Goal: Task Accomplishment & Management: Manage account settings

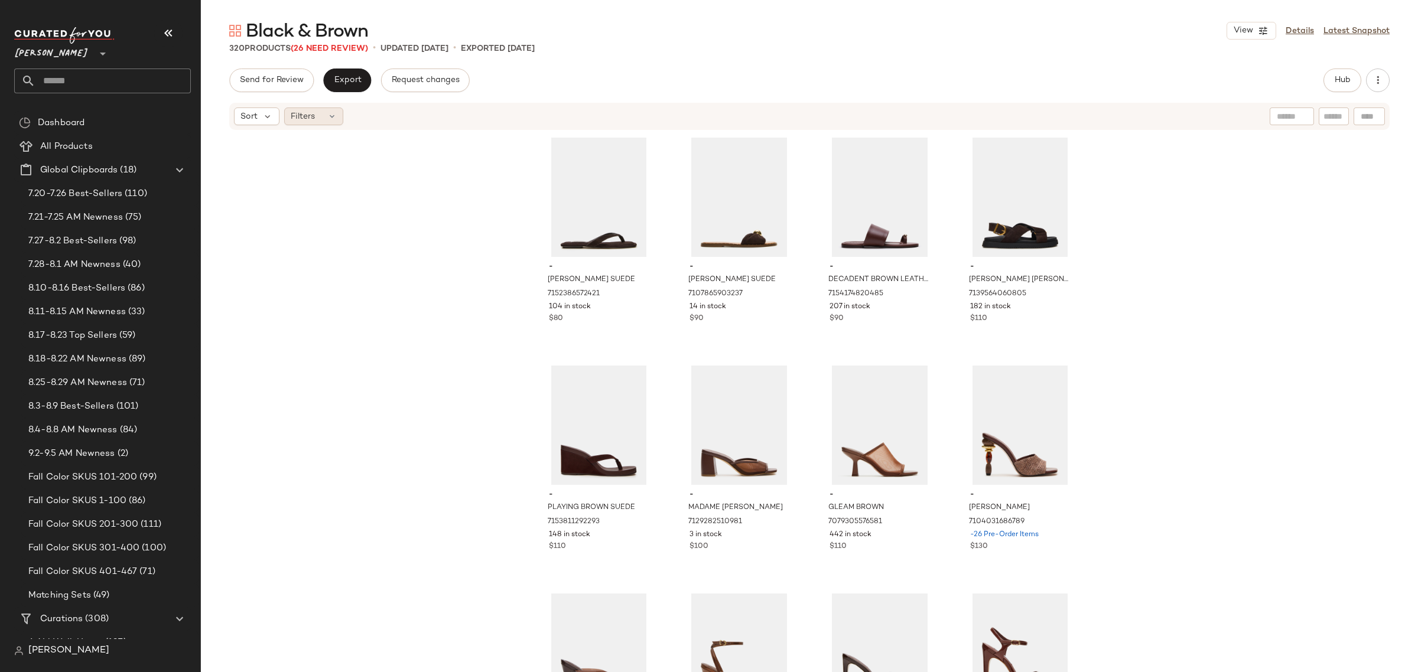
click at [329, 117] on icon at bounding box center [331, 116] width 9 height 9
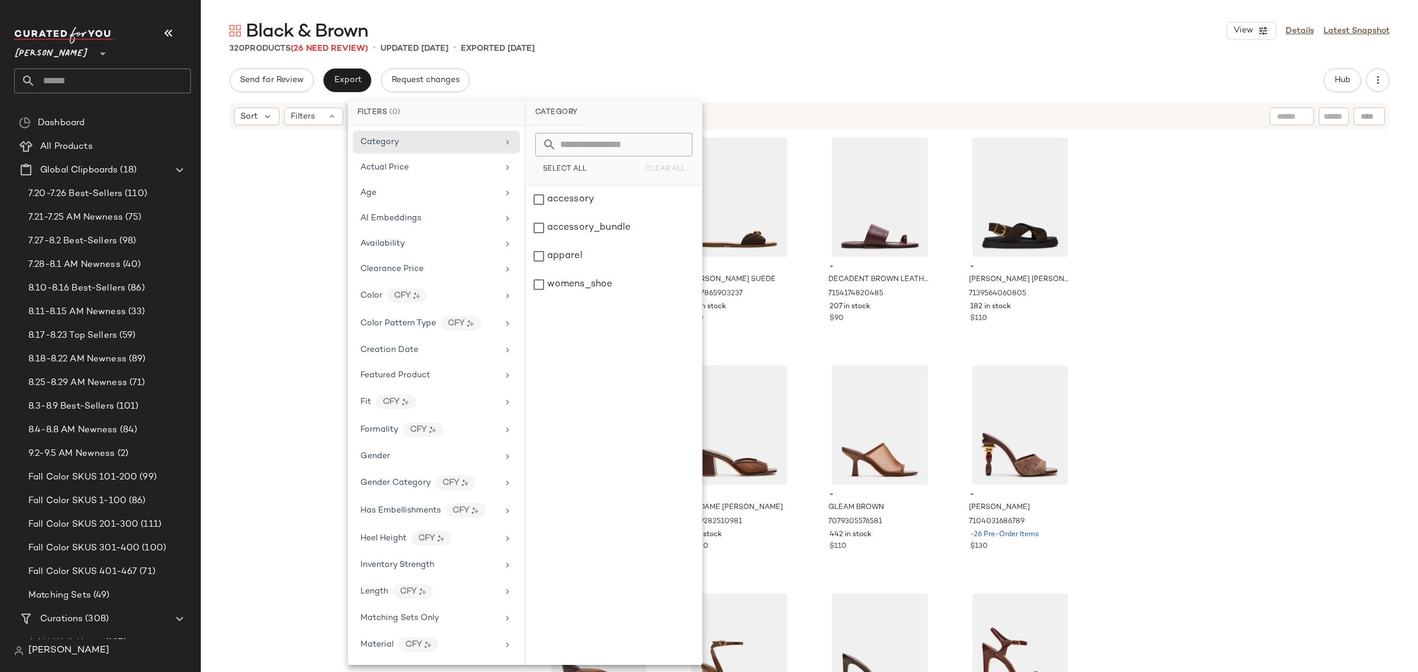
click at [1339, 284] on div "- TRELLA BROWN SUEDE 7152386572421 104 in stock $80 - DIPSY BROWN SUEDE 7107865…" at bounding box center [809, 419] width 1217 height 577
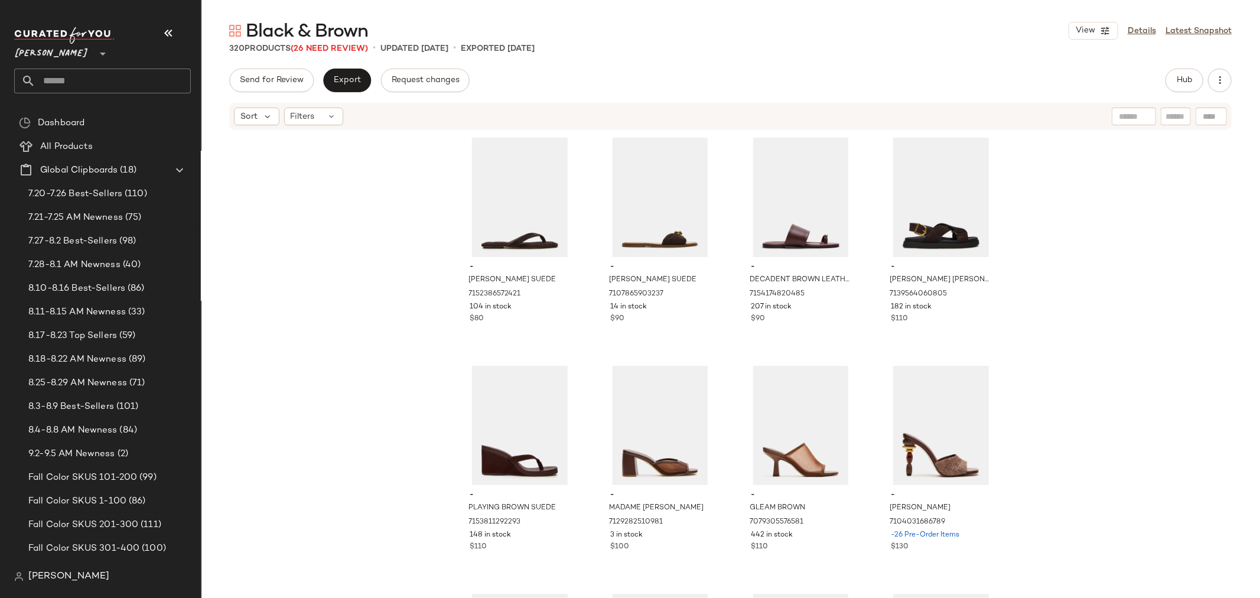
drag, startPoint x: 1393, startPoint y: 2, endPoint x: 349, endPoint y: 321, distance: 1091.8
click at [349, 321] on div "- TRELLA BROWN SUEDE 7152386572421 104 in stock $80 - DIPSY BROWN SUEDE 7107865…" at bounding box center [731, 382] width 1060 height 502
click at [317, 118] on div "Filters" at bounding box center [313, 117] width 59 height 18
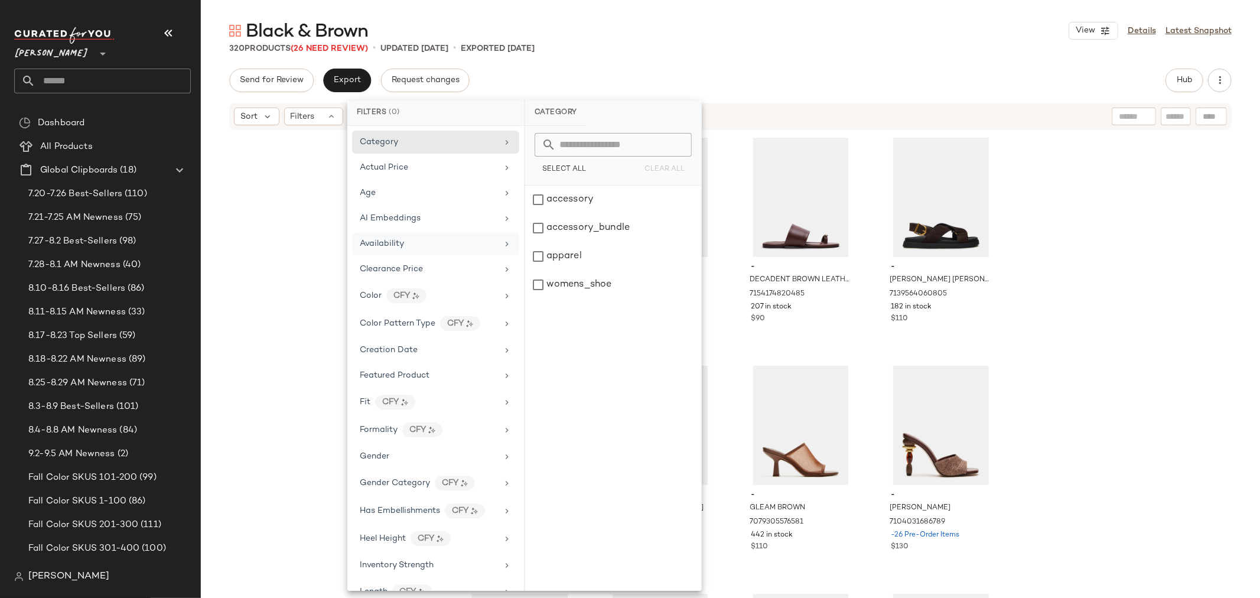
click at [388, 245] on span "Availability" at bounding box center [382, 243] width 44 height 9
click at [535, 242] on div "out_of_stock" at bounding box center [613, 256] width 176 height 28
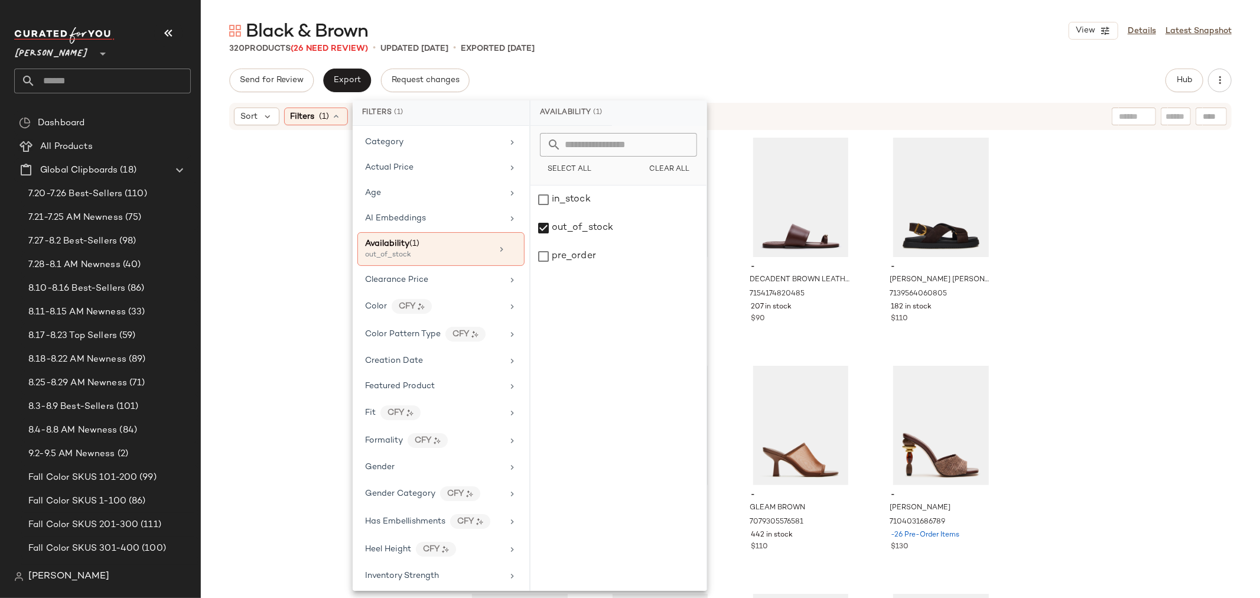
click at [297, 219] on div "- TRELLA BROWN SUEDE 7152386572421 104 in stock $80 - DIPSY BROWN SUEDE 7107865…" at bounding box center [731, 382] width 1060 height 502
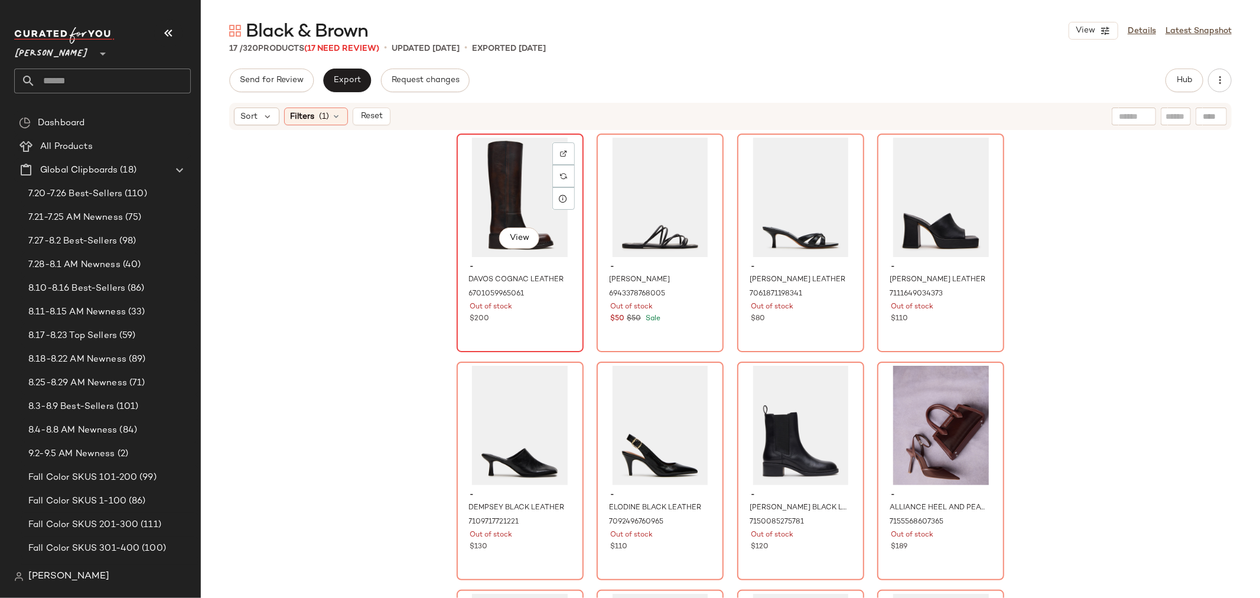
click at [555, 165] on div at bounding box center [564, 176] width 22 height 22
click at [493, 192] on div "View" at bounding box center [520, 197] width 119 height 119
click at [500, 186] on div "View" at bounding box center [520, 197] width 119 height 119
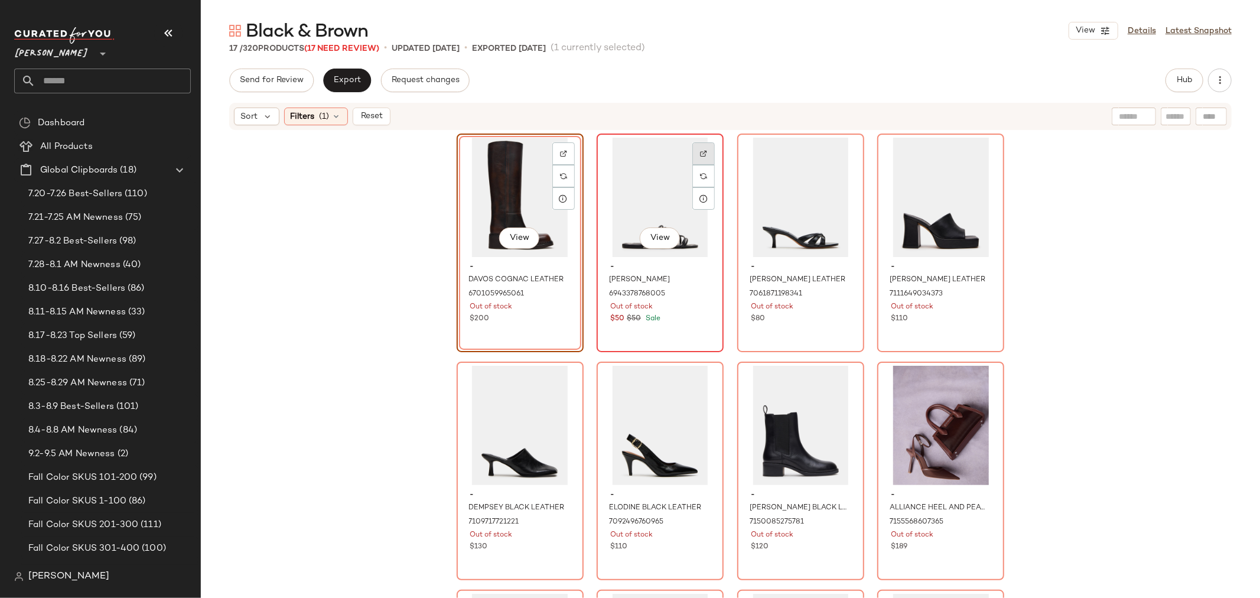
click at [701, 152] on img at bounding box center [703, 153] width 7 height 7
click at [841, 151] on img at bounding box center [844, 153] width 7 height 7
click at [502, 179] on div "View" at bounding box center [520, 197] width 119 height 119
click at [1193, 78] on span "Hub" at bounding box center [1185, 80] width 17 height 9
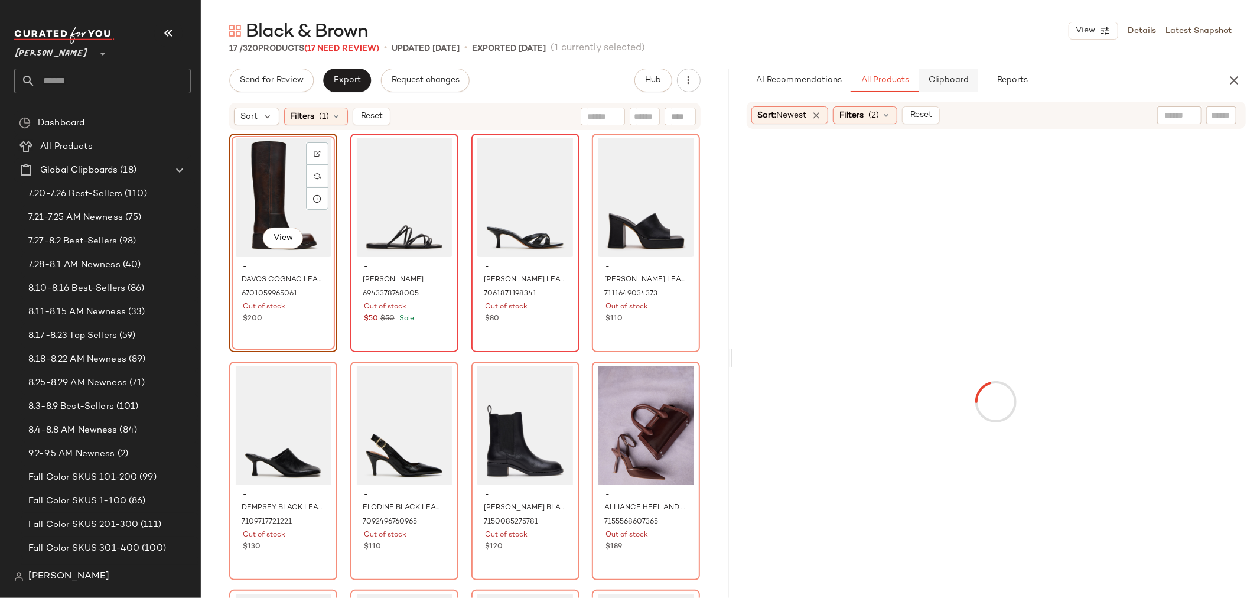
click at [956, 85] on span "Clipboard" at bounding box center [948, 80] width 41 height 9
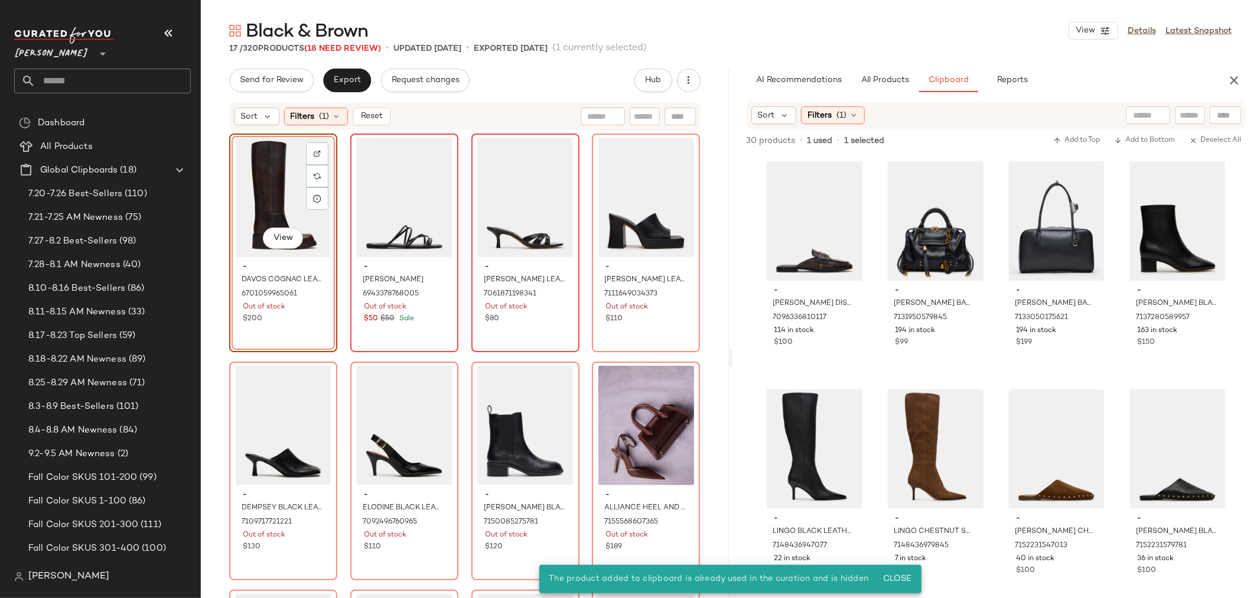
click at [263, 171] on div "View" at bounding box center [283, 197] width 100 height 119
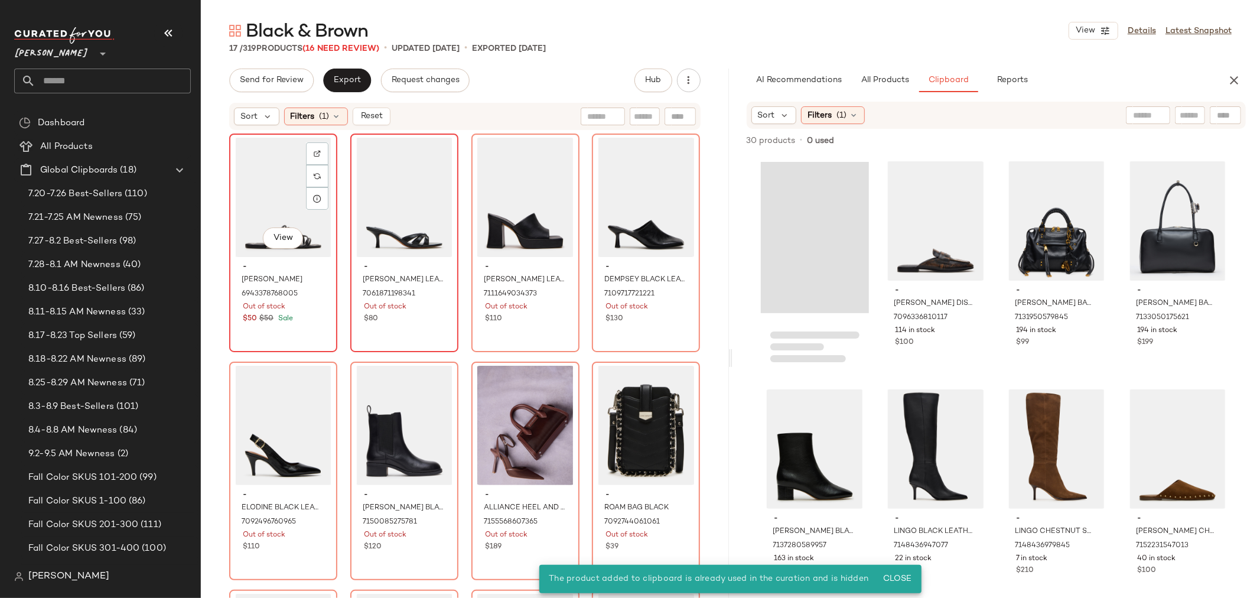
click at [263, 171] on div "View" at bounding box center [283, 197] width 100 height 119
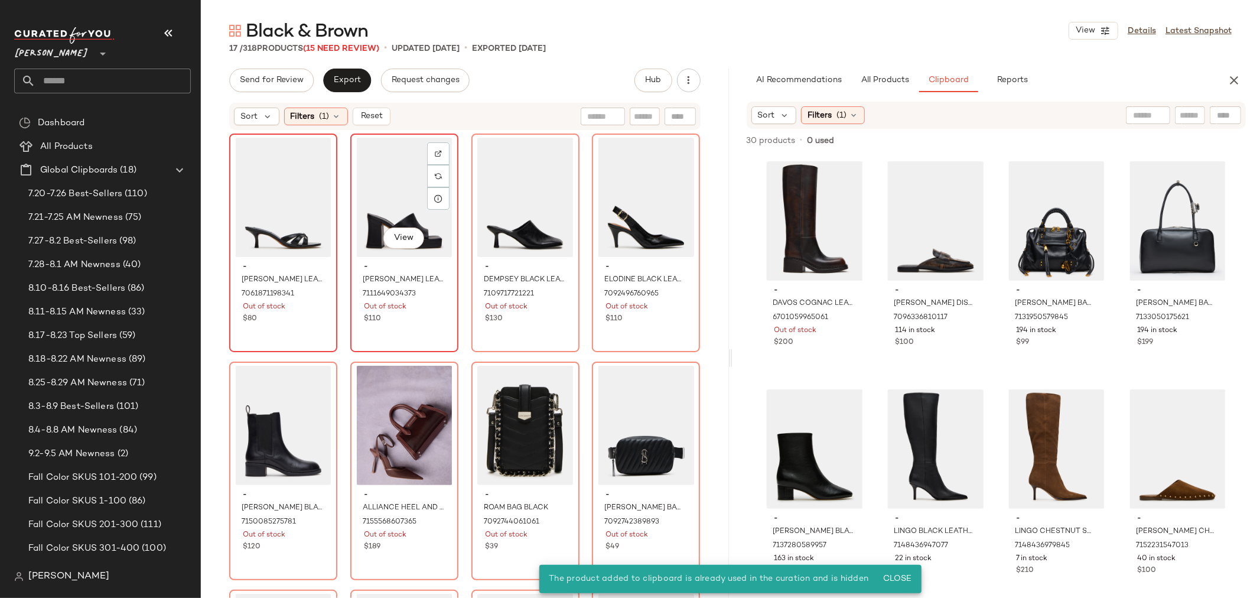
click at [363, 209] on div "View" at bounding box center [405, 197] width 100 height 119
click at [435, 155] on img at bounding box center [438, 153] width 7 height 7
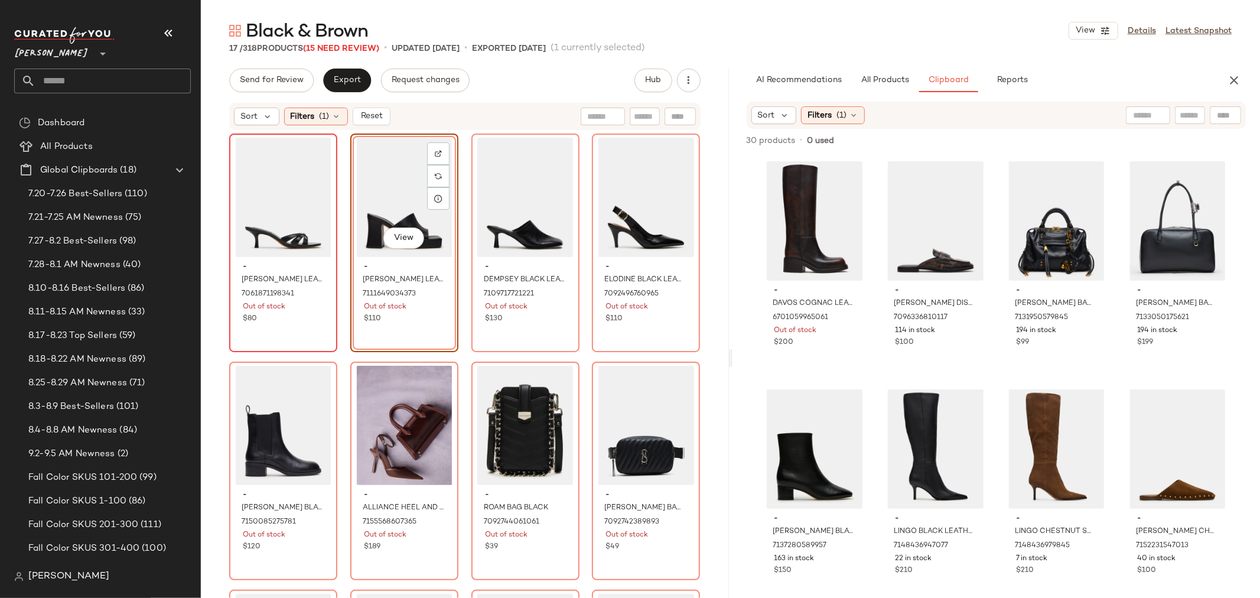
click at [385, 182] on div "View" at bounding box center [405, 197] width 100 height 119
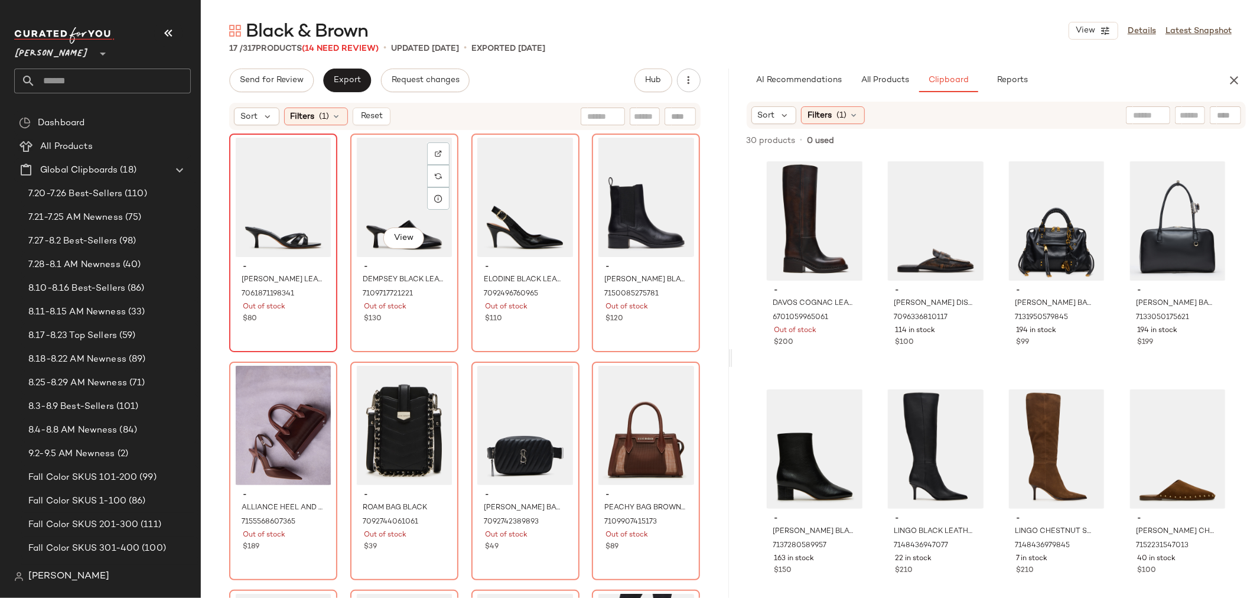
click at [385, 182] on div "View" at bounding box center [405, 197] width 100 height 119
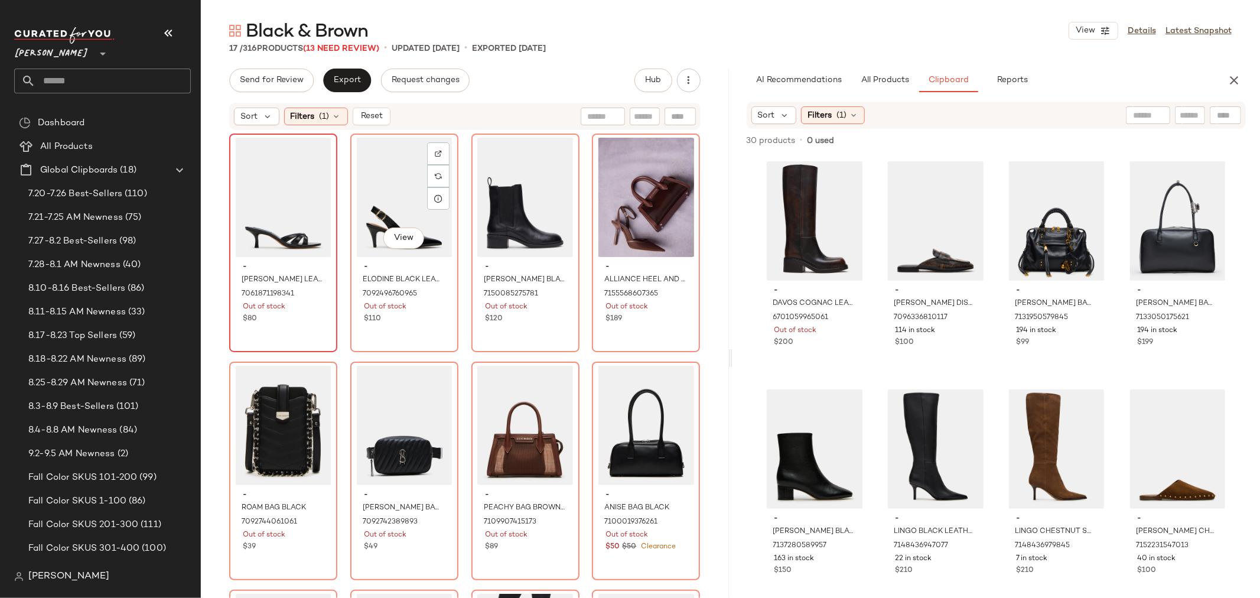
click at [385, 182] on div "View" at bounding box center [405, 197] width 100 height 119
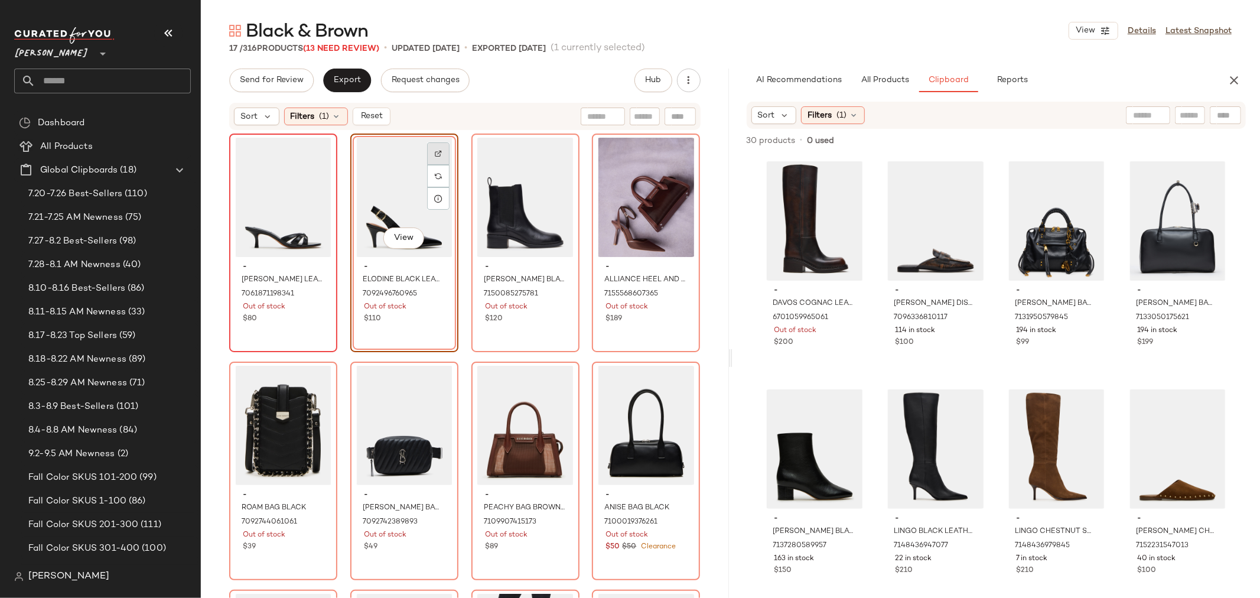
click at [436, 152] on img at bounding box center [438, 153] width 7 height 7
click at [392, 193] on div "View" at bounding box center [405, 197] width 100 height 119
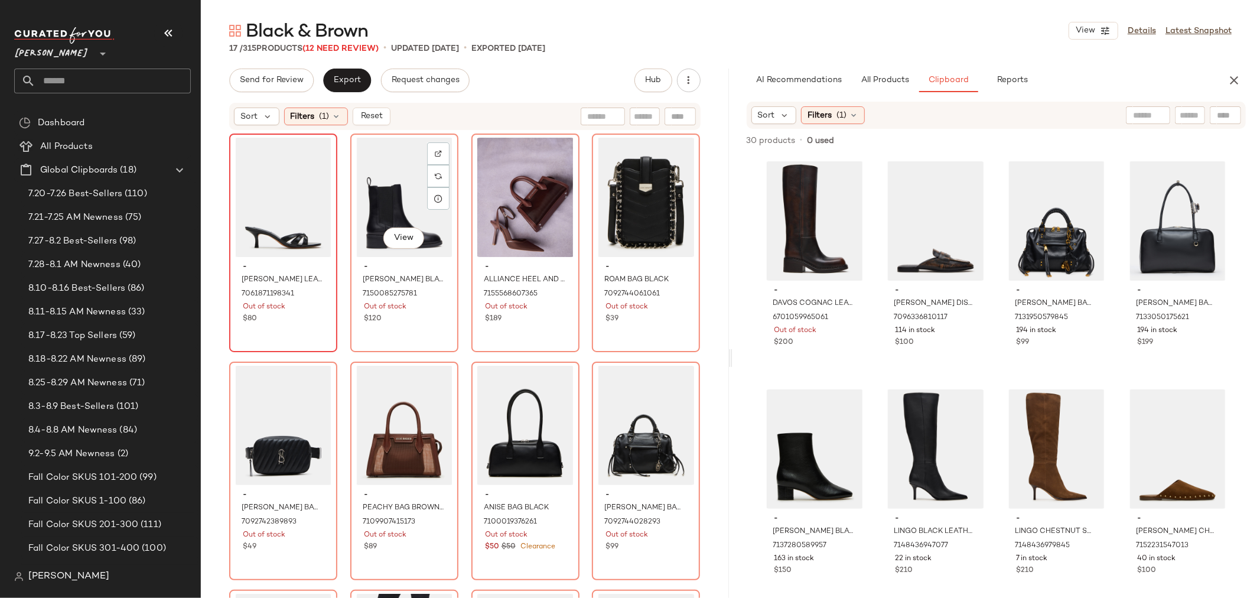
click at [392, 193] on div "View" at bounding box center [405, 197] width 100 height 119
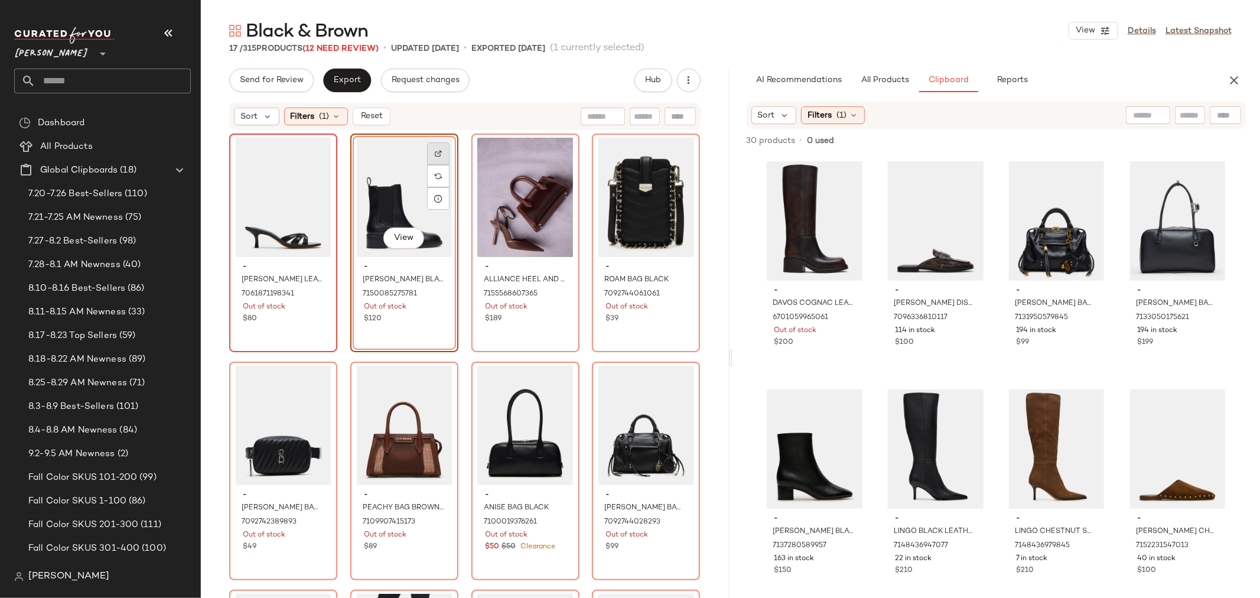
click at [429, 165] on div at bounding box center [438, 176] width 22 height 22
click at [524, 190] on div "View" at bounding box center [526, 197] width 100 height 119
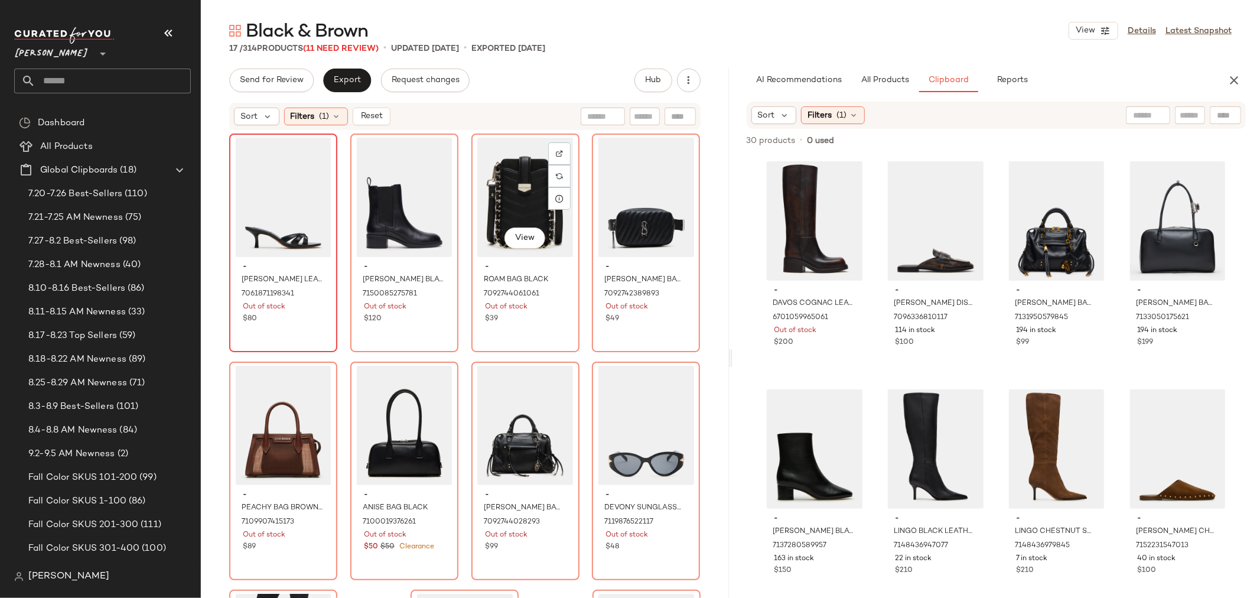
click at [527, 196] on div "View" at bounding box center [526, 197] width 100 height 119
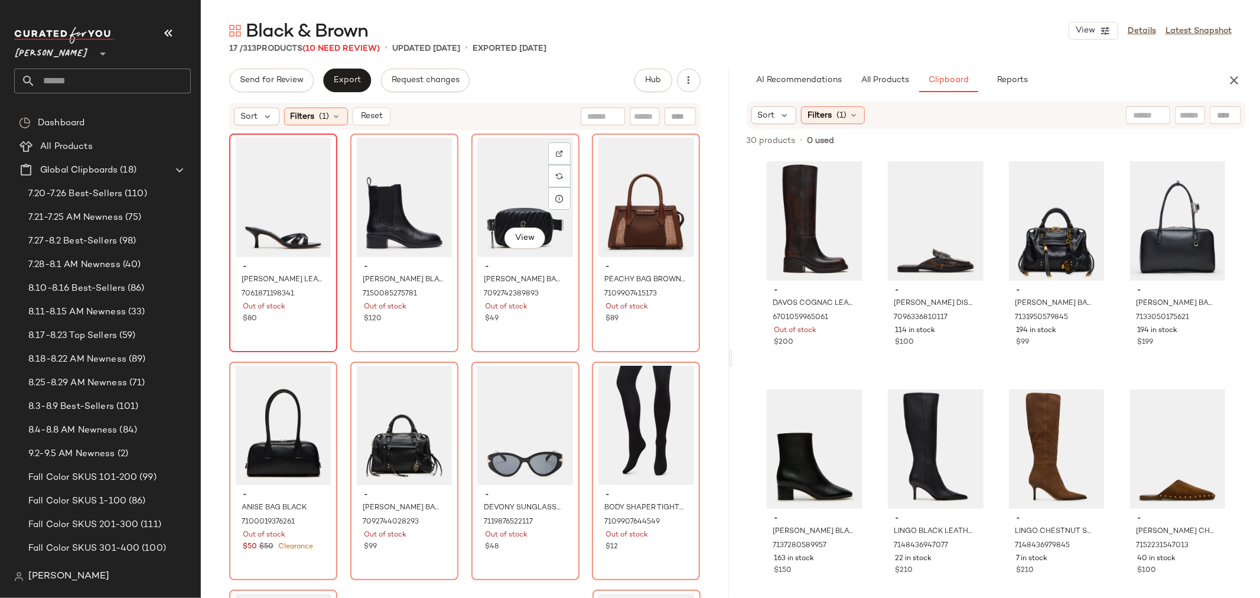
click at [527, 196] on div "View" at bounding box center [526, 197] width 100 height 119
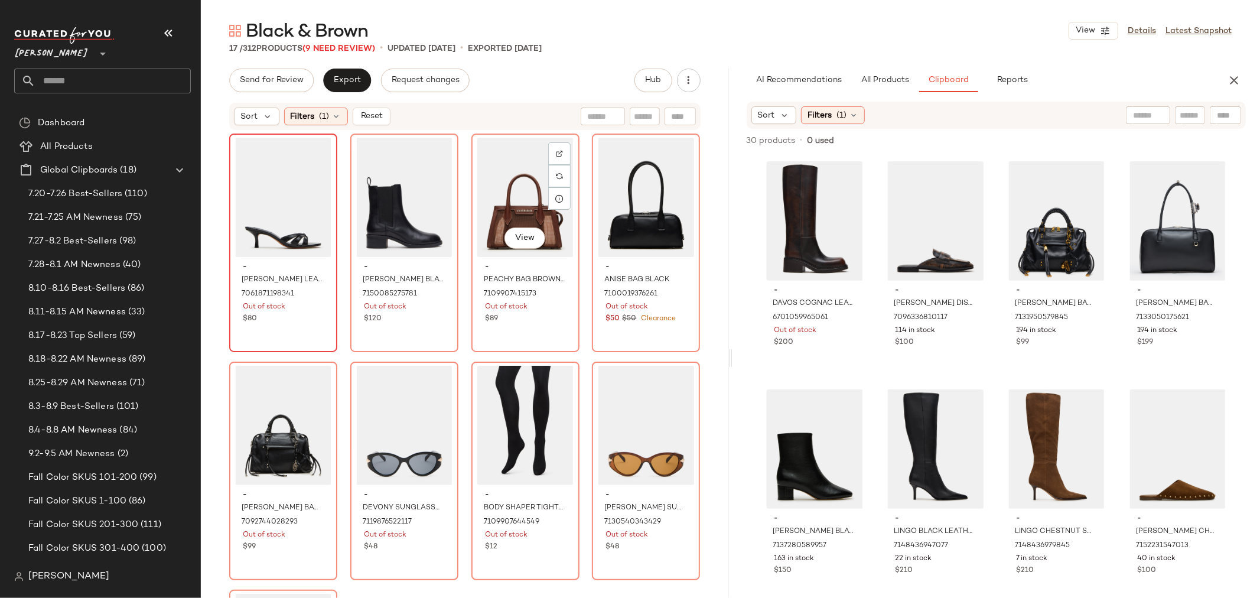
click at [527, 196] on div "View" at bounding box center [526, 197] width 100 height 119
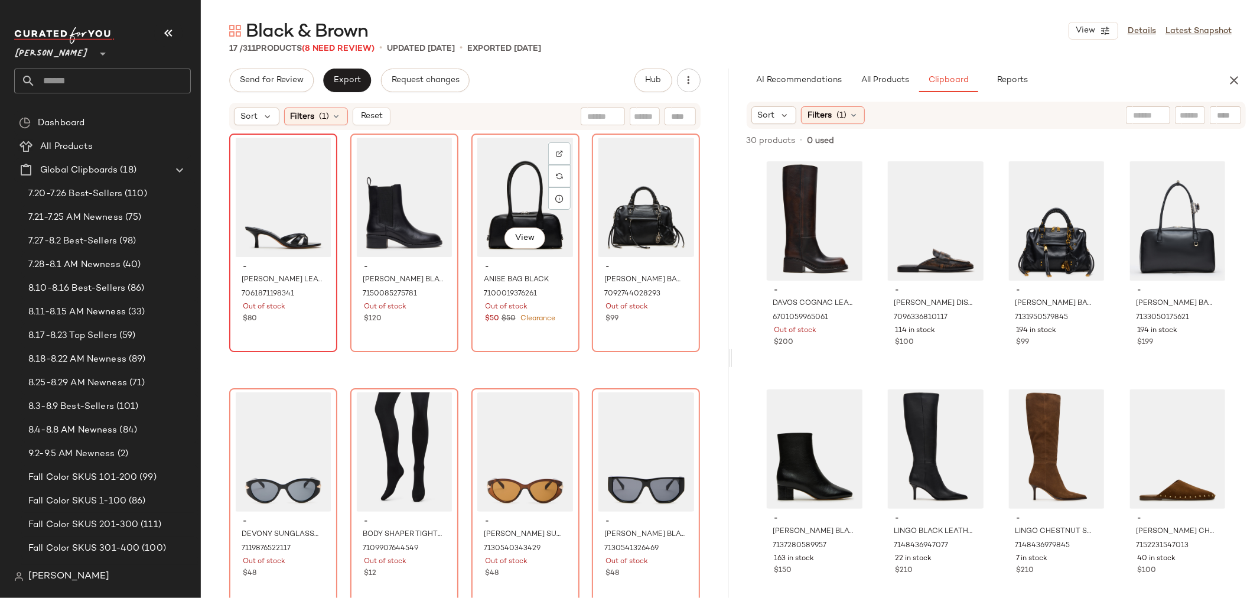
click at [527, 196] on div "View" at bounding box center [526, 197] width 100 height 119
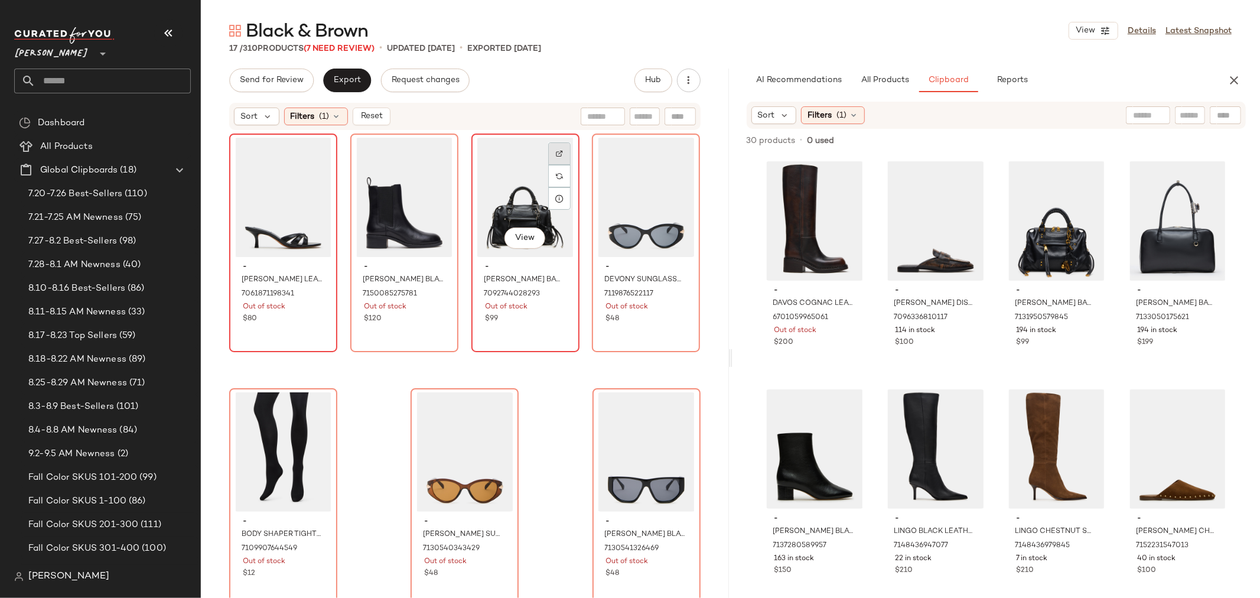
click at [557, 165] on div at bounding box center [559, 176] width 22 height 22
click at [492, 180] on div "View" at bounding box center [526, 197] width 100 height 119
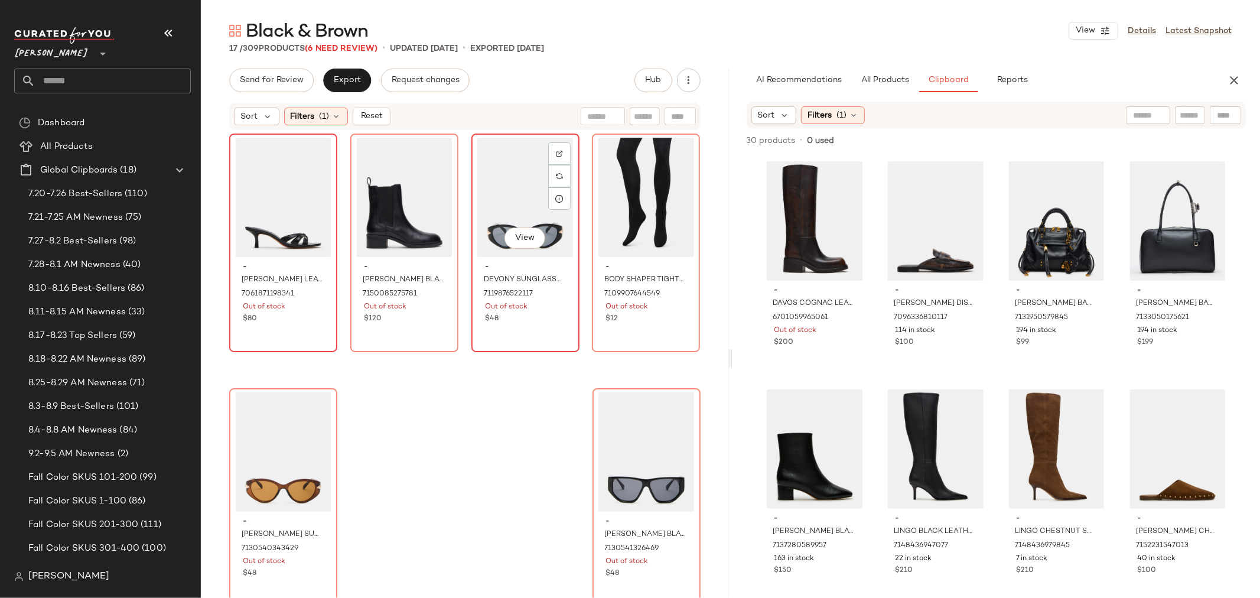
click at [501, 210] on div "View" at bounding box center [526, 197] width 100 height 119
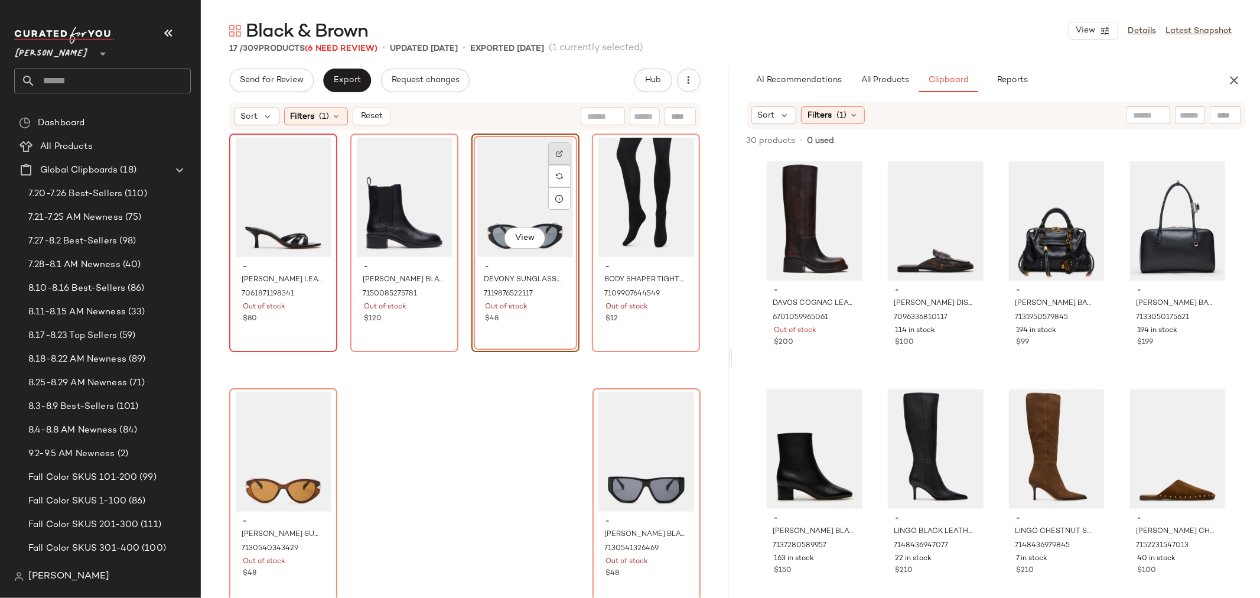
click at [556, 152] on img at bounding box center [559, 153] width 7 height 7
click at [503, 217] on div "View" at bounding box center [526, 197] width 100 height 119
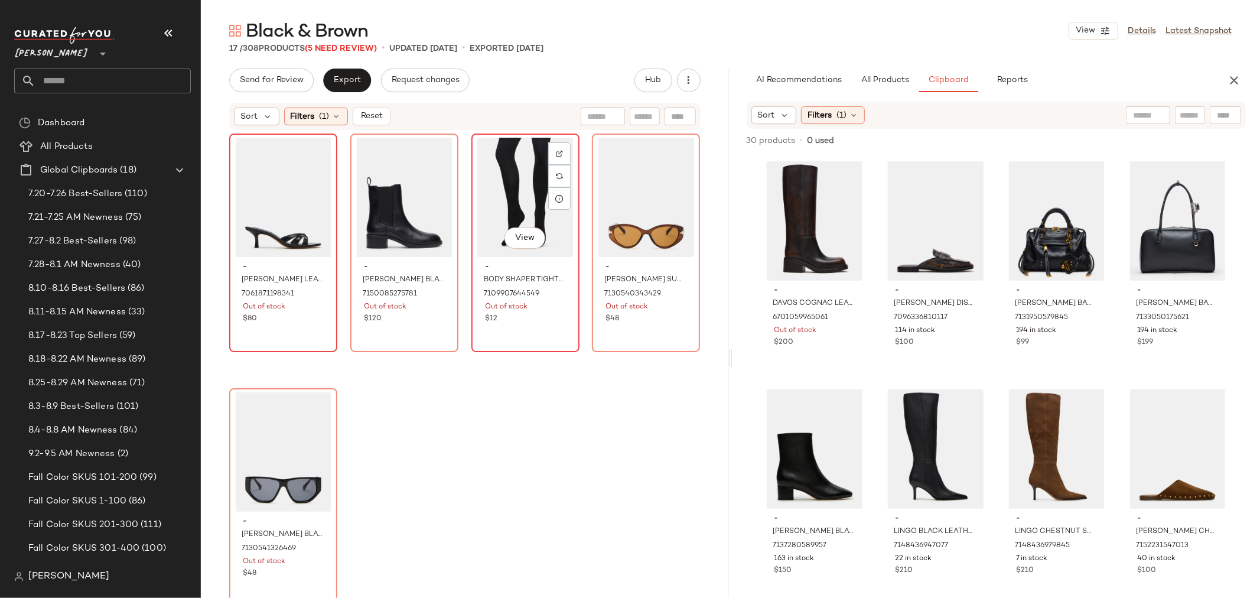
click at [503, 203] on div "View" at bounding box center [526, 197] width 100 height 119
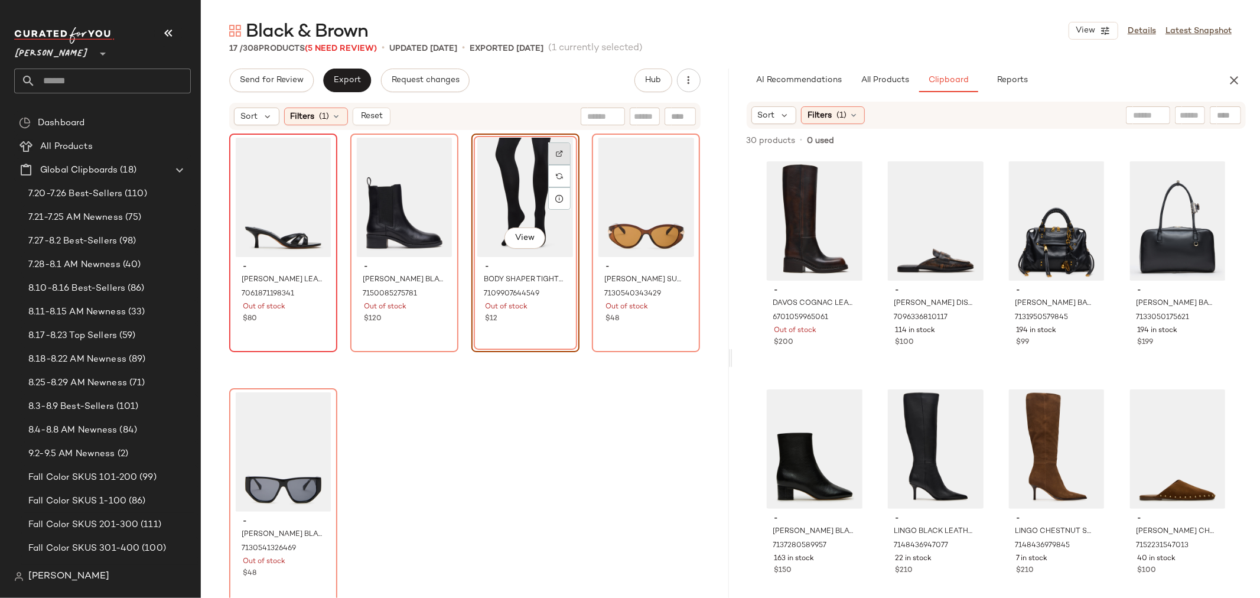
click at [559, 165] on div at bounding box center [559, 176] width 22 height 22
click at [494, 196] on div "View" at bounding box center [526, 197] width 100 height 119
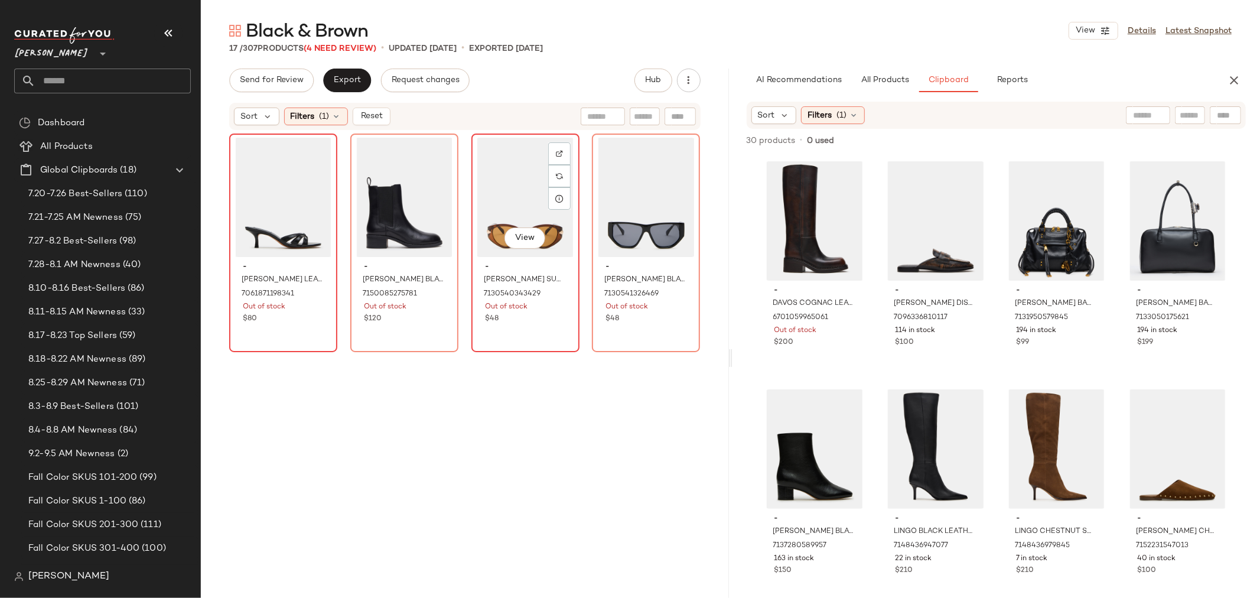
click at [493, 196] on div "View" at bounding box center [526, 197] width 100 height 119
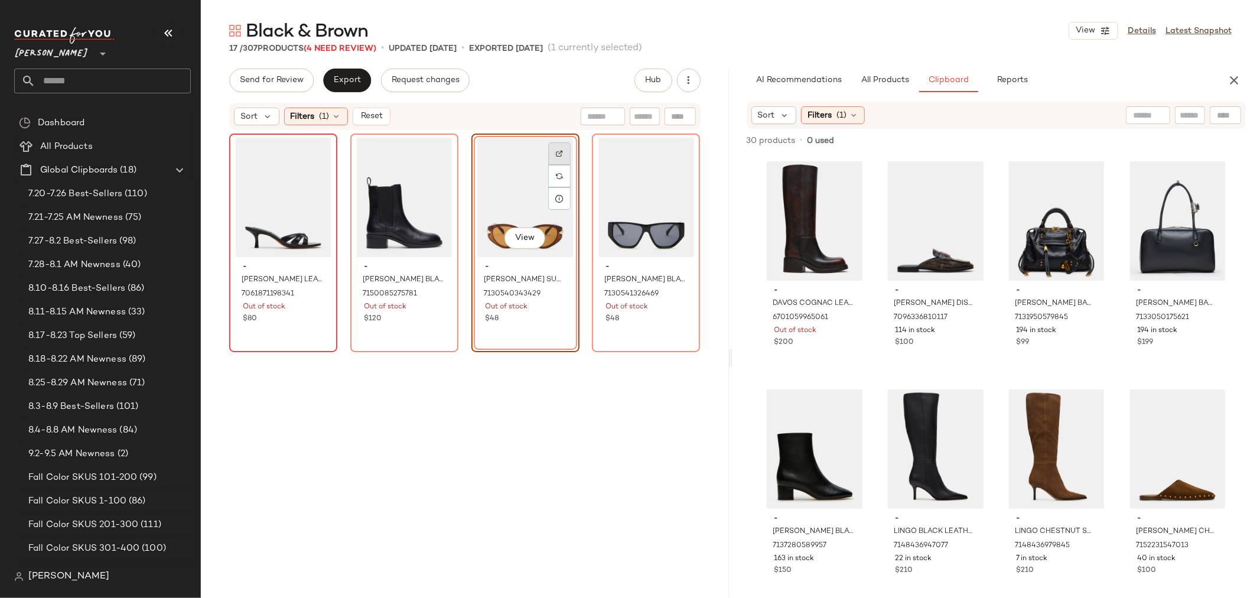
click at [559, 165] on div at bounding box center [559, 176] width 22 height 22
click at [618, 190] on div "View" at bounding box center [646, 197] width 100 height 119
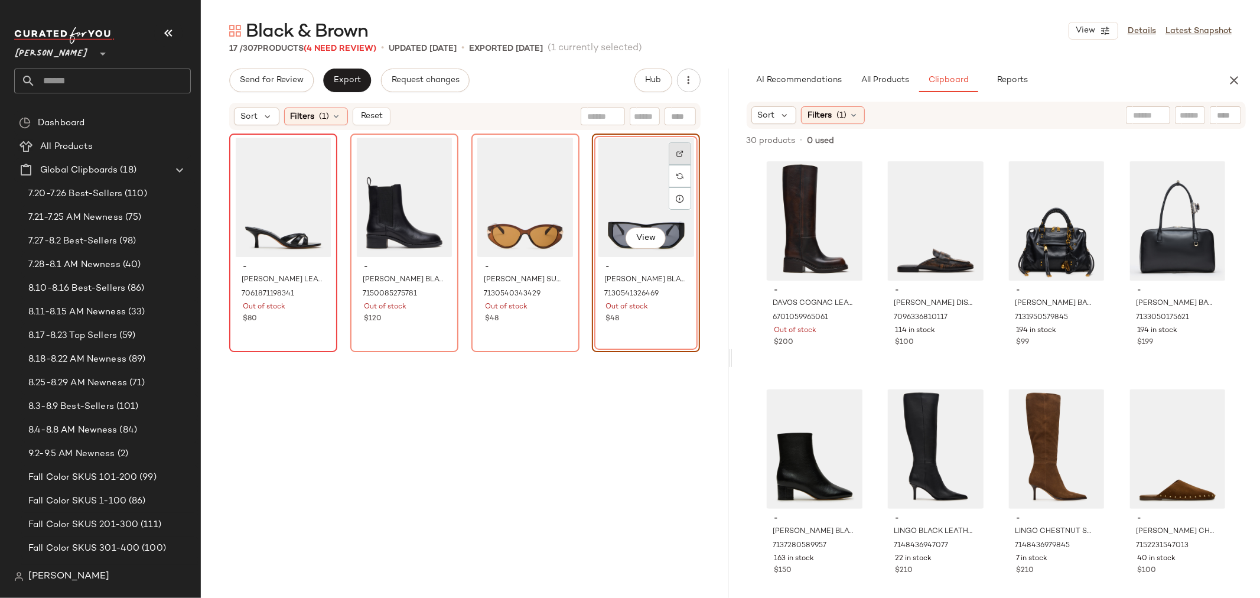
click at [678, 165] on div at bounding box center [680, 176] width 22 height 22
click at [514, 207] on div "View" at bounding box center [526, 197] width 100 height 119
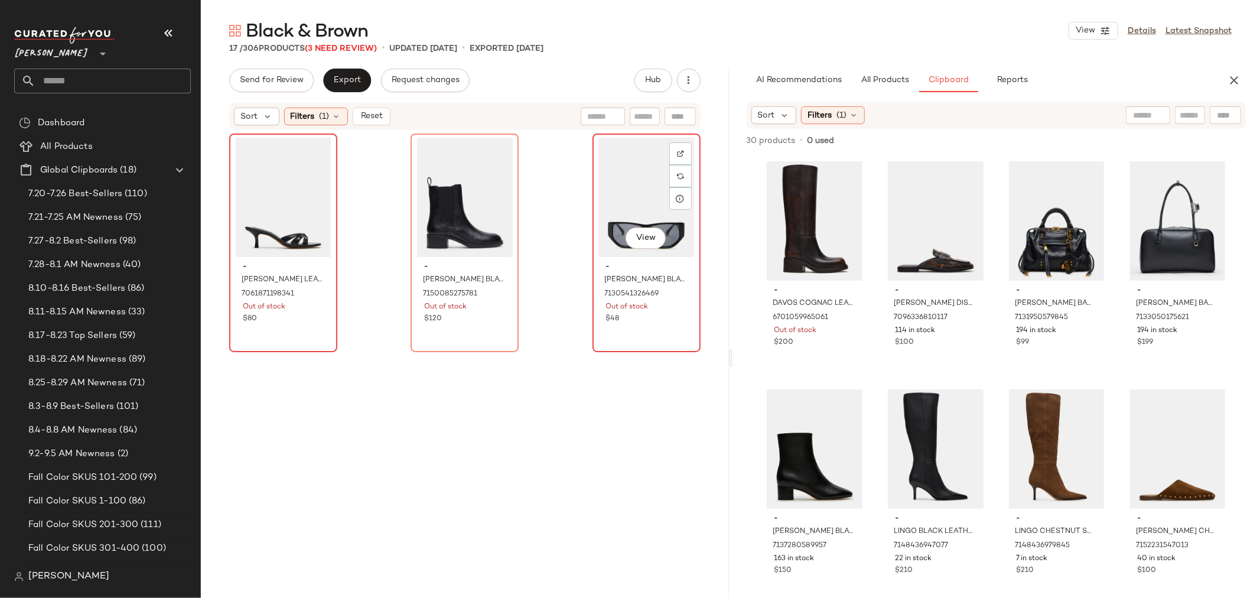
click at [627, 174] on div "View" at bounding box center [647, 197] width 100 height 119
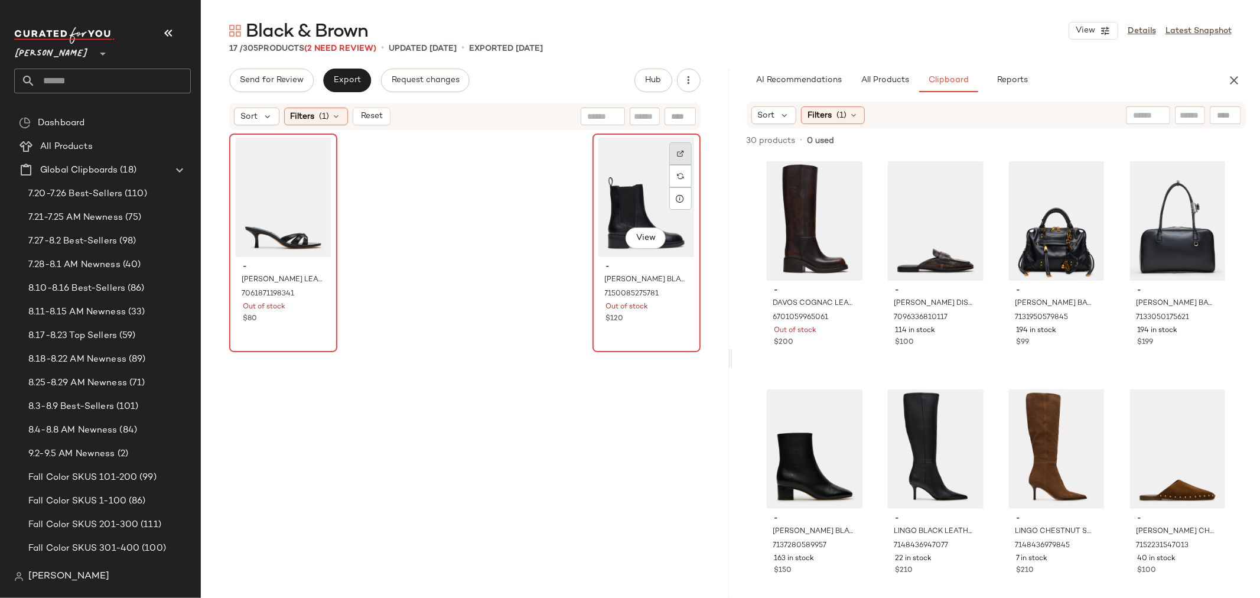
click at [677, 150] on img at bounding box center [680, 153] width 7 height 7
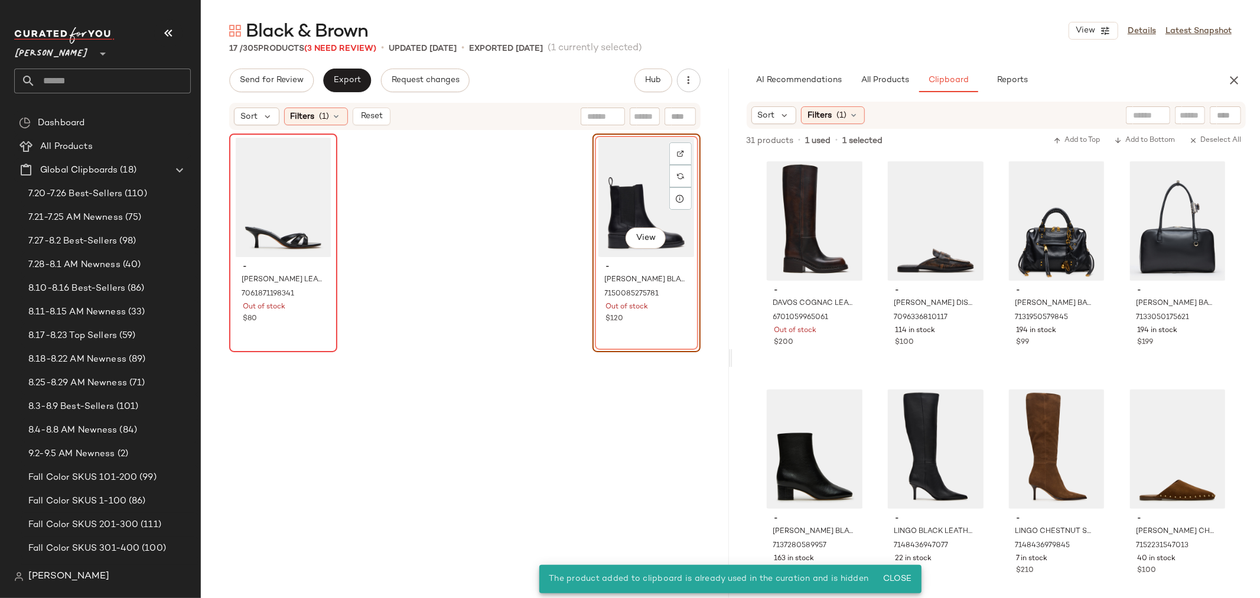
click at [609, 190] on div "View" at bounding box center [647, 197] width 100 height 119
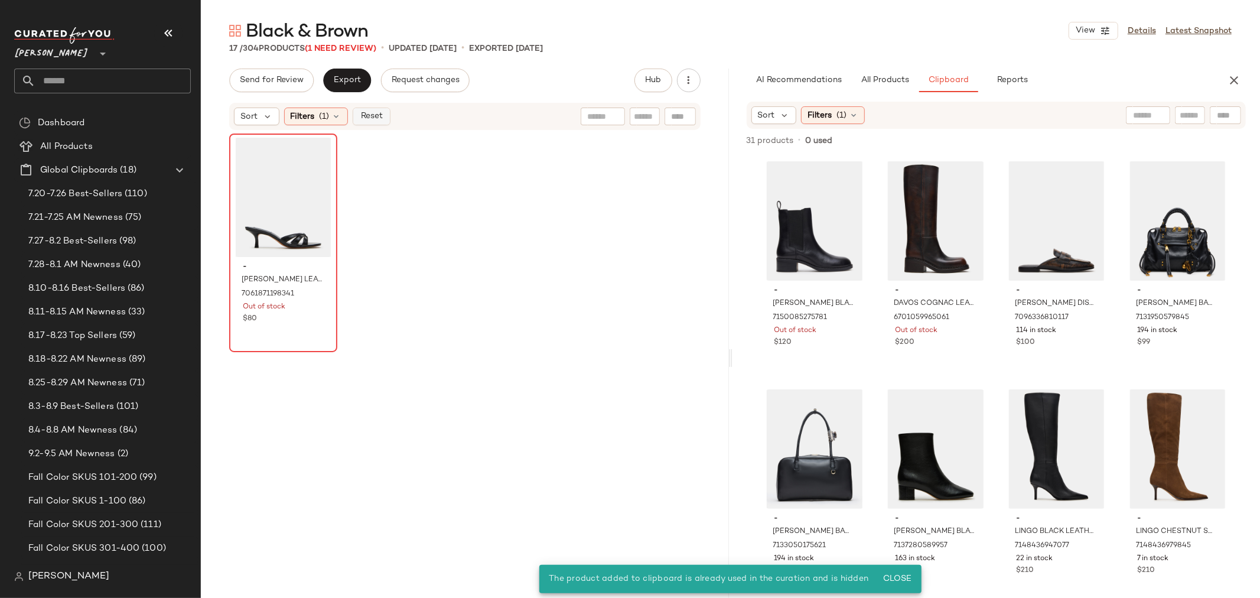
click at [386, 114] on button "Reset" at bounding box center [372, 117] width 38 height 18
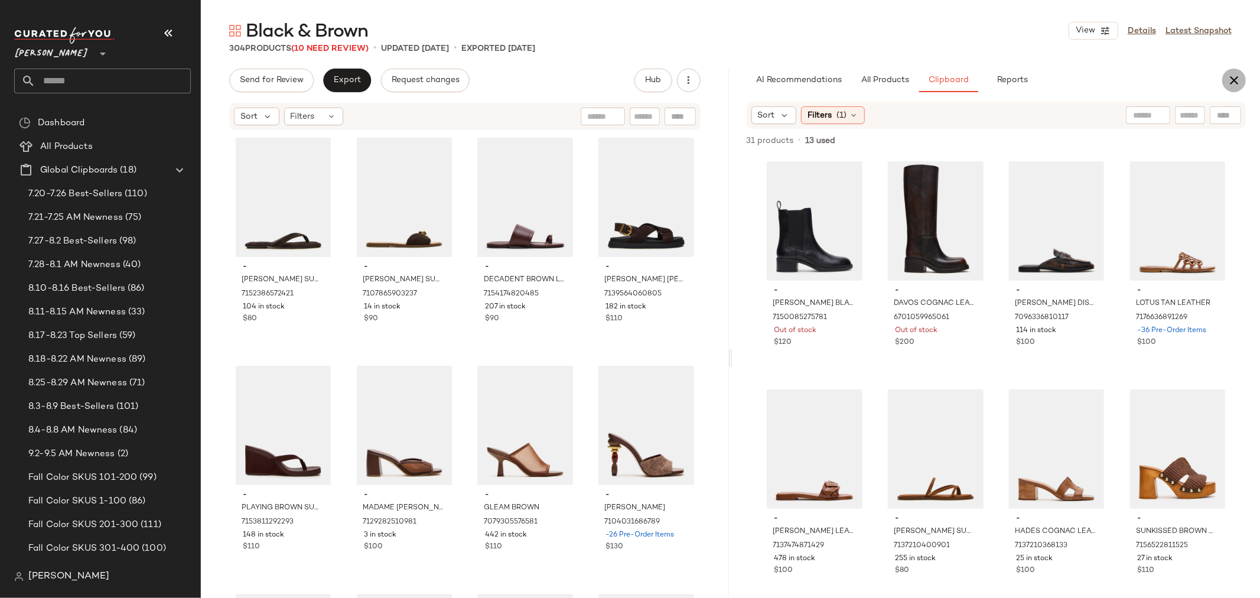
click at [1227, 80] on icon "button" at bounding box center [1234, 80] width 14 height 14
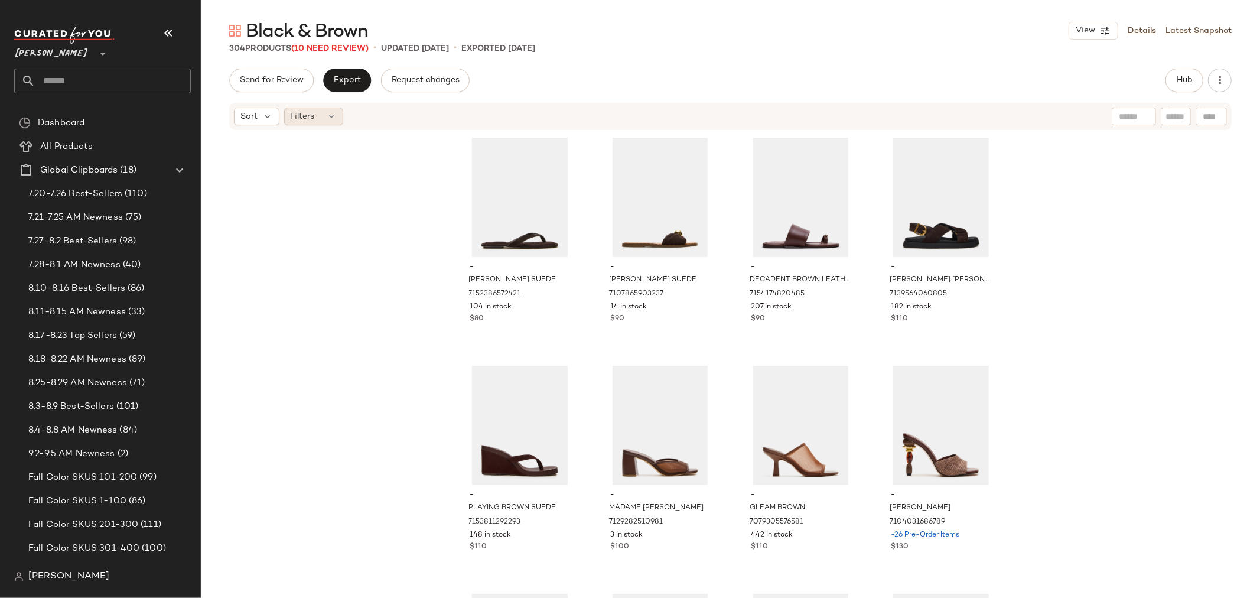
click at [330, 120] on icon at bounding box center [331, 116] width 9 height 9
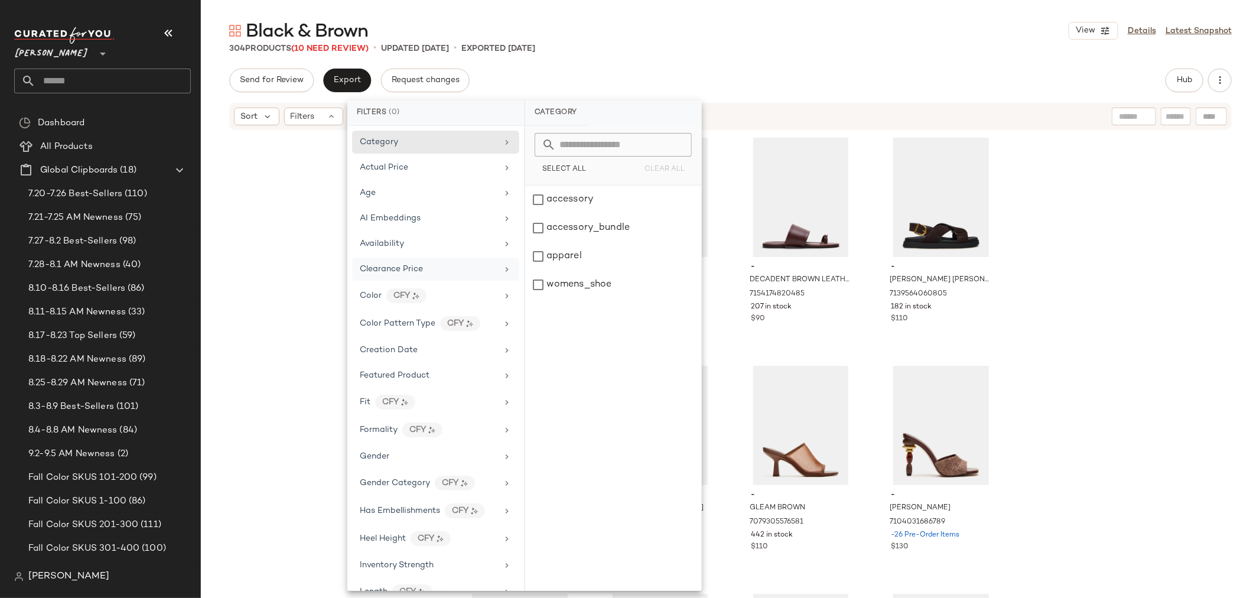
click at [447, 274] on div "Clearance Price" at bounding box center [429, 269] width 138 height 12
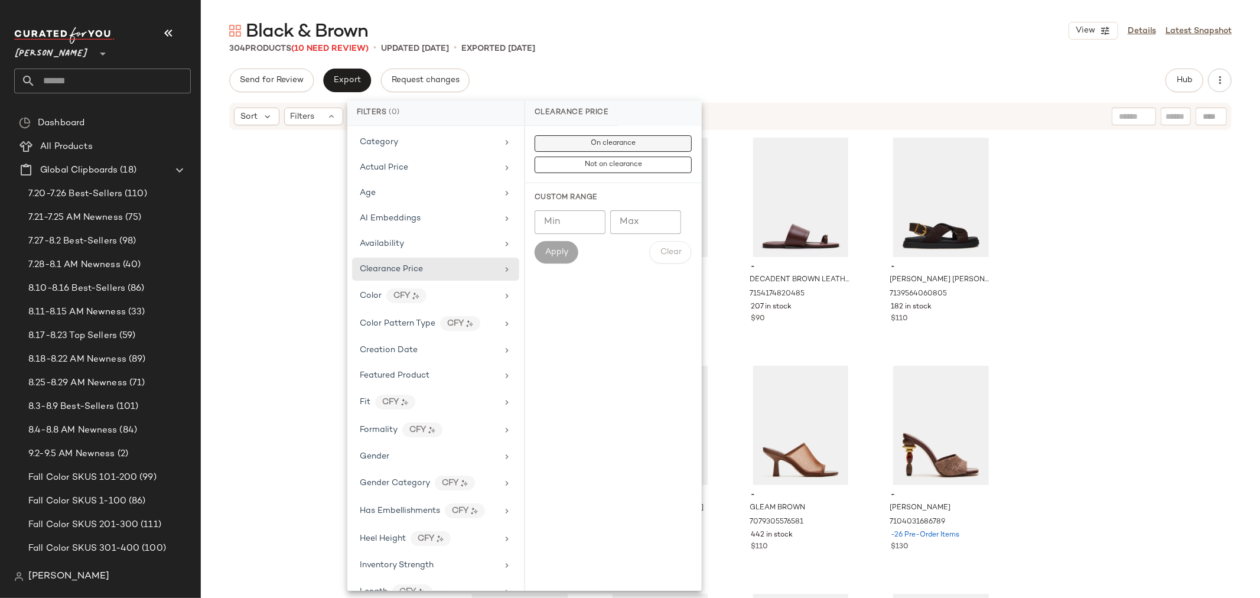
click at [577, 157] on button "On clearance" at bounding box center [613, 165] width 157 height 17
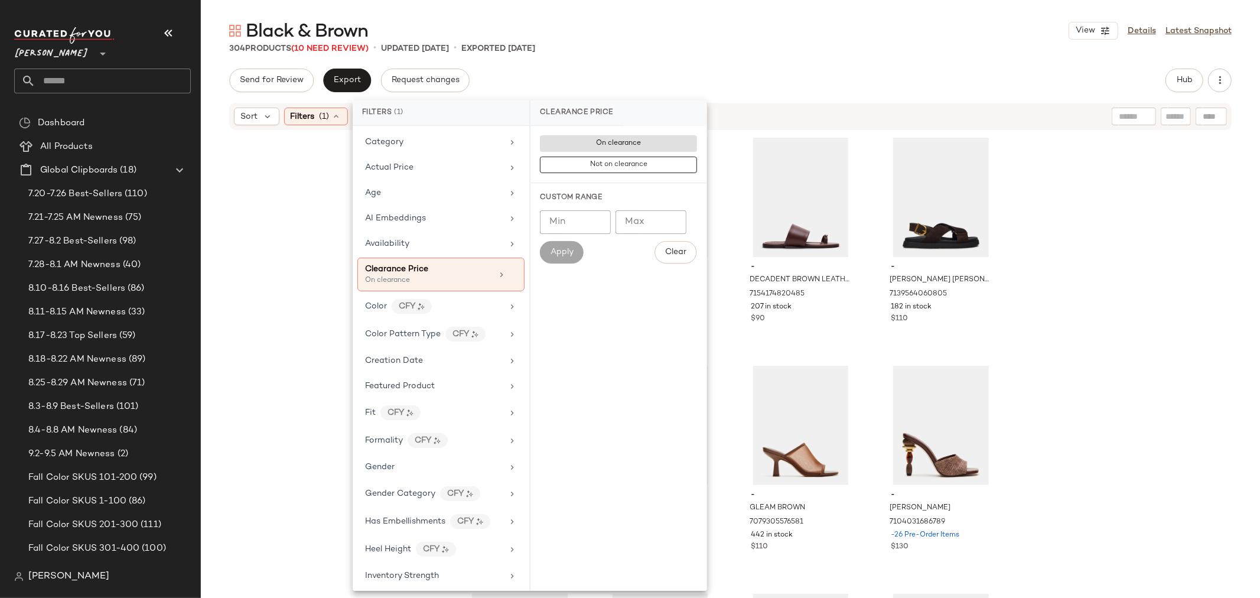
click at [297, 214] on div "- TRELLA BROWN SUEDE 7152386572421 104 in stock $80 - DIPSY BROWN SUEDE 7107865…" at bounding box center [731, 382] width 1060 height 502
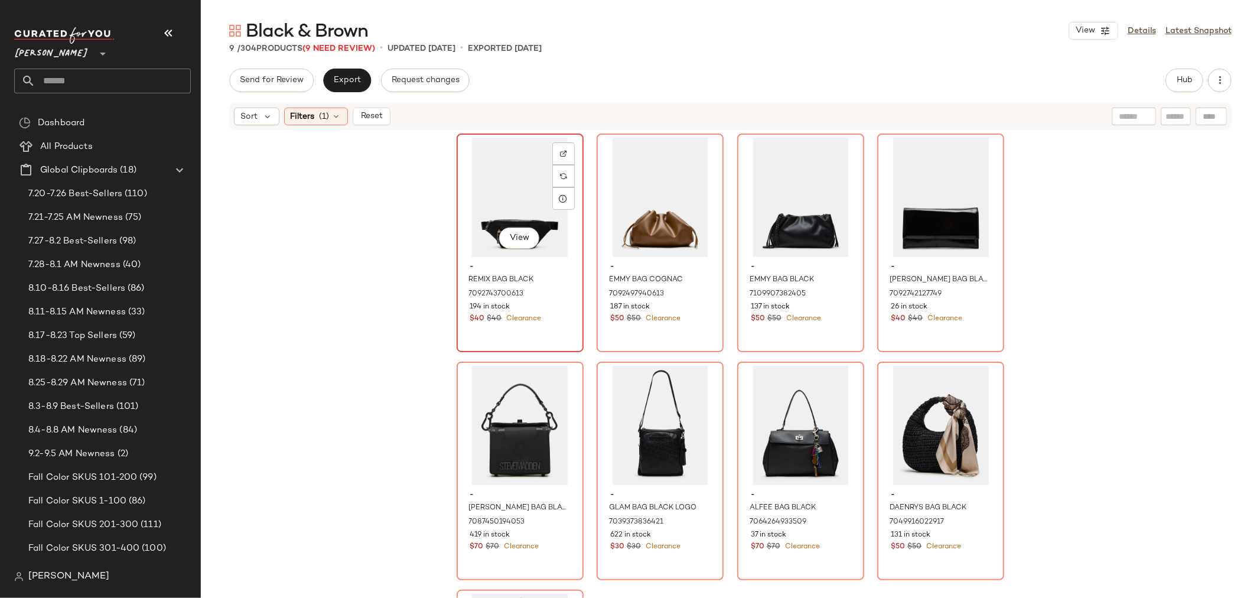
click at [509, 199] on div "View" at bounding box center [520, 197] width 119 height 119
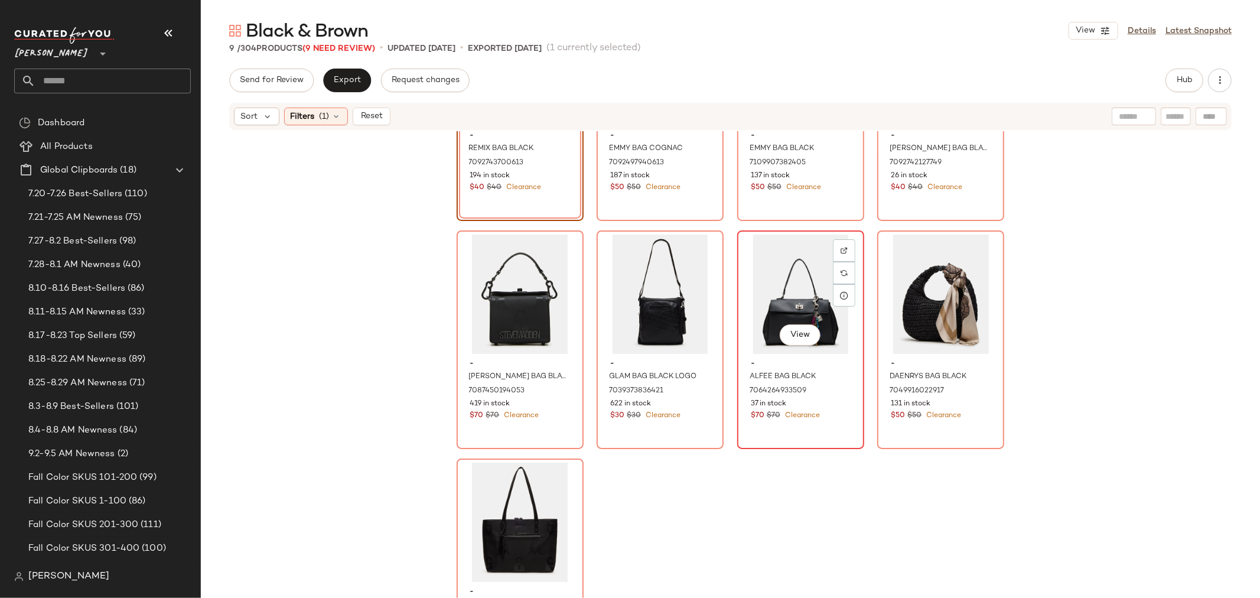
scroll to position [174, 0]
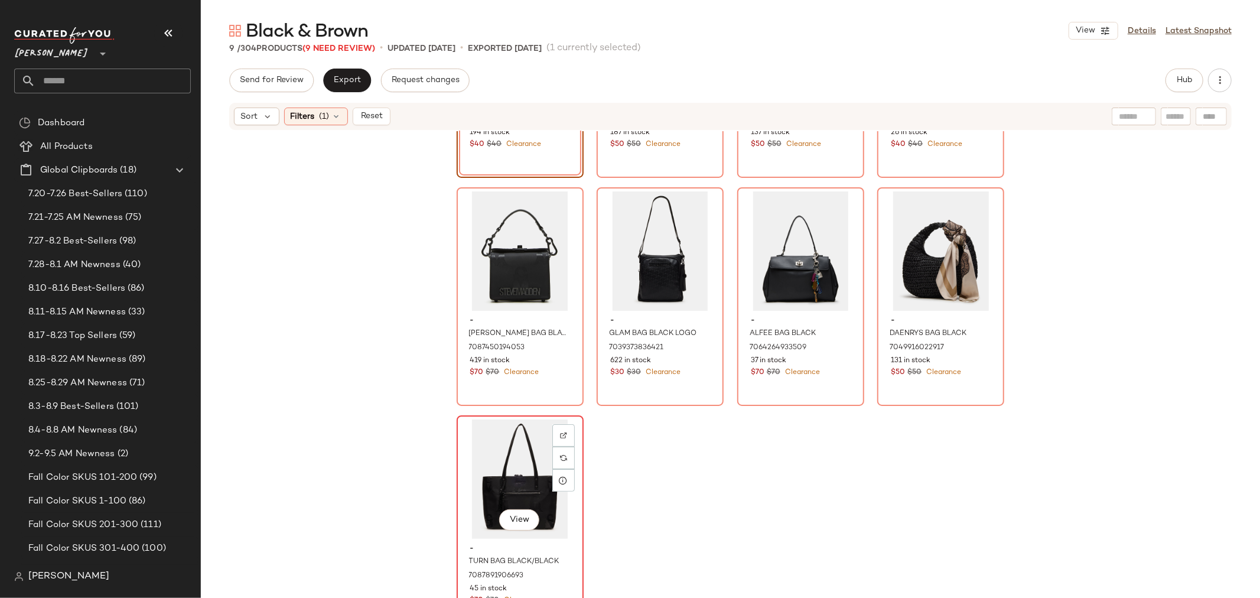
click at [485, 436] on div "View" at bounding box center [520, 479] width 119 height 119
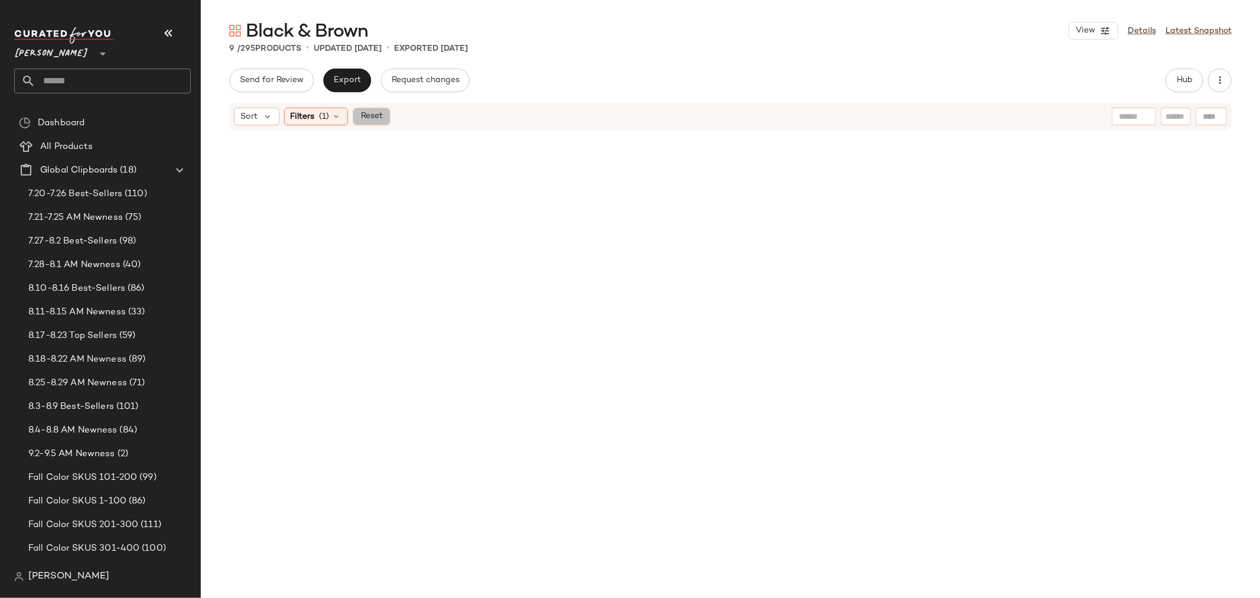
click at [371, 117] on span "Reset" at bounding box center [371, 116] width 22 height 9
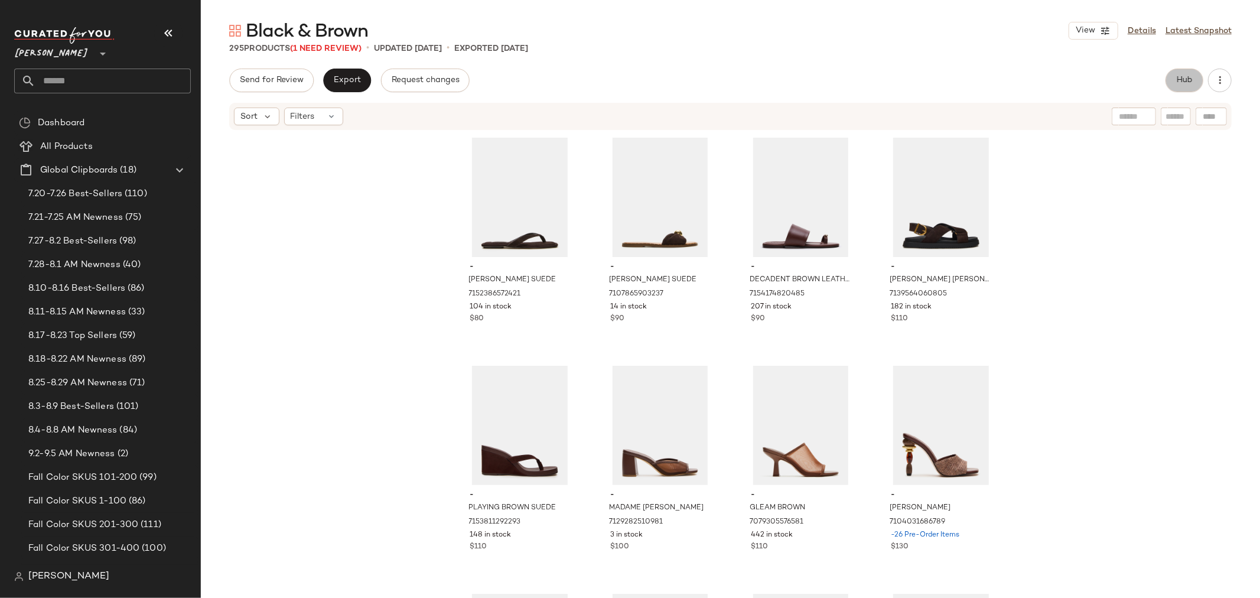
click at [1177, 81] on span "Hub" at bounding box center [1185, 80] width 17 height 9
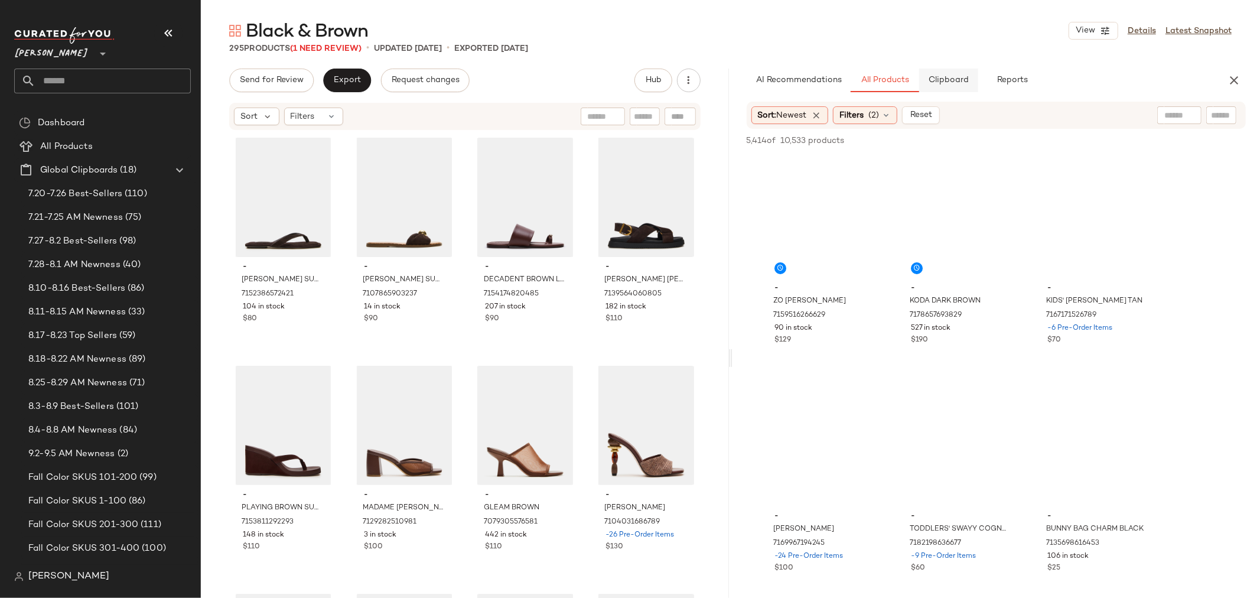
click at [956, 84] on span "Clipboard" at bounding box center [948, 80] width 41 height 9
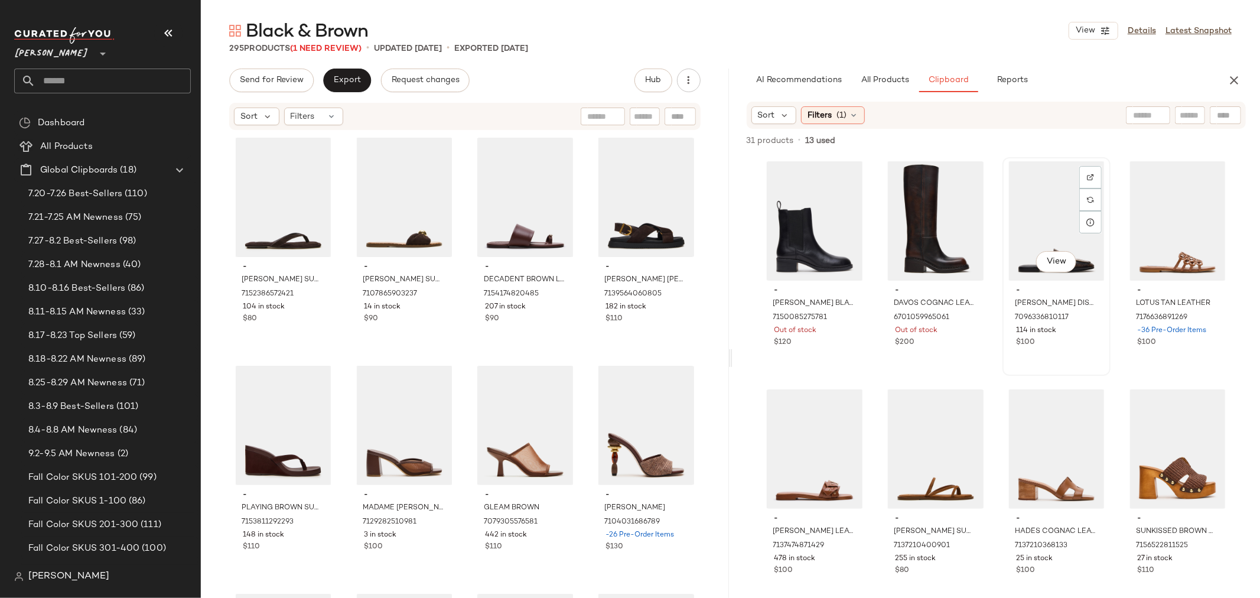
click at [1036, 220] on div "View" at bounding box center [1057, 220] width 100 height 119
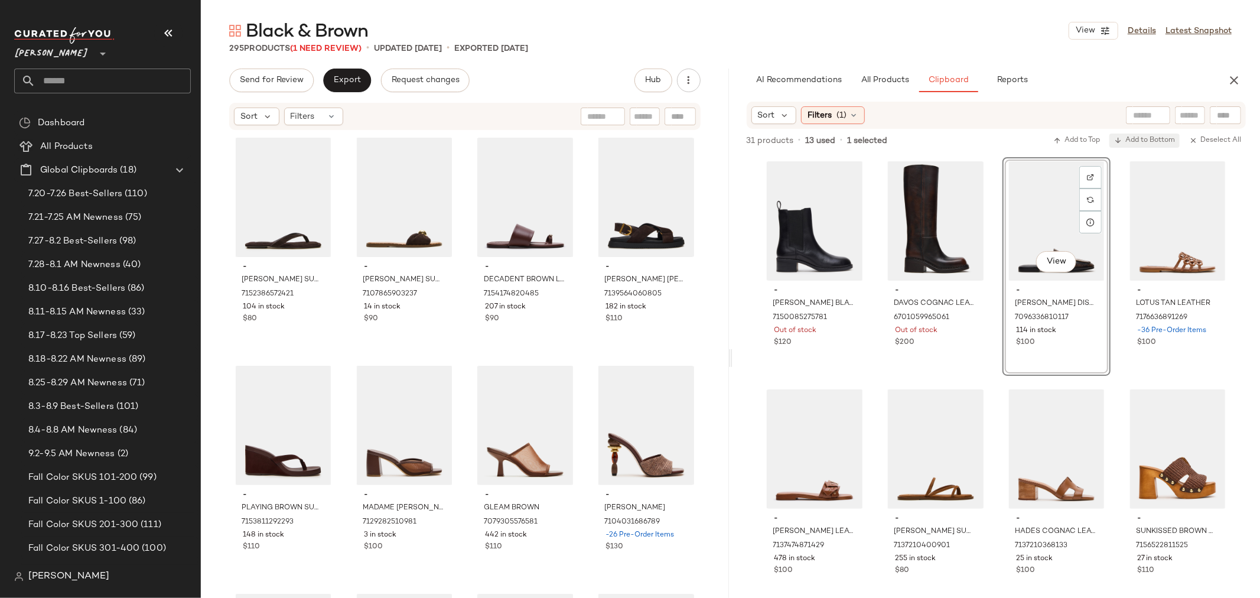
click at [1164, 144] on span "Add to Bottom" at bounding box center [1144, 141] width 61 height 8
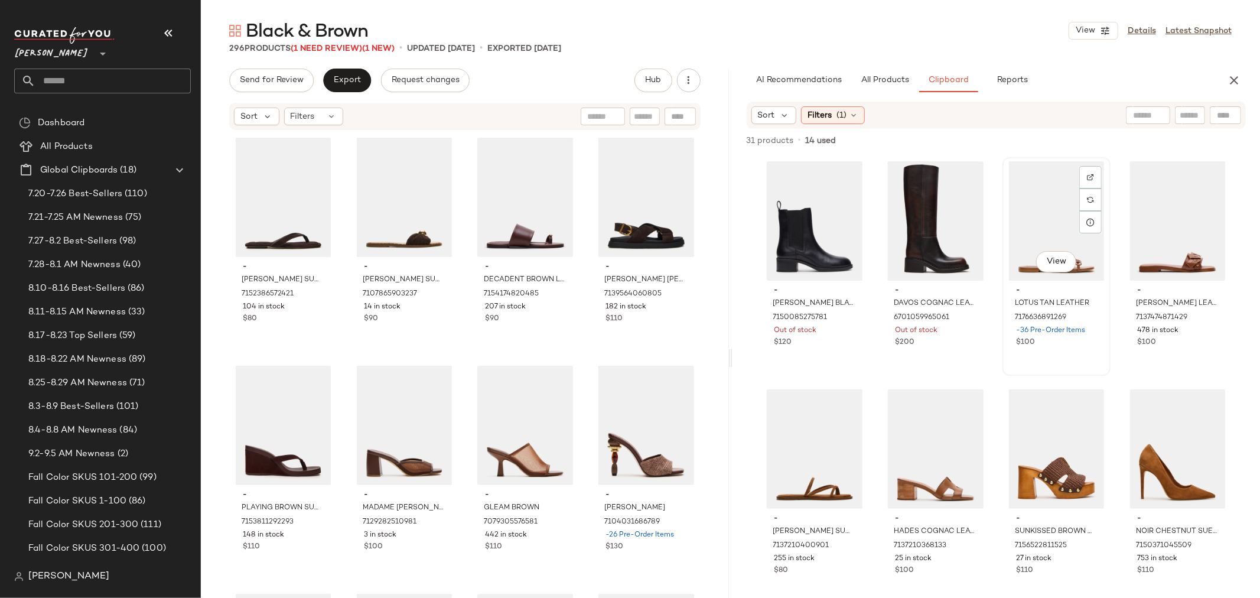
click at [1031, 229] on div "View" at bounding box center [1057, 220] width 100 height 119
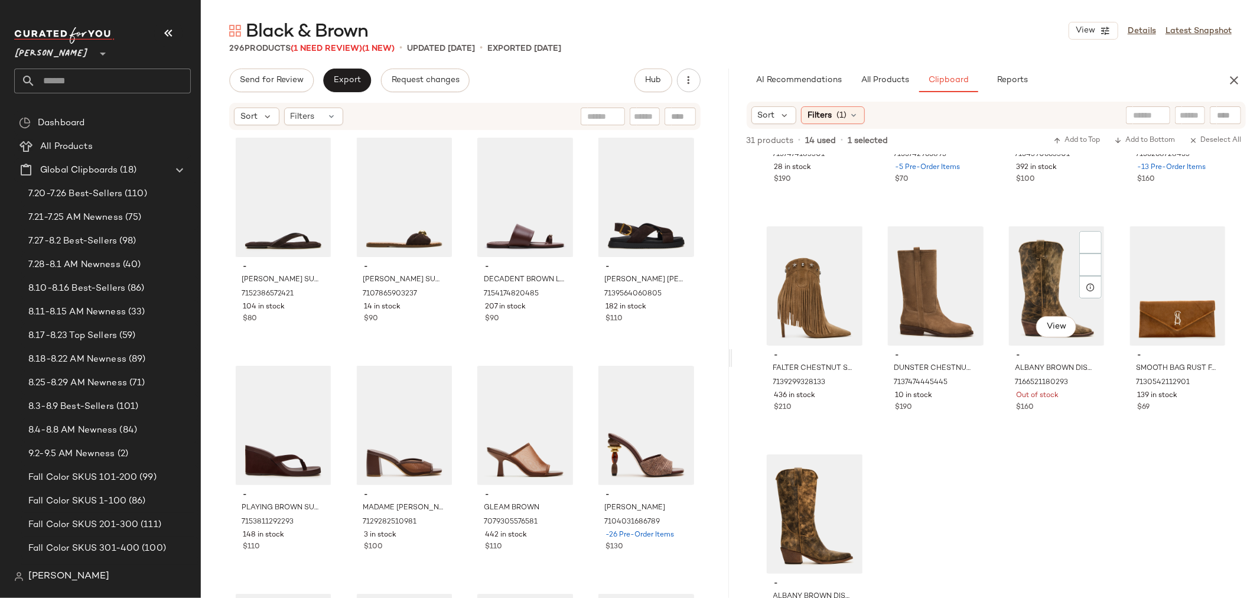
scroll to position [649, 0]
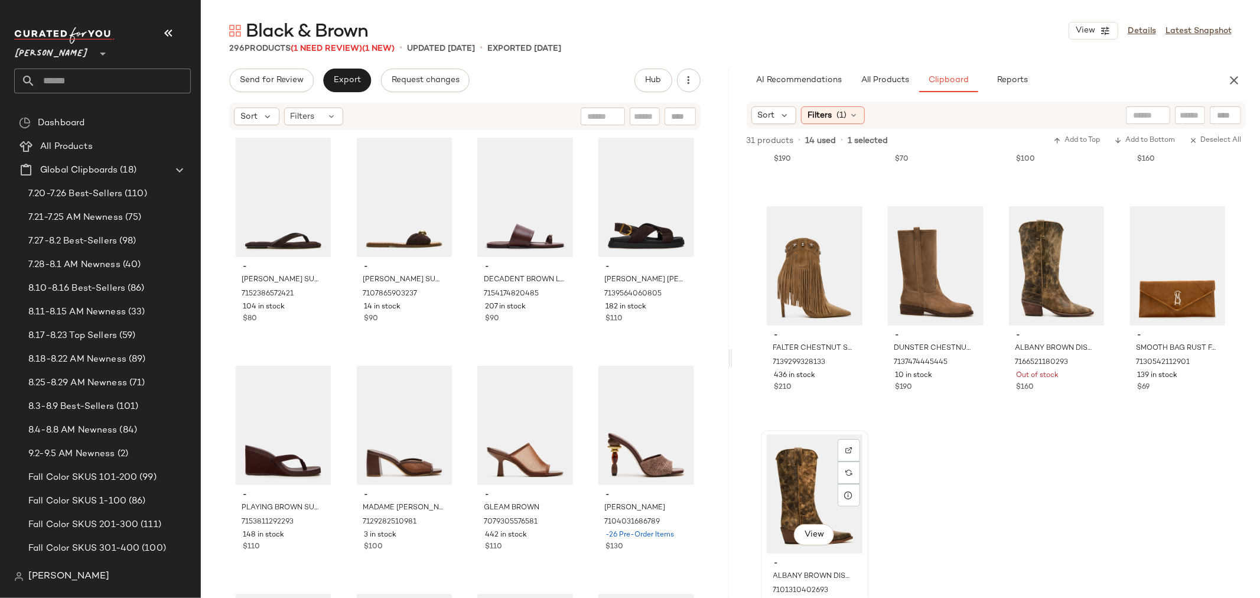
click at [807, 447] on div "View" at bounding box center [815, 493] width 100 height 119
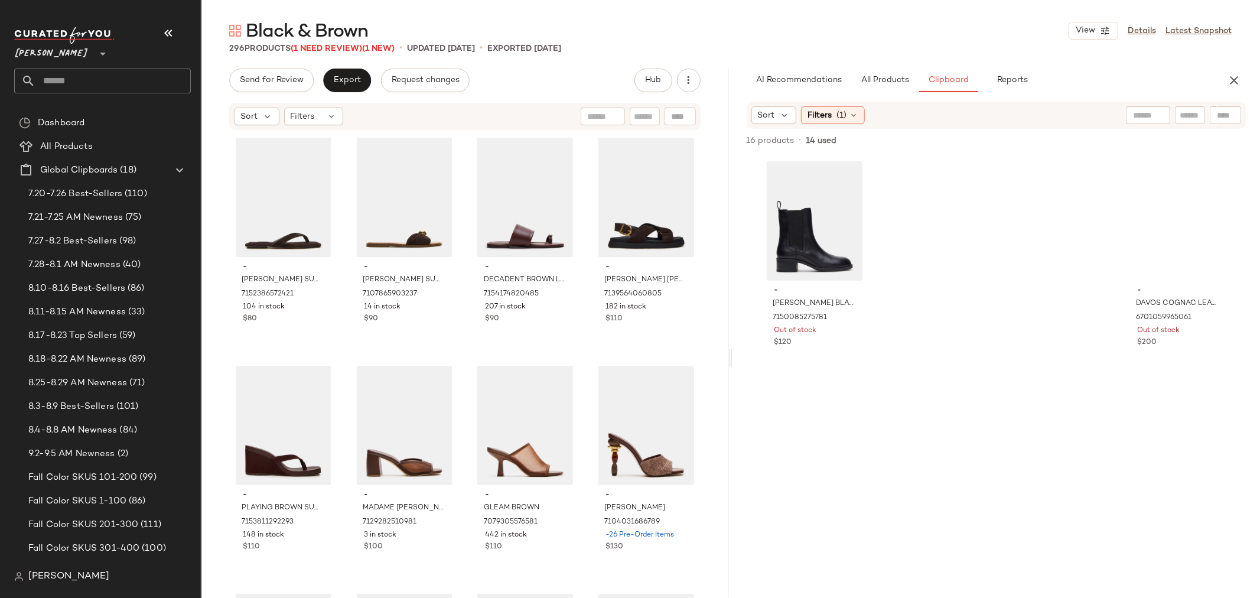
scroll to position [0, 0]
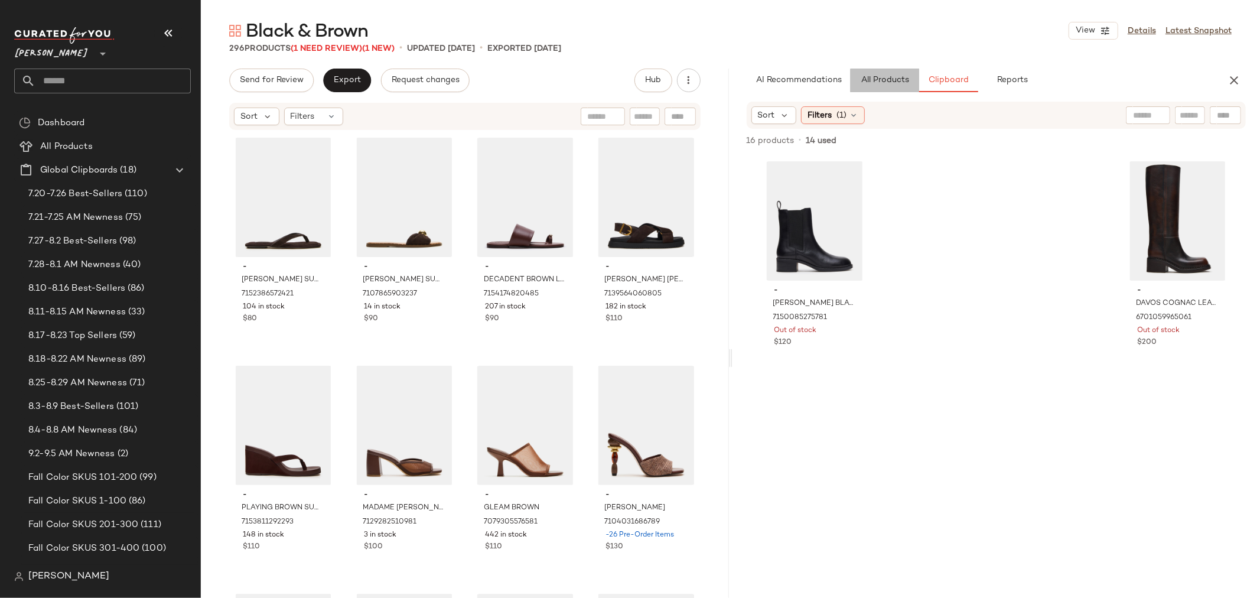
click at [875, 76] on span "All Products" at bounding box center [884, 80] width 48 height 9
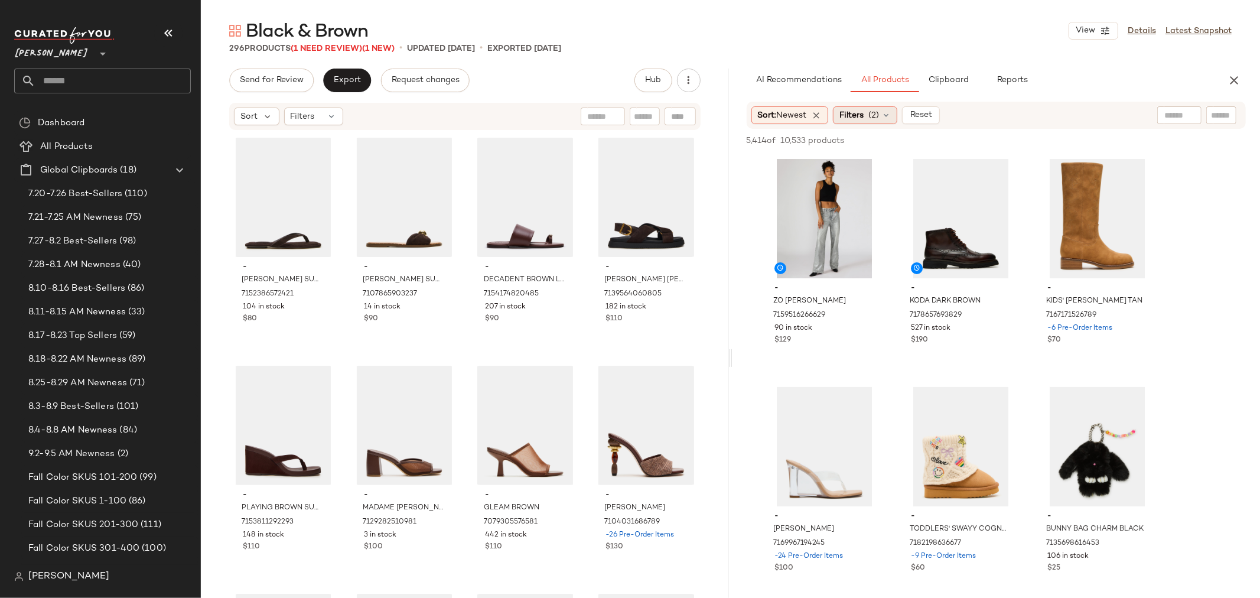
click at [883, 113] on div "Filters (2)" at bounding box center [865, 115] width 64 height 18
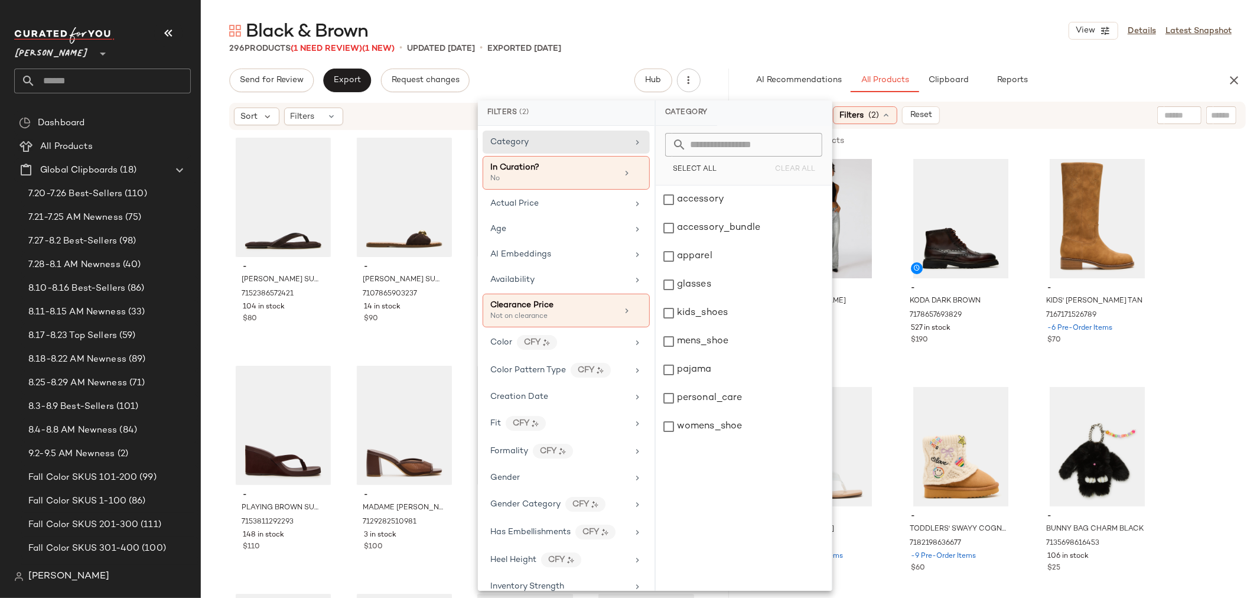
click at [911, 27] on div "Black & Brown View Details Latest Snapshot" at bounding box center [731, 31] width 1060 height 24
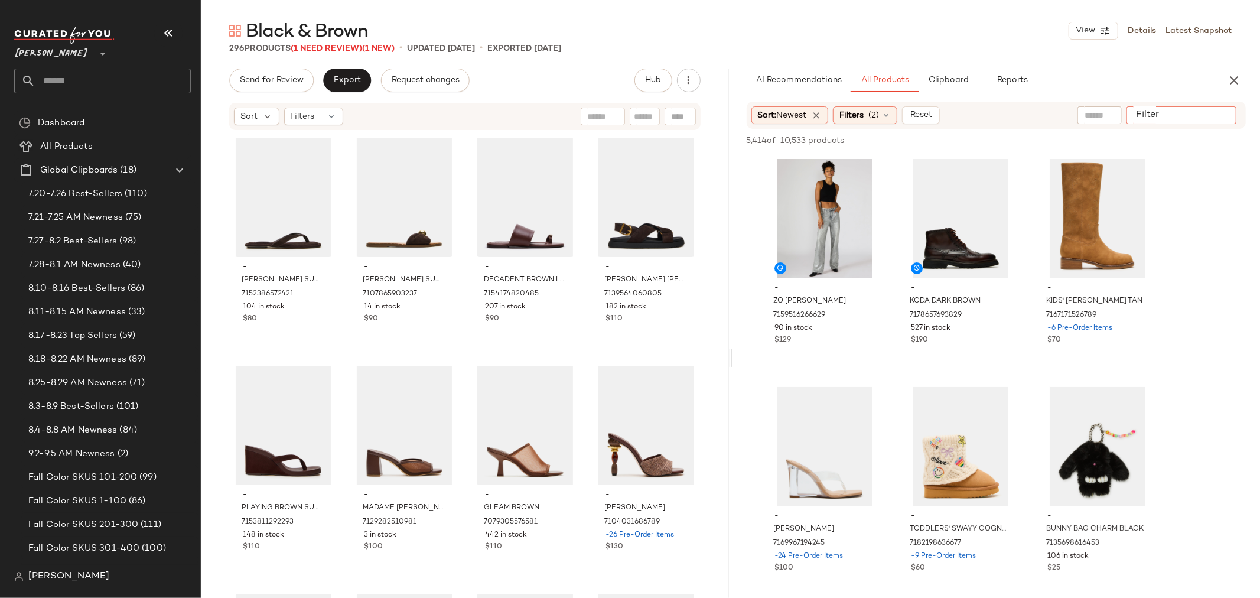
click at [1220, 116] on input "Filter" at bounding box center [1182, 115] width 100 height 12
type input "*****"
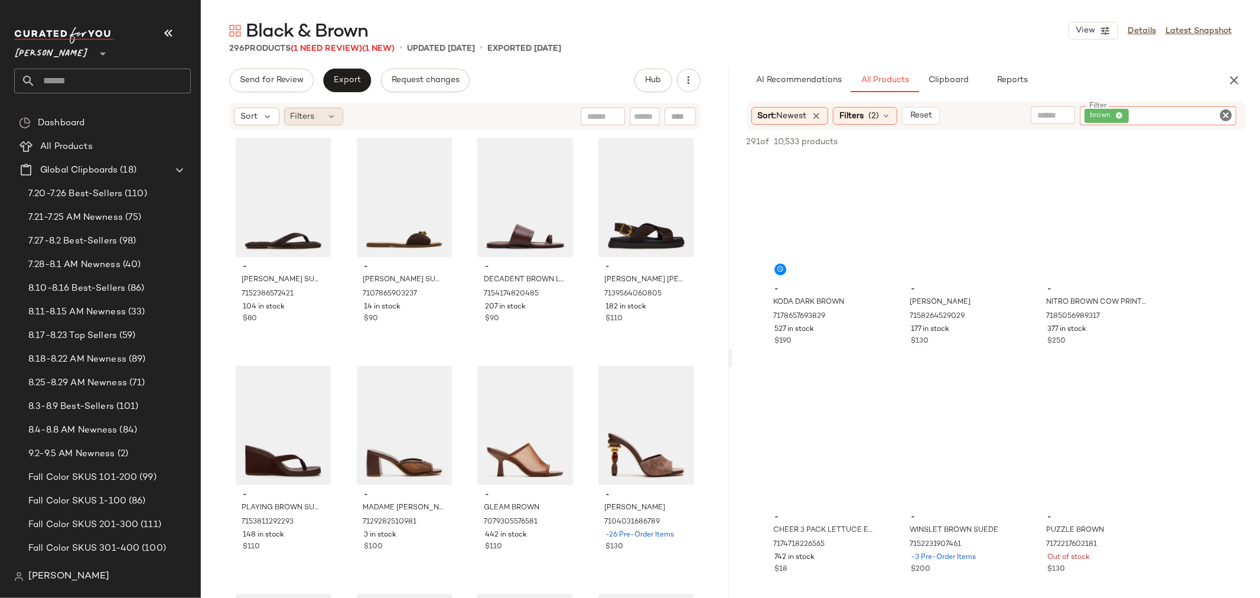
click at [322, 116] on div "Filters" at bounding box center [313, 117] width 59 height 18
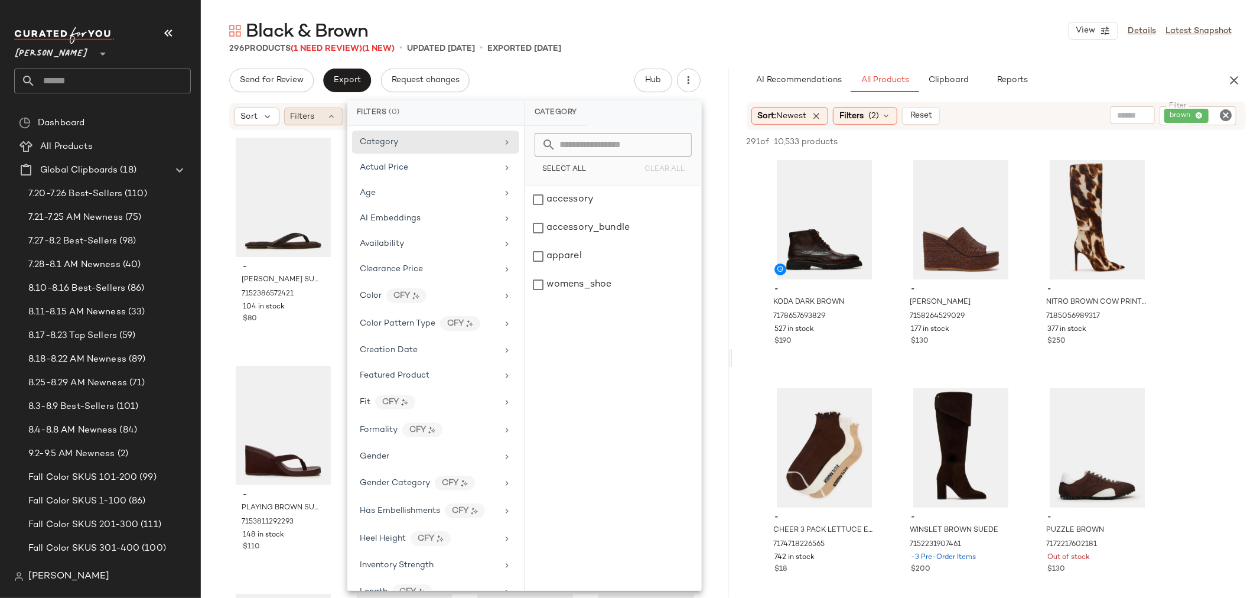
click at [322, 116] on div "Filters" at bounding box center [313, 117] width 59 height 18
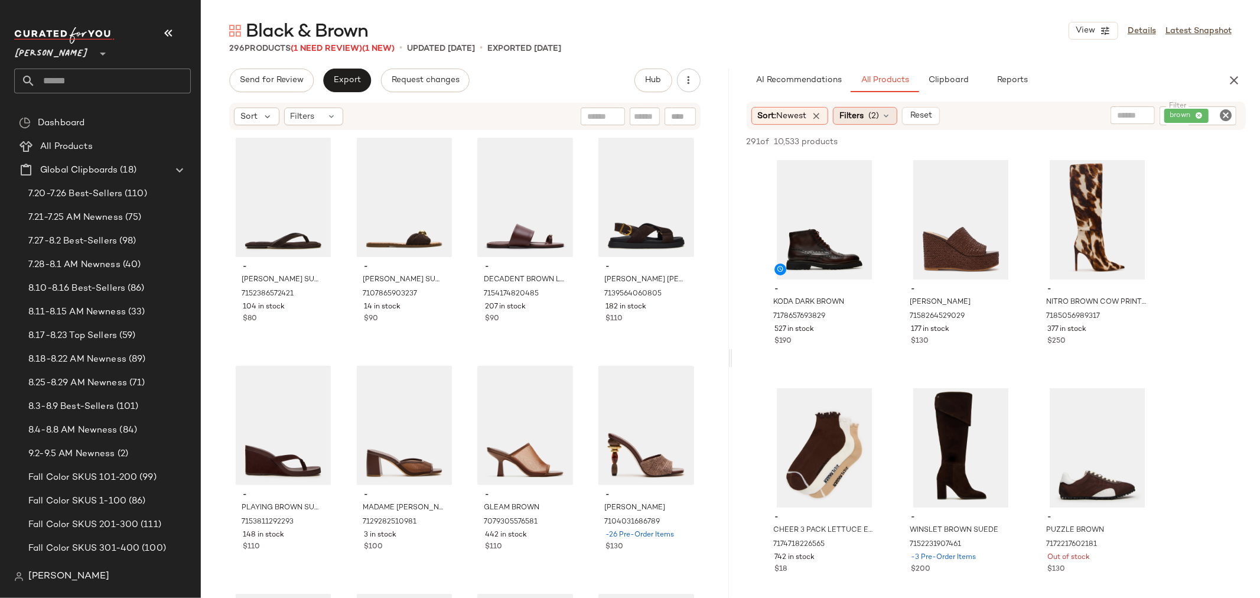
click at [885, 116] on icon at bounding box center [886, 115] width 9 height 9
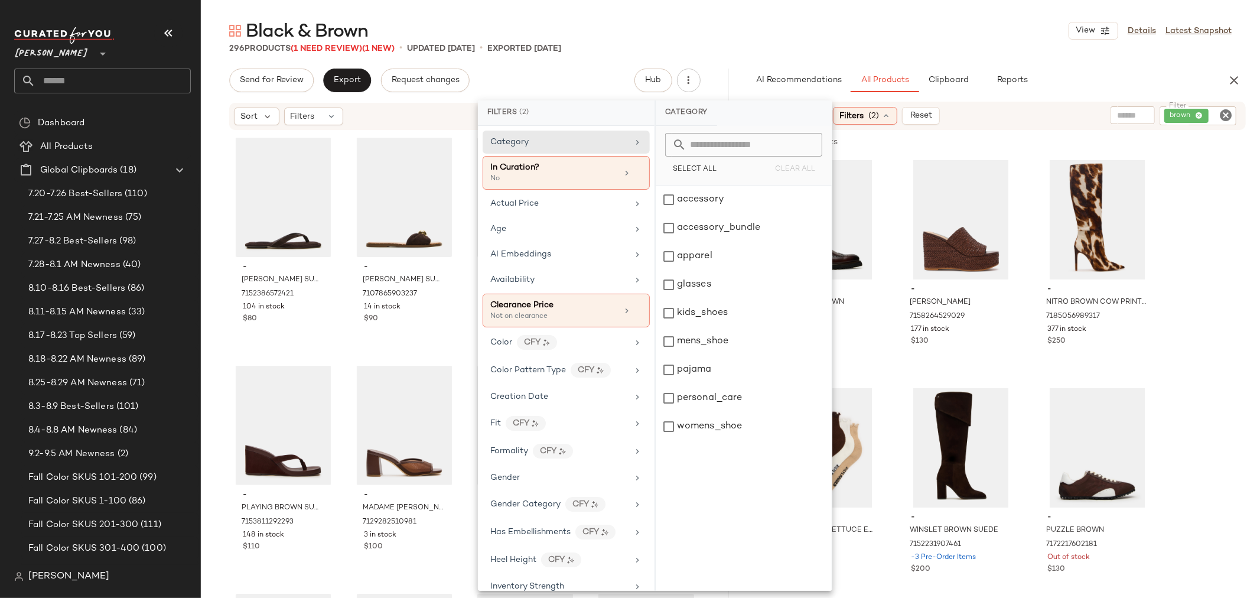
click at [518, 67] on div "Black & Brown View Details Latest Snapshot 296 Products (1 Need Review) (1 New)…" at bounding box center [731, 308] width 1060 height 579
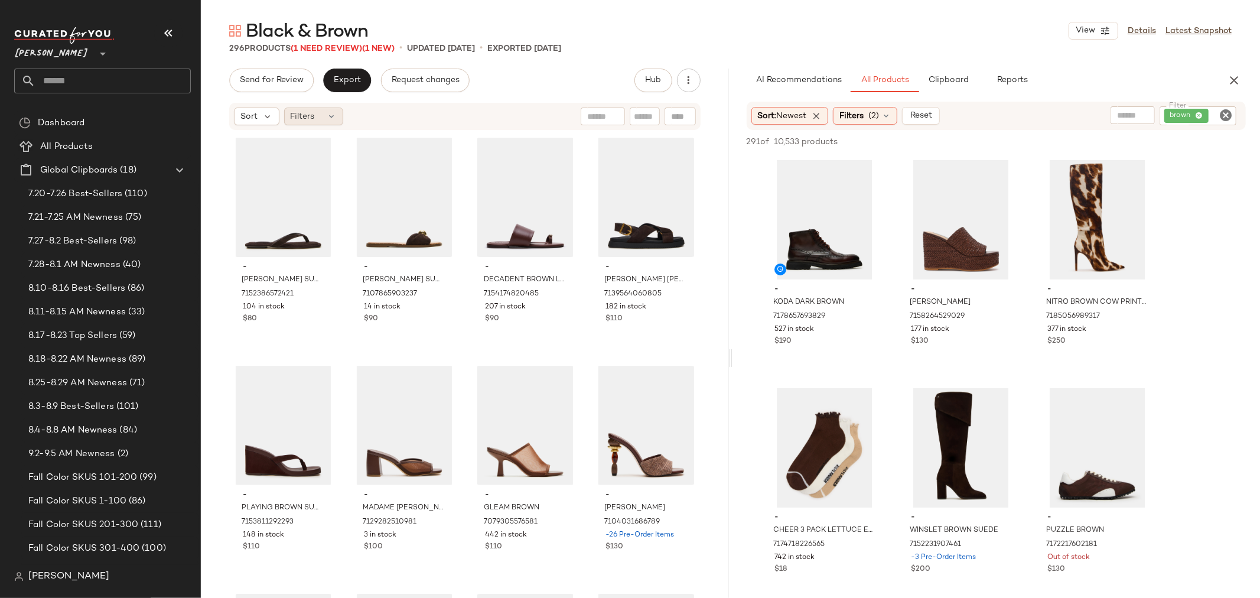
click at [320, 114] on div "Filters" at bounding box center [313, 117] width 59 height 18
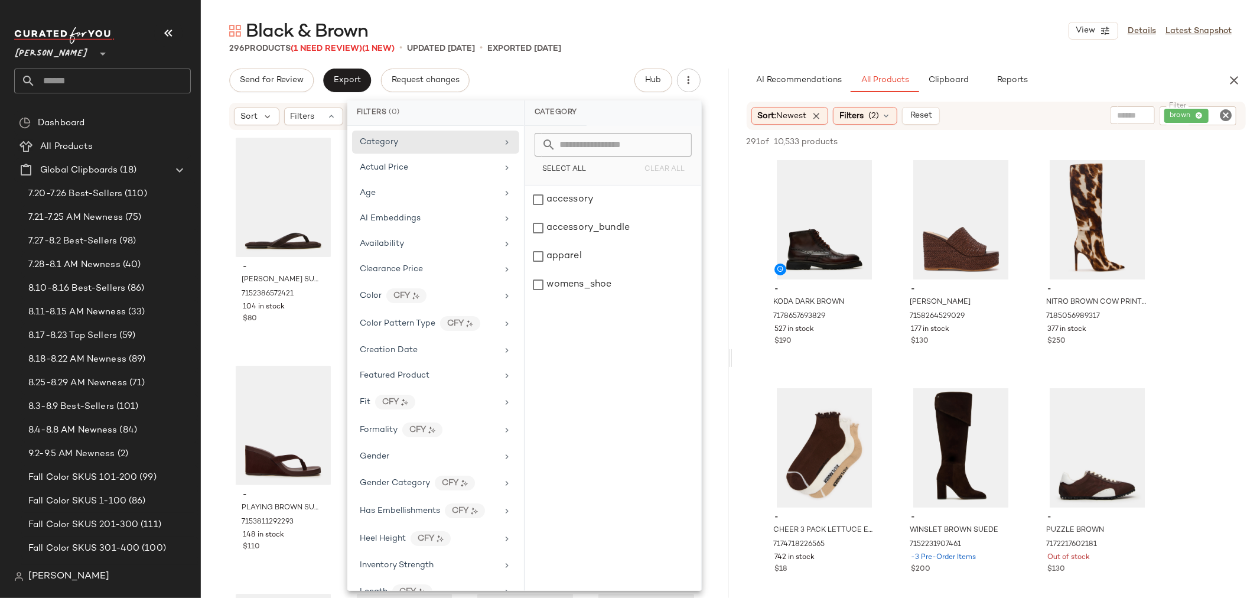
click at [538, 72] on div "Send for Review Export Request changes Hub" at bounding box center [465, 81] width 472 height 24
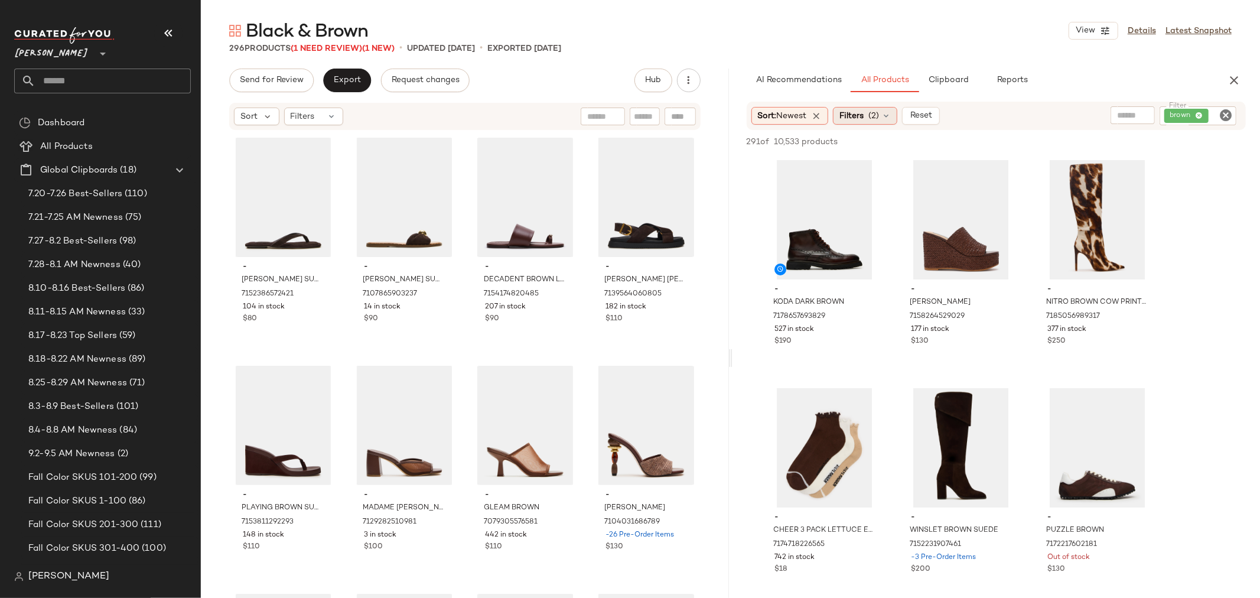
click at [884, 119] on div "Filters (2)" at bounding box center [865, 116] width 64 height 18
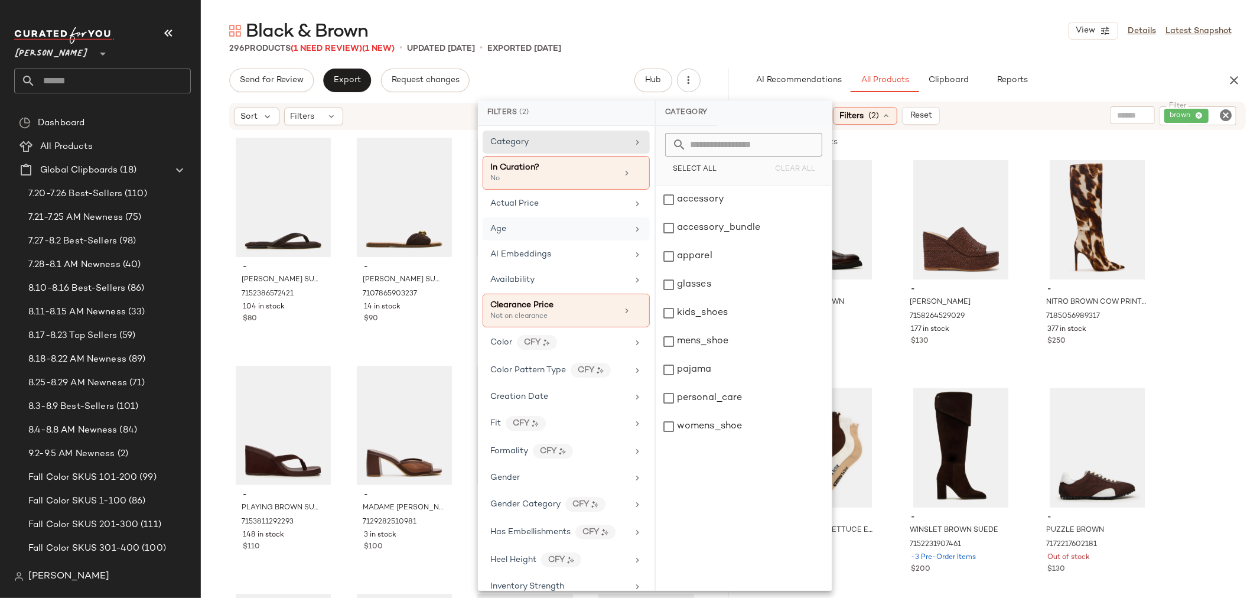
click at [518, 226] on div "Age" at bounding box center [559, 229] width 138 height 12
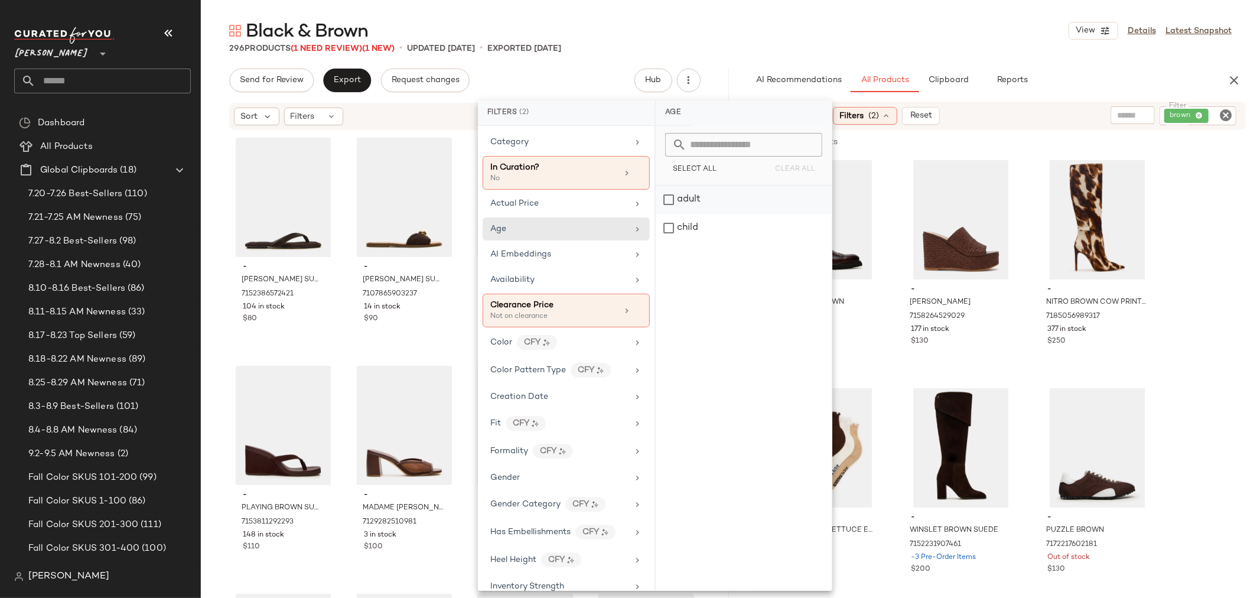
click at [669, 214] on div "adult" at bounding box center [744, 228] width 176 height 28
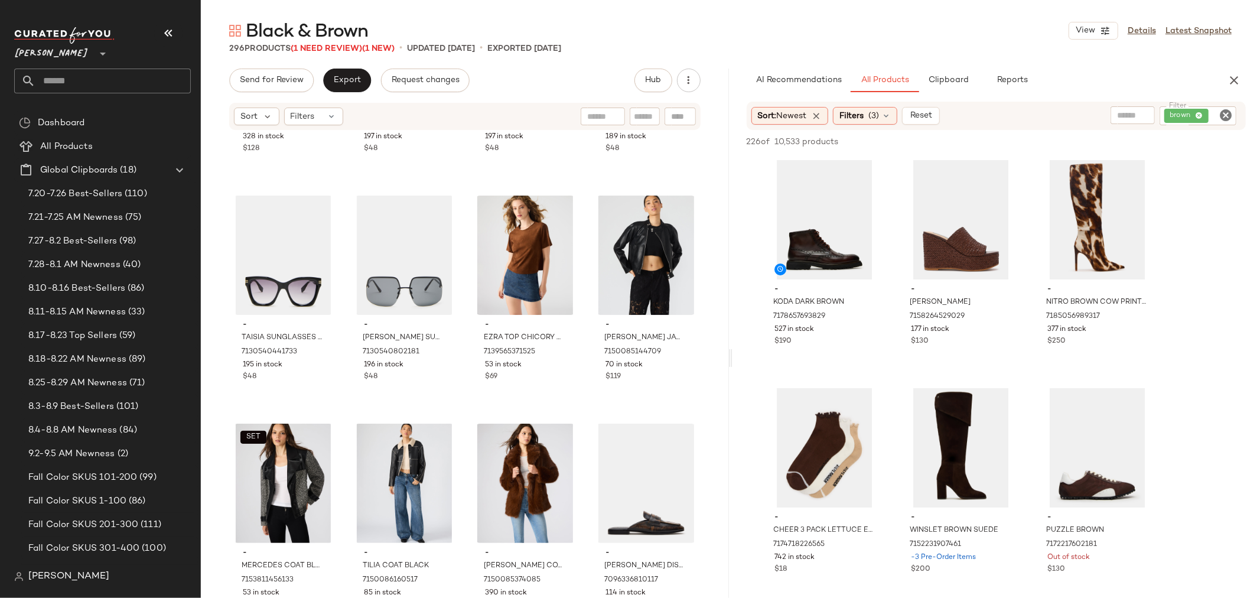
scroll to position [16379, 0]
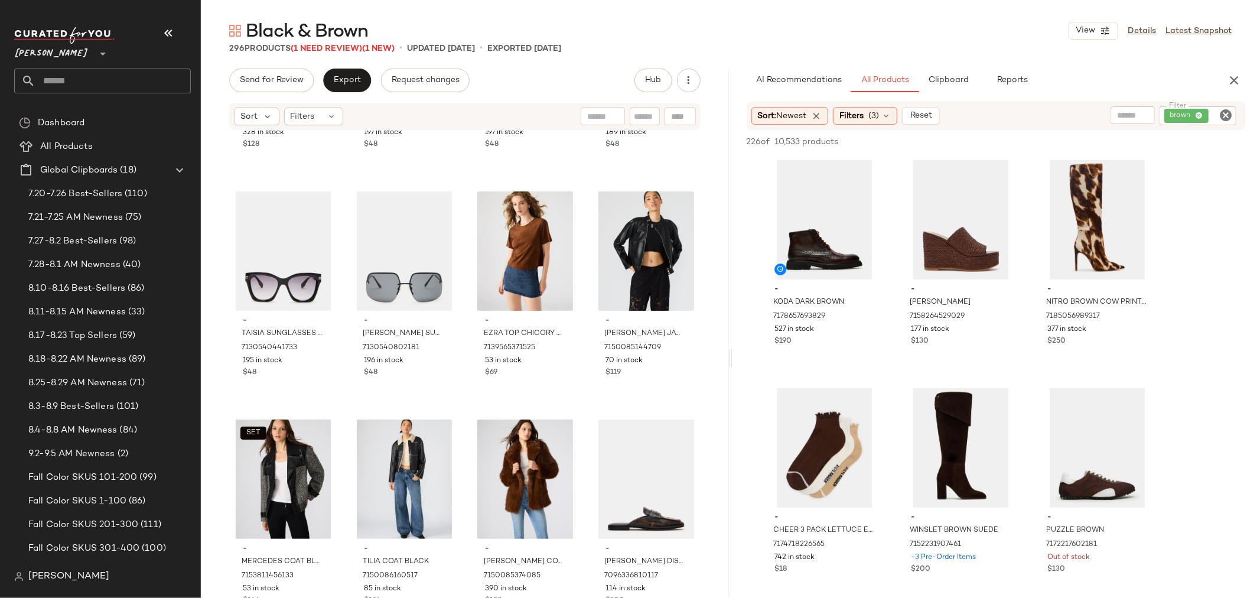
click at [643, 115] on input "text" at bounding box center [645, 117] width 21 height 12
type input "***"
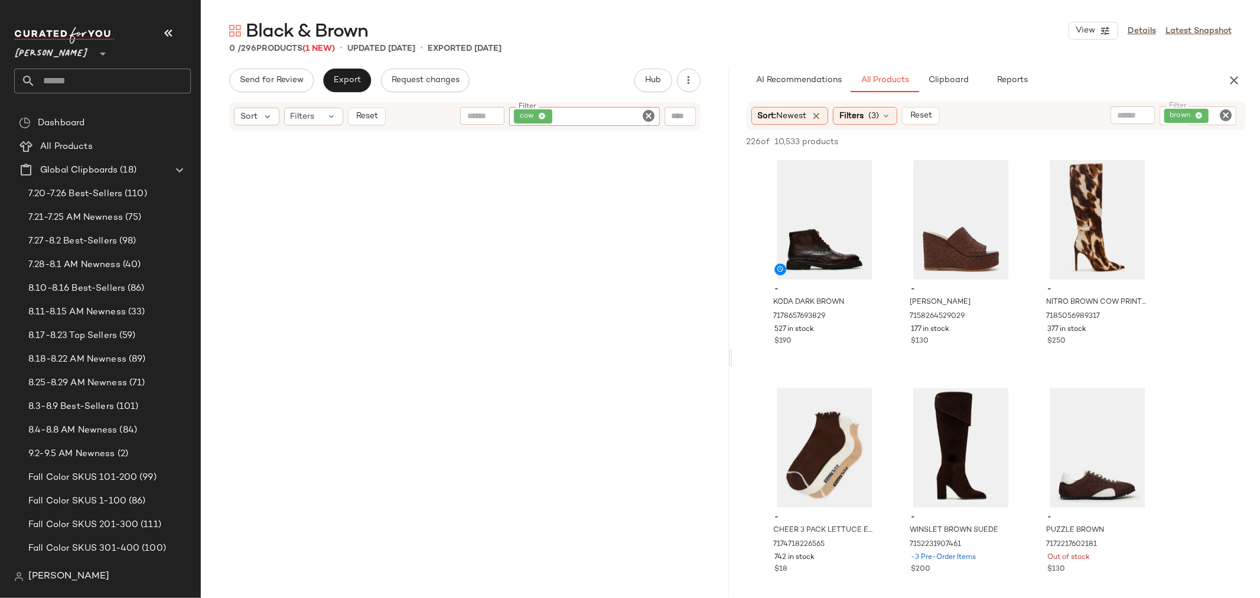
click at [646, 113] on icon "Clear Filter" at bounding box center [649, 116] width 14 height 14
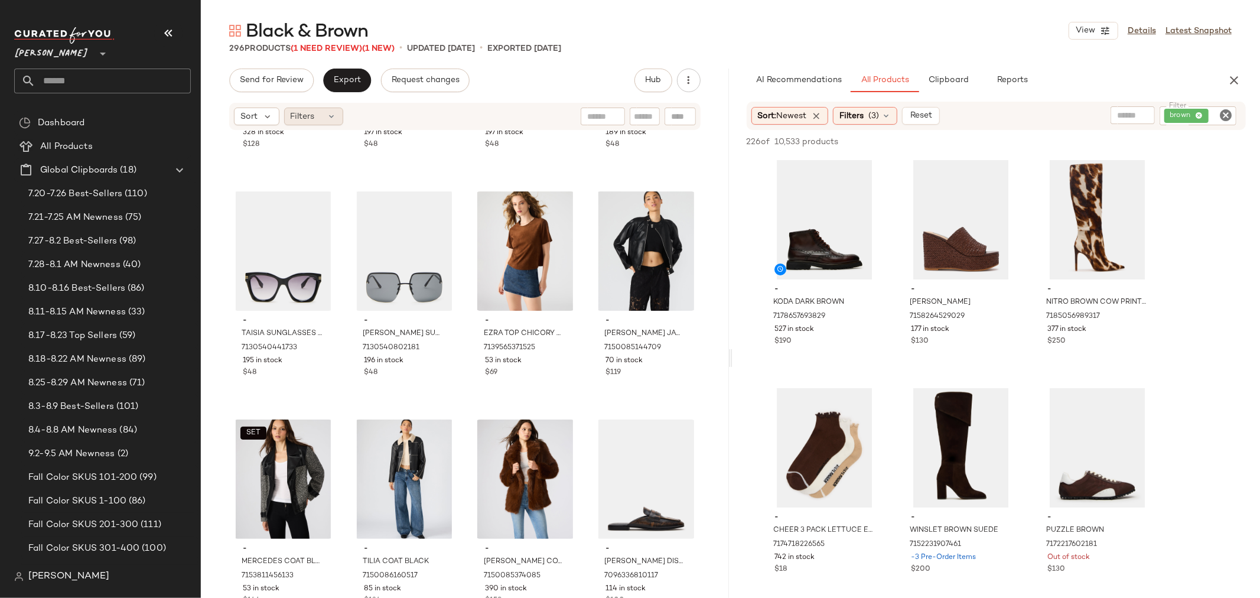
click at [327, 112] on icon at bounding box center [331, 116] width 9 height 9
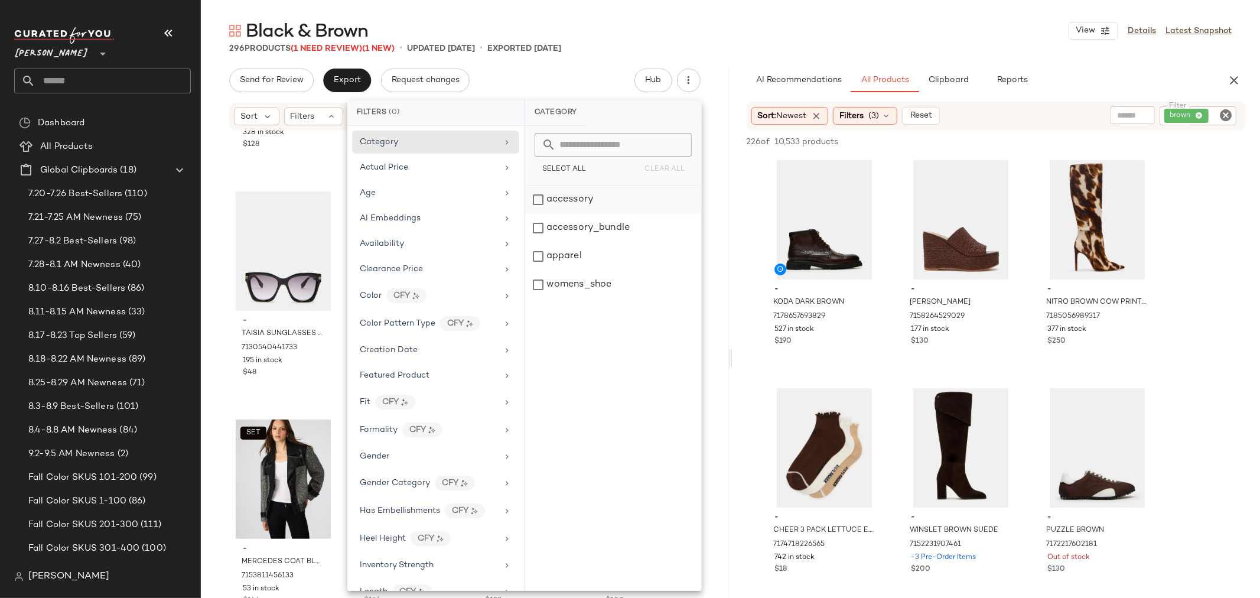
click at [534, 214] on div "accessory" at bounding box center [613, 228] width 176 height 28
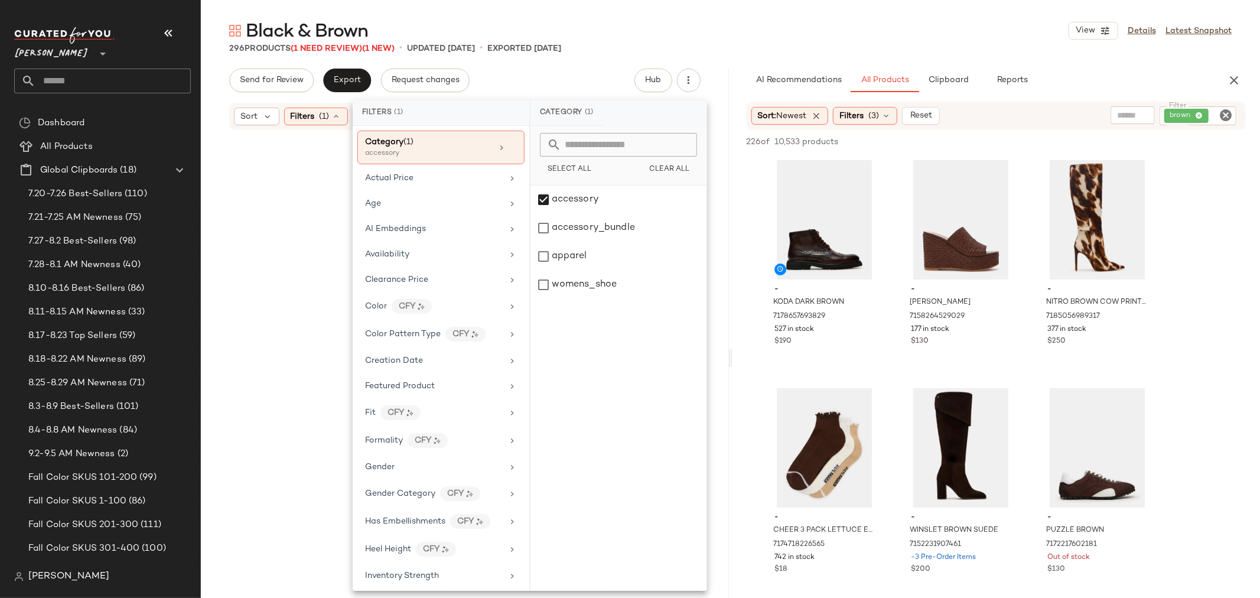
click at [221, 190] on div at bounding box center [465, 383] width 524 height 498
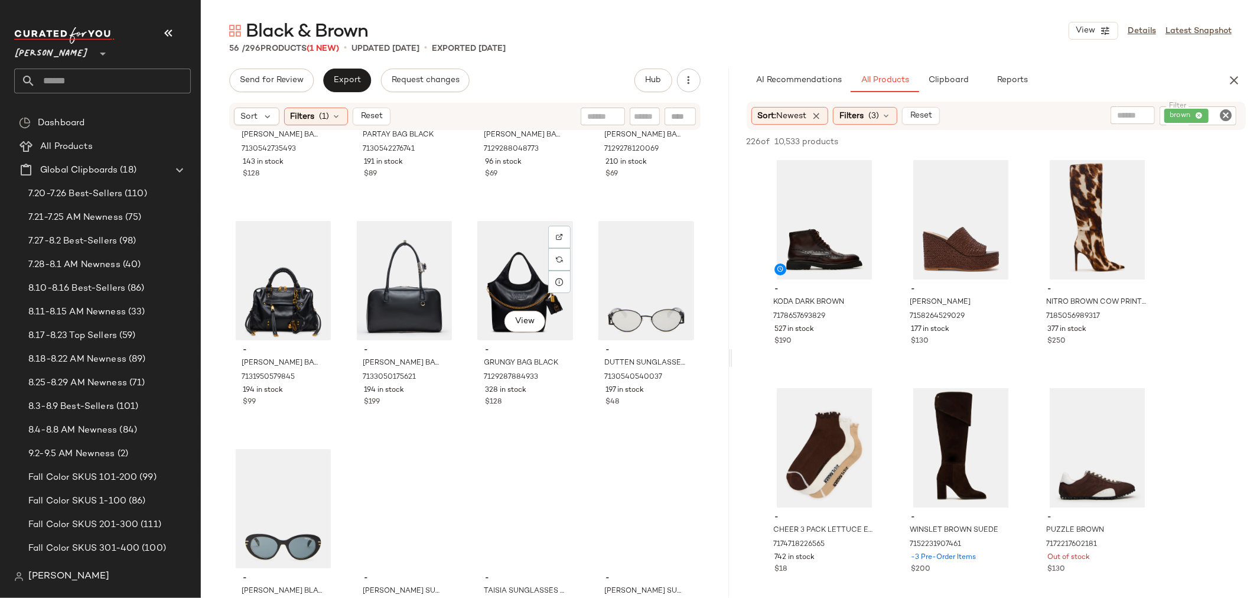
scroll to position [2693, 0]
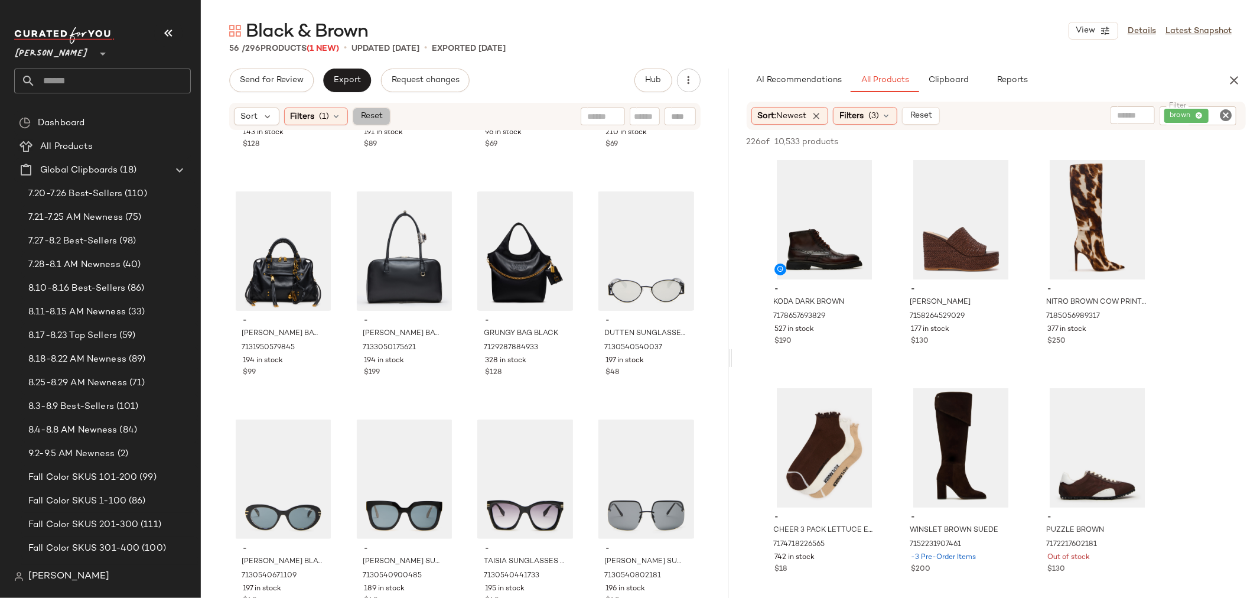
click at [368, 110] on button "Reset" at bounding box center [372, 117] width 38 height 18
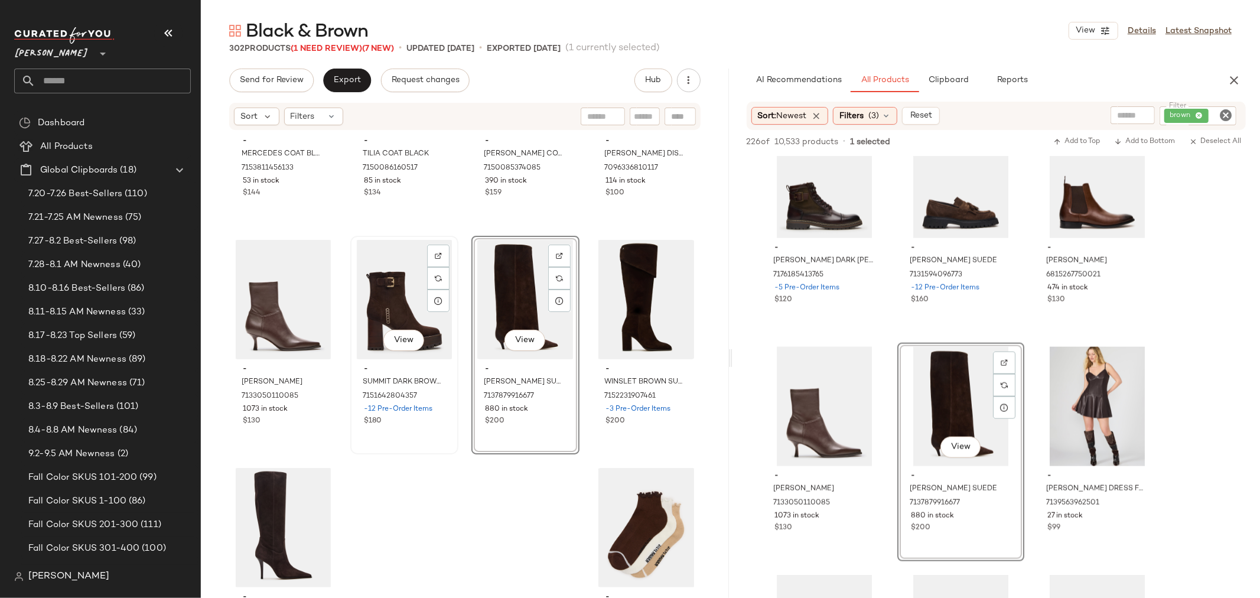
scroll to position [16803, 0]
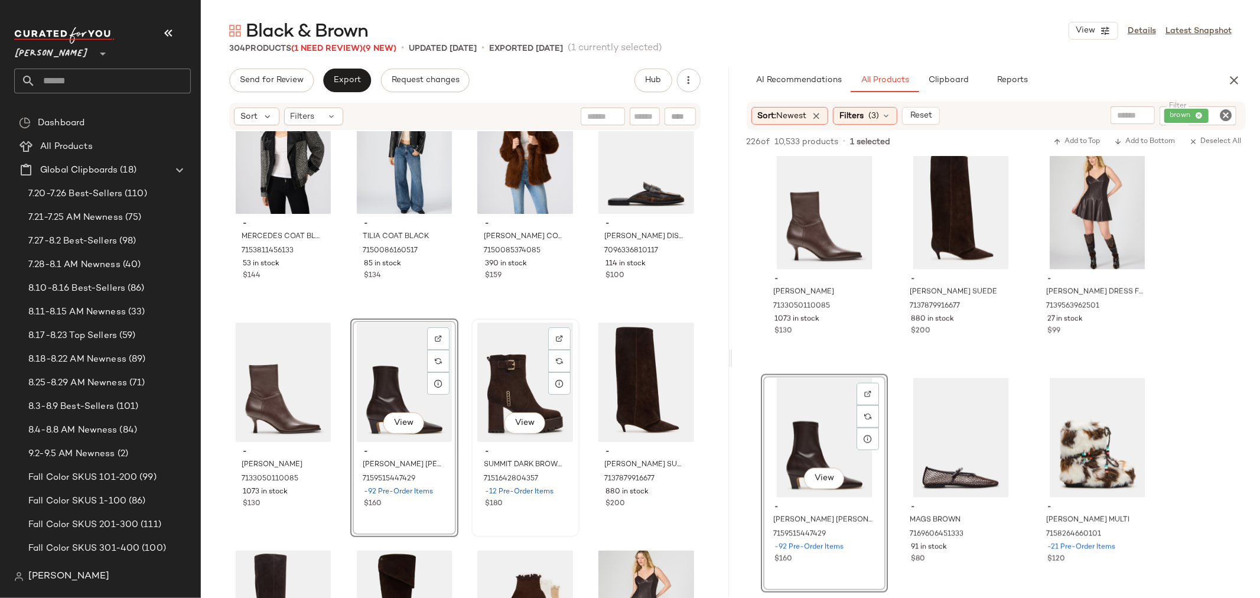
scroll to position [16572, 0]
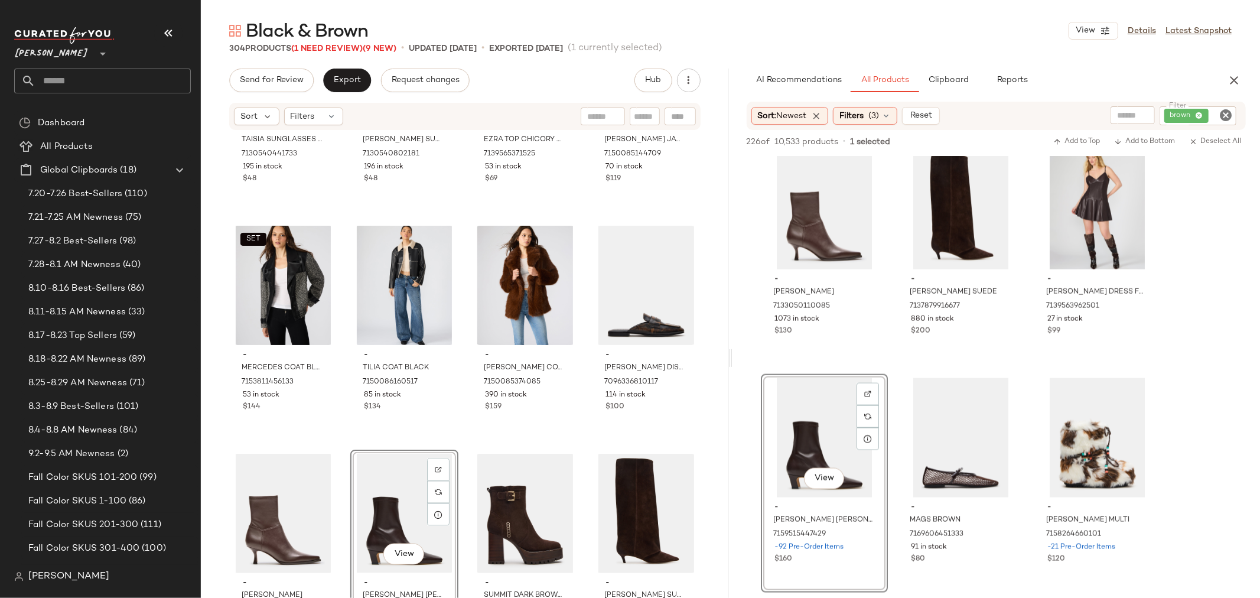
click at [642, 119] on input "text" at bounding box center [645, 117] width 21 height 12
type input "****"
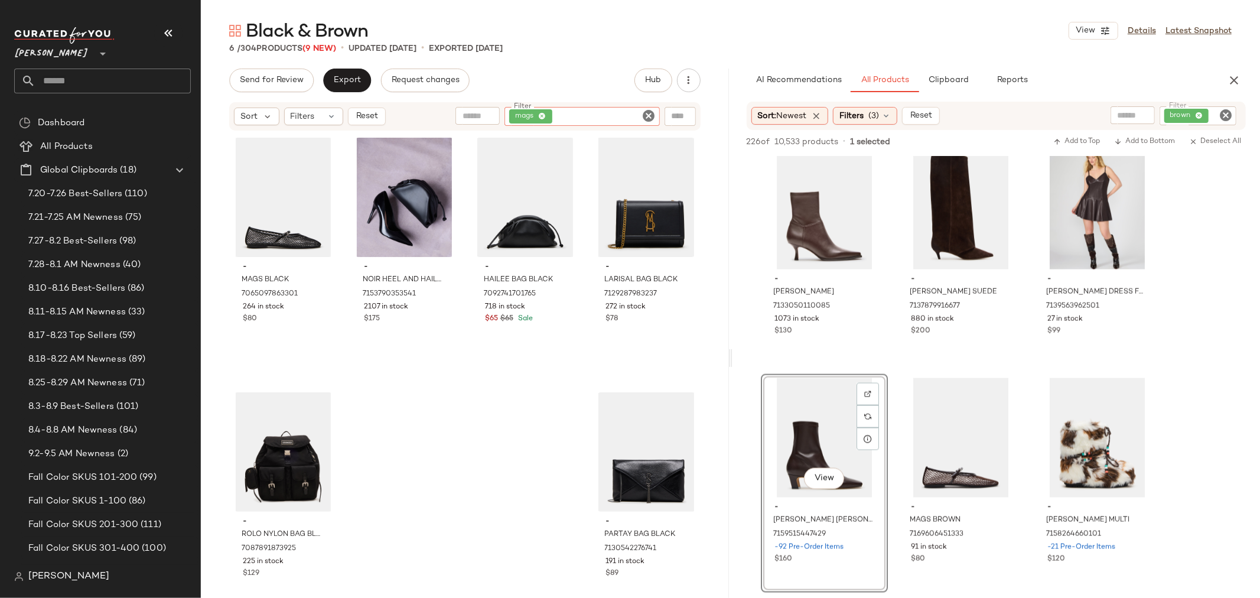
click at [648, 111] on icon "Clear Filter" at bounding box center [649, 116] width 14 height 14
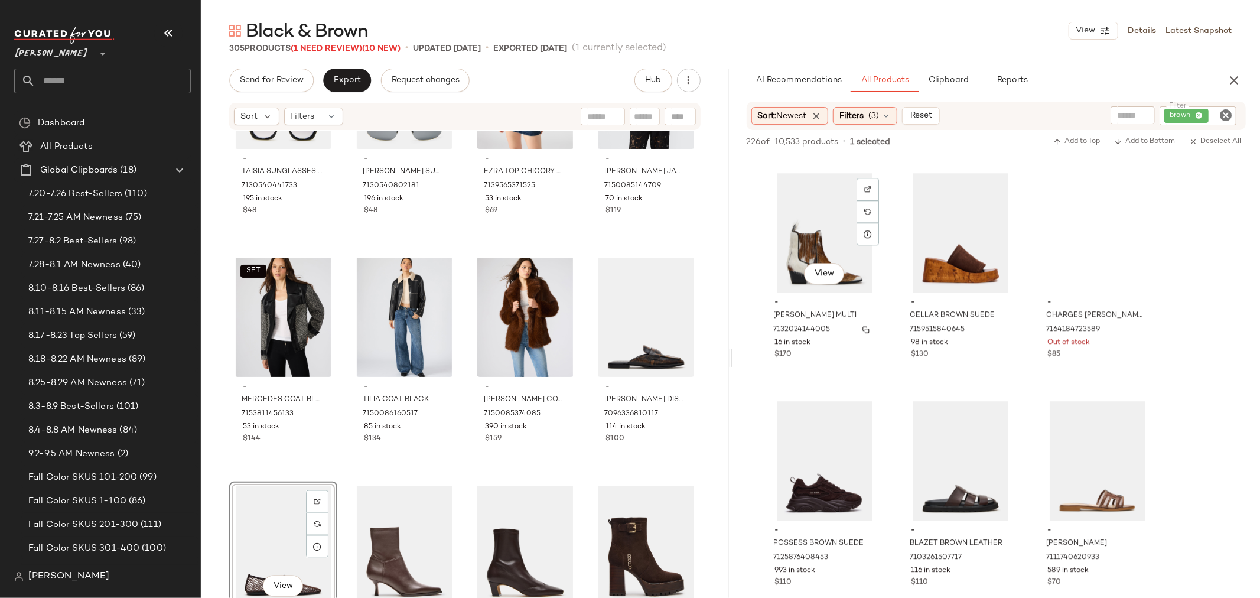
scroll to position [2757, 0]
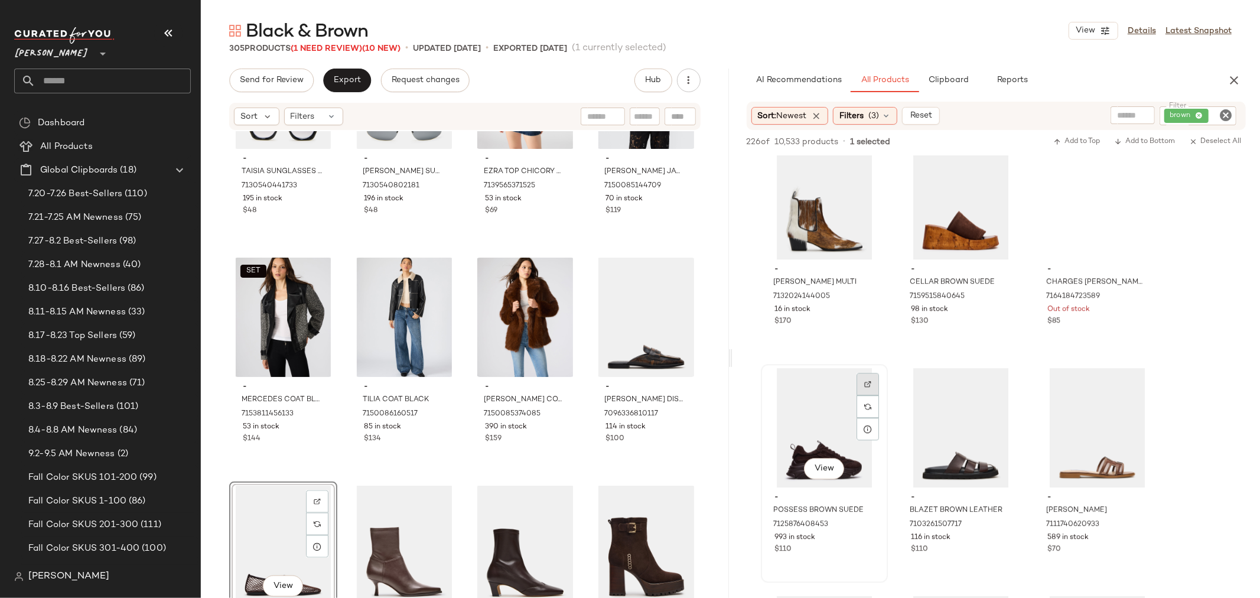
click at [867, 382] on img at bounding box center [868, 384] width 7 height 7
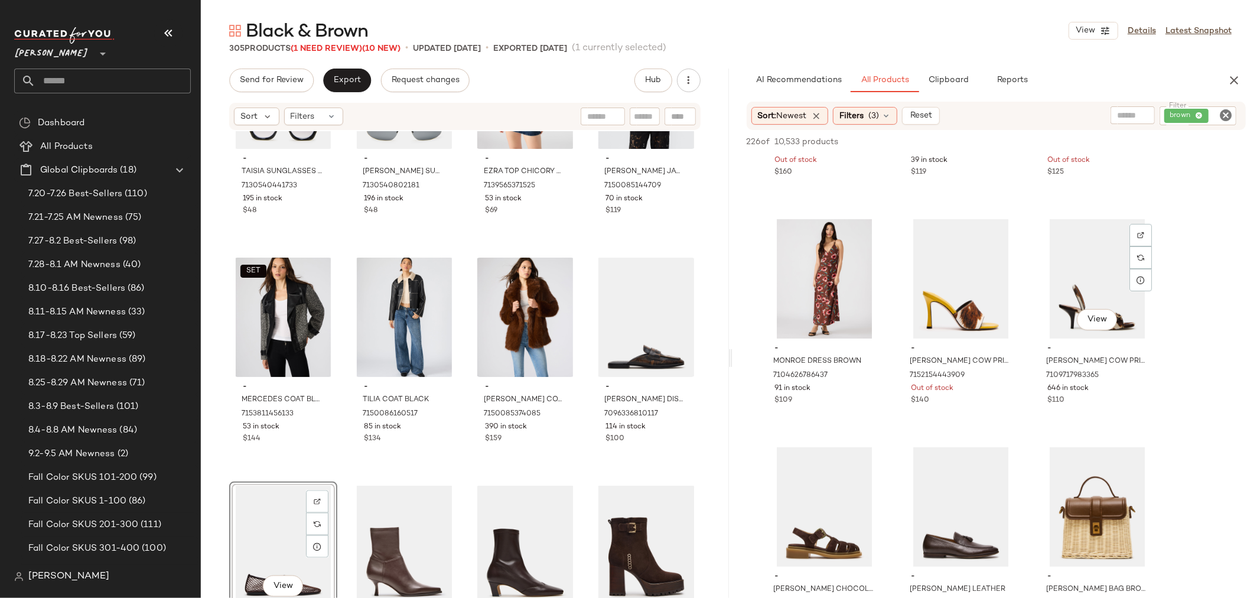
scroll to position [4070, 0]
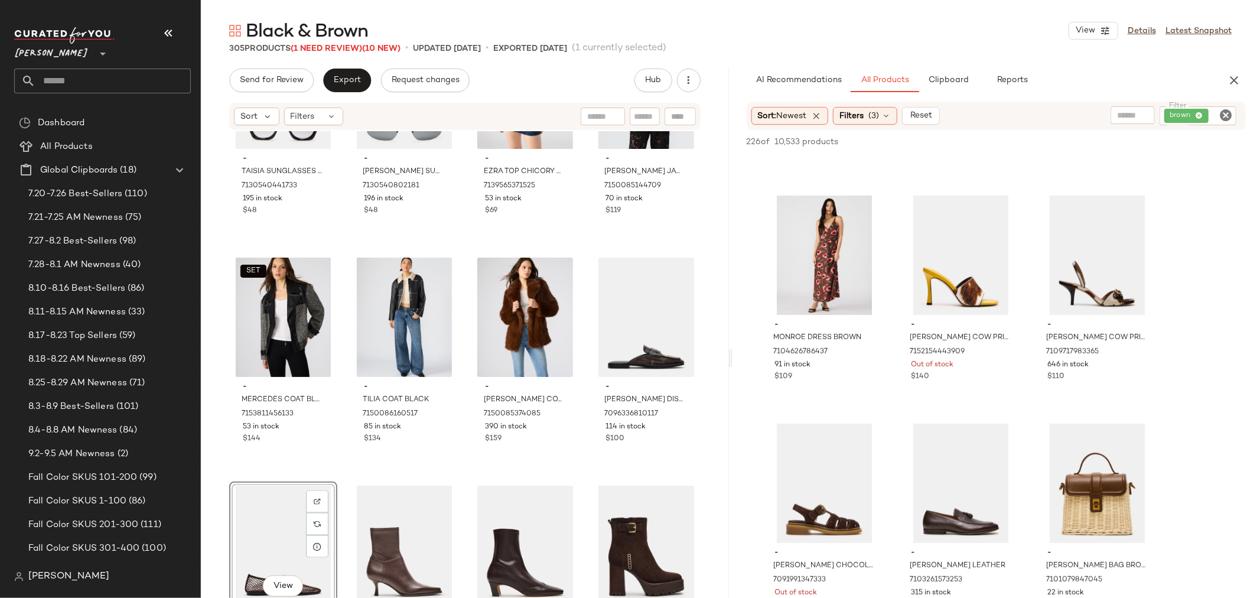
click at [1222, 117] on icon "Clear Filter" at bounding box center [1226, 115] width 14 height 14
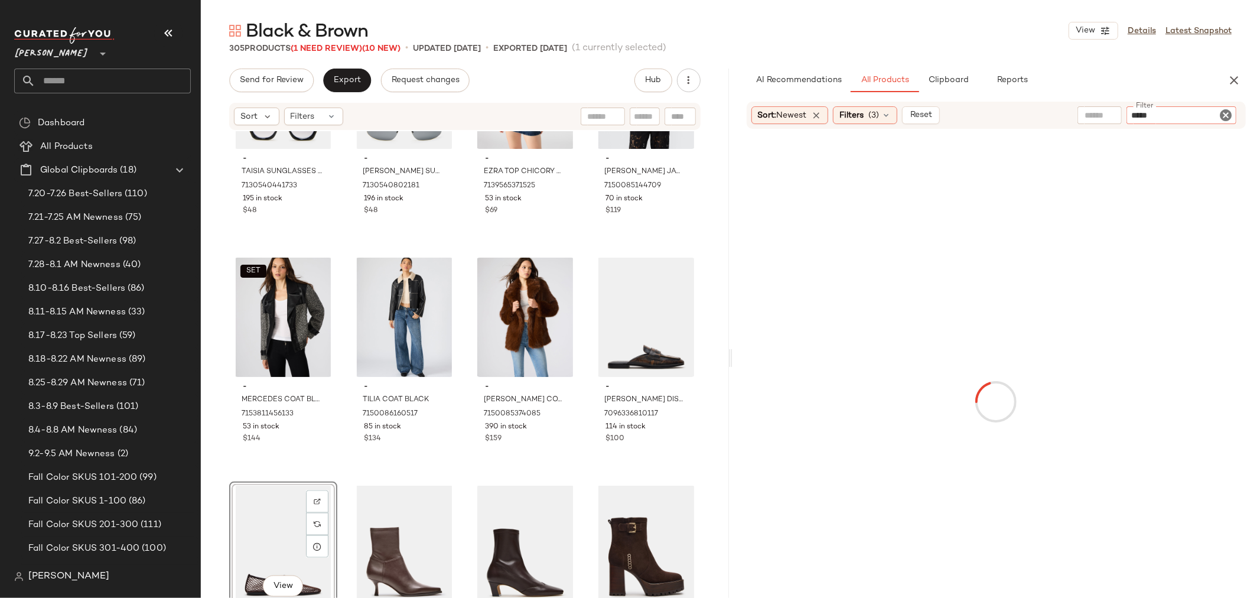
type input "******"
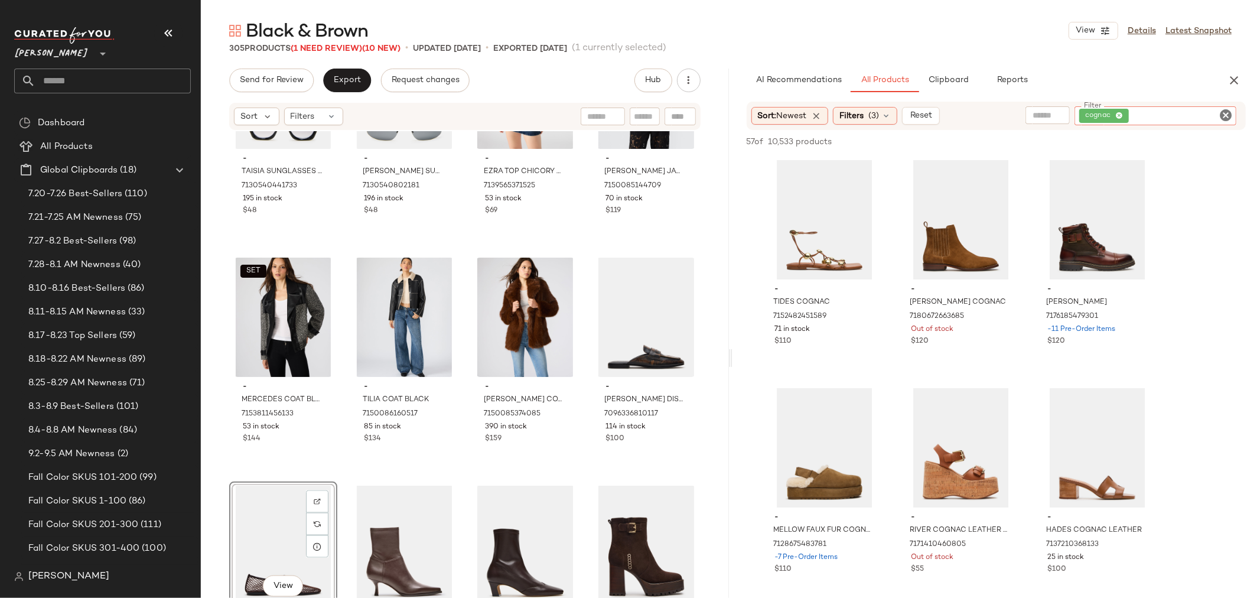
click at [642, 115] on input "text" at bounding box center [645, 117] width 21 height 12
type input "******"
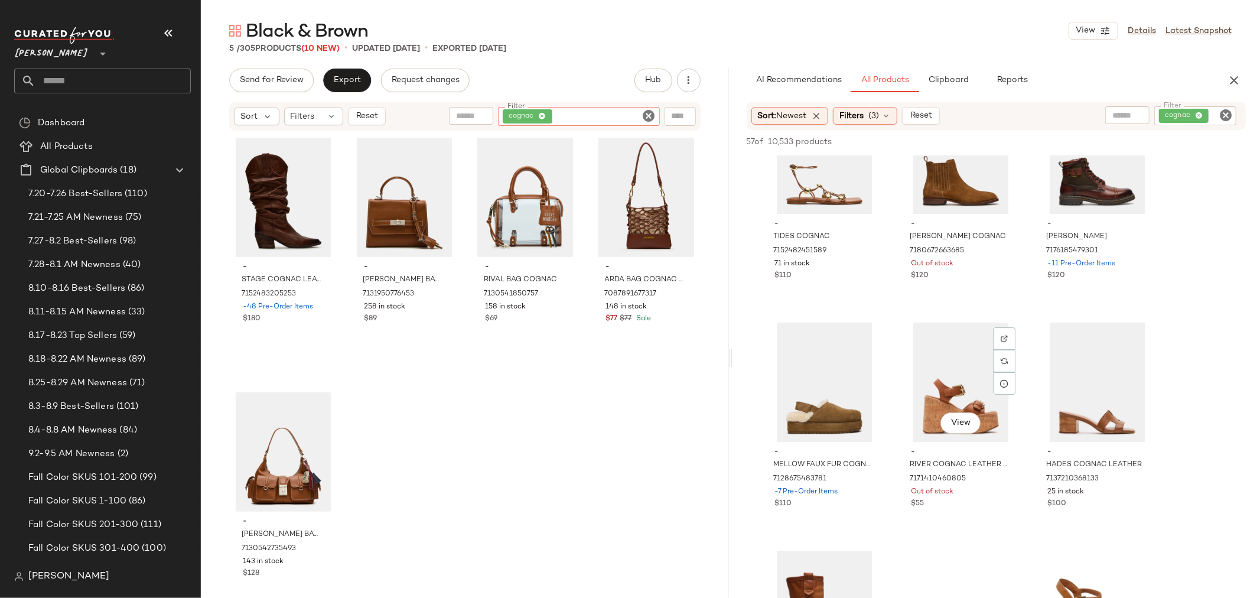
scroll to position [0, 0]
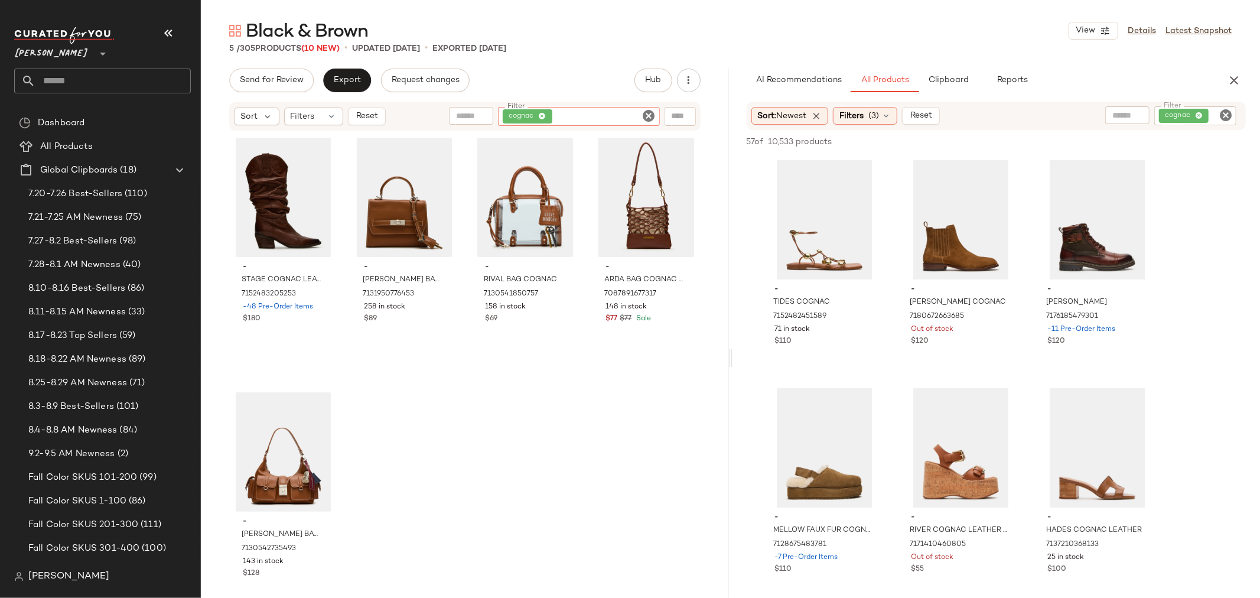
click at [1229, 109] on icon "Clear Filter" at bounding box center [1226, 115] width 14 height 14
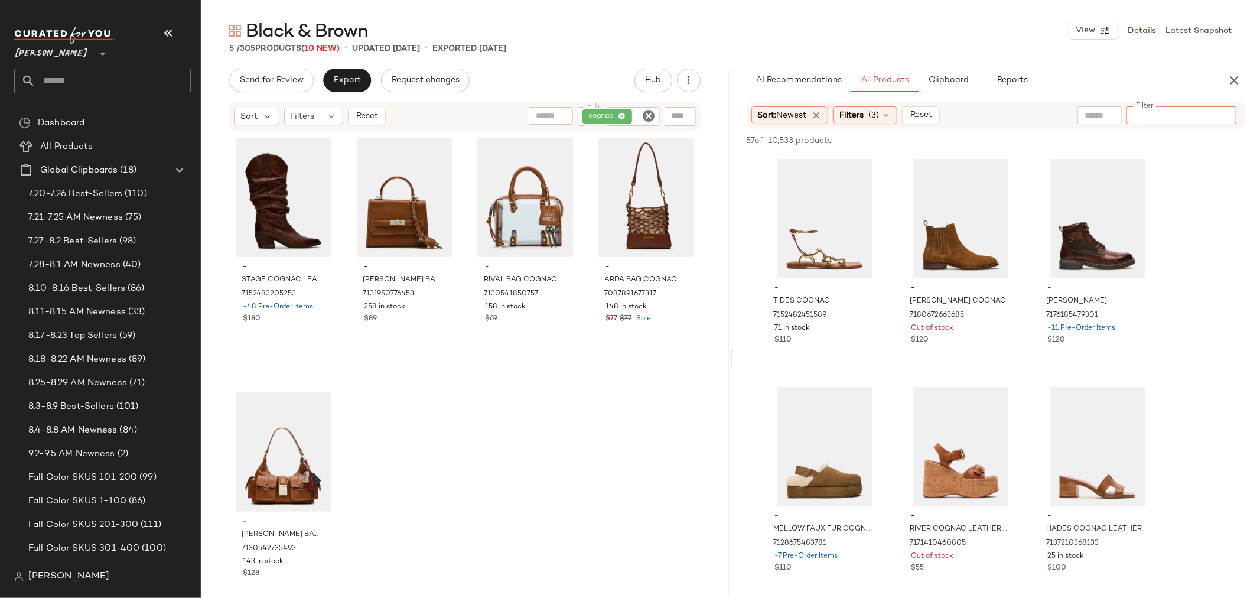
click at [1196, 113] on input "Filter" at bounding box center [1182, 115] width 100 height 12
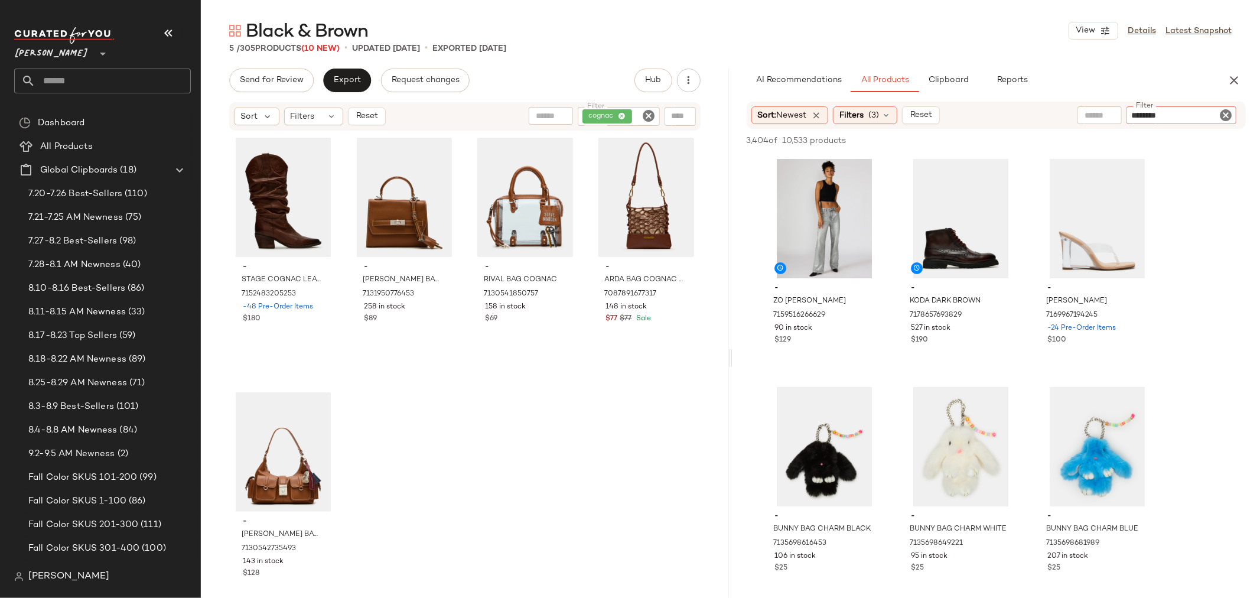
type input "*********"
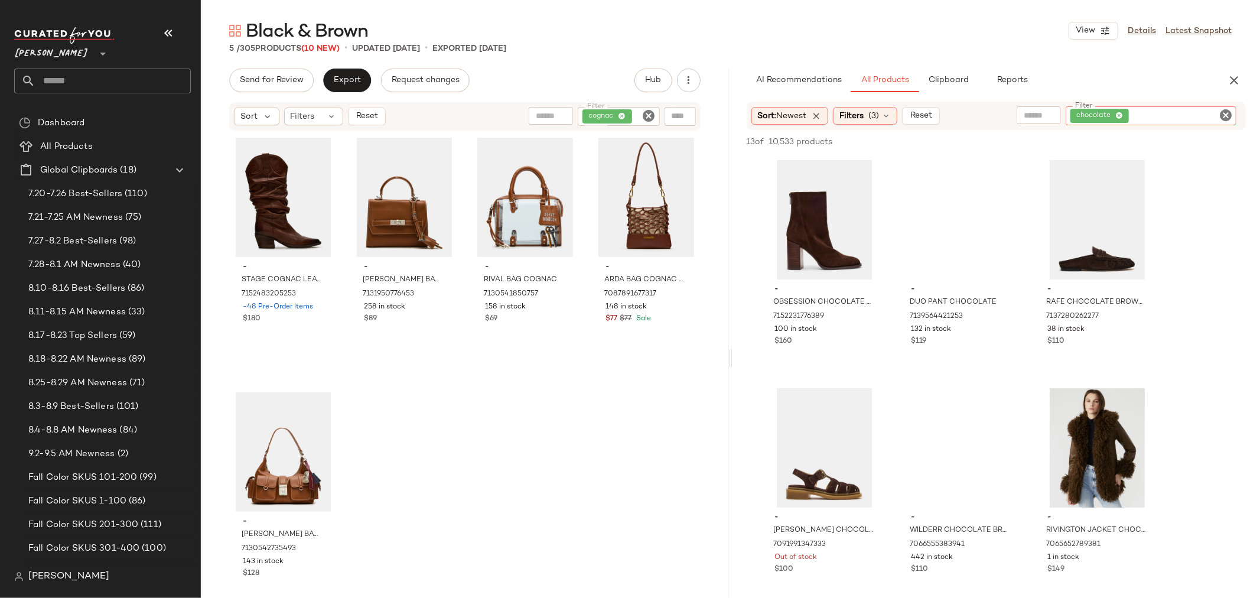
click at [650, 113] on icon "Clear Filter" at bounding box center [649, 116] width 14 height 14
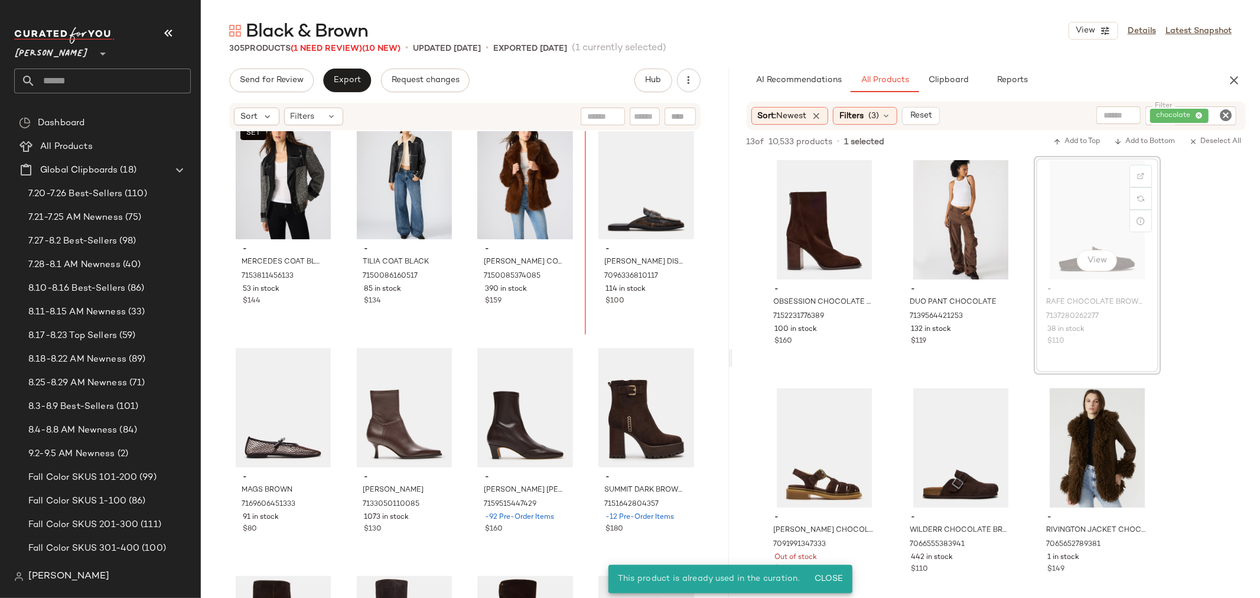
scroll to position [16666, 0]
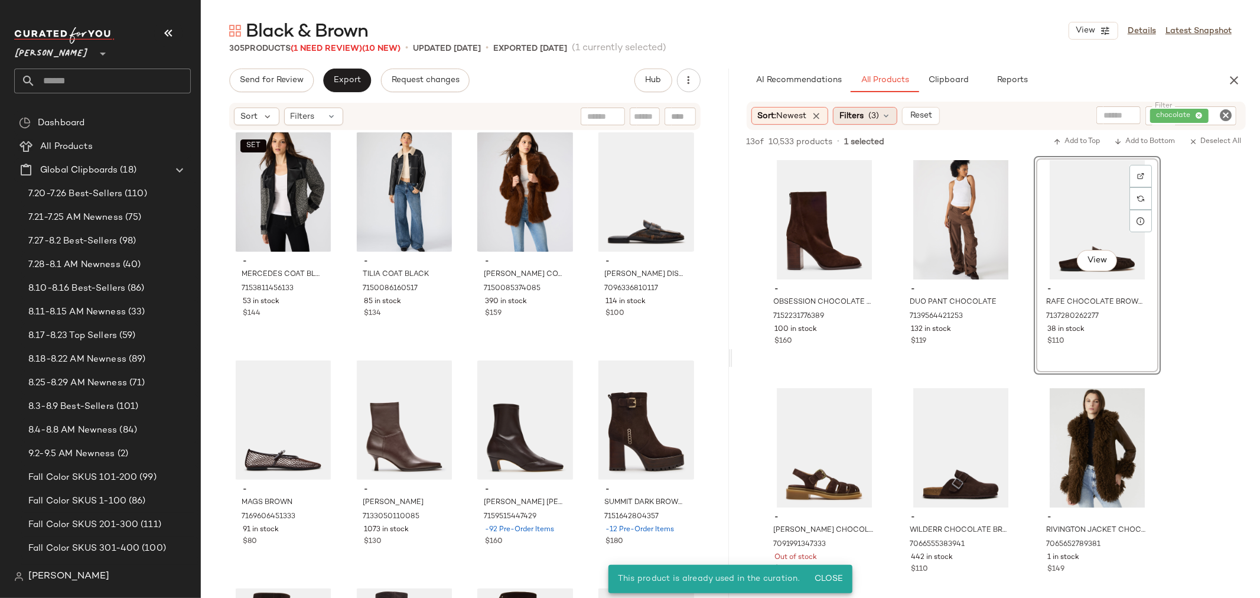
click at [890, 116] on icon at bounding box center [886, 115] width 9 height 9
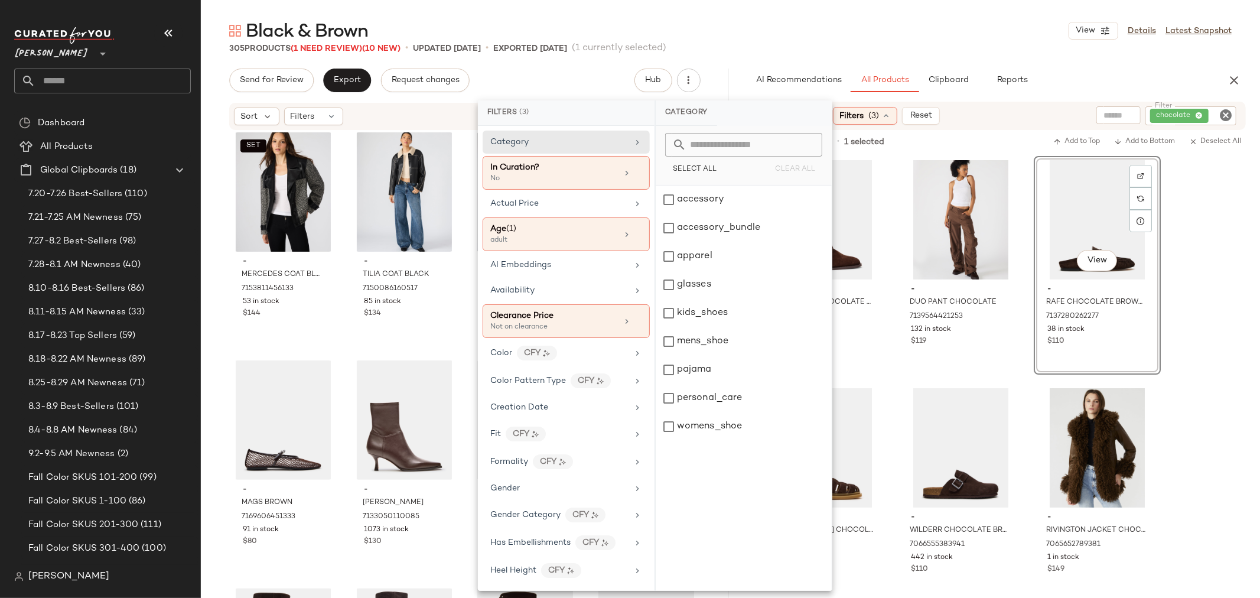
click at [890, 116] on icon at bounding box center [886, 115] width 9 height 9
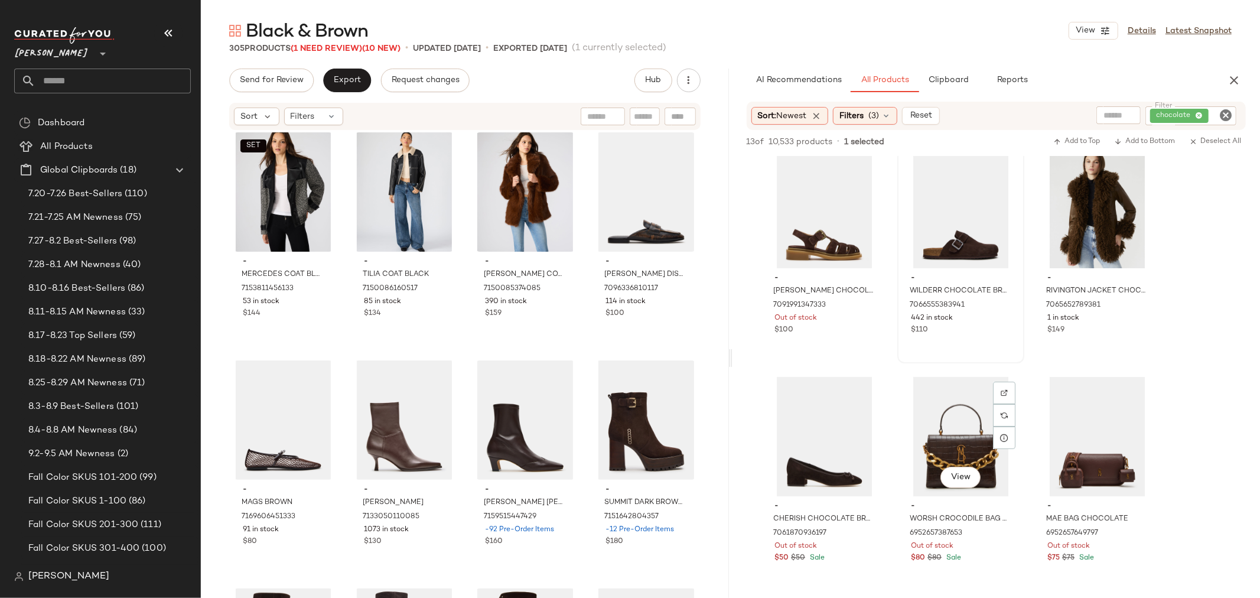
scroll to position [262, 0]
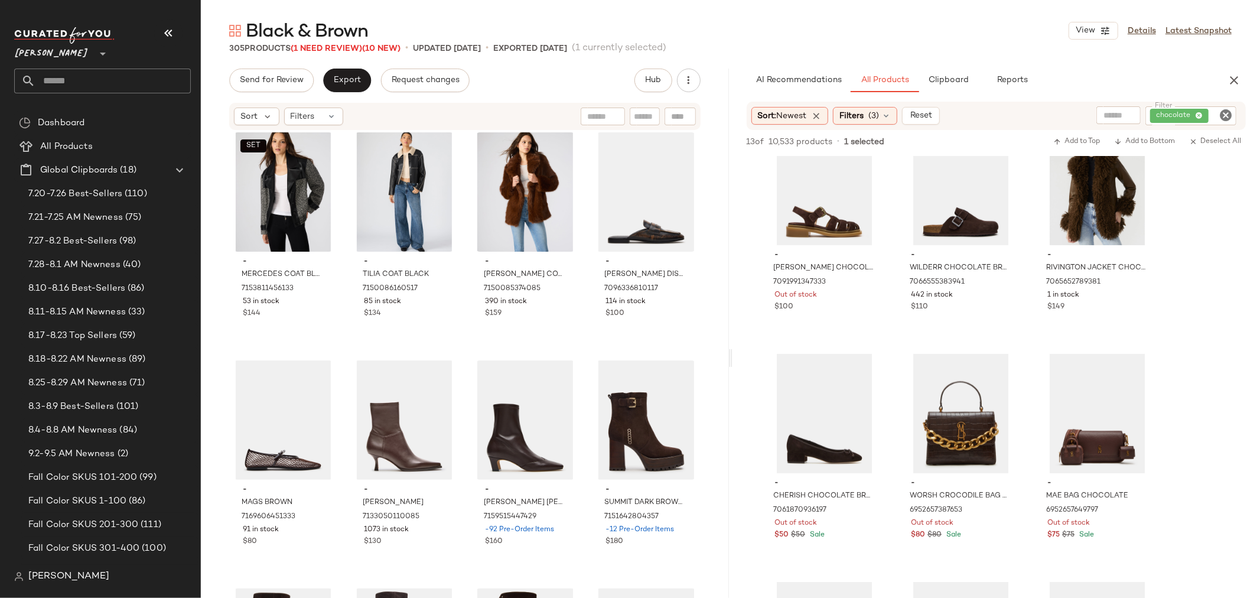
click at [1226, 109] on icon "Clear Filter" at bounding box center [1226, 115] width 14 height 14
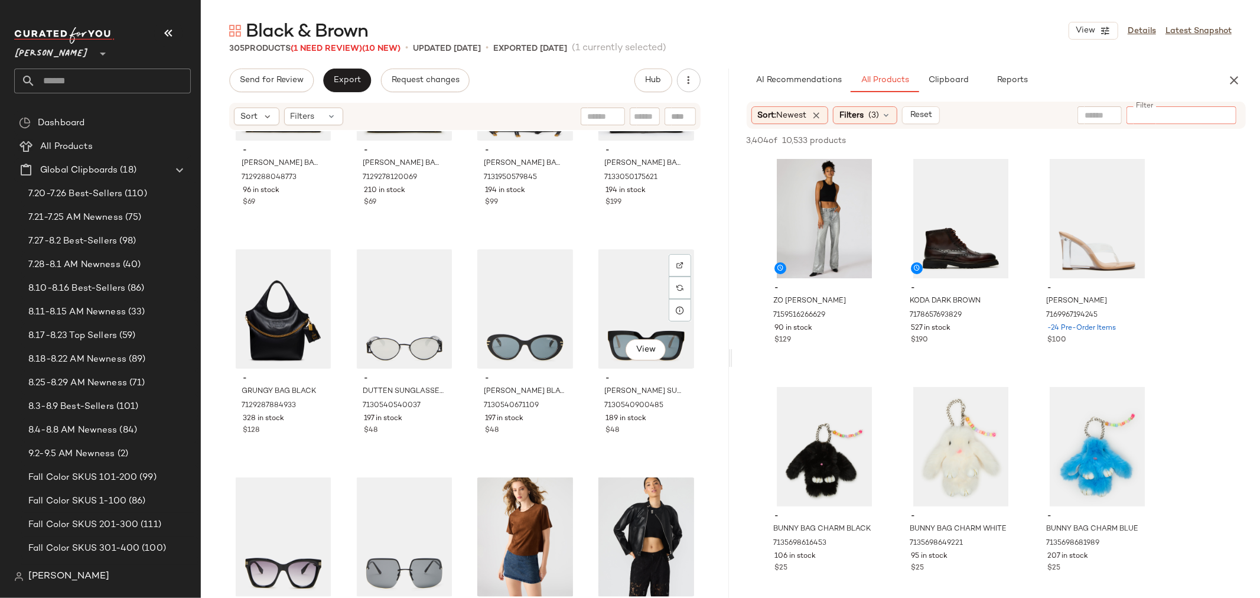
scroll to position [16075, 0]
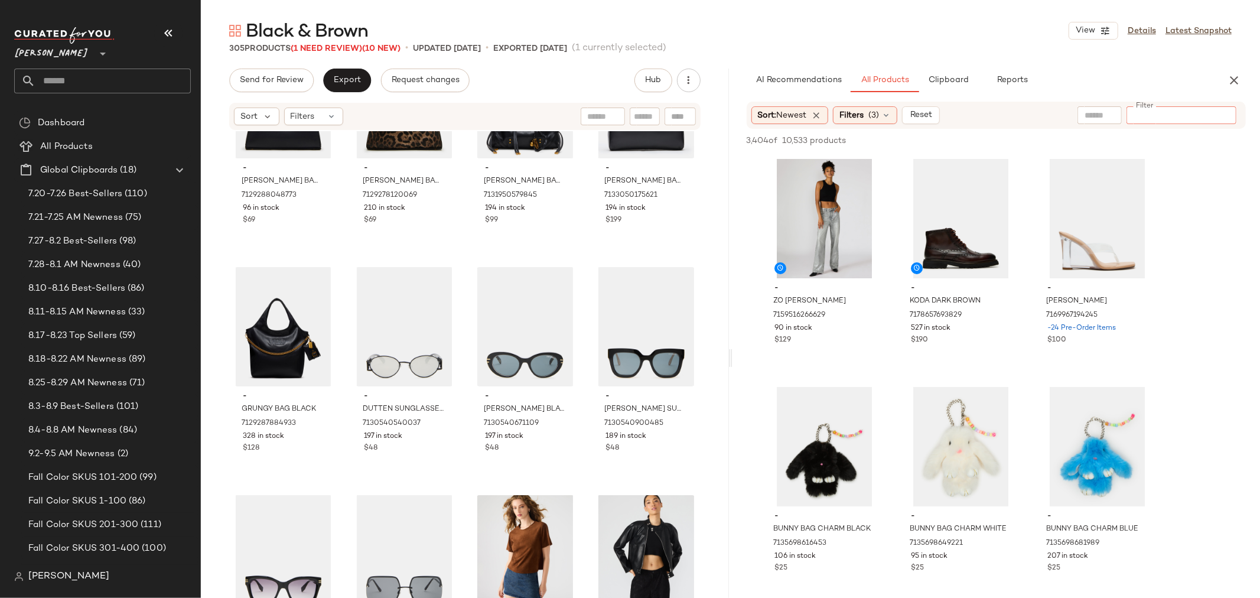
click at [1163, 116] on input "Filter" at bounding box center [1182, 115] width 100 height 12
type input "*******"
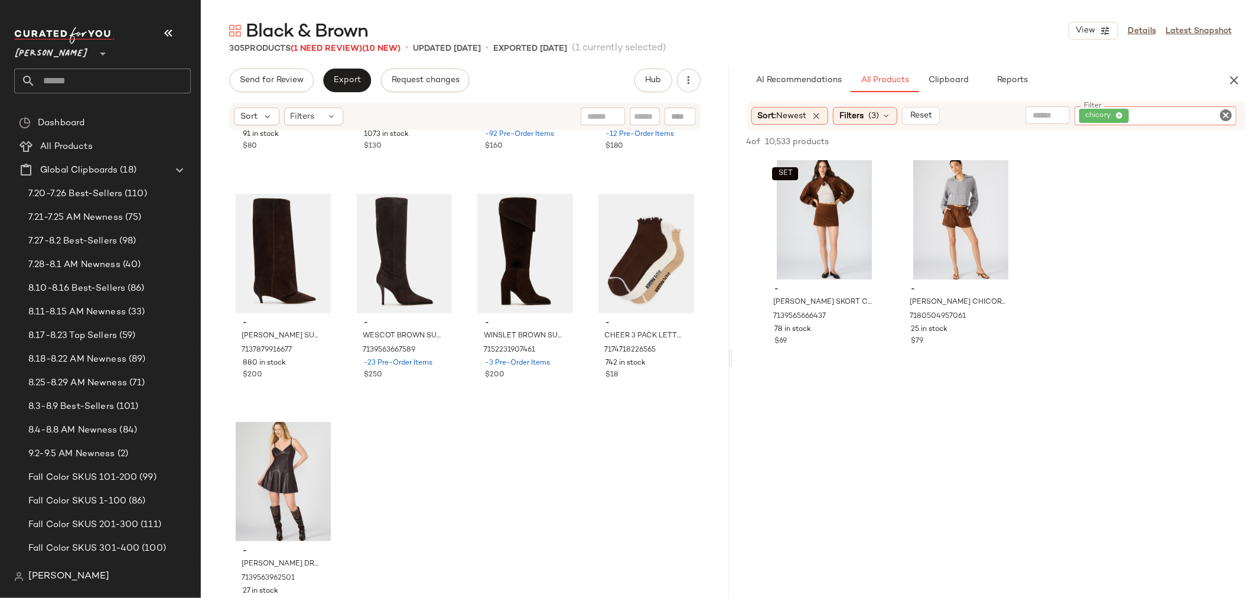
scroll to position [17063, 0]
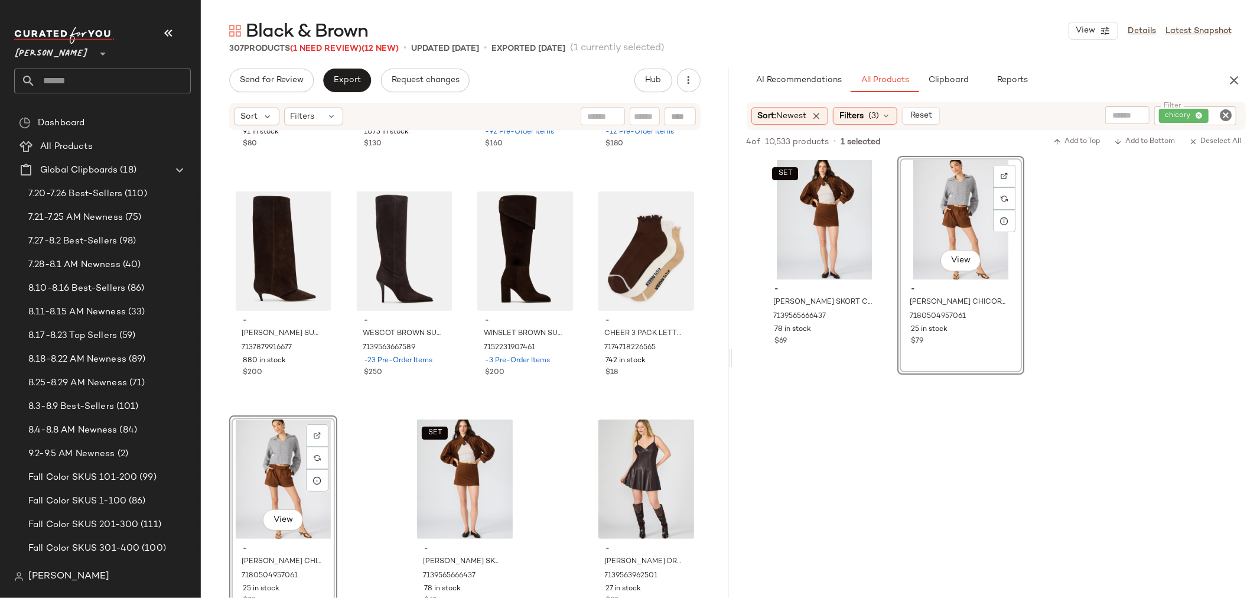
click at [1227, 112] on icon "Clear Filter" at bounding box center [1226, 115] width 14 height 14
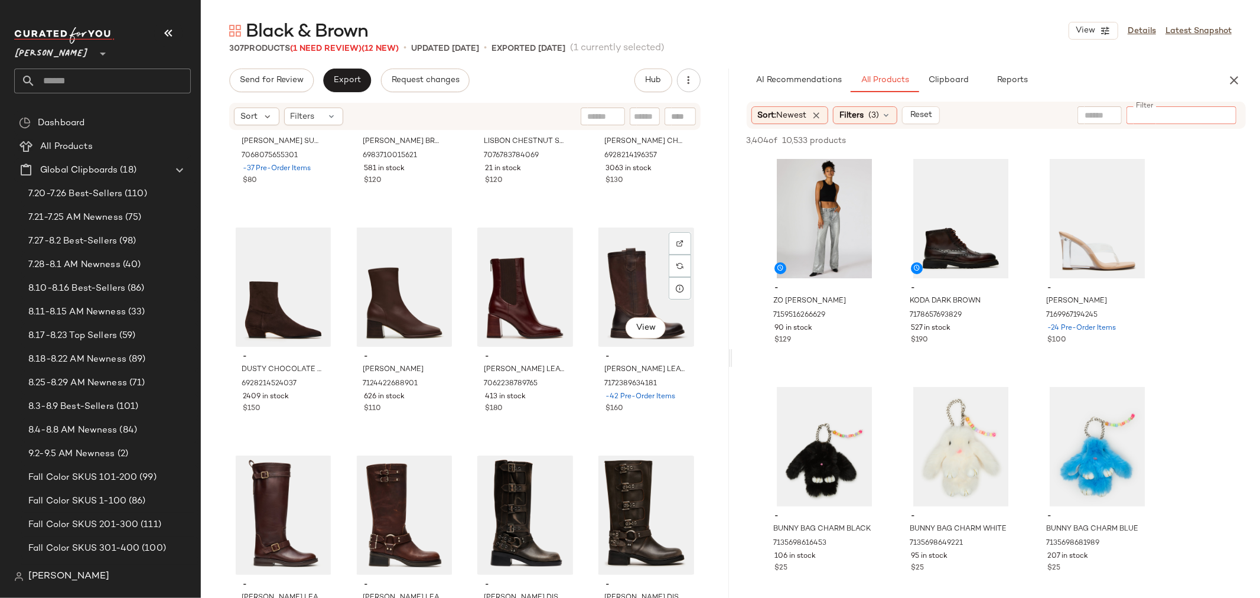
scroll to position [1322, 0]
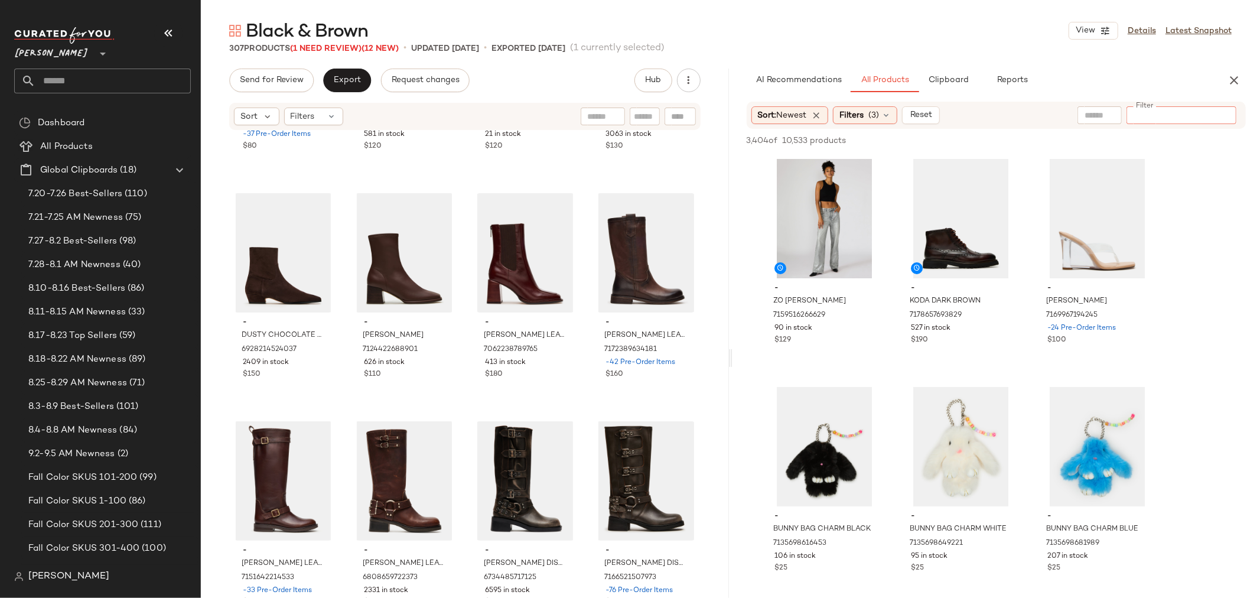
click at [1192, 119] on input "Filter" at bounding box center [1182, 115] width 100 height 12
type input "********"
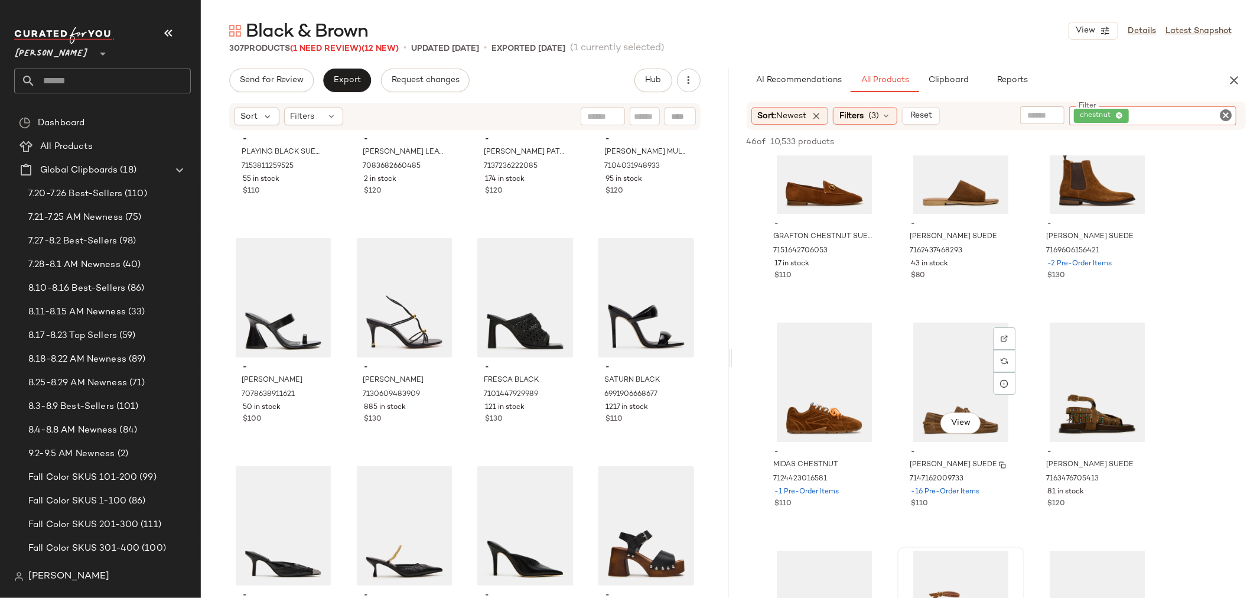
scroll to position [0, 0]
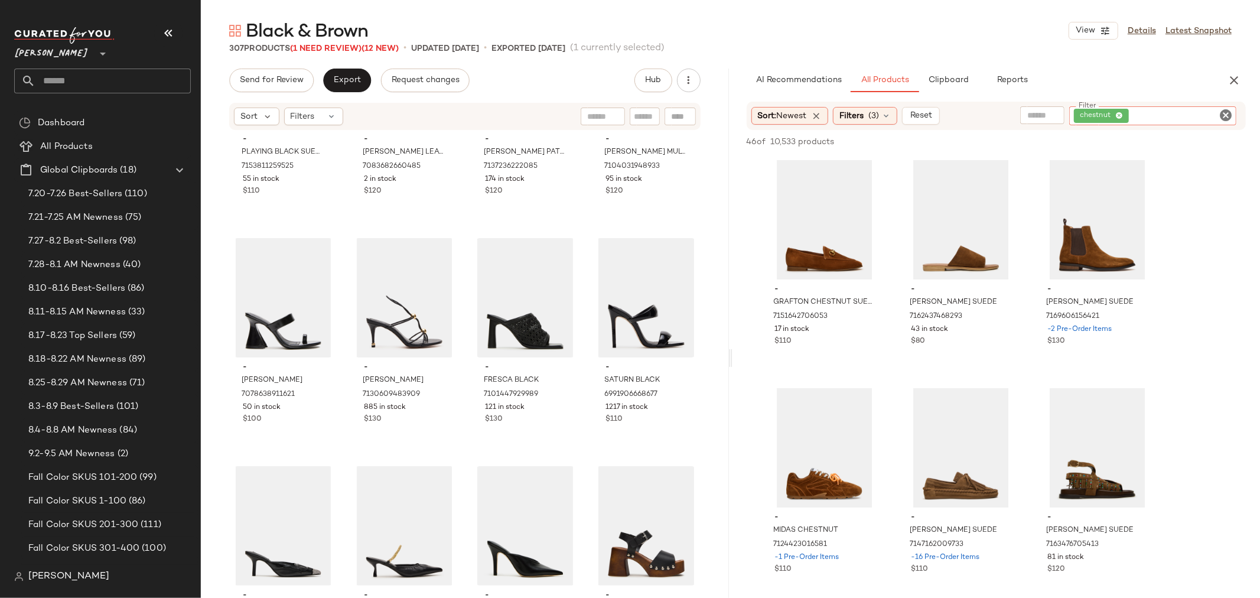
click at [1226, 112] on icon "Clear Filter" at bounding box center [1226, 115] width 14 height 14
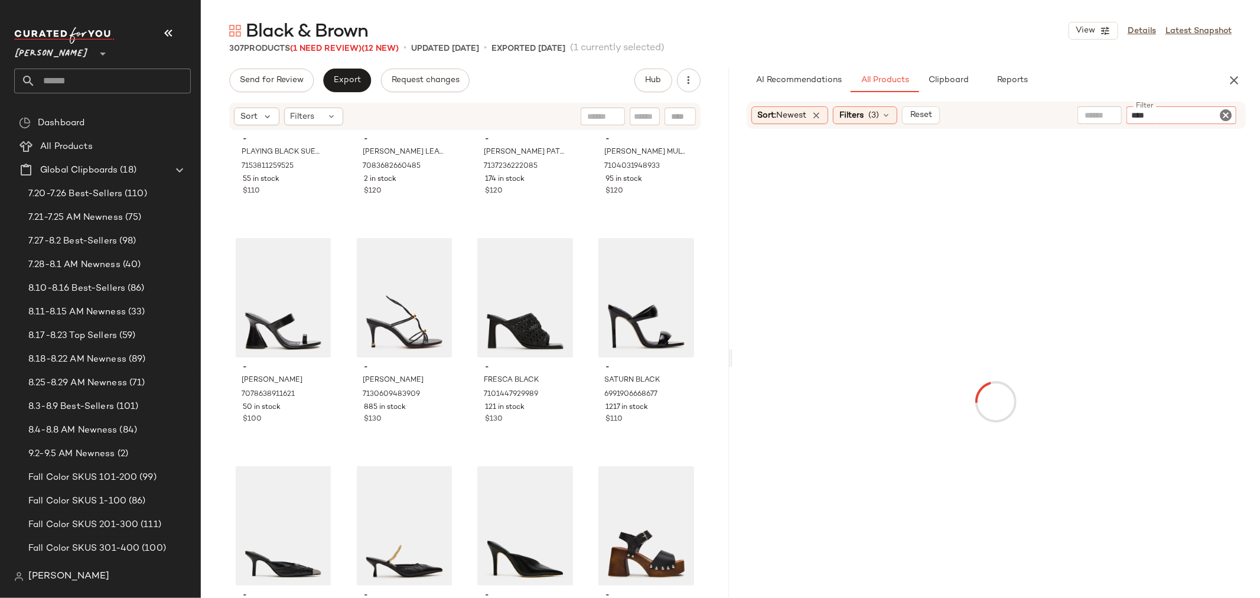
type input "*****"
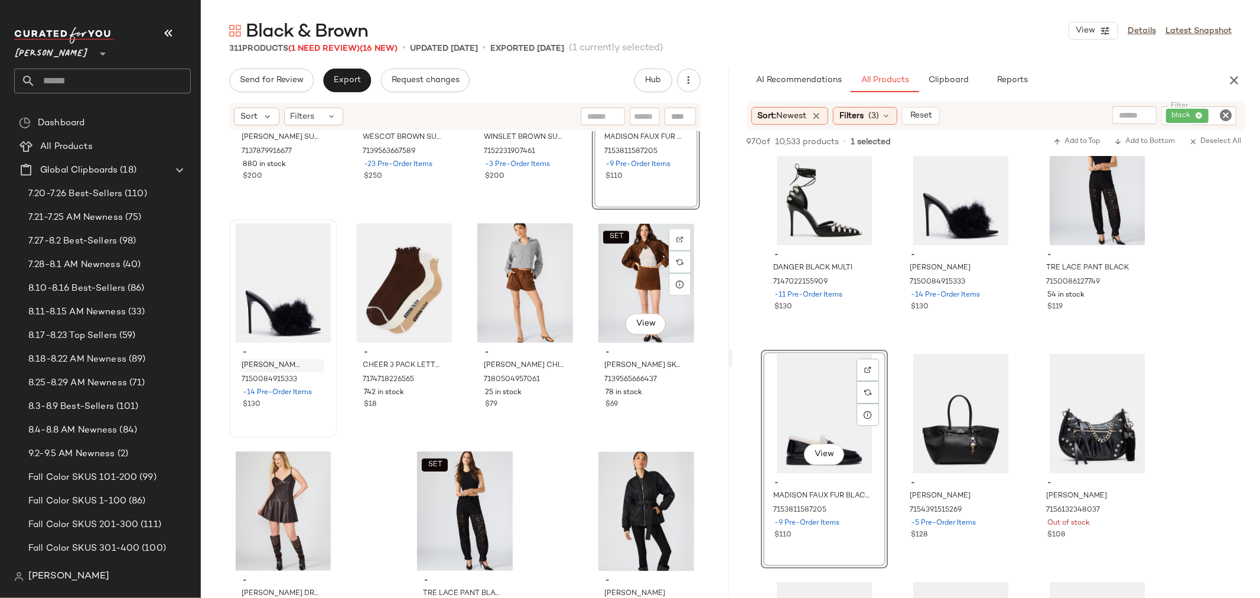
scroll to position [17292, 0]
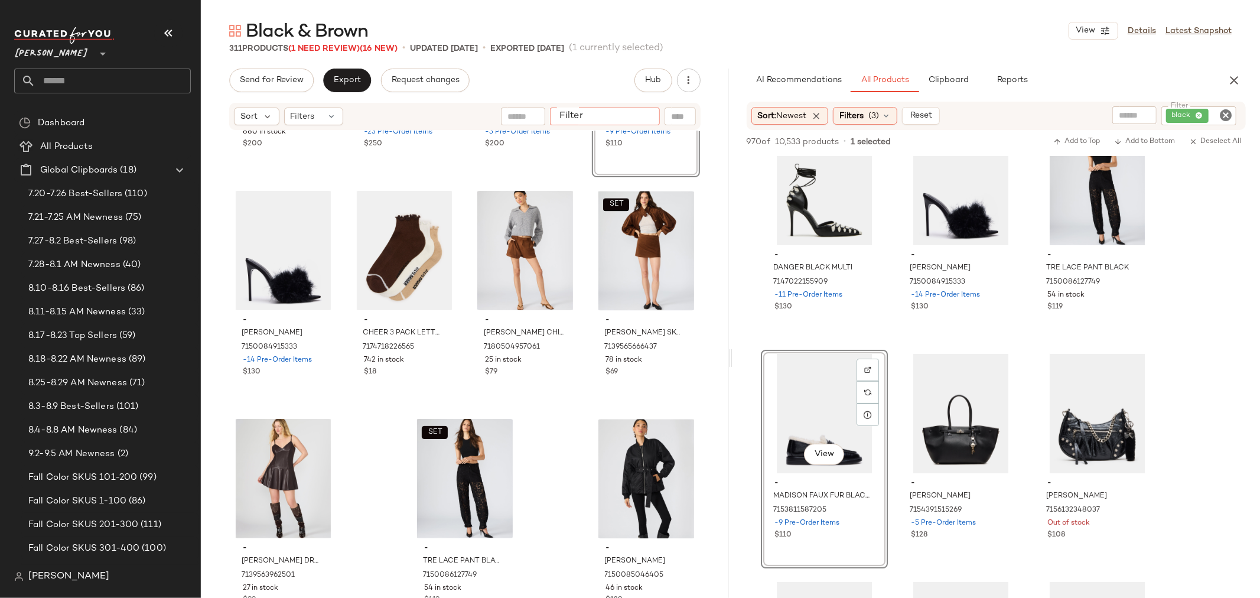
click at [643, 119] on input "Filter" at bounding box center [605, 117] width 100 height 12
type input "***"
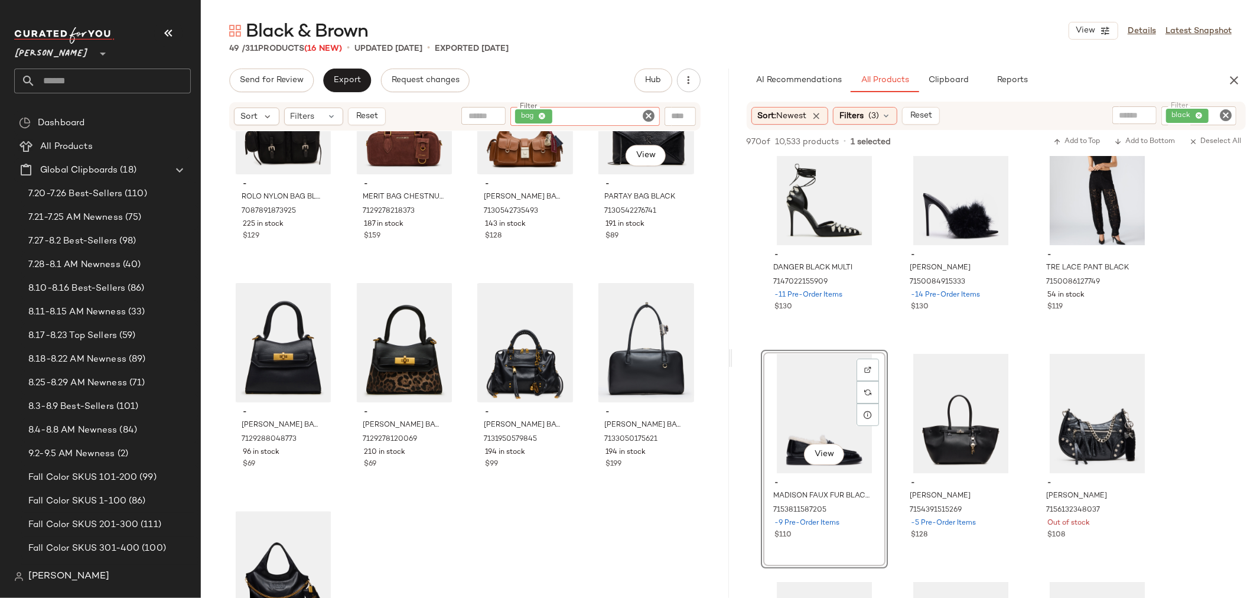
scroll to position [2465, 0]
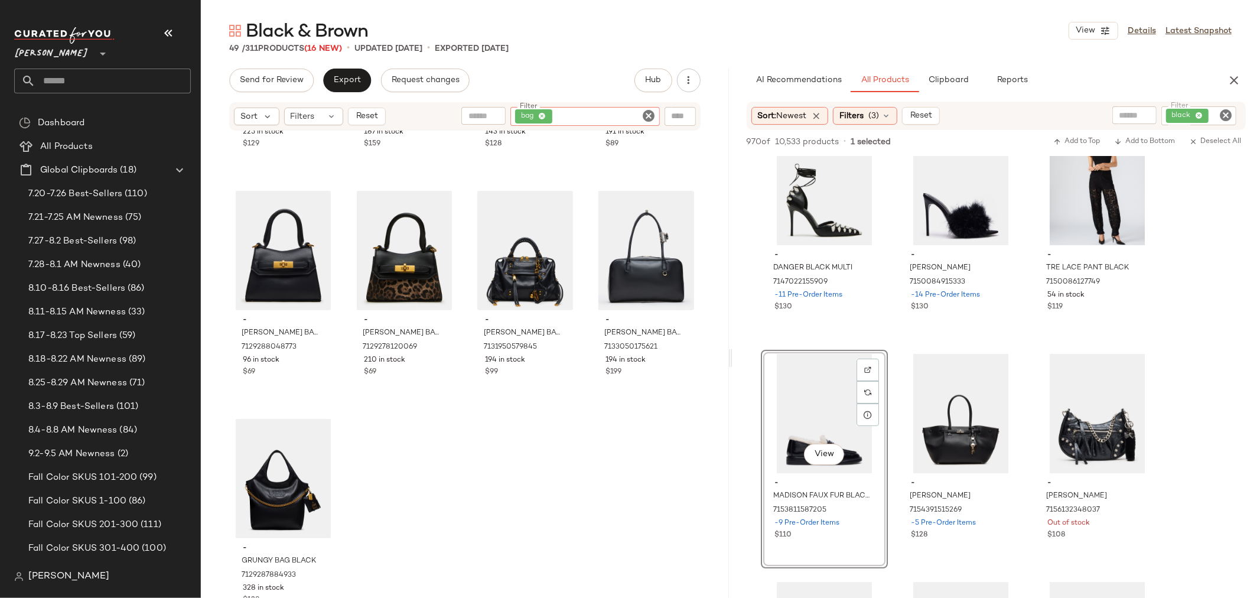
click at [646, 115] on icon "Clear Filter" at bounding box center [649, 116] width 14 height 14
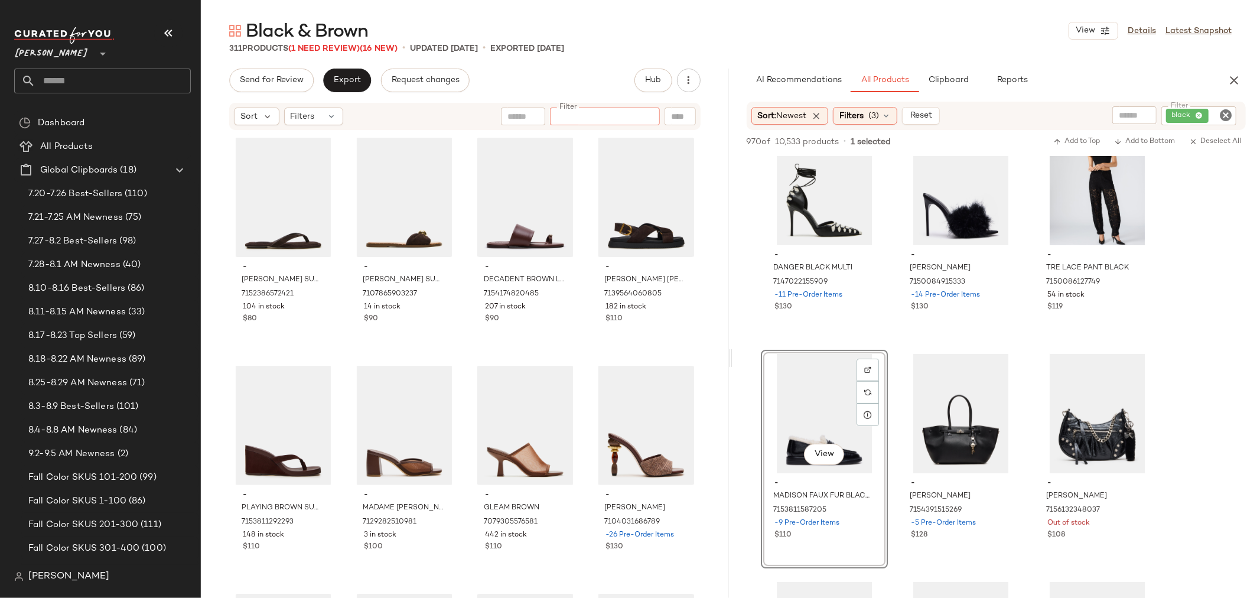
click at [622, 118] on input "Filter" at bounding box center [605, 117] width 100 height 12
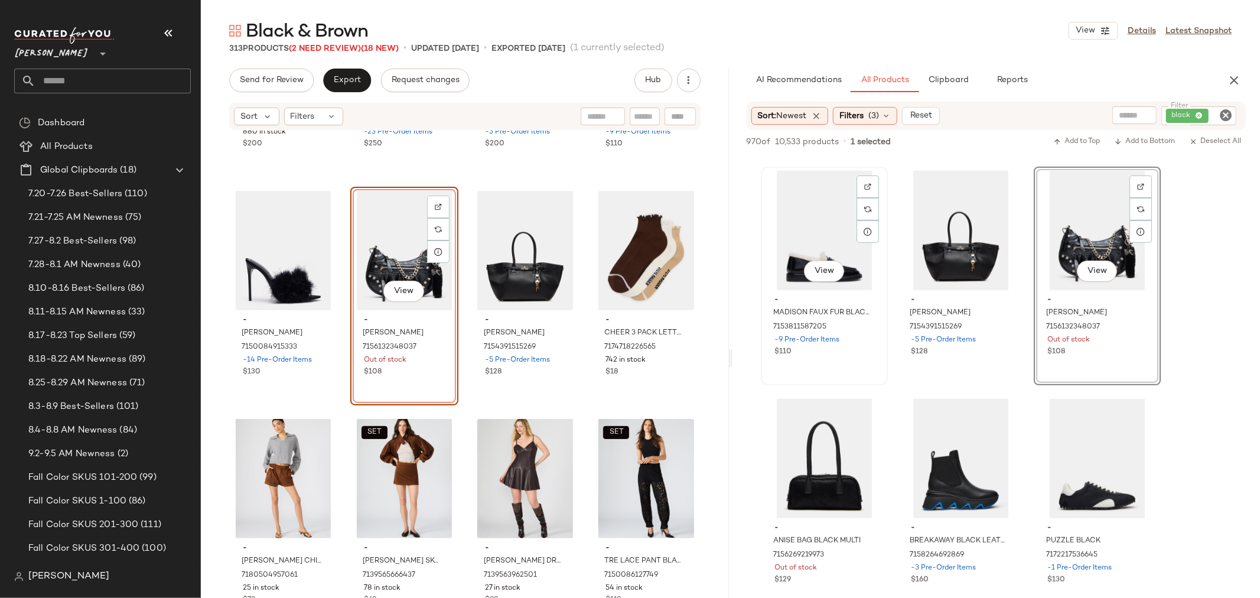
scroll to position [459, 0]
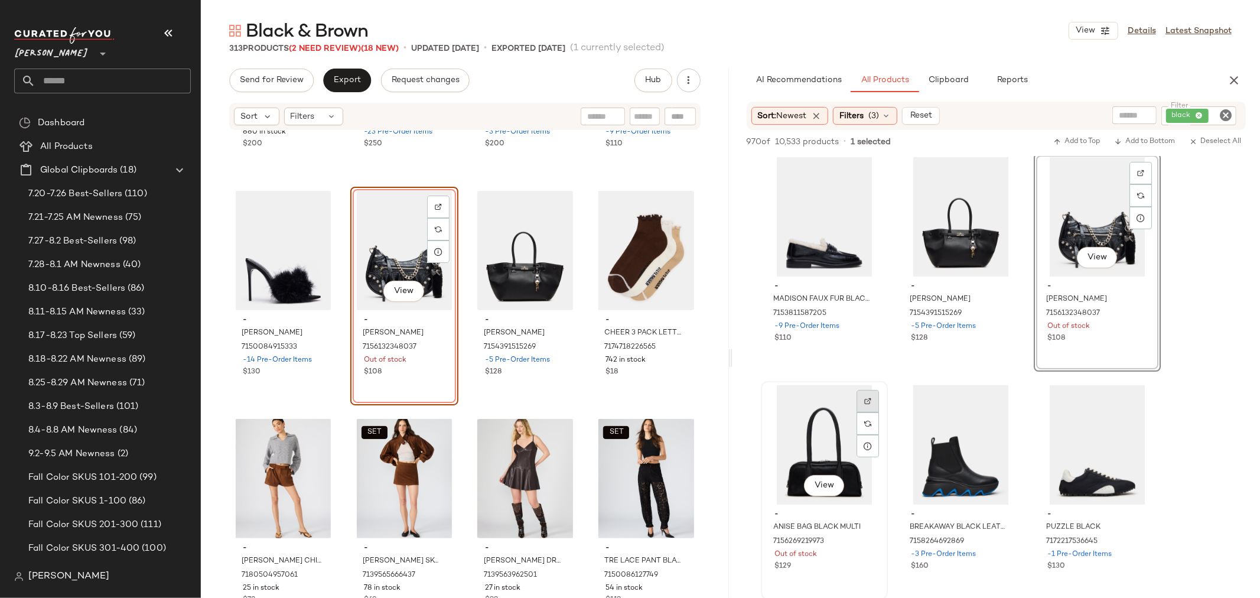
click at [866, 399] on img at bounding box center [868, 401] width 7 height 7
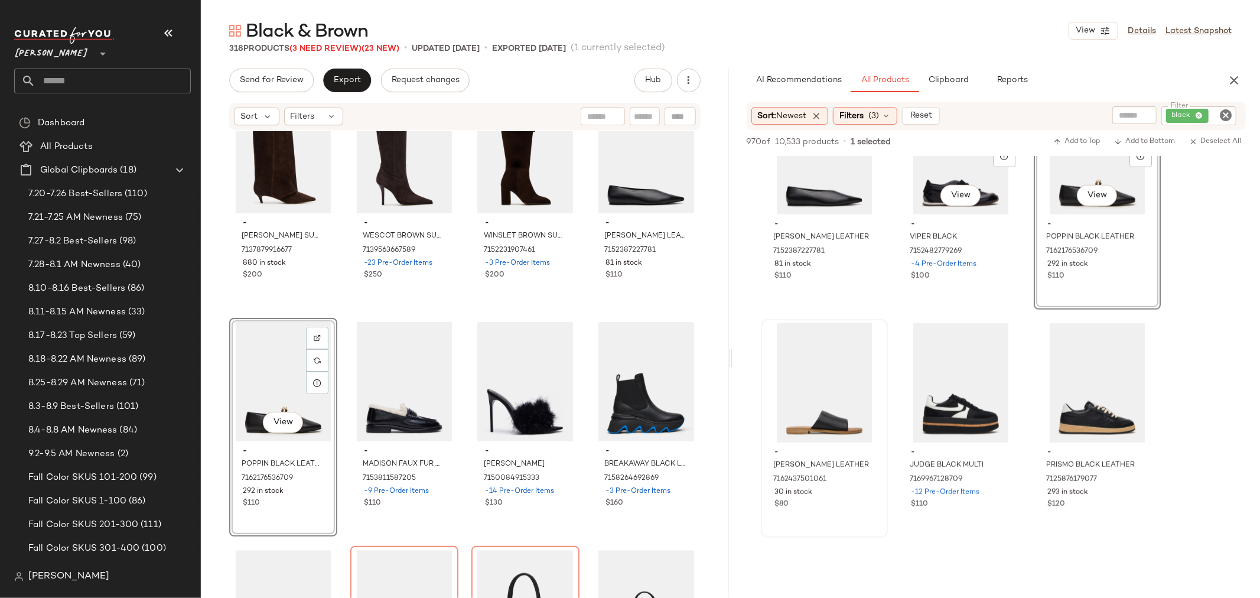
scroll to position [984, 0]
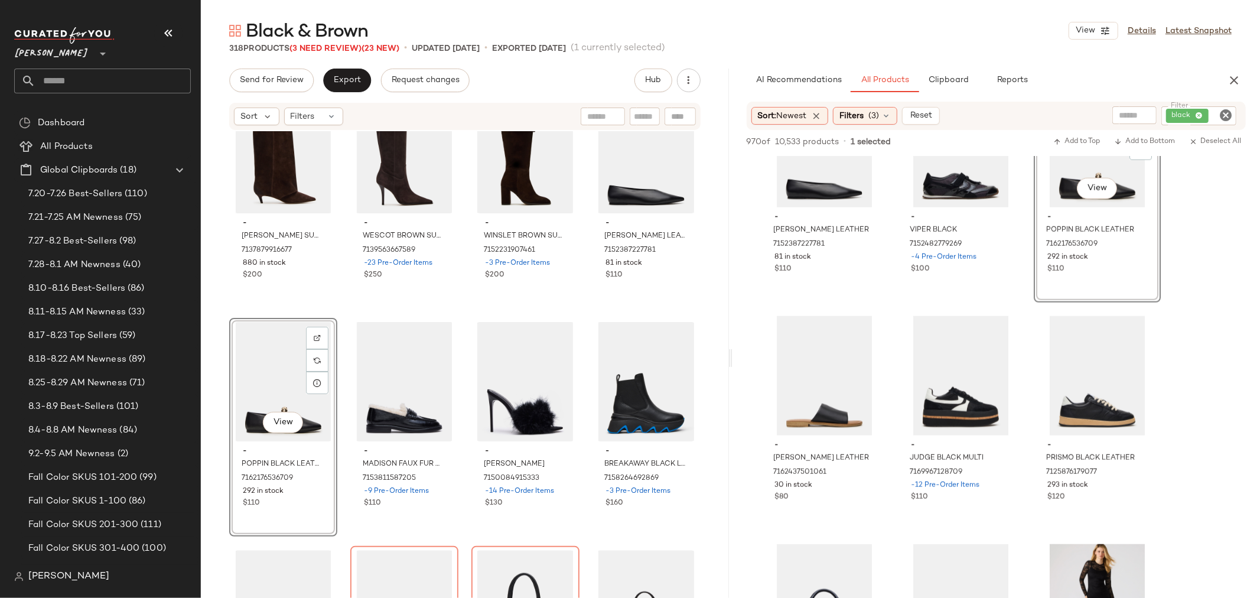
click at [636, 111] on input "text" at bounding box center [645, 117] width 21 height 12
type input "******"
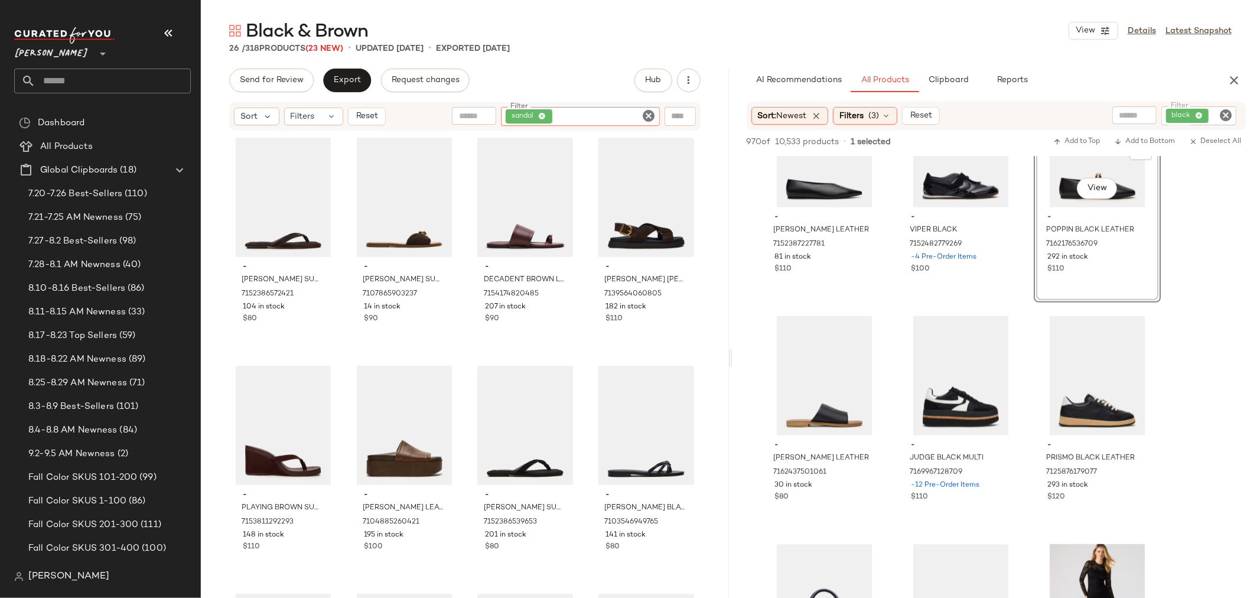
click at [646, 118] on icon "Clear Filter" at bounding box center [649, 116] width 14 height 14
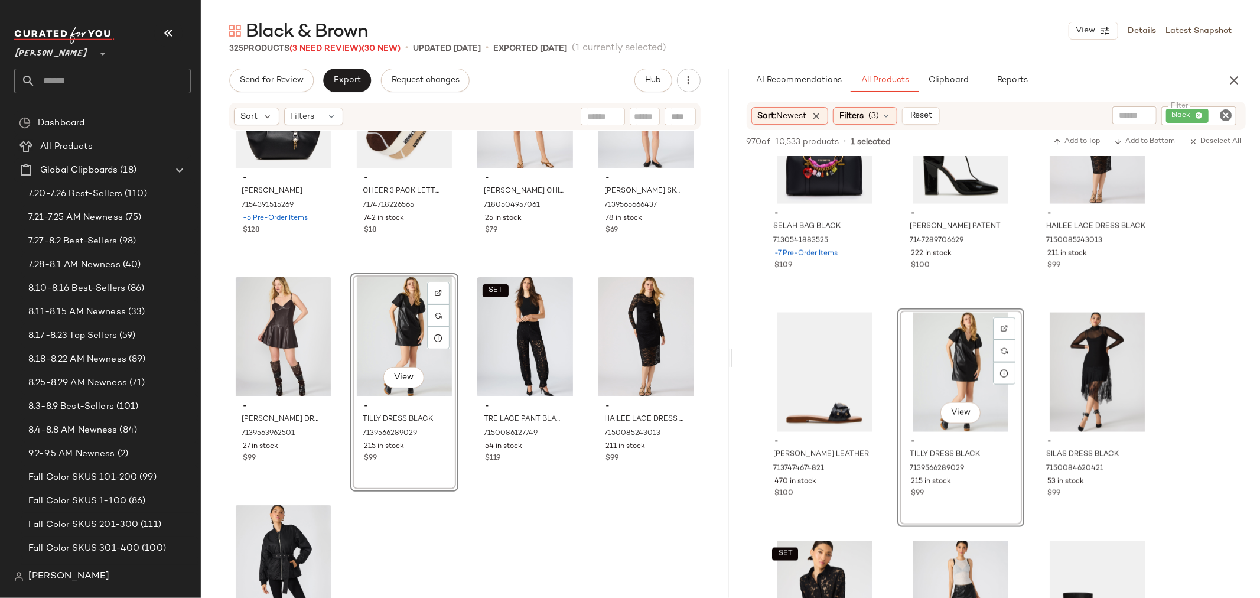
scroll to position [18173, 0]
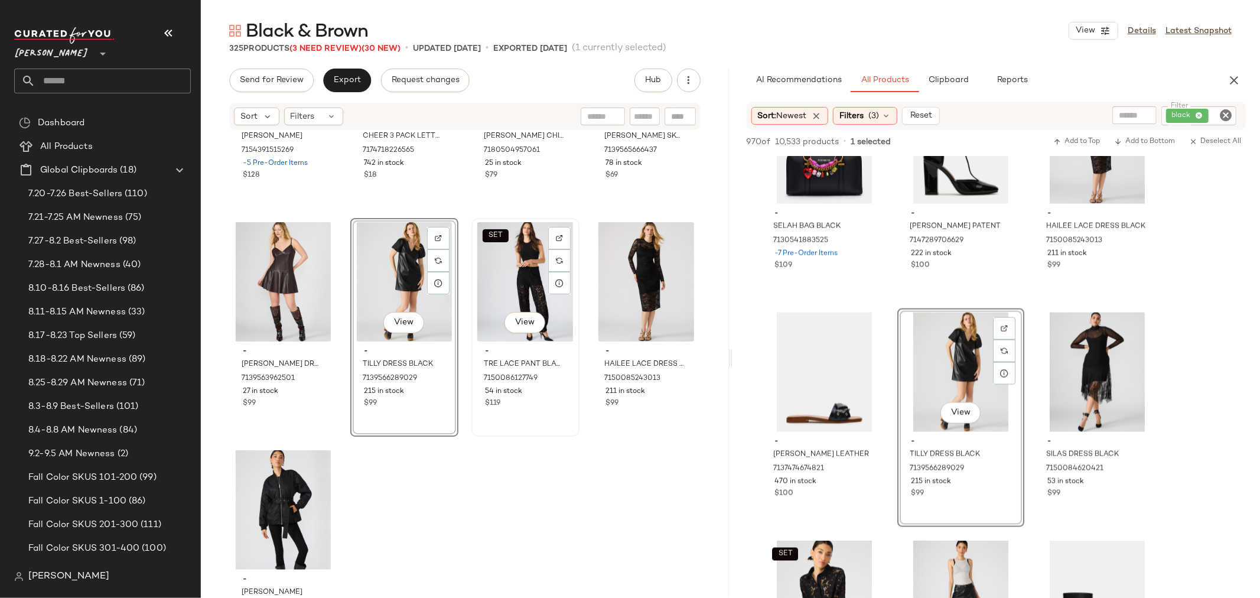
click at [524, 269] on div "SET View" at bounding box center [526, 281] width 100 height 119
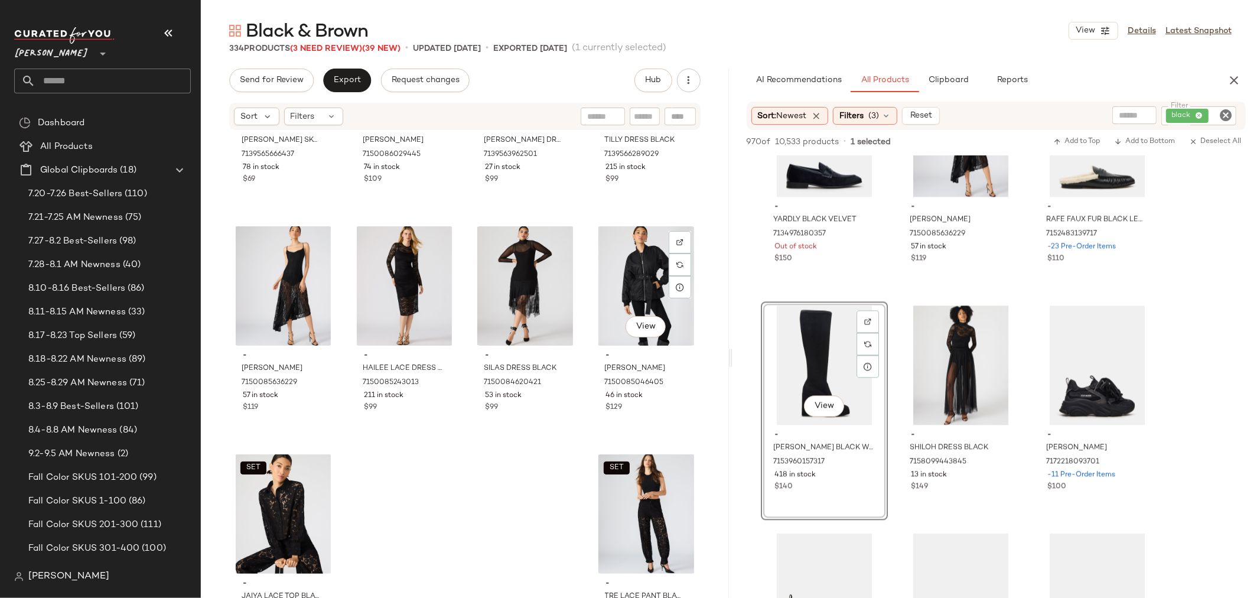
scroll to position [18632, 0]
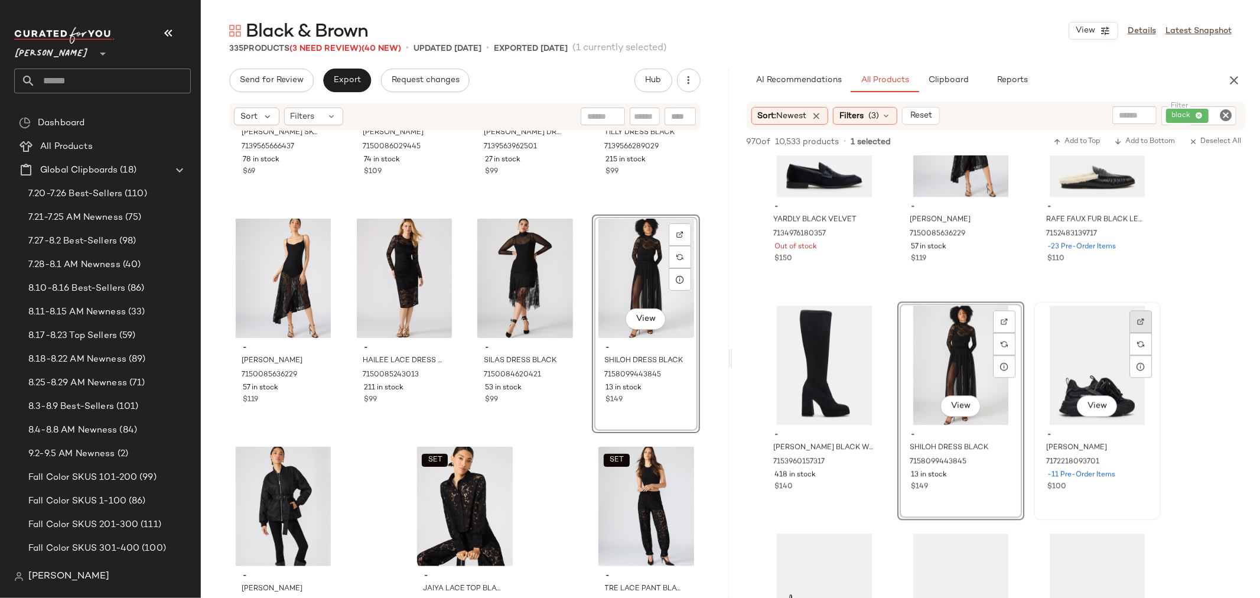
click at [1140, 320] on img at bounding box center [1141, 321] width 7 height 7
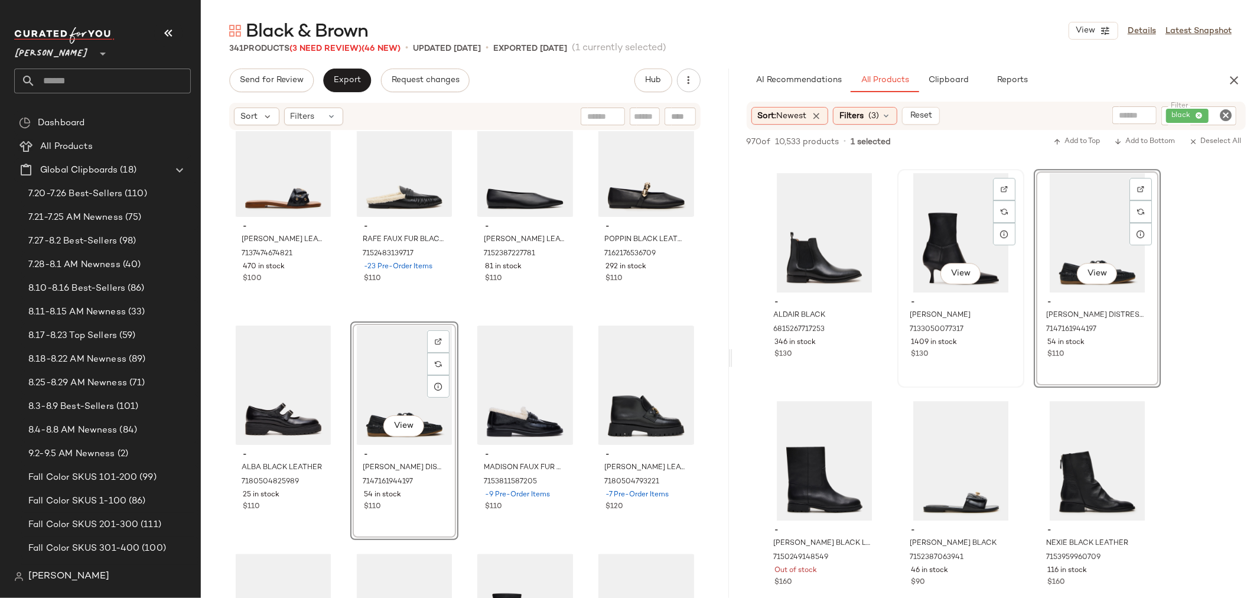
scroll to position [3217, 0]
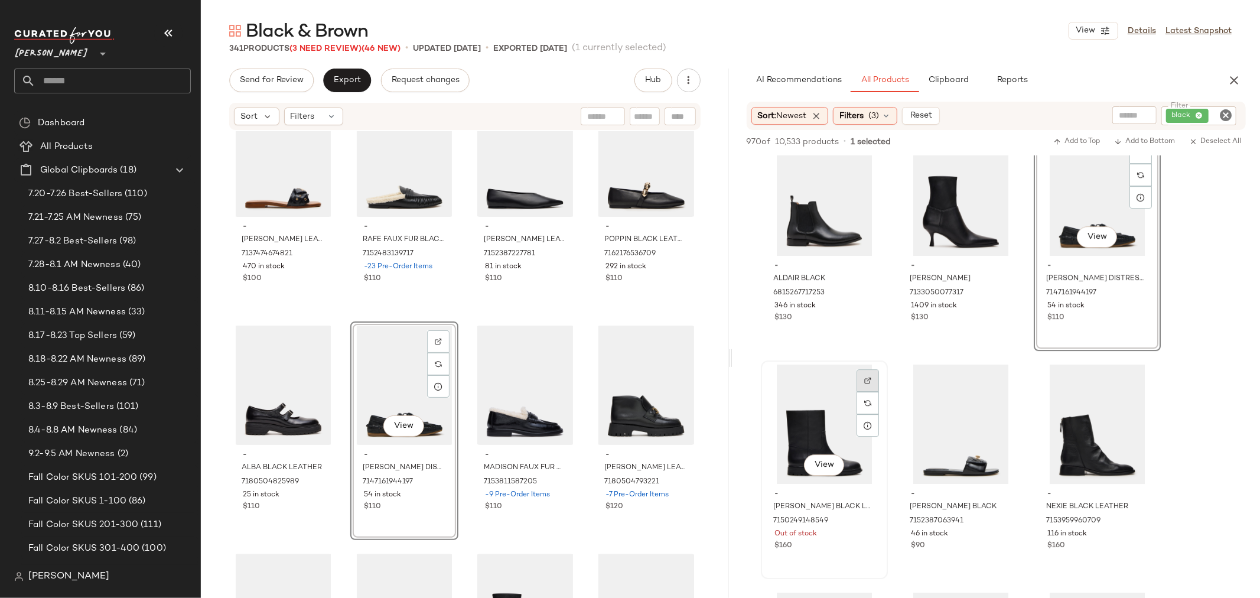
click at [869, 380] on img at bounding box center [868, 380] width 7 height 7
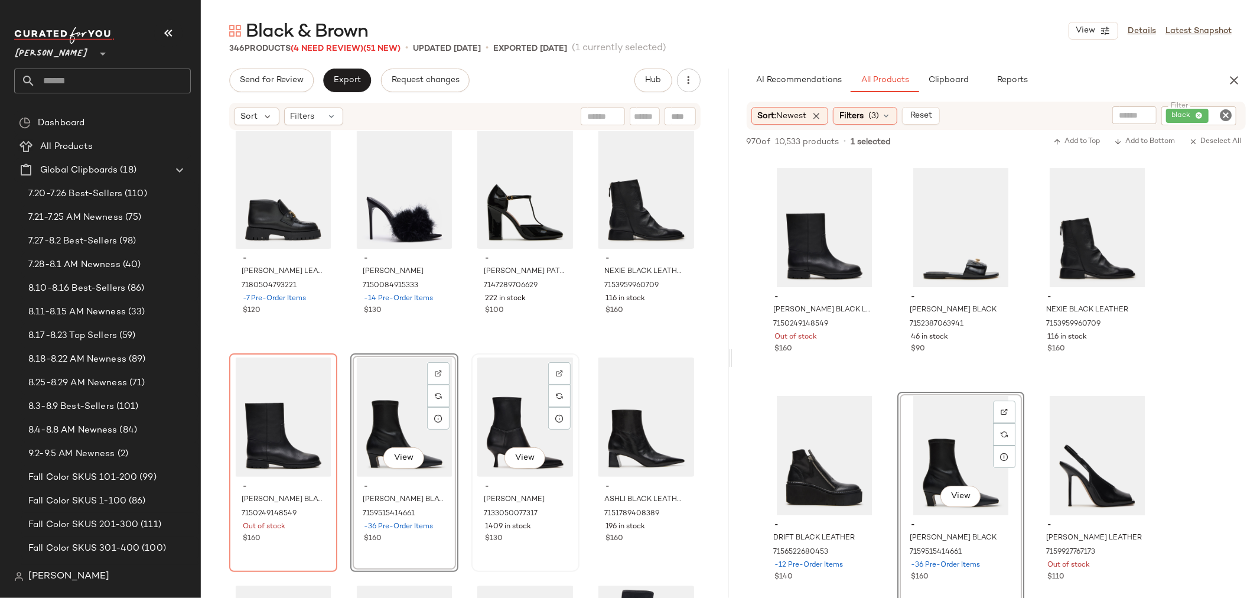
scroll to position [17779, 0]
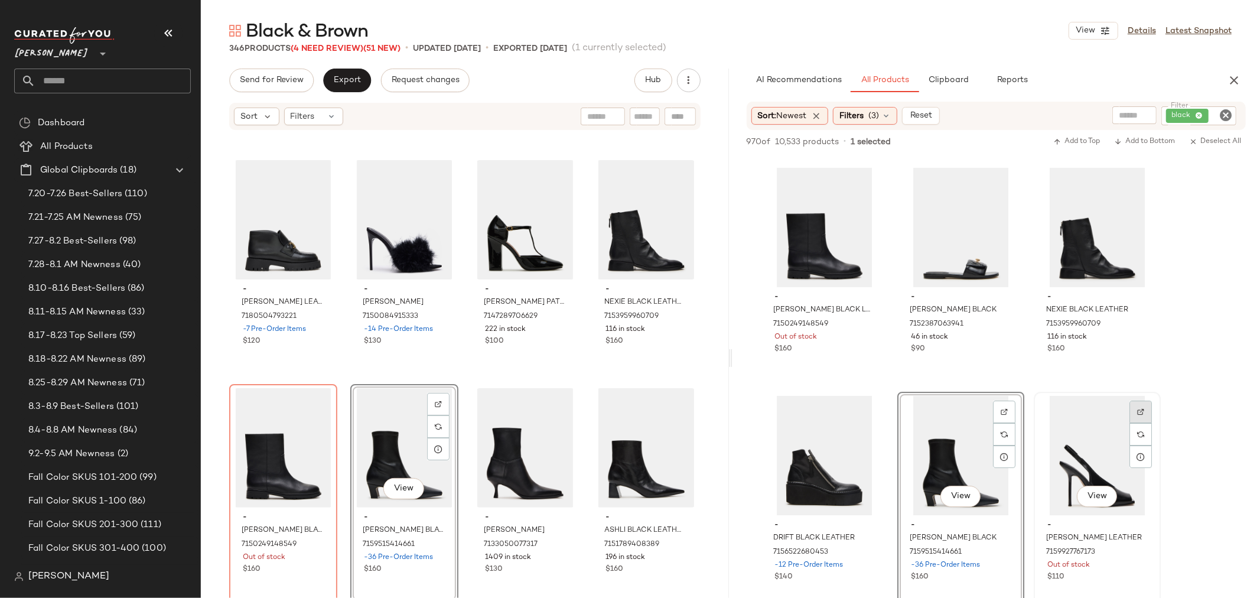
click at [1142, 414] on img at bounding box center [1141, 411] width 7 height 7
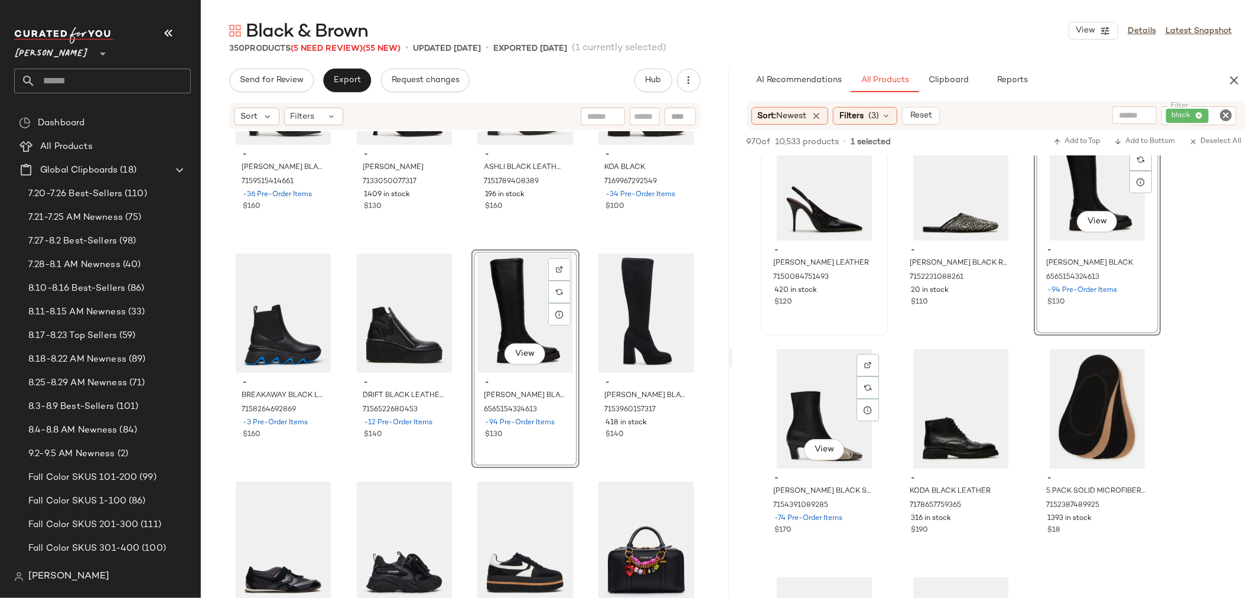
scroll to position [3939, 0]
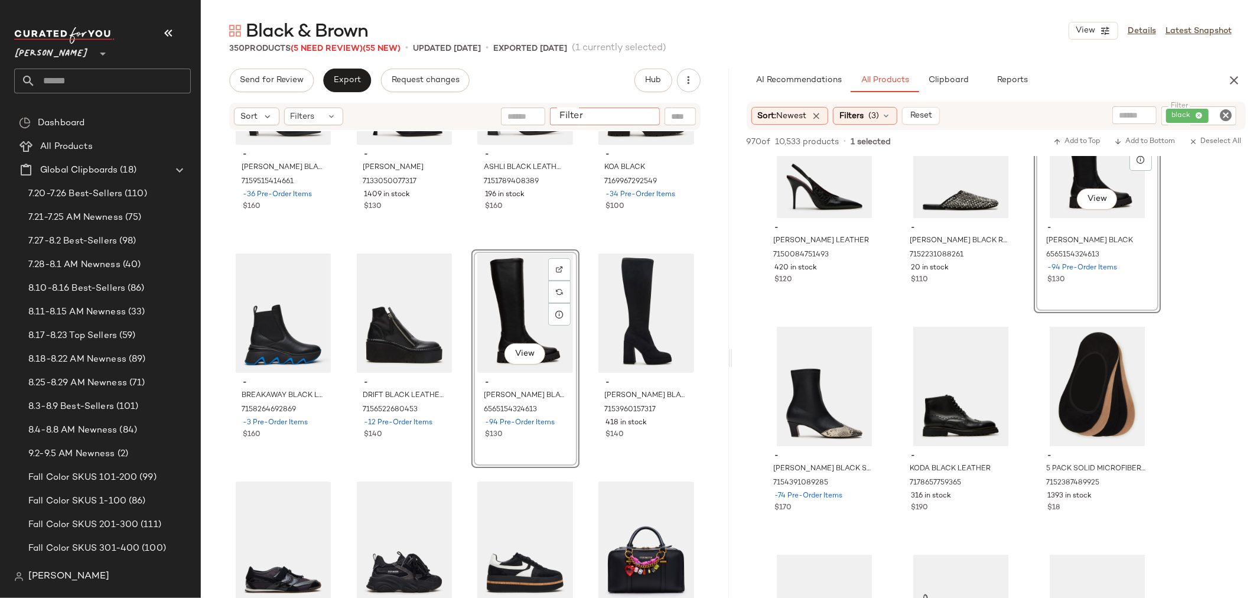
click at [640, 113] on input "Filter" at bounding box center [605, 117] width 100 height 12
type input "*****"
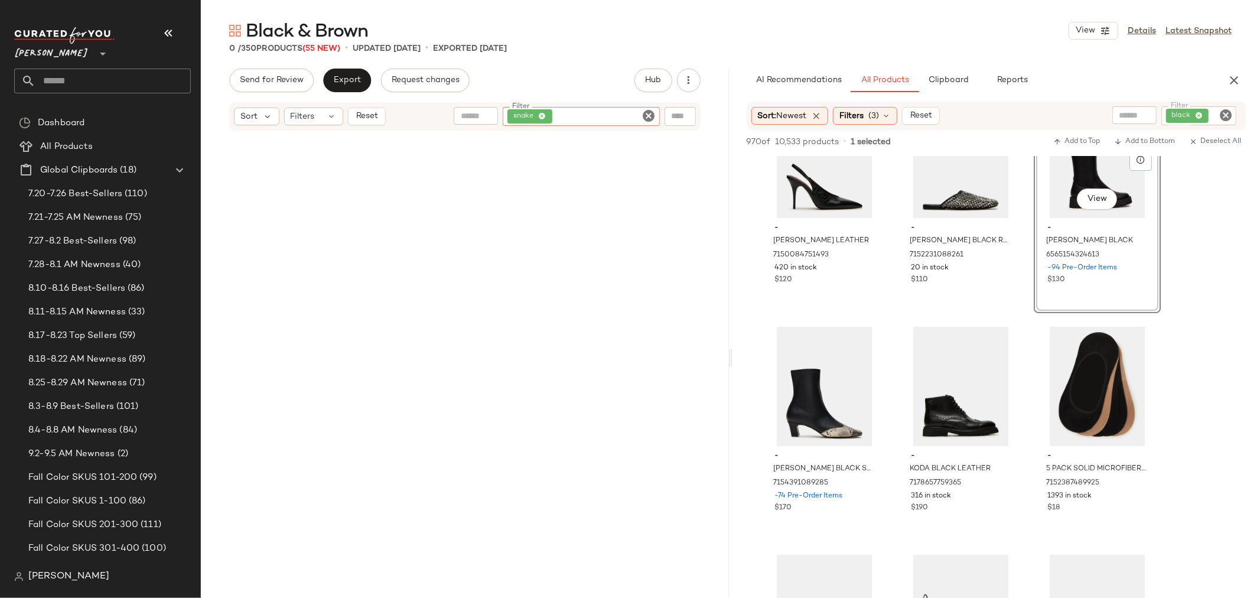
click at [652, 115] on icon "Clear Filter" at bounding box center [649, 116] width 14 height 14
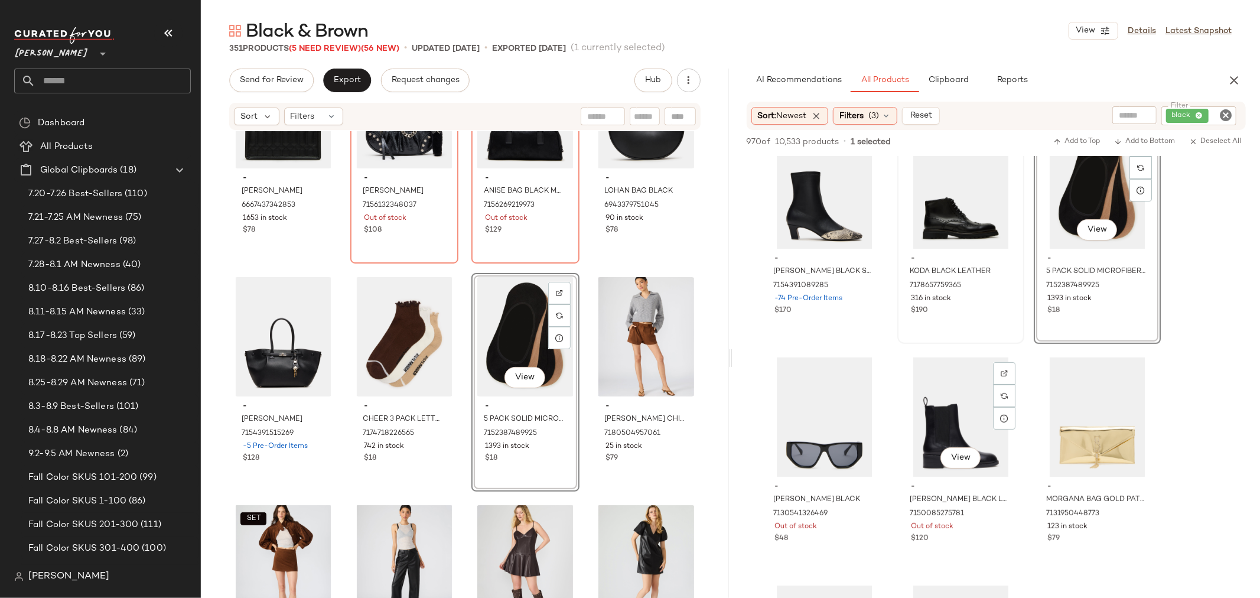
scroll to position [4202, 0]
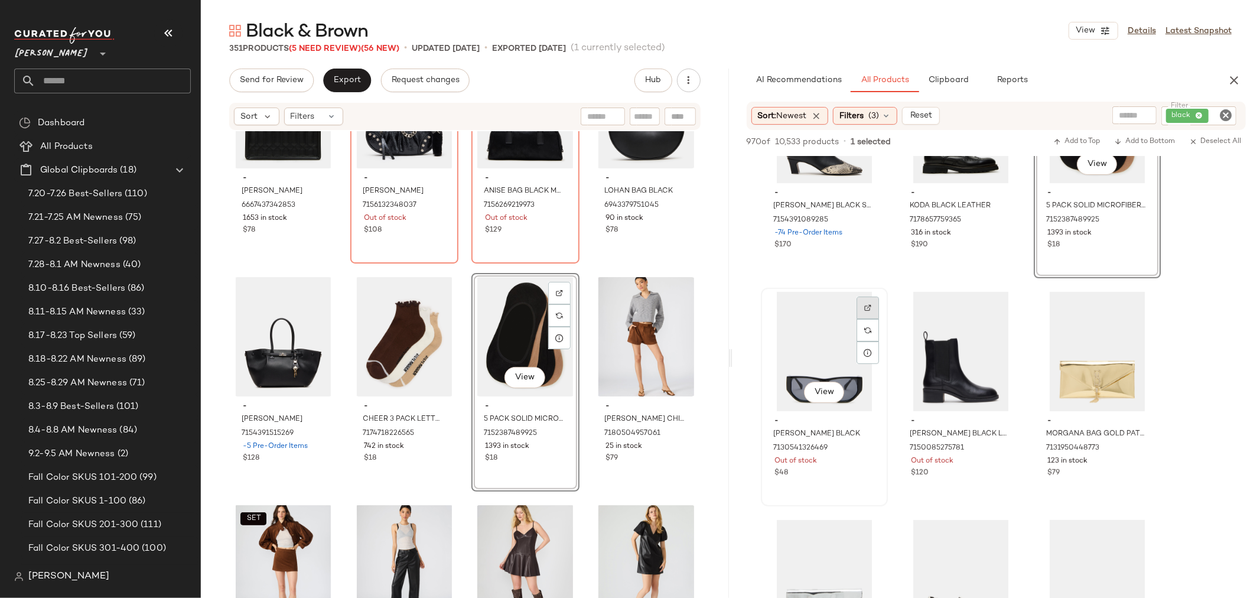
click at [871, 305] on img at bounding box center [868, 307] width 7 height 7
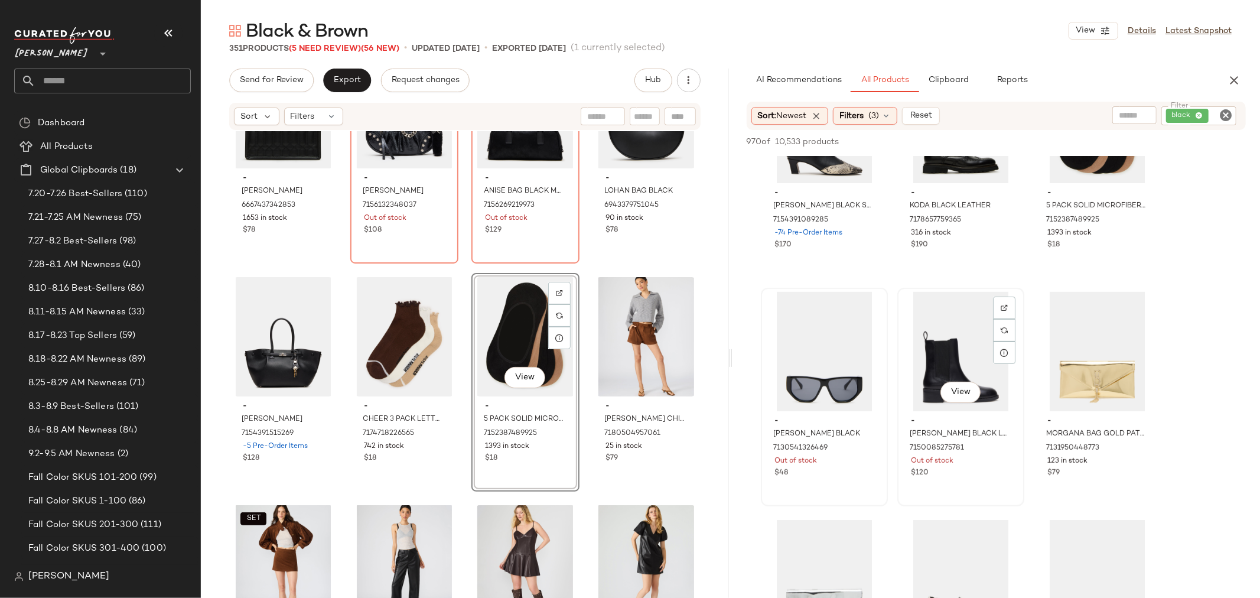
click at [947, 359] on div "View" at bounding box center [961, 351] width 119 height 119
click at [1005, 307] on img at bounding box center [1004, 307] width 7 height 7
click at [943, 80] on span "Clipboard" at bounding box center [948, 80] width 41 height 9
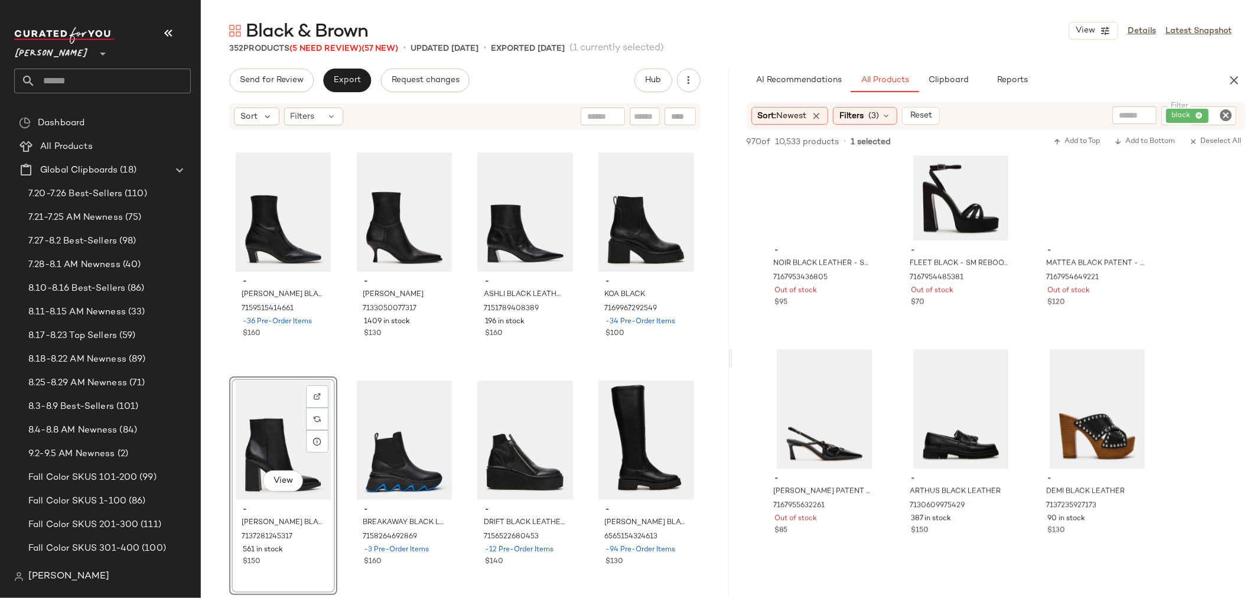
scroll to position [5975, 0]
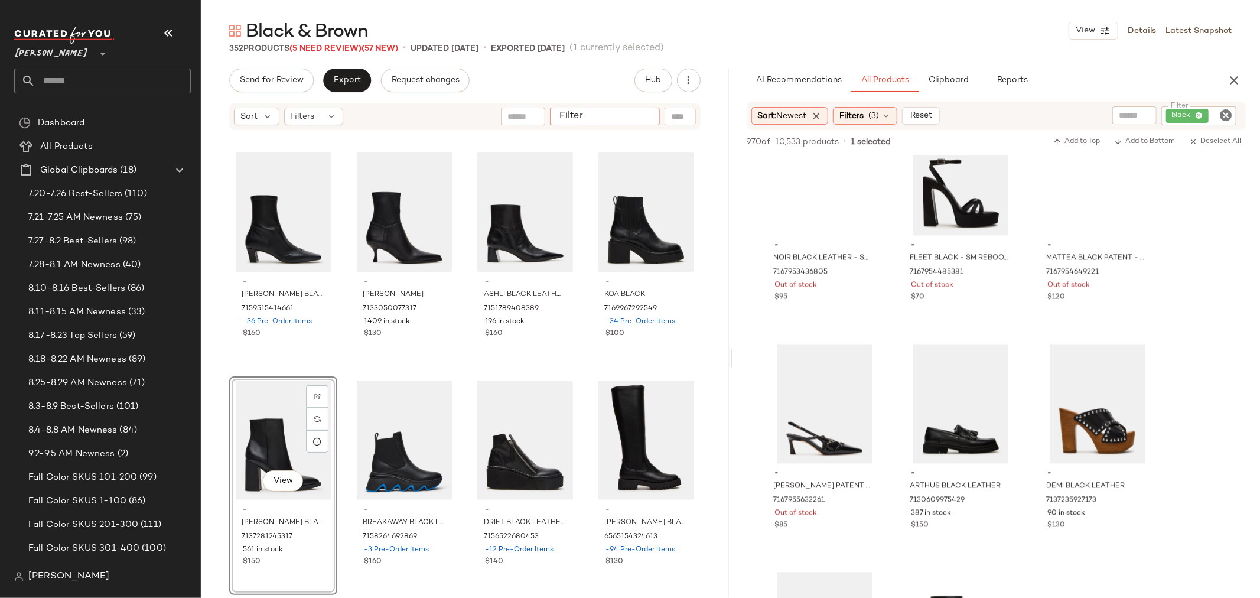
click at [645, 112] on input "Filter" at bounding box center [605, 117] width 100 height 12
type input "****"
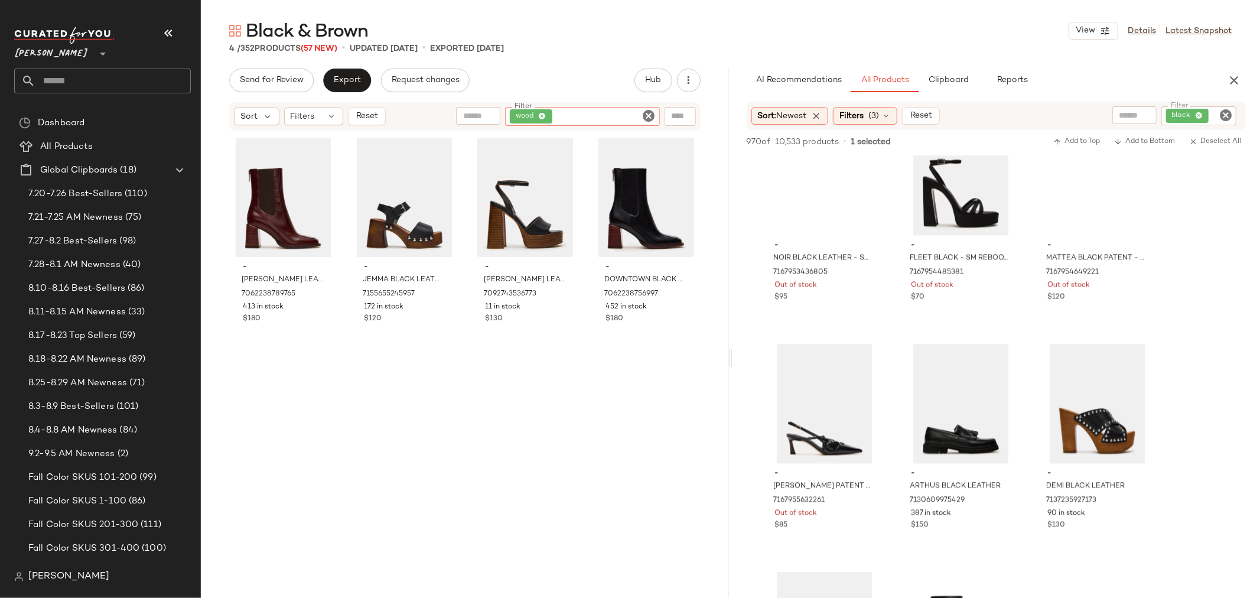
click at [645, 112] on icon "Clear Filter" at bounding box center [649, 116] width 14 height 14
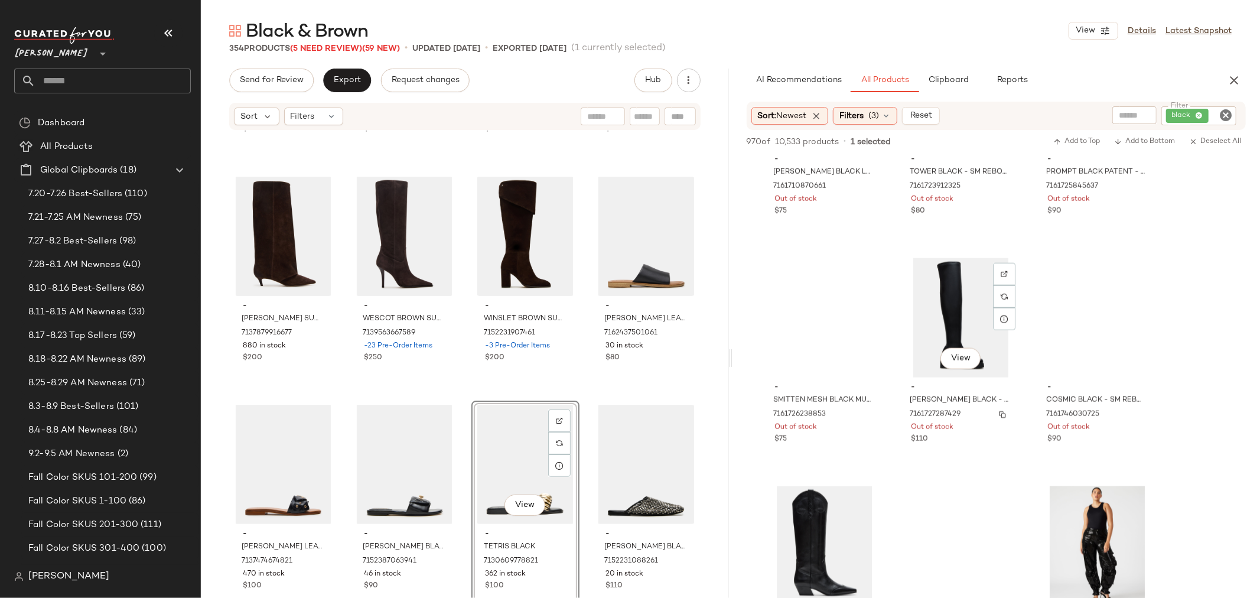
scroll to position [8929, 0]
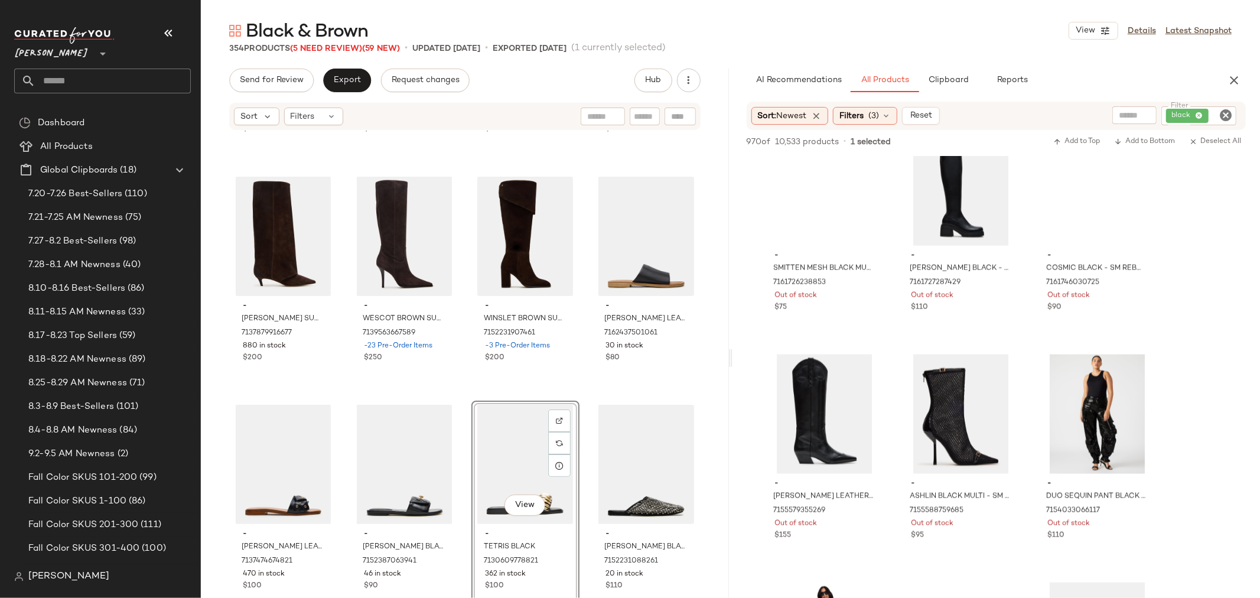
click at [1228, 109] on icon "Clear Filter" at bounding box center [1226, 115] width 14 height 14
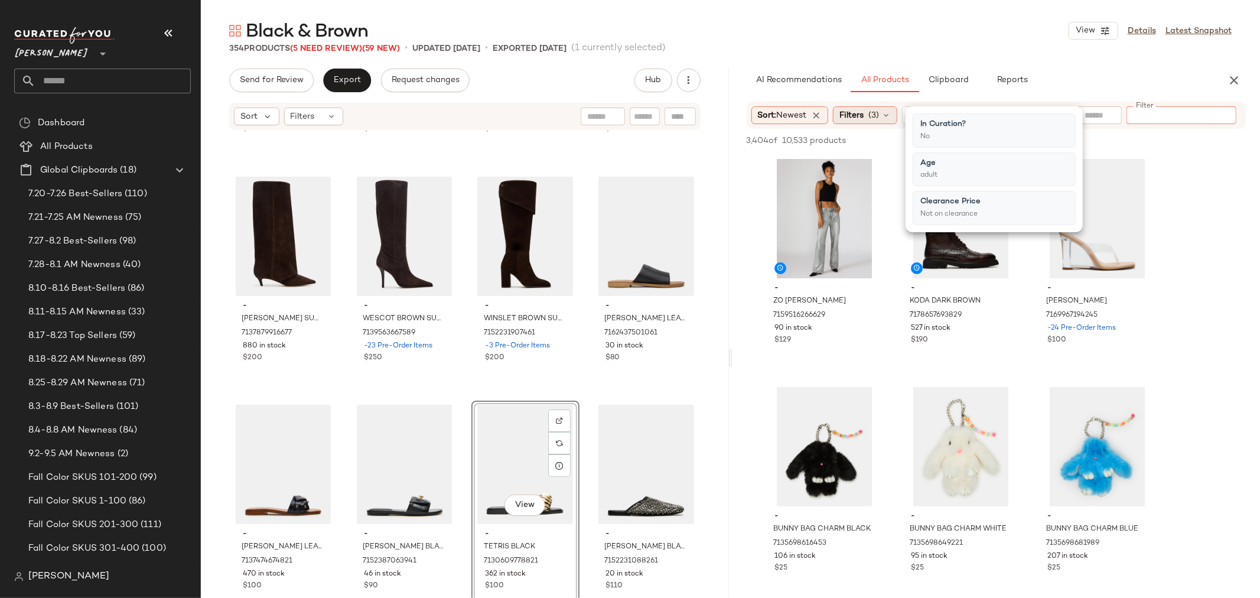
click at [890, 114] on icon at bounding box center [886, 115] width 9 height 9
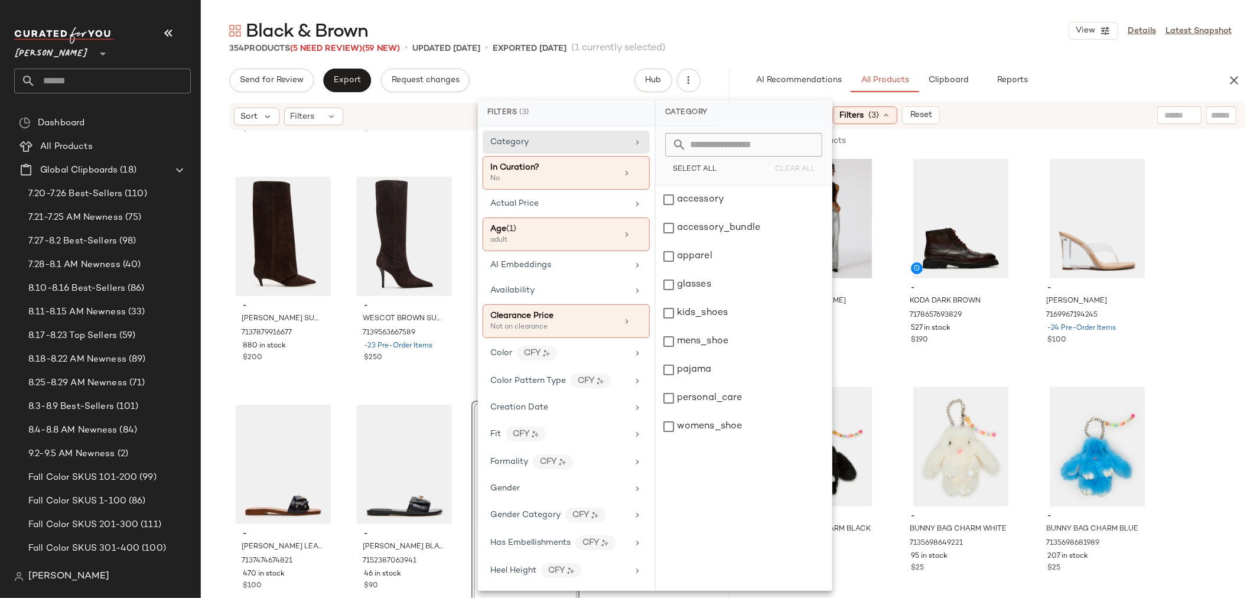
click at [890, 114] on icon at bounding box center [886, 115] width 9 height 9
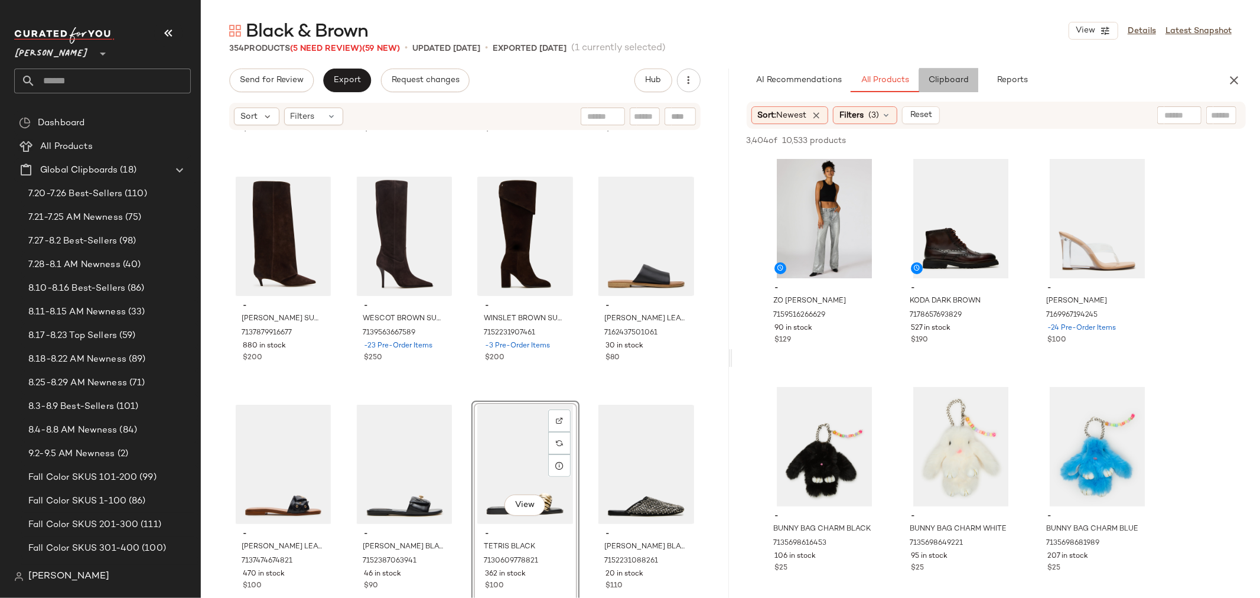
click at [941, 89] on button "Clipboard" at bounding box center [948, 81] width 59 height 24
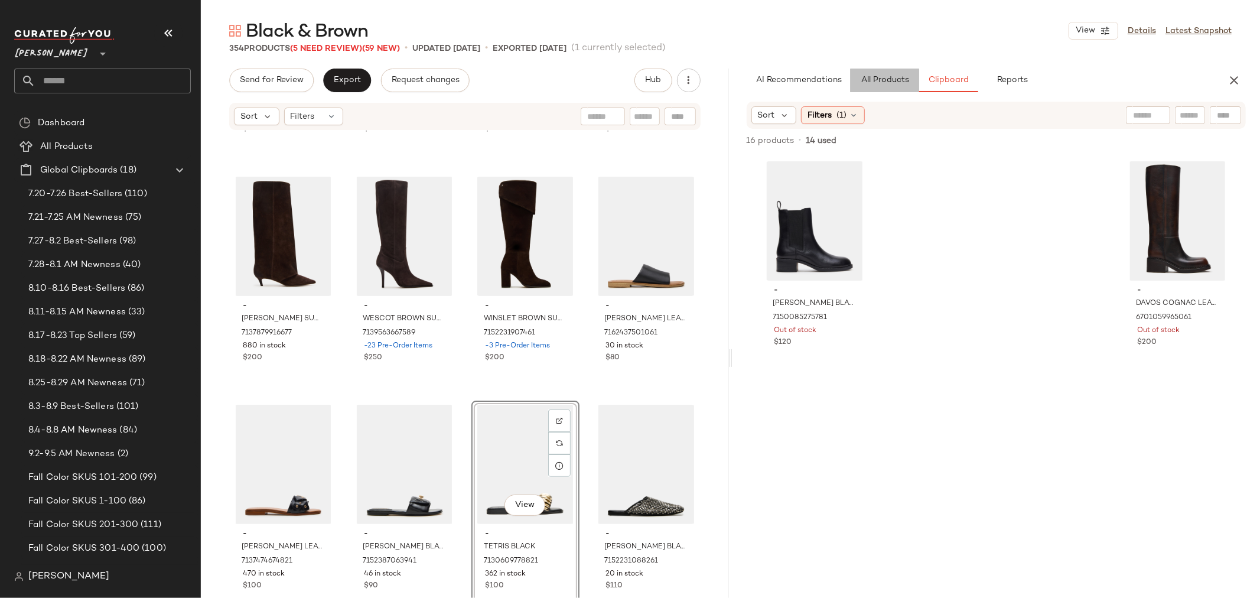
click at [873, 84] on span "All Products" at bounding box center [884, 80] width 48 height 9
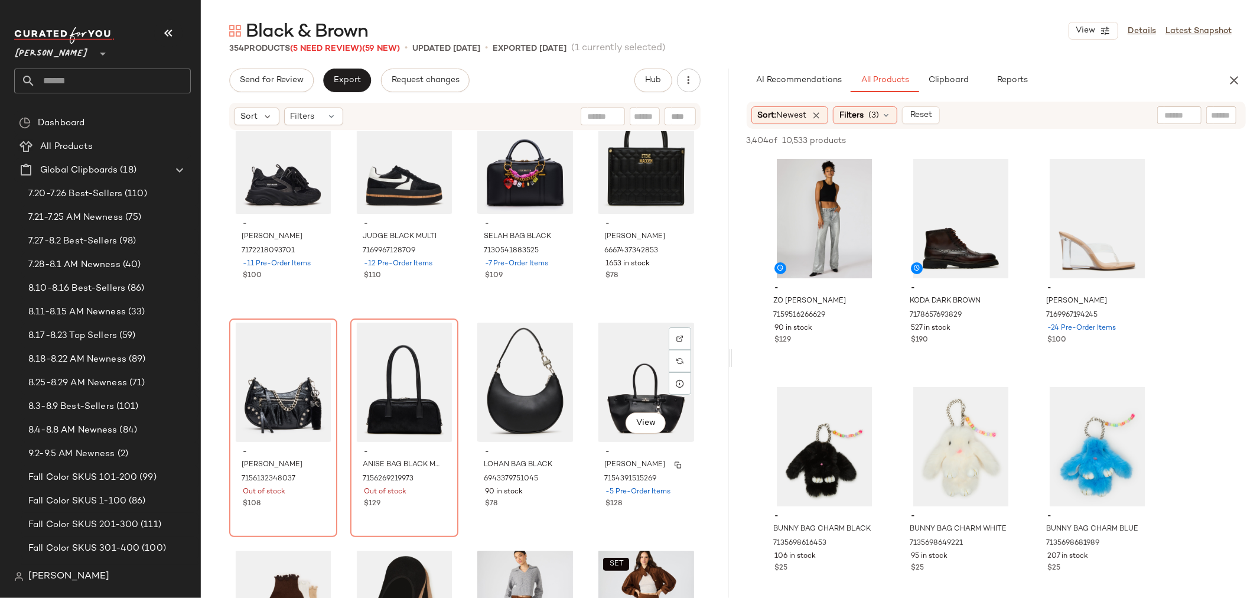
scroll to position [18916, 0]
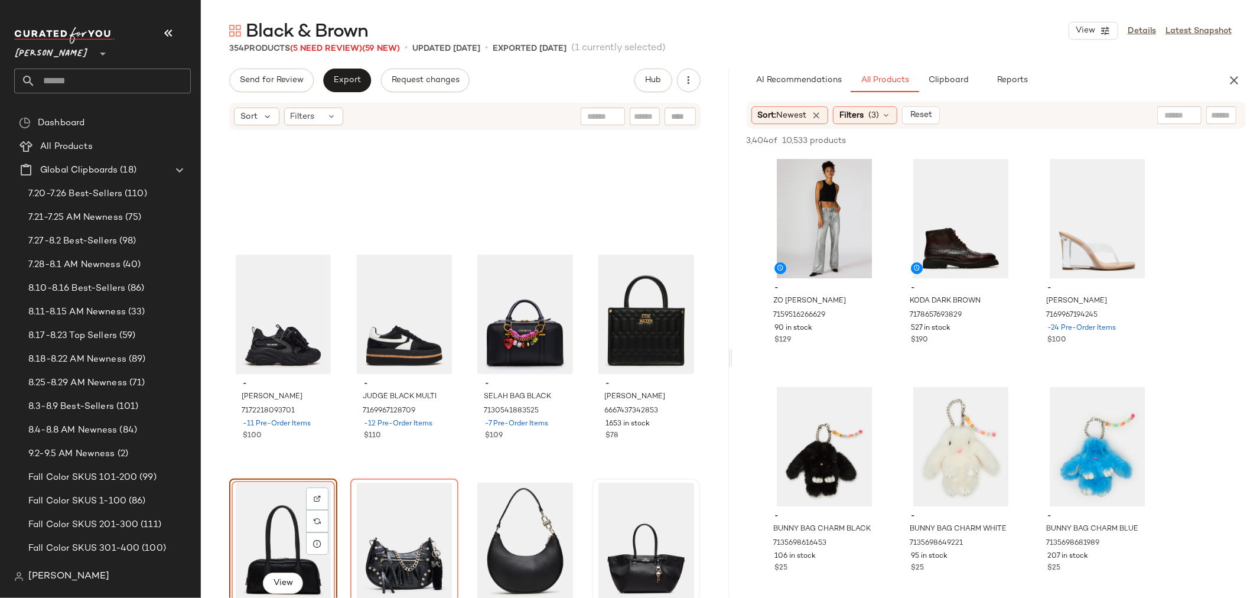
scroll to position [18719, 0]
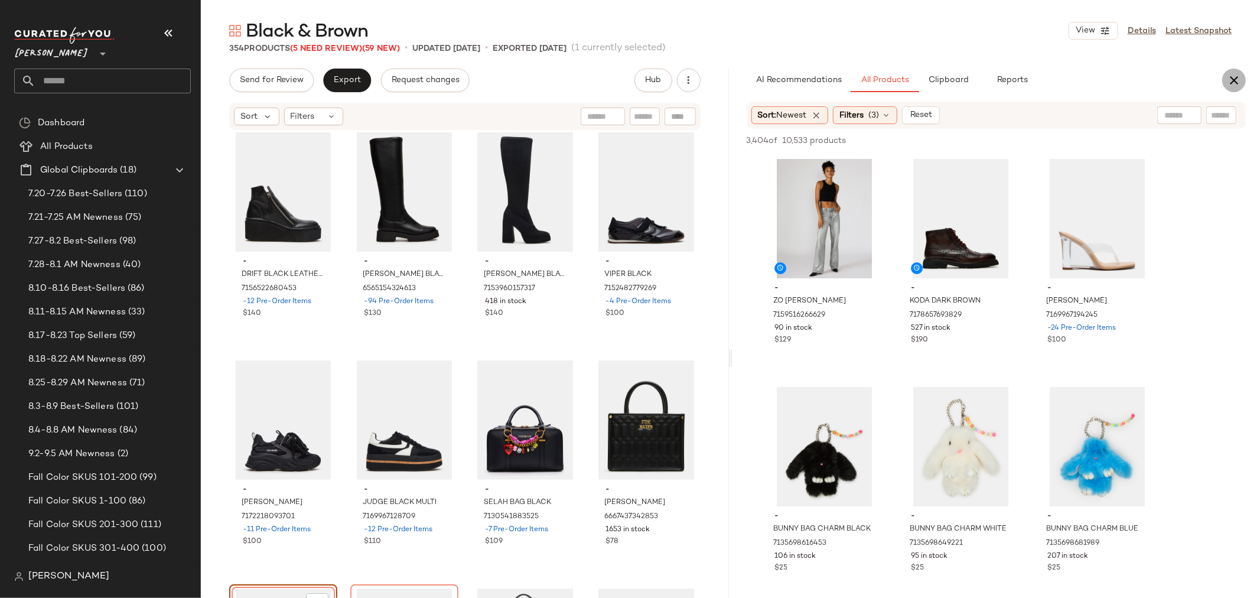
click at [1234, 79] on icon "button" at bounding box center [1234, 80] width 14 height 14
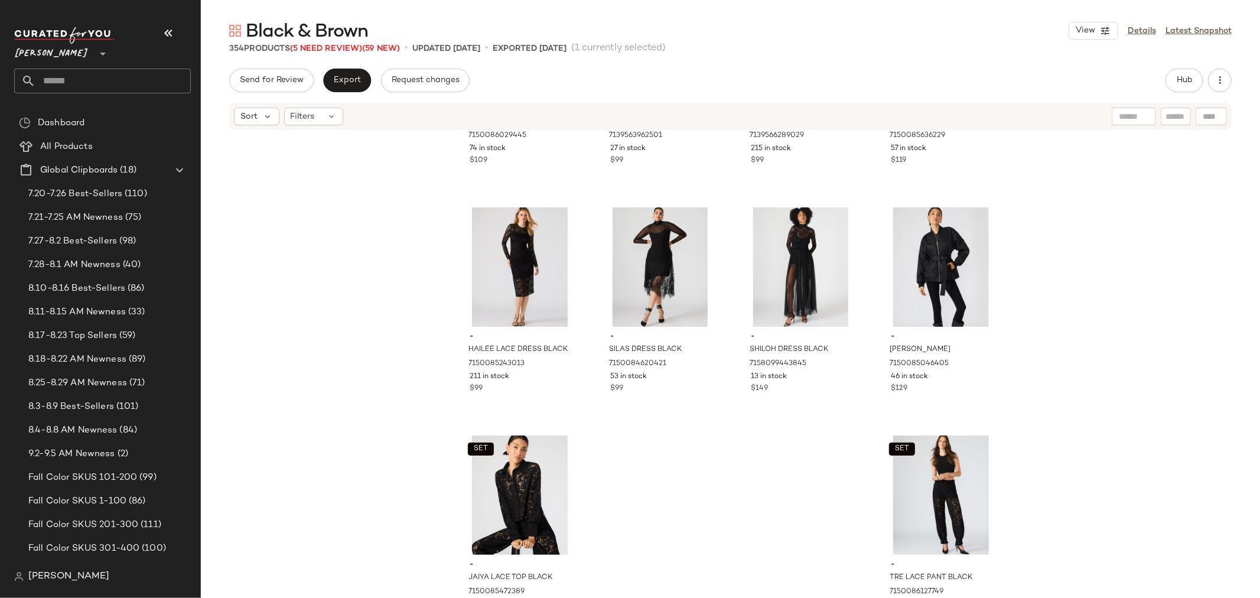
scroll to position [19800, 0]
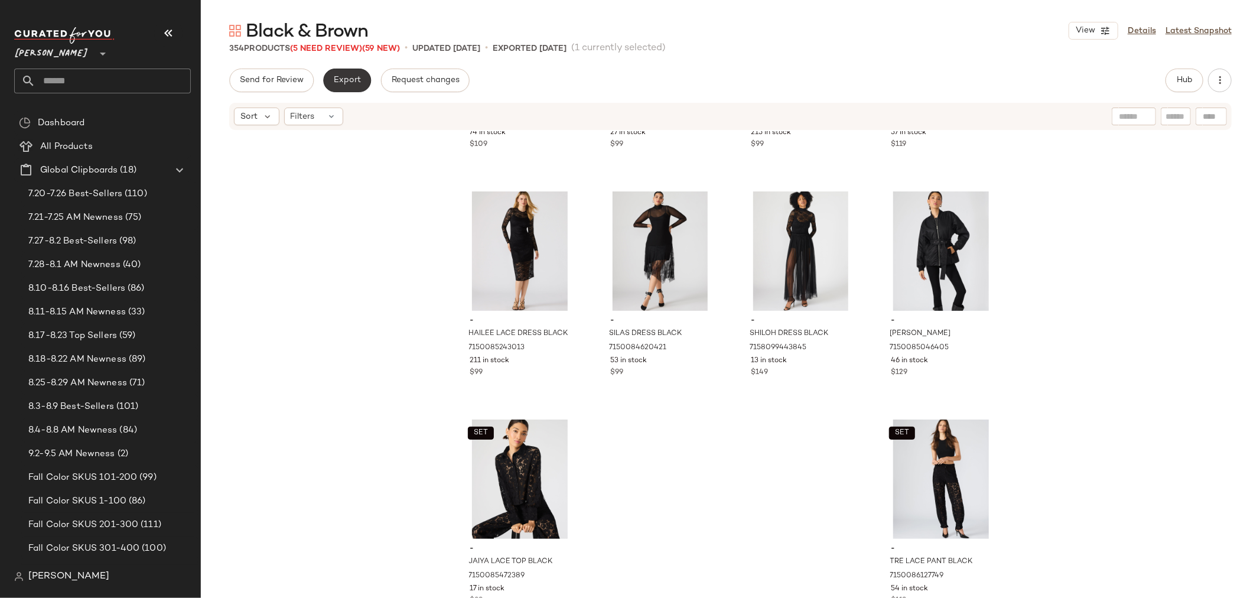
click at [339, 85] on span "Export" at bounding box center [347, 80] width 28 height 9
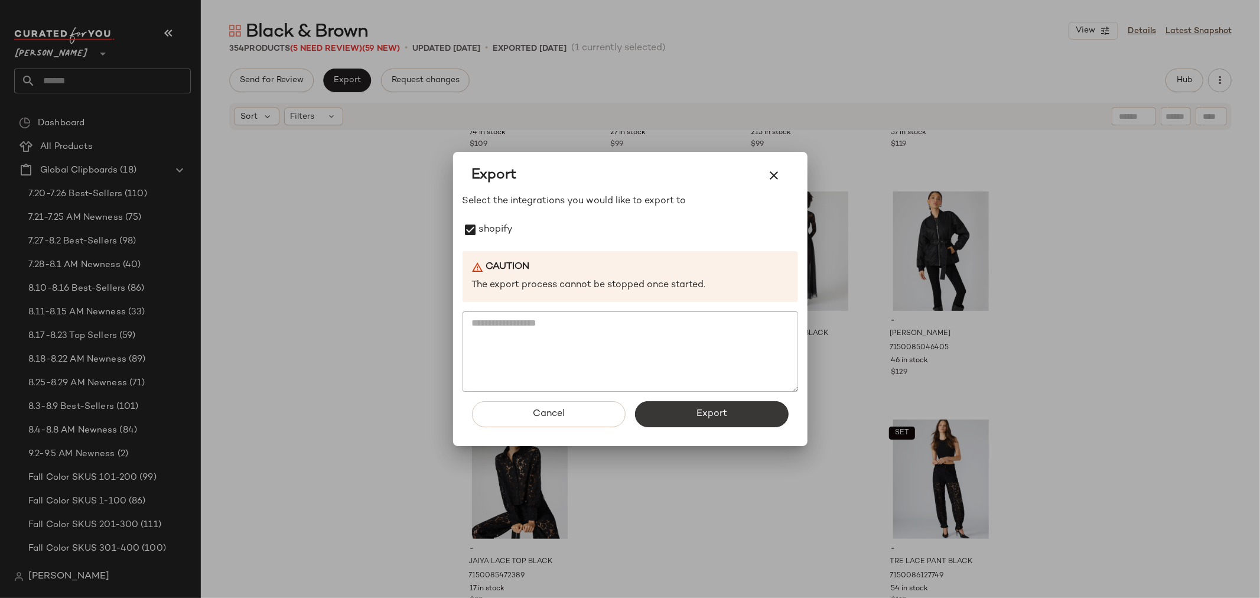
click at [724, 408] on span "Export" at bounding box center [711, 413] width 31 height 11
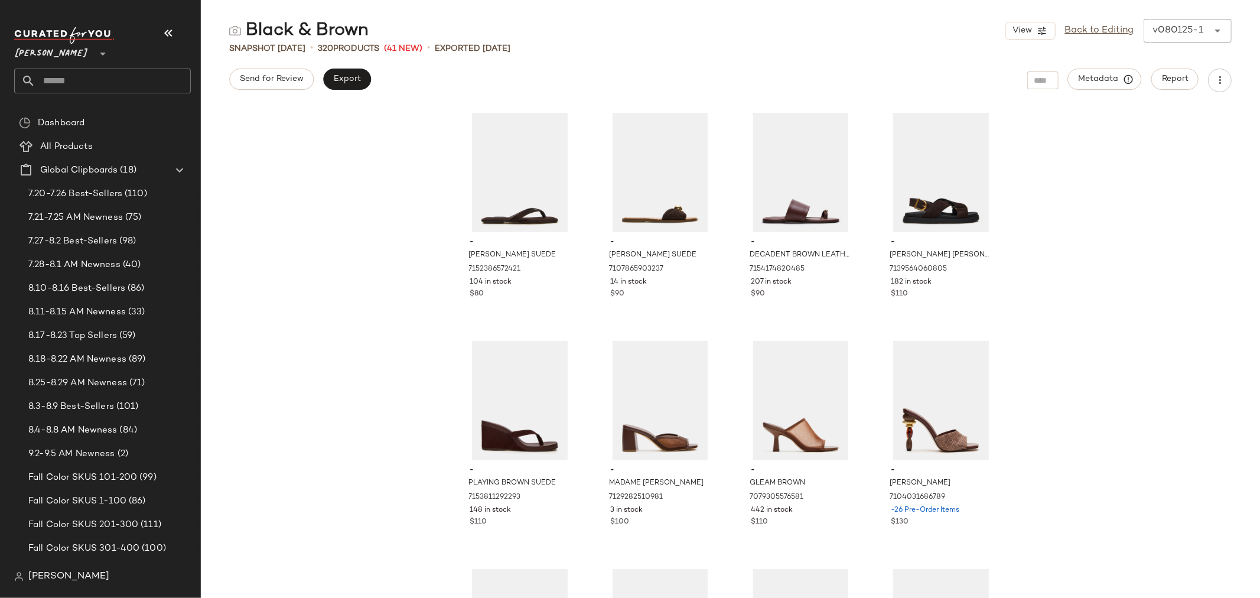
click at [92, 77] on input "text" at bounding box center [112, 81] width 155 height 25
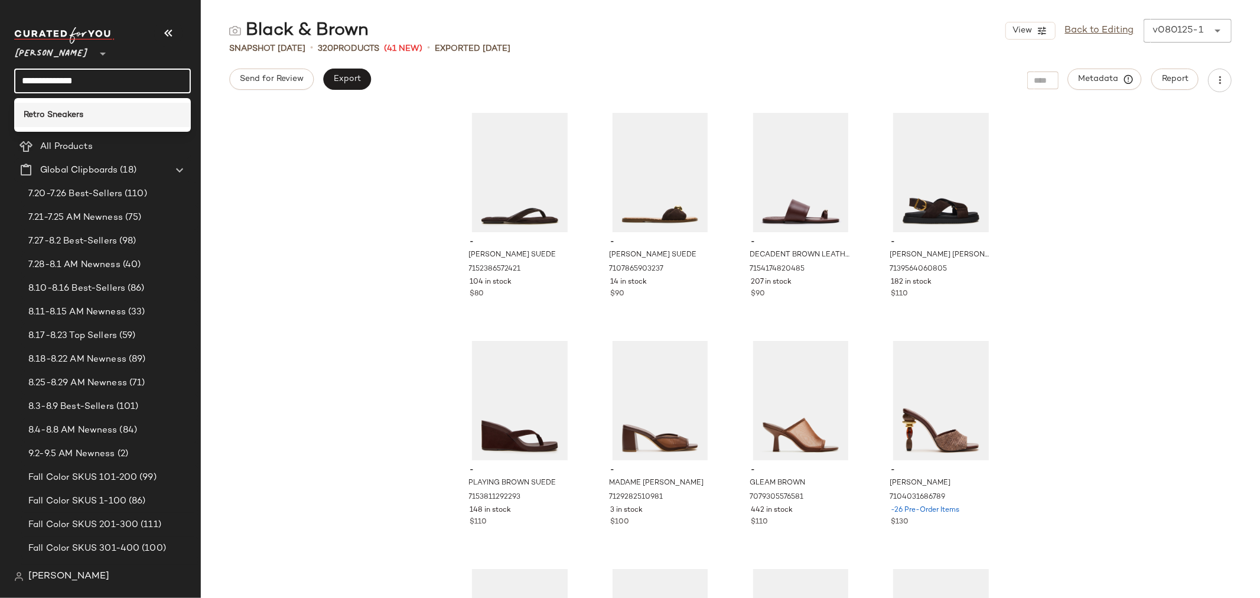
type input "**********"
click at [75, 116] on b "Retro Sneakers" at bounding box center [54, 115] width 60 height 12
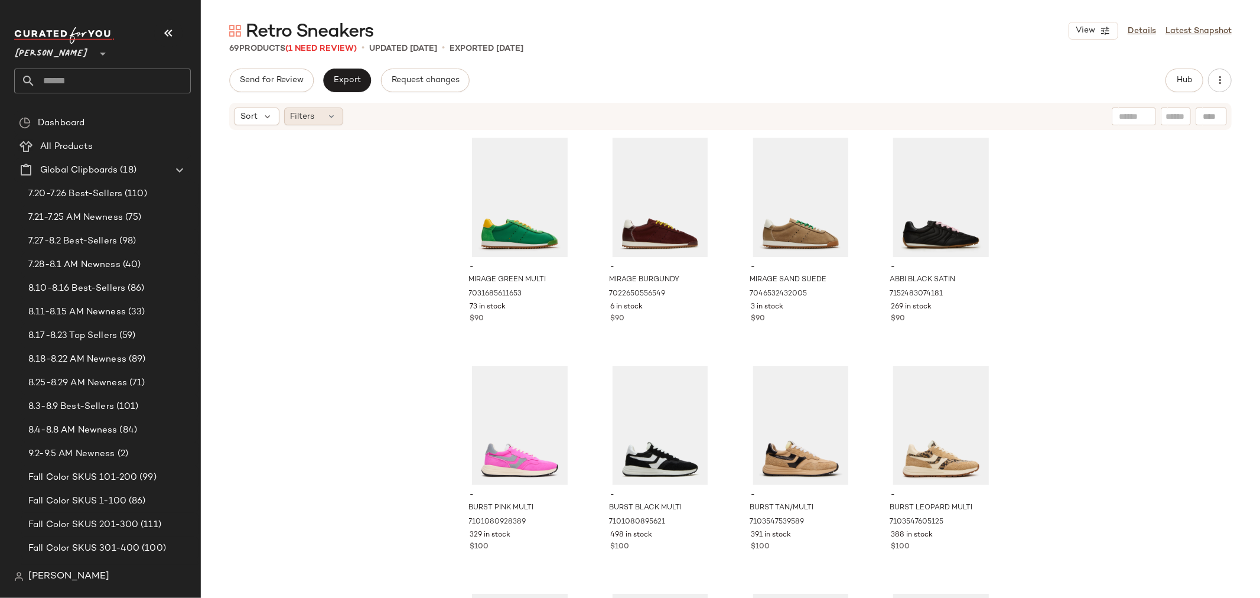
click at [320, 121] on div "Filters" at bounding box center [313, 117] width 59 height 18
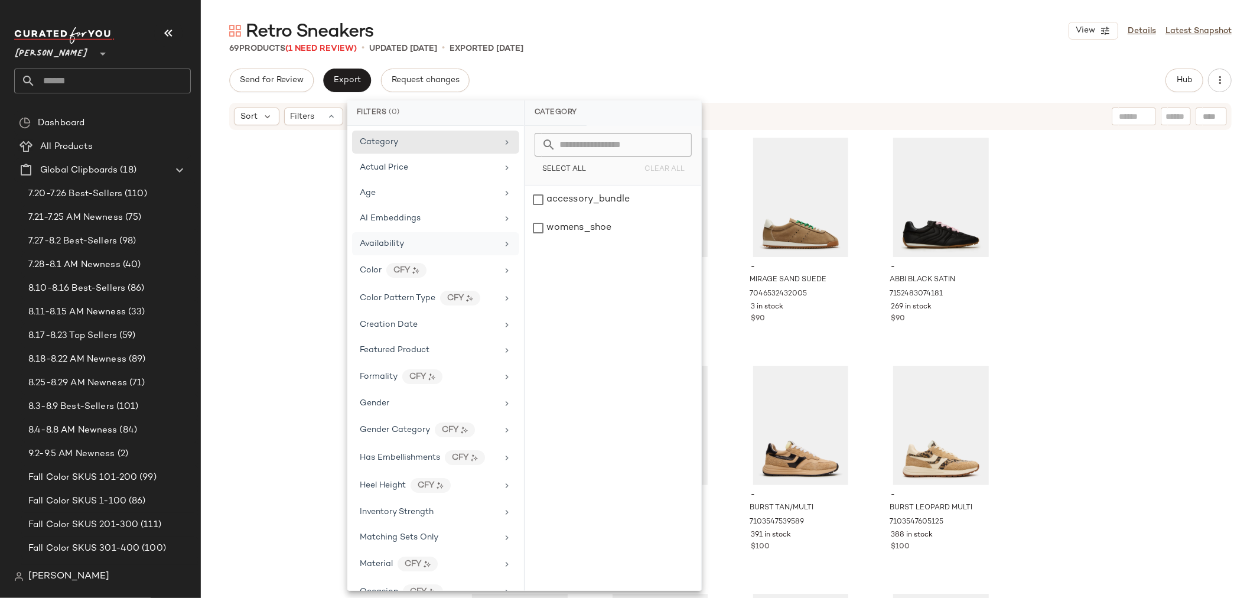
click at [391, 258] on div "Availability" at bounding box center [435, 270] width 167 height 25
click at [539, 242] on div "out_of_stock" at bounding box center [613, 256] width 176 height 28
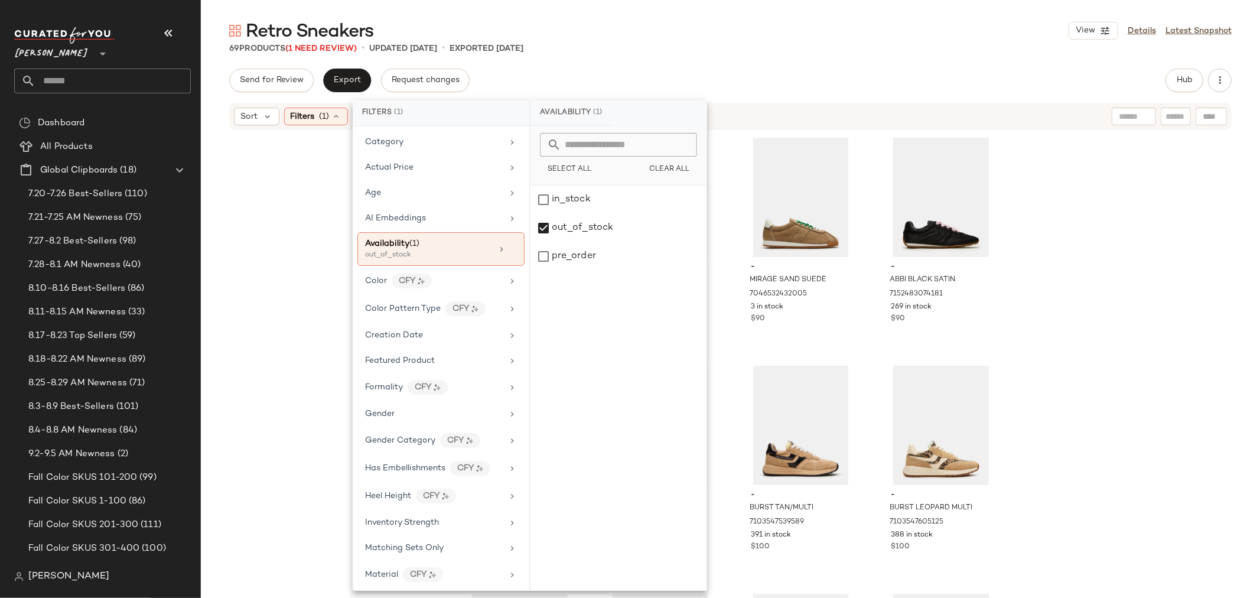
click at [303, 246] on div "- MIRAGE GREEN MULTI 7031685611653 73 in stock $90 - MIRAGE BURGUNDY 7022650556…" at bounding box center [731, 382] width 1060 height 502
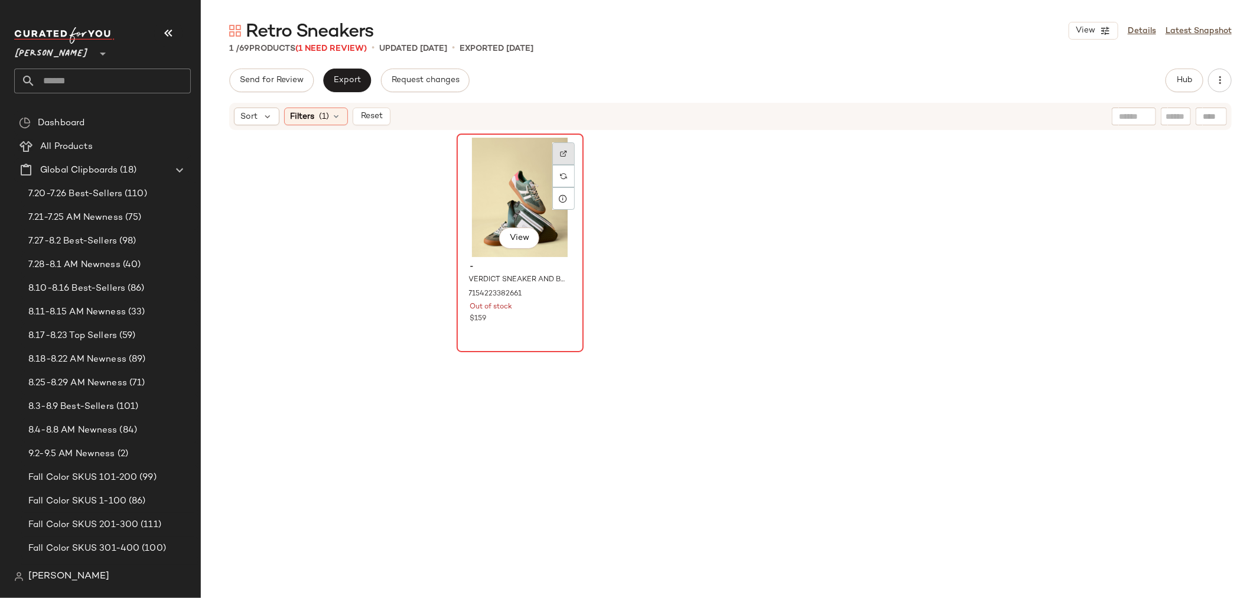
click at [560, 151] on img at bounding box center [563, 153] width 7 height 7
click at [503, 173] on div "View" at bounding box center [520, 197] width 119 height 119
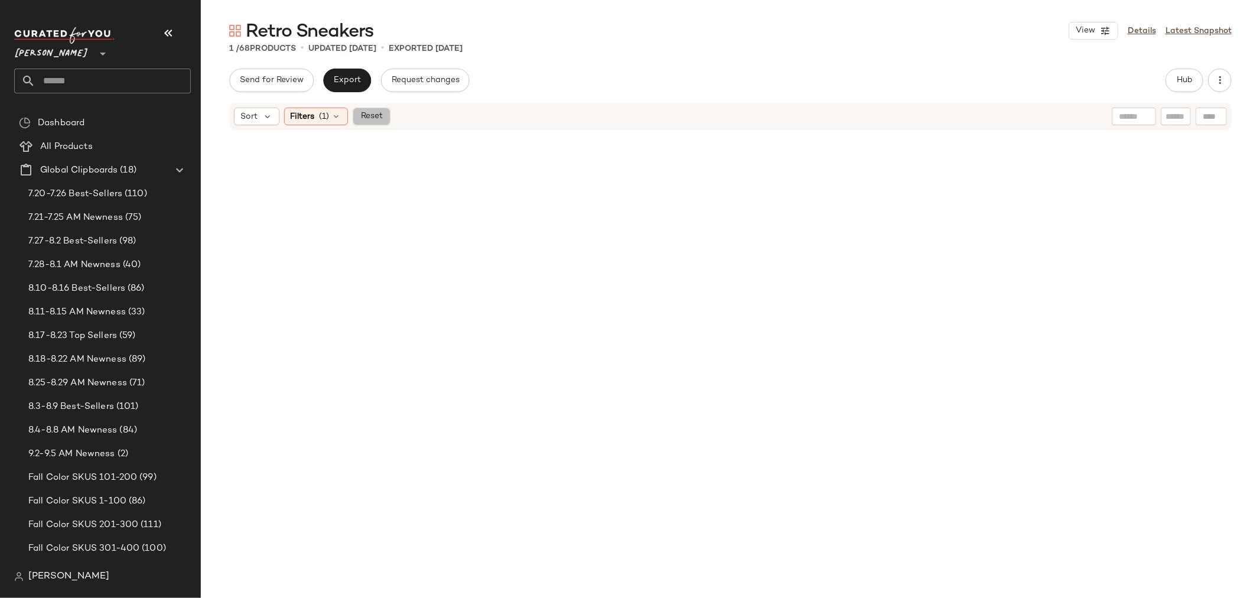
click at [365, 115] on span "Reset" at bounding box center [371, 116] width 22 height 9
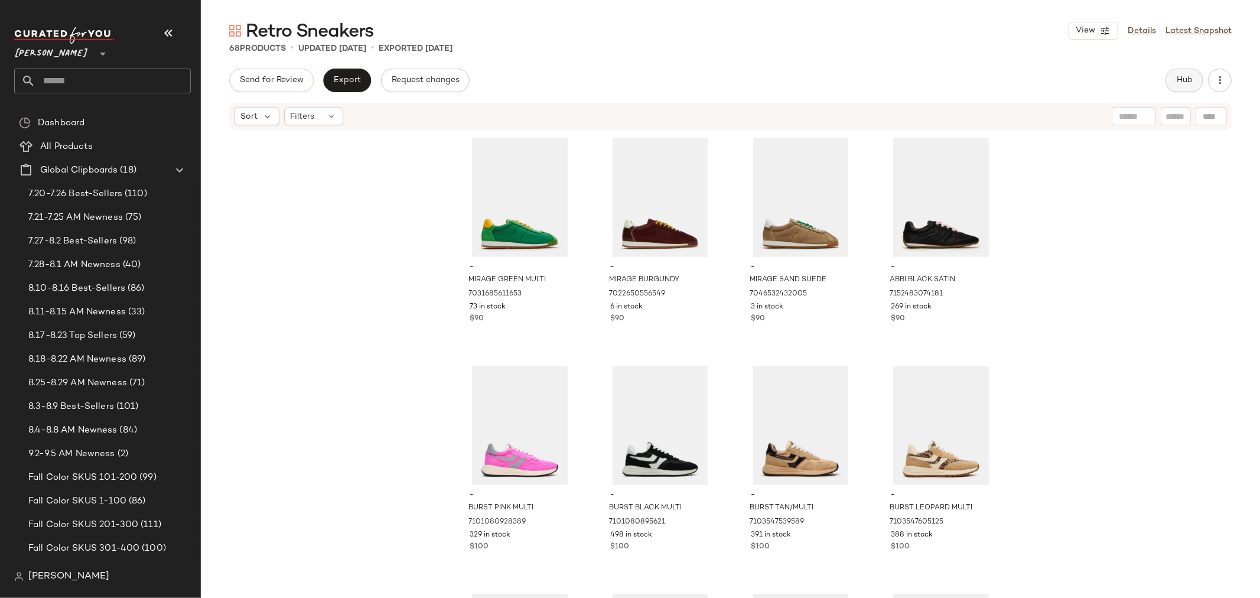
click at [1187, 73] on button "Hub" at bounding box center [1185, 81] width 38 height 24
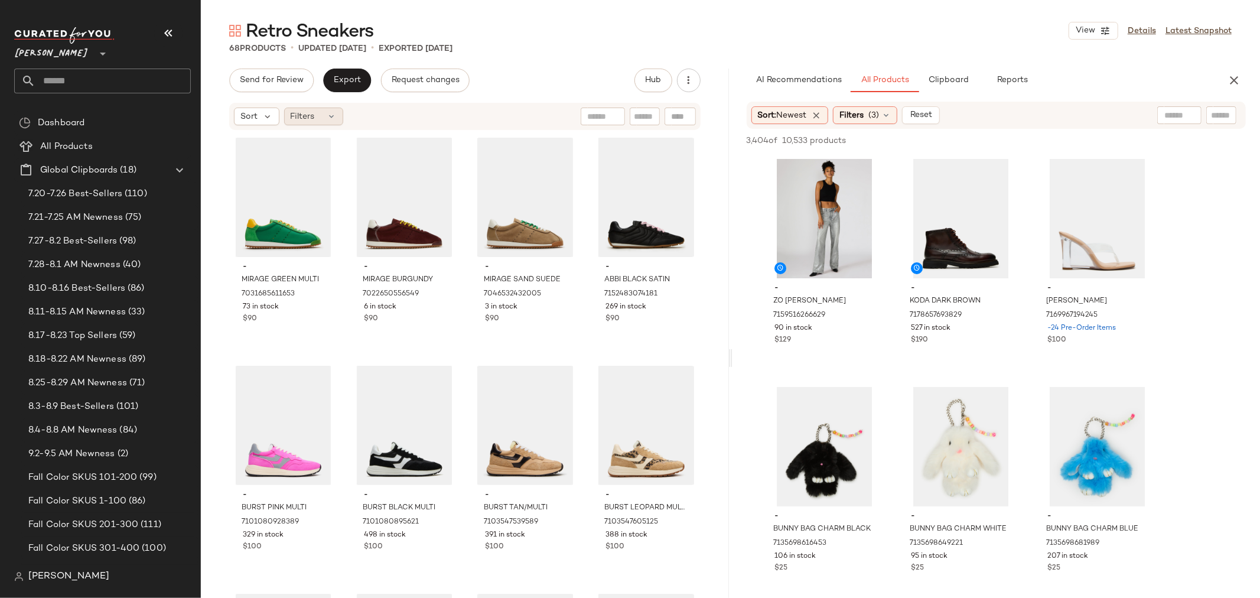
click at [332, 114] on icon at bounding box center [331, 116] width 9 height 9
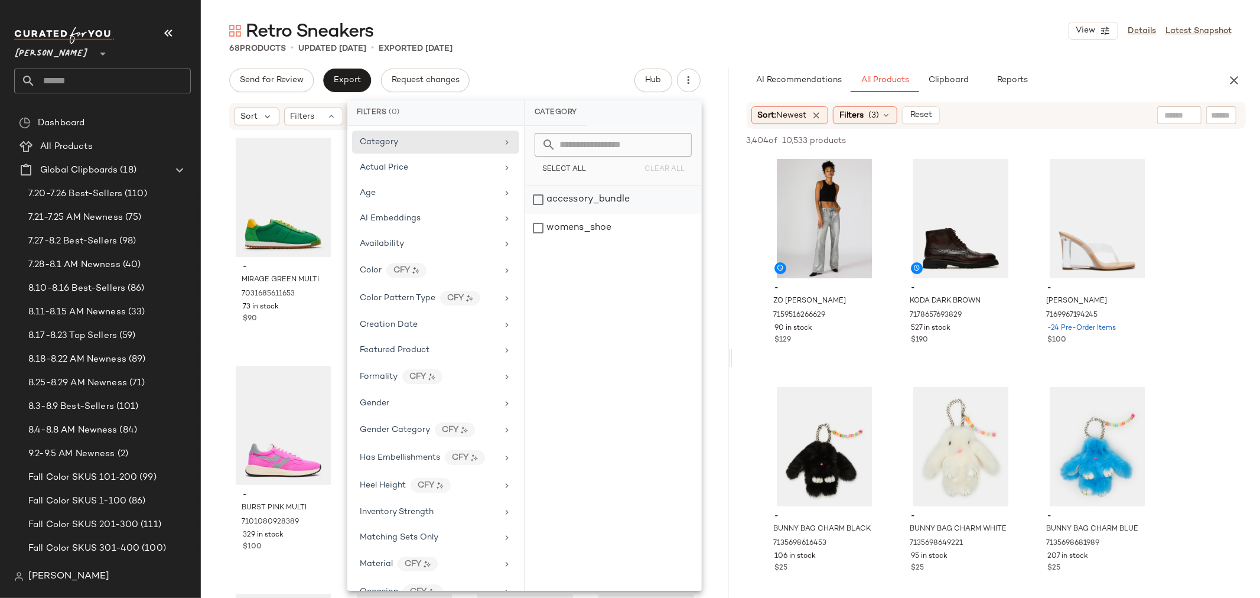
drag, startPoint x: 332, startPoint y: 114, endPoint x: 544, endPoint y: 207, distance: 231.8
click at [544, 207] on body "Steve Madden ** Dashboard All Products Global Clipboards (18) 7.20-7.26 Best-Se…" at bounding box center [630, 299] width 1260 height 598
click at [541, 214] on div "accessory_bundle" at bounding box center [613, 228] width 176 height 28
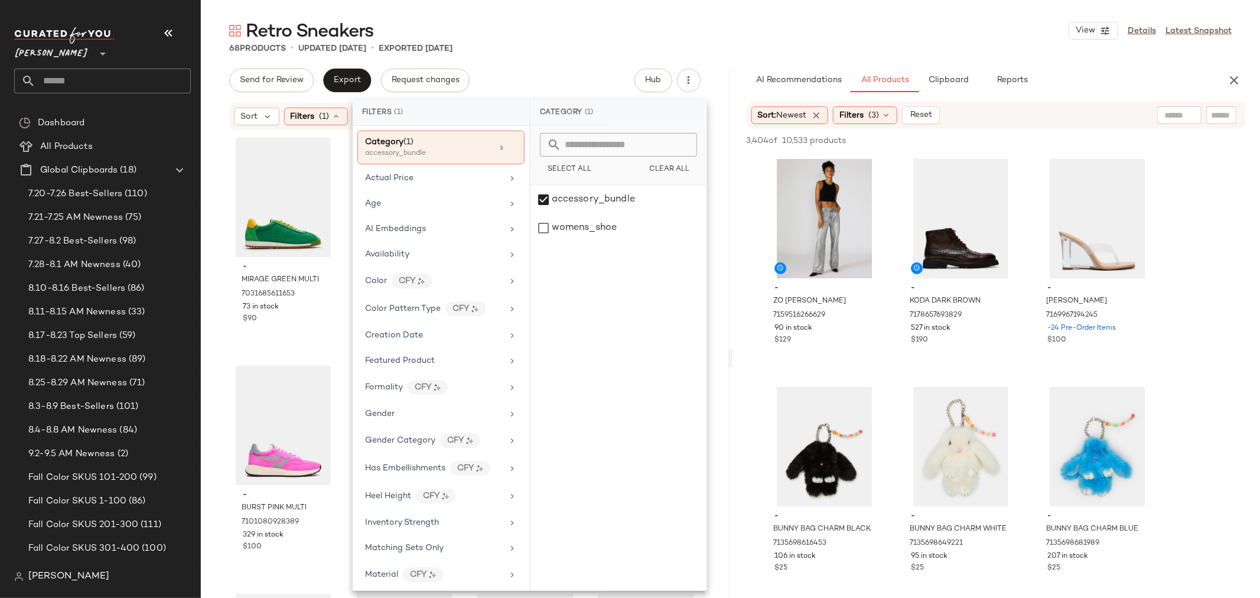
click at [548, 59] on div "Retro Sneakers View Details Latest Snapshot 68 Products • updated Sep 2nd • Exp…" at bounding box center [731, 308] width 1060 height 579
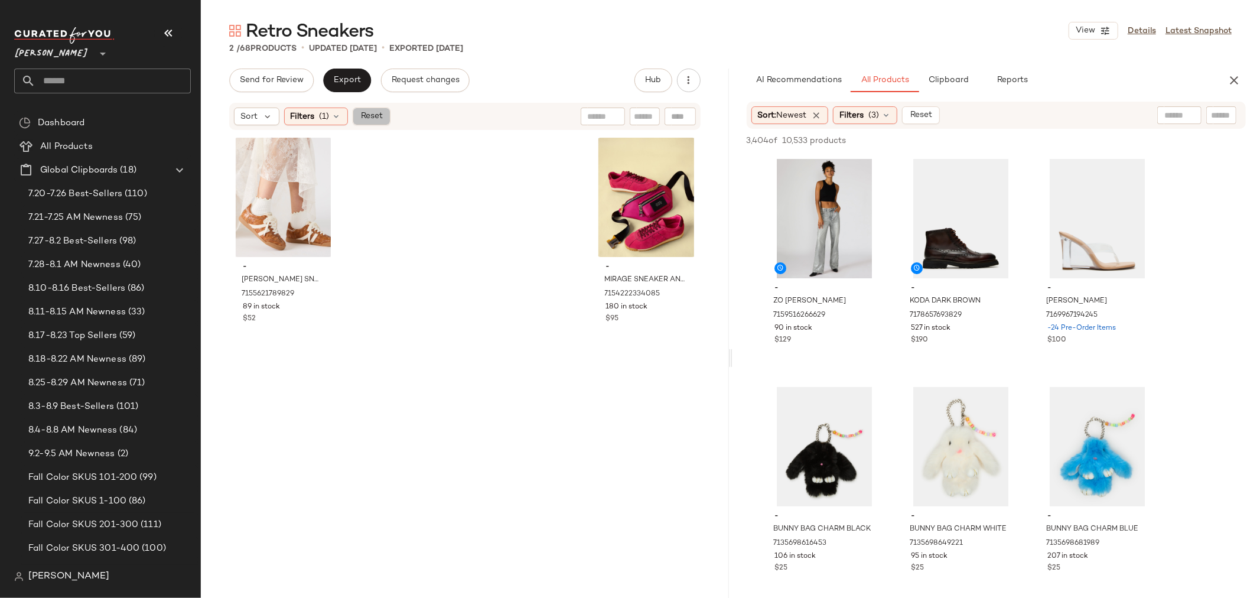
click at [369, 115] on span "Reset" at bounding box center [371, 116] width 22 height 9
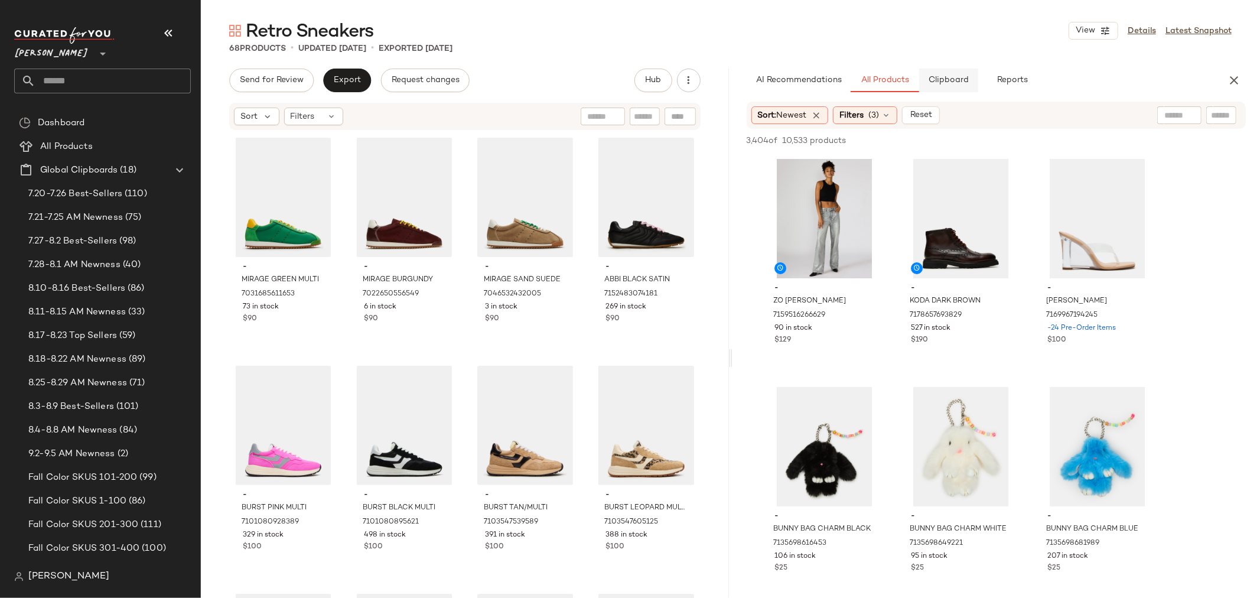
click at [952, 87] on button "Clipboard" at bounding box center [948, 81] width 59 height 24
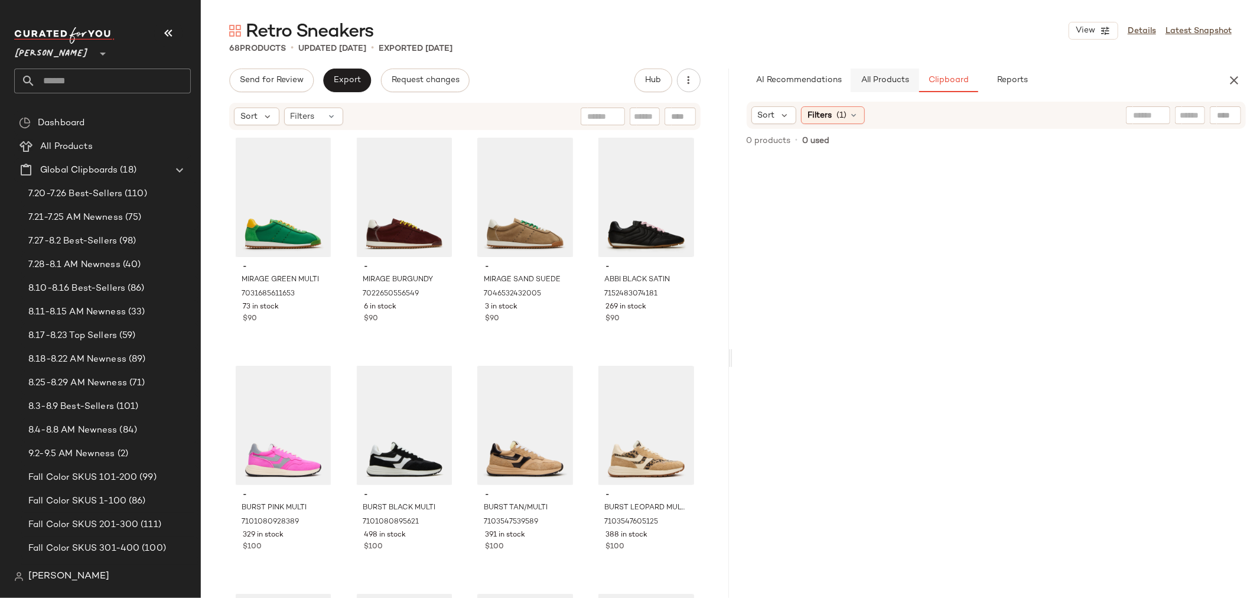
click at [889, 86] on button "All Products" at bounding box center [885, 81] width 69 height 24
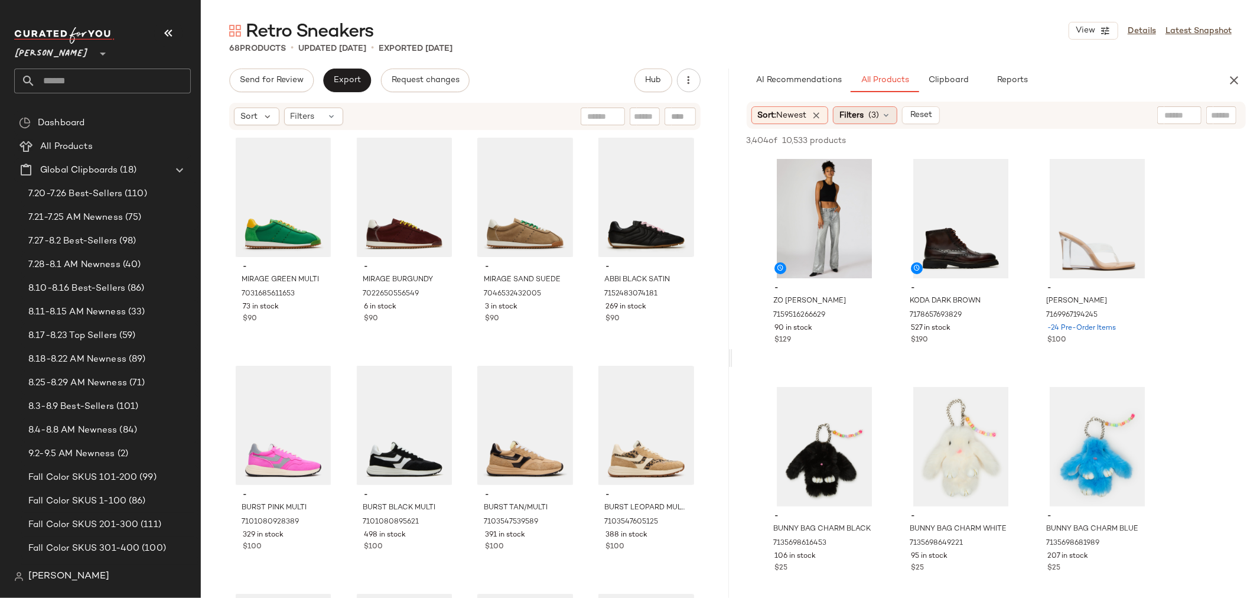
click at [891, 119] on icon at bounding box center [886, 115] width 9 height 9
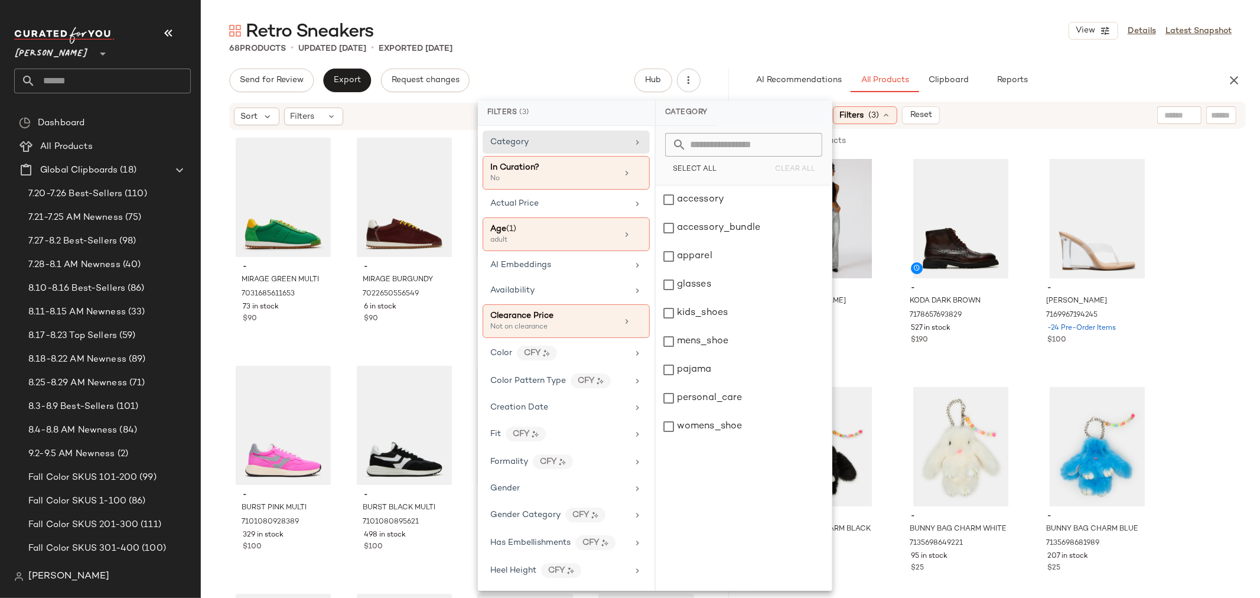
click at [891, 119] on icon at bounding box center [886, 115] width 9 height 9
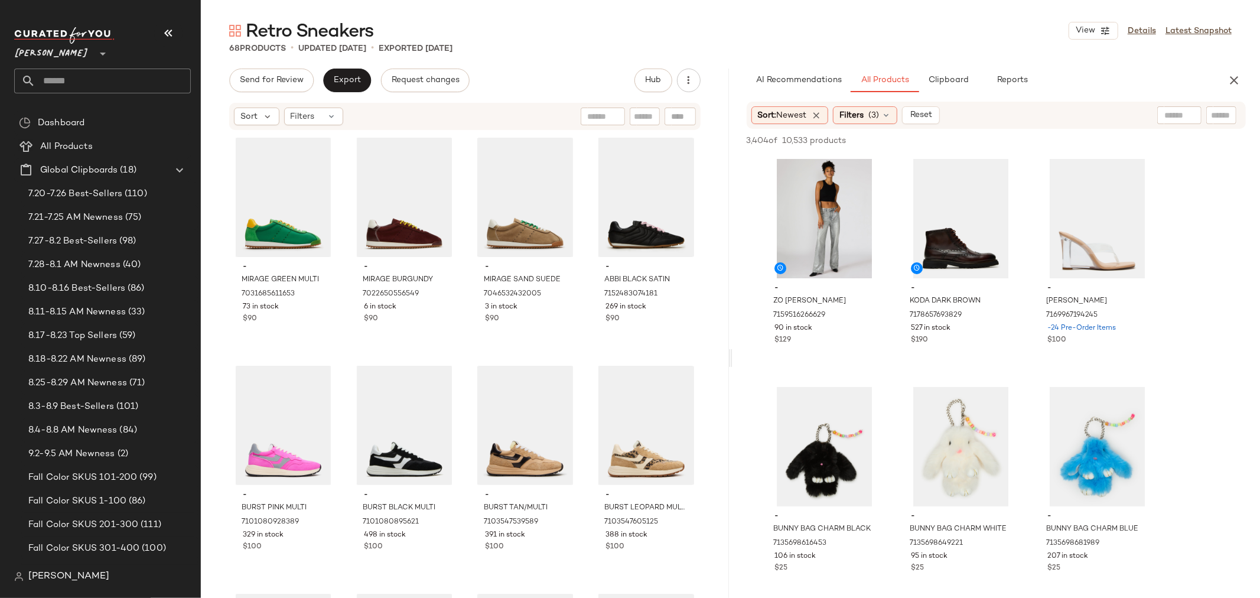
click at [1223, 117] on input "text" at bounding box center [1221, 115] width 21 height 12
type input "*******"
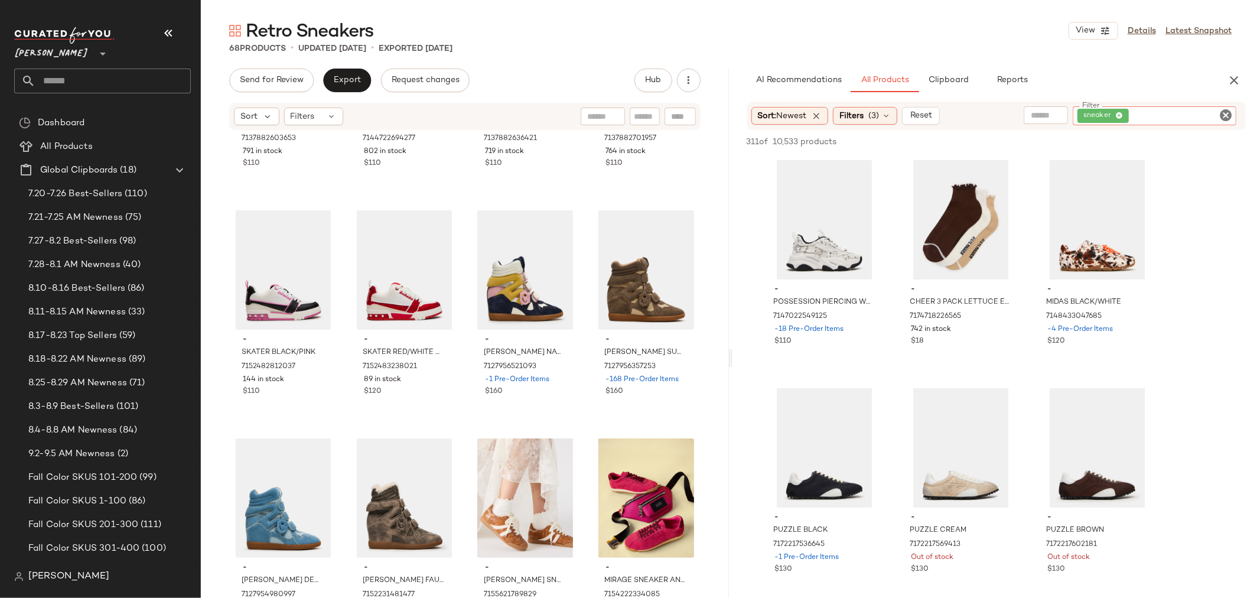
scroll to position [3377, 0]
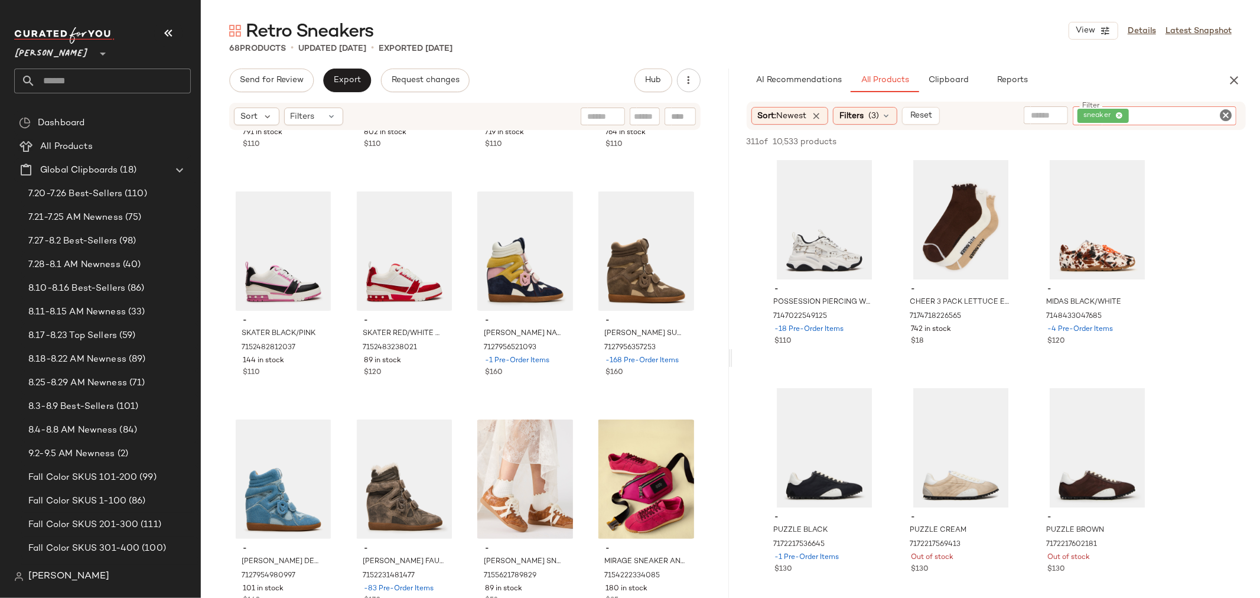
click at [652, 116] on input "text" at bounding box center [645, 117] width 21 height 12
type input "**********"
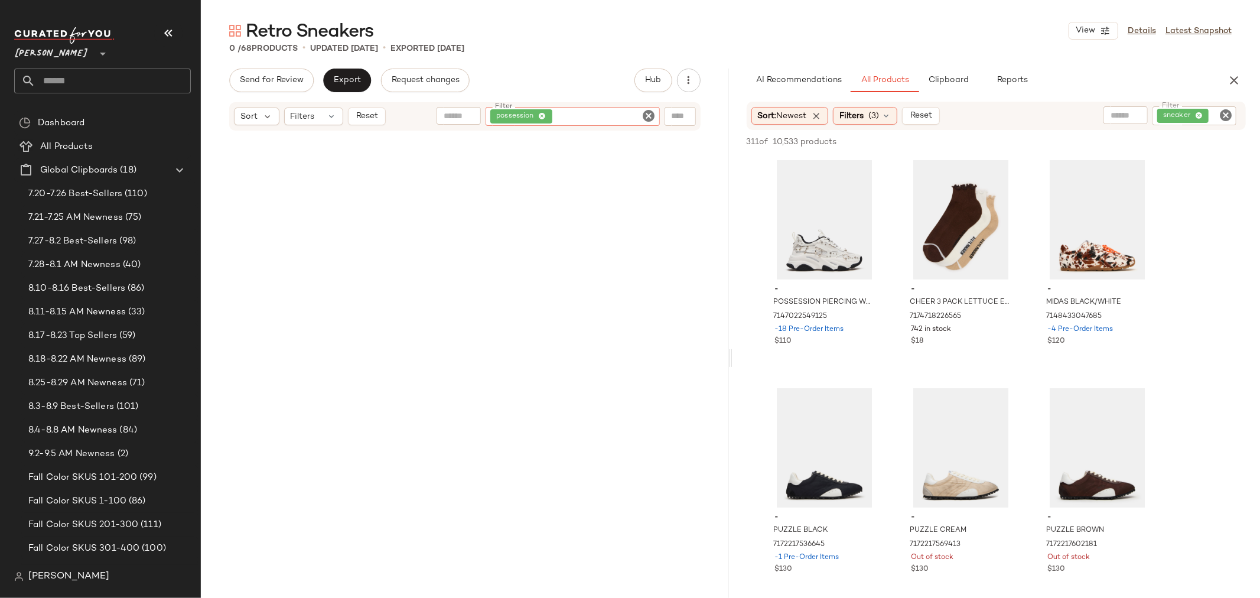
click at [652, 116] on icon "Clear Filter" at bounding box center [649, 116] width 14 height 14
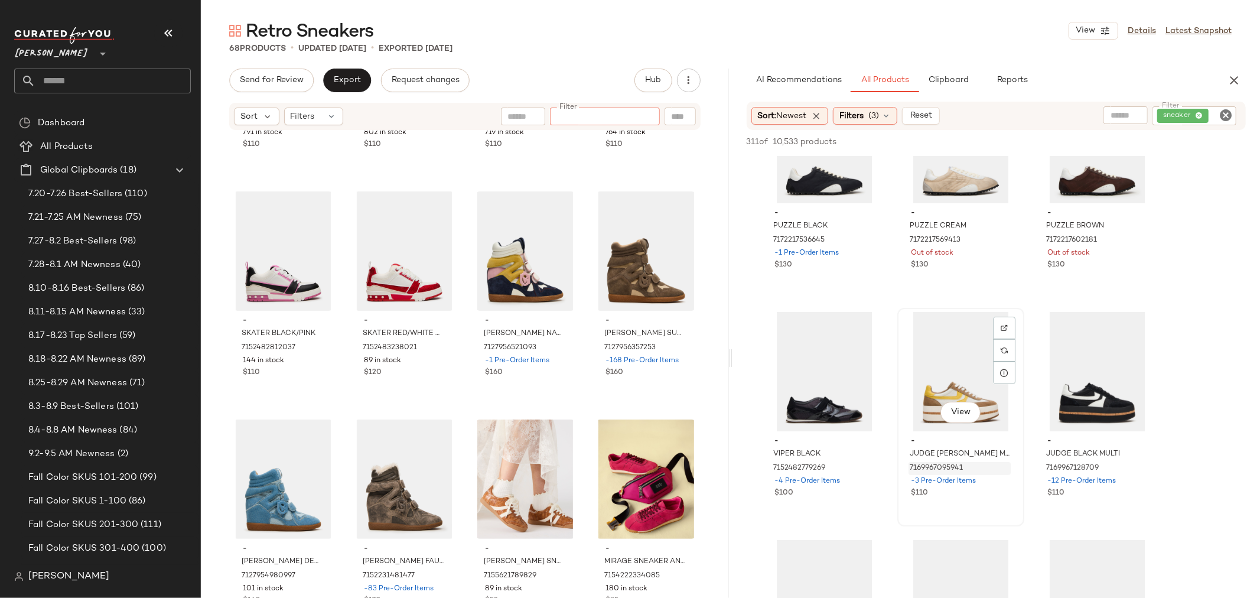
scroll to position [328, 0]
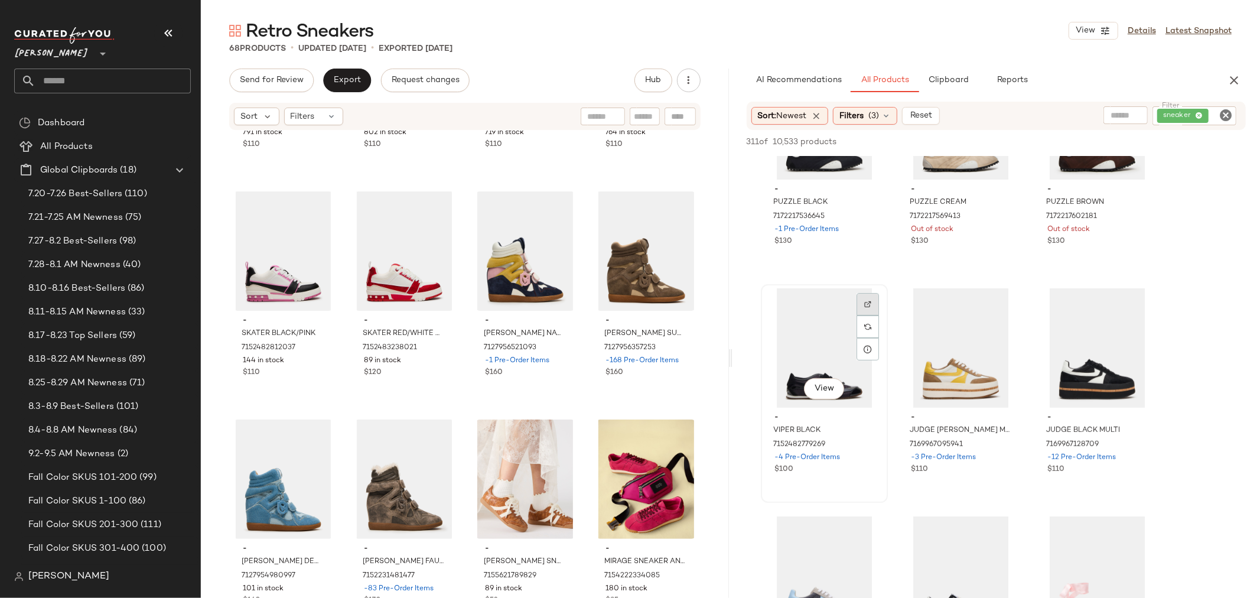
click at [864, 316] on div at bounding box center [868, 327] width 22 height 22
click at [810, 338] on div "View" at bounding box center [824, 347] width 119 height 119
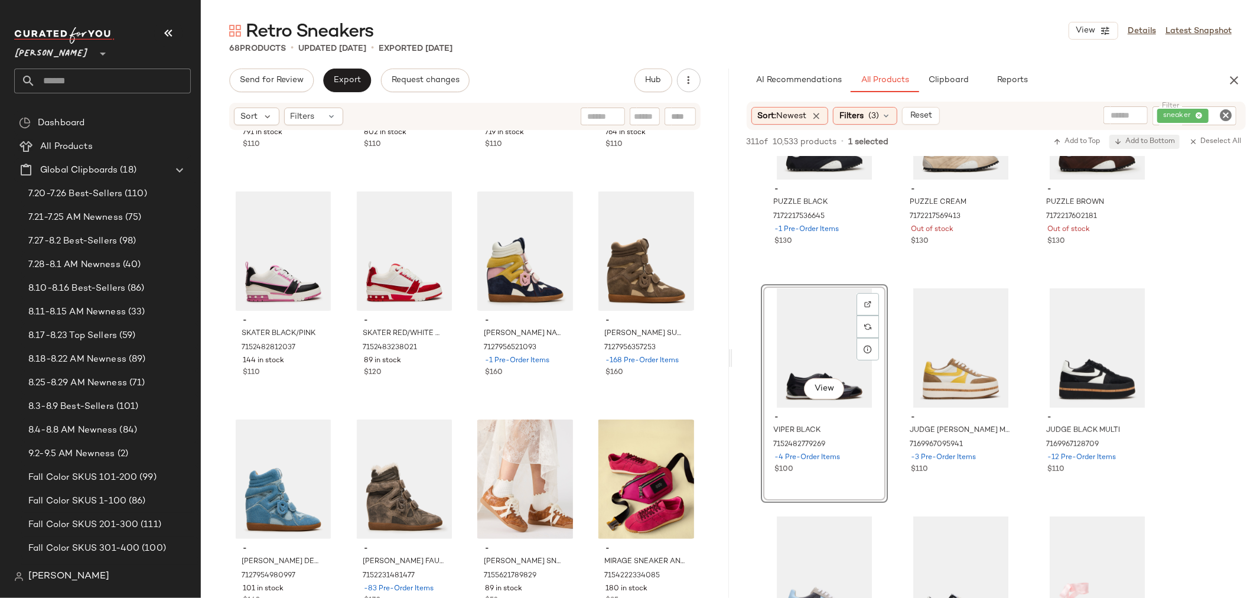
click at [1154, 141] on span "Add to Bottom" at bounding box center [1144, 142] width 61 height 8
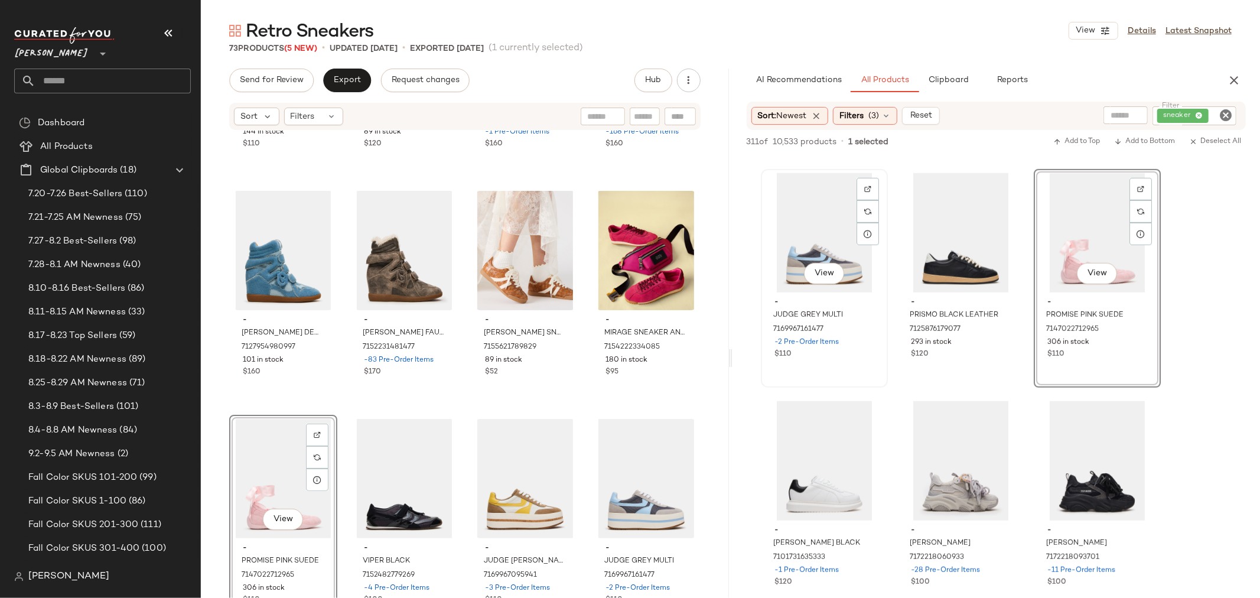
scroll to position [722, 0]
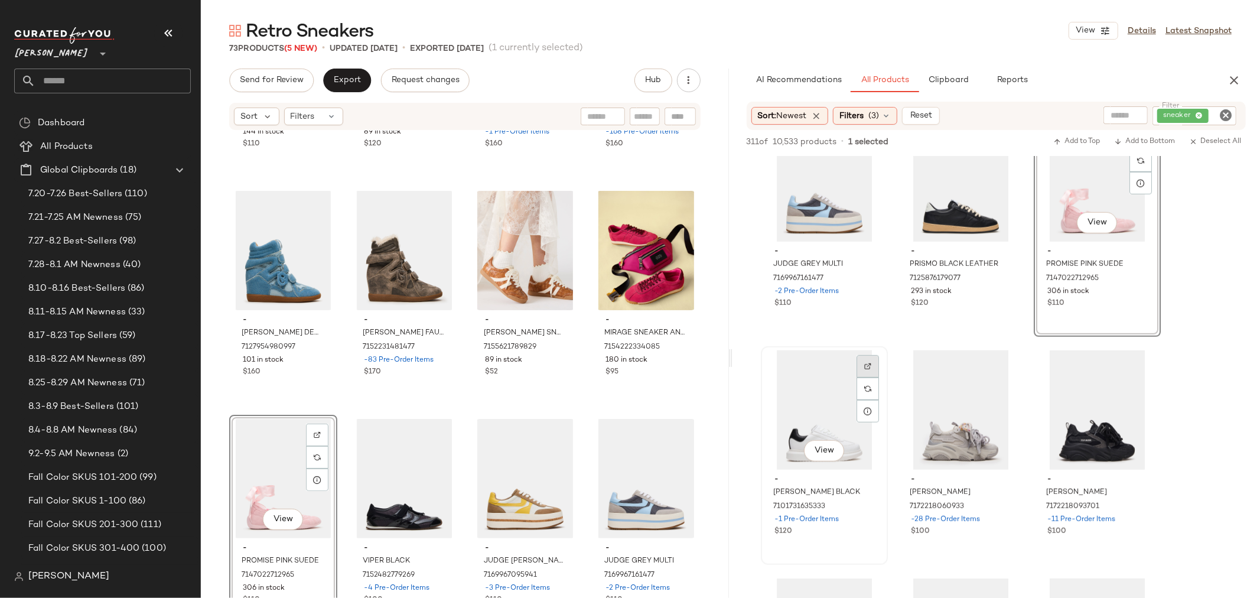
click at [869, 368] on img at bounding box center [868, 366] width 7 height 7
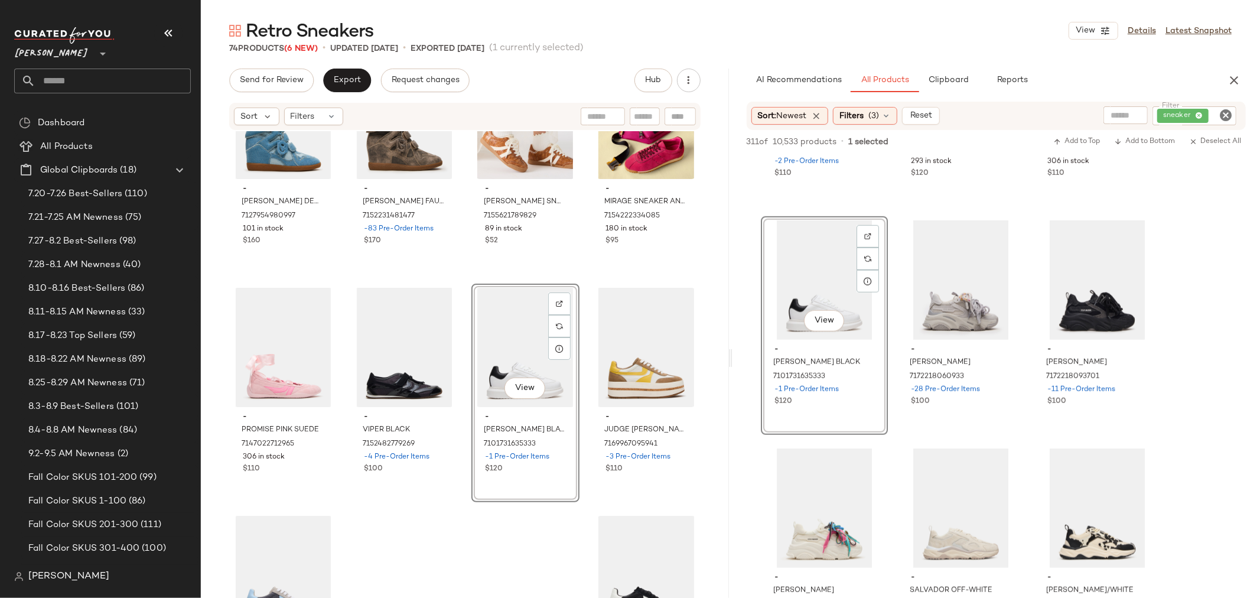
scroll to position [853, 0]
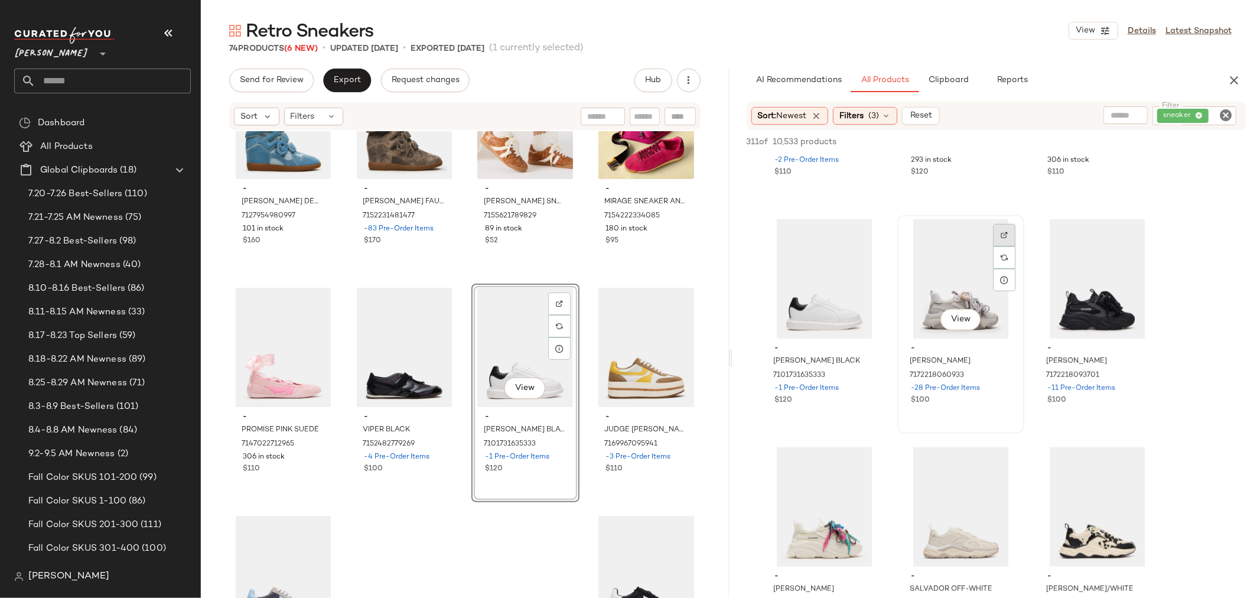
click at [1002, 235] on img at bounding box center [1004, 235] width 7 height 7
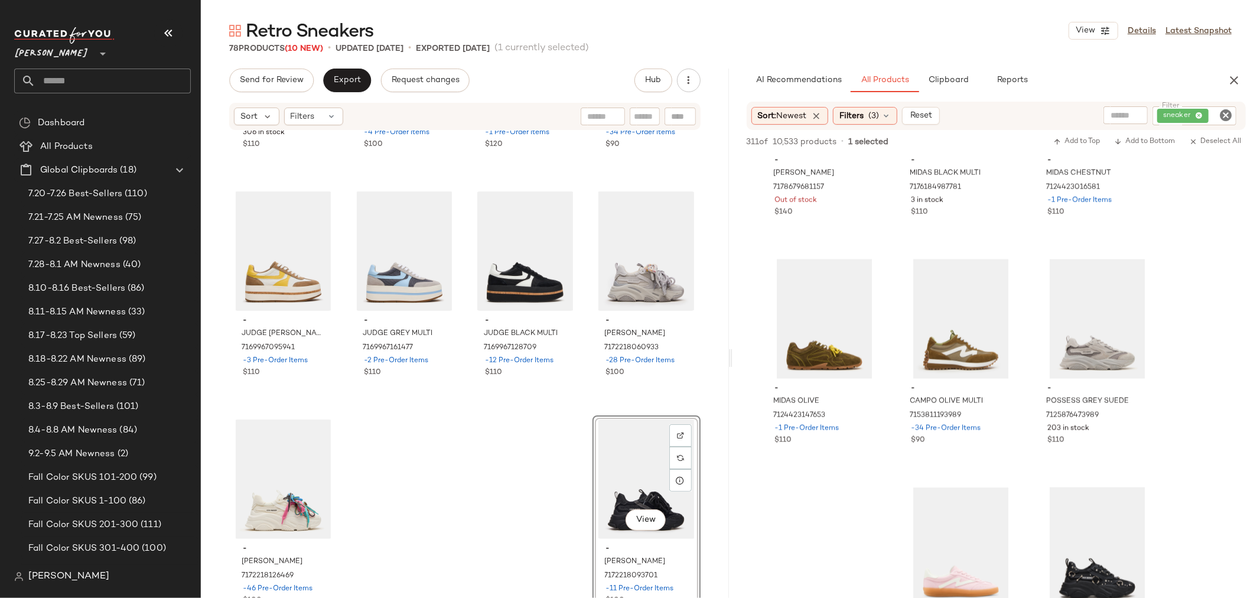
scroll to position [1510, 0]
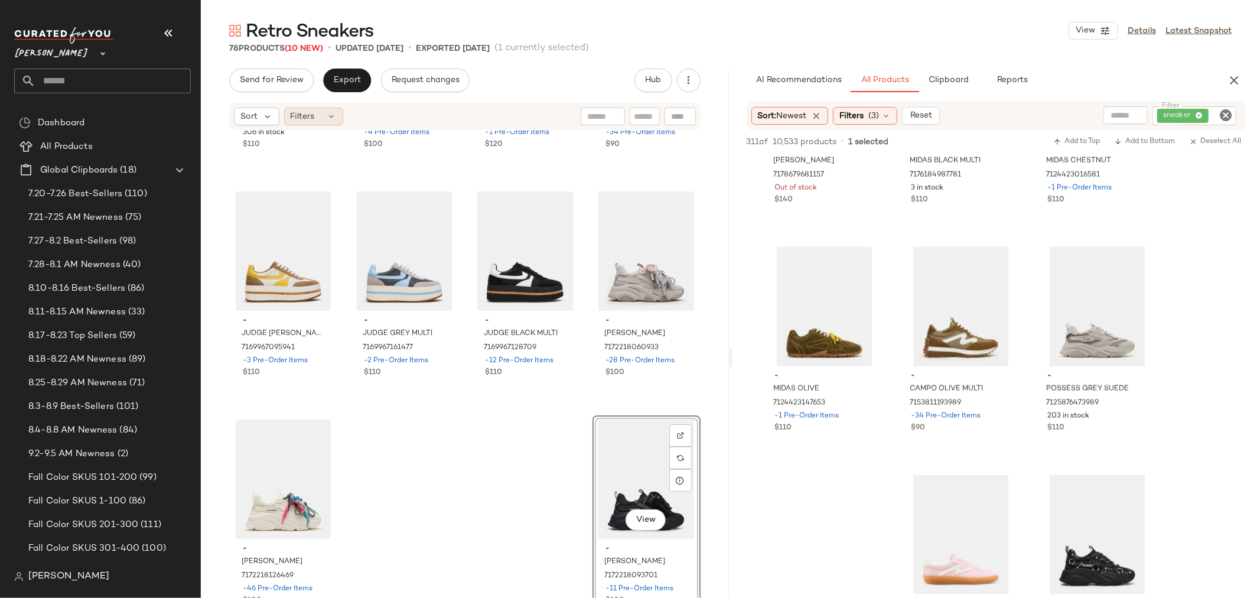
click at [317, 109] on div "Filters" at bounding box center [313, 117] width 59 height 18
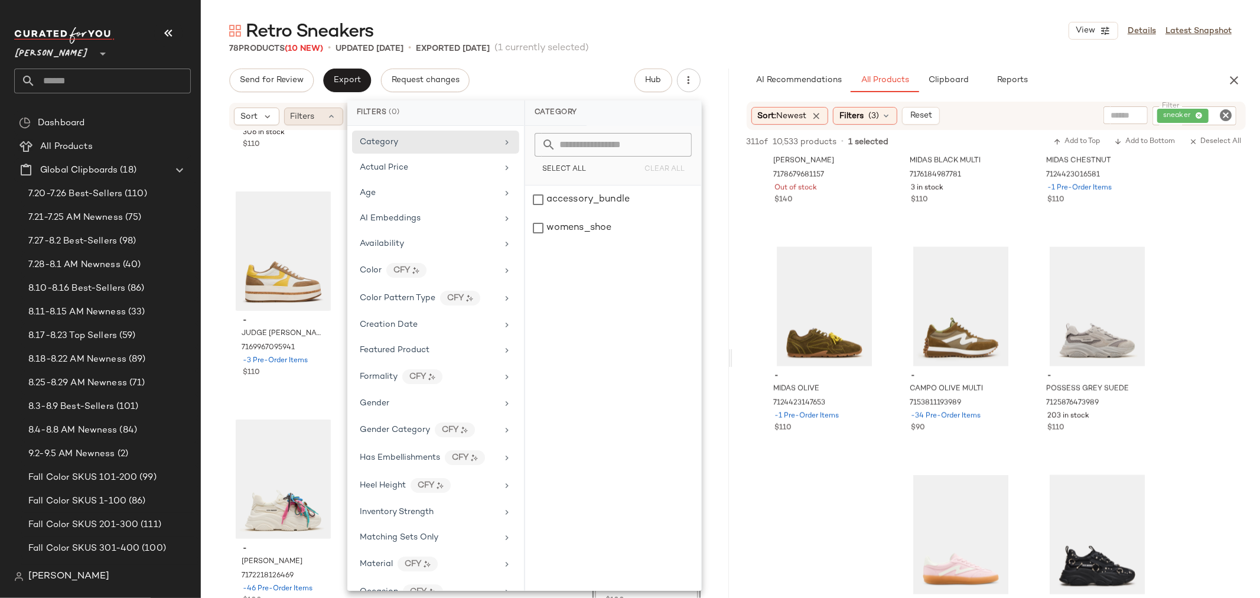
click at [317, 109] on div "Filters" at bounding box center [313, 117] width 59 height 18
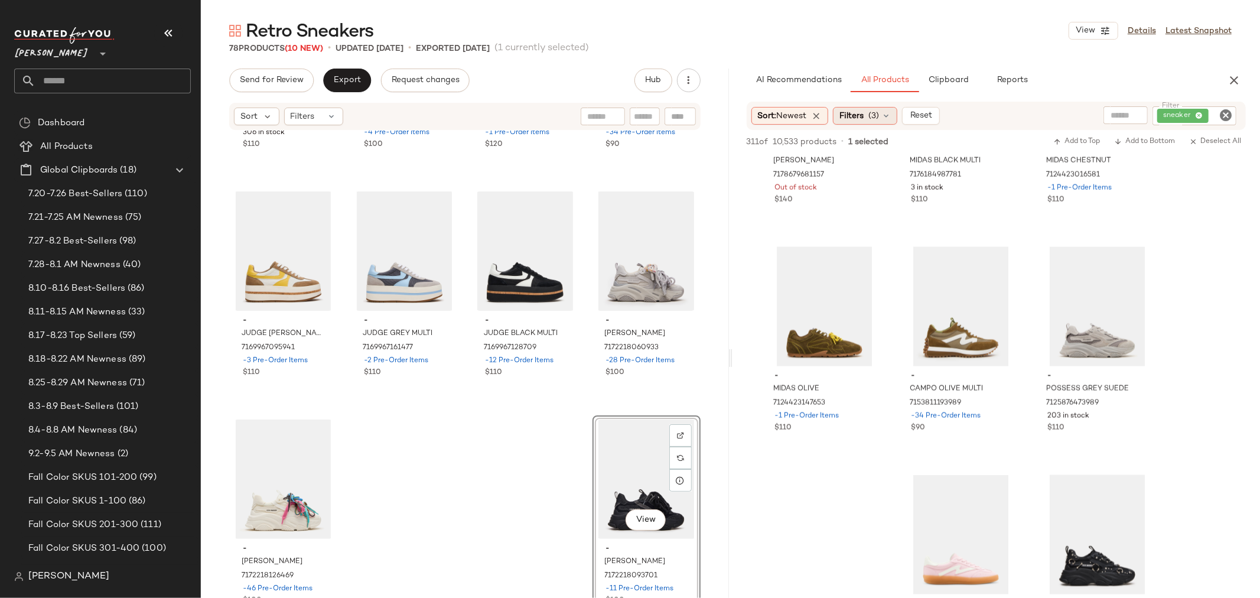
click at [891, 113] on icon at bounding box center [886, 115] width 9 height 9
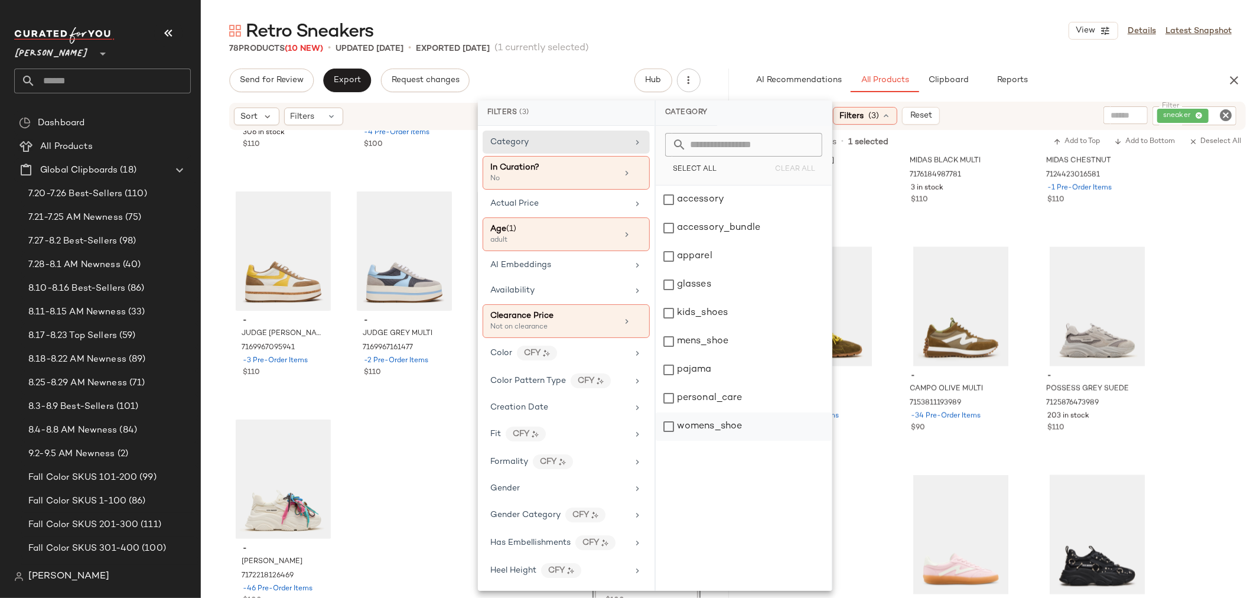
click at [671, 427] on div "womens_shoe" at bounding box center [744, 426] width 176 height 28
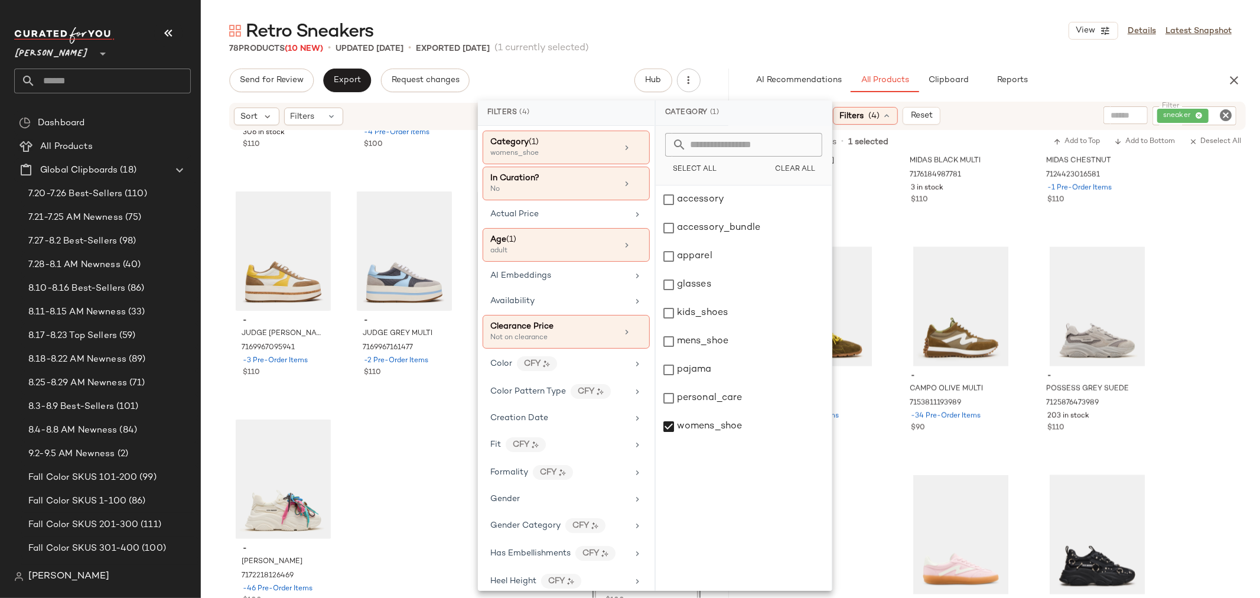
click at [399, 460] on div "- PROMISE PINK SUEDE 7147022712965 306 in stock $110 - VIPER BLACK 715248277926…" at bounding box center [465, 382] width 528 height 502
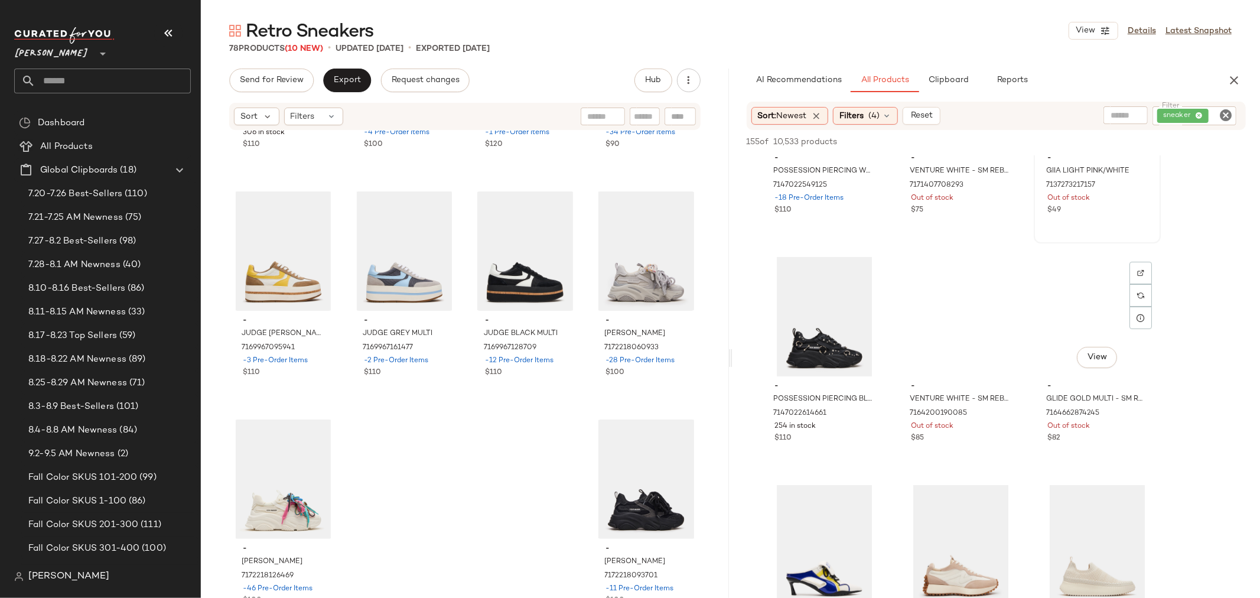
scroll to position [0, 0]
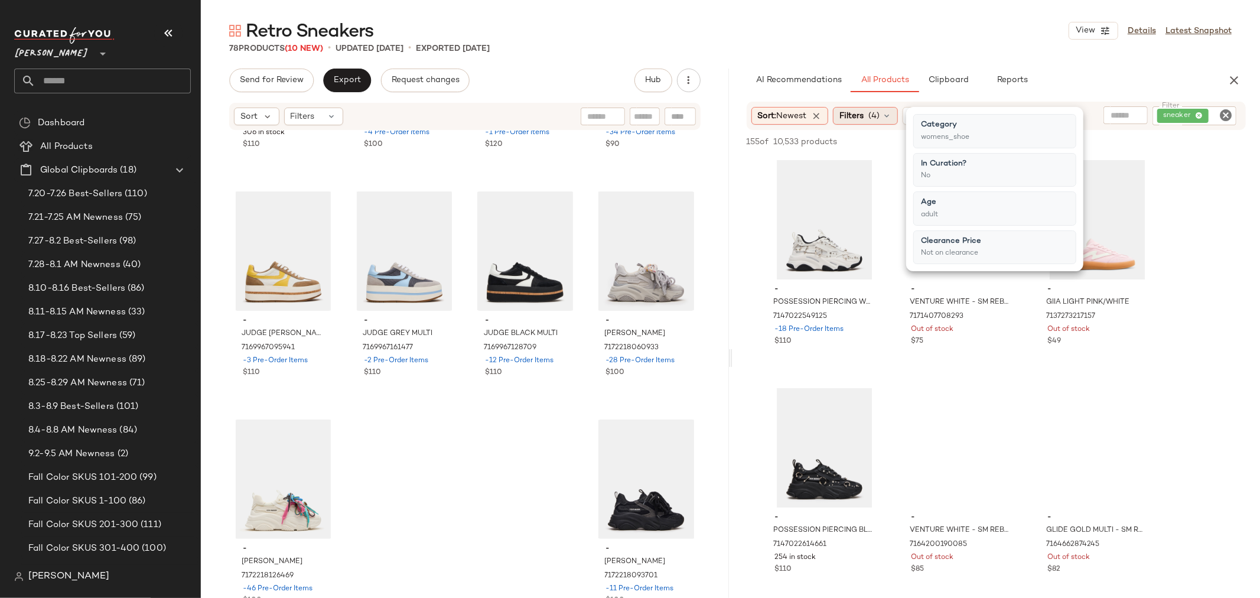
click at [890, 114] on icon at bounding box center [886, 115] width 9 height 9
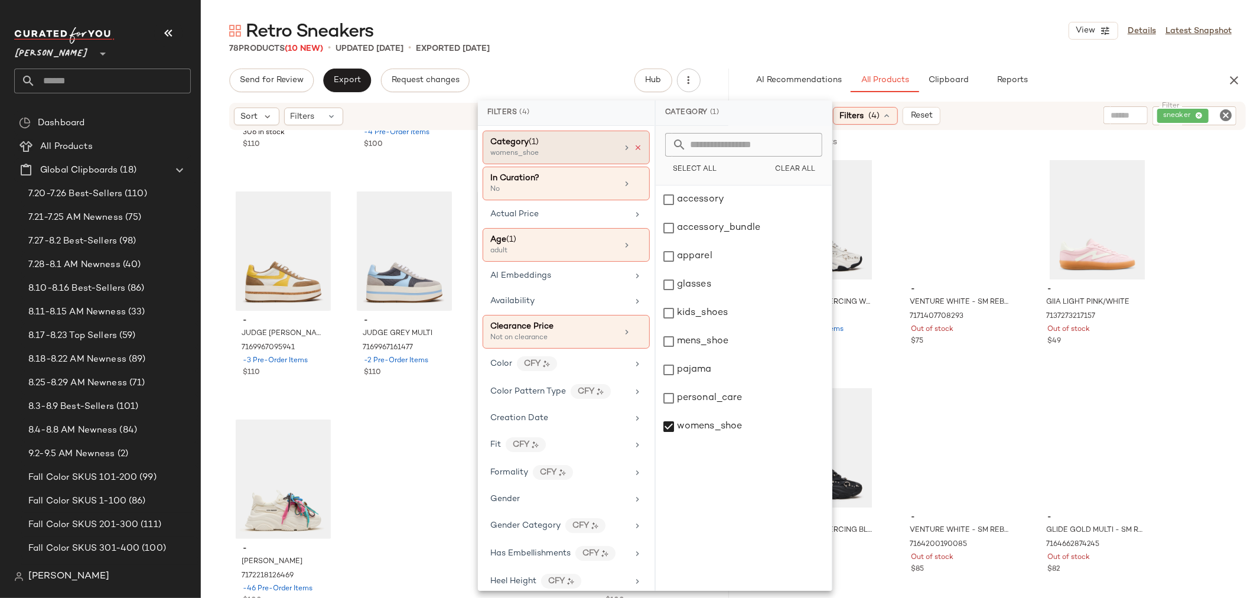
click at [635, 144] on icon at bounding box center [638, 148] width 8 height 8
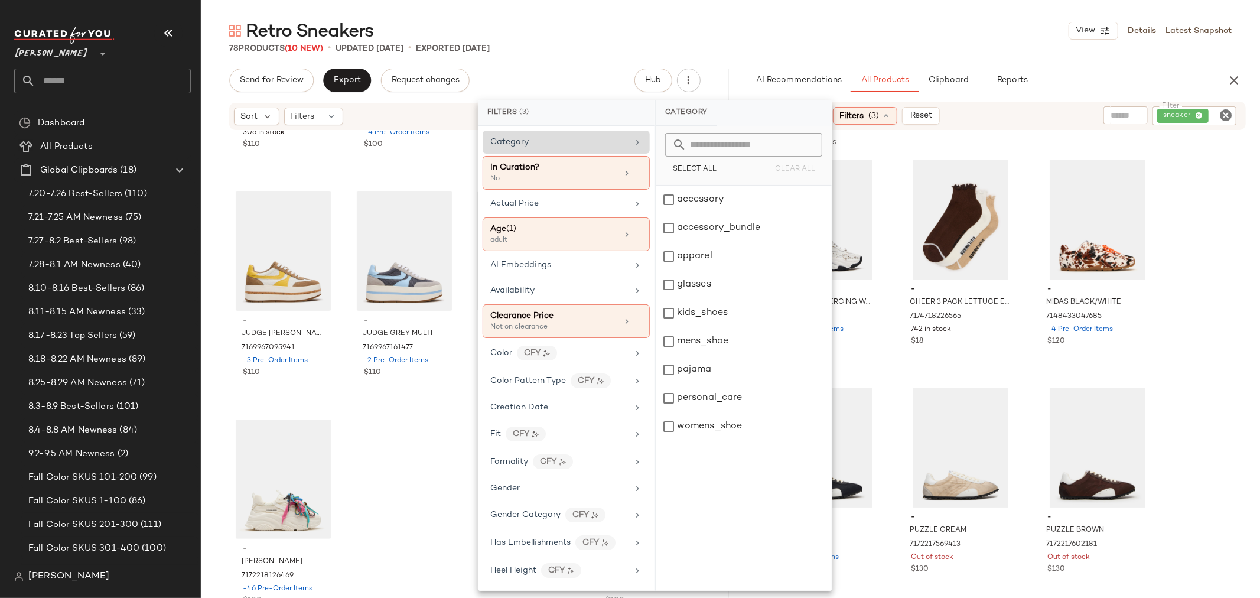
click at [1225, 119] on icon "Clear Filter" at bounding box center [1226, 115] width 14 height 14
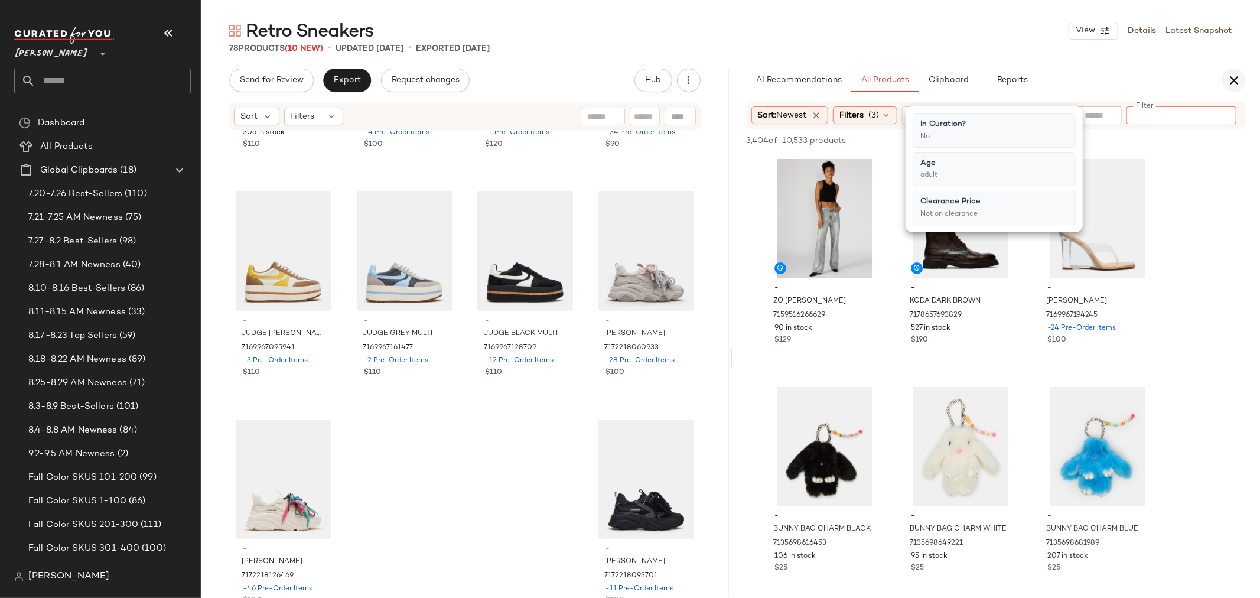
click at [1233, 80] on icon "button" at bounding box center [1234, 80] width 14 height 14
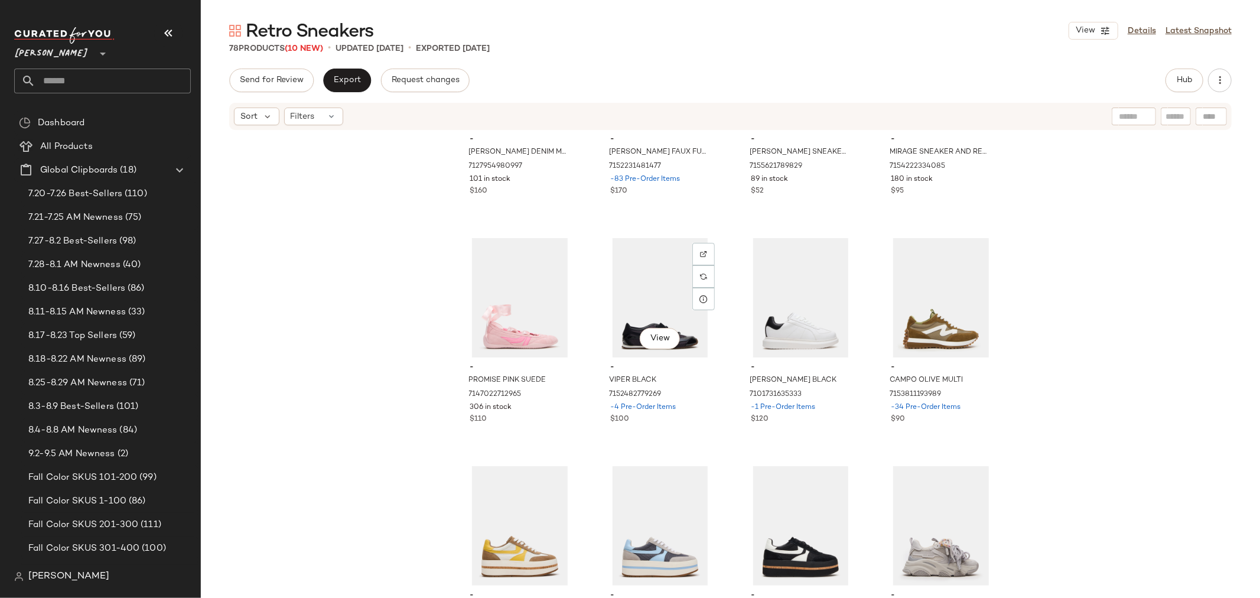
scroll to position [3798, 0]
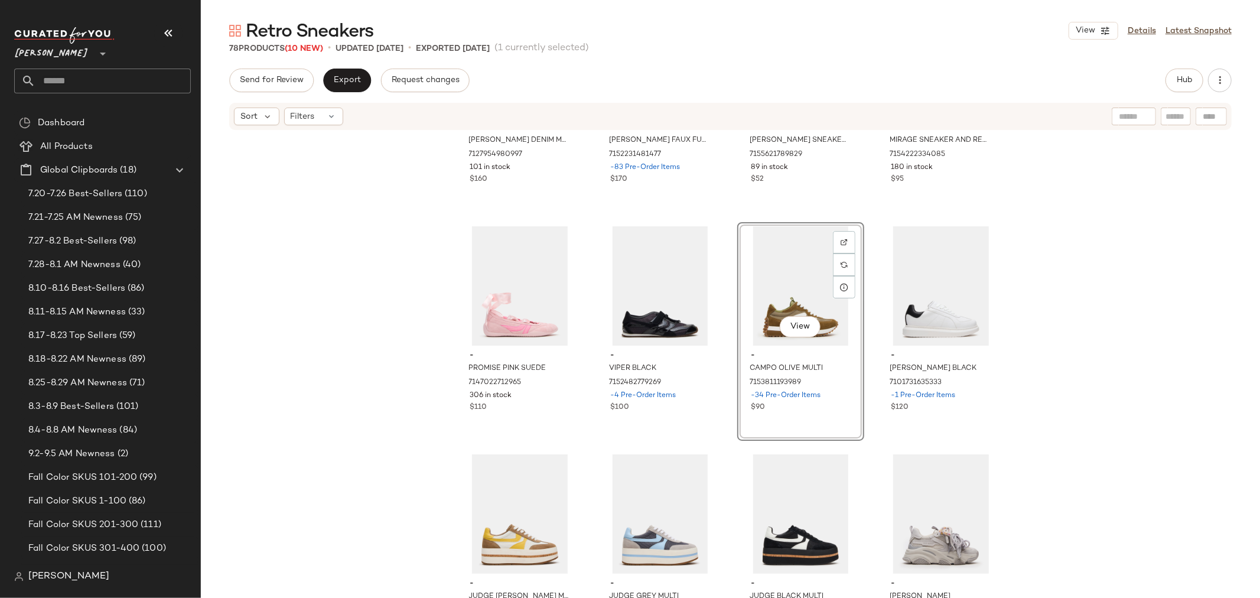
click at [727, 376] on div "- MAVIS DENIM MULTI 7127954980997 101 in stock $160 - MAVIS FAUX FUR BROWN DIST…" at bounding box center [731, 382] width 1060 height 502
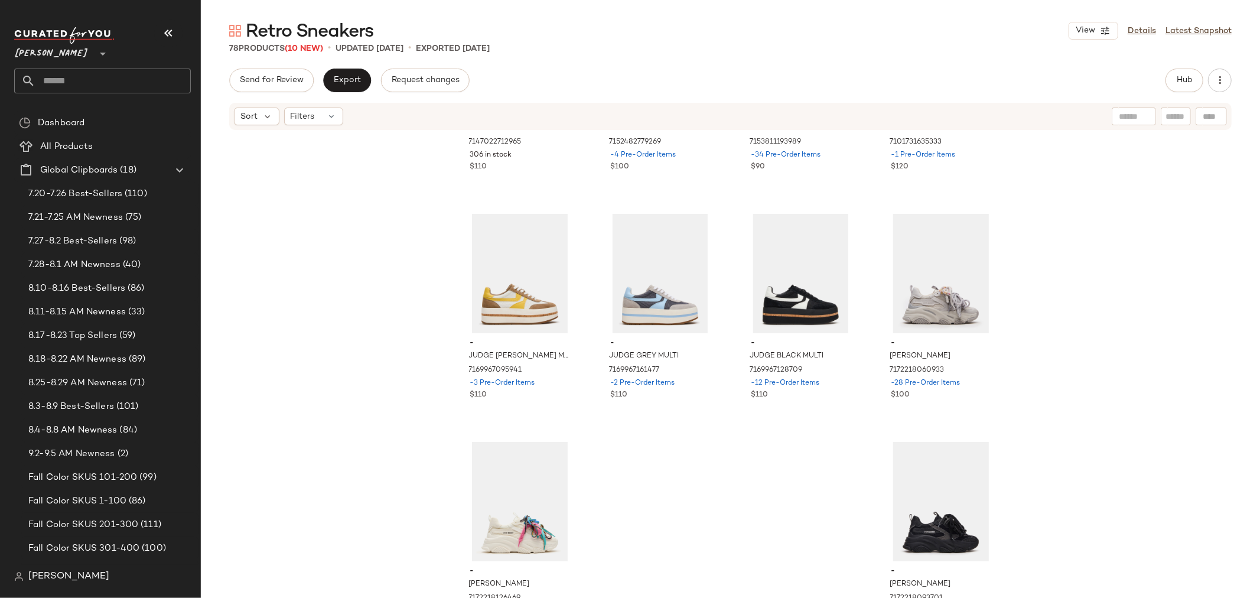
scroll to position [4061, 0]
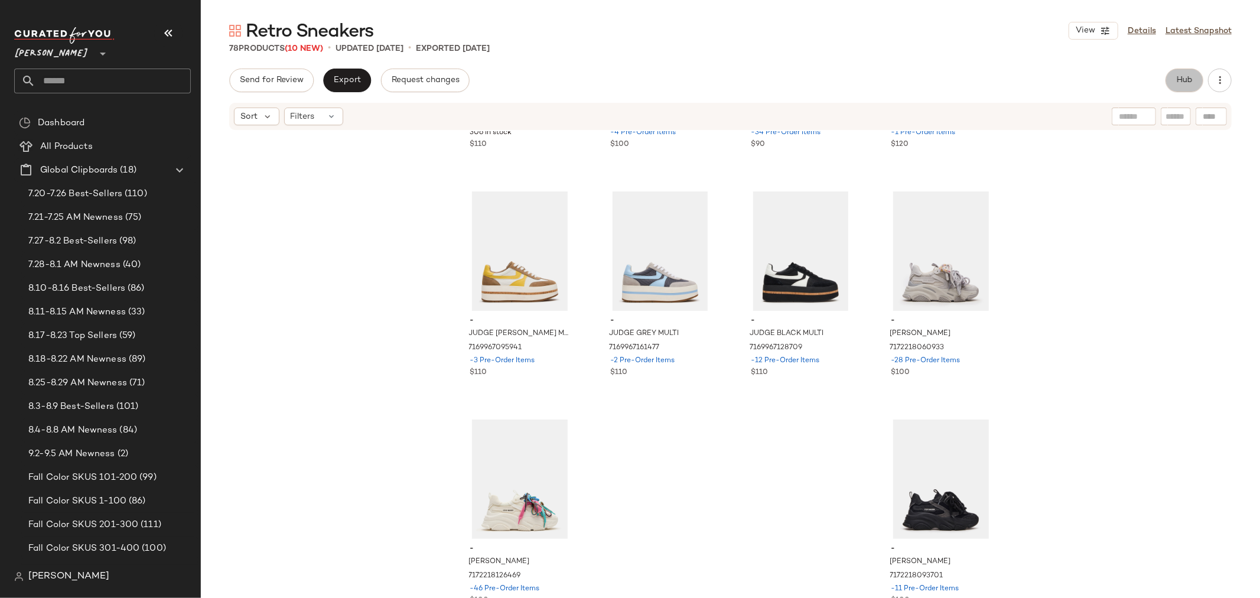
click at [1178, 80] on span "Hub" at bounding box center [1185, 80] width 17 height 9
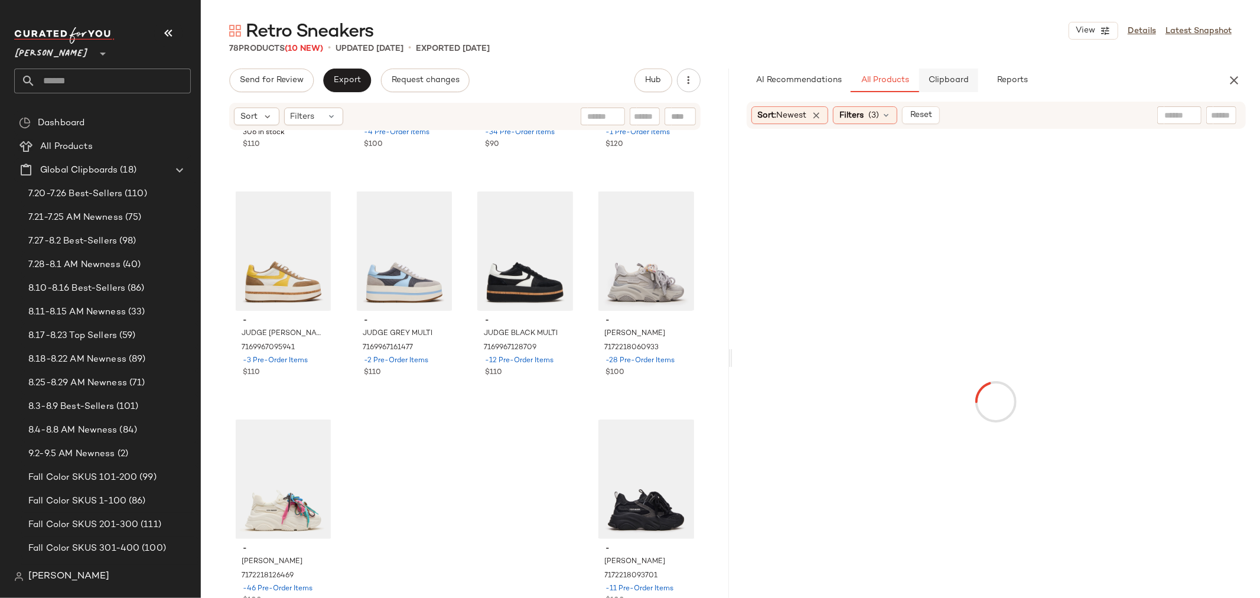
click at [944, 83] on span "Clipboard" at bounding box center [948, 80] width 41 height 9
click at [885, 84] on span "All Products" at bounding box center [884, 80] width 48 height 9
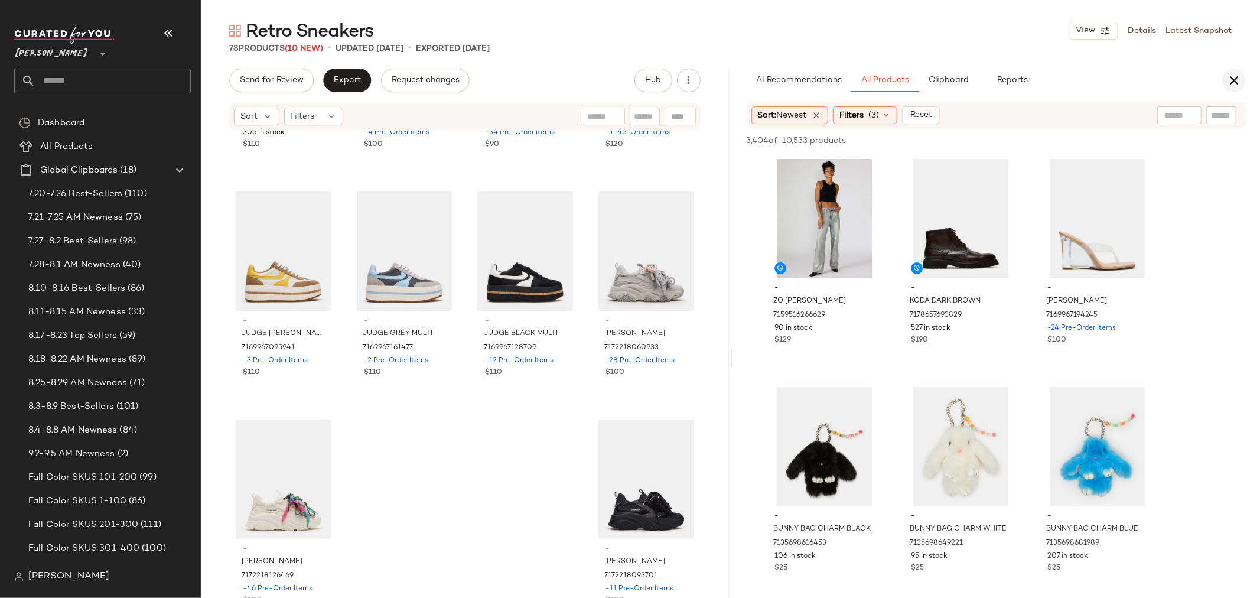
click at [1238, 80] on icon "button" at bounding box center [1234, 80] width 14 height 14
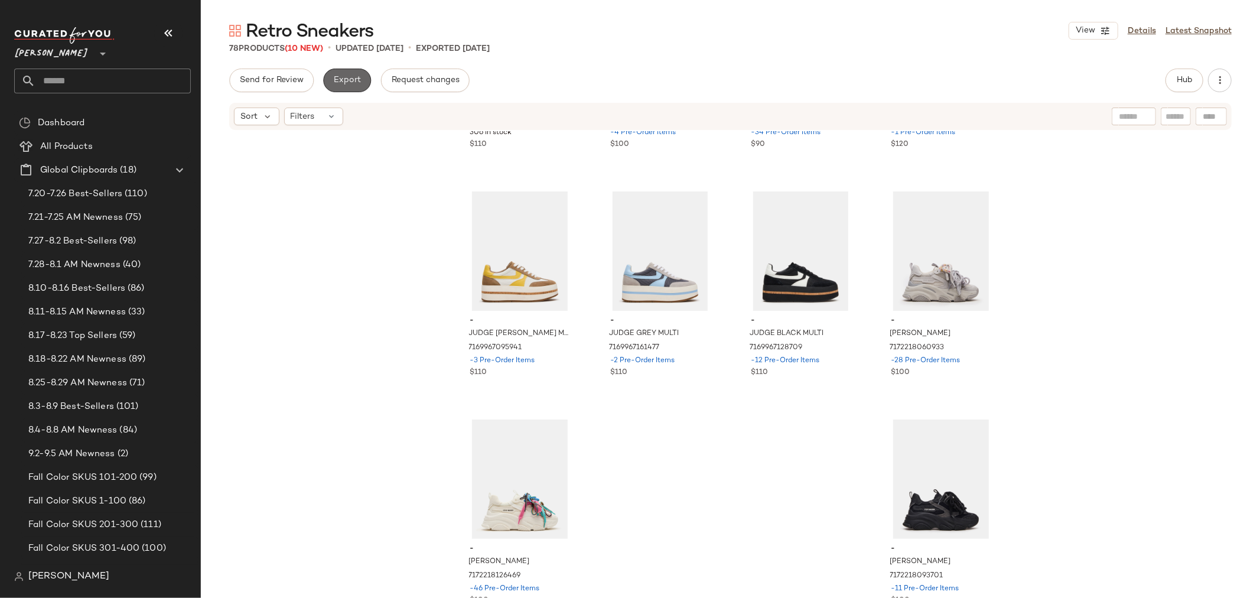
click at [347, 77] on span "Export" at bounding box center [347, 80] width 28 height 9
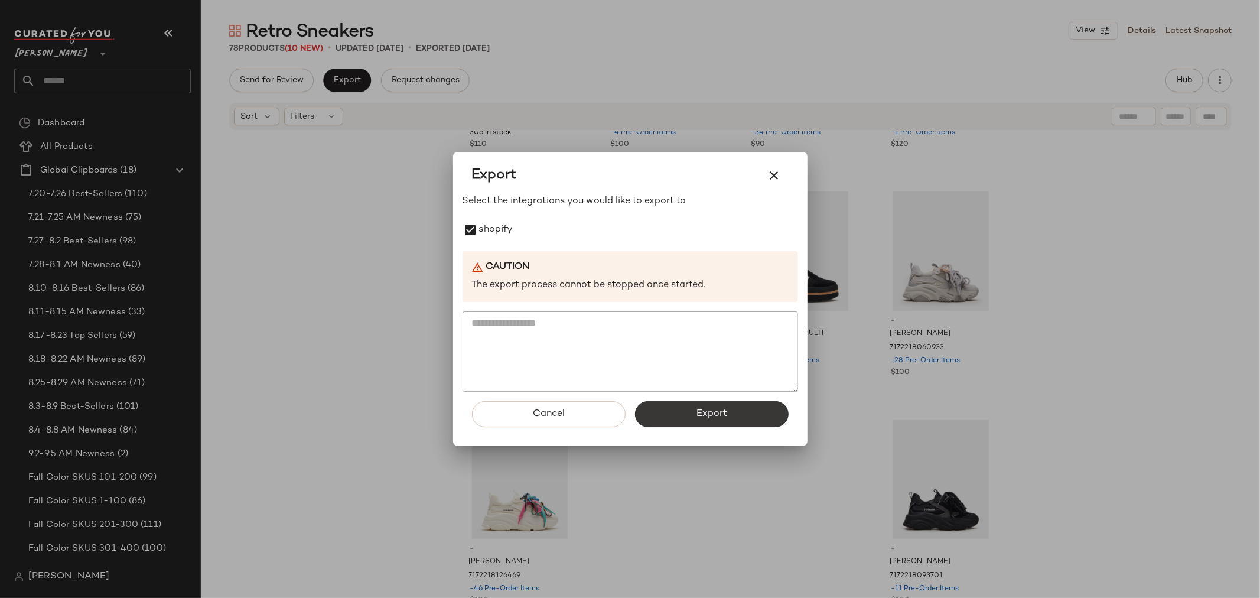
click at [706, 415] on span "Export" at bounding box center [711, 413] width 31 height 11
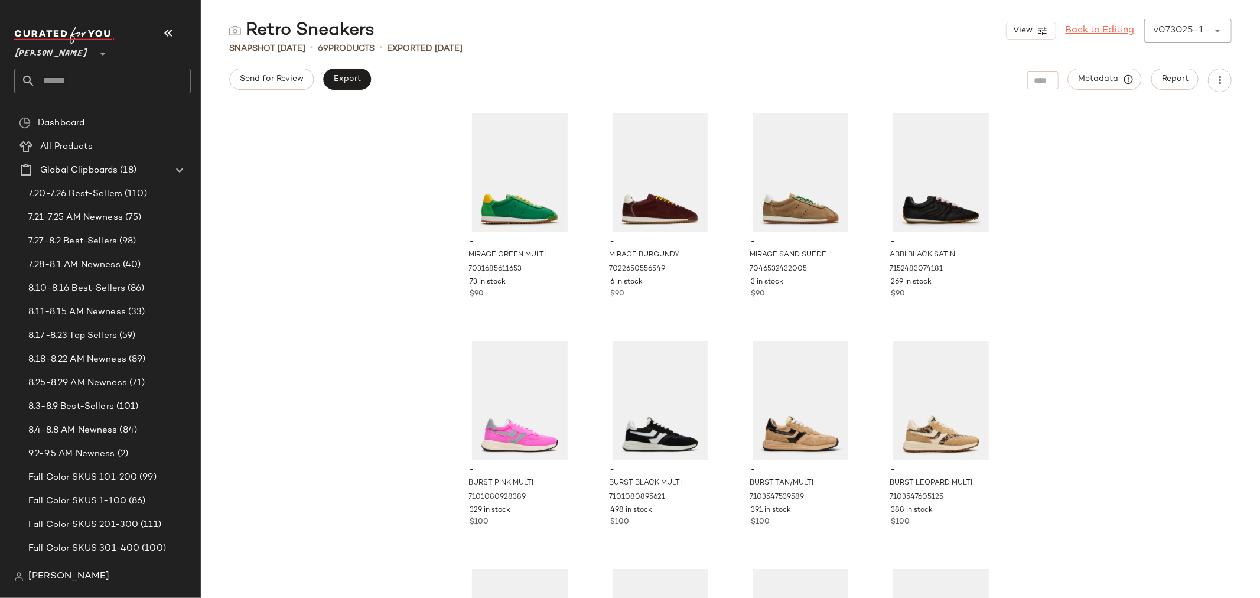
click at [1084, 32] on link "Back to Editing" at bounding box center [1100, 31] width 69 height 14
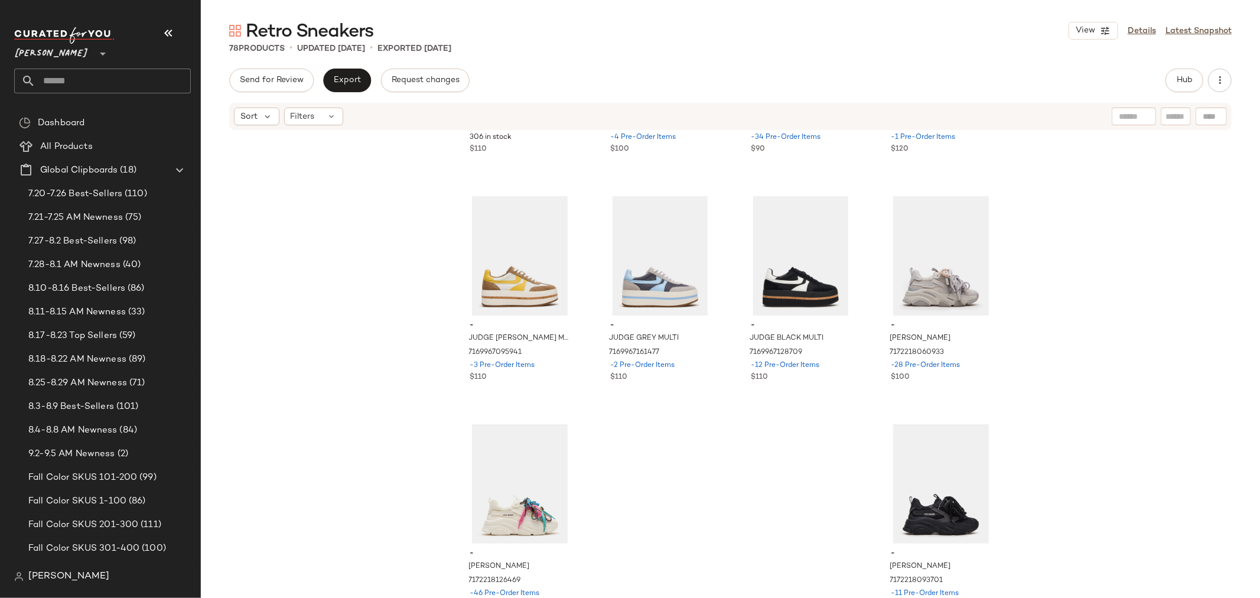
scroll to position [4061, 0]
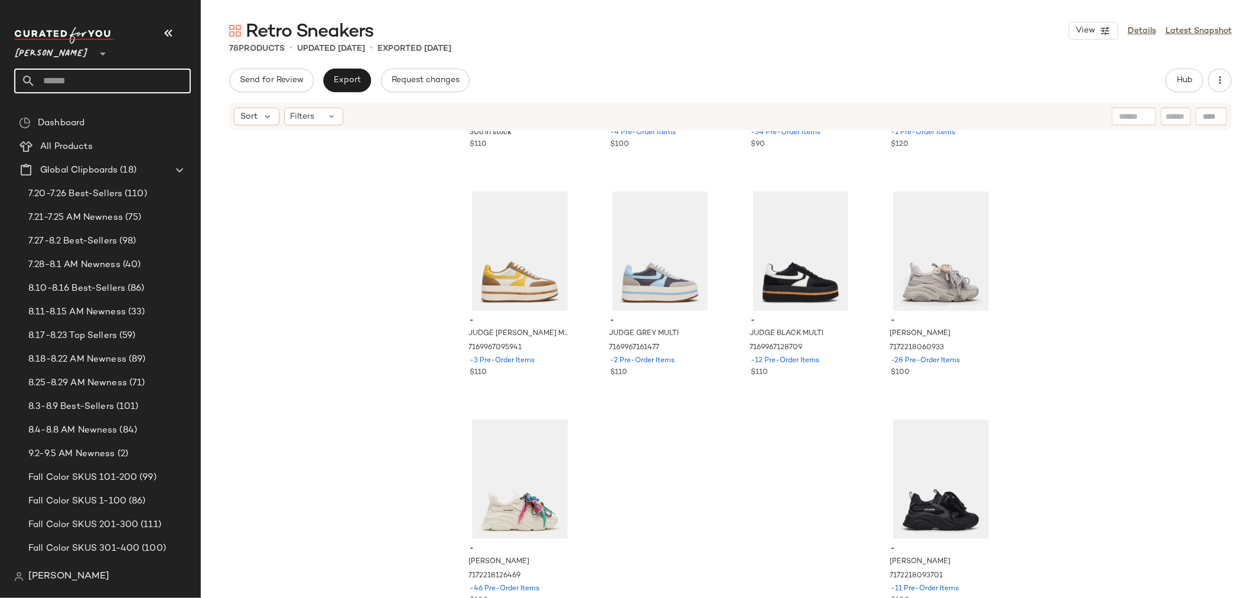
click at [90, 76] on input "text" at bounding box center [112, 81] width 155 height 25
type input "**********"
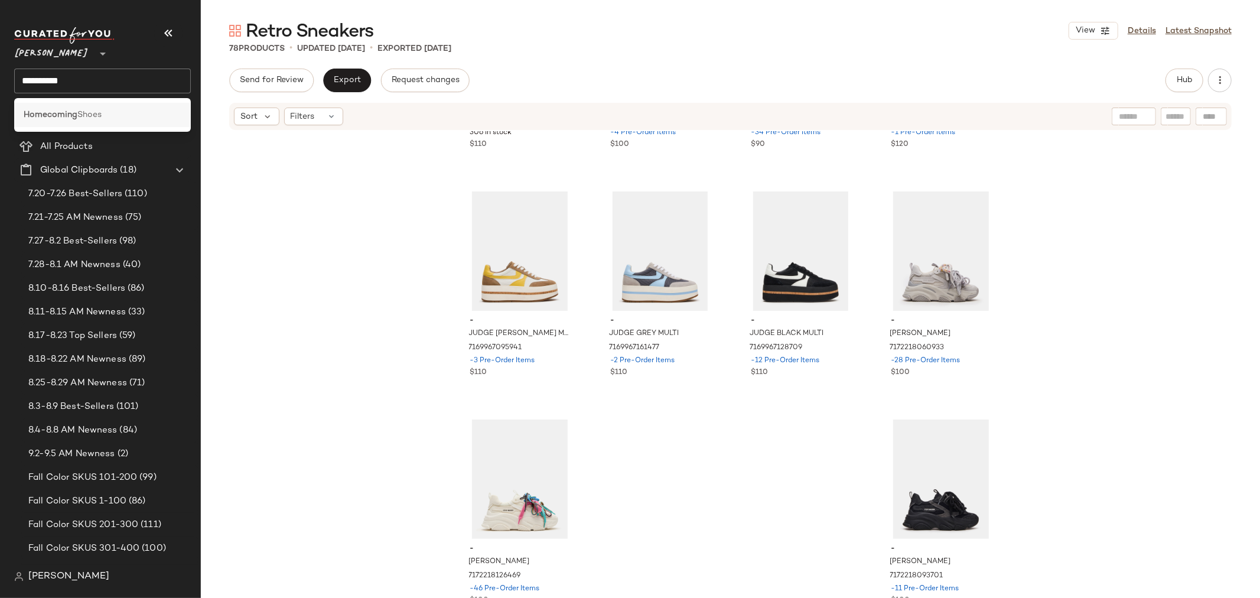
click at [69, 115] on b "Homecoming" at bounding box center [51, 115] width 54 height 12
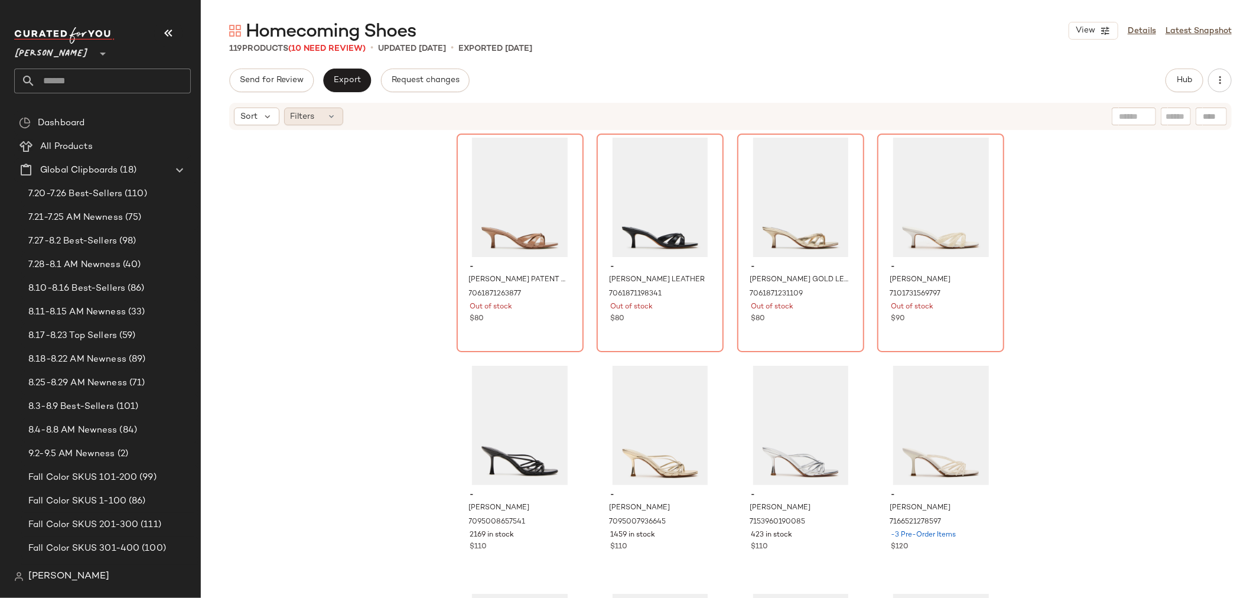
click at [330, 119] on icon at bounding box center [331, 116] width 9 height 9
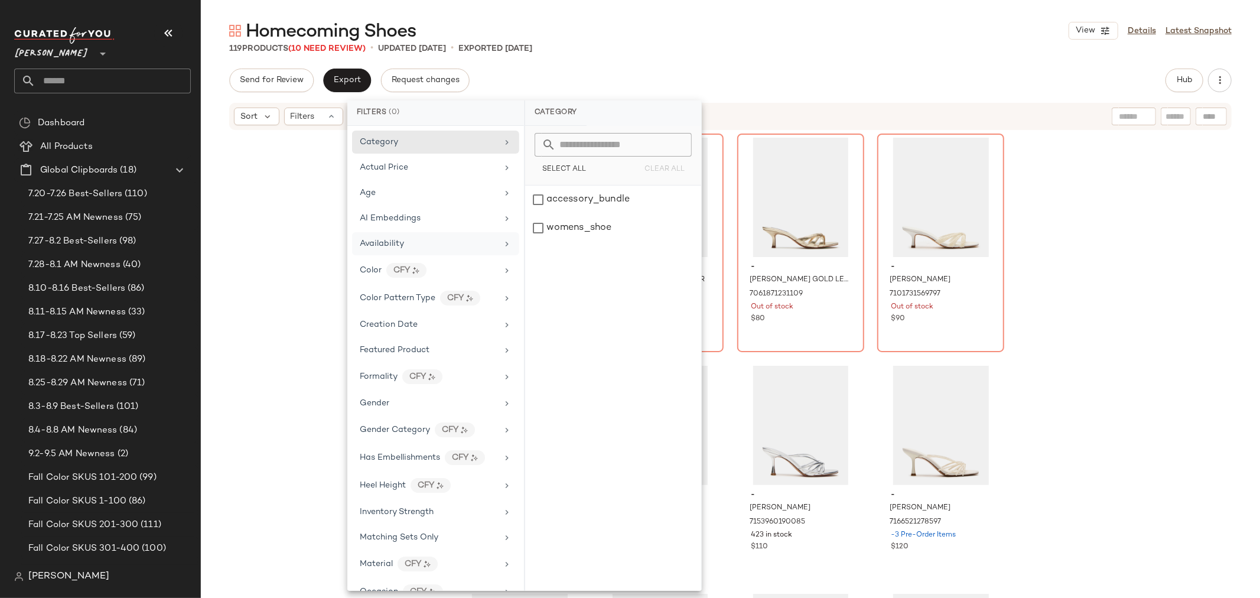
click at [434, 246] on div "Availability" at bounding box center [429, 244] width 138 height 12
click at [539, 242] on div "out_of_stock" at bounding box center [613, 256] width 176 height 28
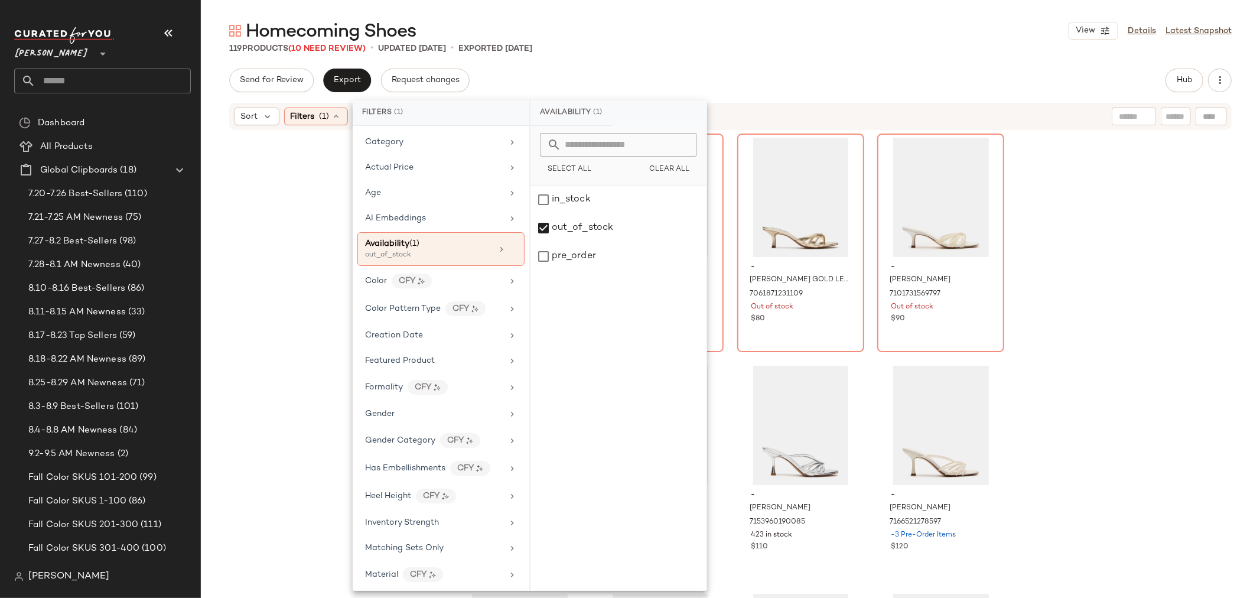
click at [322, 238] on div "- CARY TAN PATENT LEATHER 7061871263877 Out of stock $80 - CARY BLACK LEATHER 7…" at bounding box center [731, 382] width 1060 height 502
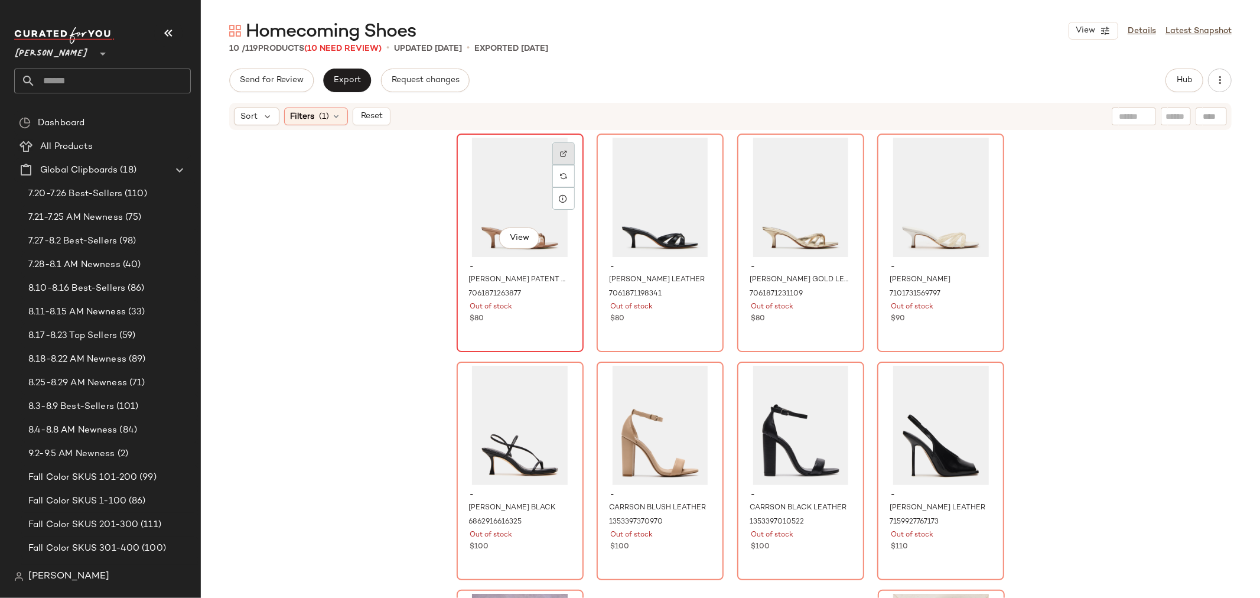
click at [562, 152] on img at bounding box center [563, 153] width 7 height 7
click at [648, 186] on div "View" at bounding box center [660, 197] width 119 height 119
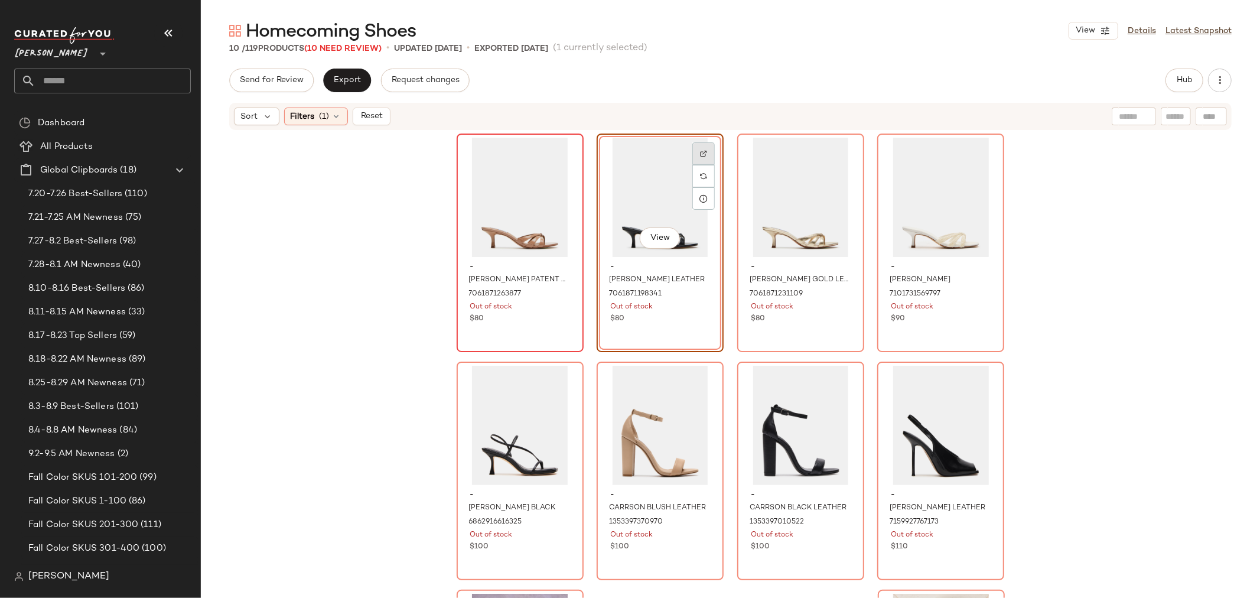
click at [700, 151] on img at bounding box center [703, 153] width 7 height 7
click at [785, 185] on div "View" at bounding box center [801, 197] width 119 height 119
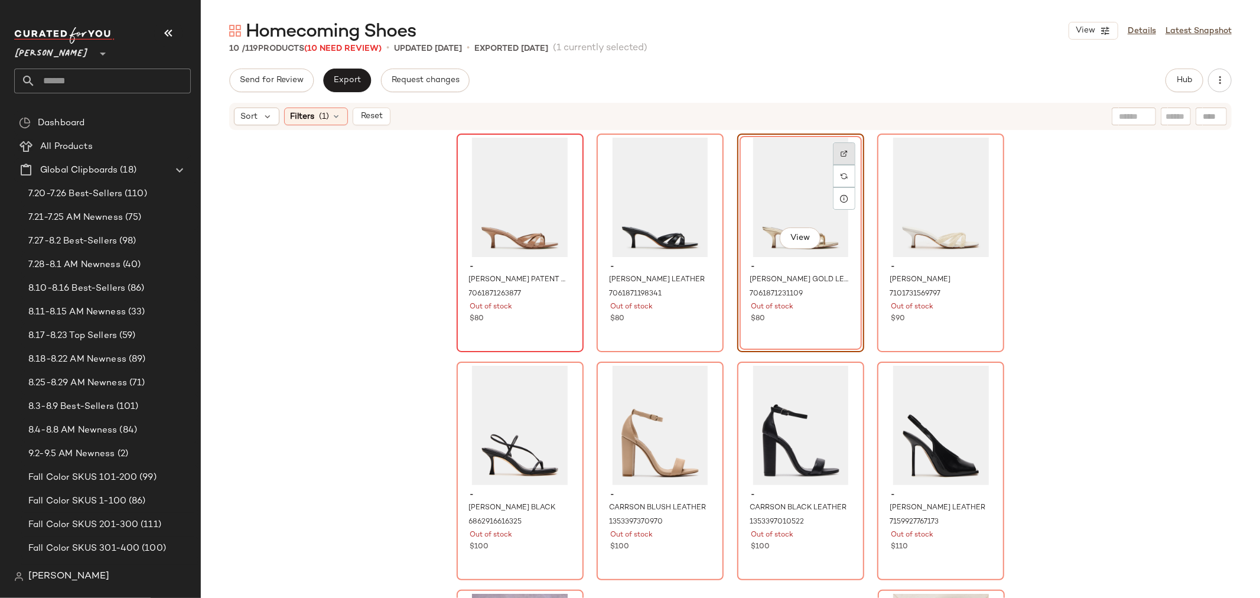
click at [848, 165] on div at bounding box center [844, 176] width 22 height 22
click at [901, 209] on div "View" at bounding box center [941, 197] width 119 height 119
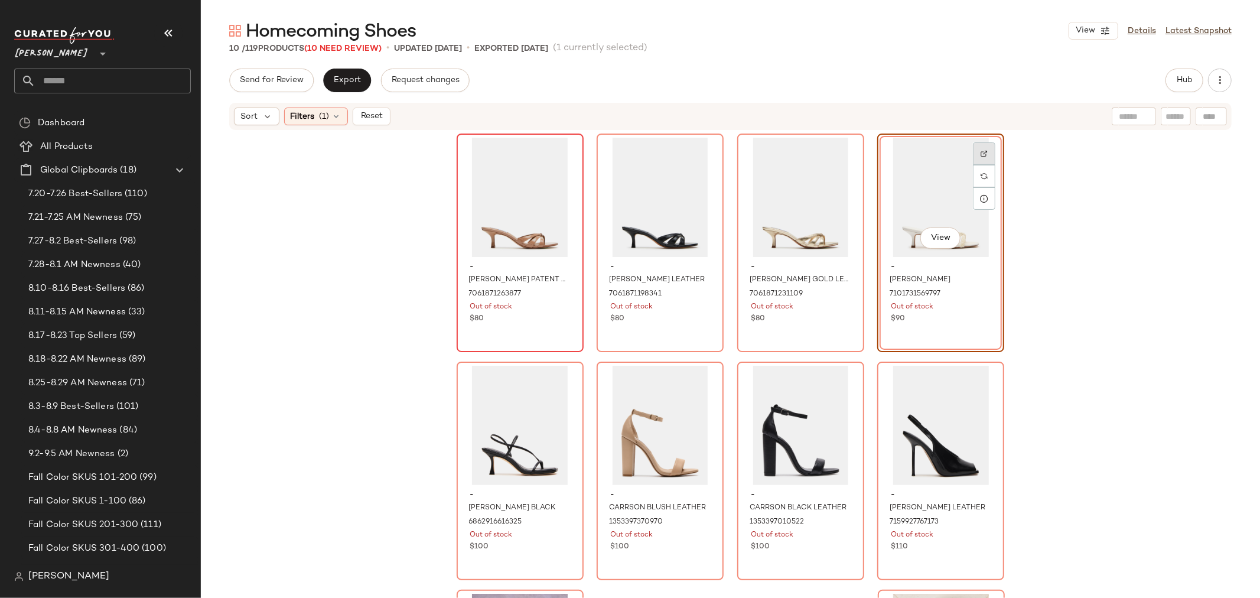
click at [981, 151] on img at bounding box center [984, 153] width 7 height 7
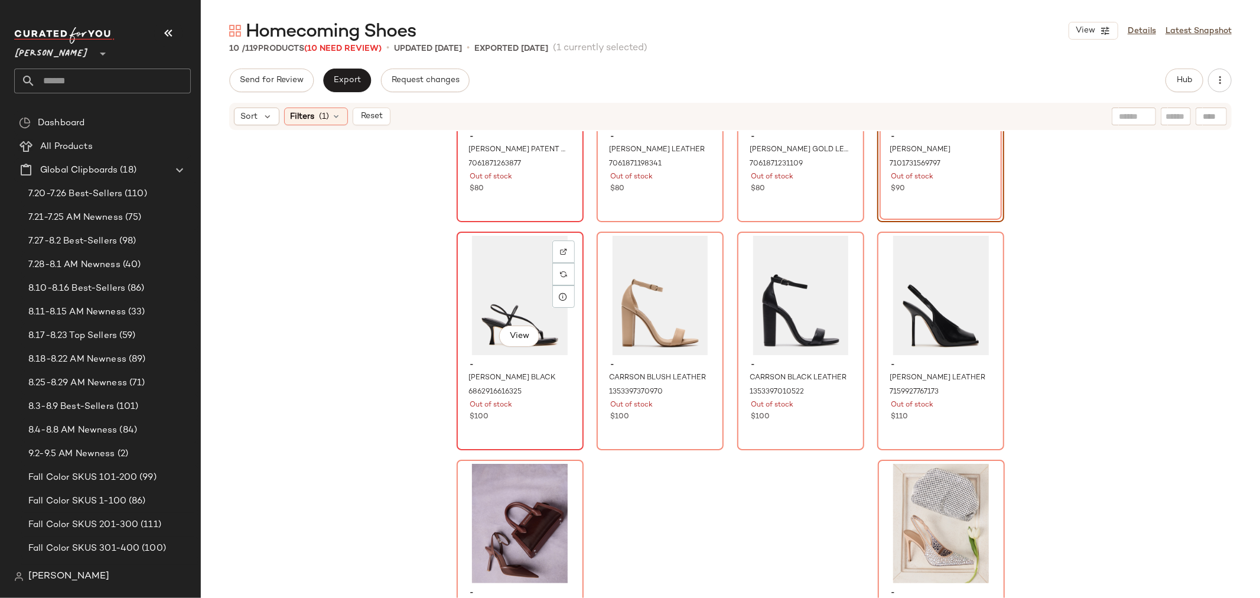
scroll to position [131, 0]
click at [561, 412] on div "$100" at bounding box center [520, 416] width 100 height 11
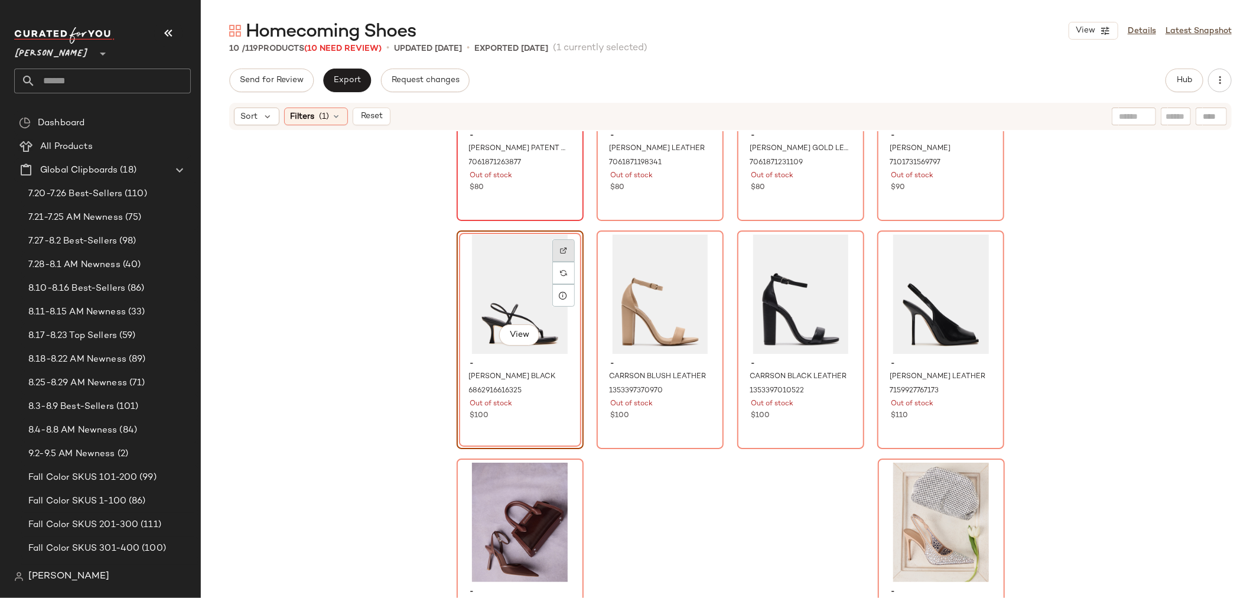
click at [558, 262] on div at bounding box center [564, 273] width 22 height 22
click at [557, 404] on div "View - LOCKE BLACK 6862916616325 Out of stock $100" at bounding box center [520, 339] width 127 height 219
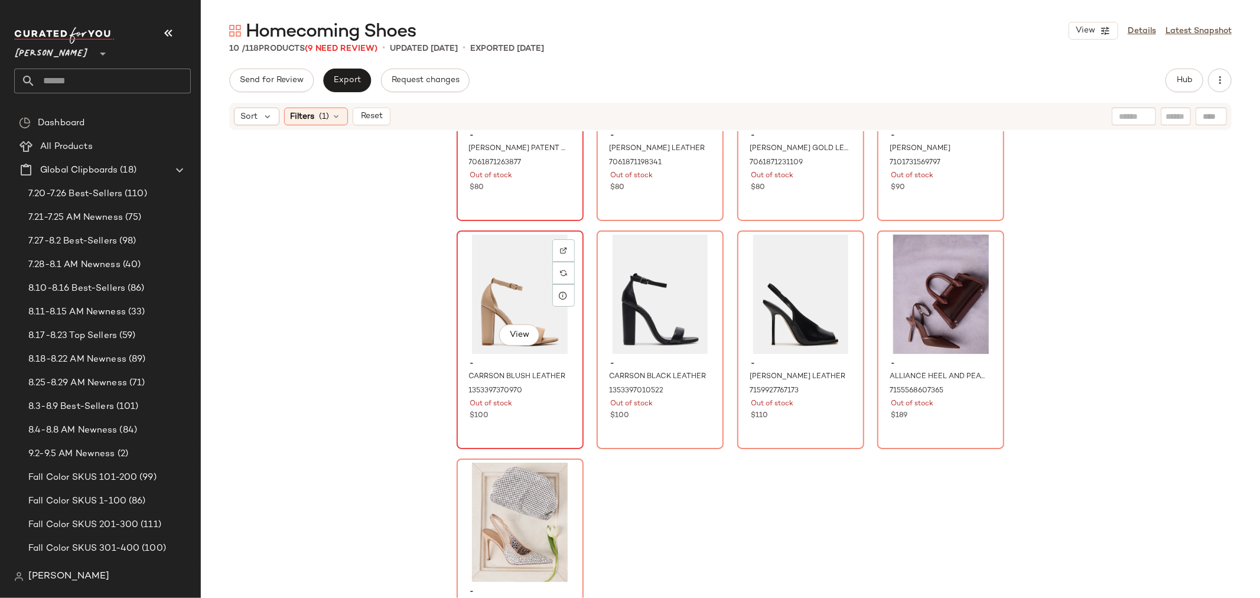
click at [534, 399] on div "Out of stock" at bounding box center [520, 404] width 100 height 11
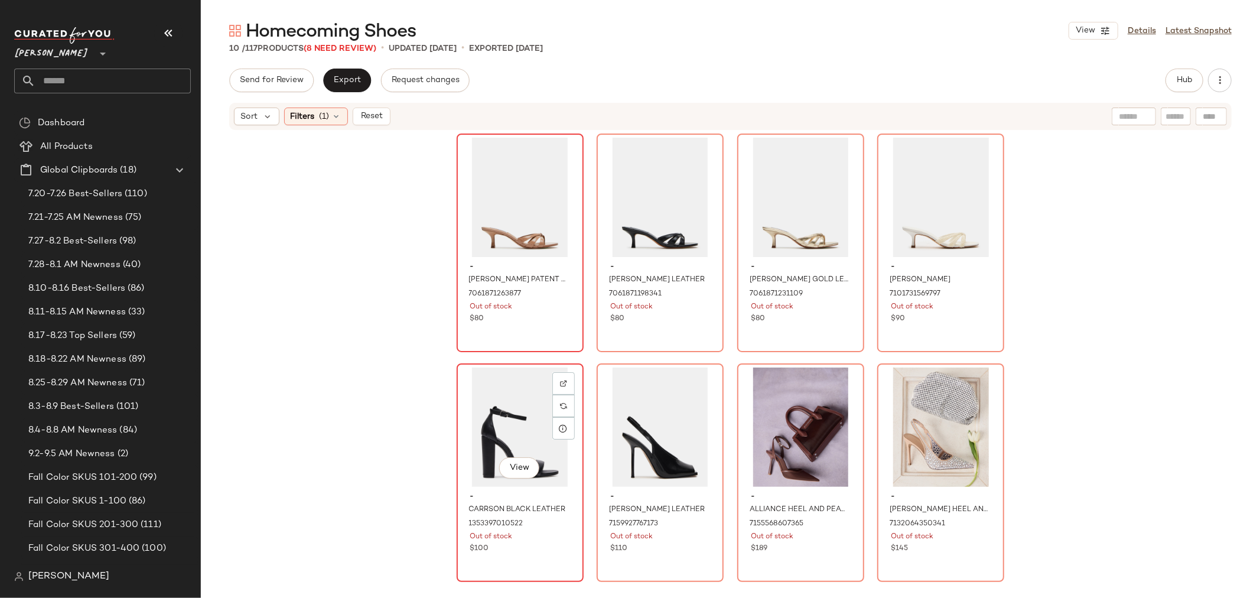
click at [531, 558] on div "View - CARRSON BLACK LEATHER 1353397010522 Out of stock $100" at bounding box center [520, 473] width 125 height 216
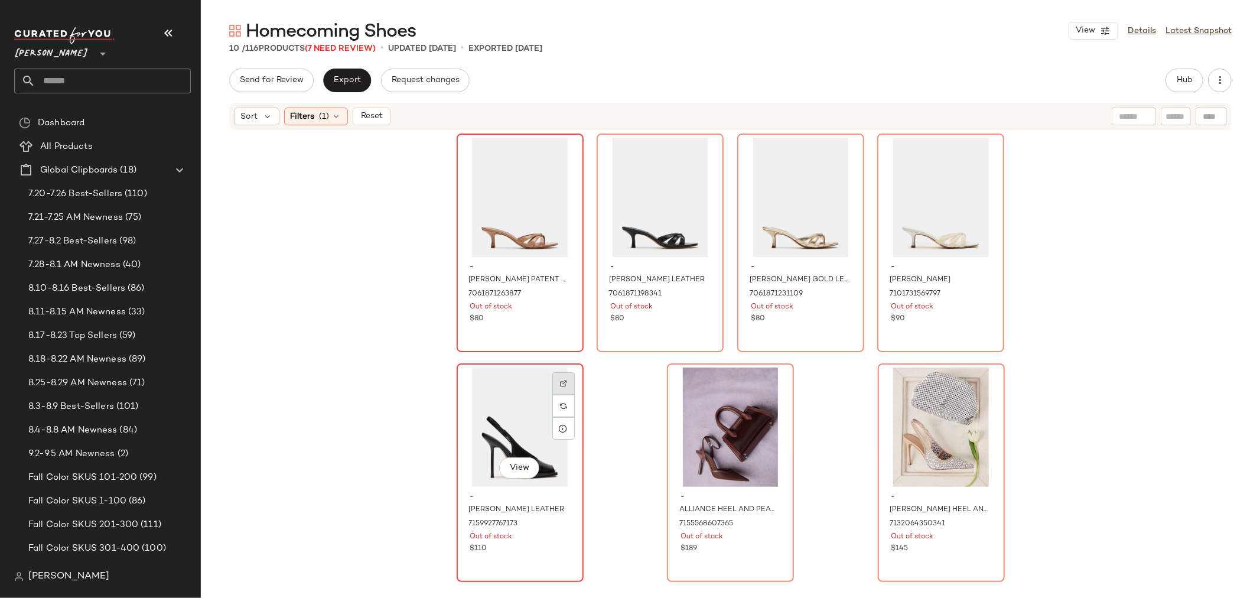
click at [555, 395] on div at bounding box center [564, 406] width 22 height 22
click at [719, 418] on div "View" at bounding box center [730, 427] width 119 height 119
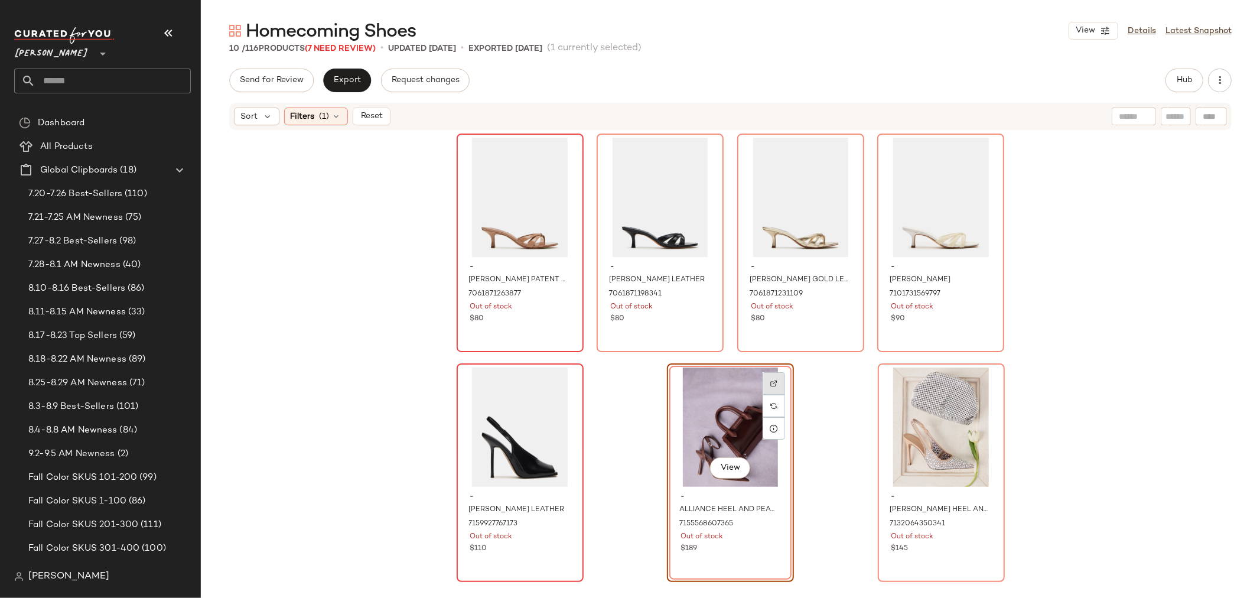
click at [771, 383] on img at bounding box center [774, 383] width 7 height 7
click at [719, 425] on div "View" at bounding box center [730, 427] width 119 height 119
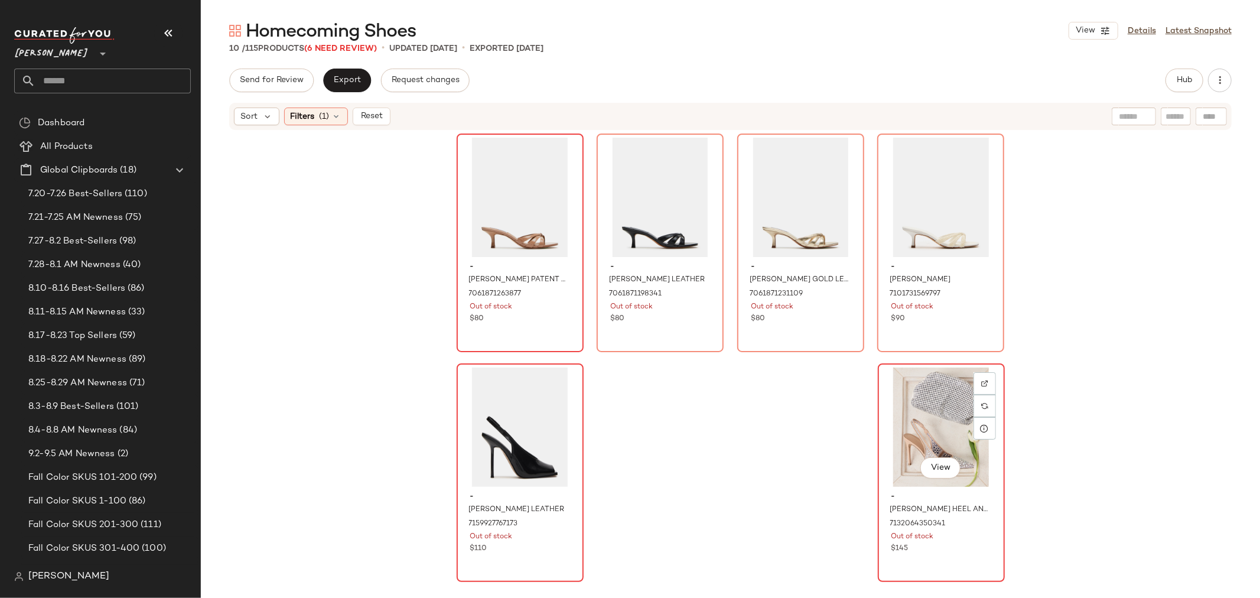
click at [896, 425] on div "View" at bounding box center [941, 427] width 119 height 119
click at [982, 380] on img at bounding box center [985, 383] width 7 height 7
click at [931, 395] on div "View" at bounding box center [941, 427] width 119 height 119
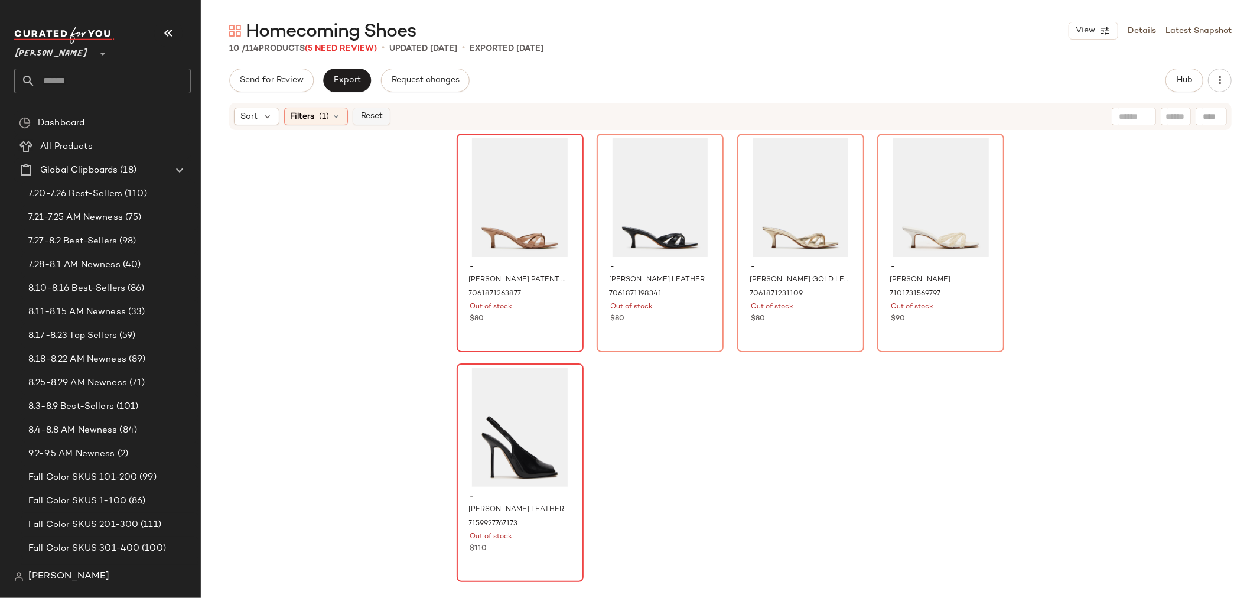
click at [368, 113] on span "Reset" at bounding box center [371, 116] width 22 height 9
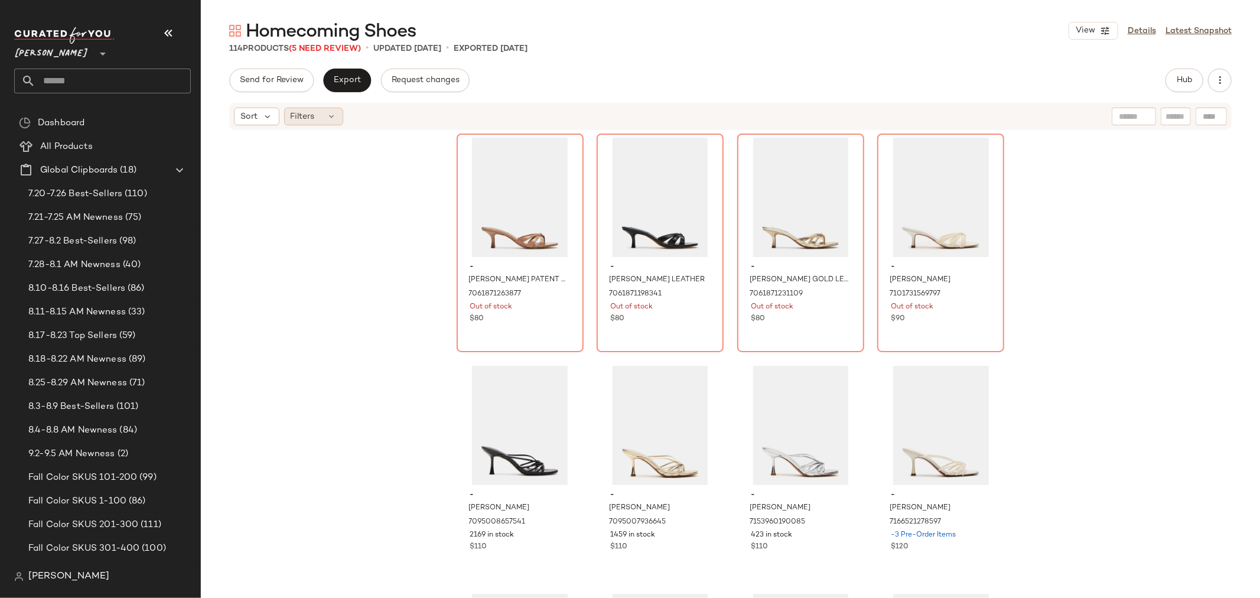
click at [333, 116] on icon at bounding box center [331, 116] width 9 height 9
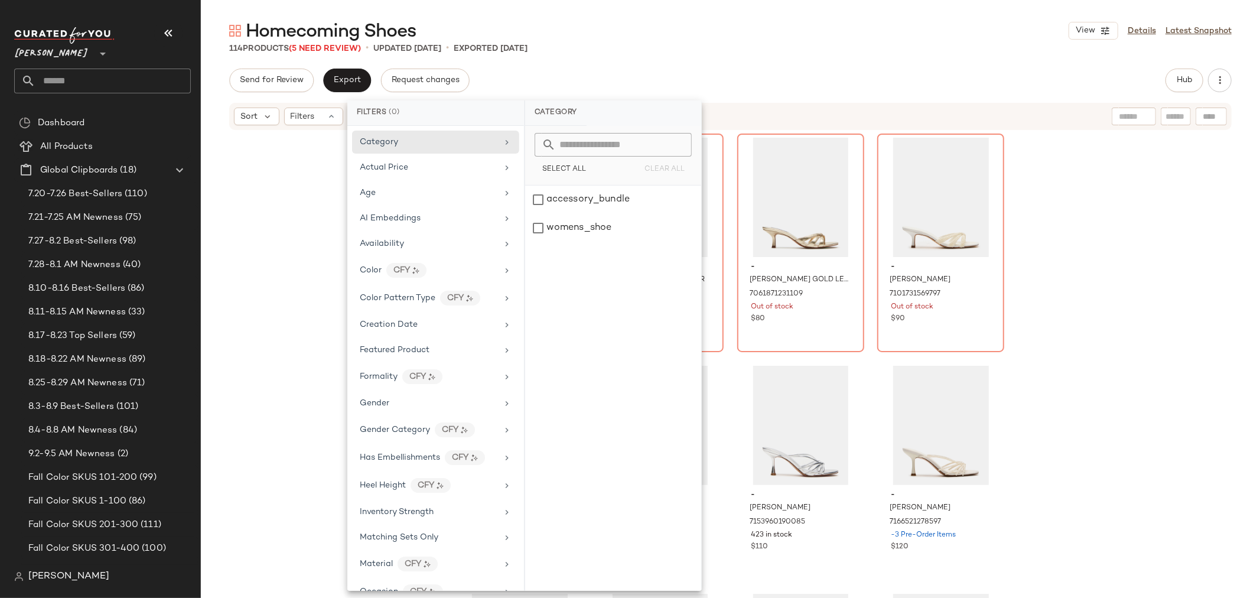
click at [280, 284] on div "- CARY TAN PATENT LEATHER 7061871263877 Out of stock $80 - CARY BLACK LEATHER 7…" at bounding box center [731, 382] width 1060 height 502
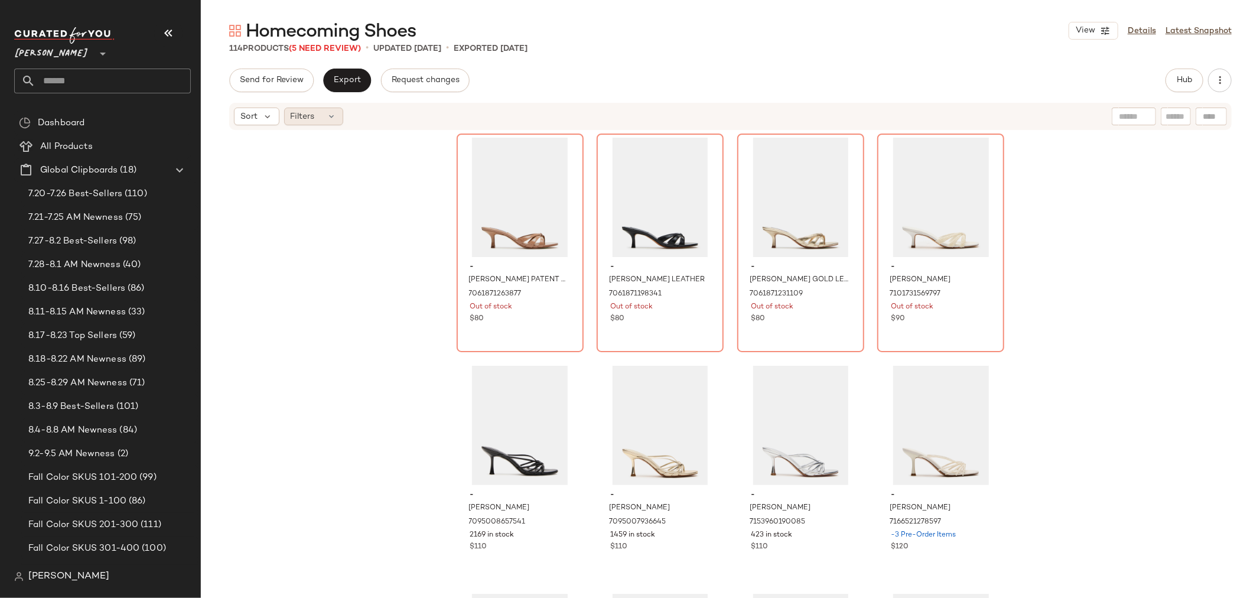
click at [321, 121] on div "Filters" at bounding box center [313, 117] width 59 height 18
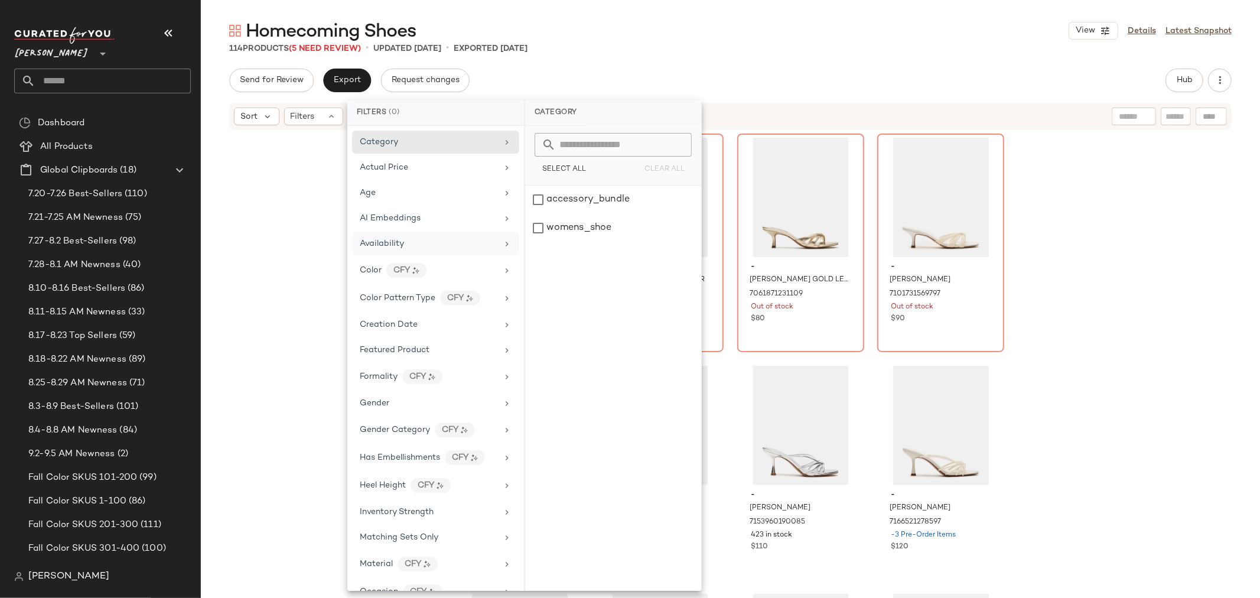
click at [428, 245] on div "Availability" at bounding box center [429, 244] width 138 height 12
click at [542, 242] on div "out_of_stock" at bounding box center [613, 256] width 176 height 28
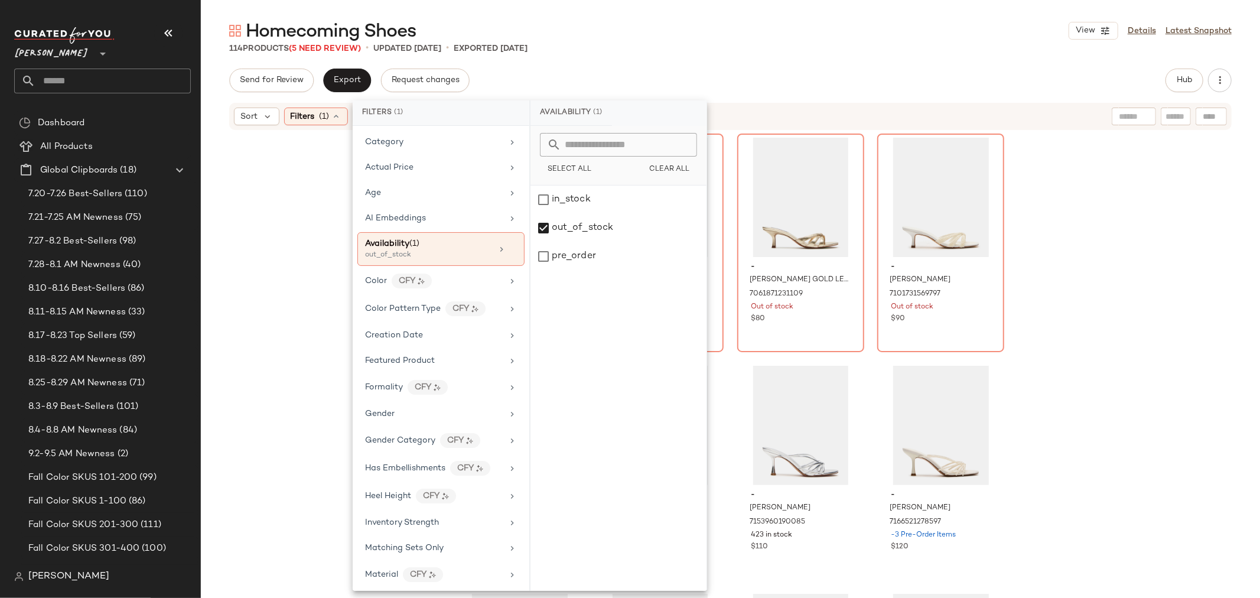
click at [344, 258] on div "- CARY TAN PATENT LEATHER 7061871263877 Out of stock $80 - CARY BLACK LEATHER 7…" at bounding box center [731, 382] width 1060 height 502
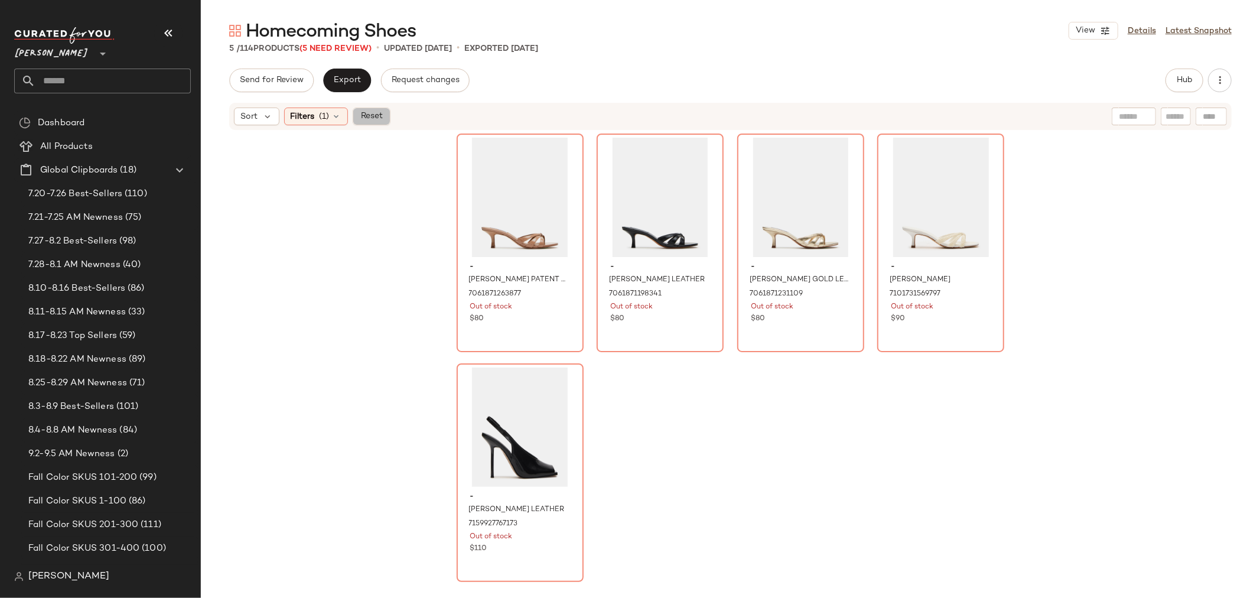
click at [379, 113] on span "Reset" at bounding box center [371, 116] width 22 height 9
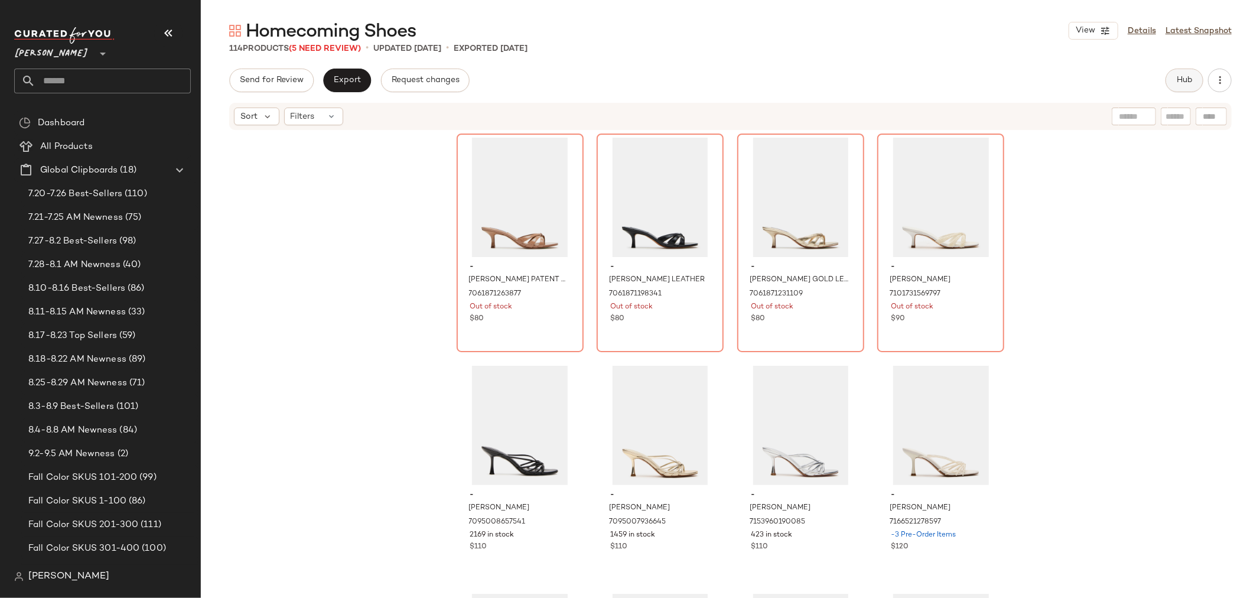
click at [1184, 76] on span "Hub" at bounding box center [1185, 80] width 17 height 9
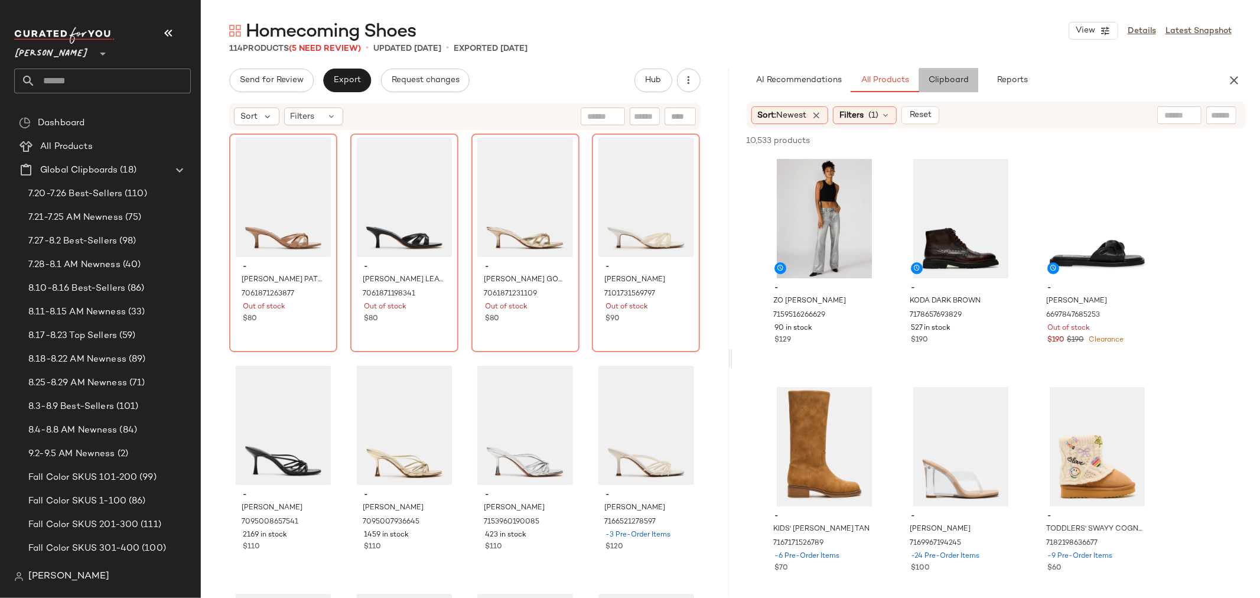
click at [955, 83] on span "Clipboard" at bounding box center [948, 80] width 41 height 9
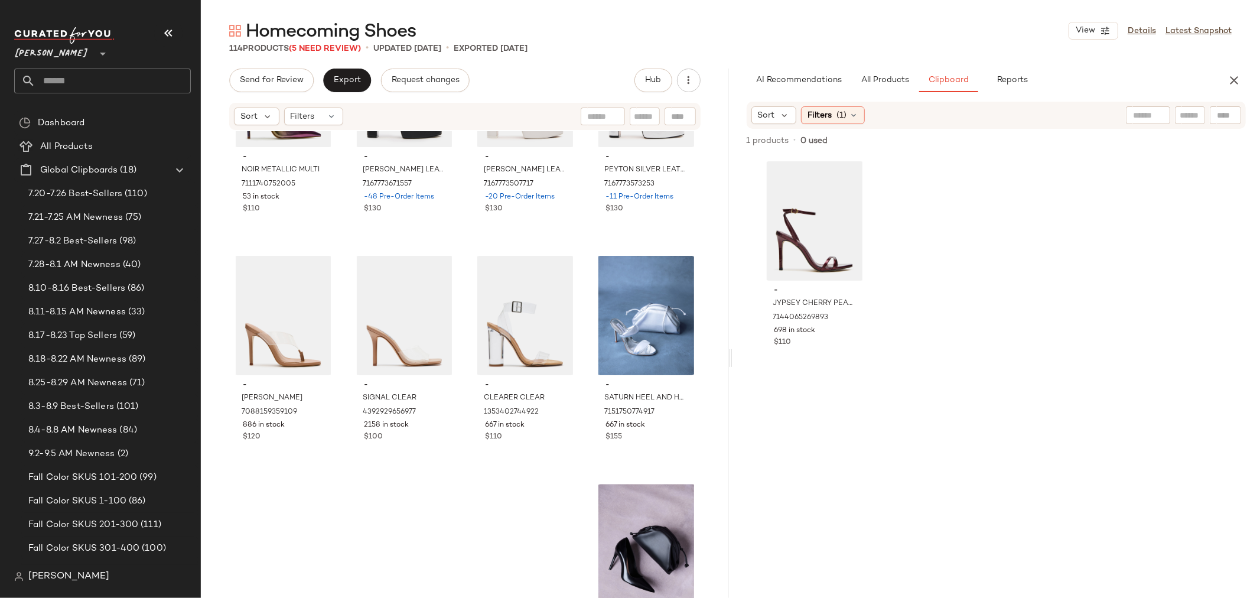
scroll to position [6114, 0]
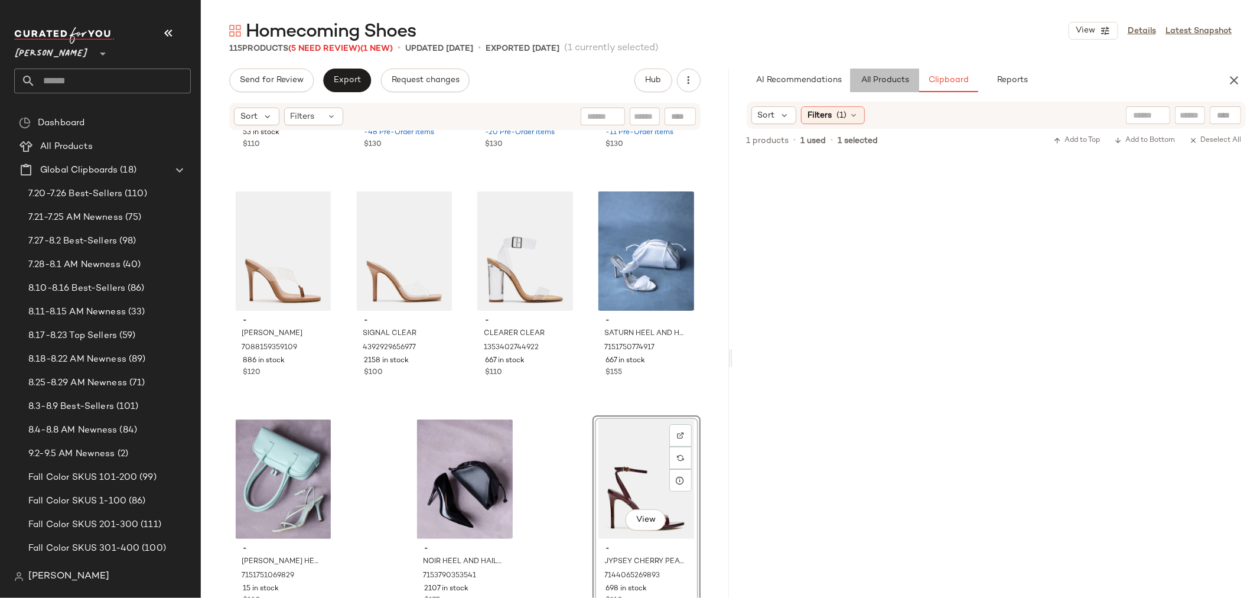
click at [881, 86] on button "All Products" at bounding box center [885, 81] width 69 height 24
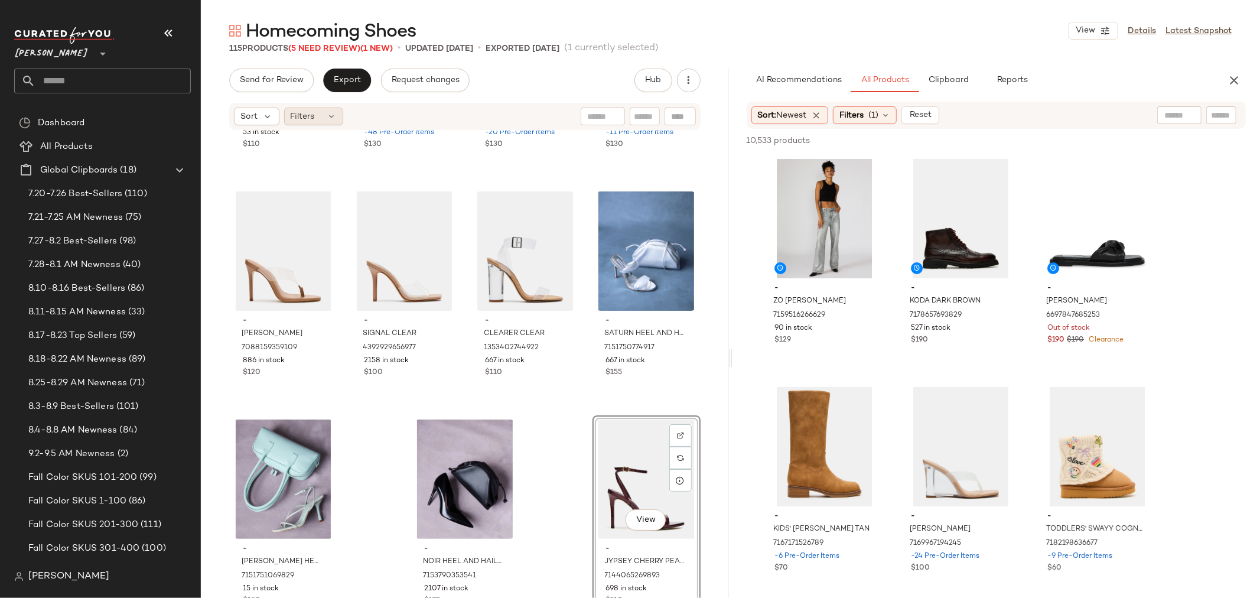
click at [327, 114] on icon at bounding box center [331, 116] width 9 height 9
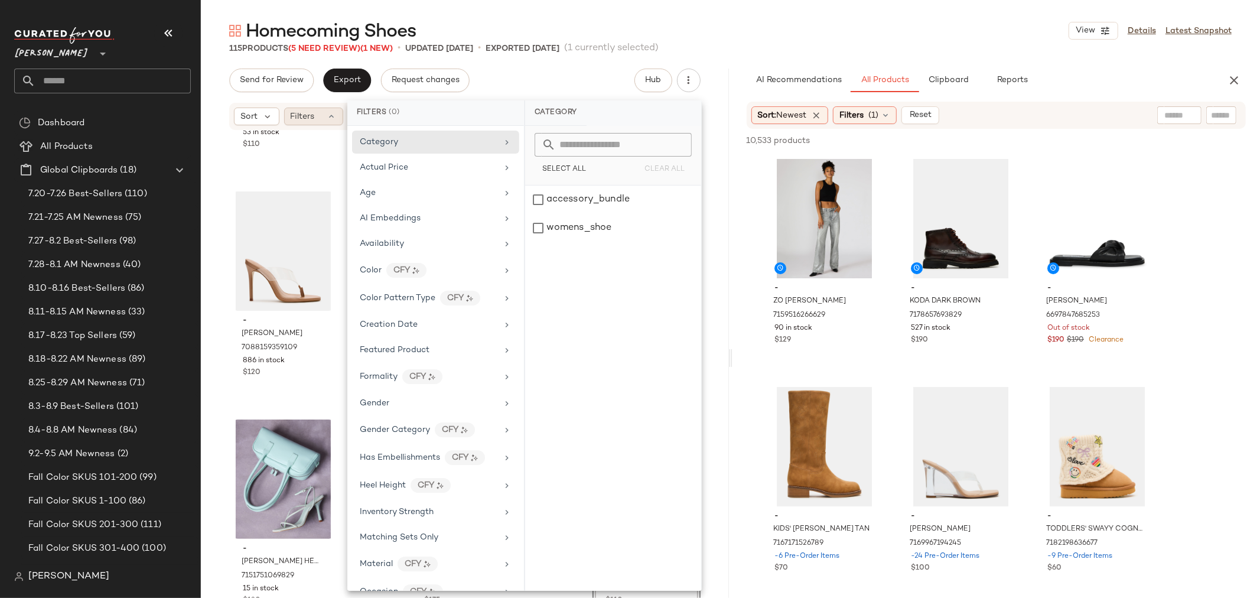
click at [327, 114] on icon at bounding box center [331, 116] width 9 height 9
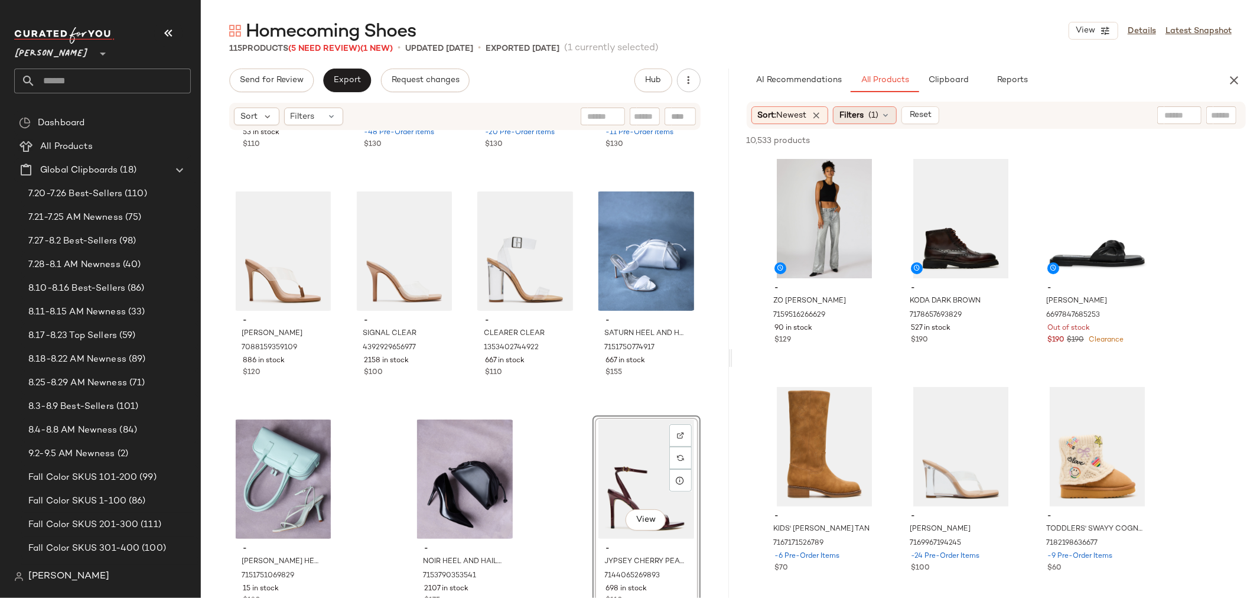
click at [879, 116] on span "(1)" at bounding box center [874, 115] width 10 height 12
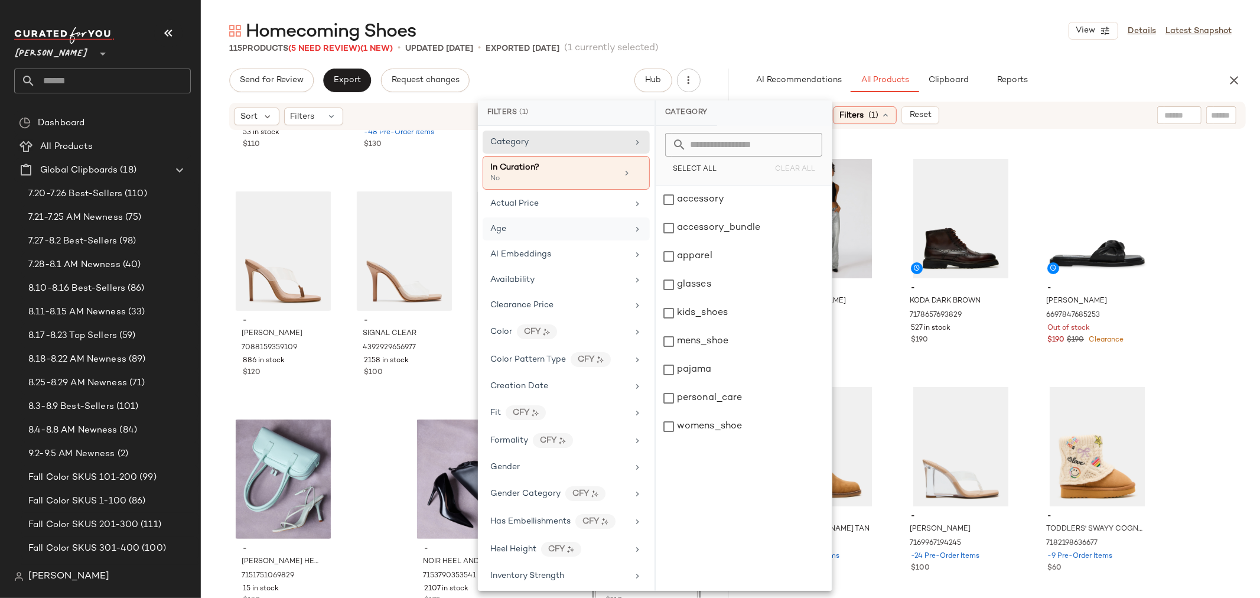
click at [574, 232] on div "Age" at bounding box center [559, 229] width 138 height 12
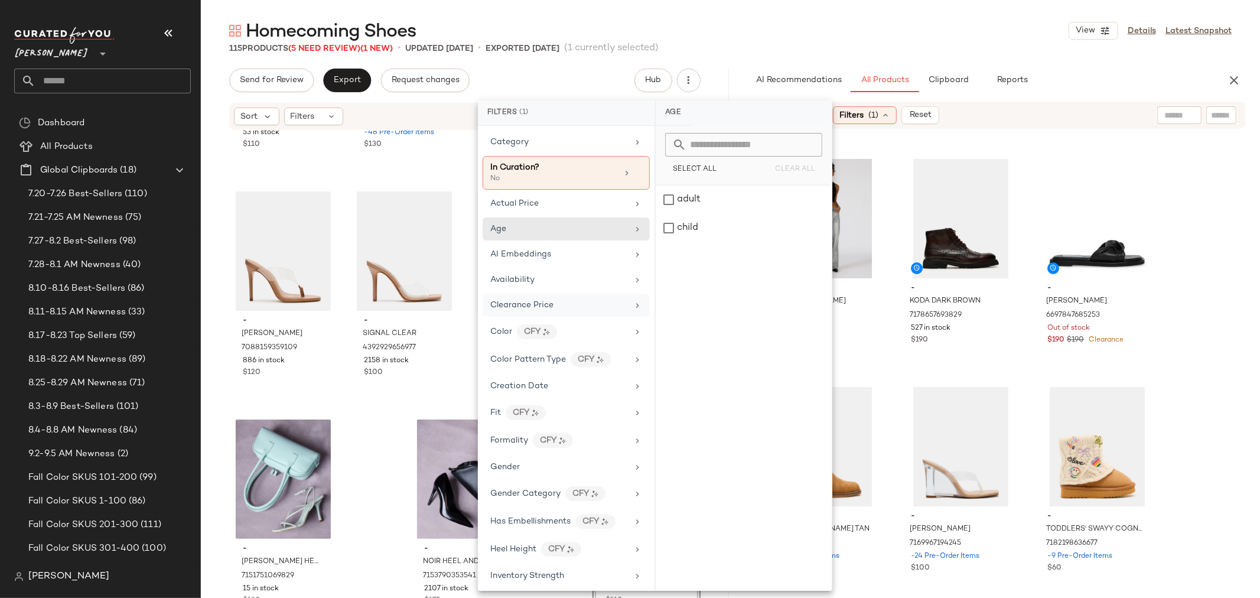
click at [557, 304] on div "Clearance Price" at bounding box center [559, 305] width 138 height 12
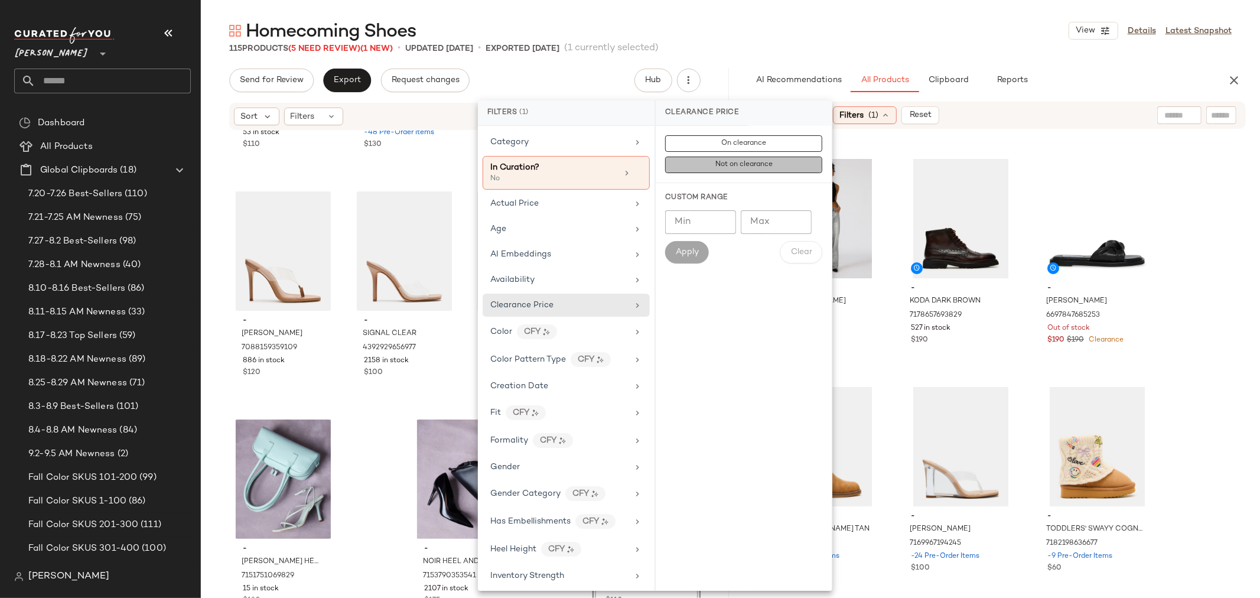
click at [725, 166] on span "Not on clearance" at bounding box center [744, 165] width 58 height 8
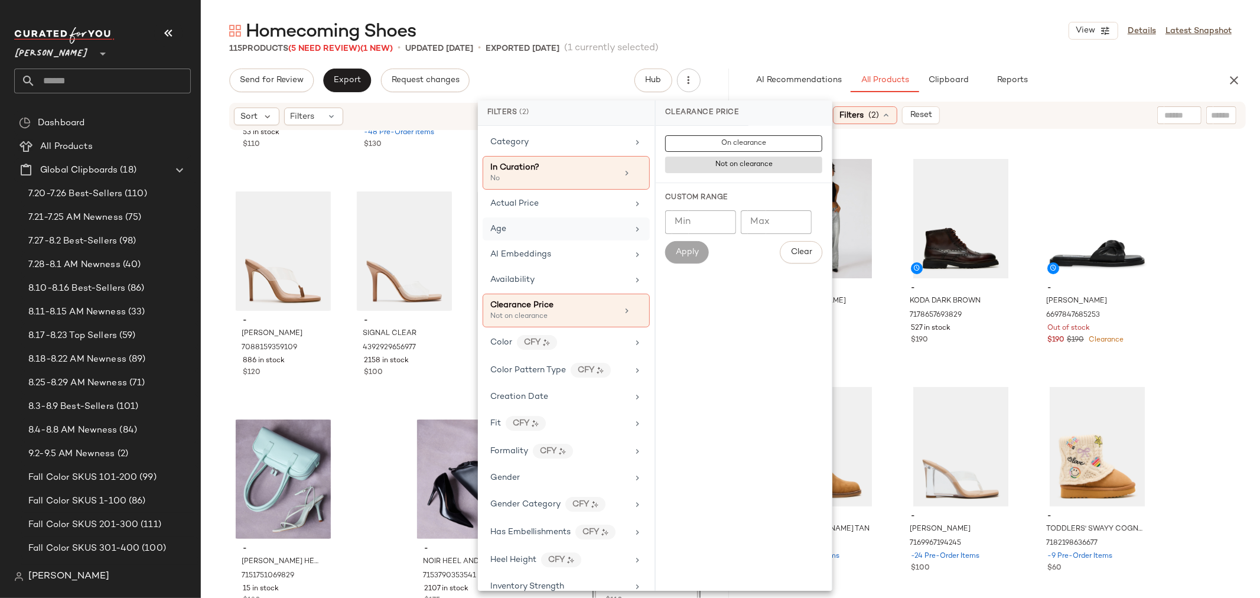
click at [583, 227] on div "Age" at bounding box center [559, 229] width 138 height 12
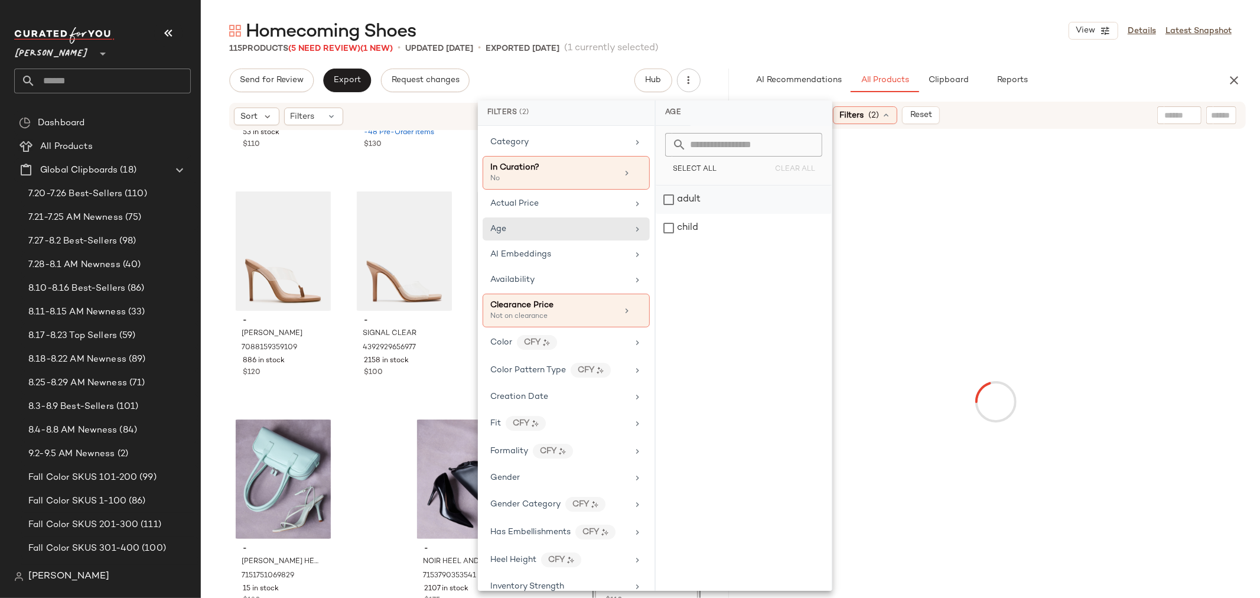
click at [668, 214] on div "adult" at bounding box center [744, 228] width 176 height 28
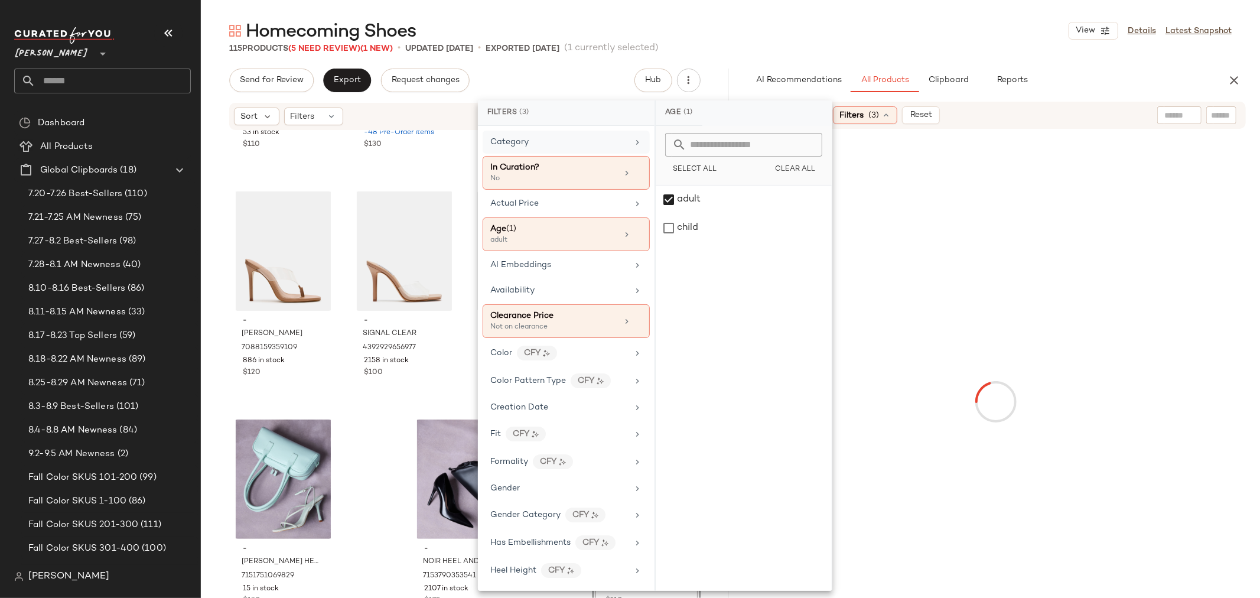
click at [609, 138] on div "Category" at bounding box center [559, 142] width 138 height 12
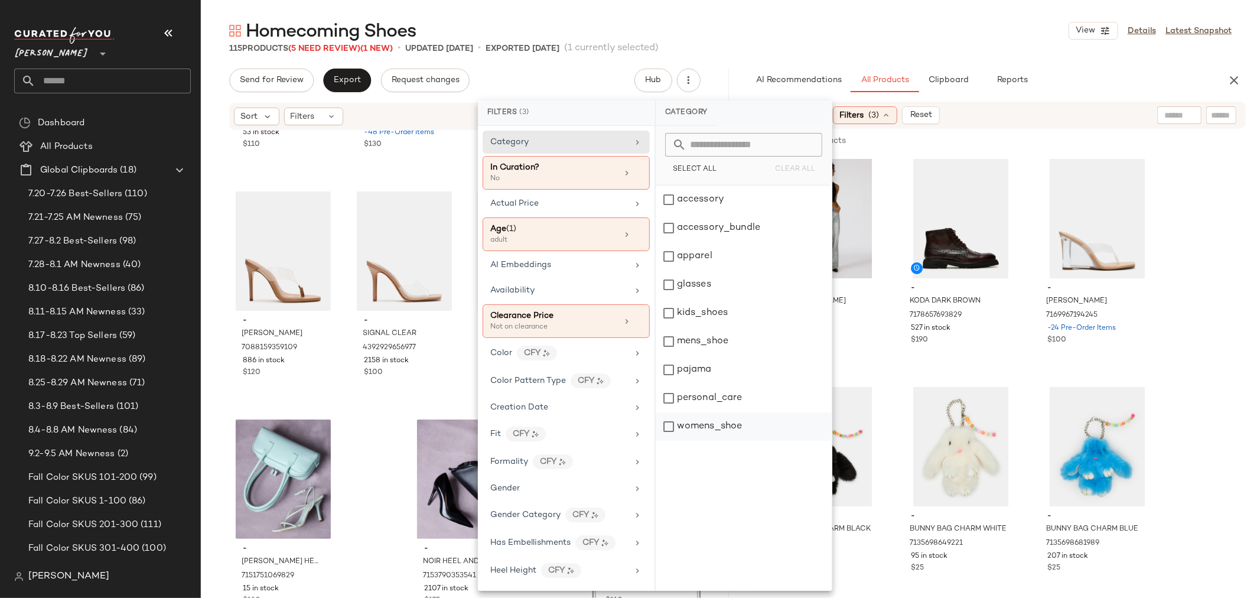
click at [668, 425] on div "womens_shoe" at bounding box center [744, 426] width 176 height 28
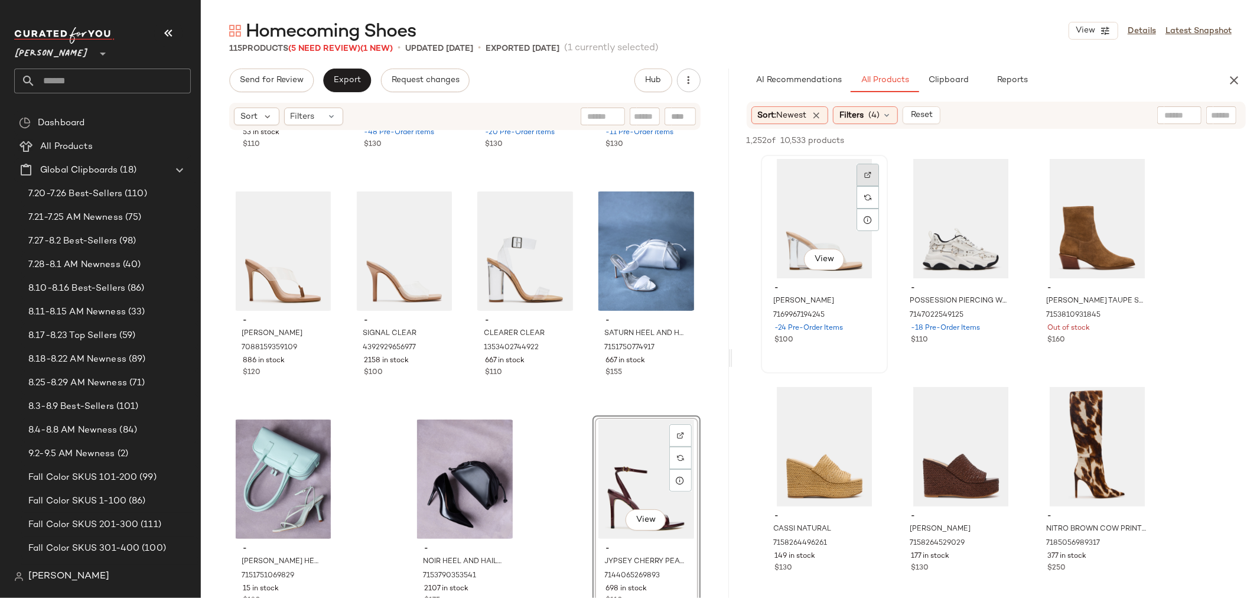
click at [864, 186] on div at bounding box center [868, 197] width 22 height 22
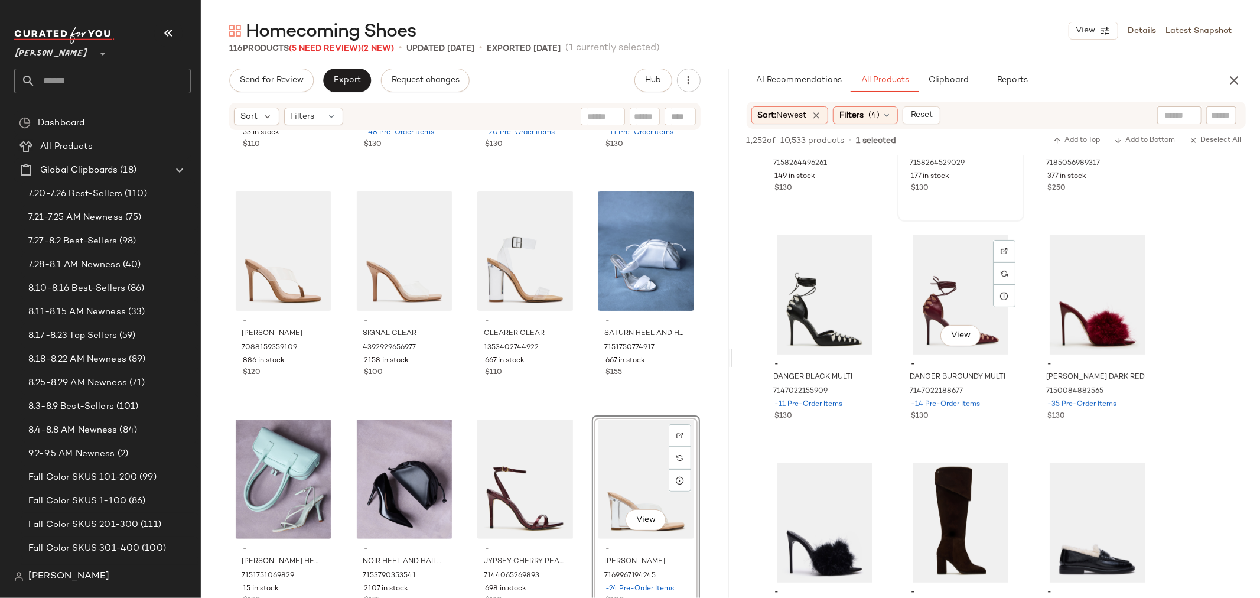
scroll to position [394, 0]
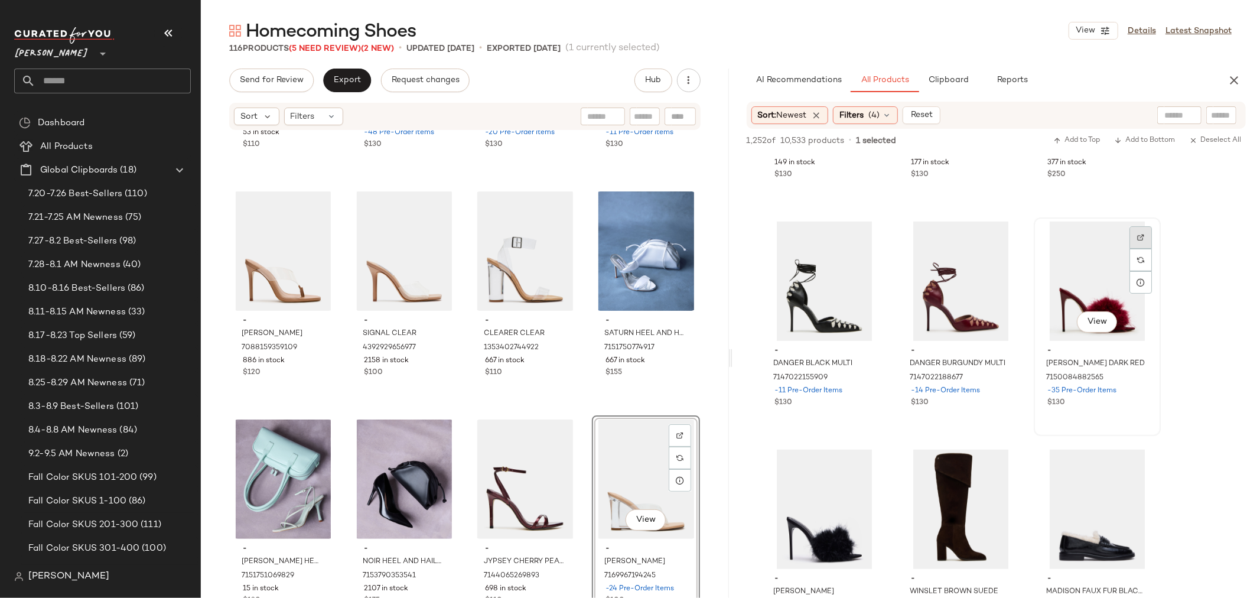
click at [1138, 234] on img at bounding box center [1141, 237] width 7 height 7
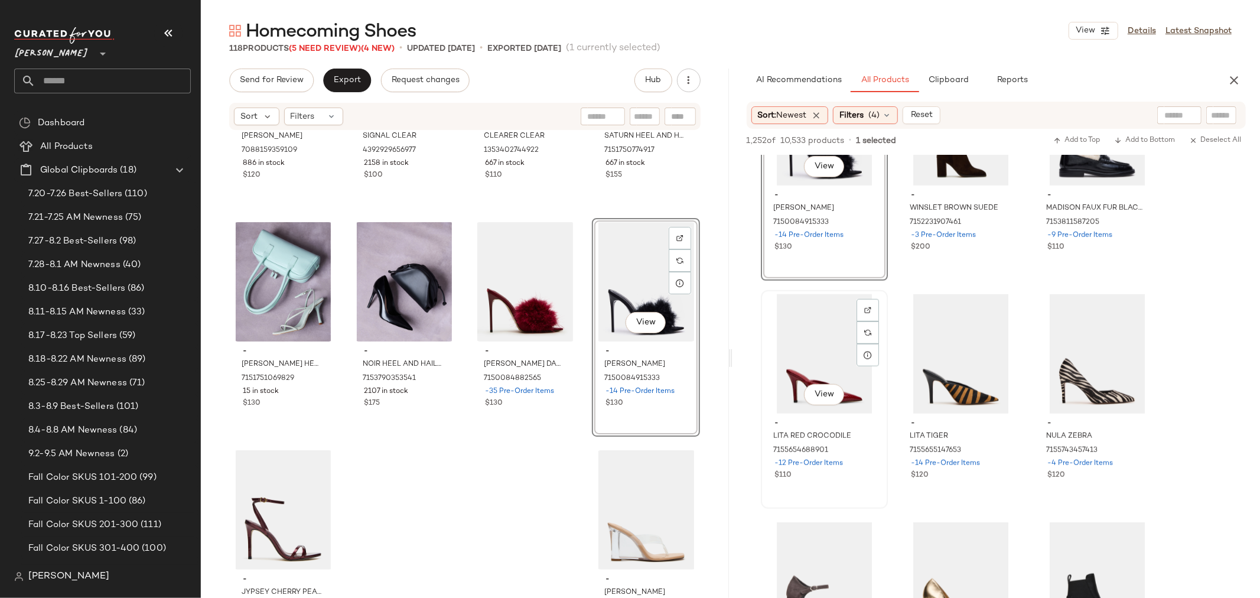
scroll to position [853, 0]
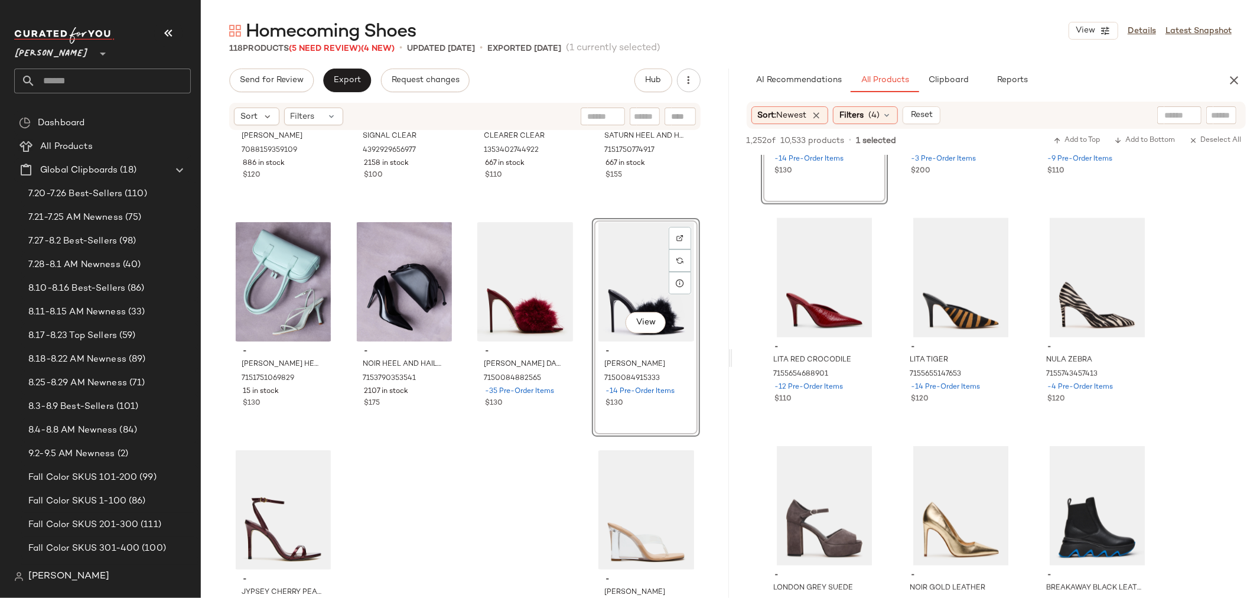
click at [642, 111] on input "text" at bounding box center [645, 117] width 21 height 12
type input "*****"
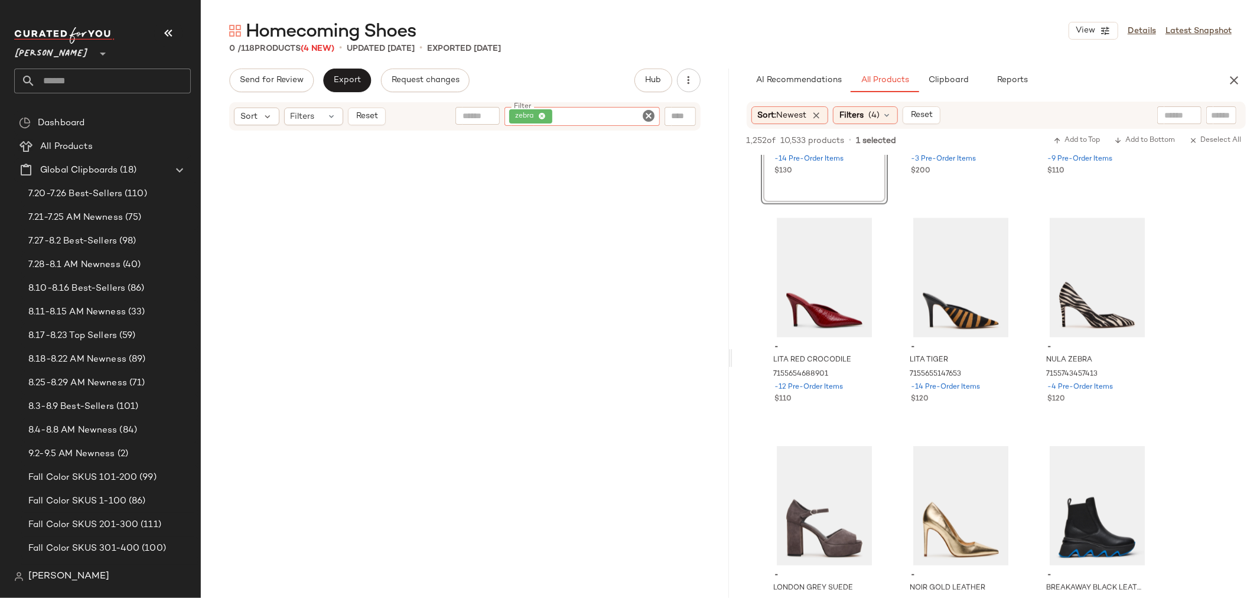
click at [648, 115] on icon "Clear Filter" at bounding box center [649, 116] width 14 height 14
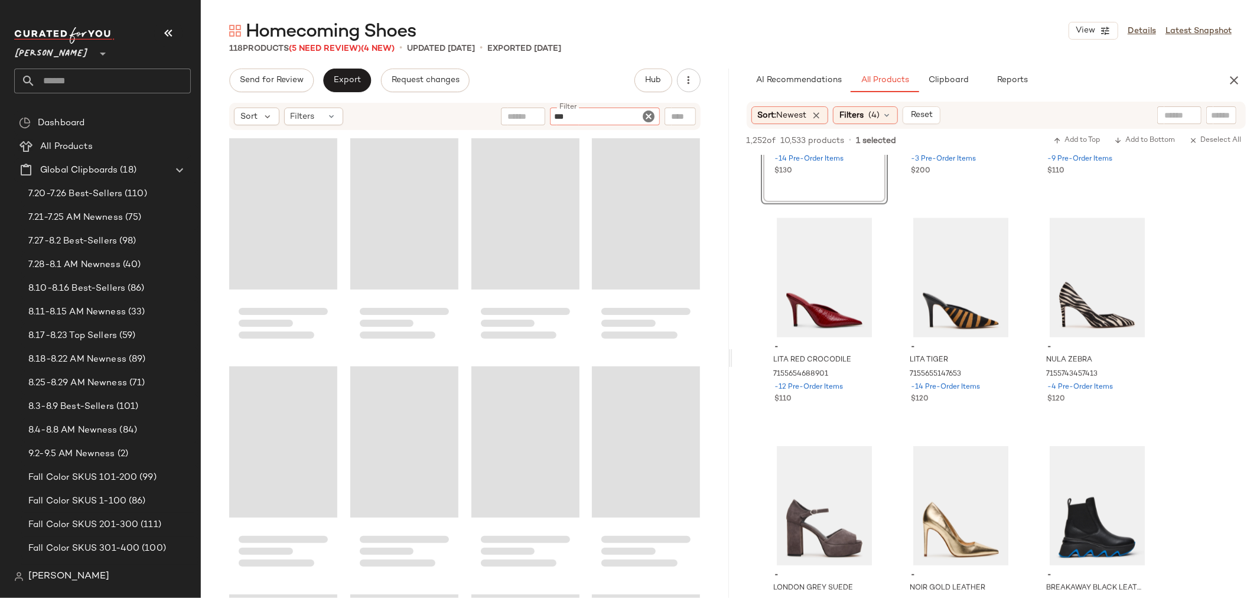
type input "****"
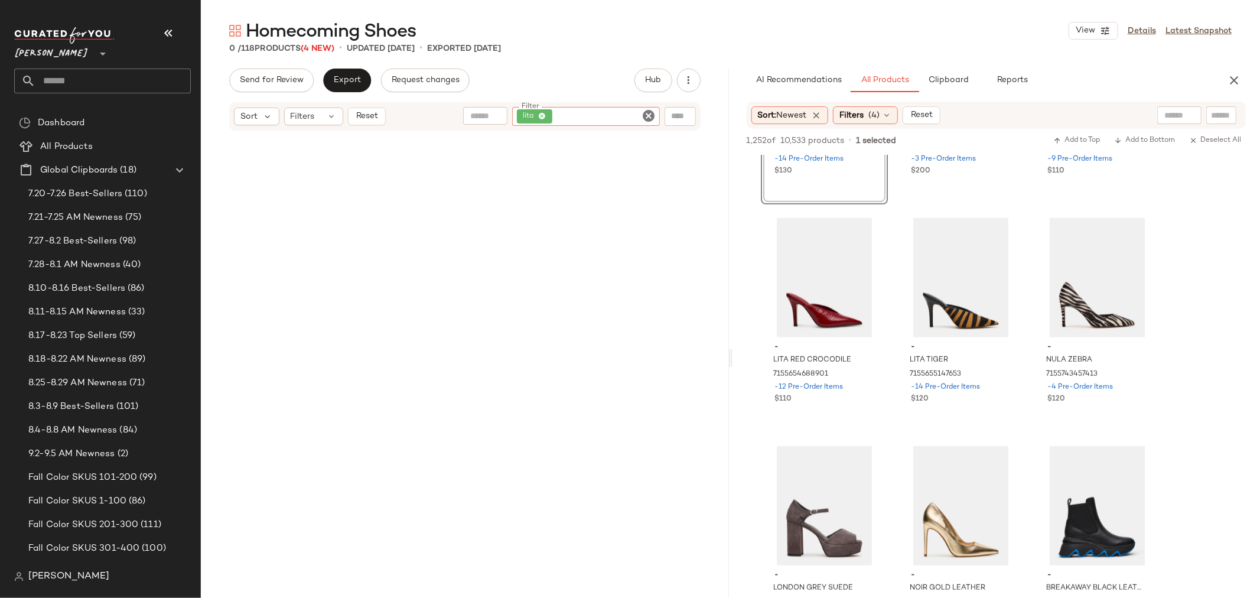
click at [645, 111] on icon "Clear Filter" at bounding box center [649, 116] width 14 height 14
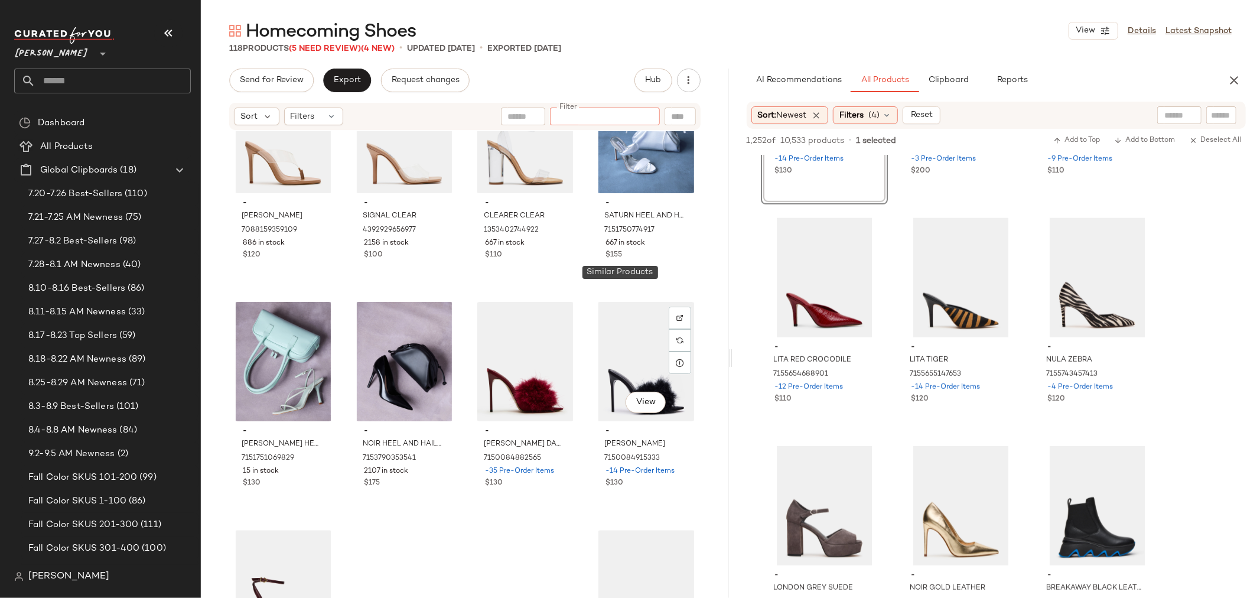
scroll to position [6342, 0]
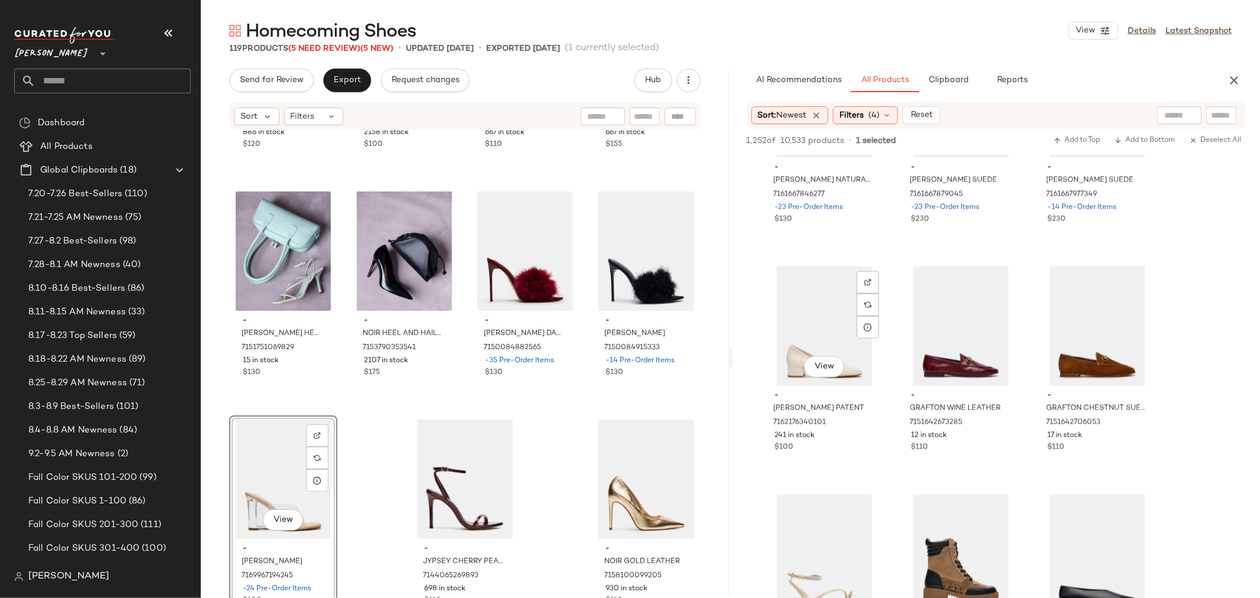
scroll to position [1510, 0]
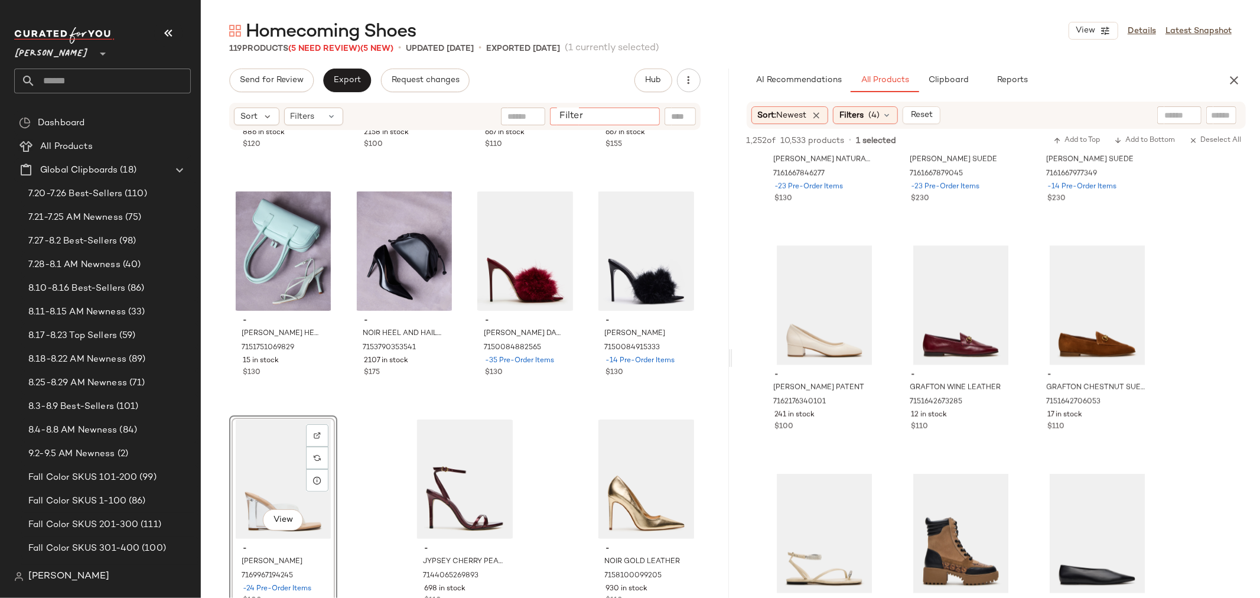
click at [645, 115] on input "Filter" at bounding box center [605, 117] width 100 height 12
type input "******"
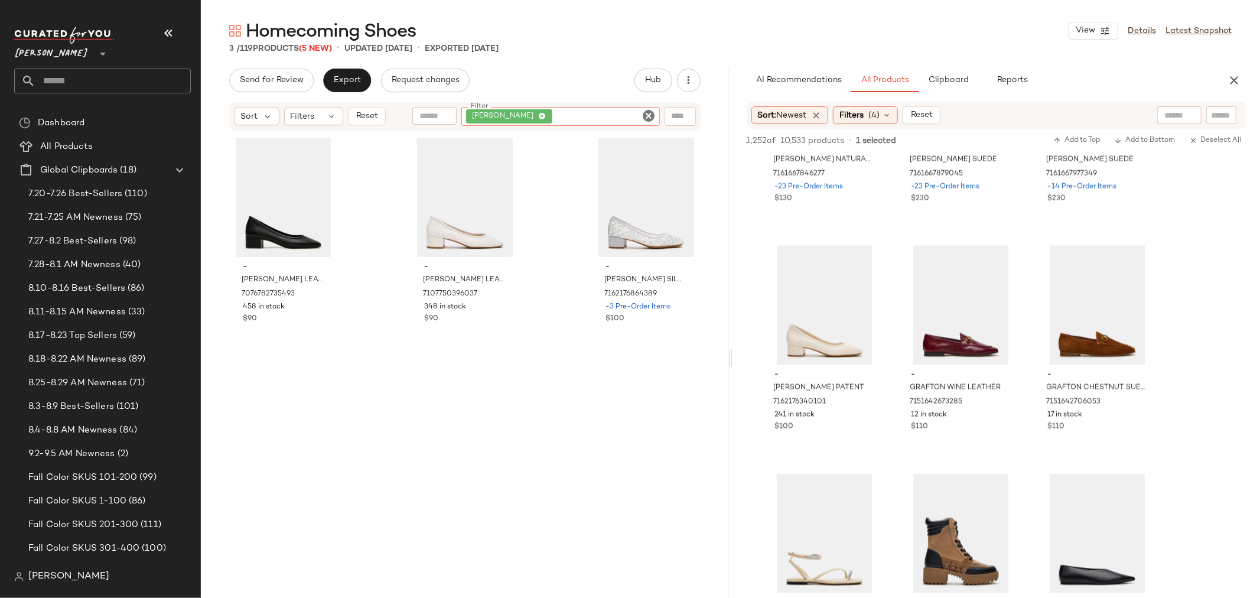
click at [645, 115] on icon "Clear Filter" at bounding box center [649, 116] width 14 height 14
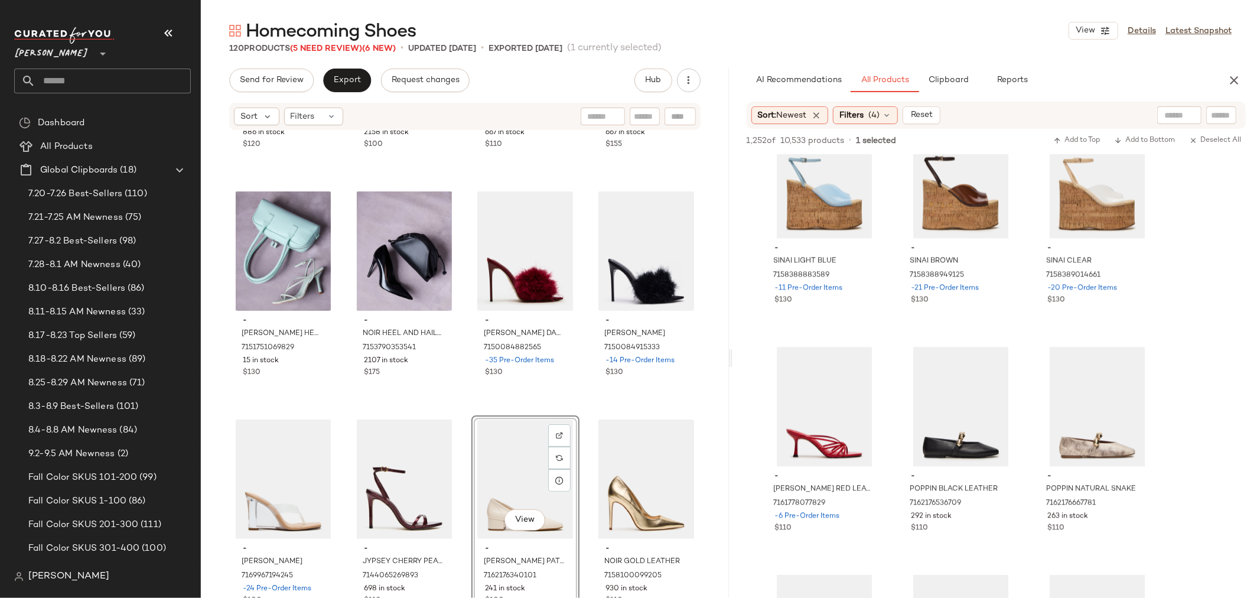
scroll to position [2364, 0]
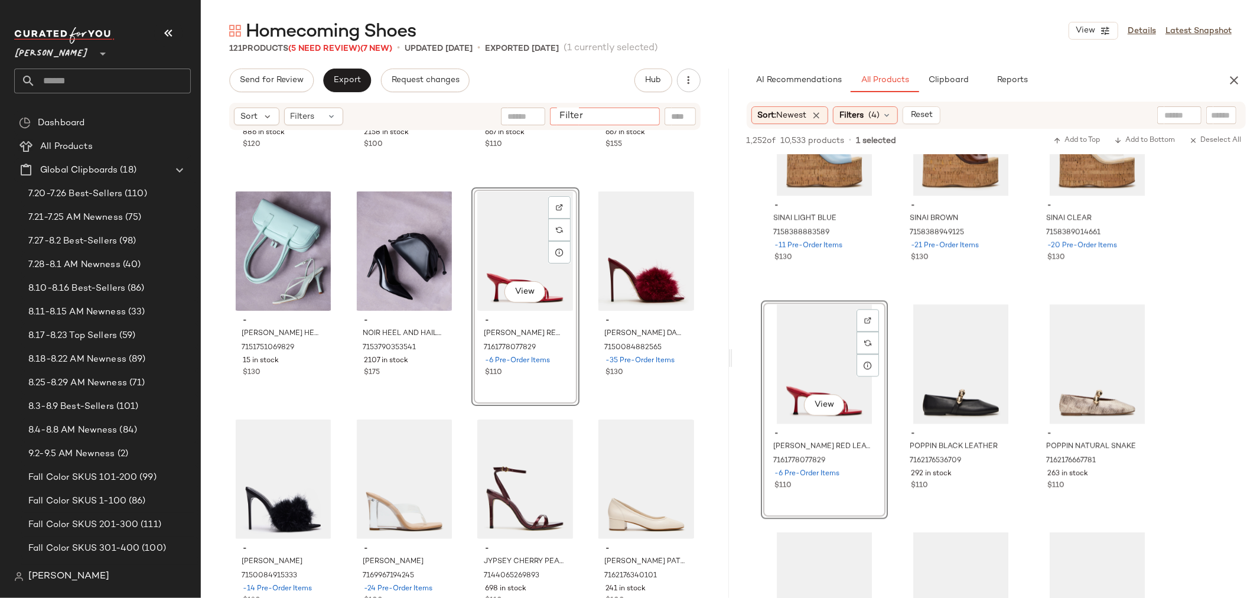
click at [638, 115] on input "Filter" at bounding box center [605, 117] width 100 height 12
type input "****"
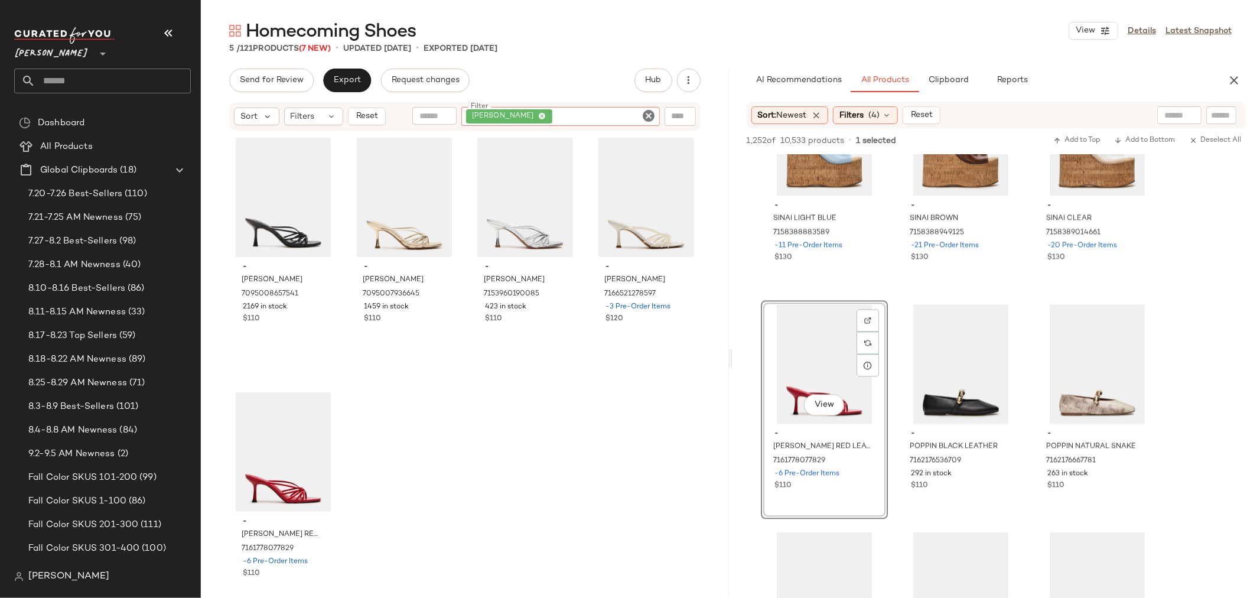
click at [651, 113] on icon "Clear Filter" at bounding box center [649, 116] width 14 height 14
click at [623, 113] on input "Filter" at bounding box center [605, 117] width 100 height 12
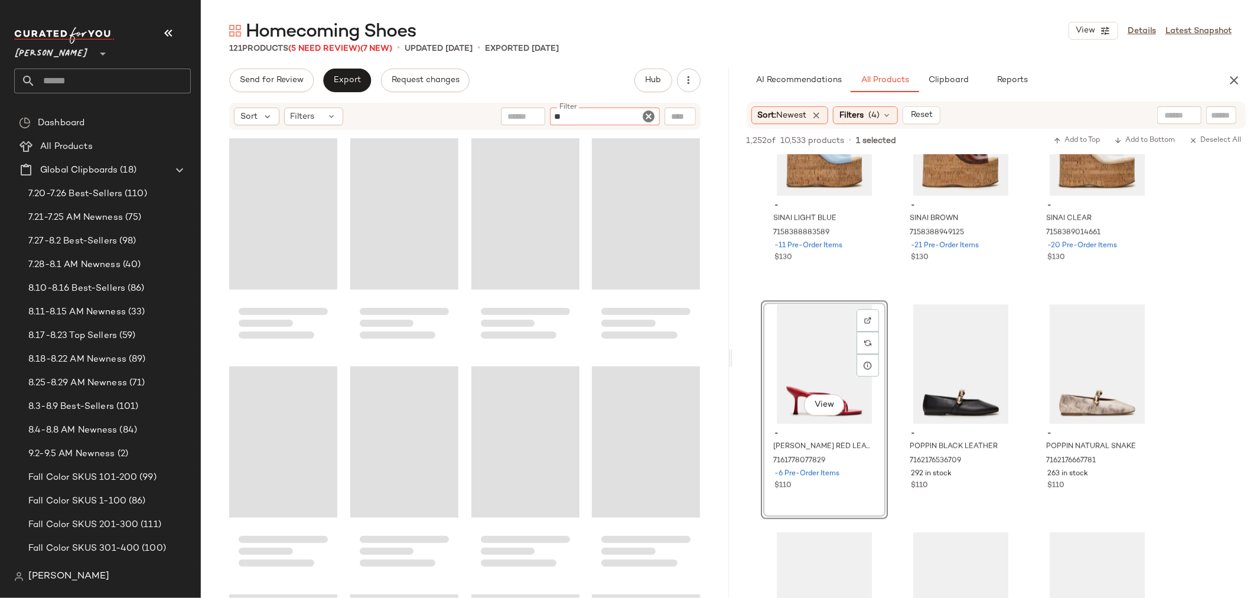
type input "***"
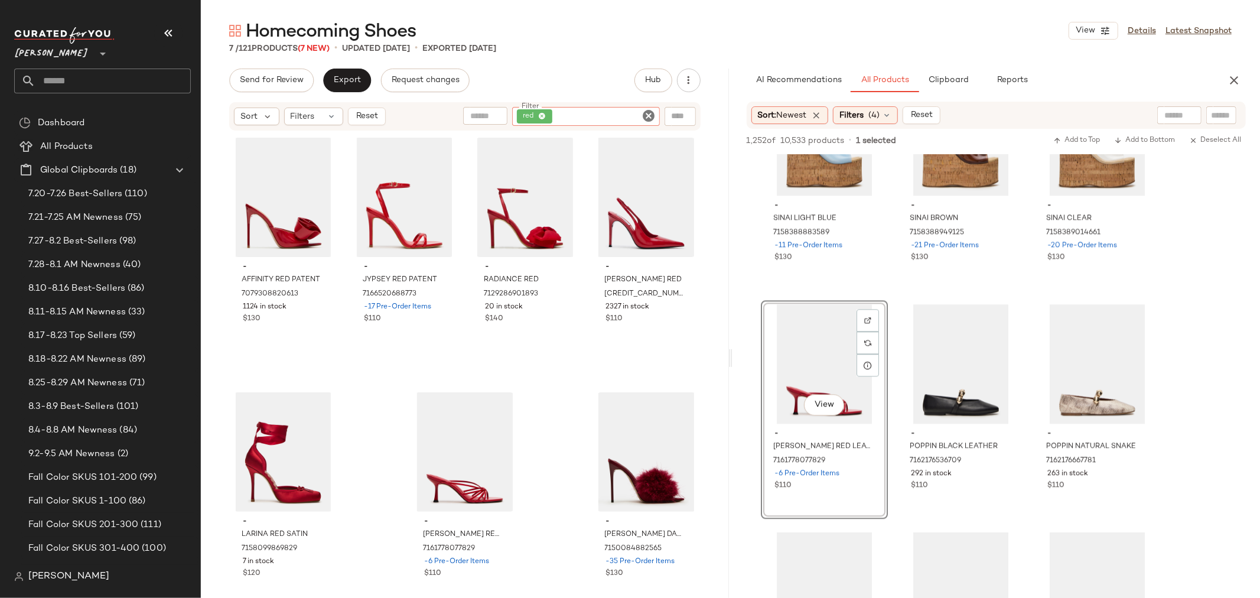
click at [647, 112] on icon "Clear Filter" at bounding box center [649, 116] width 14 height 14
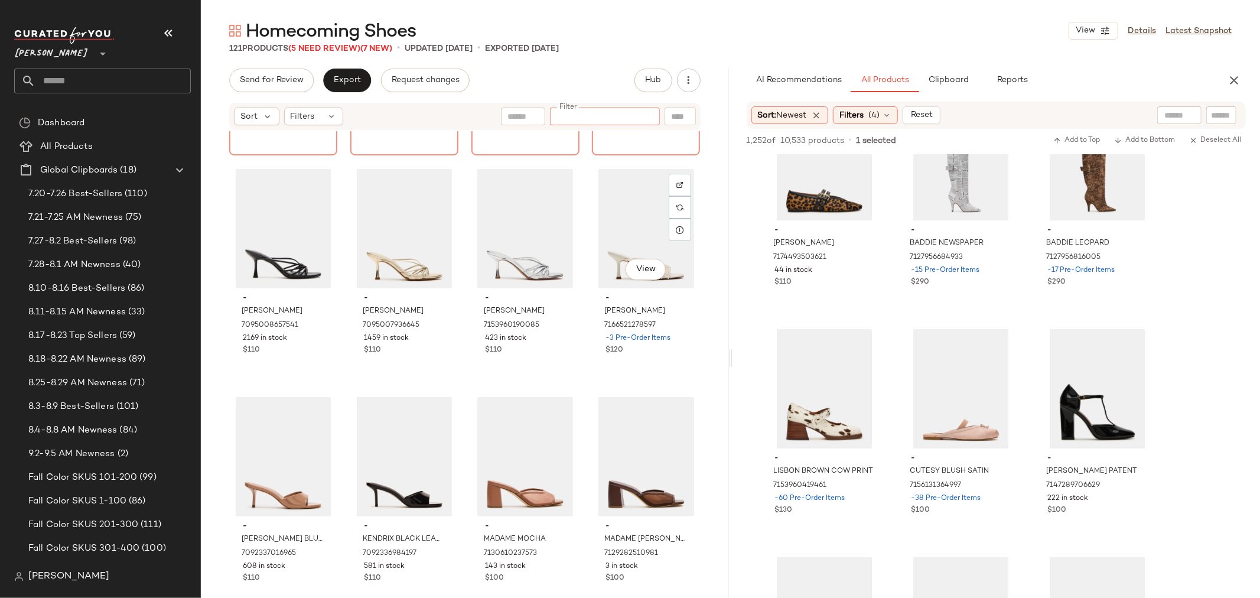
scroll to position [272, 0]
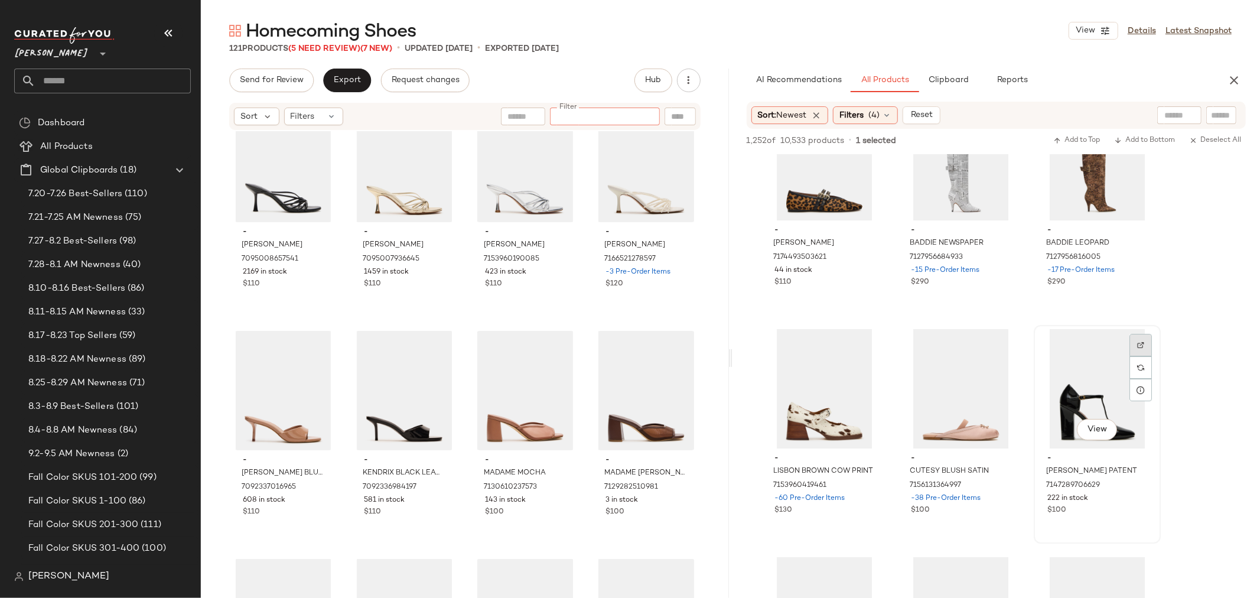
click at [1136, 356] on div at bounding box center [1141, 367] width 22 height 22
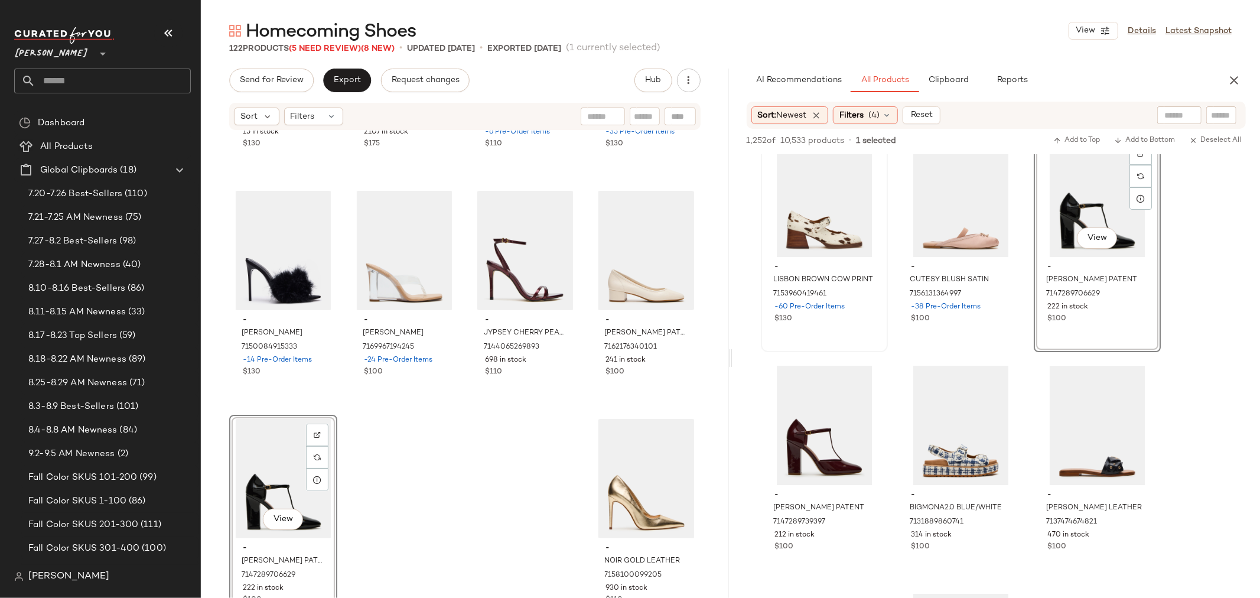
scroll to position [3677, 0]
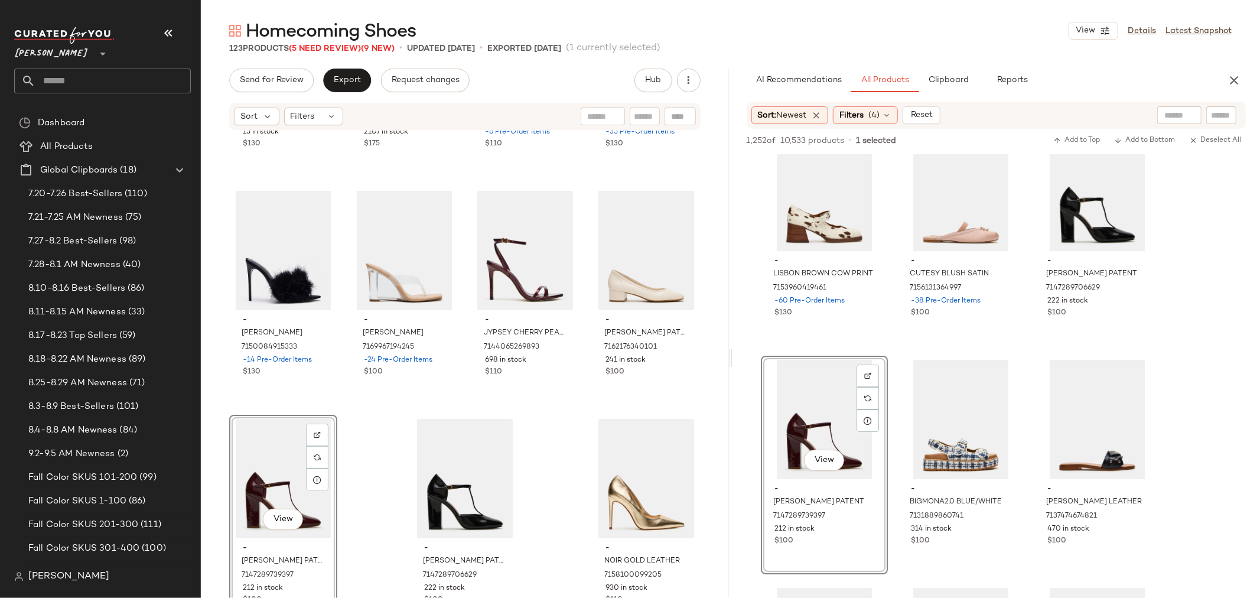
click at [647, 116] on input "text" at bounding box center [645, 117] width 21 height 12
type input "****"
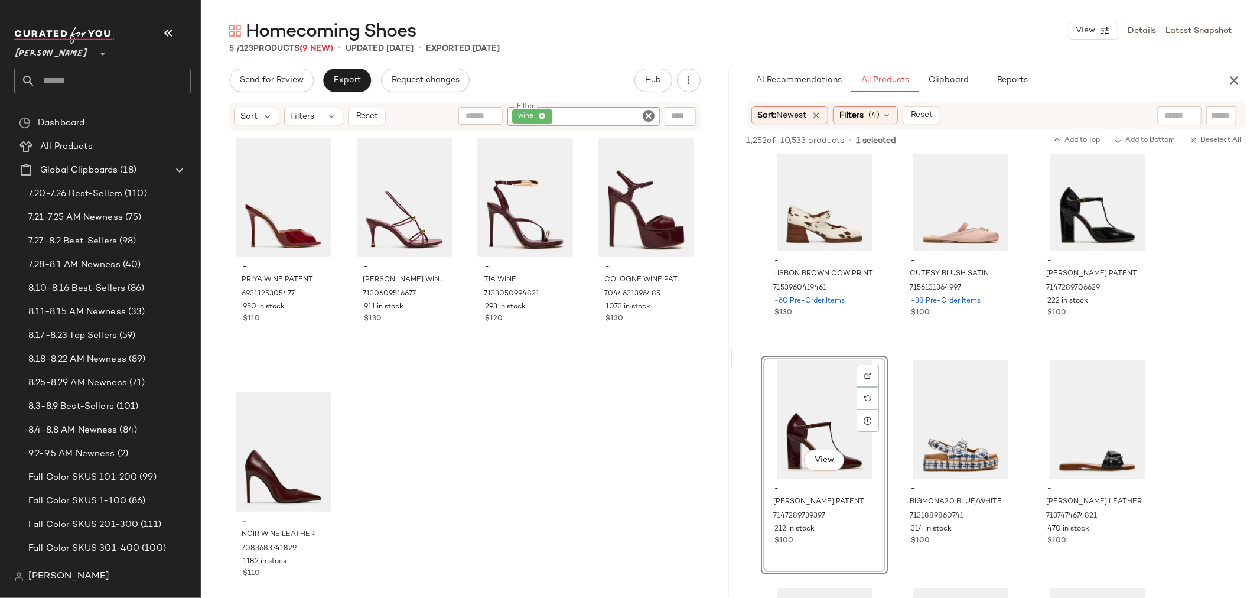
click at [646, 114] on icon "Clear Filter" at bounding box center [649, 116] width 14 height 14
click at [628, 121] on input "Filter" at bounding box center [605, 117] width 100 height 12
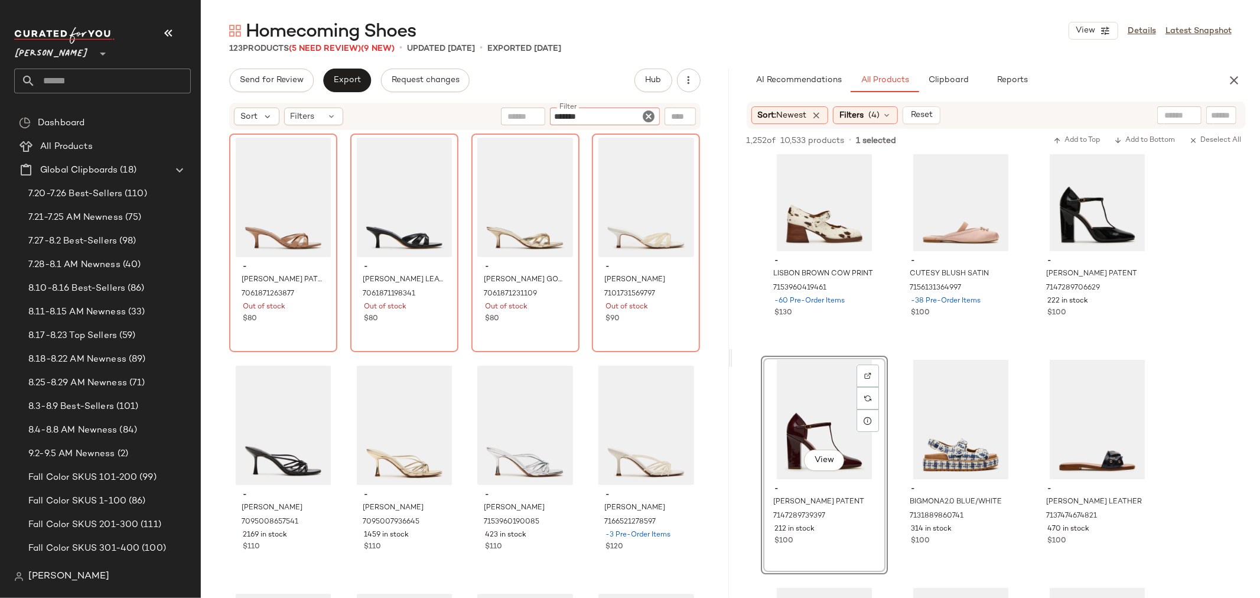
type input "********"
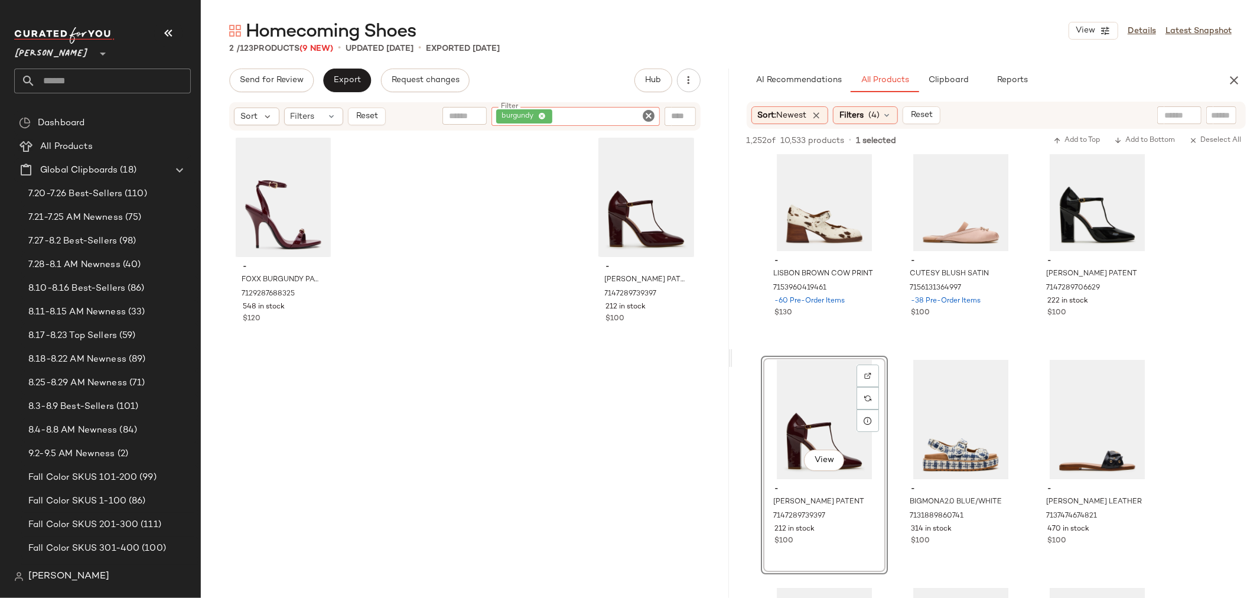
click at [654, 115] on icon "Clear Filter" at bounding box center [649, 116] width 14 height 14
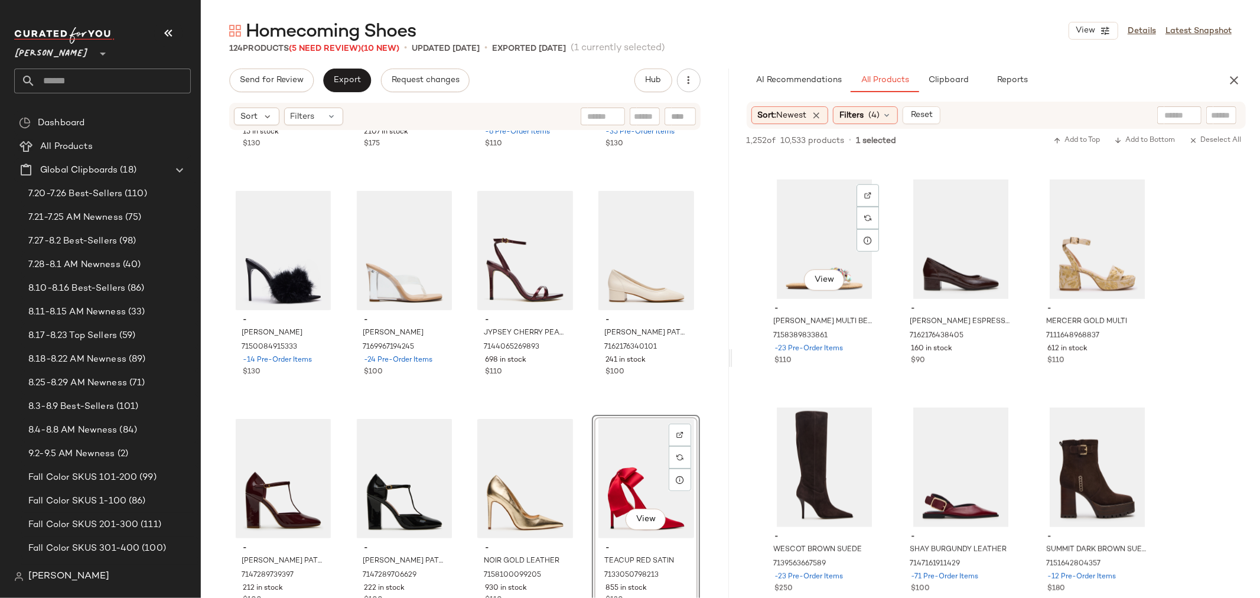
scroll to position [4793, 0]
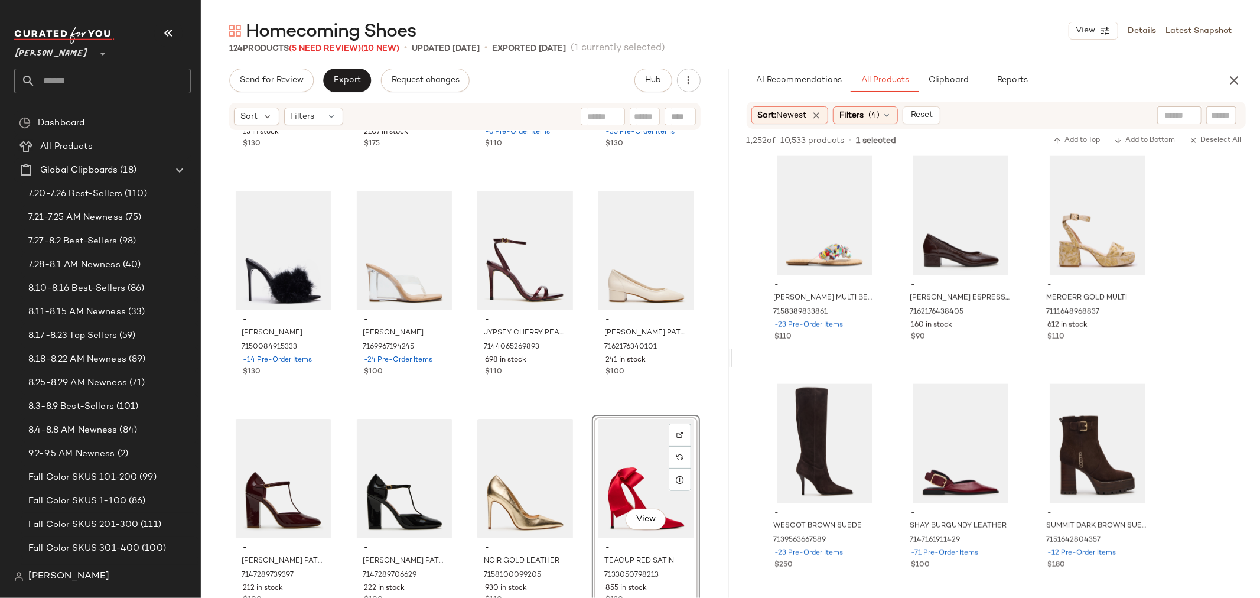
click at [631, 114] on div at bounding box center [645, 117] width 30 height 18
type input "******"
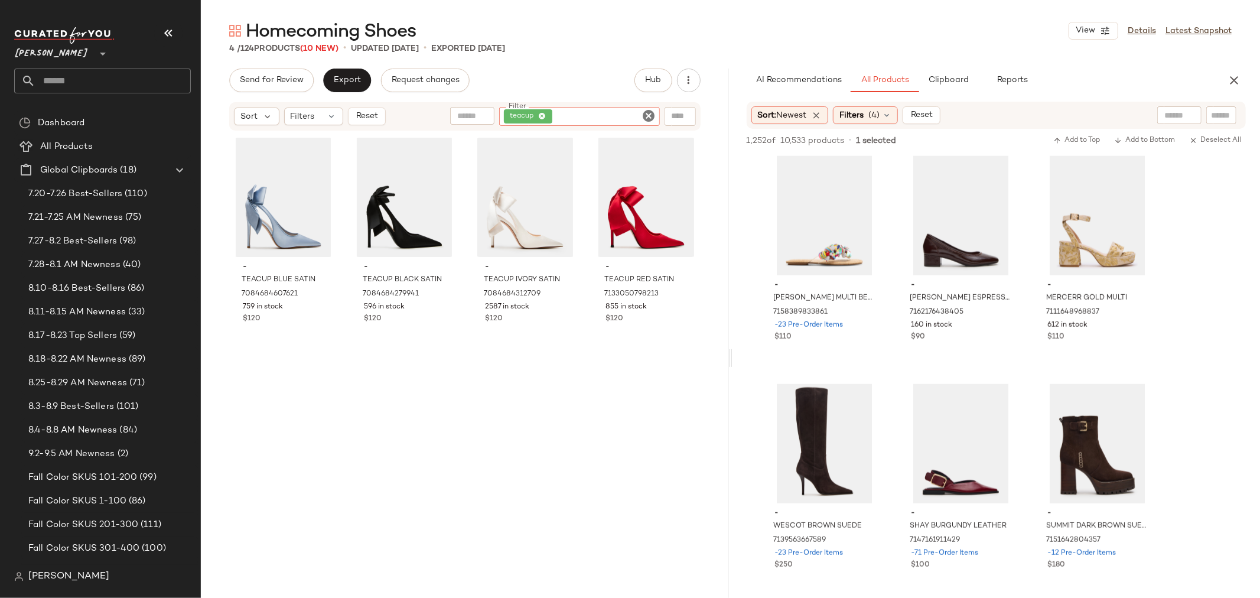
click at [648, 109] on icon "Clear Filter" at bounding box center [649, 116] width 14 height 14
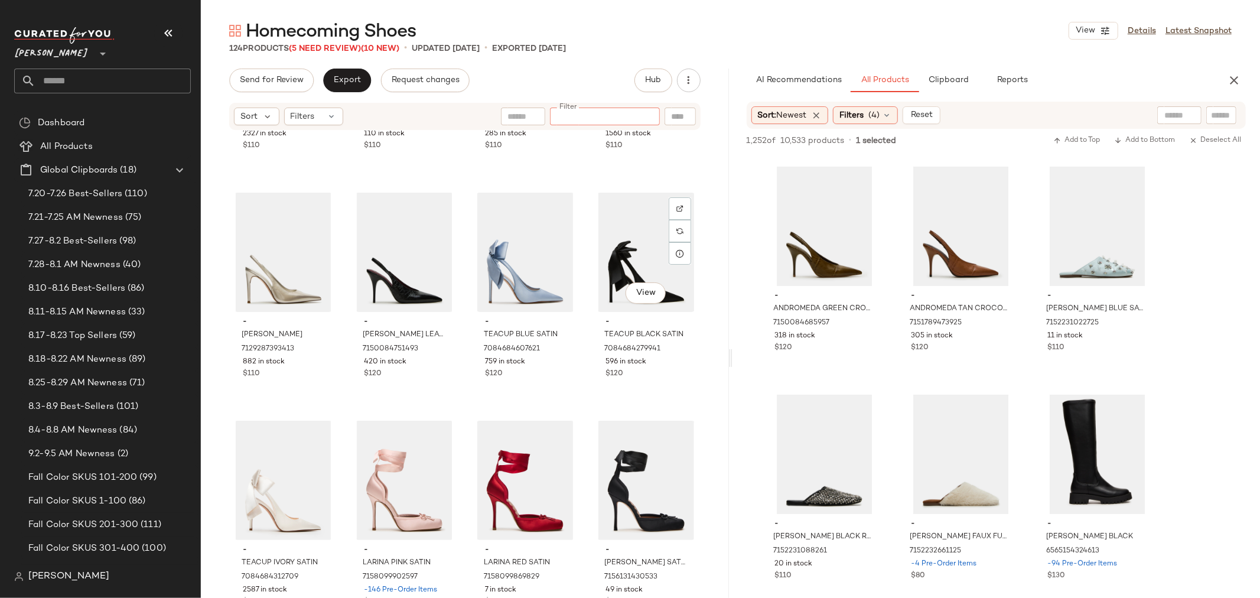
scroll to position [4995, 0]
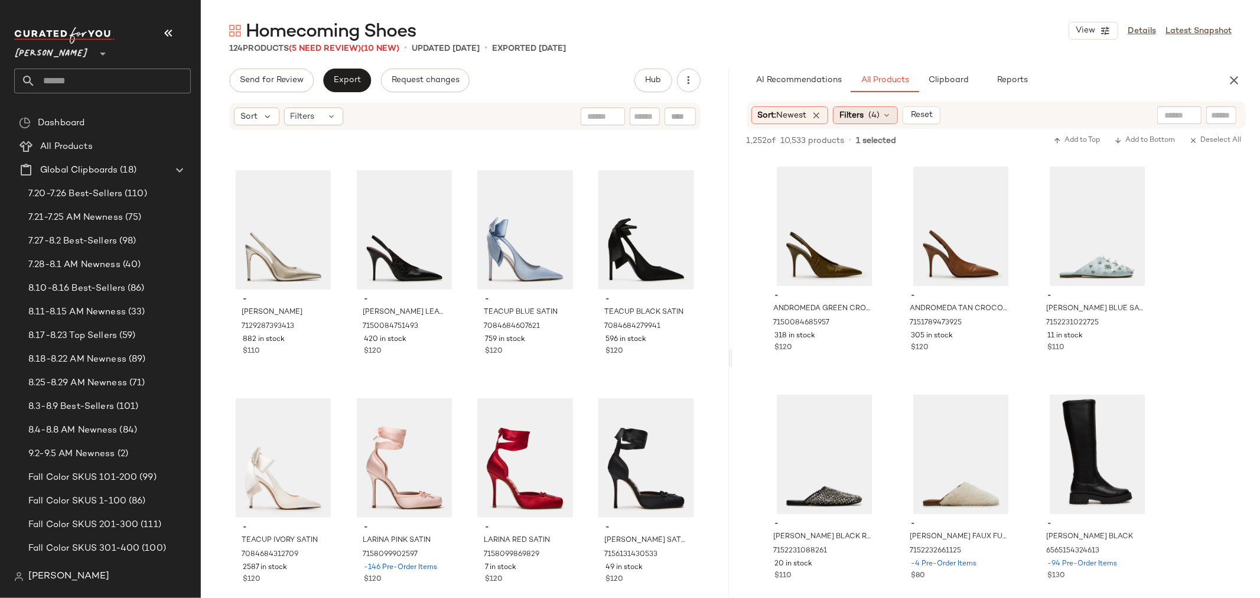
click at [889, 113] on icon at bounding box center [886, 115] width 9 height 9
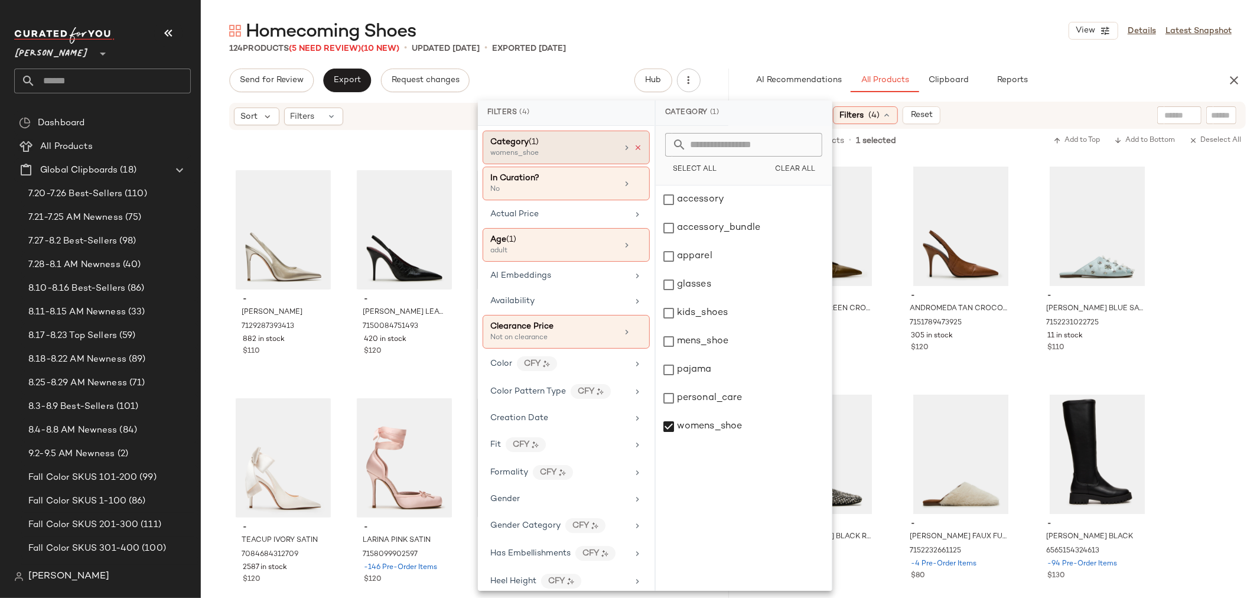
click at [634, 147] on icon at bounding box center [638, 148] width 8 height 8
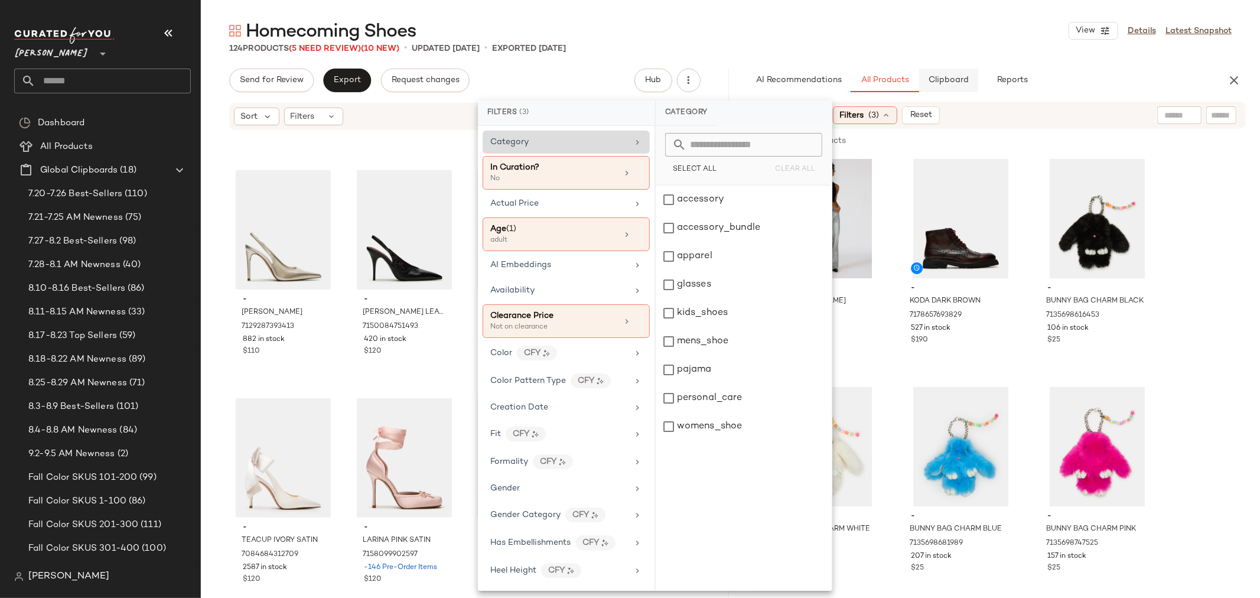
click at [948, 84] on span "Clipboard" at bounding box center [948, 80] width 41 height 9
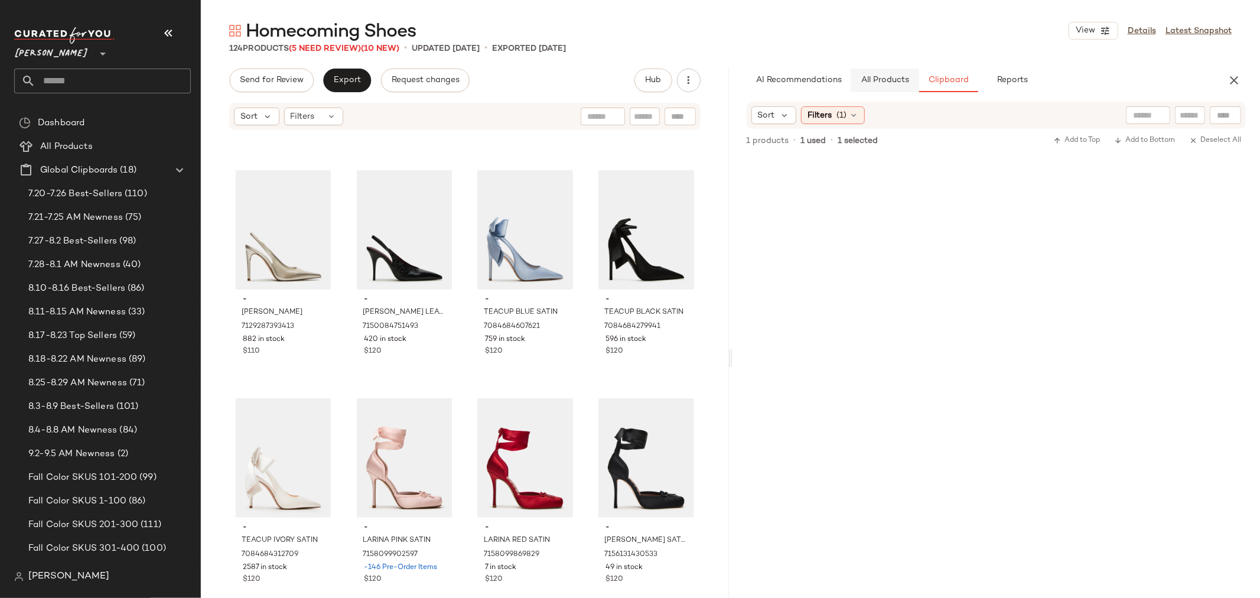
click at [899, 80] on span "All Products" at bounding box center [884, 80] width 48 height 9
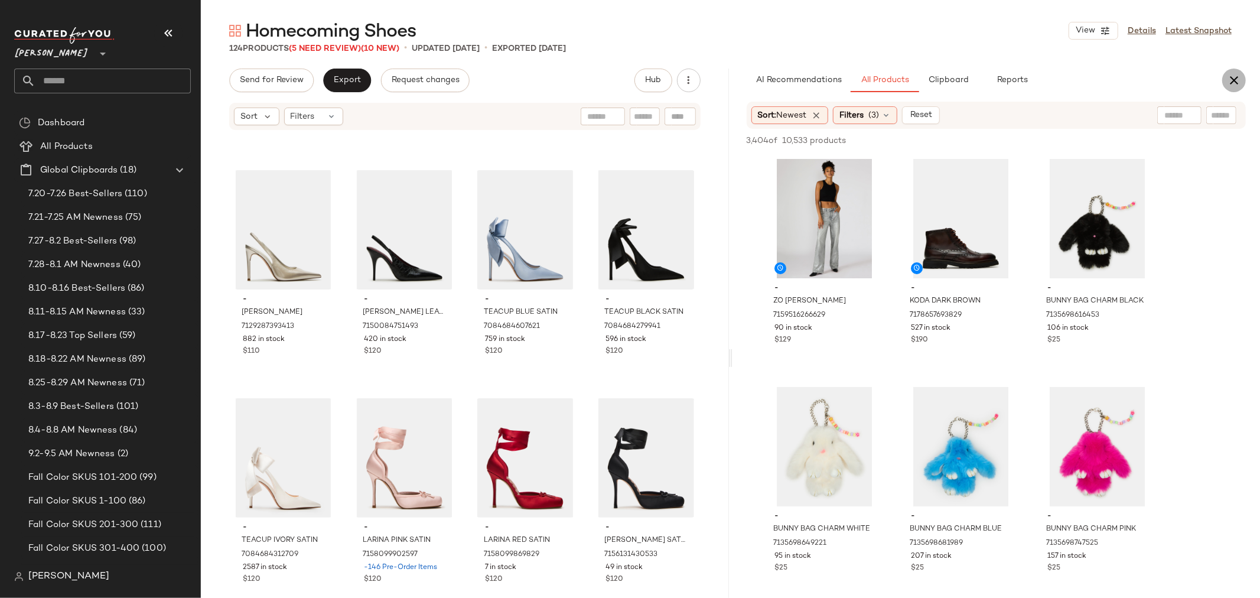
click at [1230, 76] on icon "button" at bounding box center [1234, 80] width 14 height 14
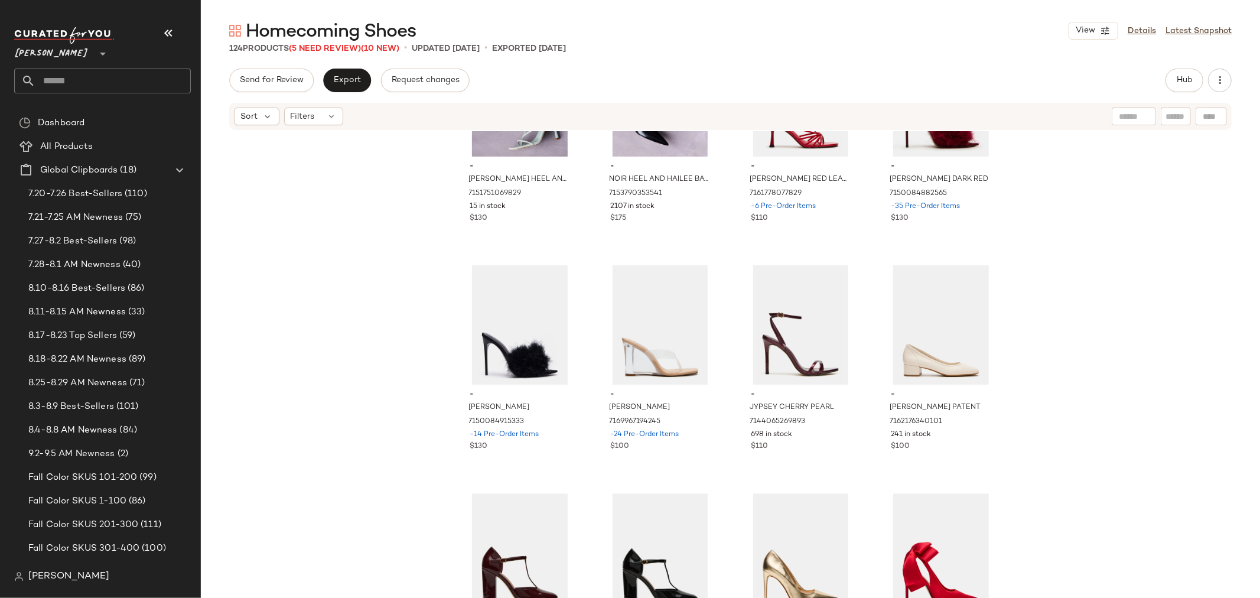
scroll to position [6571, 0]
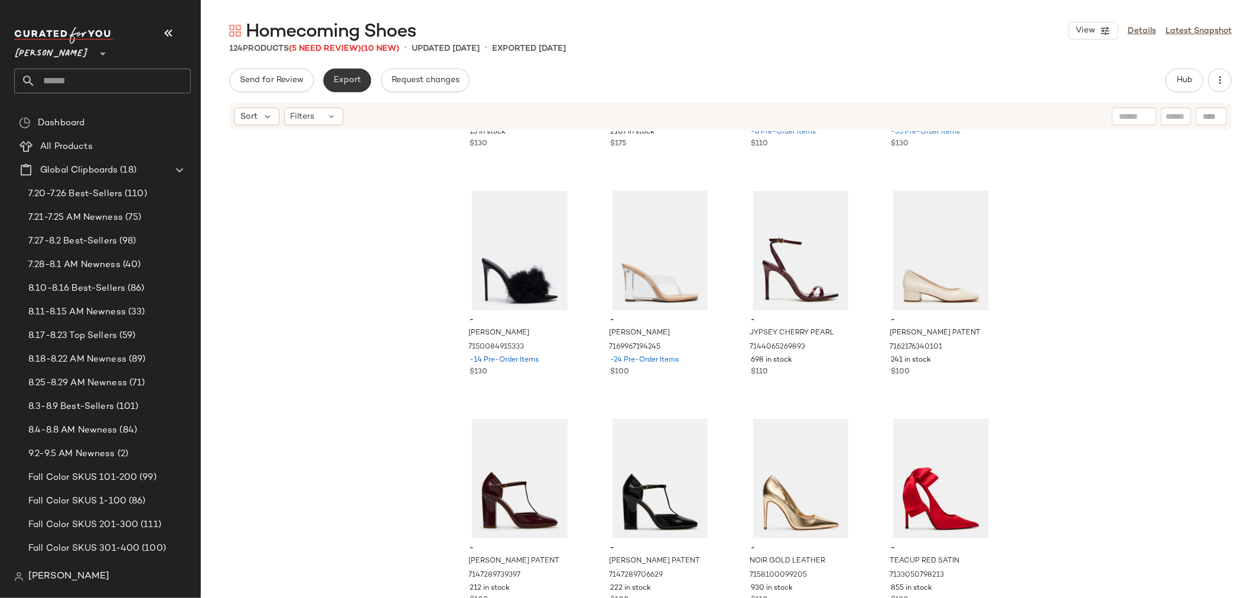
click at [345, 80] on span "Export" at bounding box center [347, 80] width 28 height 9
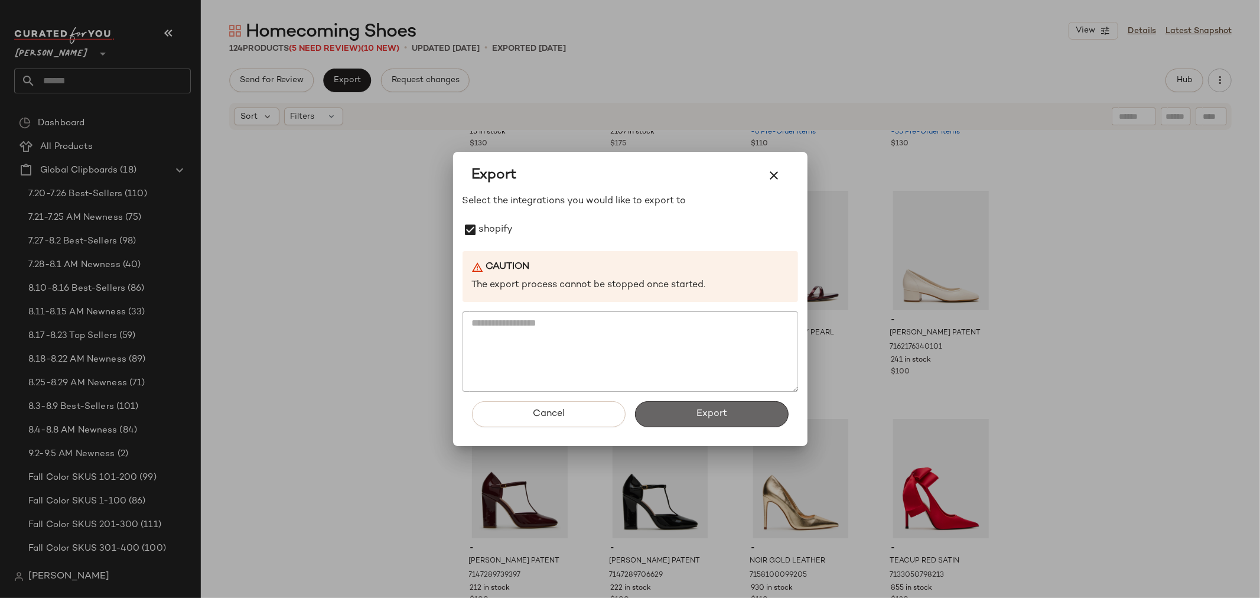
click at [740, 410] on button "Export" at bounding box center [712, 414] width 154 height 26
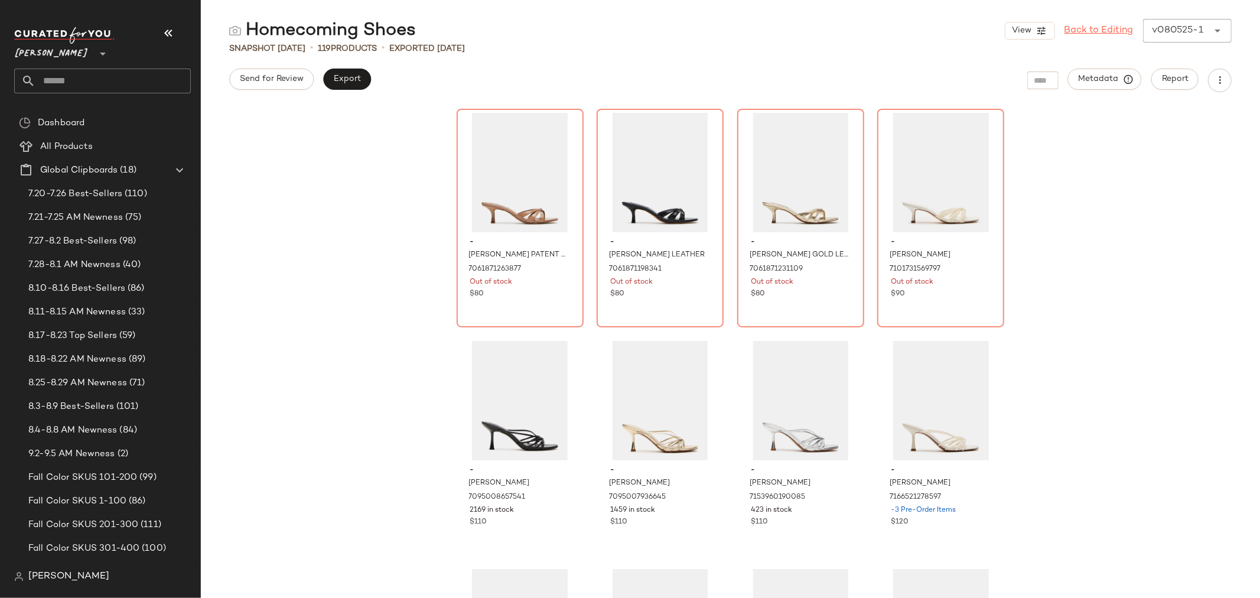
click at [1077, 30] on link "Back to Editing" at bounding box center [1099, 31] width 69 height 14
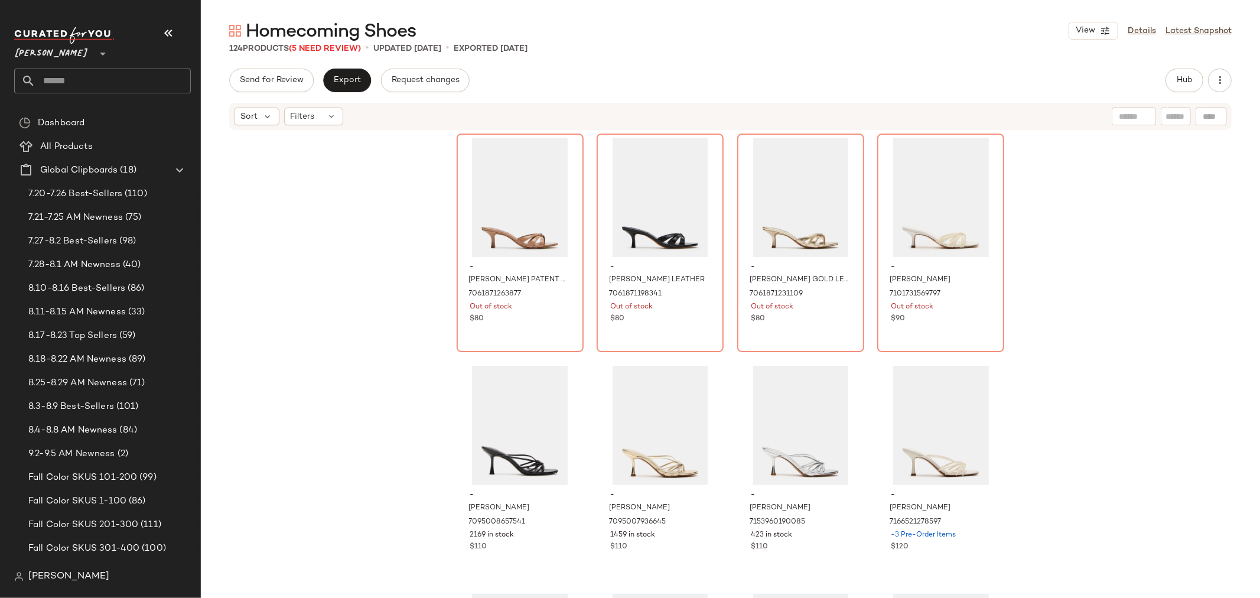
click at [78, 80] on input "text" at bounding box center [112, 81] width 155 height 25
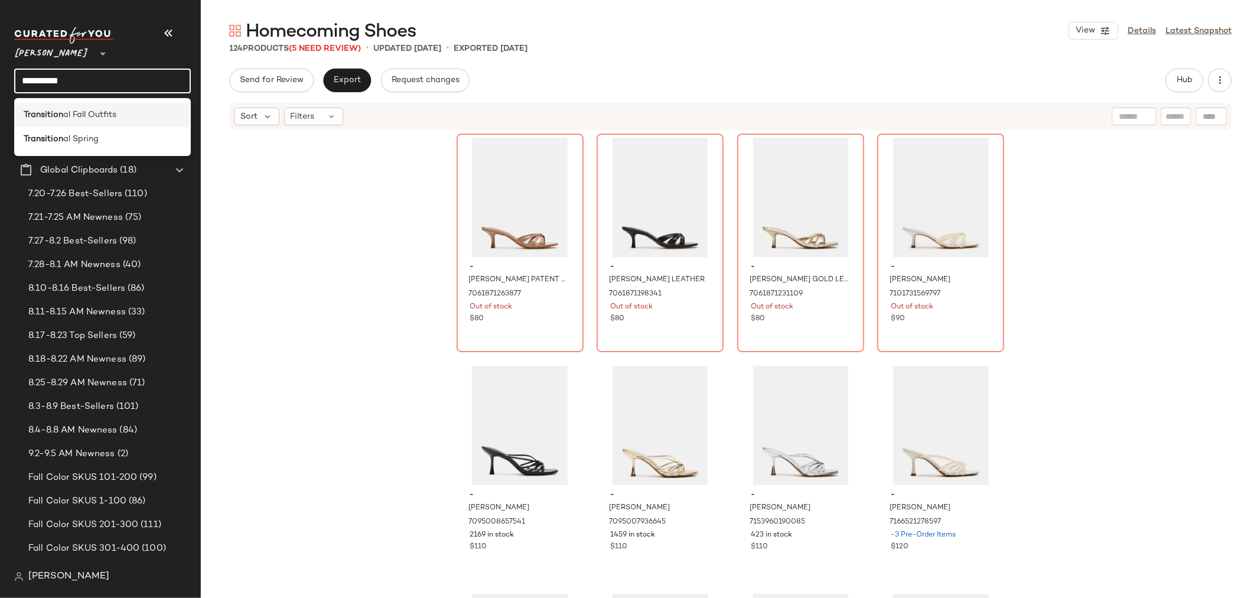
type input "**********"
click at [77, 115] on span "al Fall Outfits" at bounding box center [89, 115] width 53 height 12
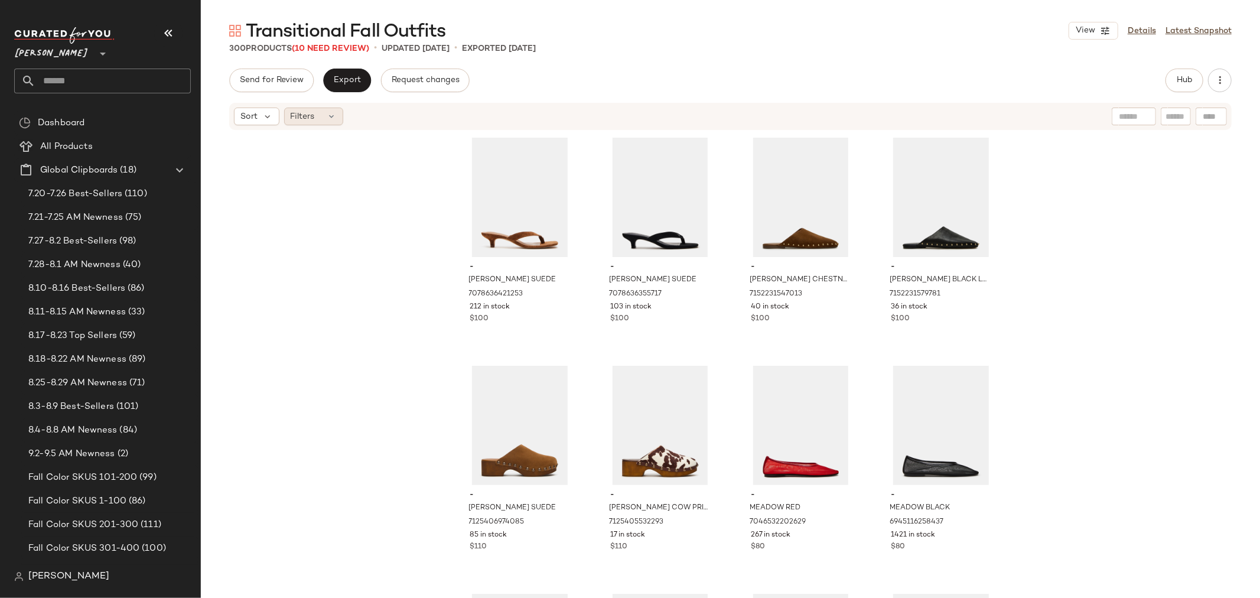
click at [333, 116] on icon at bounding box center [331, 116] width 9 height 9
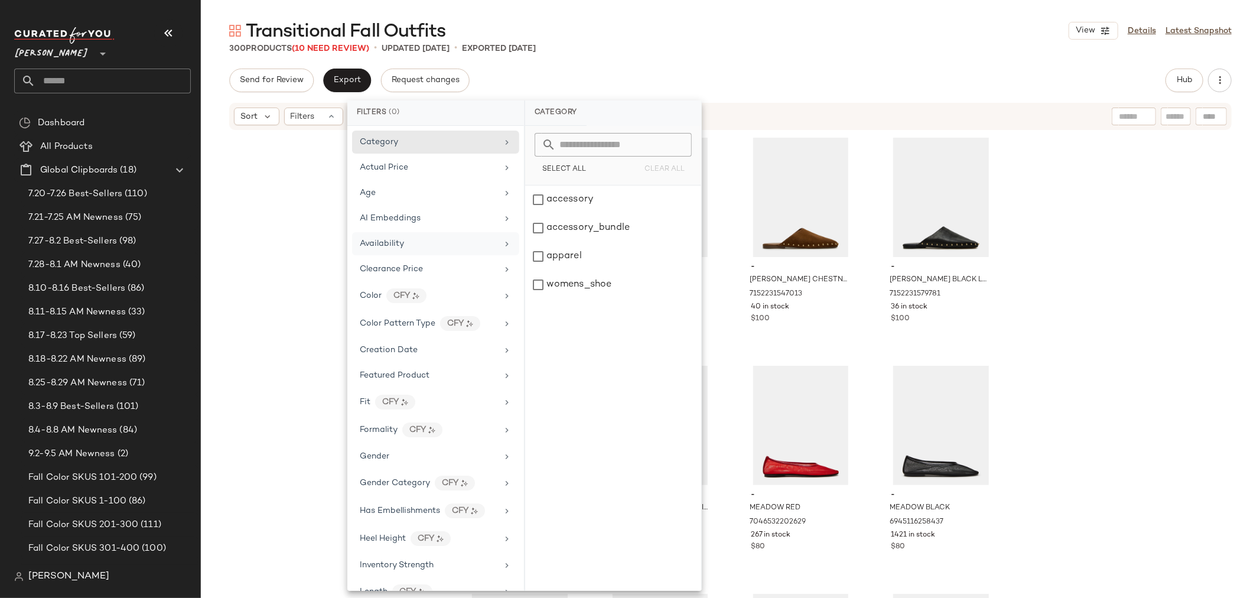
click at [372, 238] on div "Availability" at bounding box center [382, 244] width 44 height 12
click at [535, 242] on div "out_of_stock" at bounding box center [613, 256] width 176 height 28
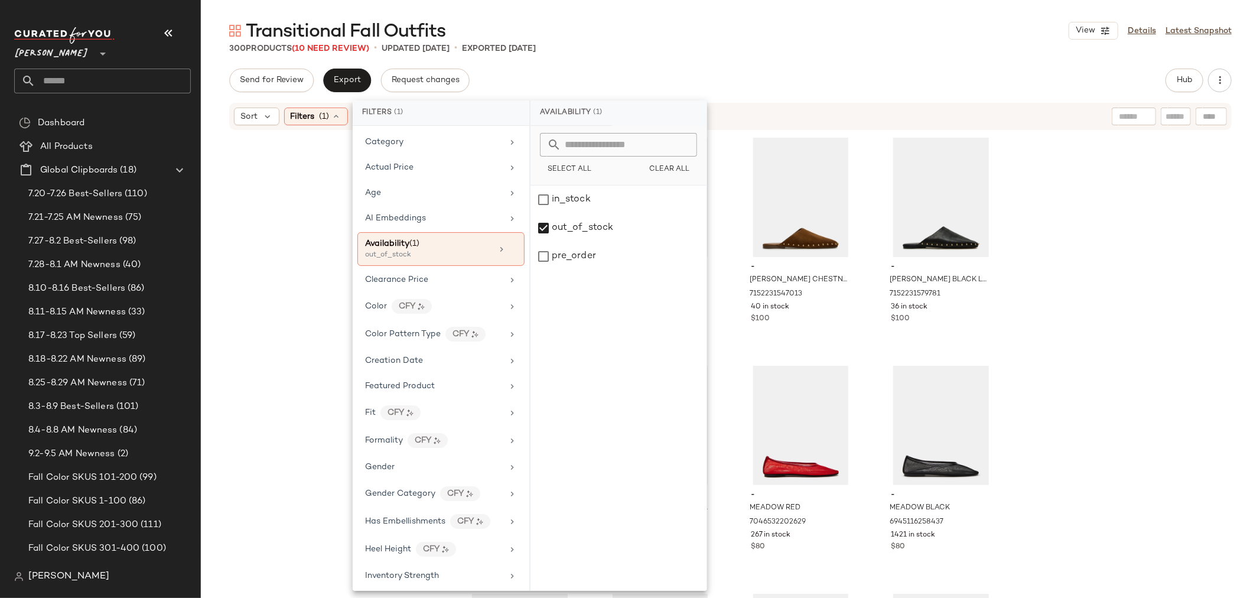
click at [320, 231] on div "- [PERSON_NAME] SUEDE 7078636421253 212 in stock $100 - [PERSON_NAME] SUEDE 707…" at bounding box center [731, 382] width 1060 height 502
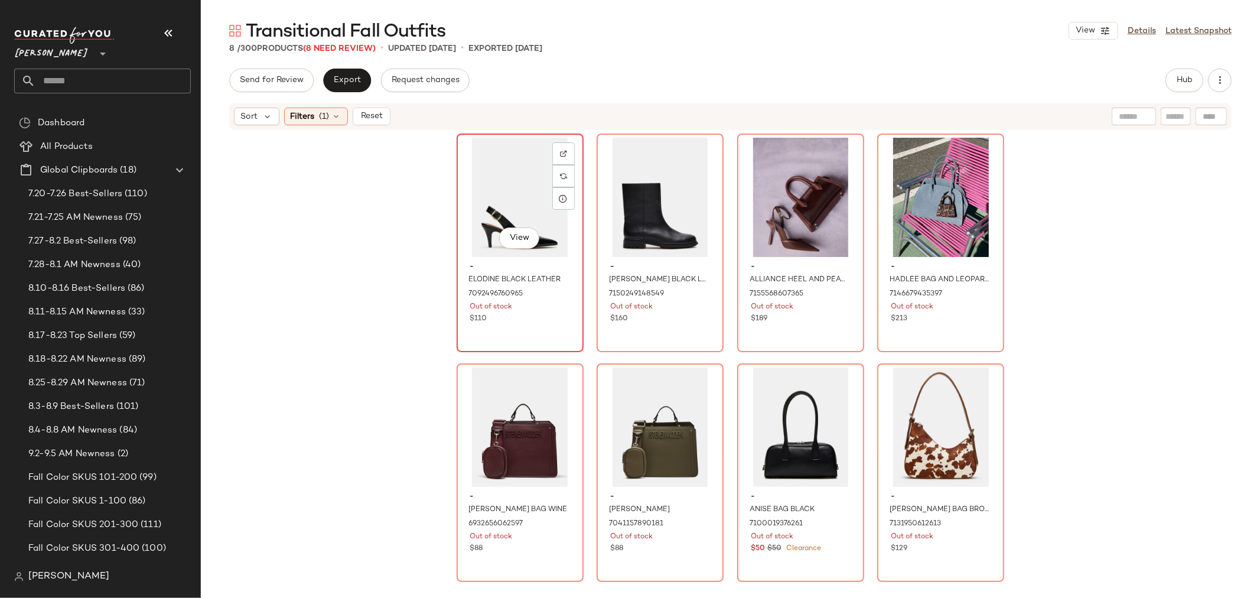
click at [495, 209] on div "View" at bounding box center [520, 197] width 119 height 119
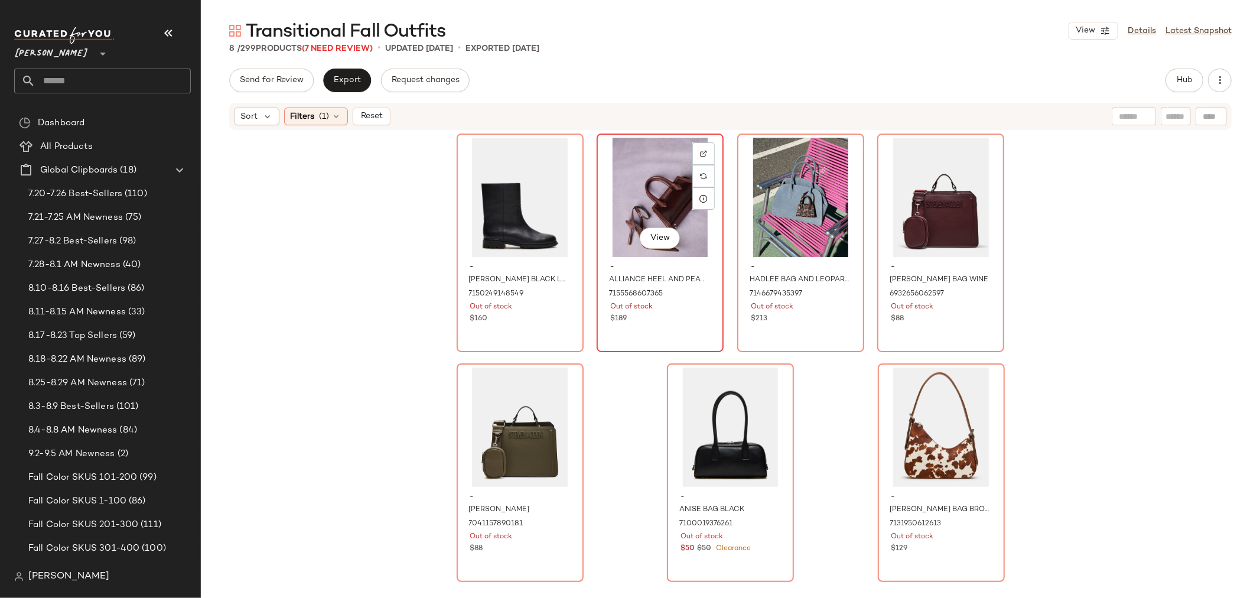
click at [641, 197] on div "View" at bounding box center [660, 197] width 119 height 119
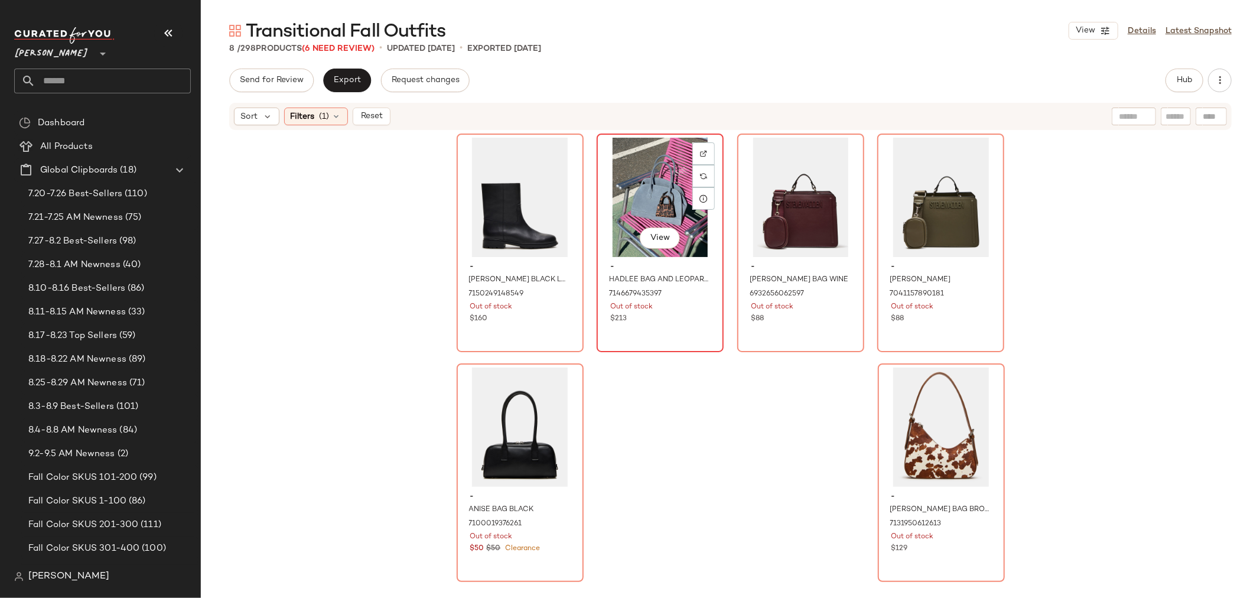
click at [645, 196] on div "View" at bounding box center [660, 197] width 119 height 119
click at [700, 165] on div at bounding box center [704, 176] width 22 height 22
click at [630, 202] on div "View" at bounding box center [660, 197] width 119 height 119
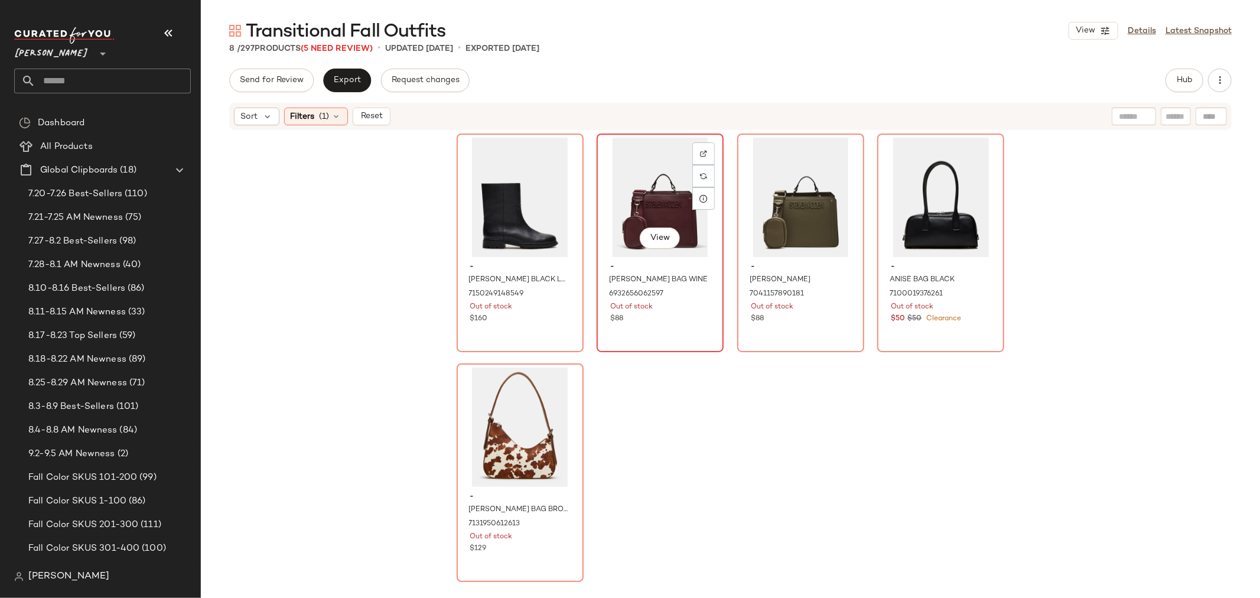
click at [648, 199] on div "View" at bounding box center [660, 197] width 119 height 119
click at [701, 150] on img at bounding box center [703, 153] width 7 height 7
click at [651, 189] on div "View" at bounding box center [660, 197] width 119 height 119
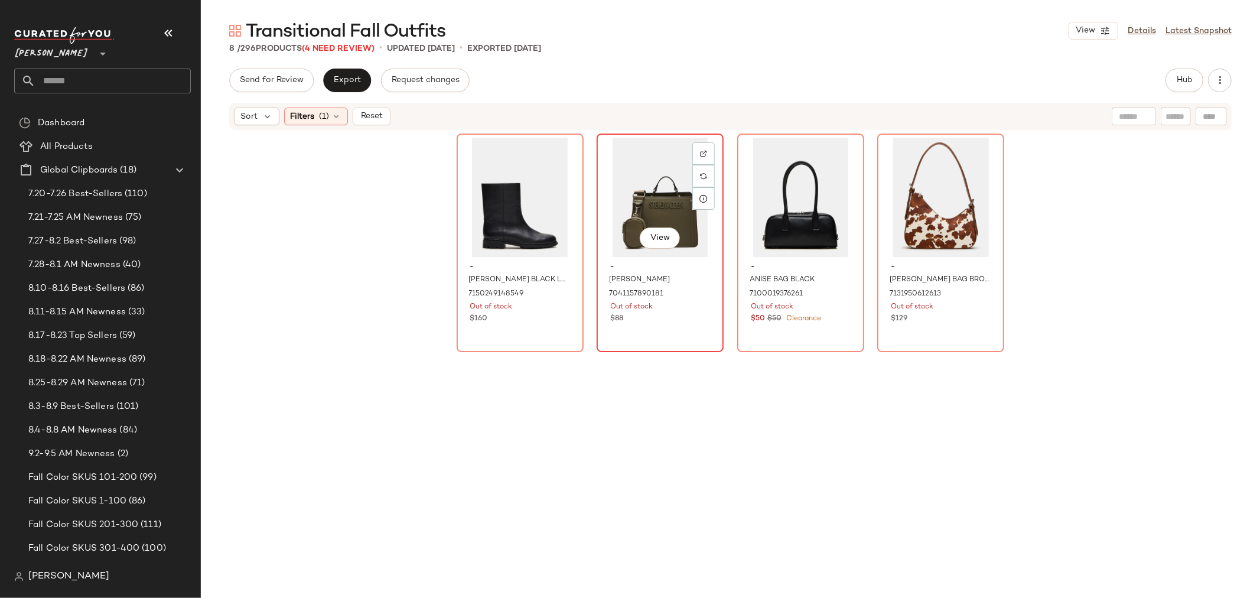
click at [660, 192] on div "View" at bounding box center [660, 197] width 119 height 119
click at [700, 154] on img at bounding box center [703, 153] width 7 height 7
click at [656, 196] on div "View" at bounding box center [660, 197] width 119 height 119
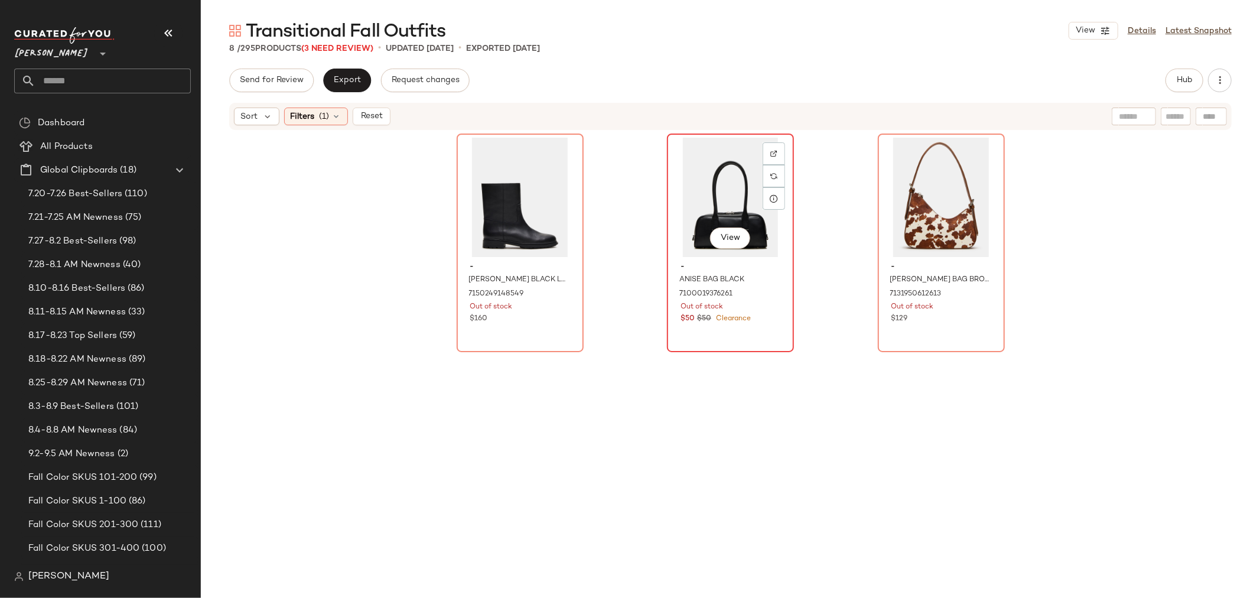
click at [690, 199] on div "View" at bounding box center [730, 197] width 119 height 119
click at [771, 154] on img at bounding box center [774, 153] width 7 height 7
click at [717, 207] on div "View" at bounding box center [730, 197] width 119 height 119
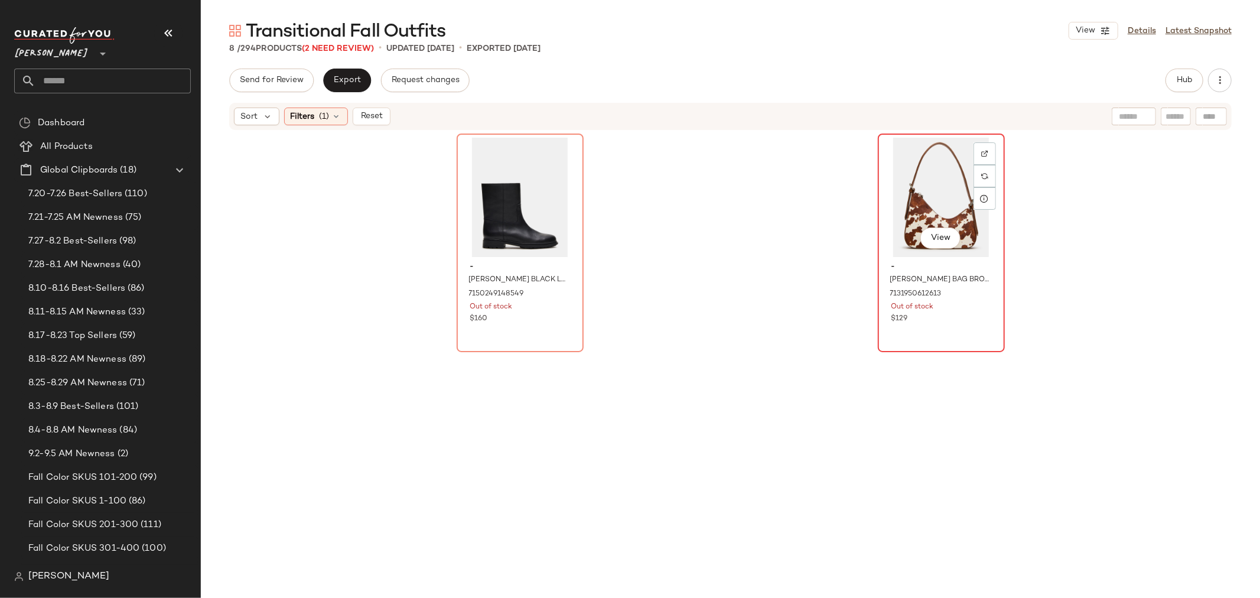
click at [888, 197] on div "View" at bounding box center [941, 197] width 119 height 119
click at [983, 151] on img at bounding box center [985, 153] width 7 height 7
click at [378, 116] on span "Reset" at bounding box center [371, 116] width 22 height 9
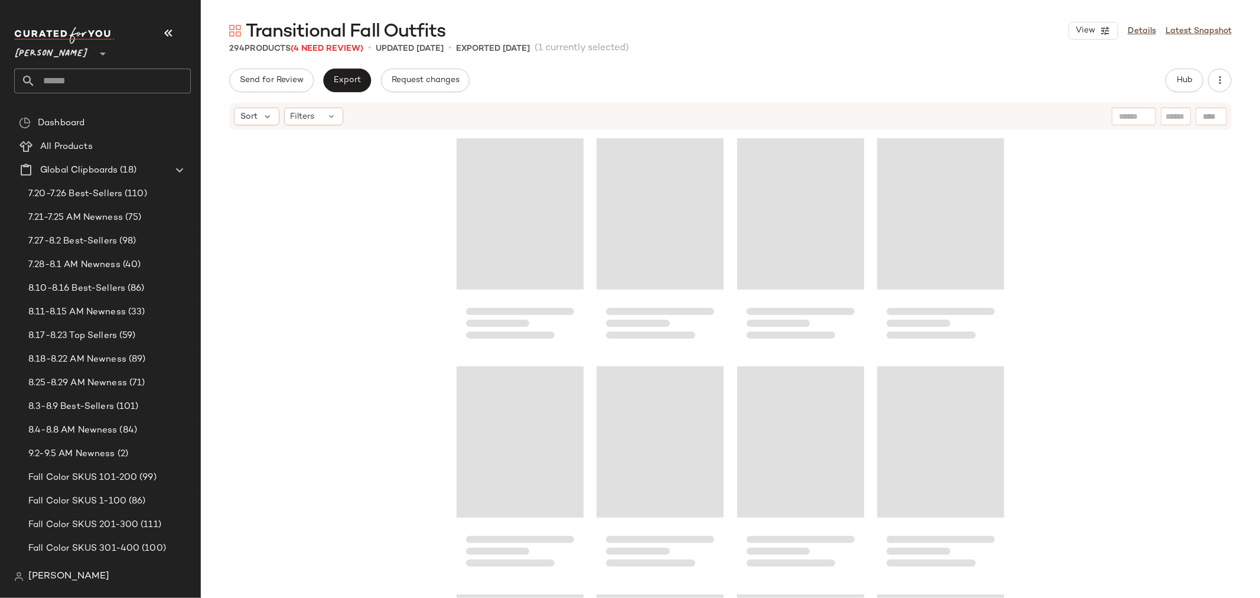
scroll to position [12773, 0]
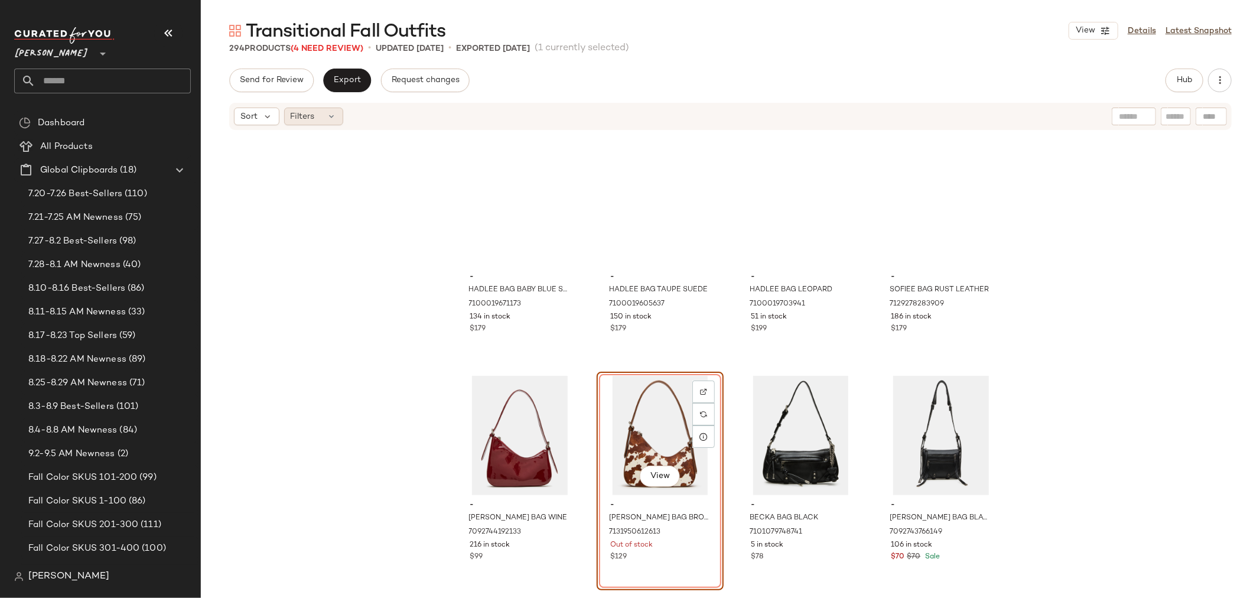
click at [329, 119] on icon at bounding box center [331, 116] width 9 height 9
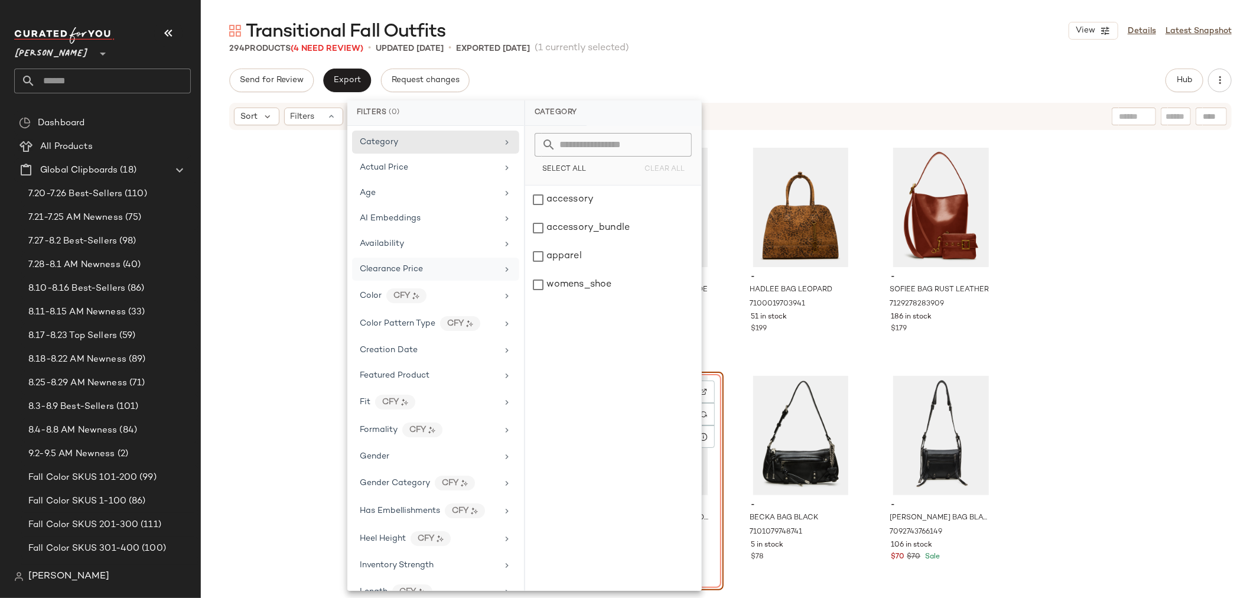
click at [402, 271] on span "Clearance Price" at bounding box center [391, 269] width 63 height 9
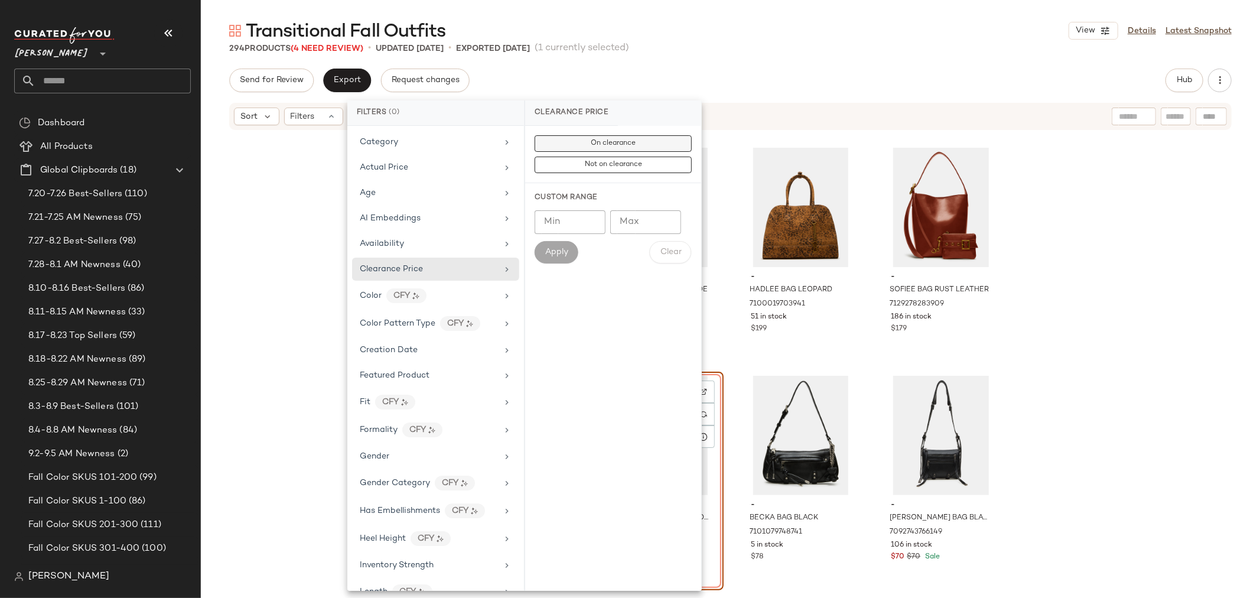
click at [596, 145] on span "On clearance" at bounding box center [613, 143] width 46 height 8
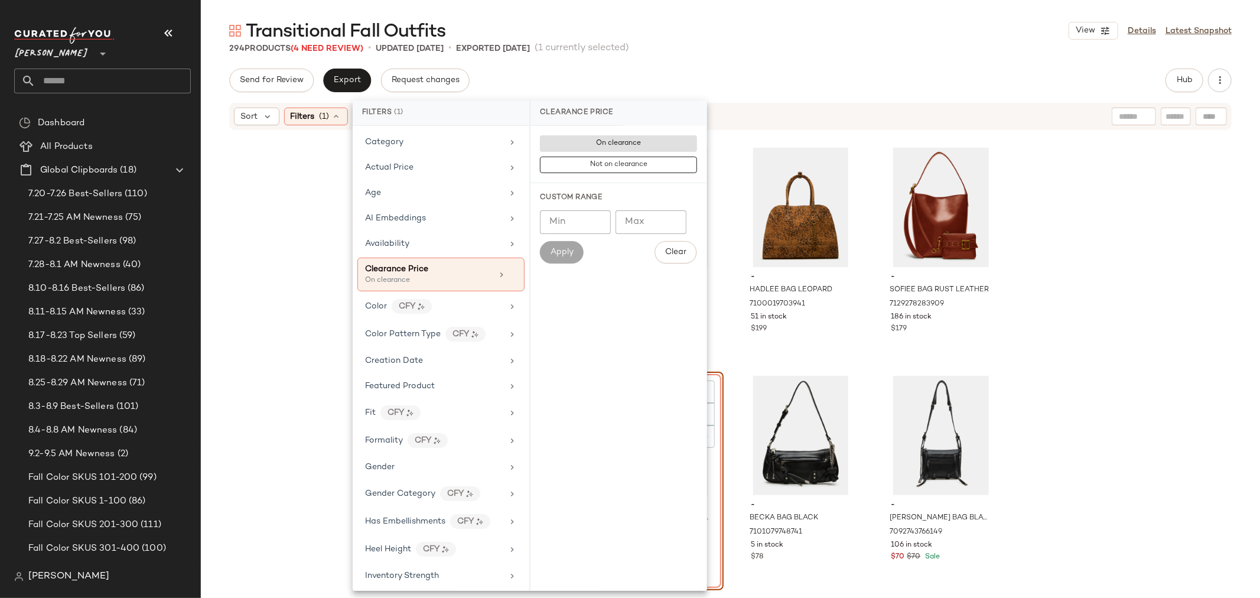
click at [310, 235] on div "- HADLEE BAG BABY BLUE SUEDE 7100019671173 134 in stock $179 - HADLEE BAG TAUPE…" at bounding box center [731, 382] width 1060 height 502
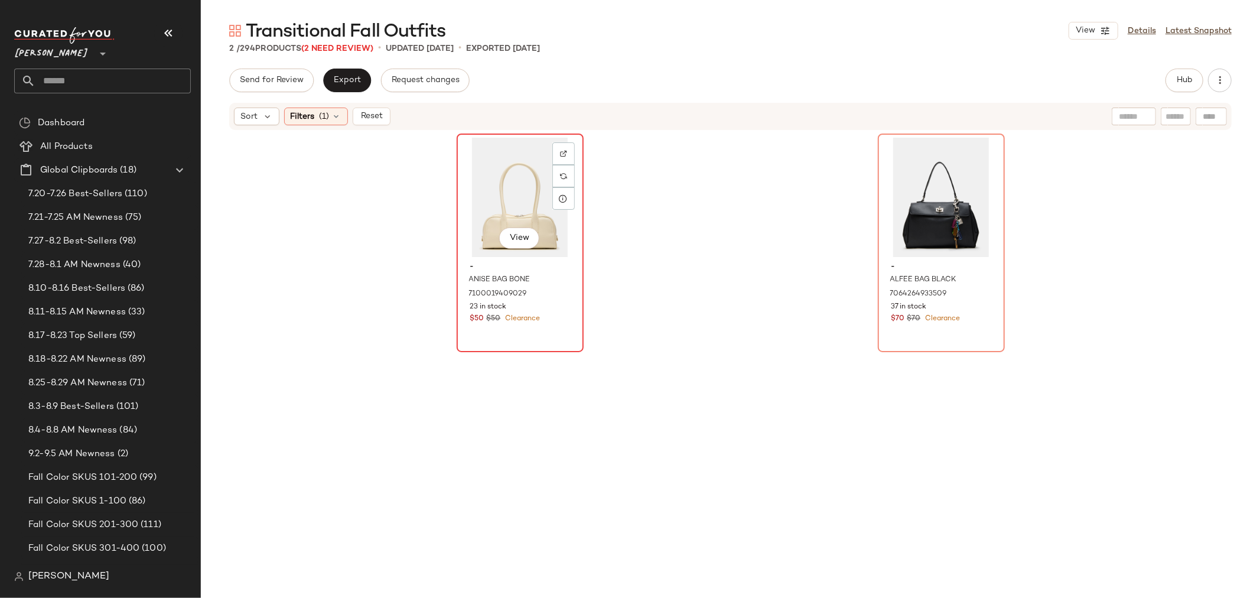
click at [487, 196] on div "View" at bounding box center [520, 197] width 119 height 119
click at [563, 151] on img at bounding box center [563, 153] width 7 height 7
click at [498, 184] on div "View" at bounding box center [520, 197] width 119 height 119
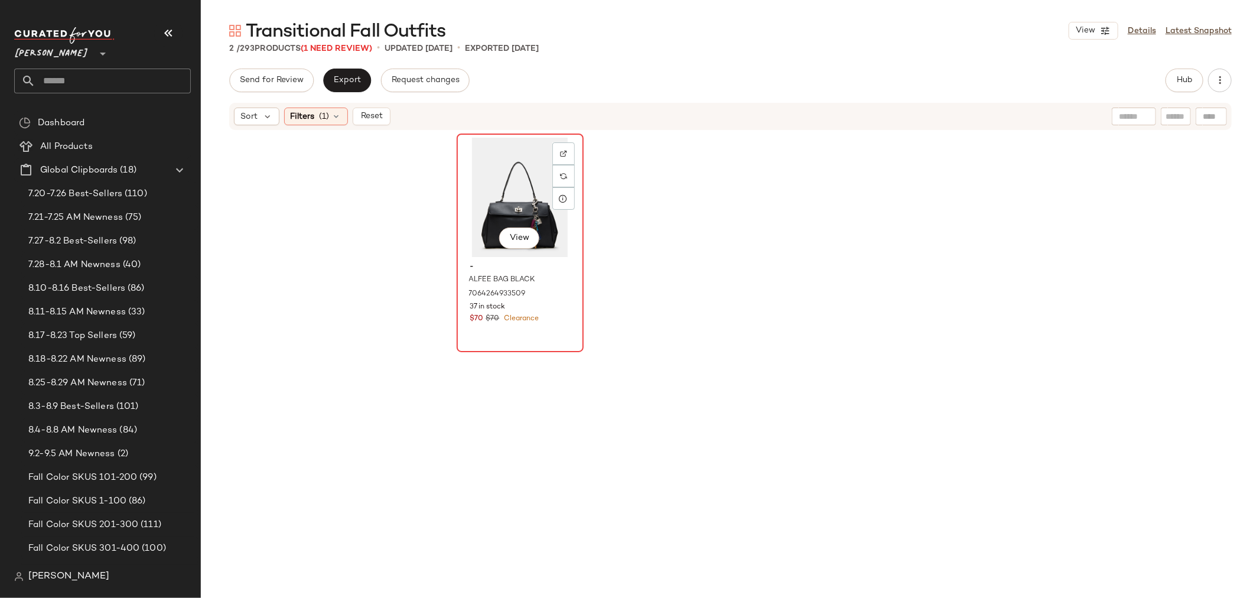
click at [507, 198] on div "View" at bounding box center [520, 197] width 119 height 119
click at [560, 151] on img at bounding box center [563, 153] width 7 height 7
click at [505, 213] on div "View" at bounding box center [520, 197] width 119 height 119
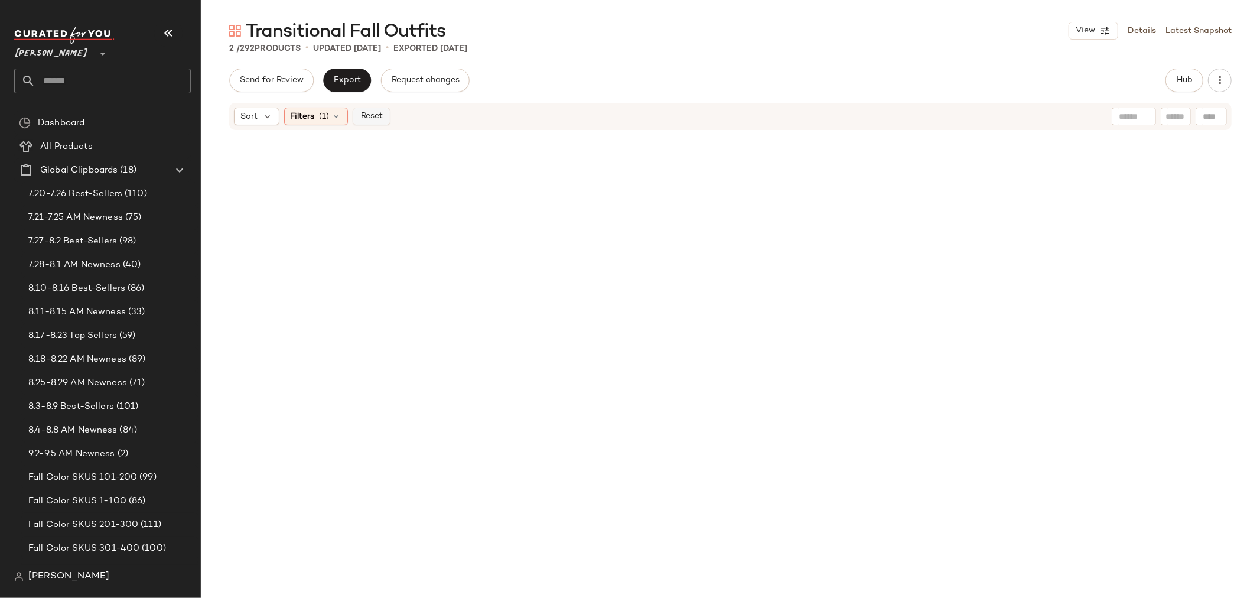
click at [376, 116] on span "Reset" at bounding box center [371, 116] width 22 height 9
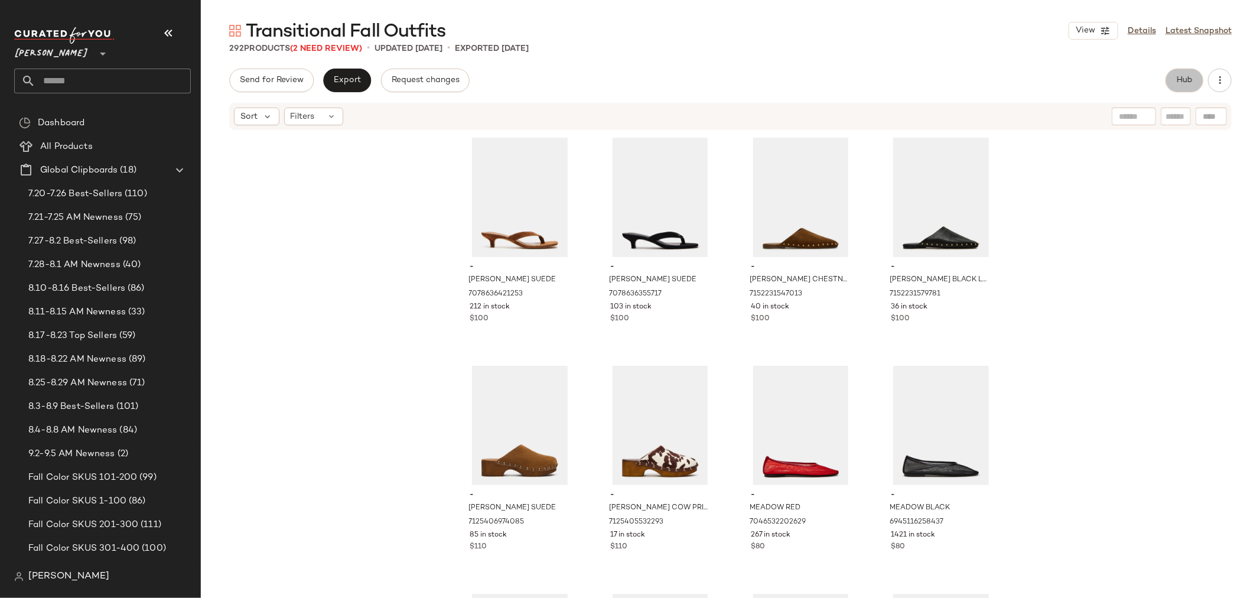
click at [1187, 77] on span "Hub" at bounding box center [1185, 80] width 17 height 9
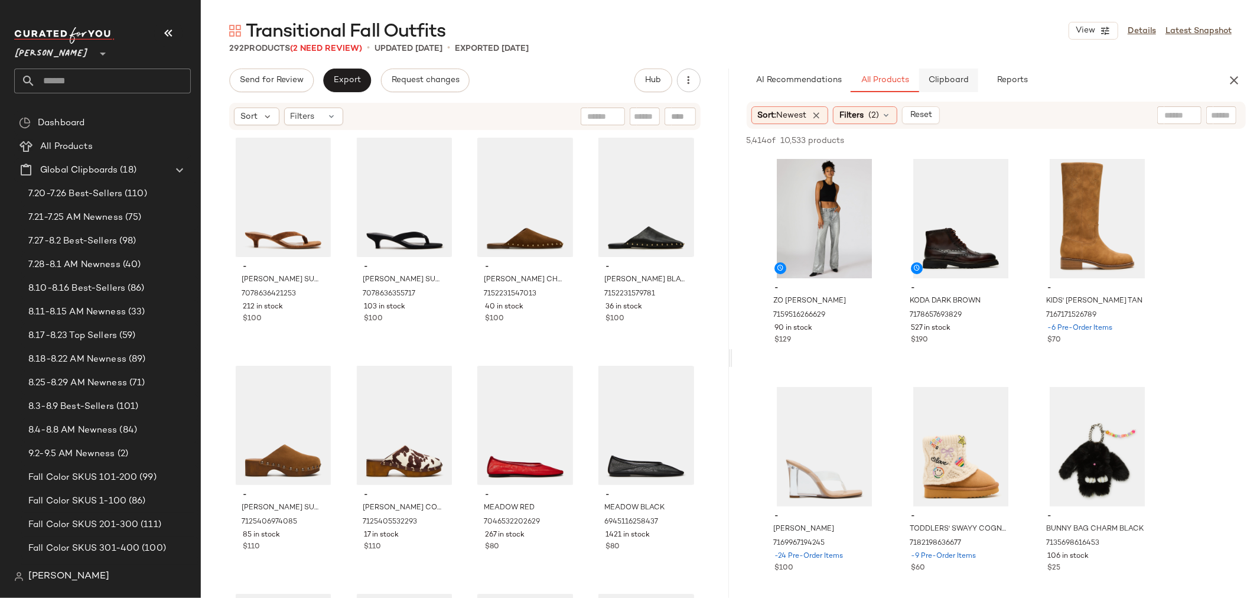
click at [940, 81] on span "Clipboard" at bounding box center [948, 80] width 41 height 9
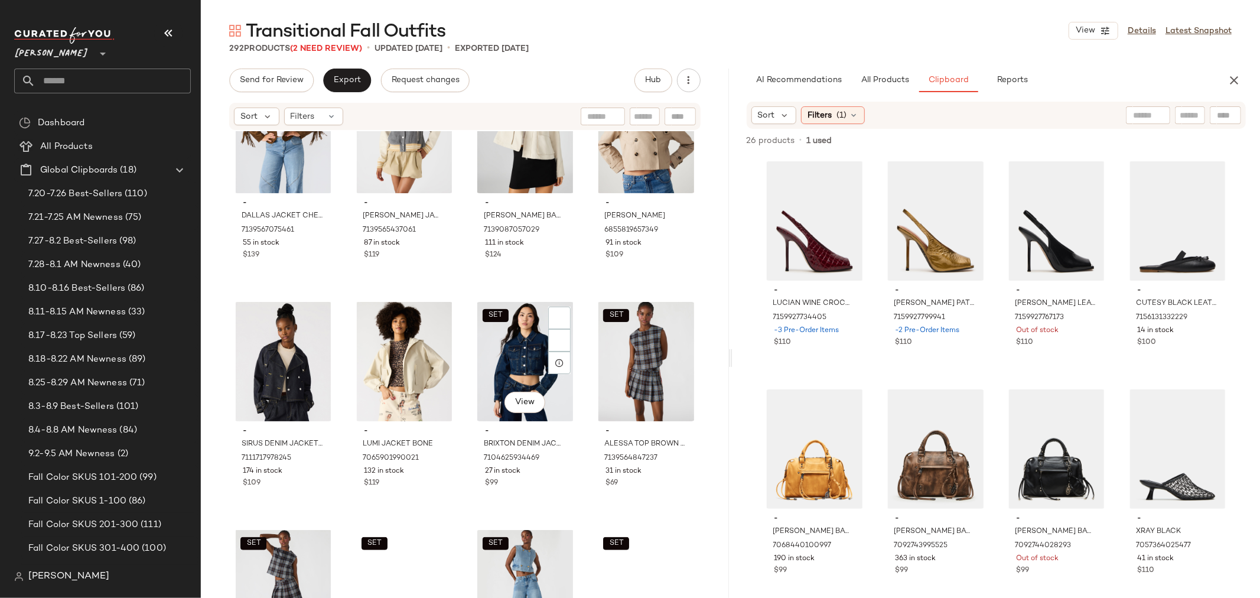
scroll to position [15833, 0]
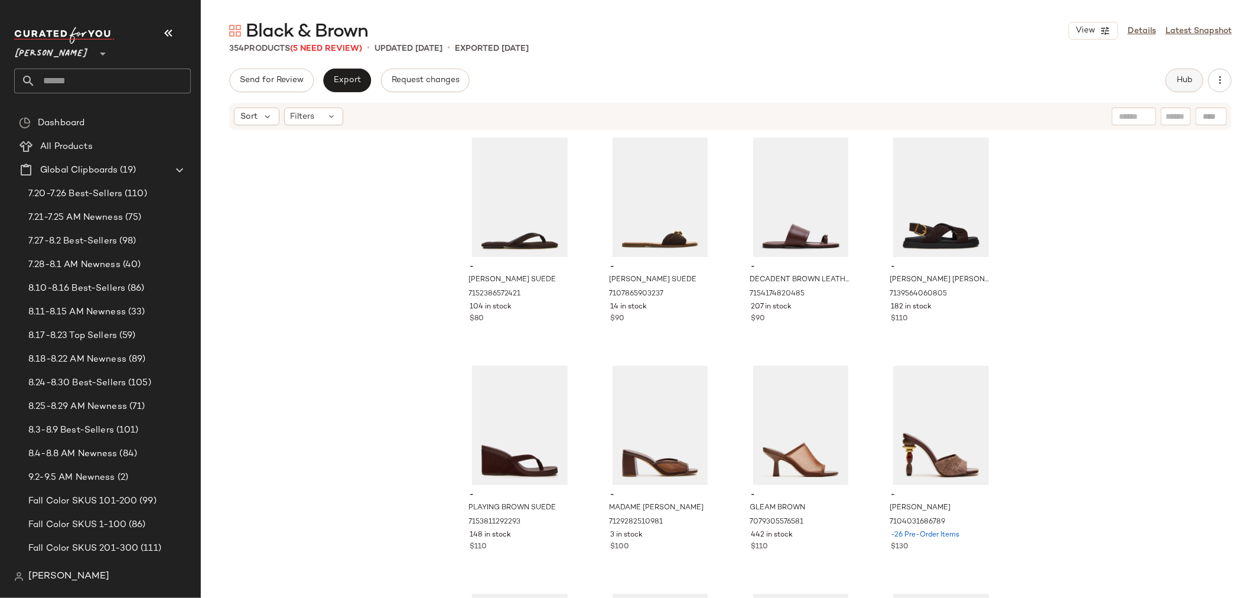
click at [1178, 80] on span "Hub" at bounding box center [1185, 80] width 17 height 9
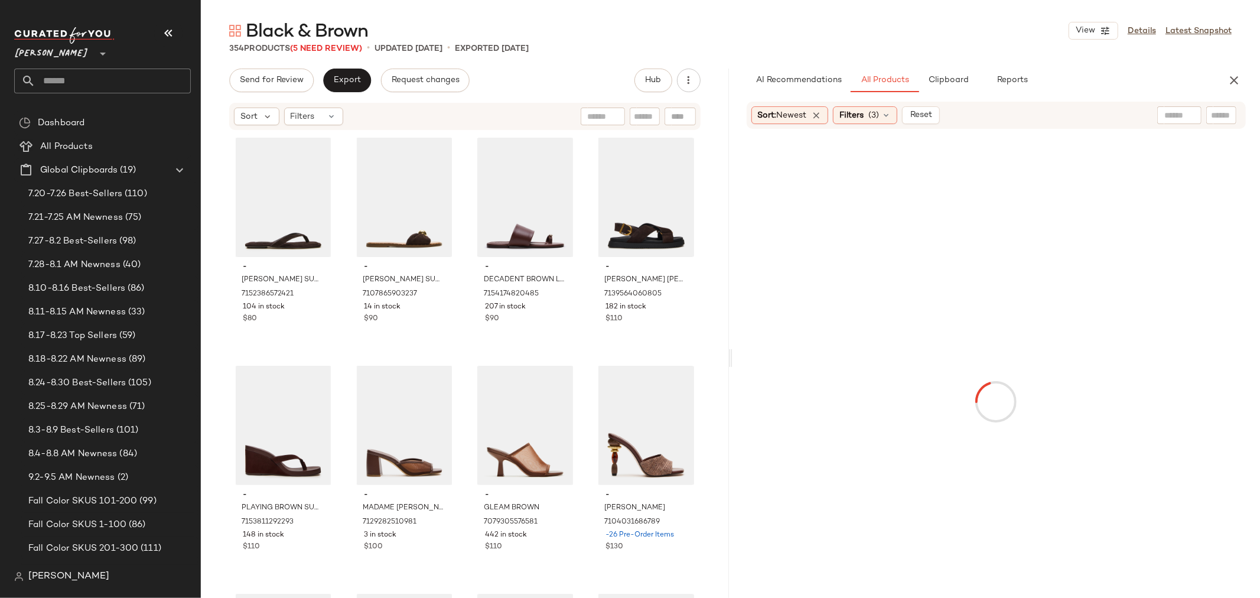
click at [946, 93] on div "AI Recommendations All Products Clipboard Reports Sort: Newest Filters (3) Reset" at bounding box center [997, 358] width 528 height 579
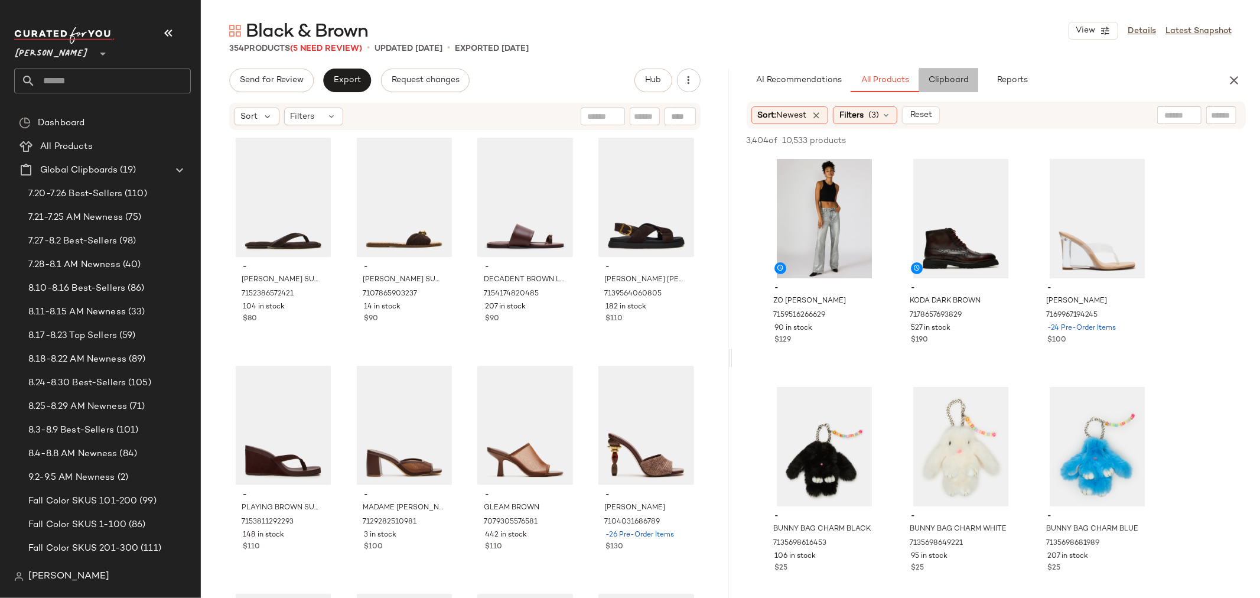
click at [946, 86] on button "Clipboard" at bounding box center [948, 81] width 59 height 24
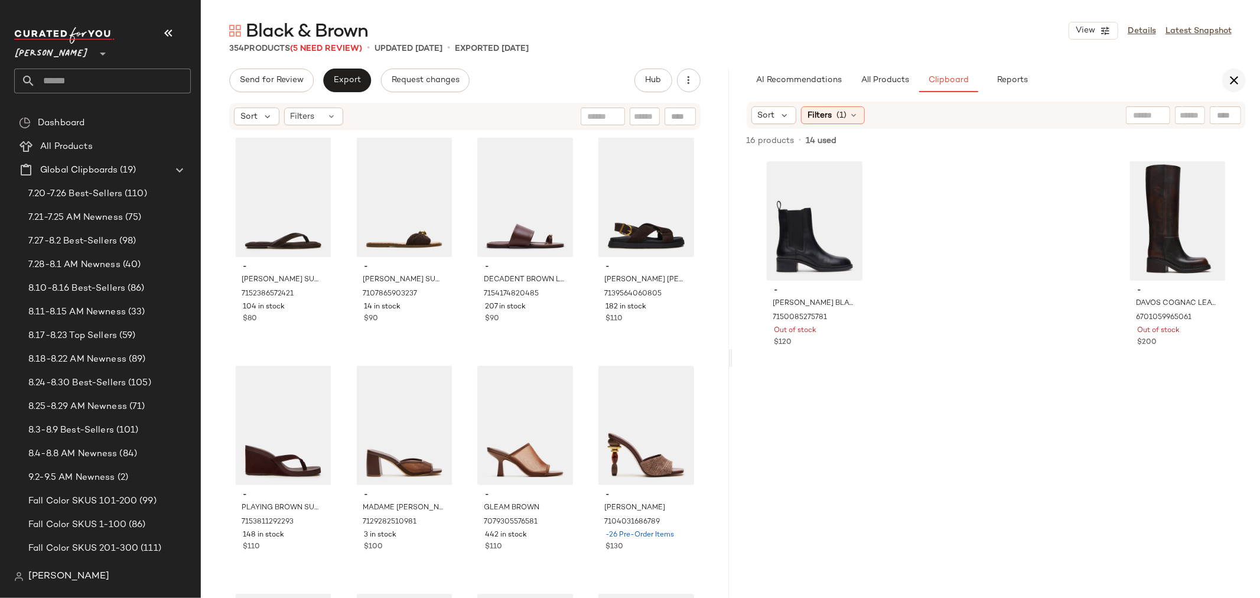
click at [1238, 79] on icon "button" at bounding box center [1234, 80] width 14 height 14
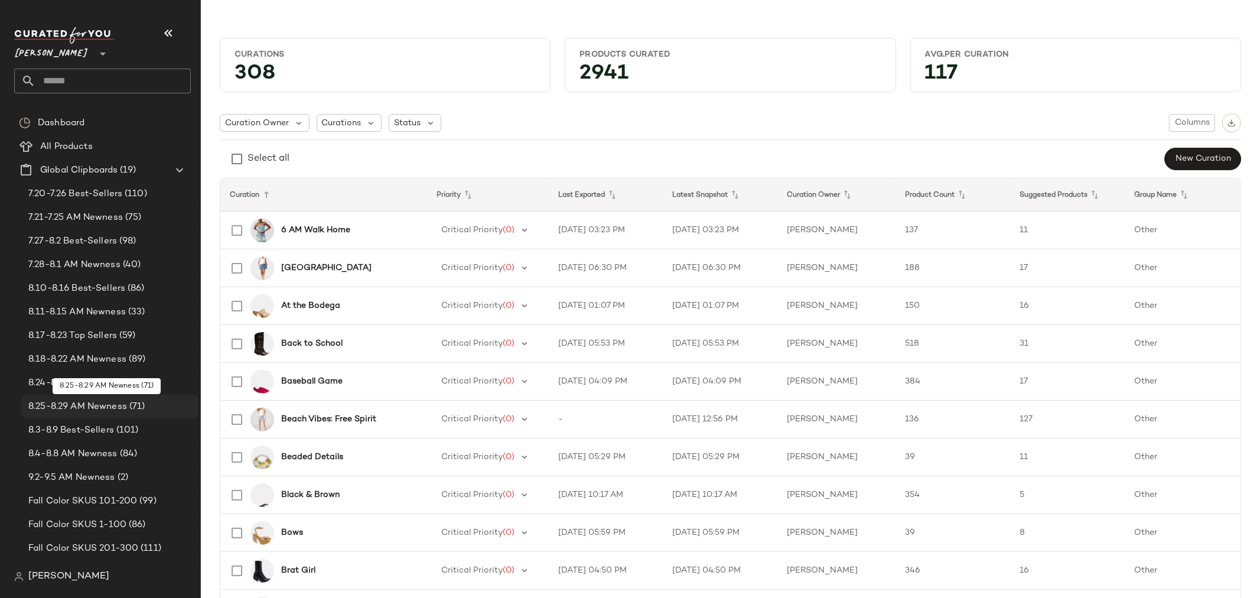
click at [116, 404] on span "8.25-8.29 AM Newness" at bounding box center [77, 407] width 99 height 14
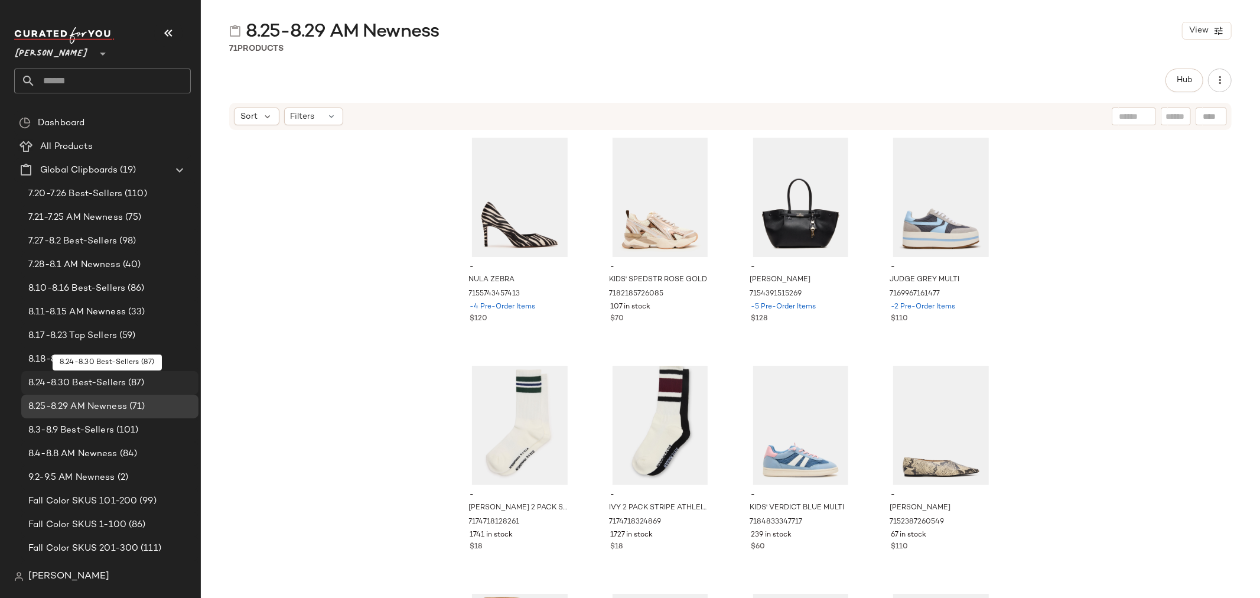
click at [113, 385] on span "8.24-8.30 Best-Sellers" at bounding box center [77, 383] width 98 height 14
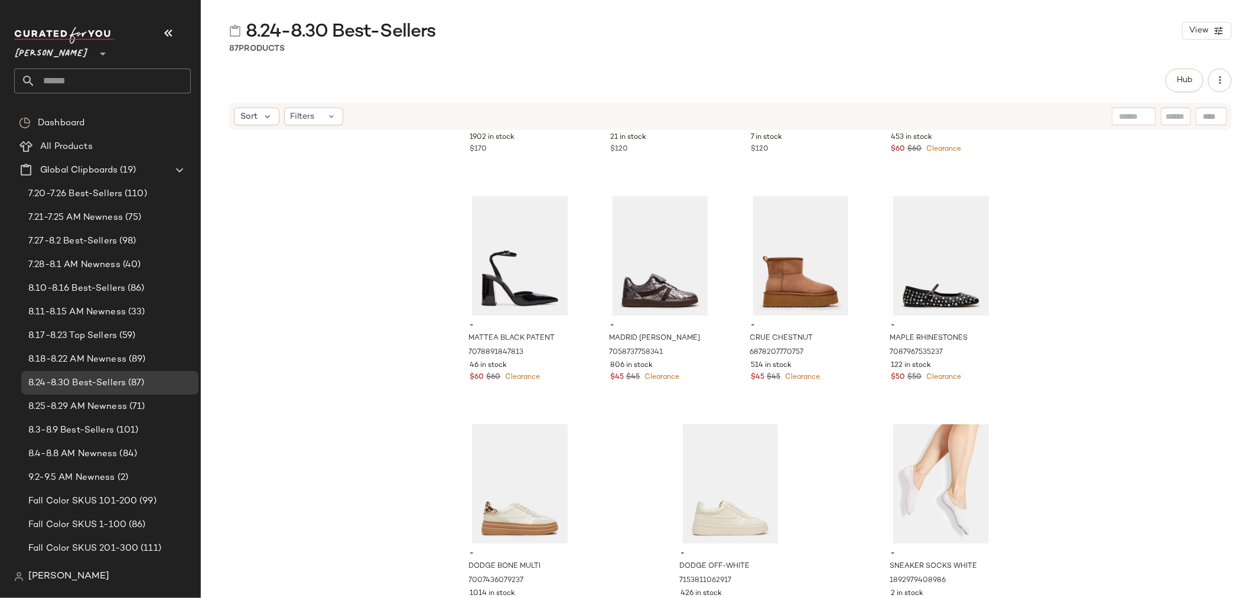
scroll to position [4518, 0]
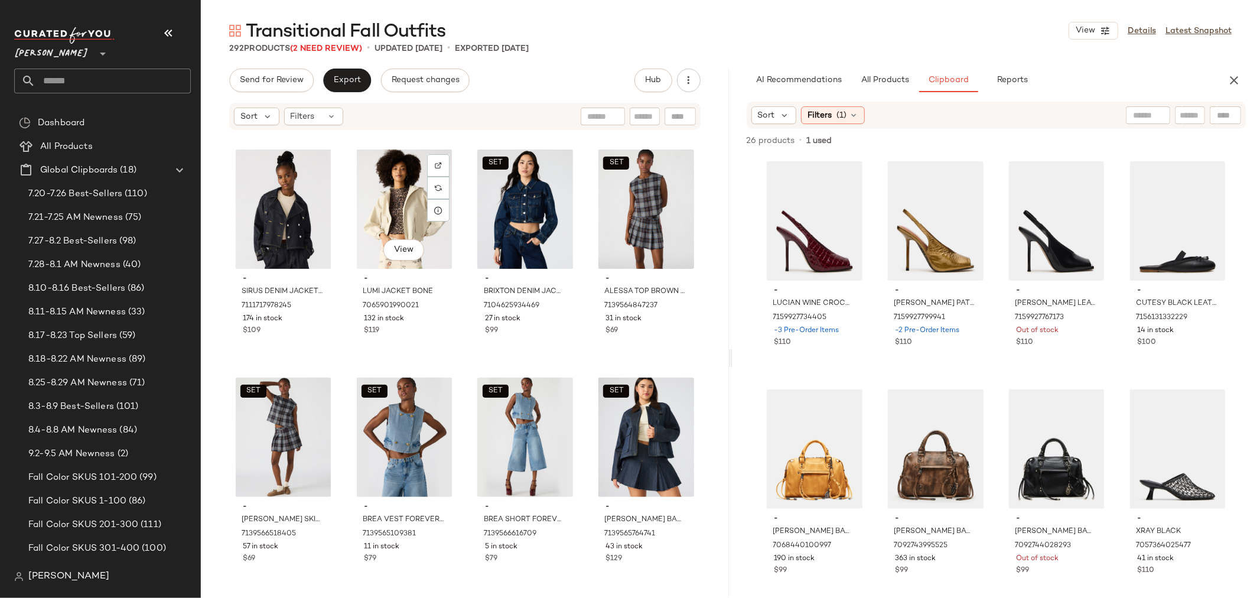
scroll to position [16151, 0]
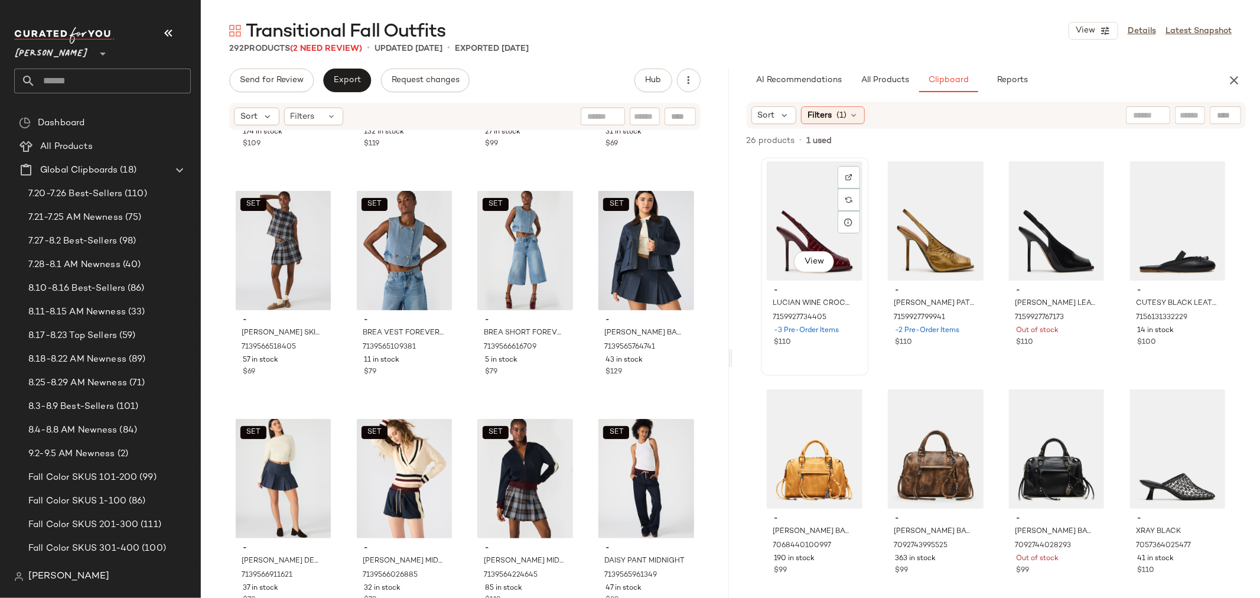
click at [789, 213] on div "View" at bounding box center [815, 220] width 100 height 119
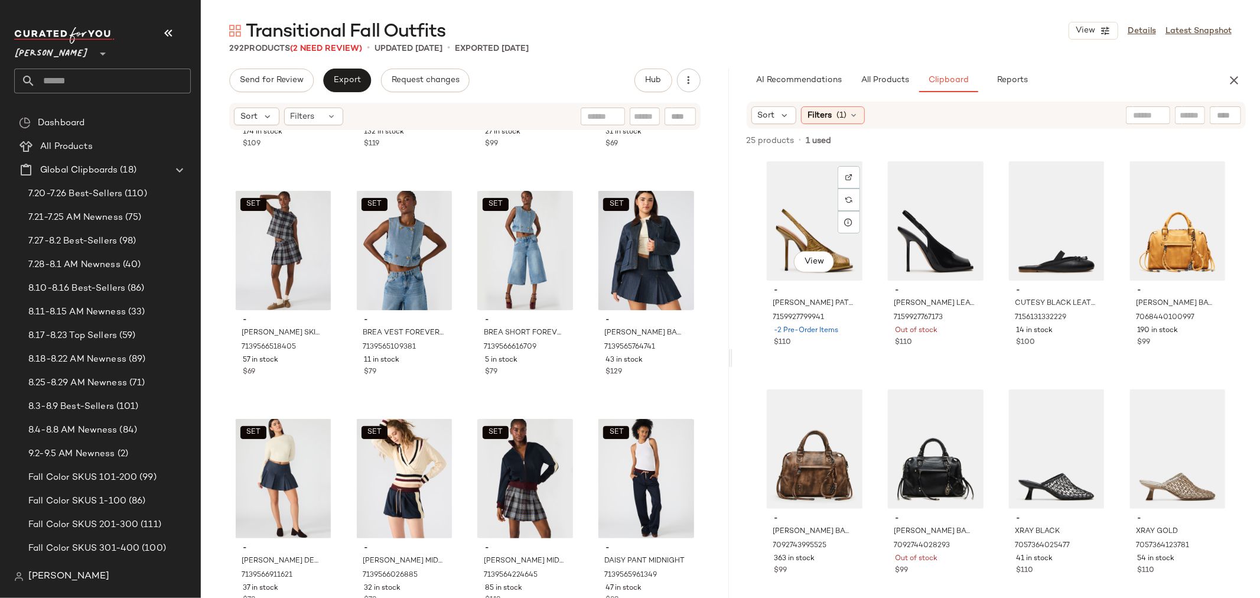
click at [789, 213] on div "View" at bounding box center [815, 220] width 100 height 119
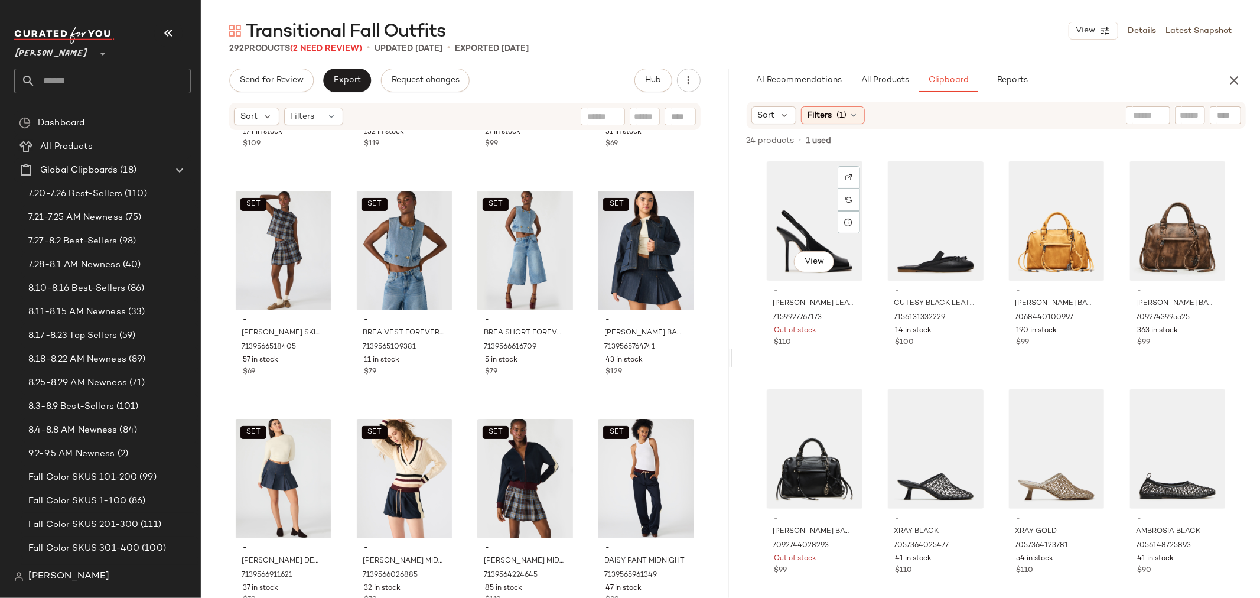
click at [789, 213] on div "View" at bounding box center [815, 220] width 100 height 119
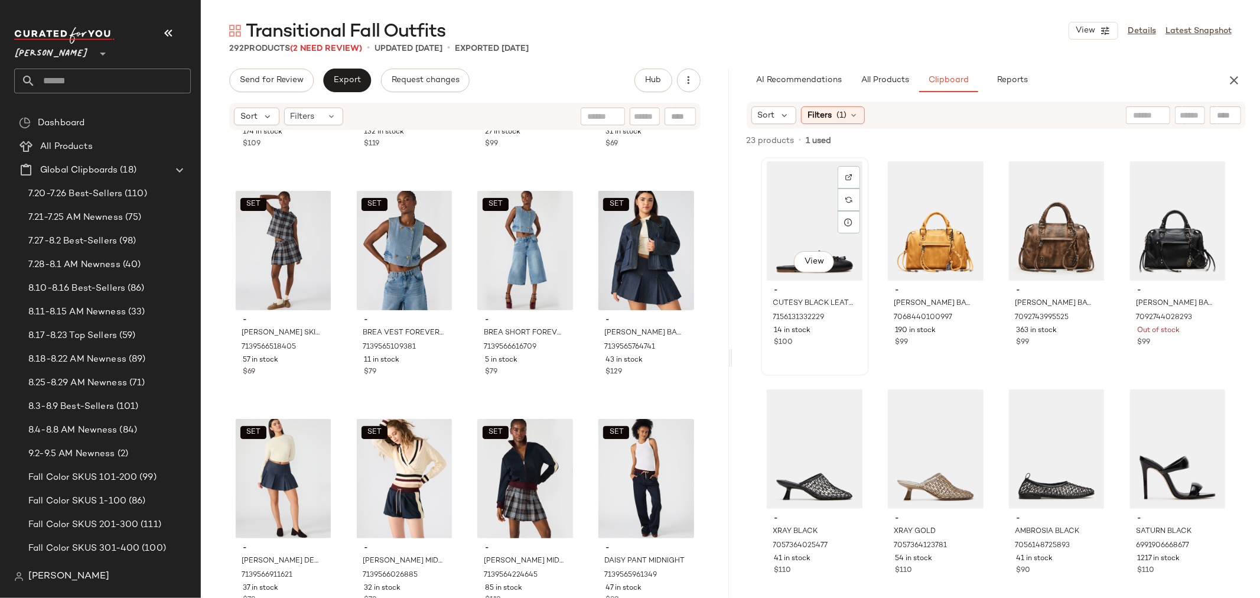
click at [814, 219] on div "View" at bounding box center [815, 220] width 100 height 119
click at [1130, 142] on span "Add to Bottom" at bounding box center [1144, 141] width 61 height 8
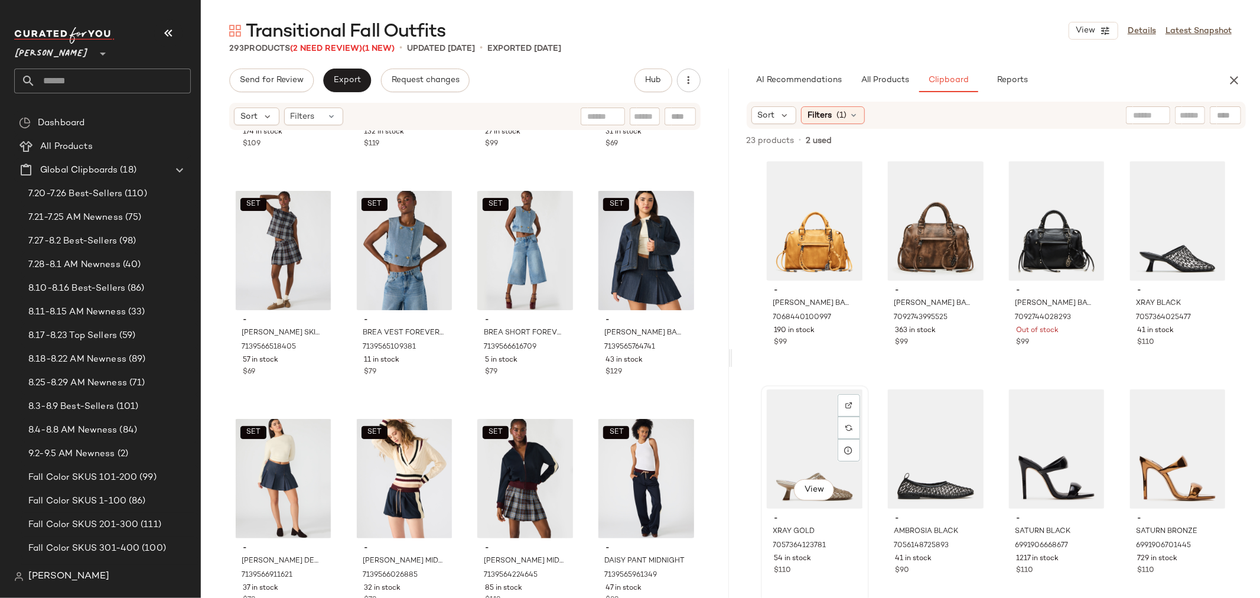
click at [806, 442] on div "View" at bounding box center [815, 448] width 100 height 119
click at [1153, 220] on div "View" at bounding box center [1178, 220] width 100 height 119
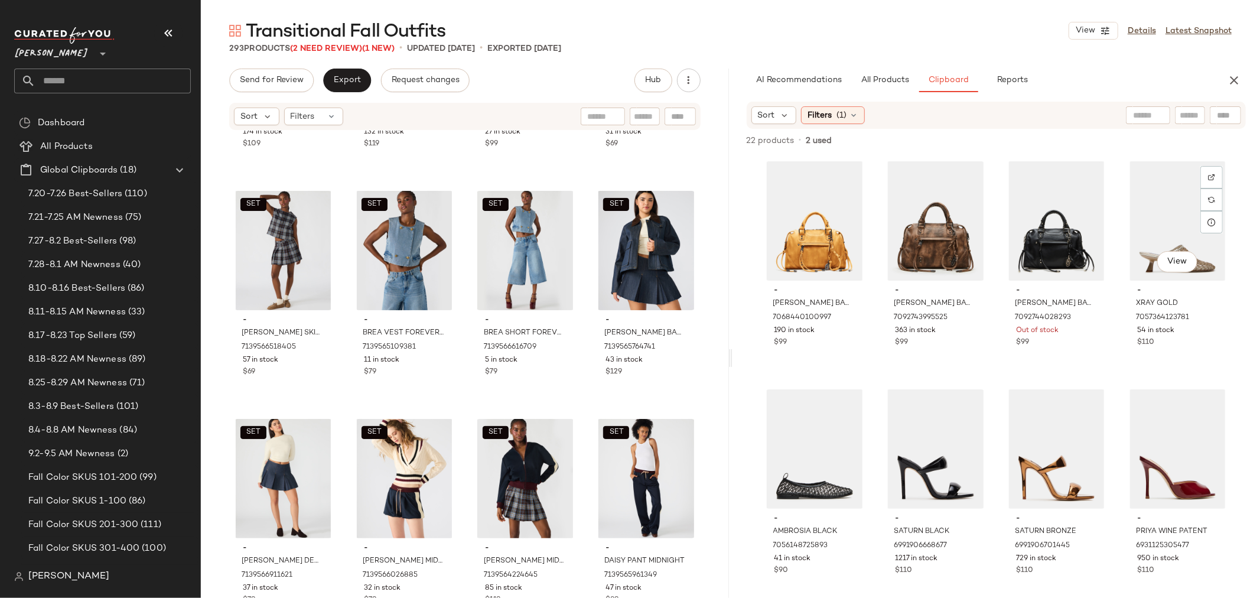
click at [1153, 220] on div "View" at bounding box center [1178, 220] width 100 height 119
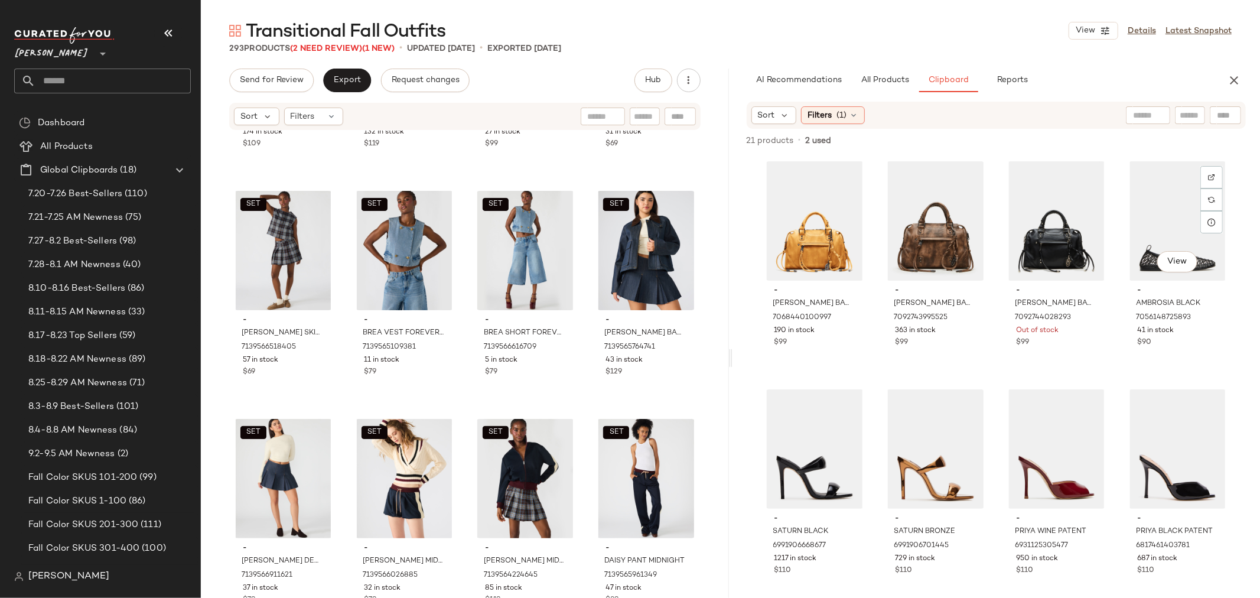
click at [1153, 220] on div "View" at bounding box center [1178, 220] width 100 height 119
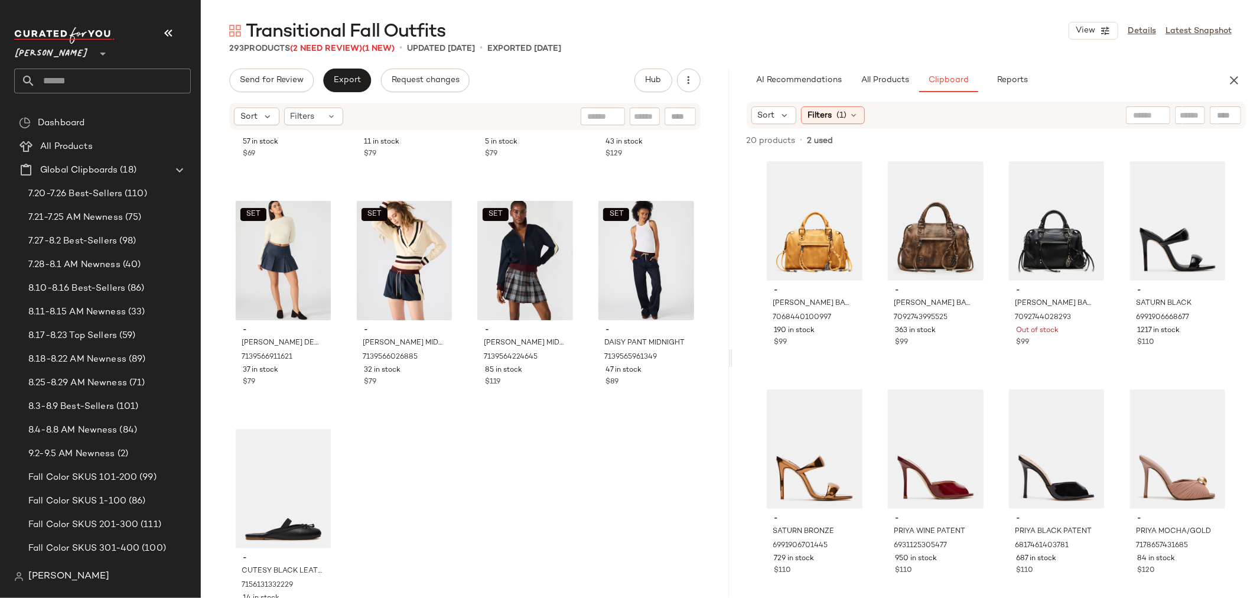
scroll to position [16379, 0]
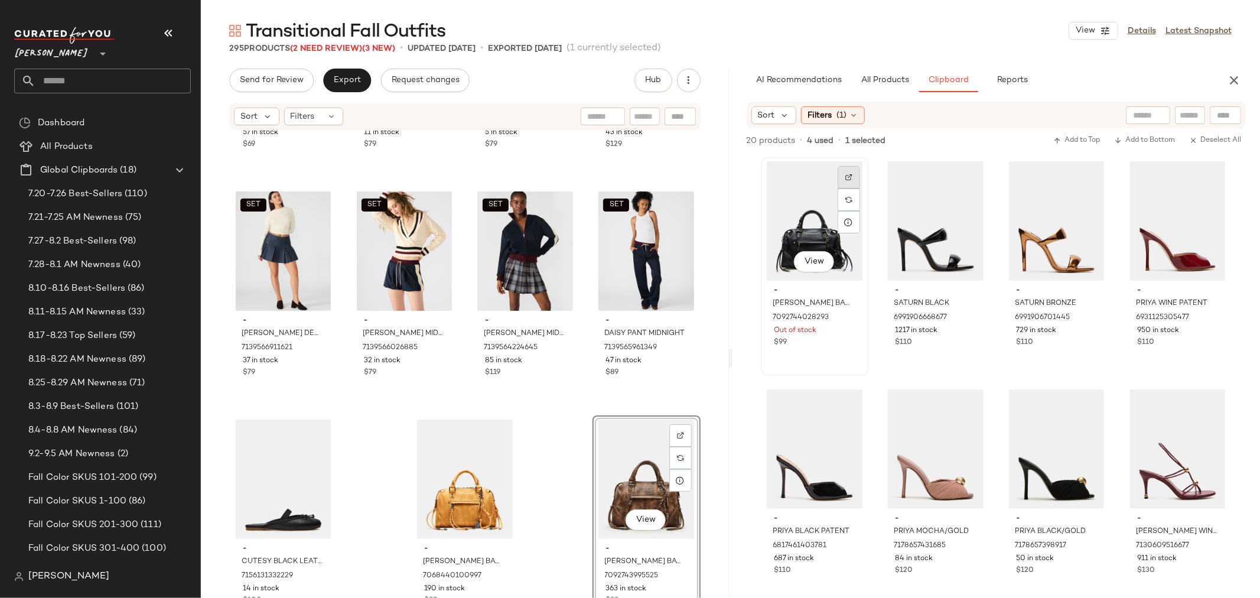
click at [852, 176] on img at bounding box center [849, 177] width 7 height 7
click at [930, 220] on div "View" at bounding box center [936, 220] width 100 height 119
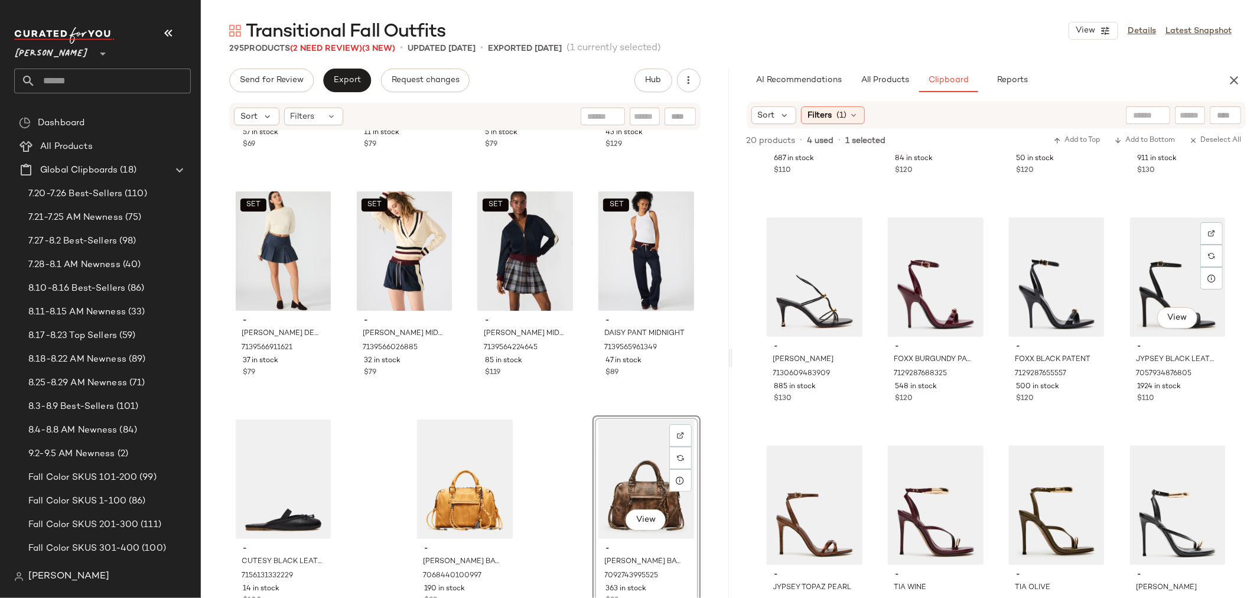
scroll to position [421, 0]
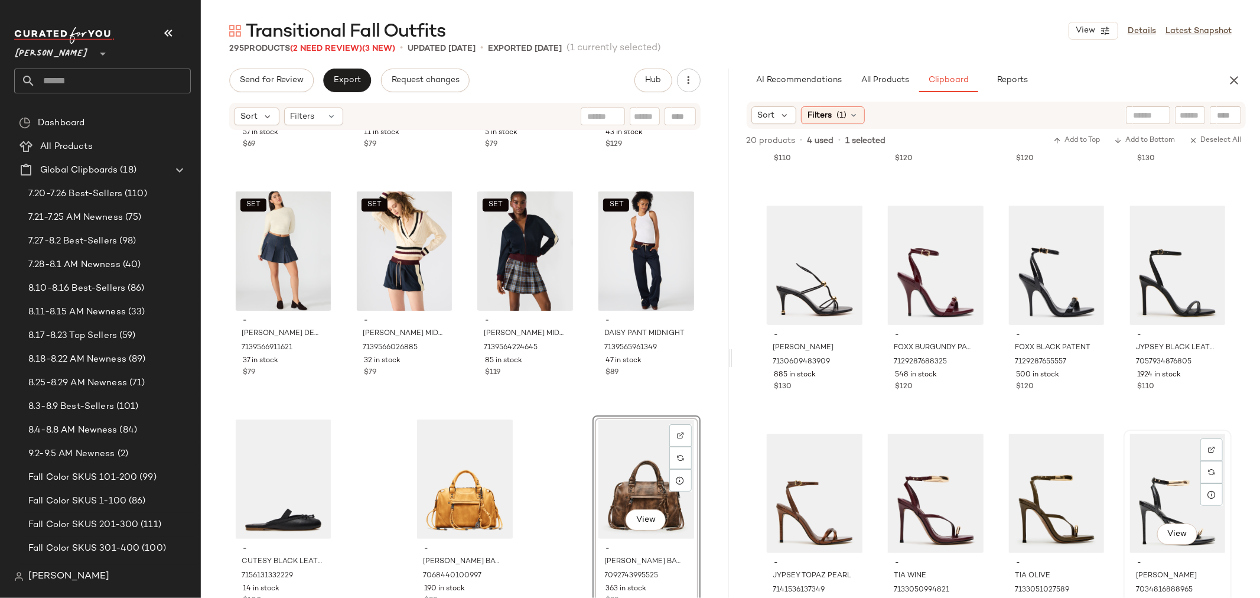
click at [1153, 466] on div "View" at bounding box center [1178, 493] width 100 height 119
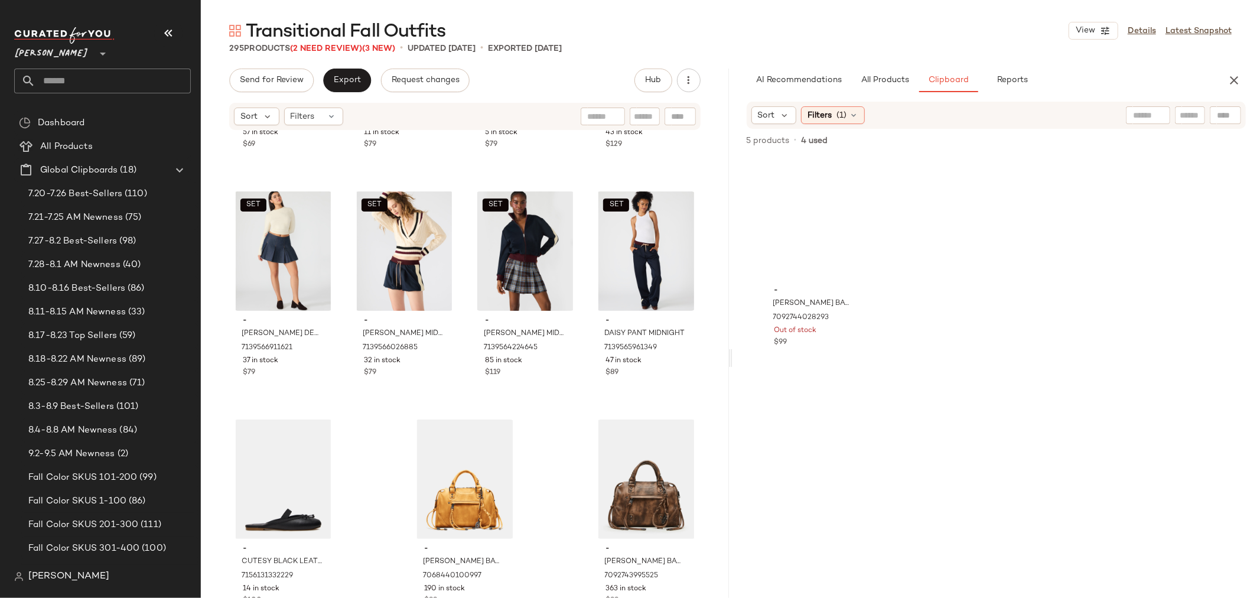
scroll to position [0, 0]
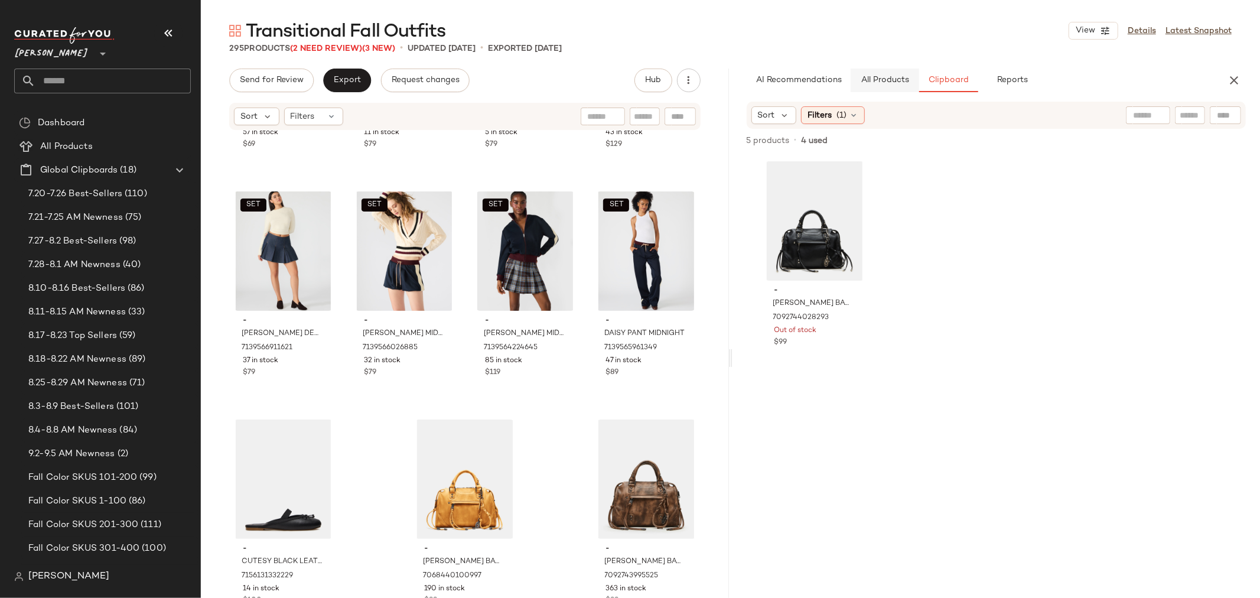
click at [870, 80] on span "All Products" at bounding box center [884, 80] width 48 height 9
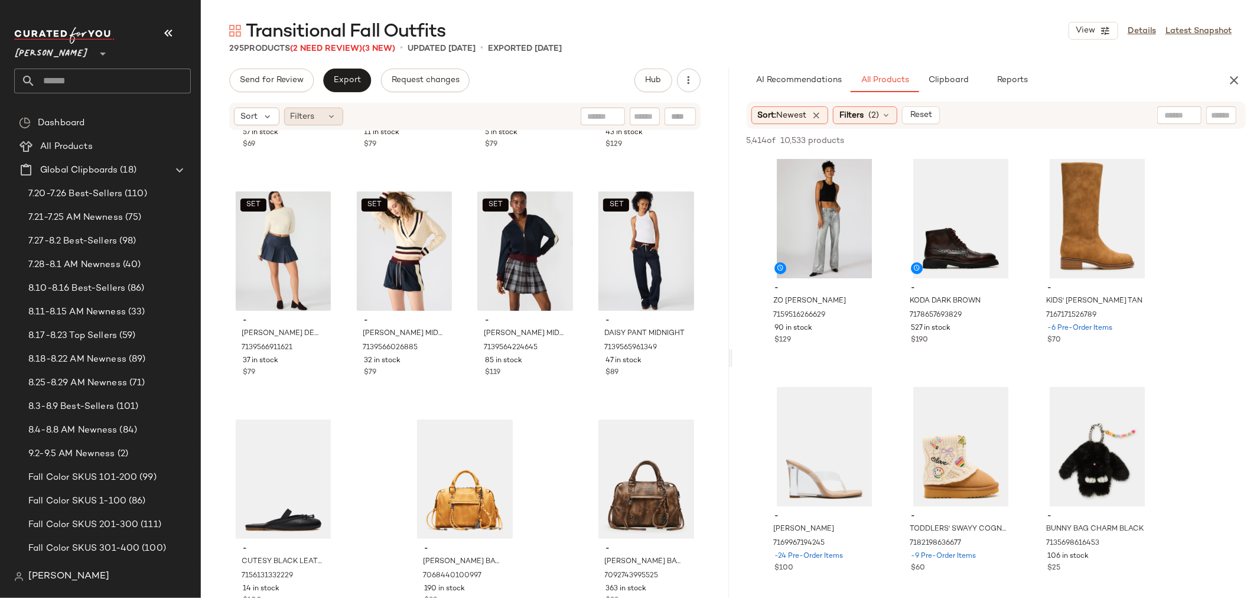
click at [314, 116] on span "Filters" at bounding box center [303, 117] width 24 height 12
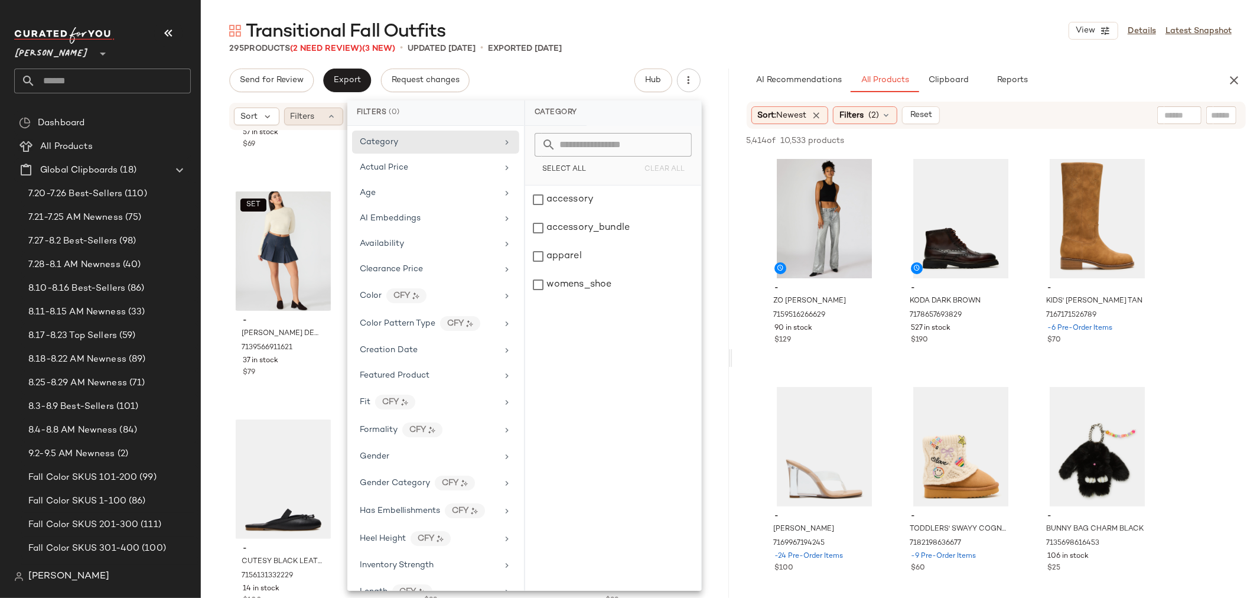
click at [314, 116] on span "Filters" at bounding box center [303, 117] width 24 height 12
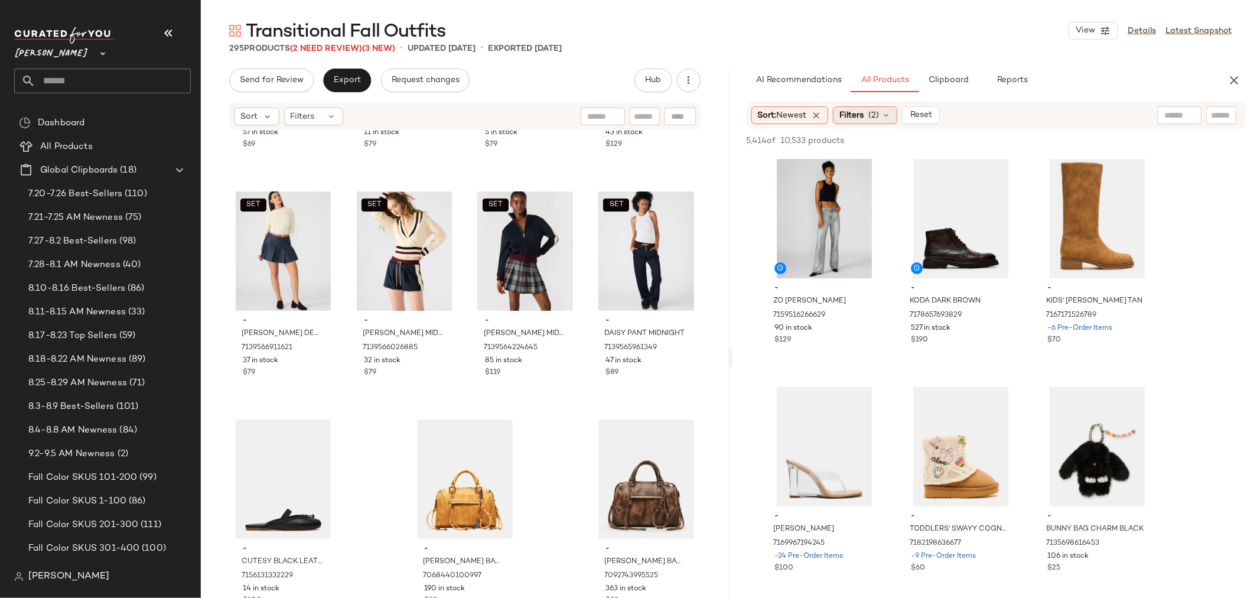
click at [864, 115] on span "Filters" at bounding box center [852, 115] width 24 height 12
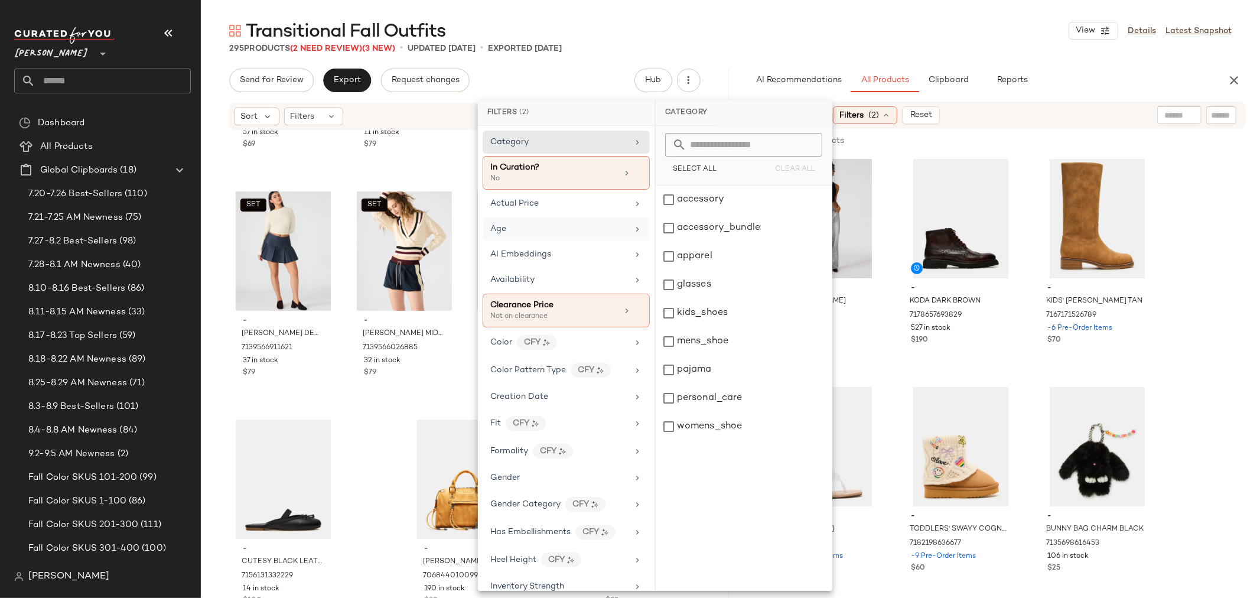
click at [542, 228] on div "Age" at bounding box center [559, 229] width 138 height 12
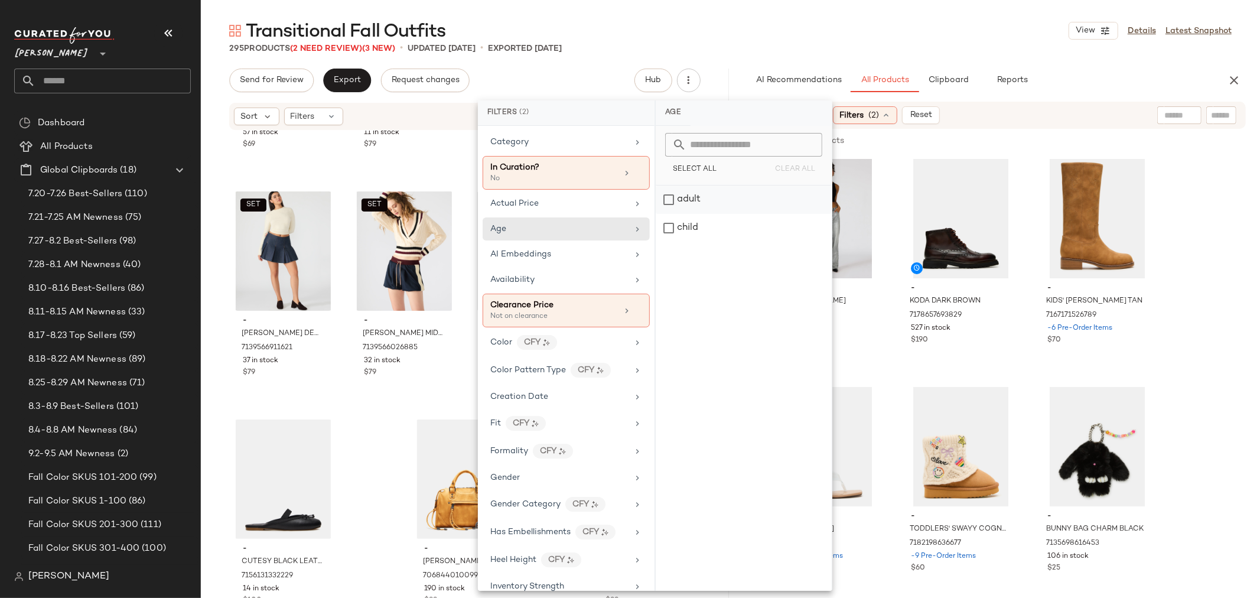
click at [671, 214] on div "adult" at bounding box center [744, 228] width 176 height 28
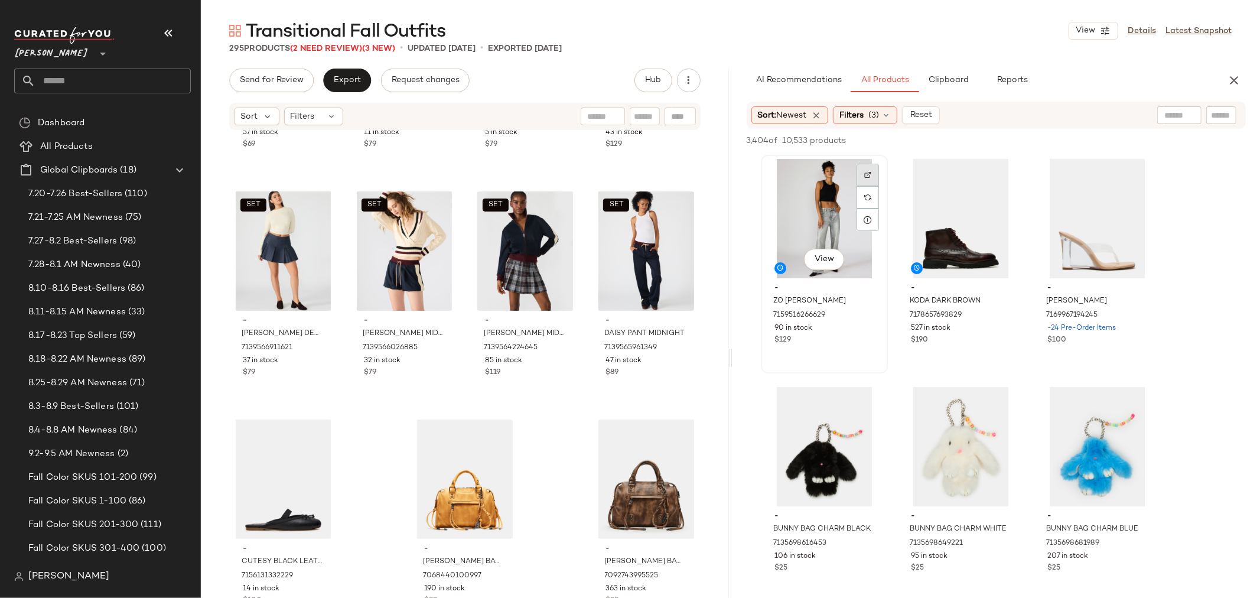
click at [871, 173] on img at bounding box center [868, 174] width 7 height 7
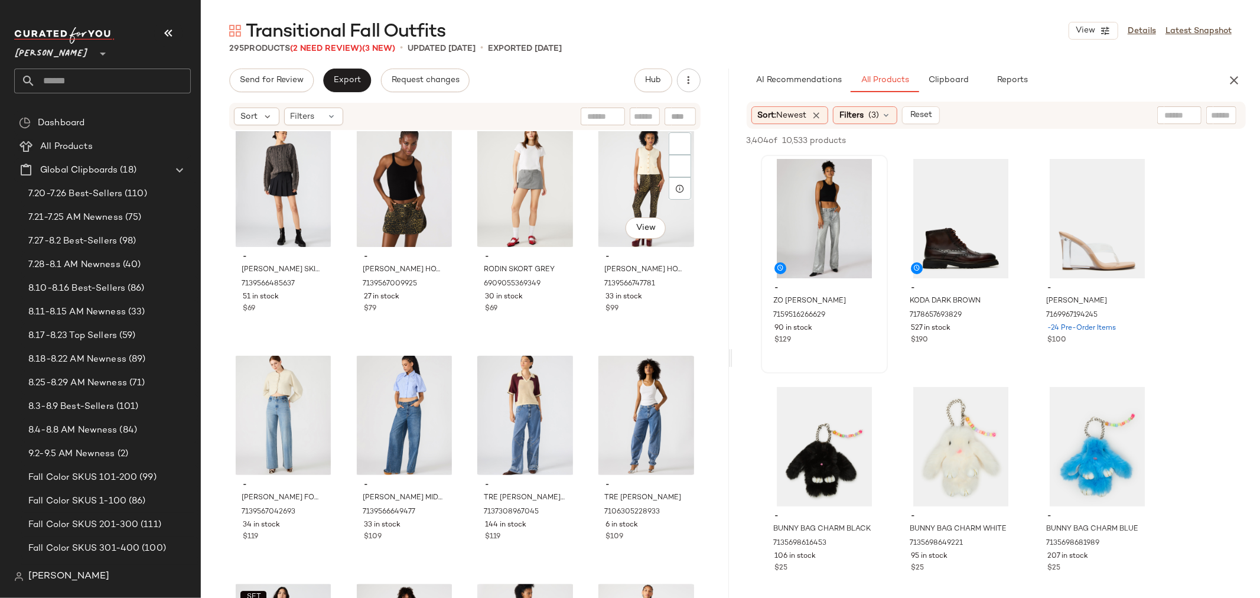
scroll to position [14147, 0]
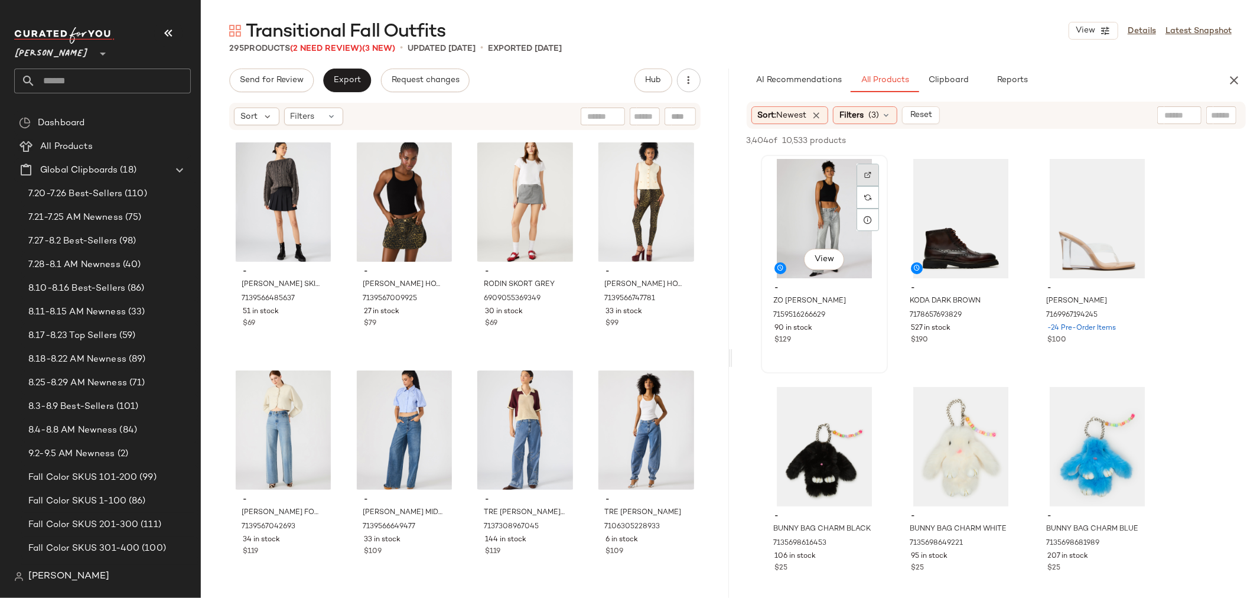
click at [864, 186] on div at bounding box center [868, 197] width 22 height 22
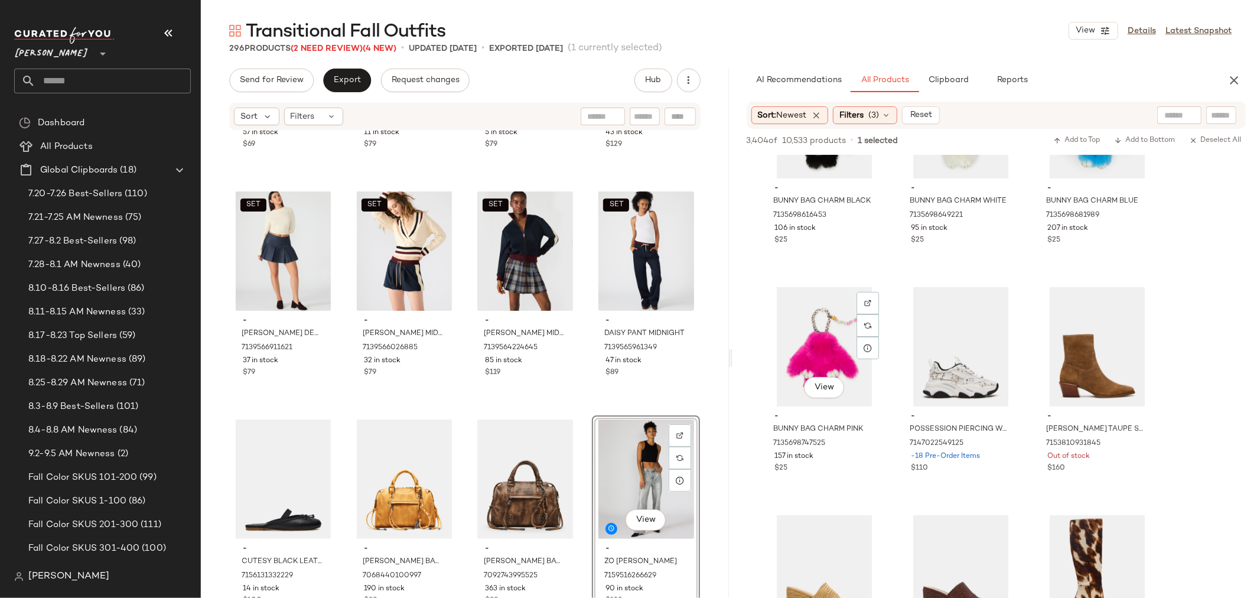
scroll to position [394, 0]
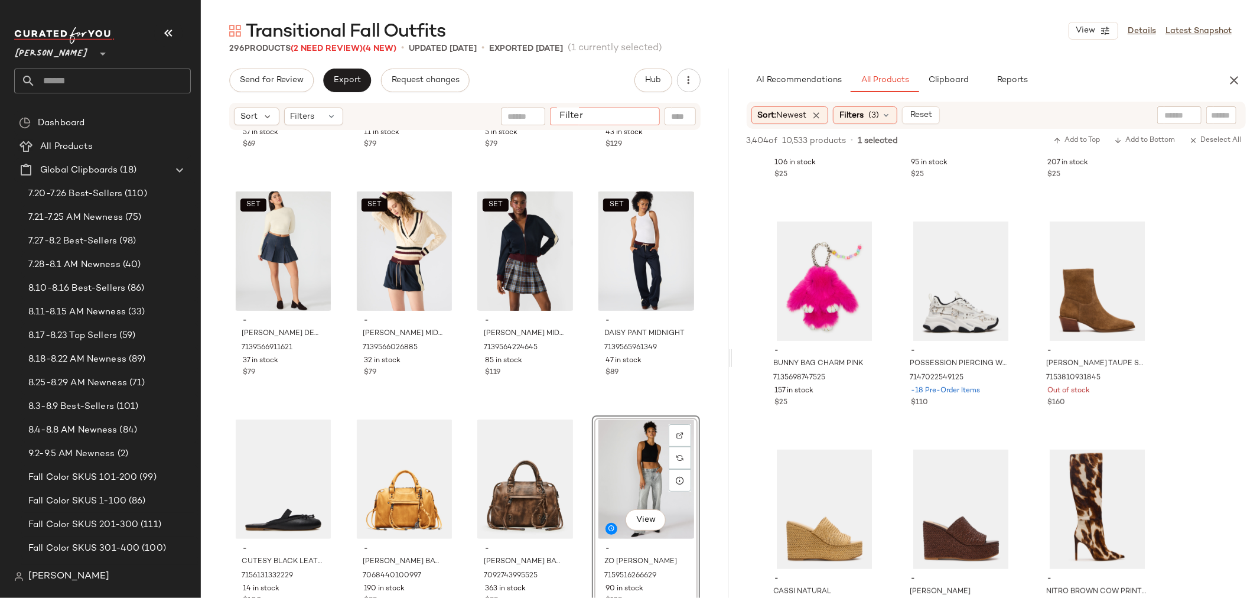
click at [648, 117] on input "Filter" at bounding box center [605, 117] width 100 height 12
type input "*******"
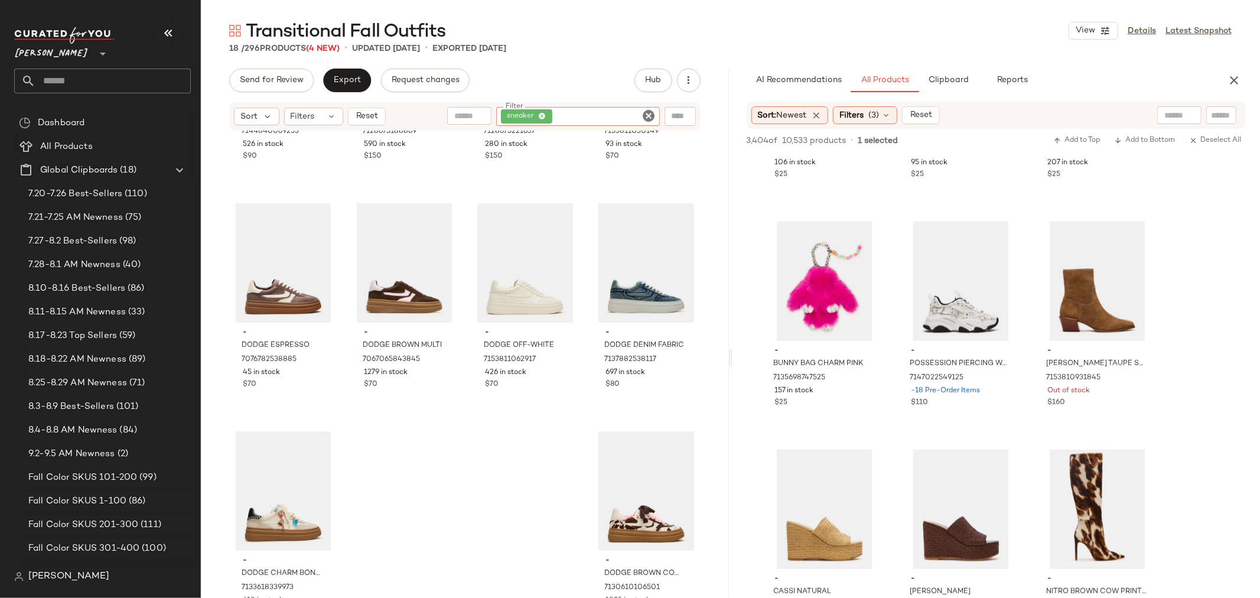
scroll to position [640, 0]
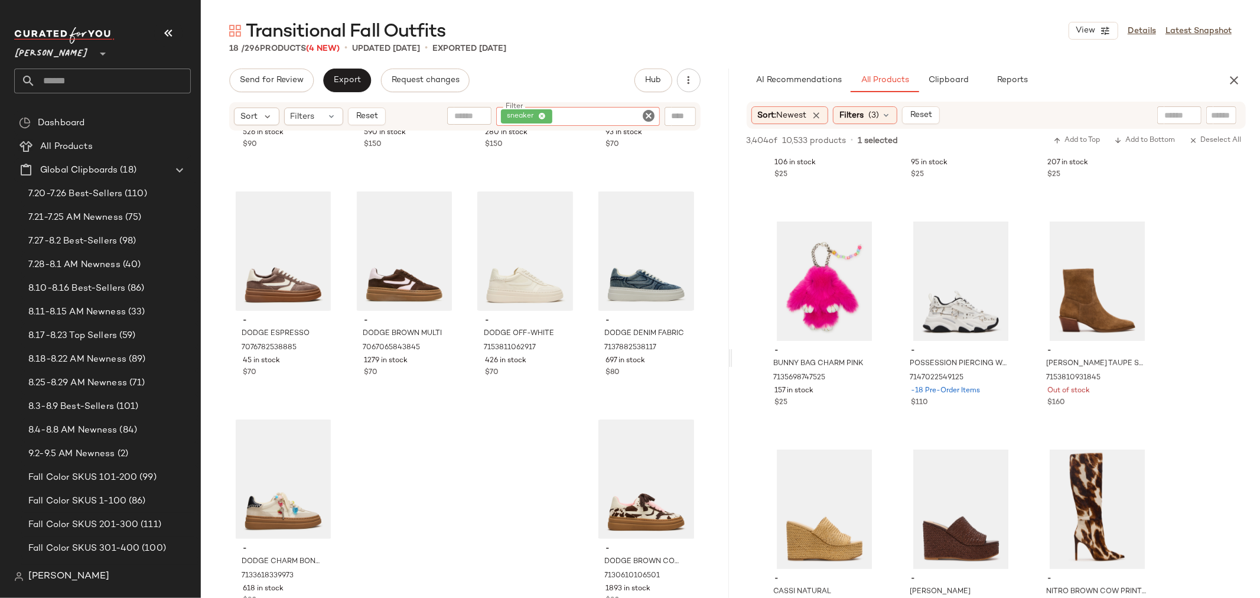
click at [645, 115] on icon "Clear Filter" at bounding box center [649, 116] width 14 height 14
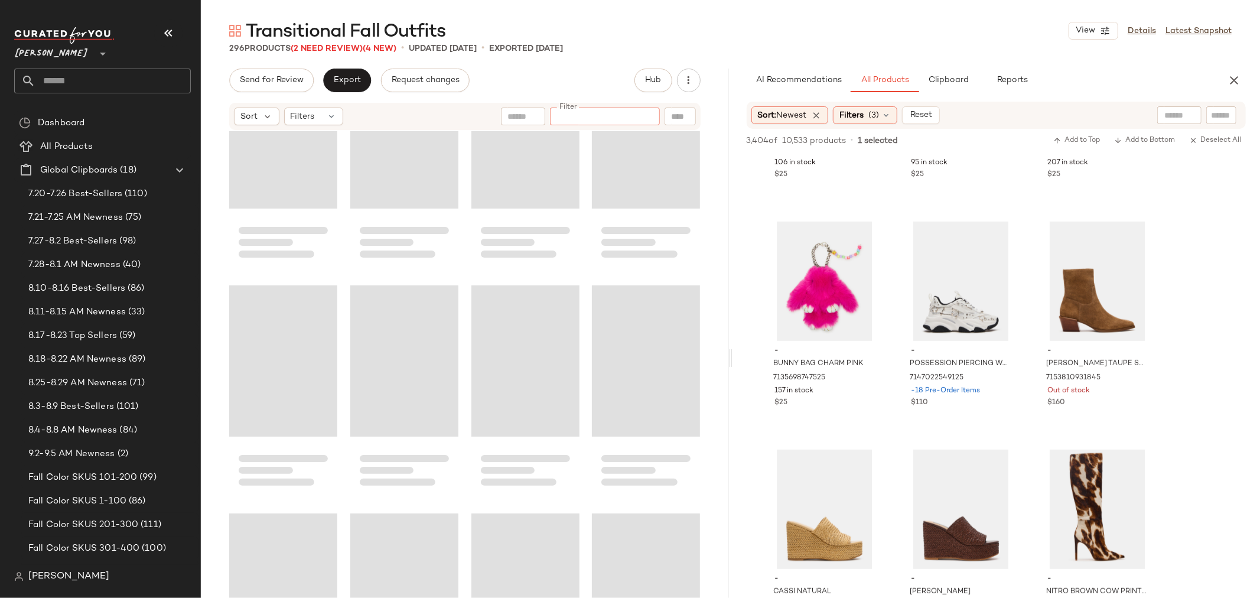
scroll to position [15638, 0]
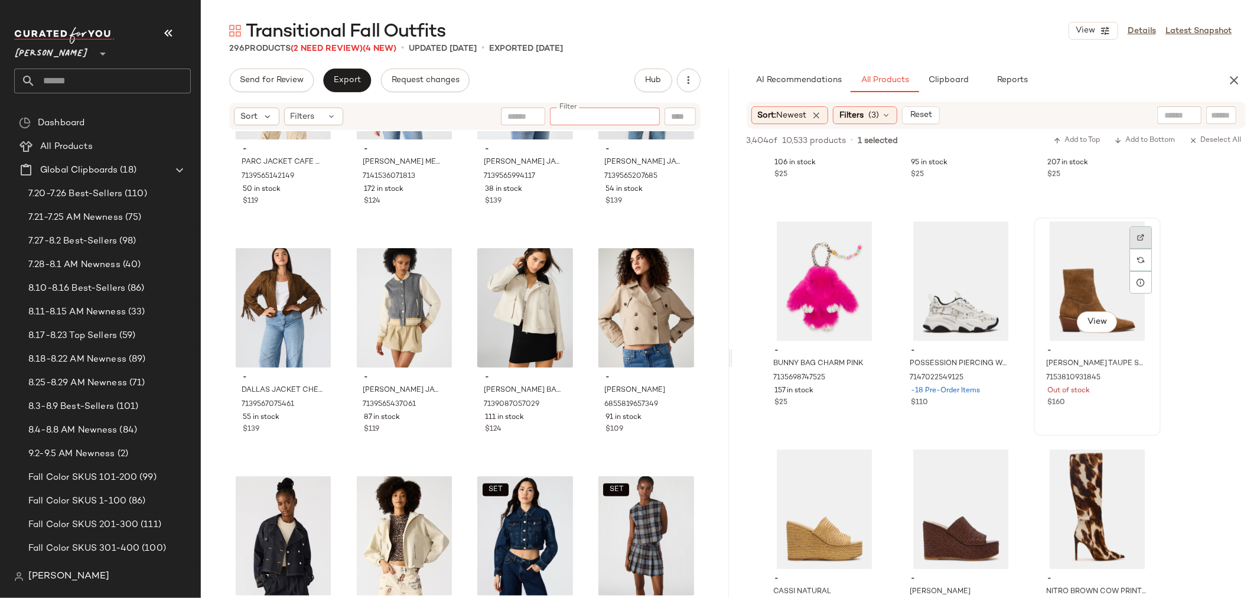
click at [1141, 249] on div at bounding box center [1141, 260] width 22 height 22
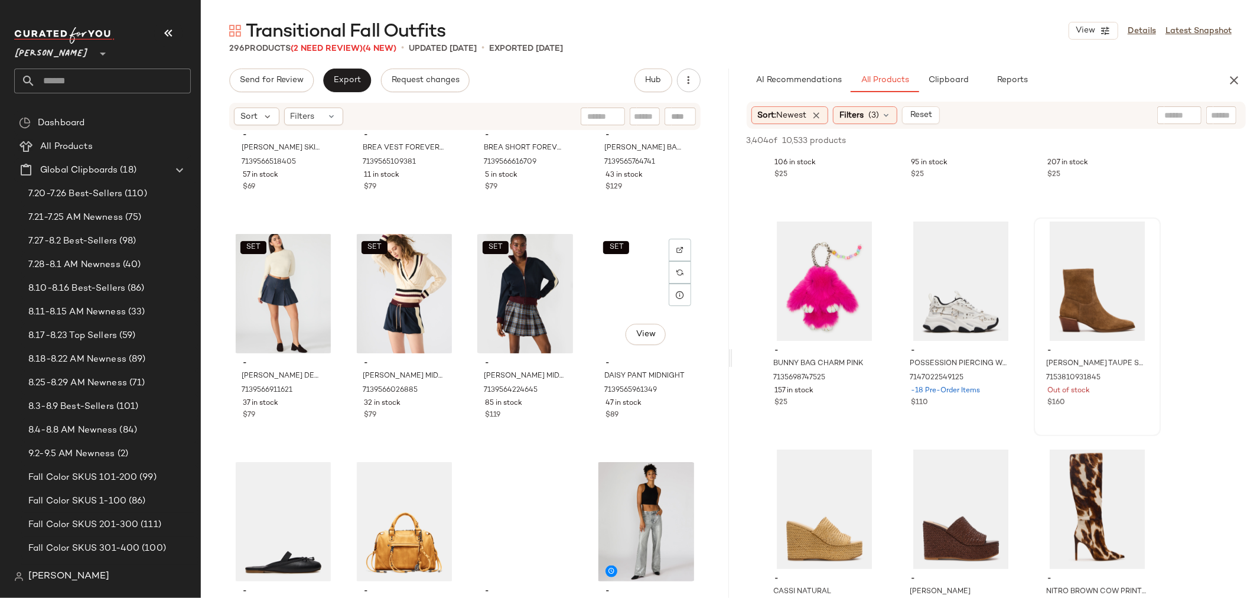
scroll to position [16379, 0]
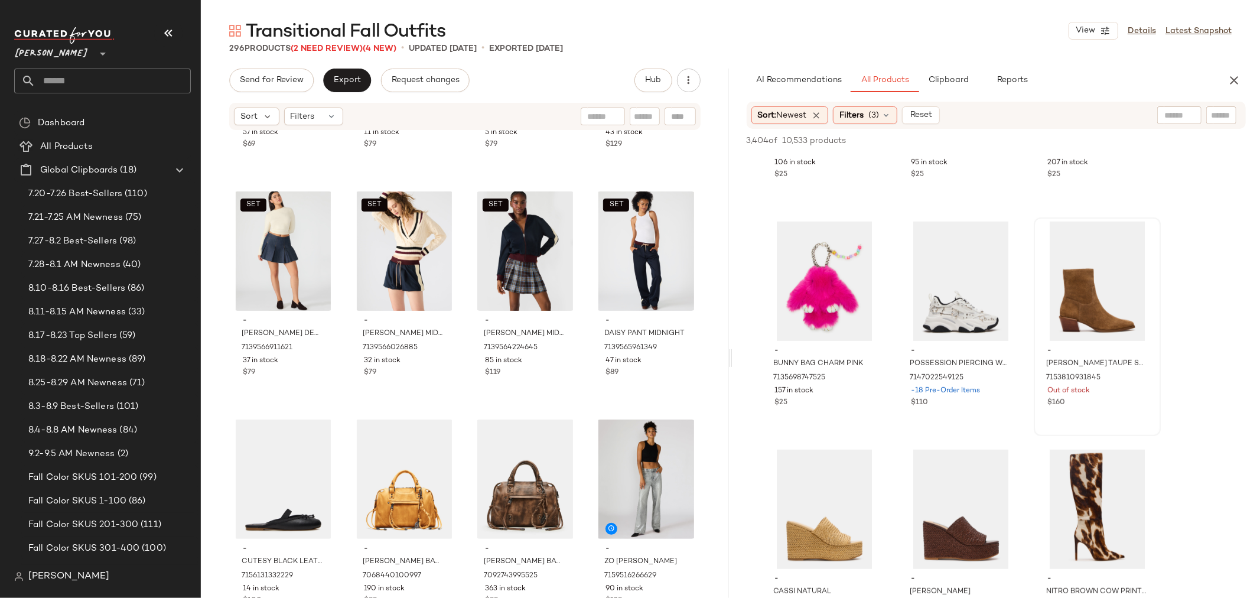
click at [651, 116] on input "text" at bounding box center [645, 117] width 21 height 12
type input "****"
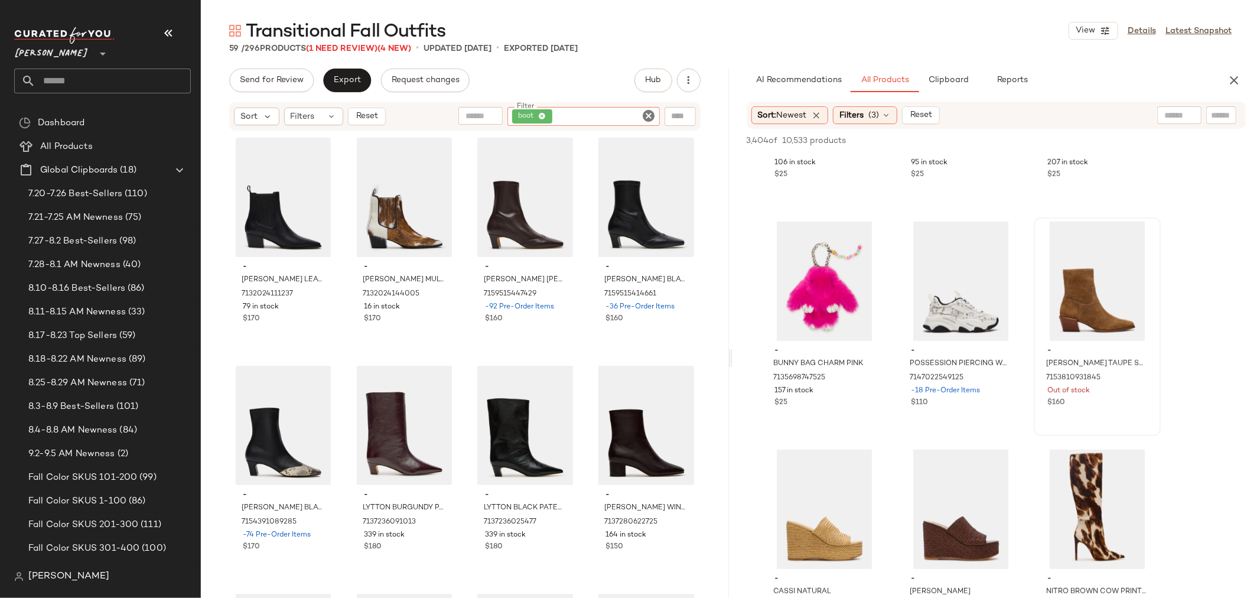
click at [651, 116] on icon "Clear Filter" at bounding box center [649, 116] width 14 height 14
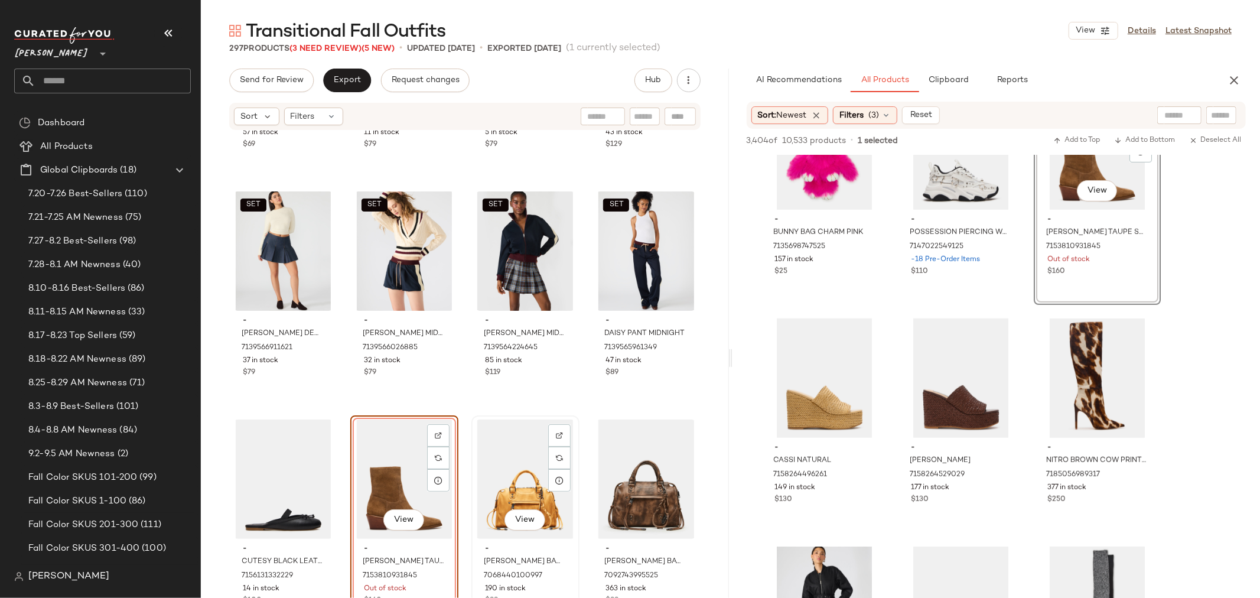
scroll to position [16444, 0]
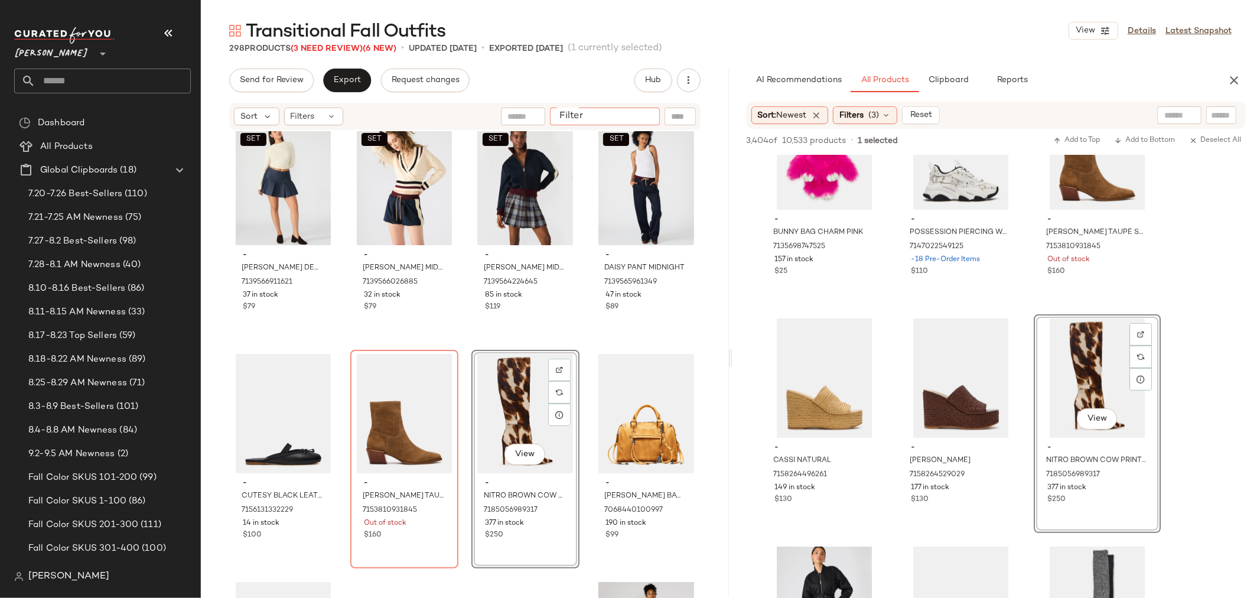
click at [643, 111] on input "Filter" at bounding box center [605, 117] width 100 height 12
type input "*****"
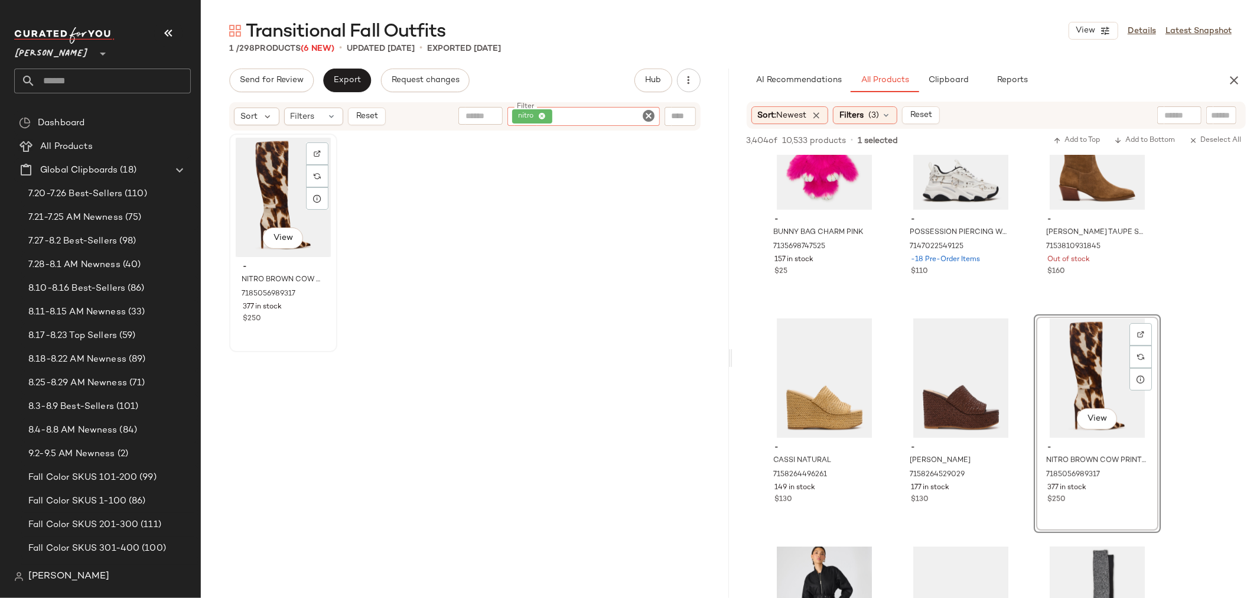
click at [270, 176] on div "View" at bounding box center [283, 197] width 100 height 119
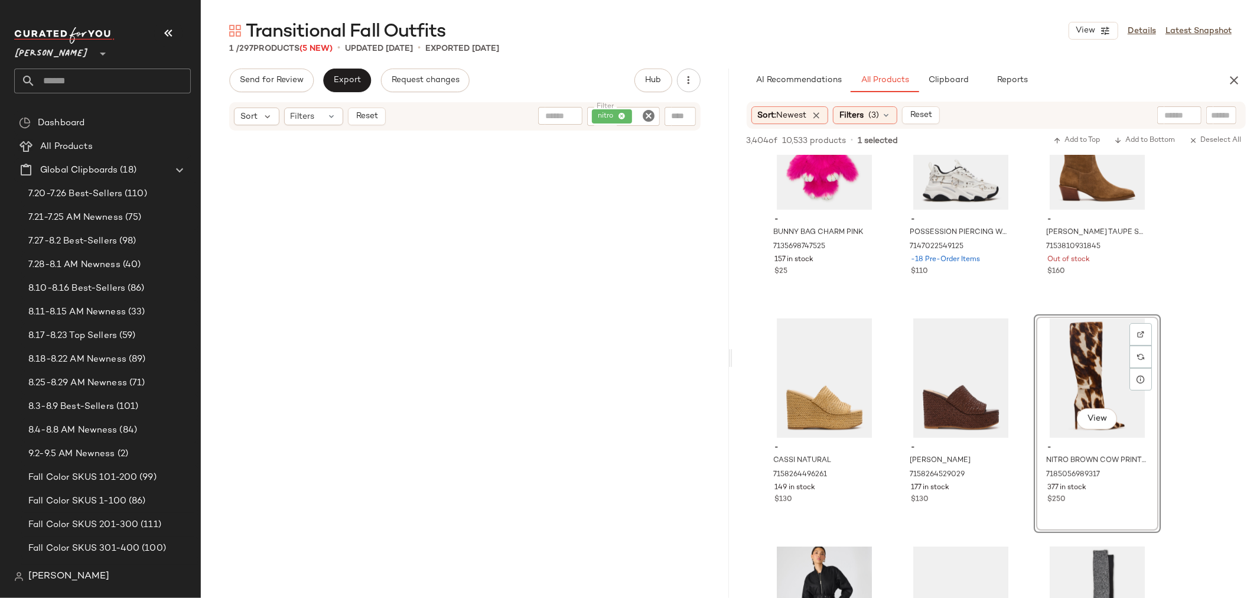
click at [652, 115] on icon "Clear Filter" at bounding box center [649, 116] width 14 height 14
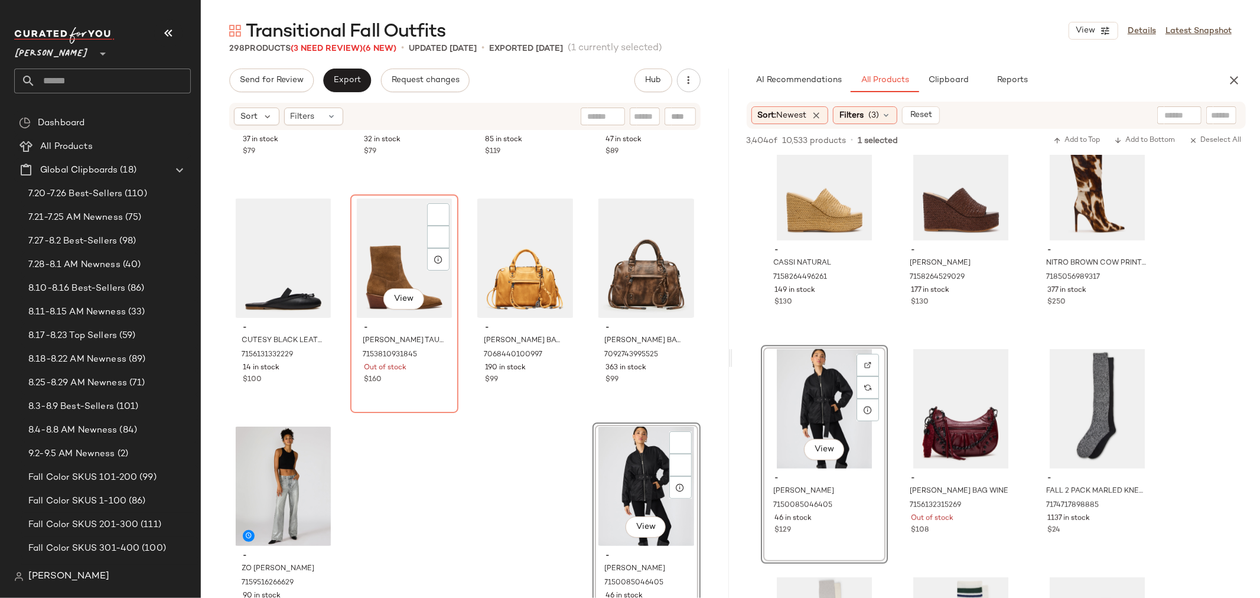
scroll to position [16607, 0]
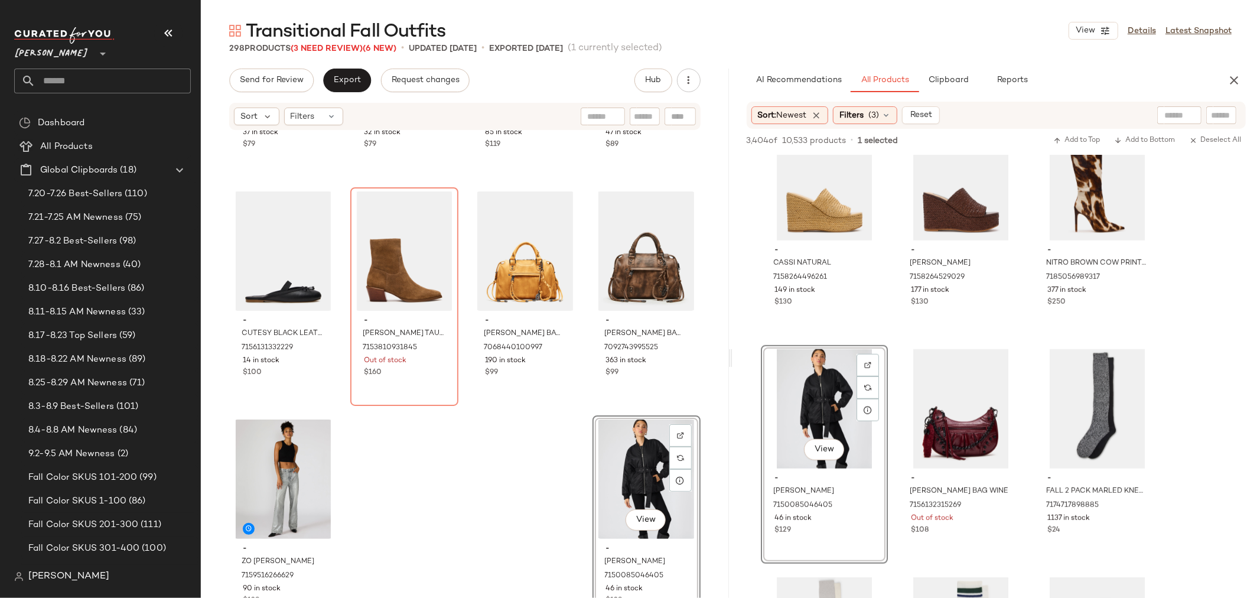
click at [617, 449] on div "View" at bounding box center [647, 479] width 100 height 119
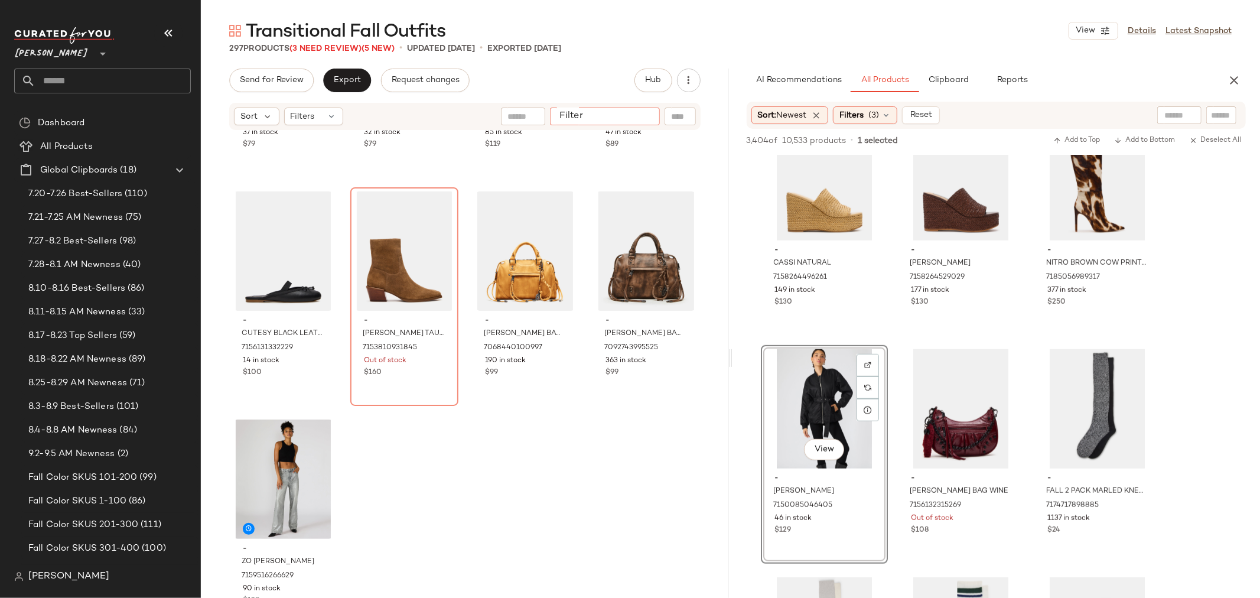
click at [645, 115] on input "Filter" at bounding box center [605, 117] width 100 height 12
type input "***"
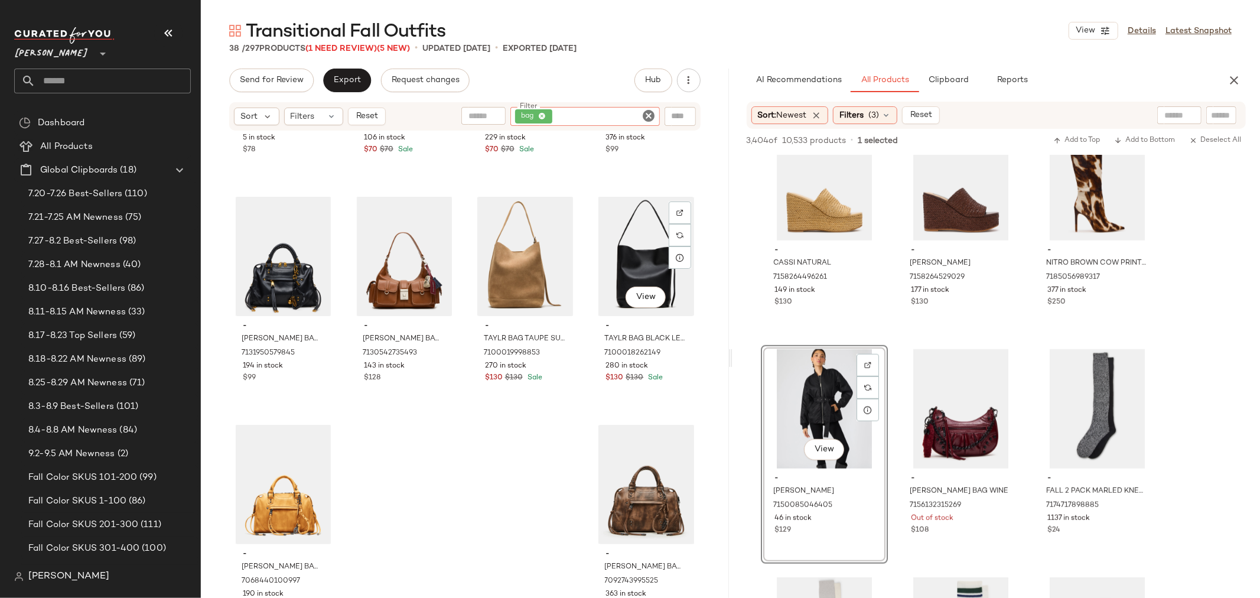
scroll to position [1780, 0]
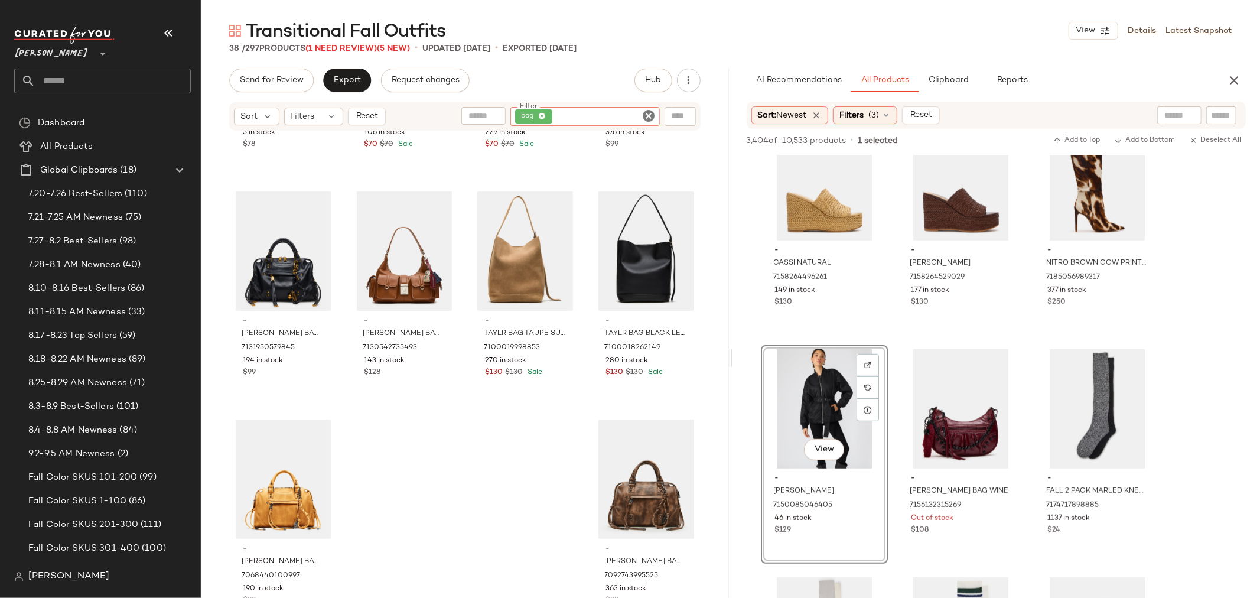
click at [652, 115] on icon "Clear Filter" at bounding box center [649, 116] width 14 height 14
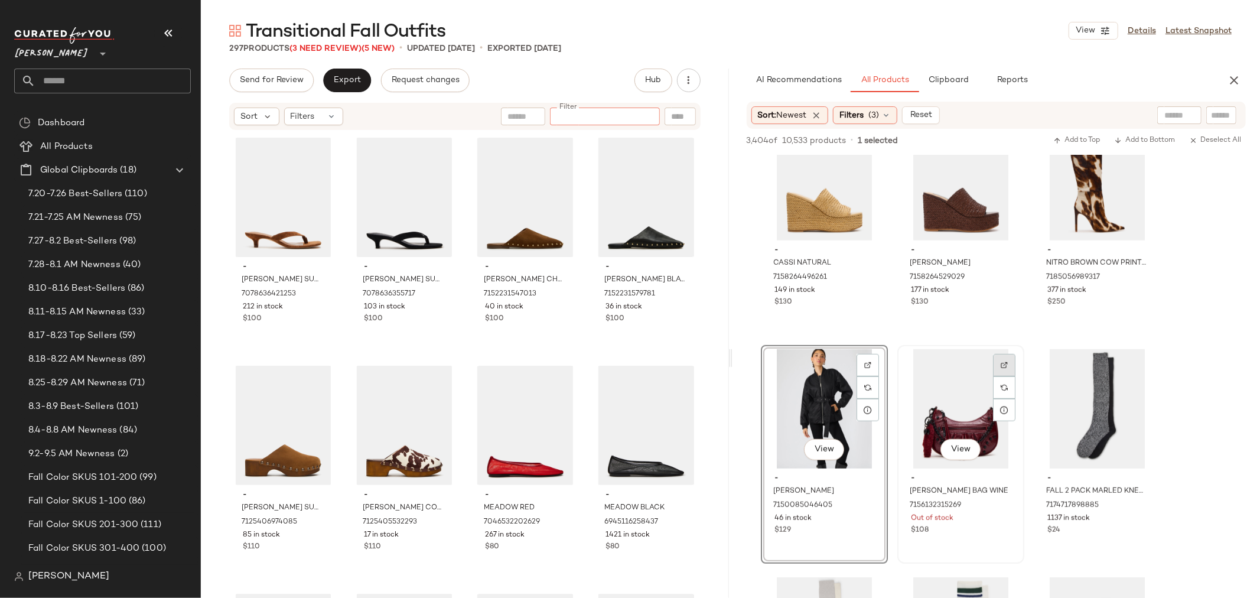
click at [1007, 364] on img at bounding box center [1004, 365] width 7 height 7
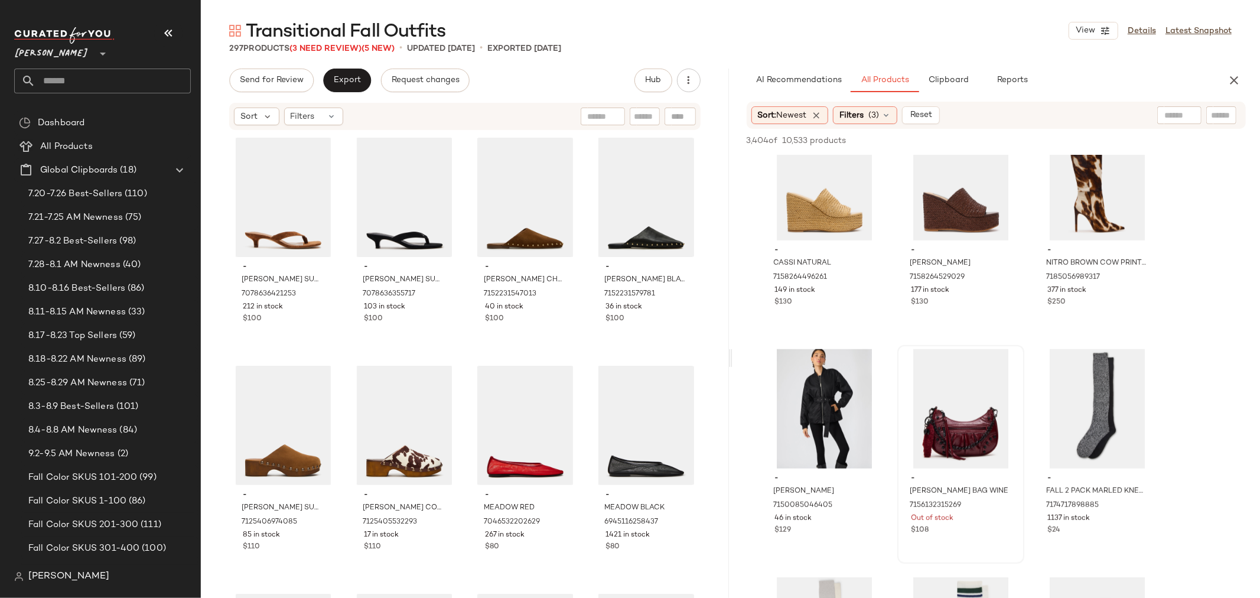
click at [640, 114] on input "text" at bounding box center [645, 117] width 21 height 12
type input "***"
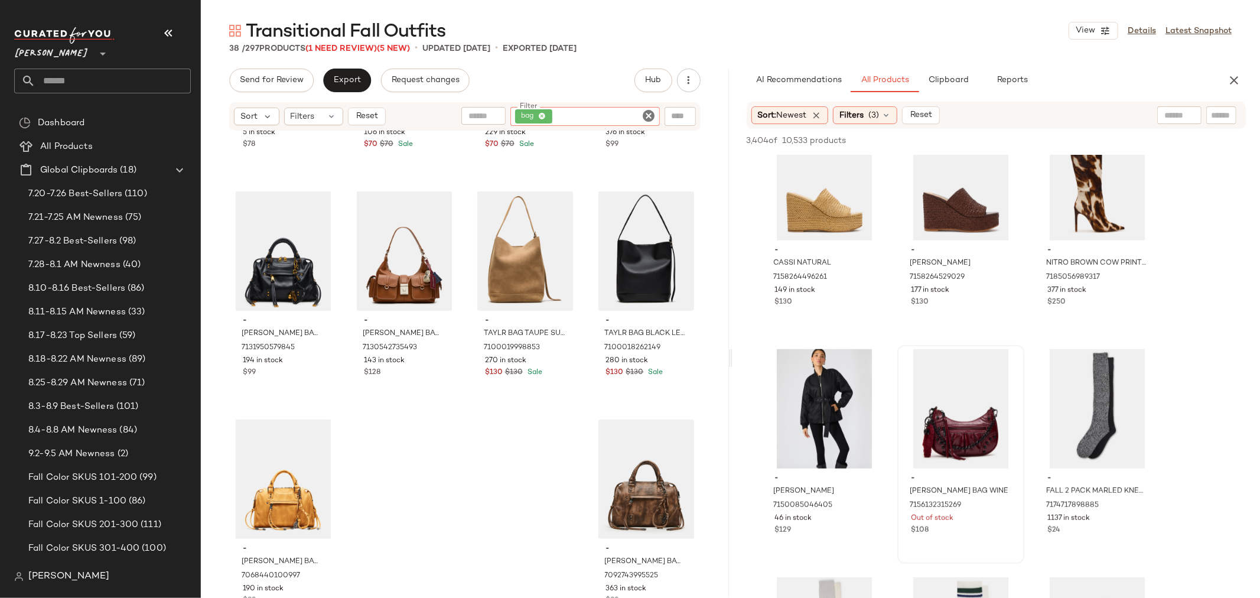
click at [648, 111] on icon "Clear Filter" at bounding box center [649, 116] width 14 height 14
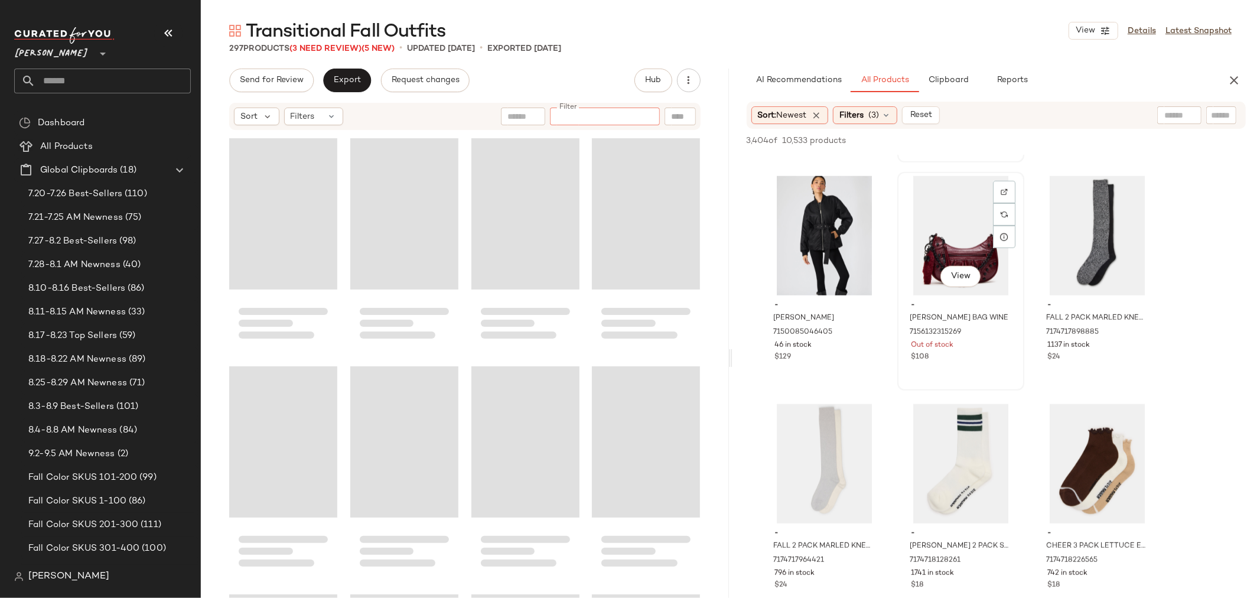
scroll to position [919, 0]
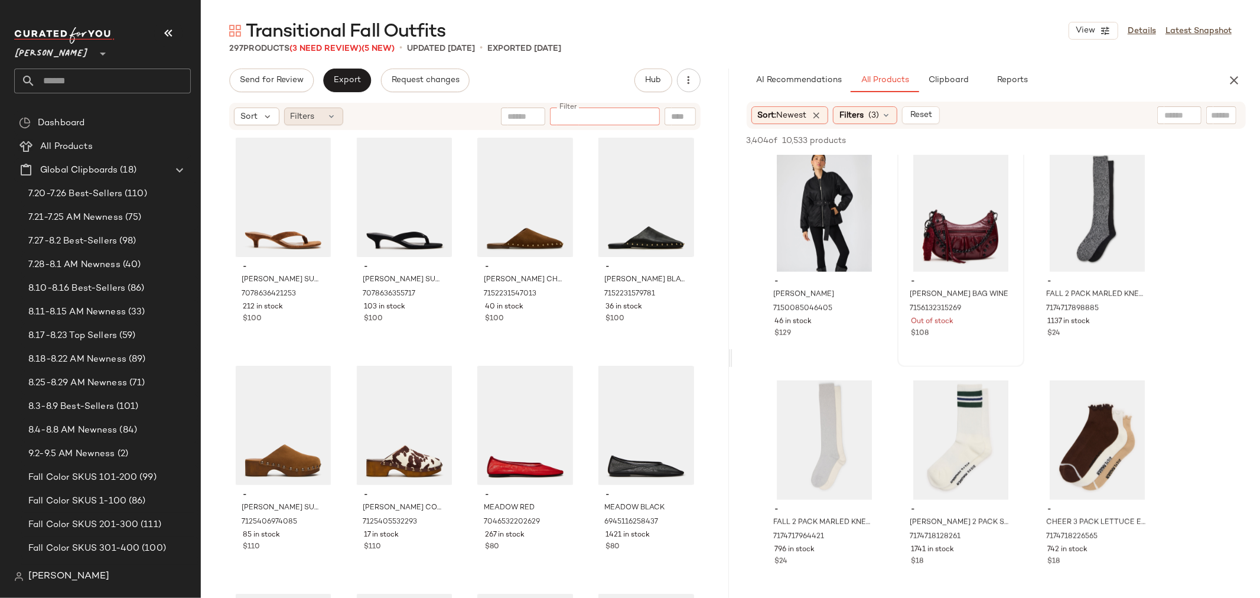
click at [326, 120] on div "Filters" at bounding box center [313, 117] width 59 height 18
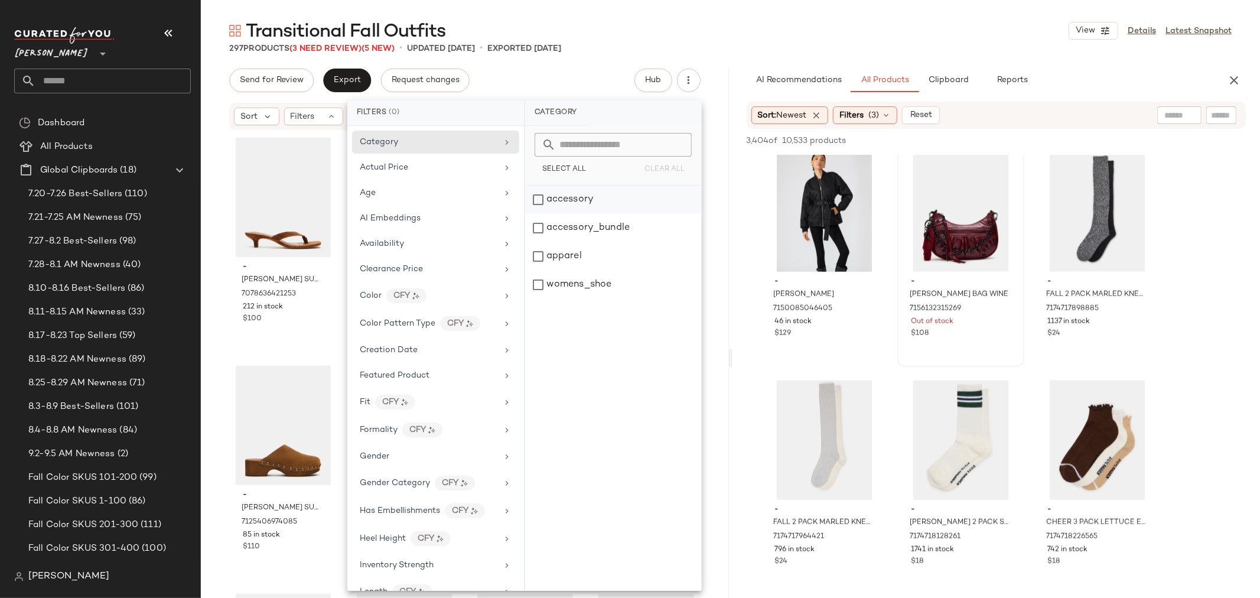
click at [537, 214] on div "accessory" at bounding box center [613, 228] width 176 height 28
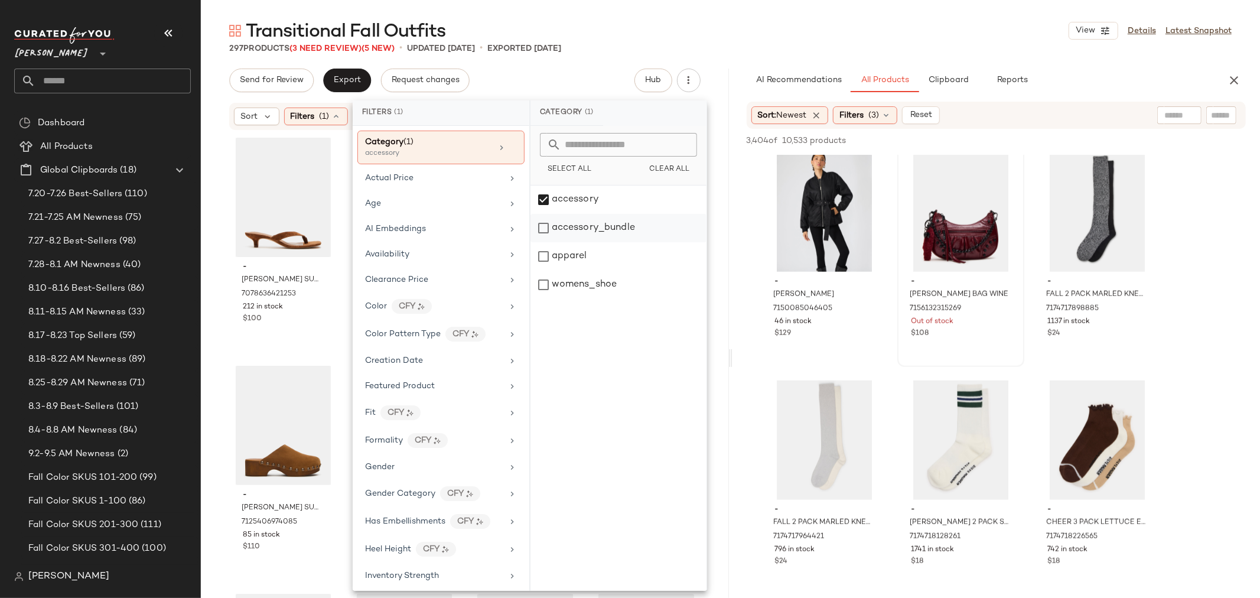
click at [548, 242] on div "accessory_bundle" at bounding box center [619, 256] width 176 height 28
click at [217, 266] on div "- [PERSON_NAME] SUEDE 7078636421253 212 in stock $100 - [PERSON_NAME] SUEDE 707…" at bounding box center [465, 382] width 528 height 502
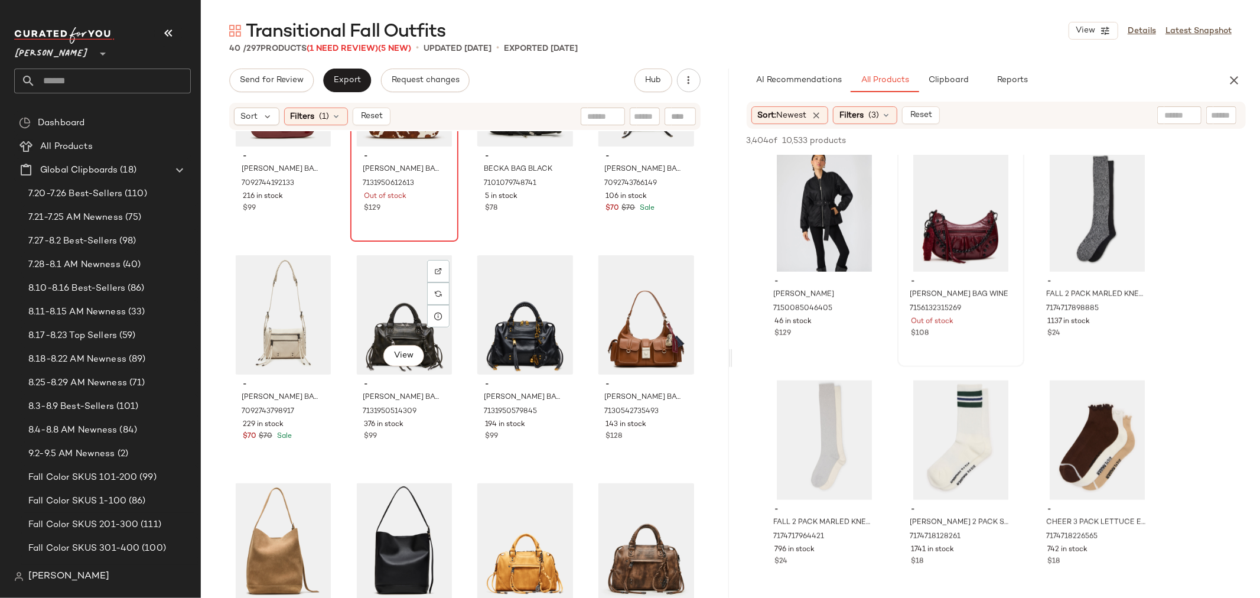
scroll to position [1780, 0]
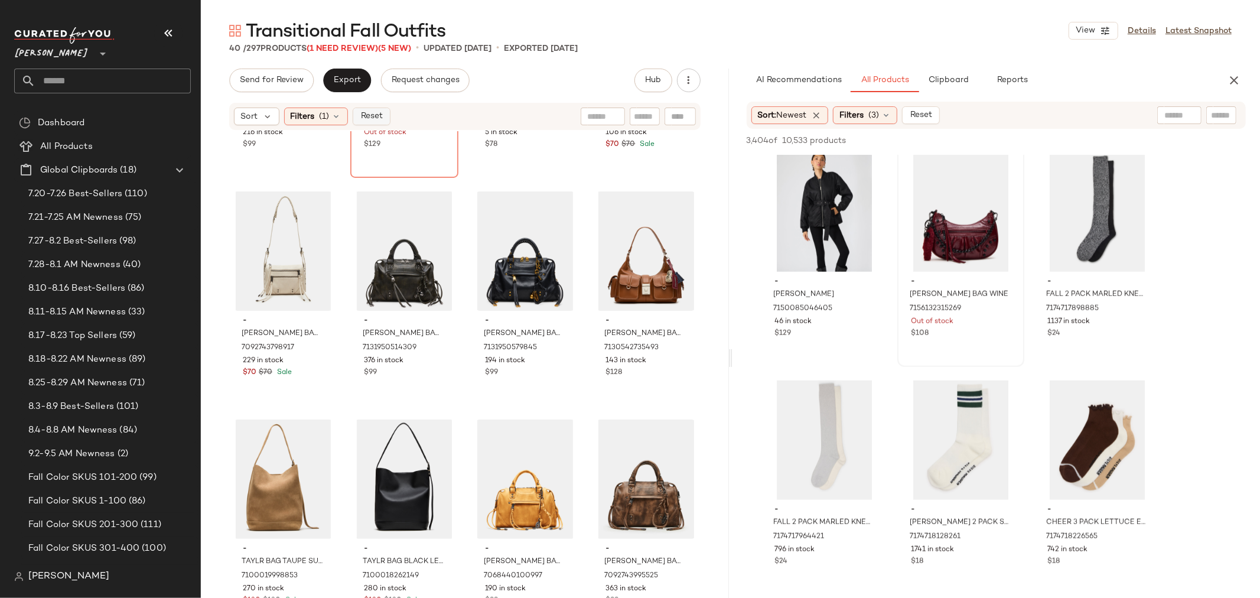
click at [368, 116] on span "Reset" at bounding box center [371, 116] width 22 height 9
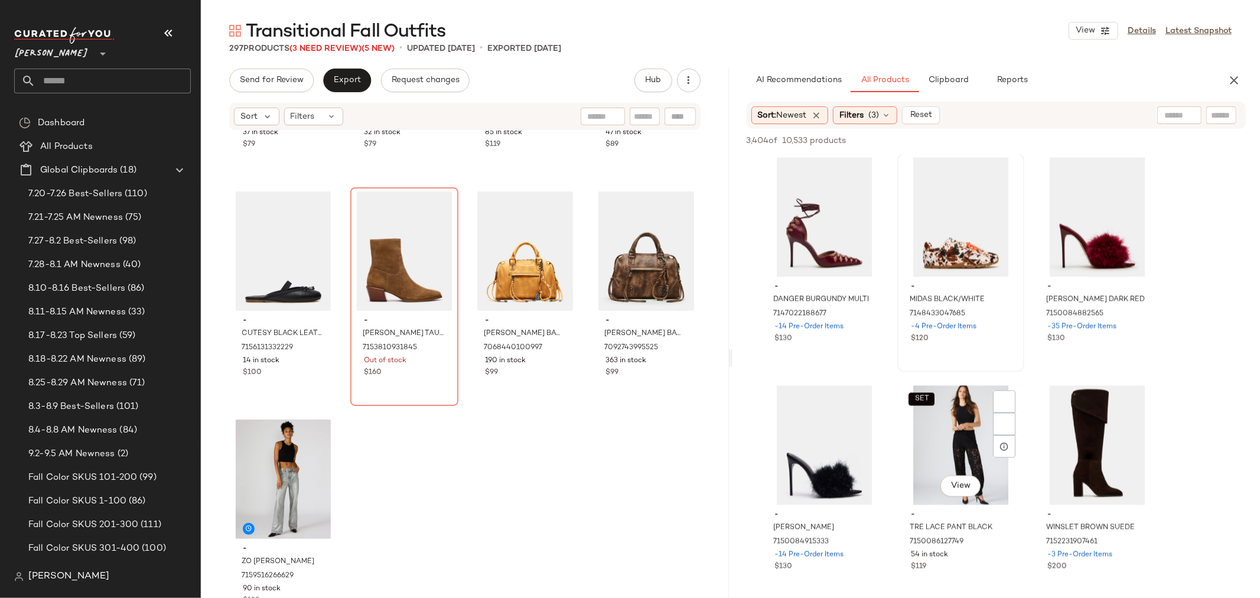
scroll to position [1904, 0]
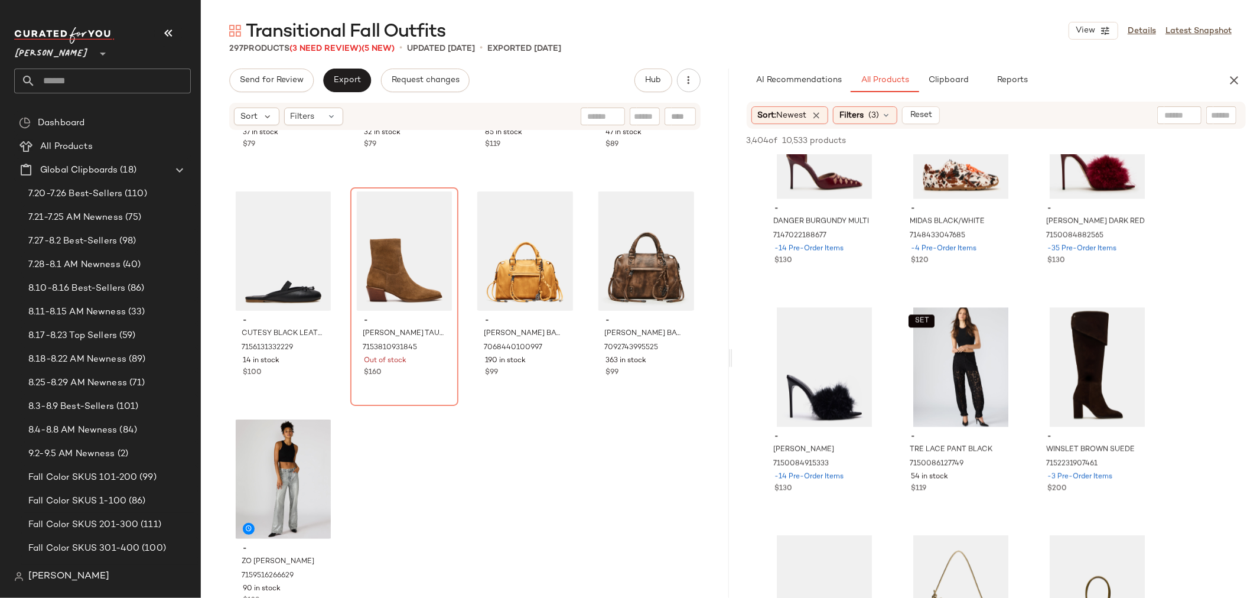
click at [651, 116] on input "text" at bounding box center [645, 117] width 21 height 12
type input "****"
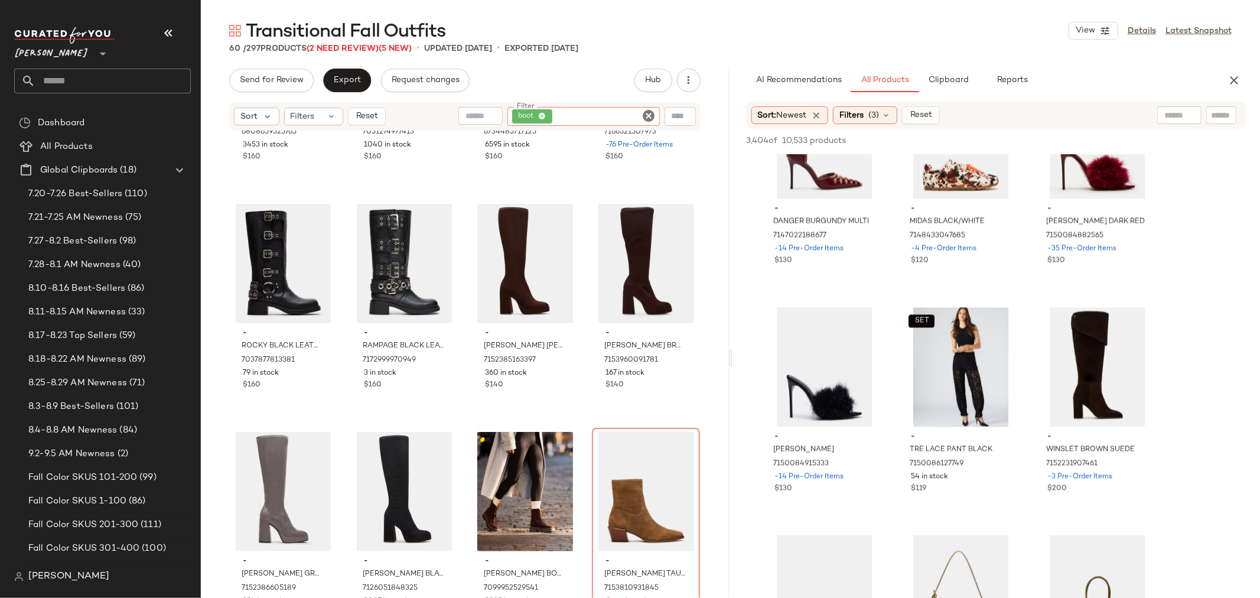
scroll to position [2921, 0]
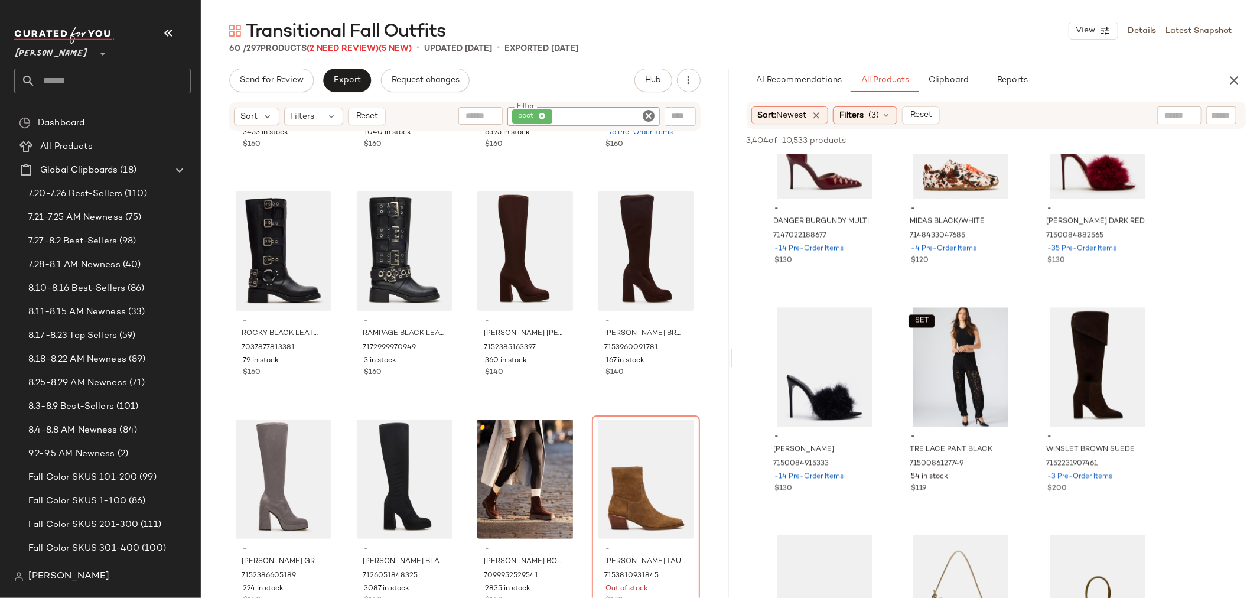
click at [652, 118] on icon "Clear Filter" at bounding box center [649, 116] width 14 height 14
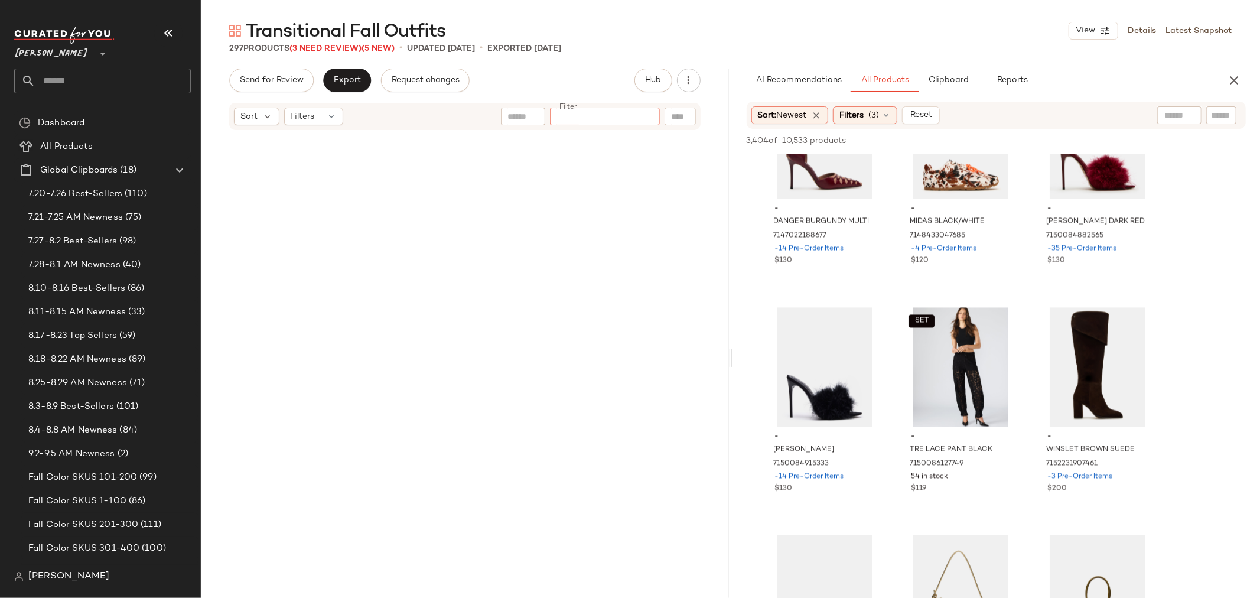
scroll to position [16607, 0]
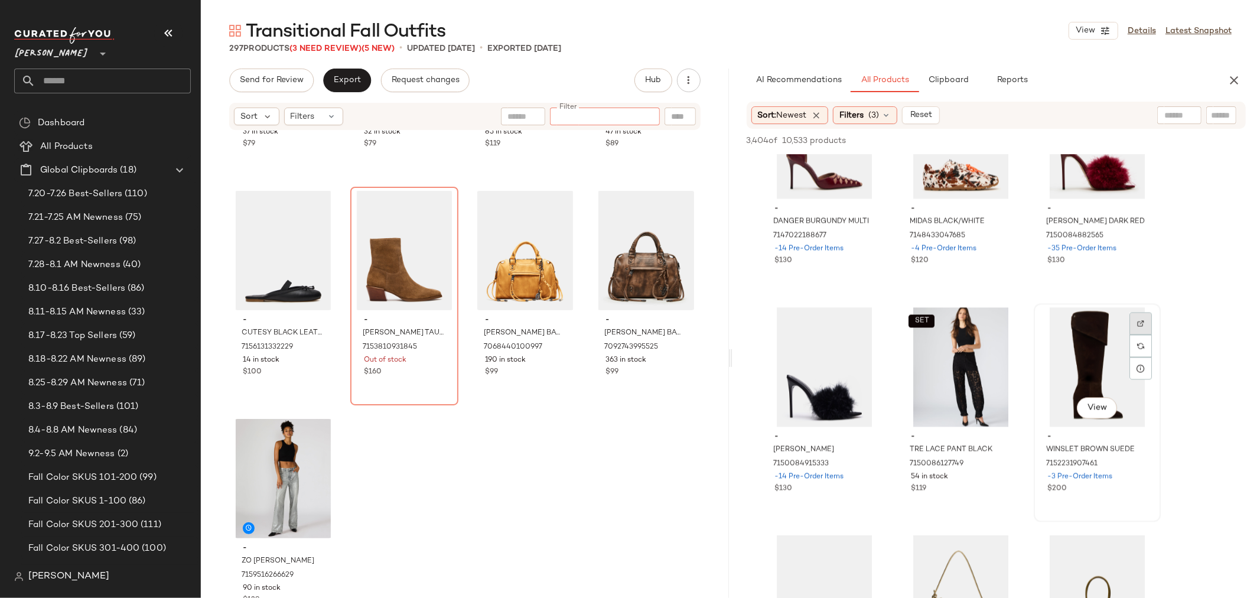
click at [1139, 320] on img at bounding box center [1141, 323] width 7 height 7
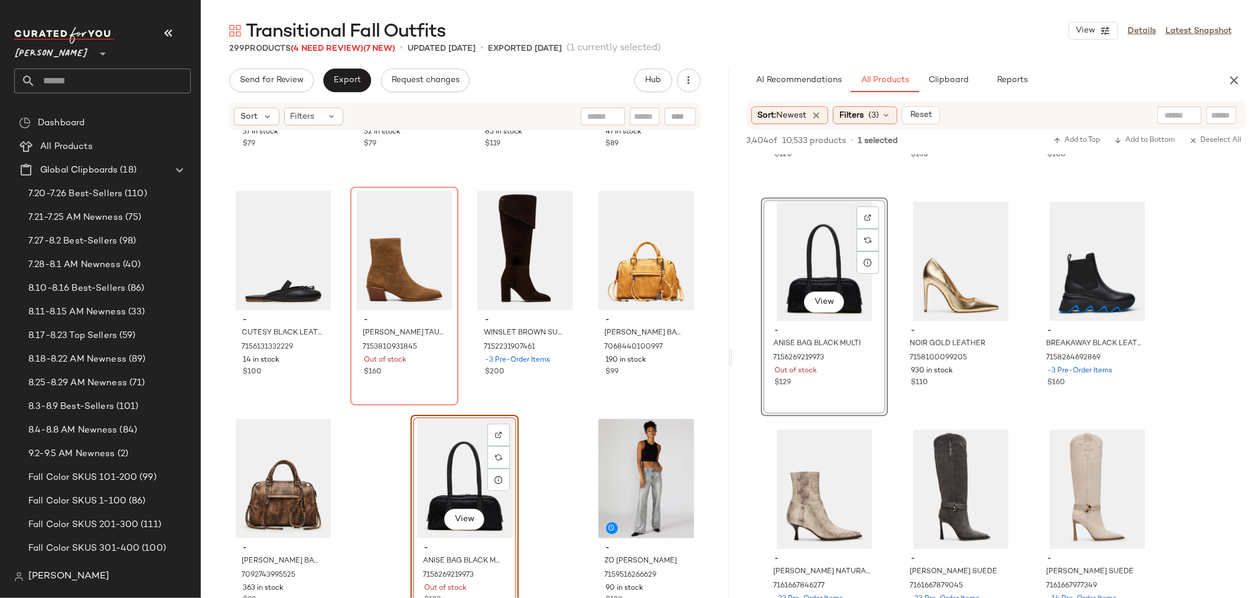
scroll to position [2955, 0]
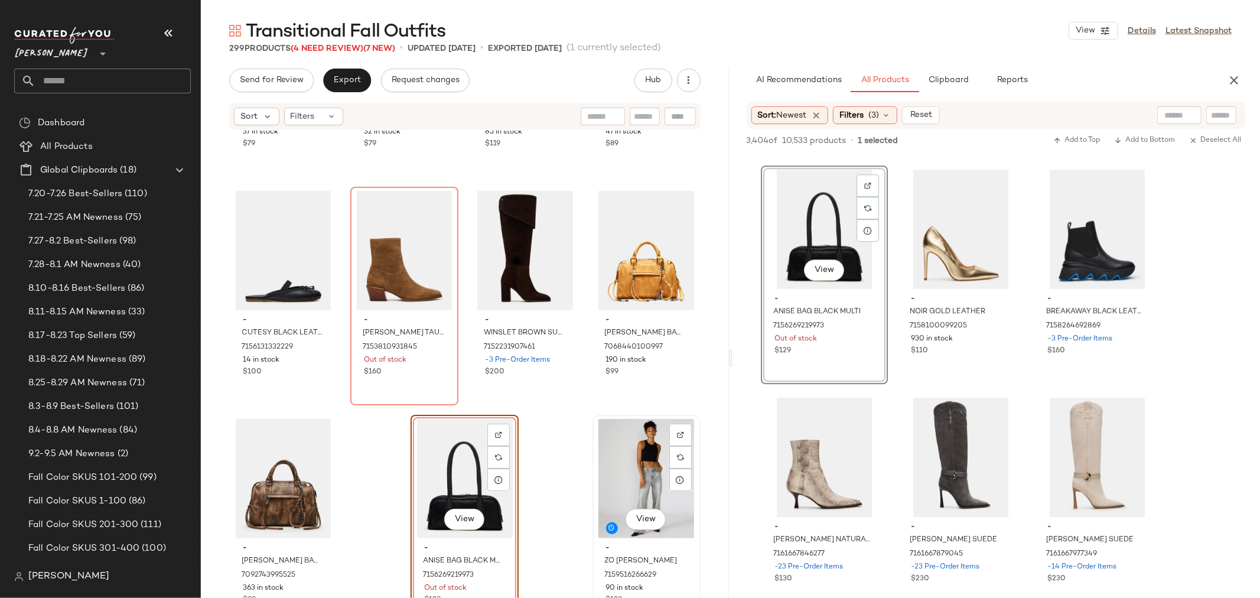
click at [627, 459] on div "View" at bounding box center [647, 478] width 100 height 119
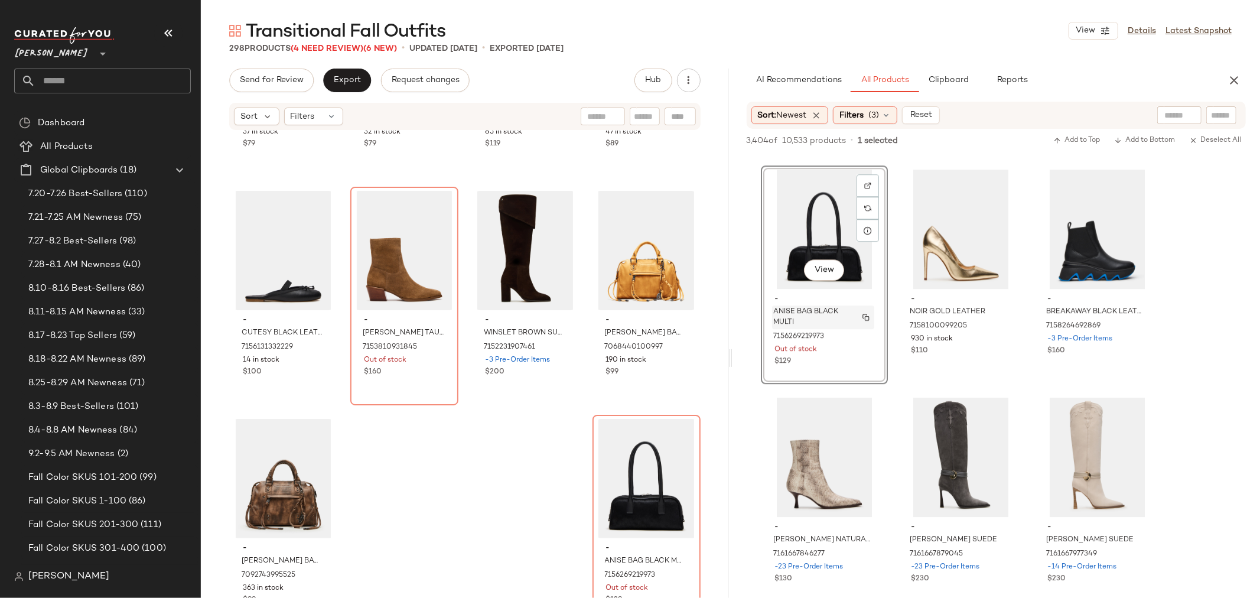
scroll to position [3020, 0]
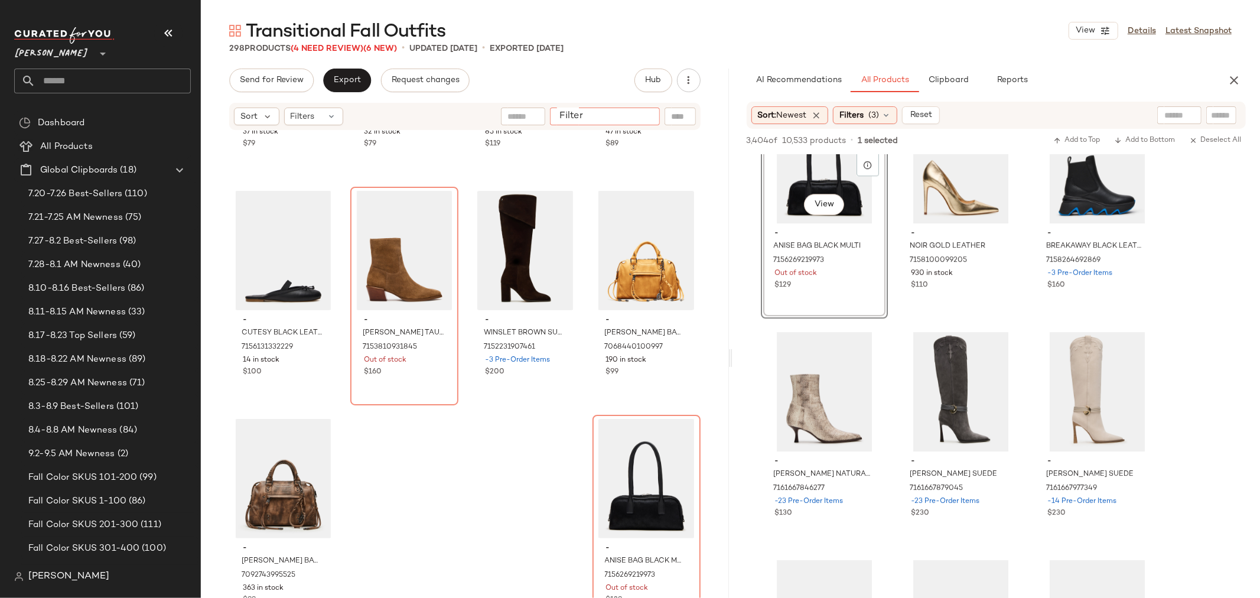
click at [648, 113] on input "Filter" at bounding box center [605, 117] width 100 height 12
type input "******"
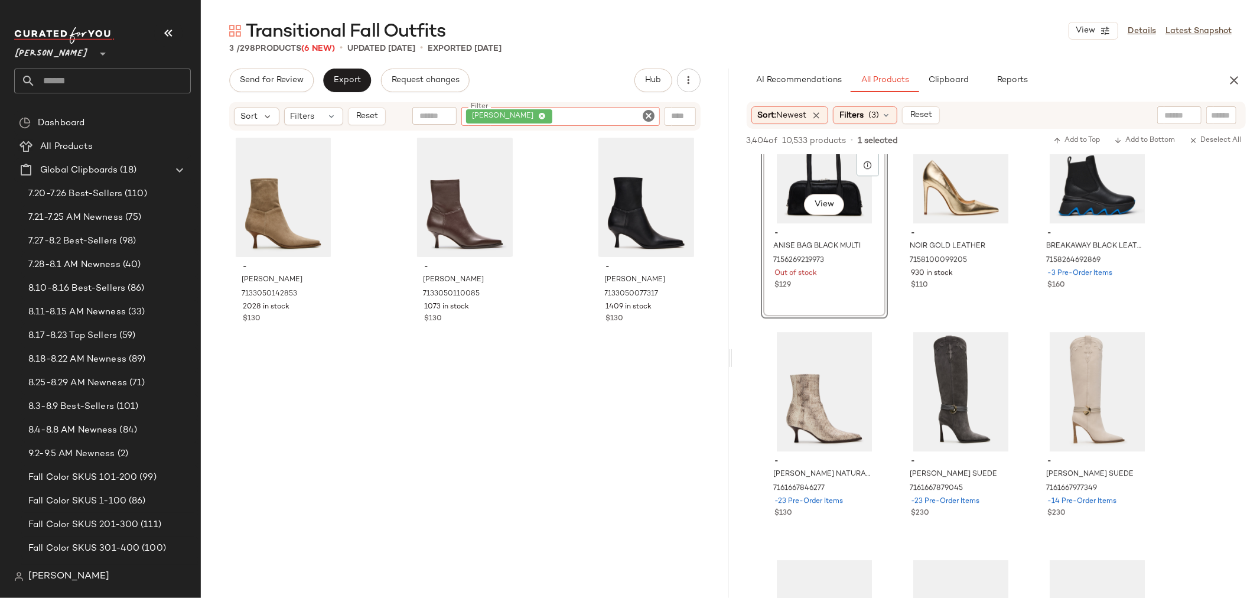
click at [648, 113] on icon "Clear Filter" at bounding box center [649, 116] width 14 height 14
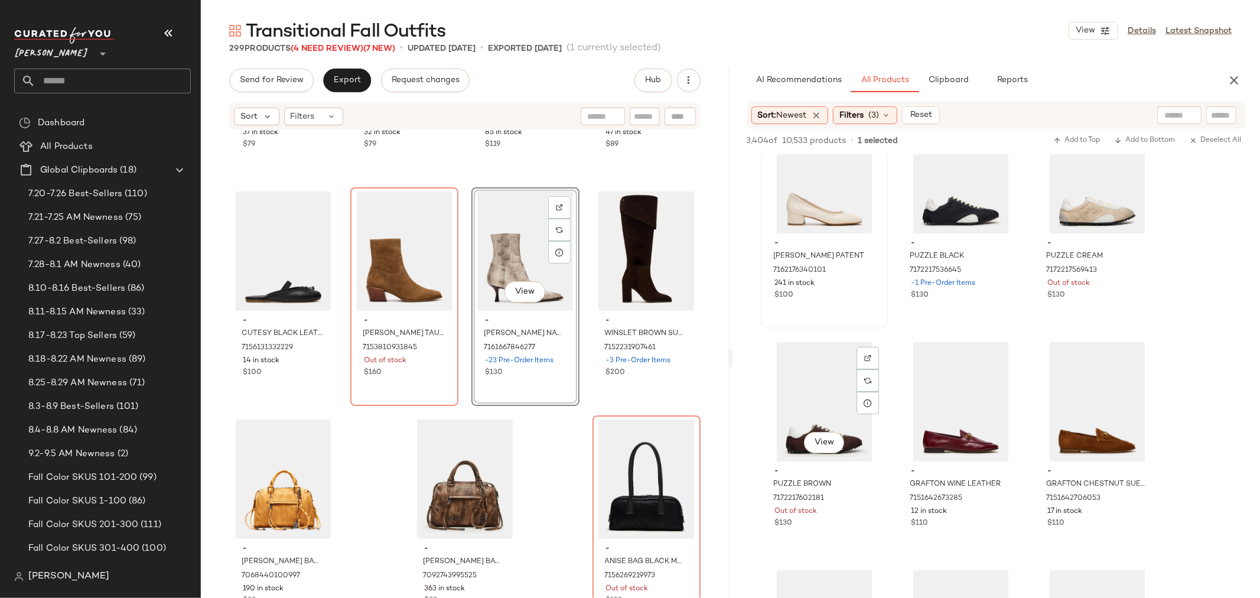
scroll to position [3479, 0]
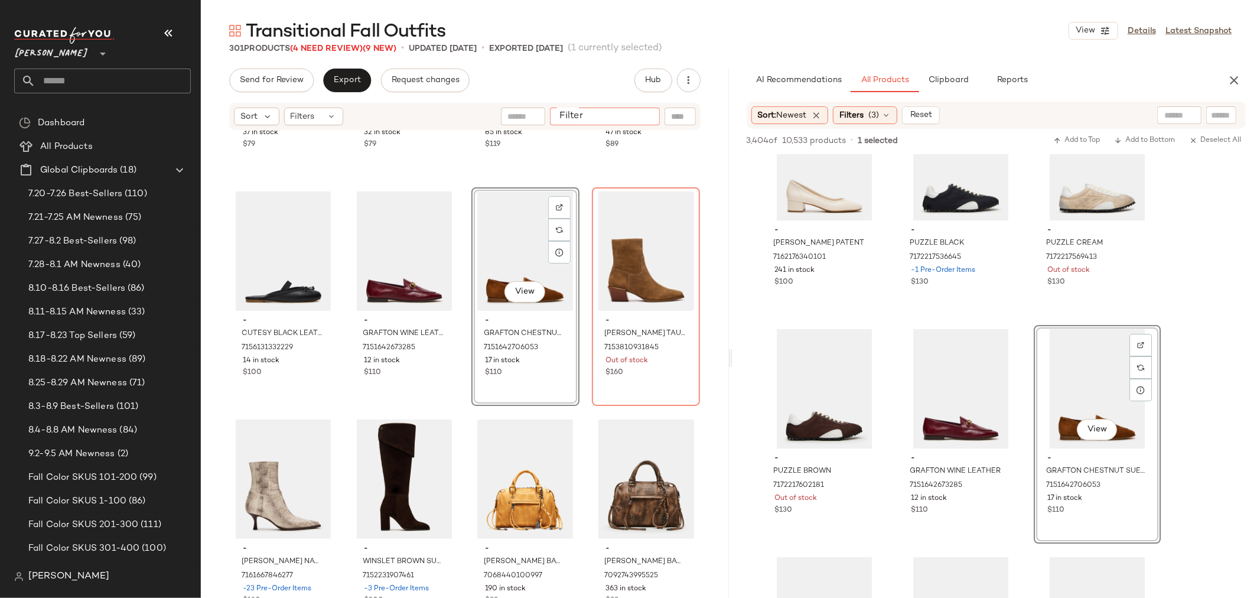
click at [641, 112] on input "Filter" at bounding box center [605, 117] width 100 height 12
type input "******"
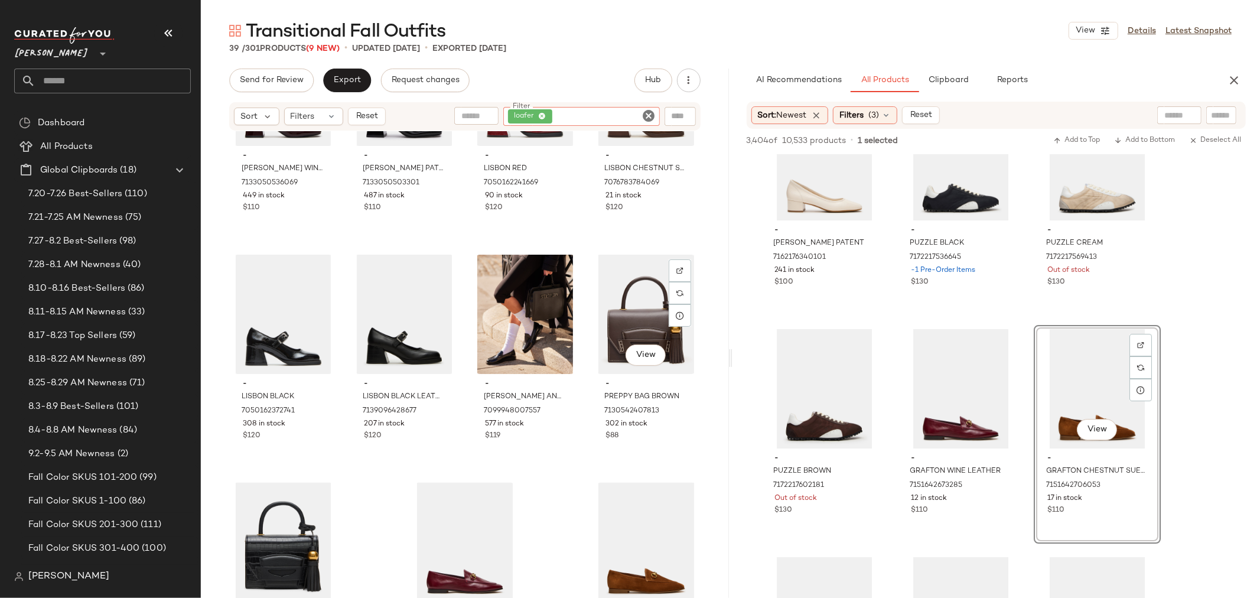
scroll to position [1780, 0]
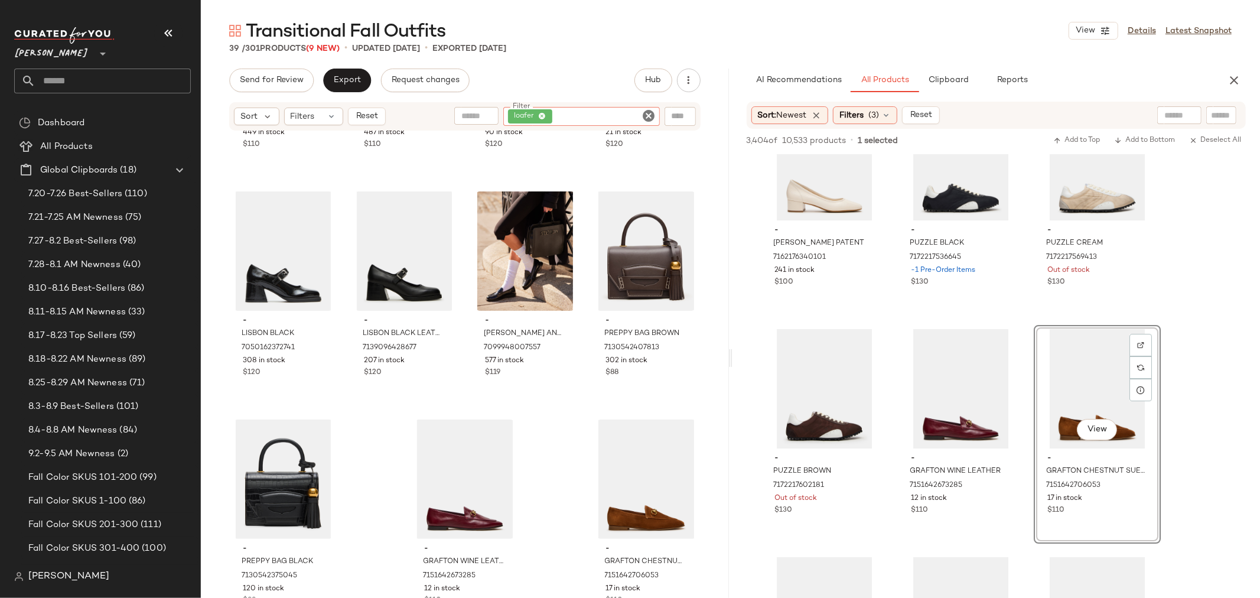
click at [651, 115] on icon "Clear Filter" at bounding box center [649, 116] width 14 height 14
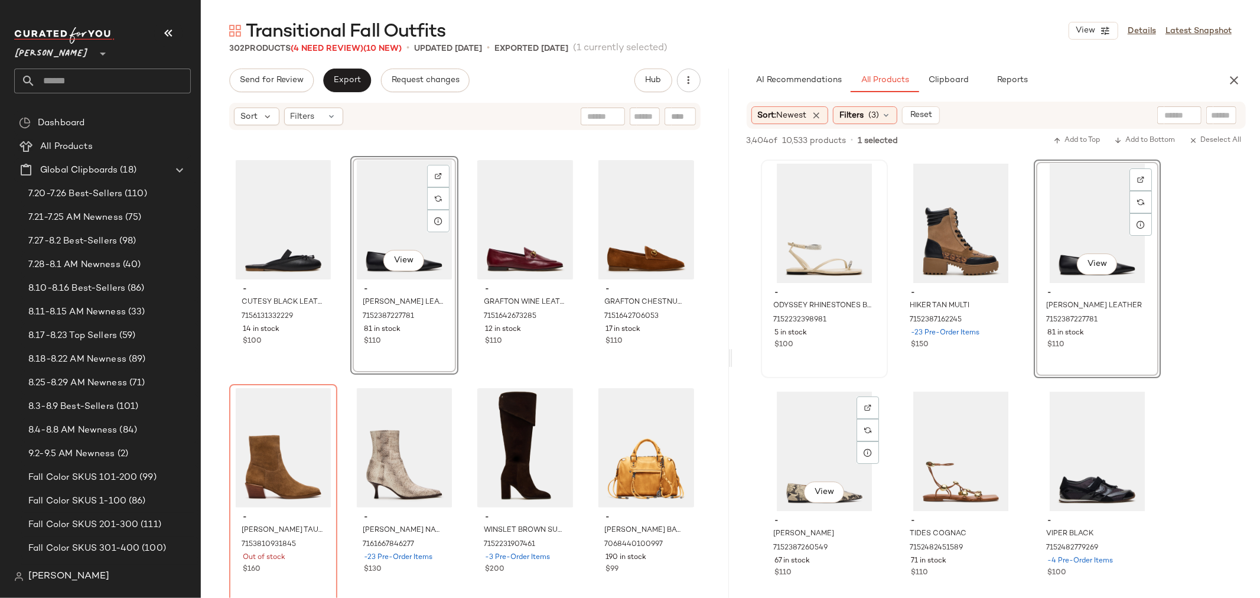
scroll to position [3874, 0]
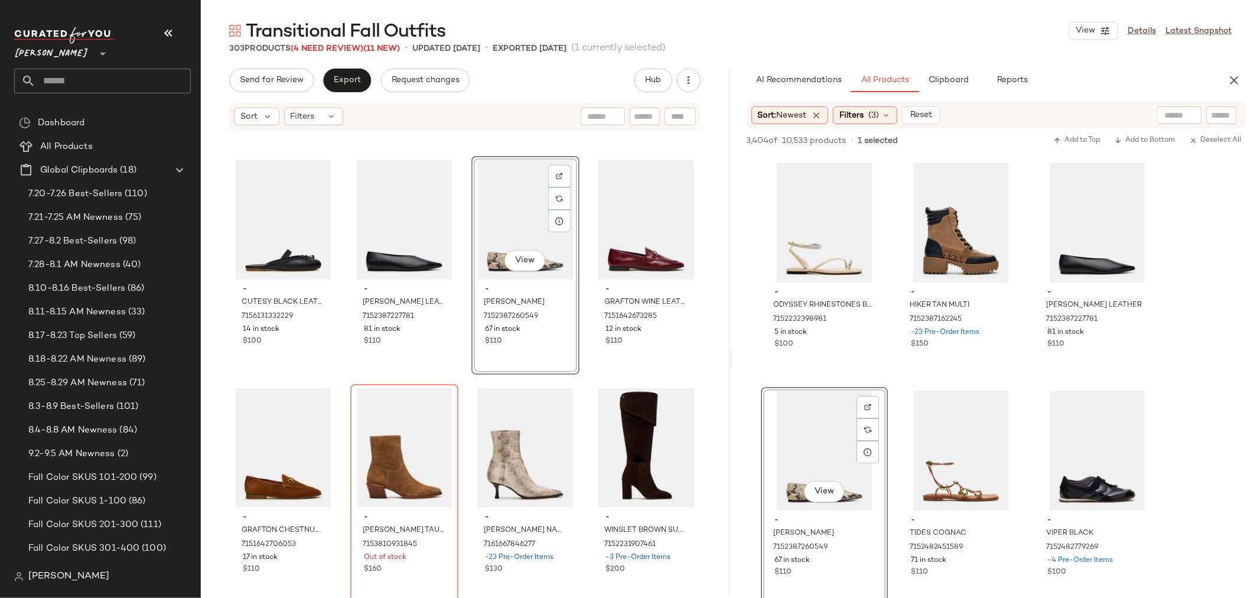
click at [646, 113] on input "text" at bounding box center [645, 117] width 21 height 12
type input "*******"
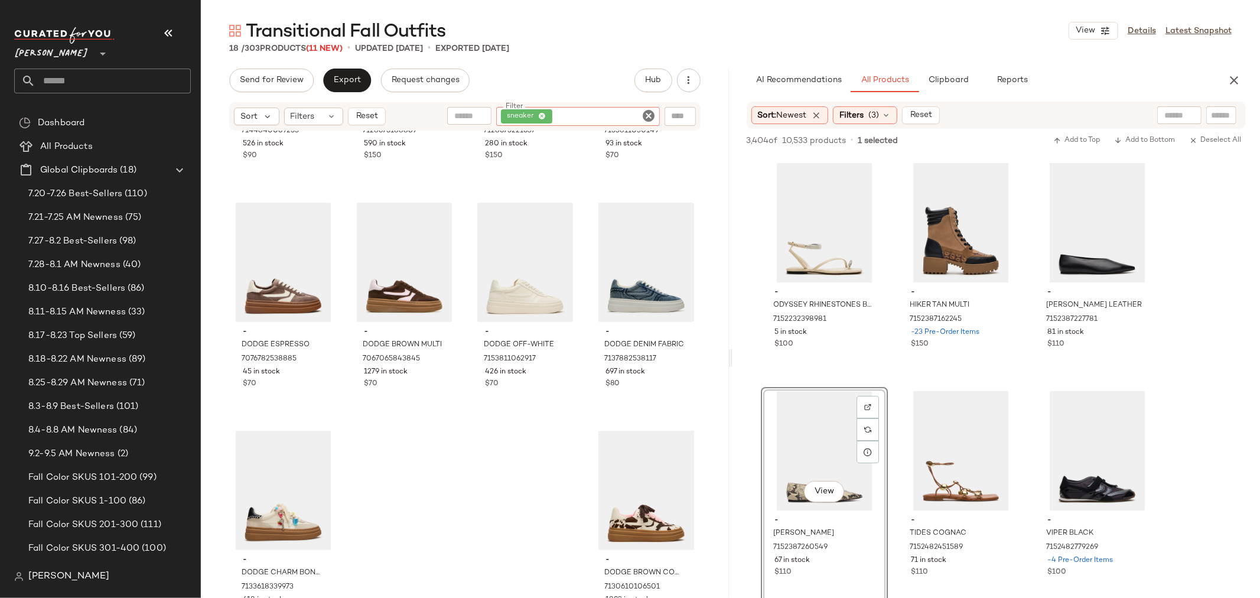
scroll to position [640, 0]
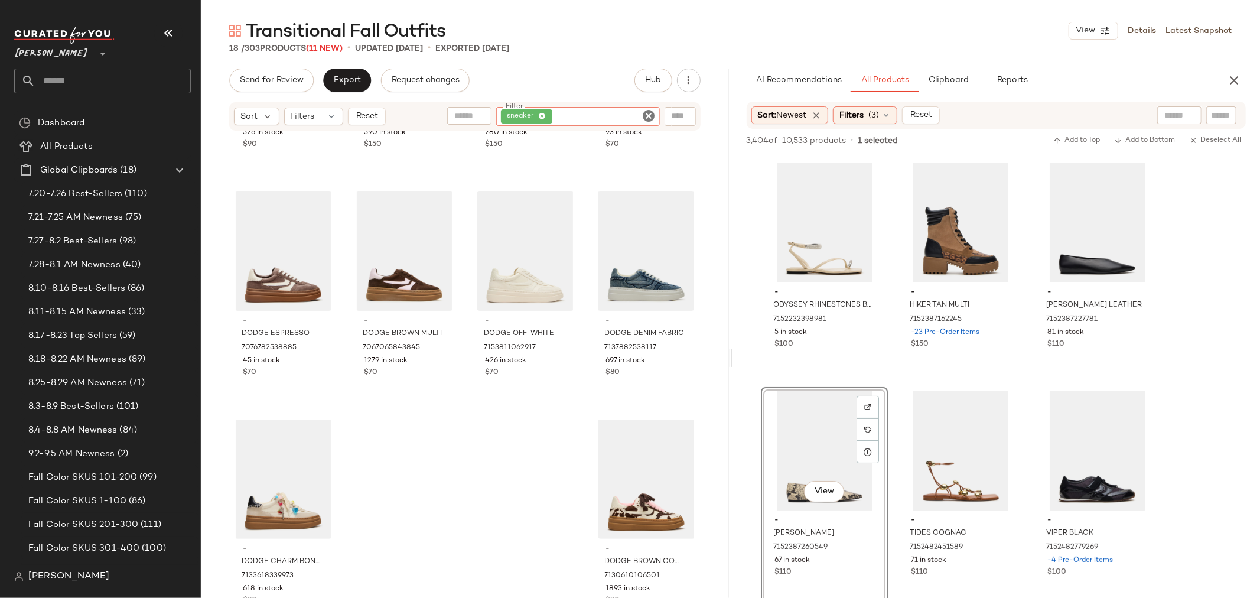
click at [648, 113] on icon "Clear Filter" at bounding box center [649, 116] width 14 height 14
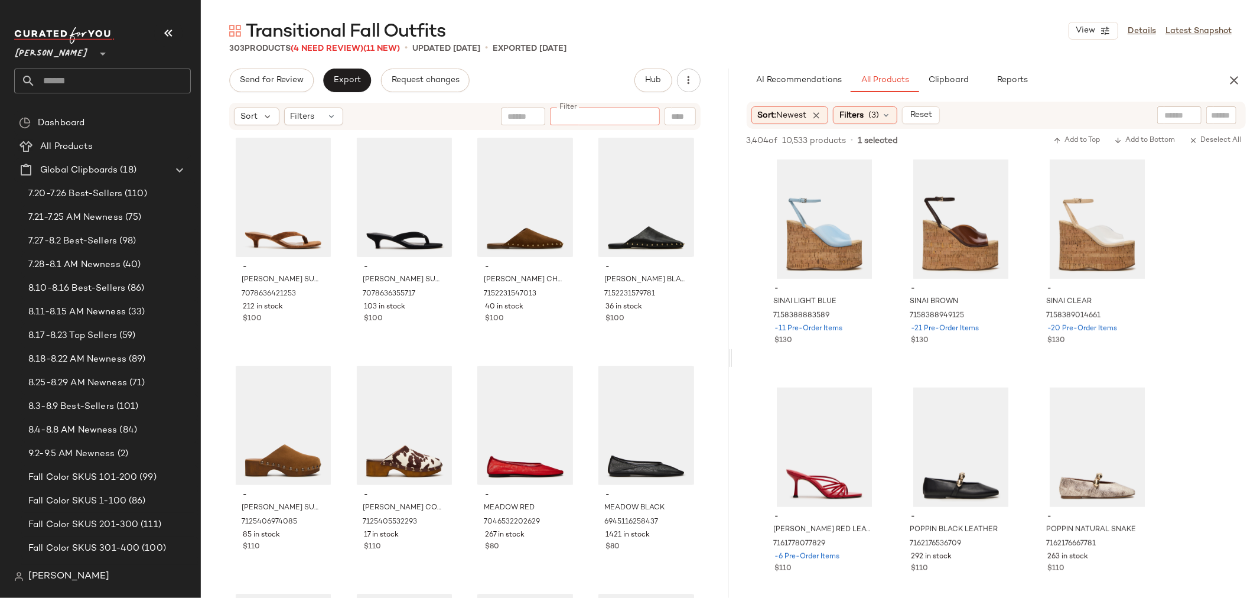
scroll to position [4464, 0]
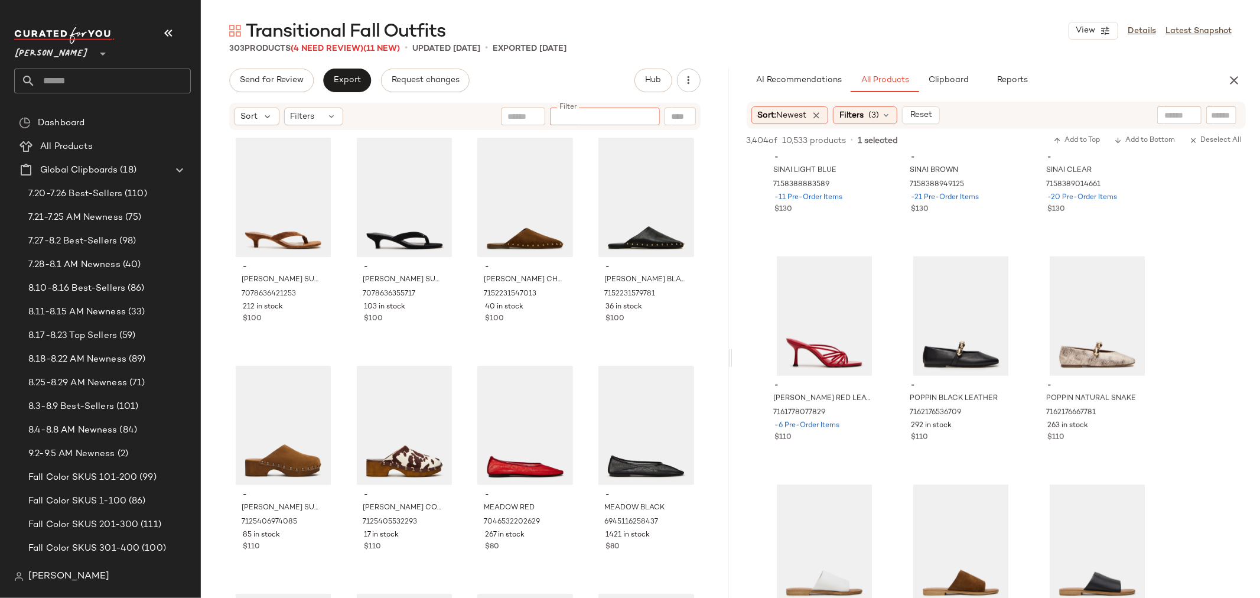
click at [639, 113] on input "Filter" at bounding box center [605, 117] width 100 height 12
type input "****"
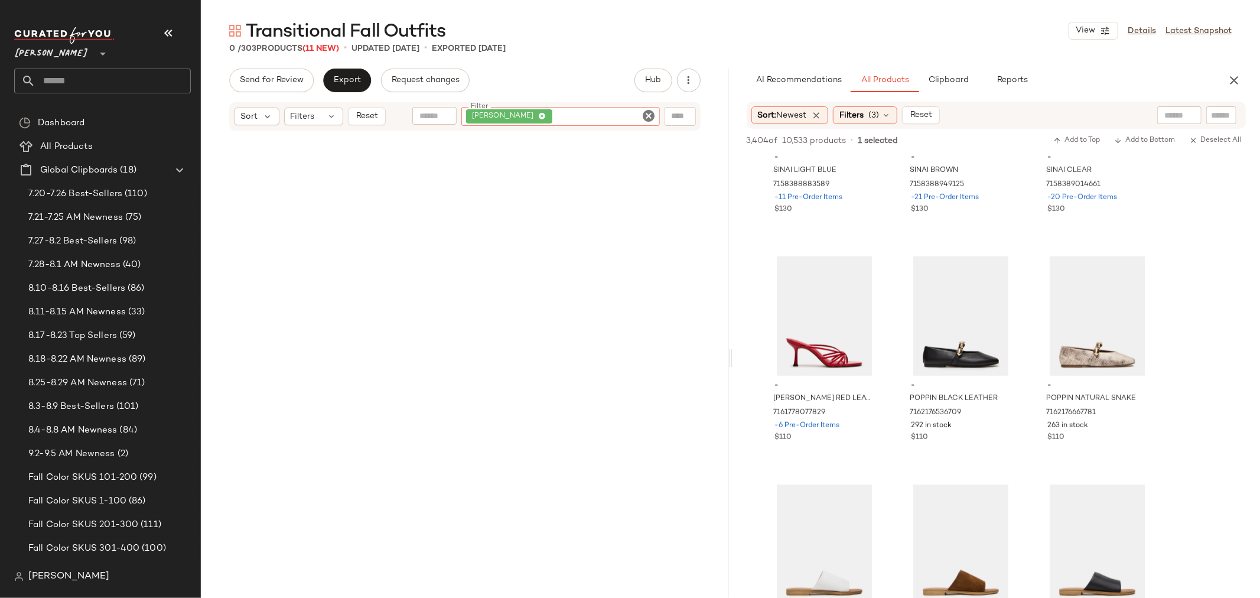
click at [648, 114] on icon "Clear Filter" at bounding box center [649, 116] width 14 height 14
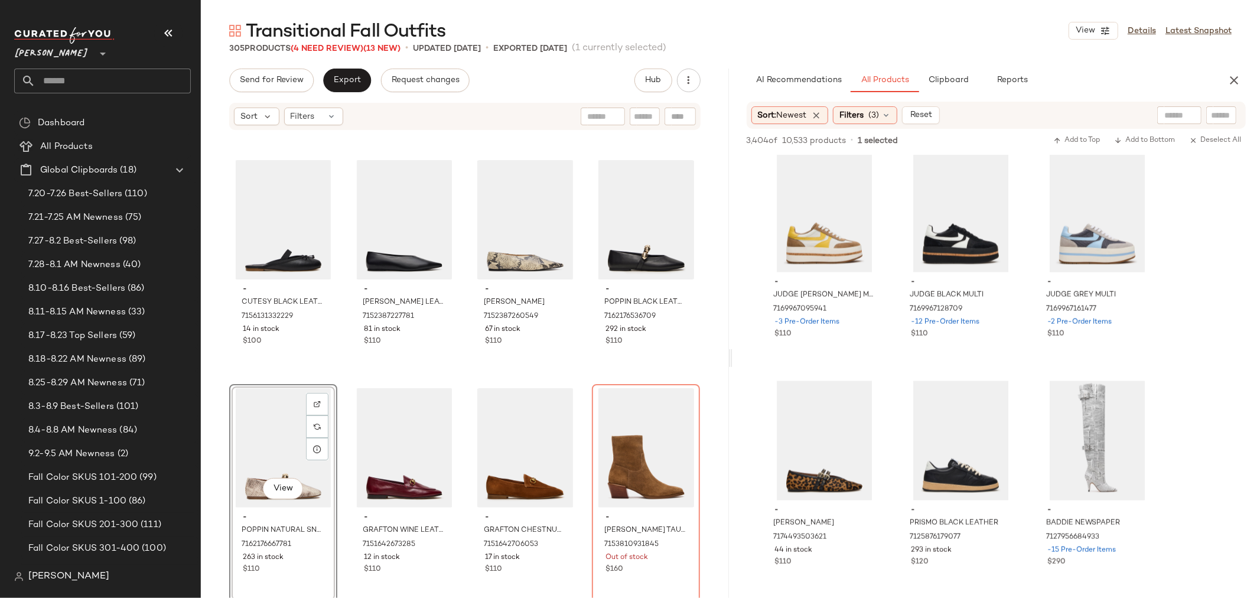
scroll to position [5318, 0]
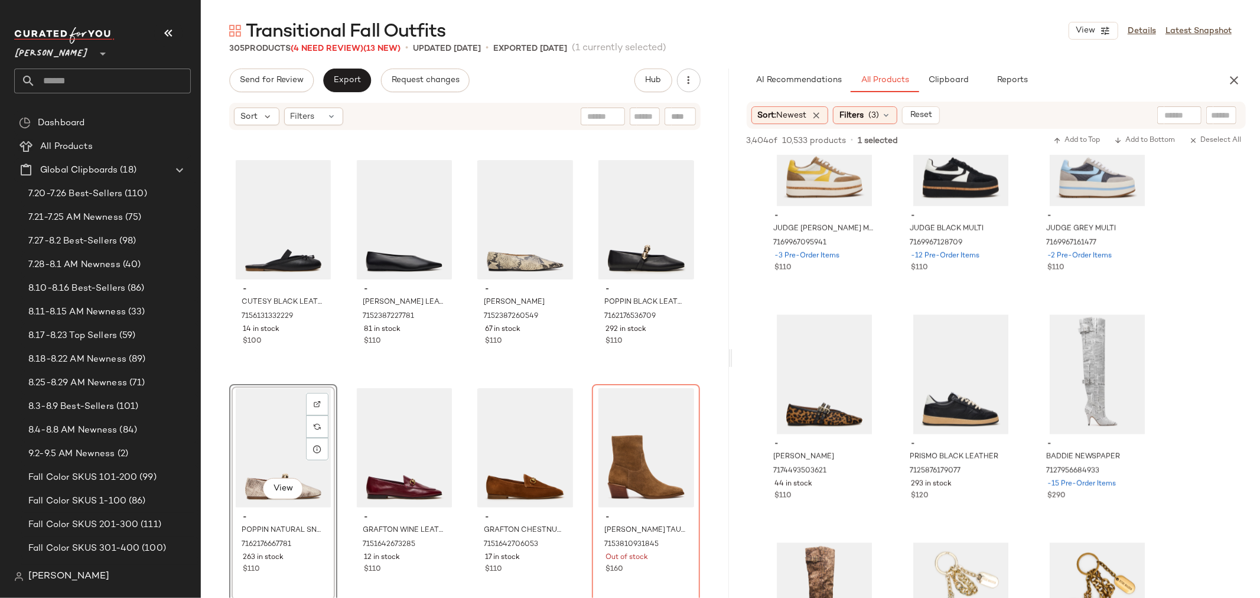
click at [642, 120] on input "text" at bounding box center [645, 117] width 21 height 12
type input "*****"
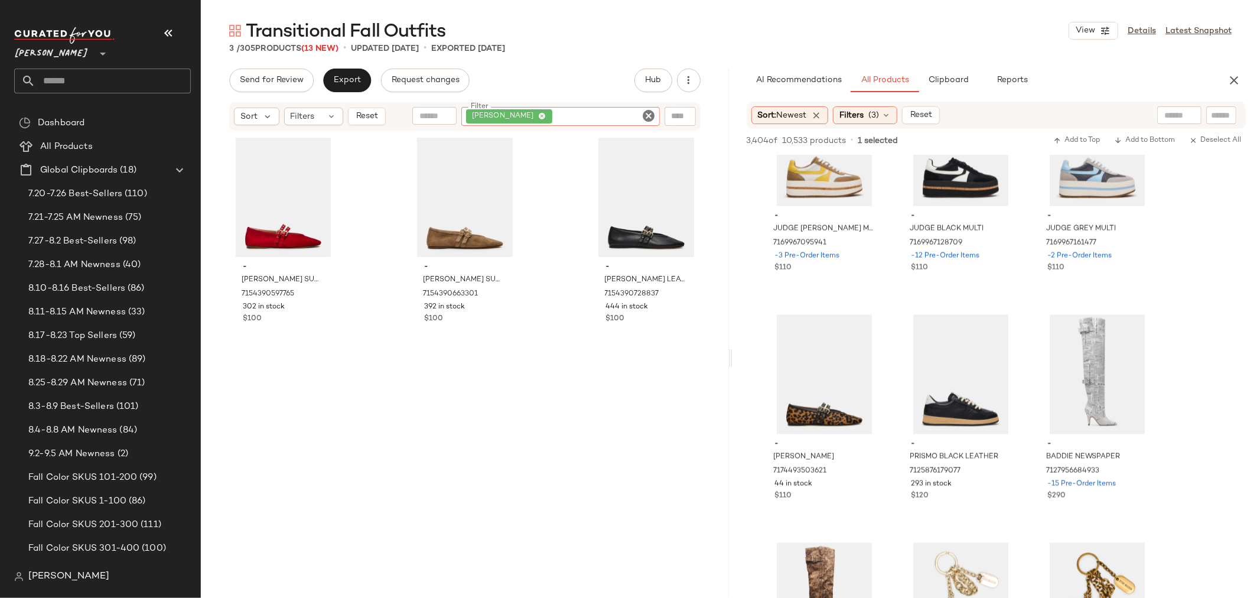
click at [648, 116] on icon "Clear Filter" at bounding box center [649, 116] width 14 height 14
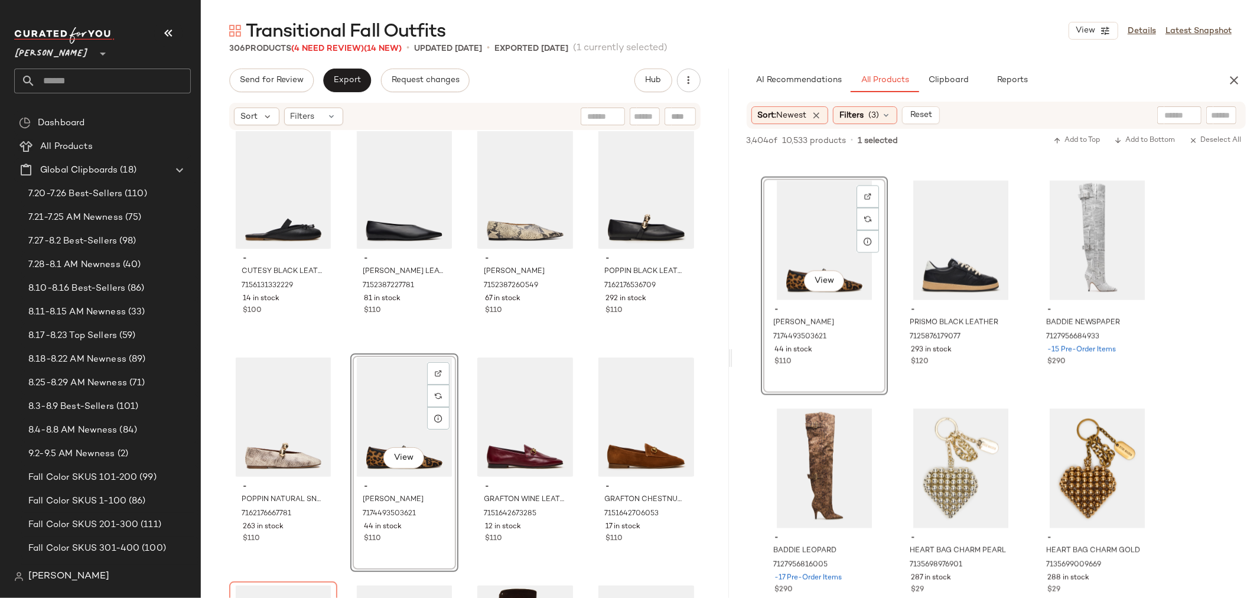
scroll to position [5515, 0]
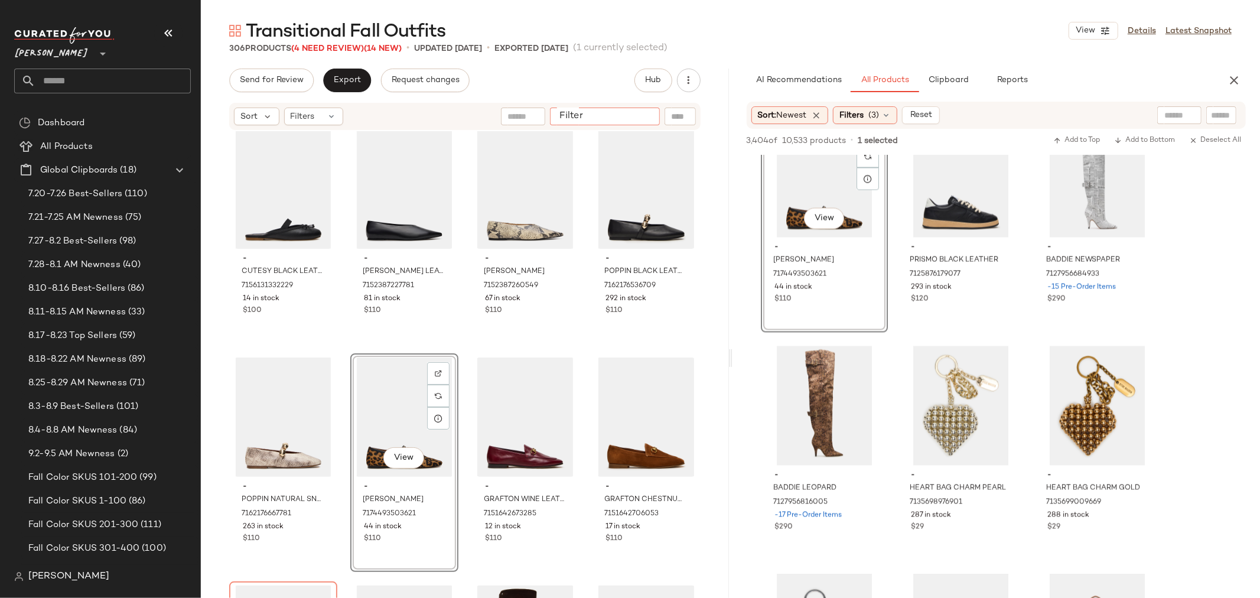
click at [646, 112] on input "Filter" at bounding box center [605, 117] width 100 height 12
type input "******"
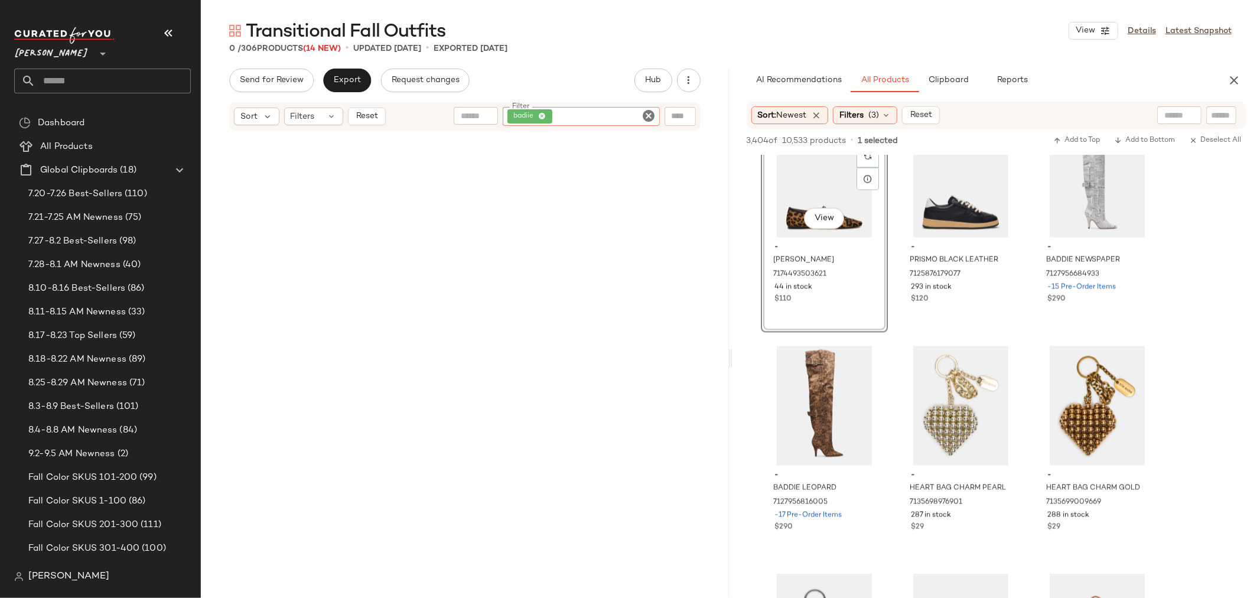
click at [646, 111] on icon "Clear Filter" at bounding box center [649, 116] width 14 height 14
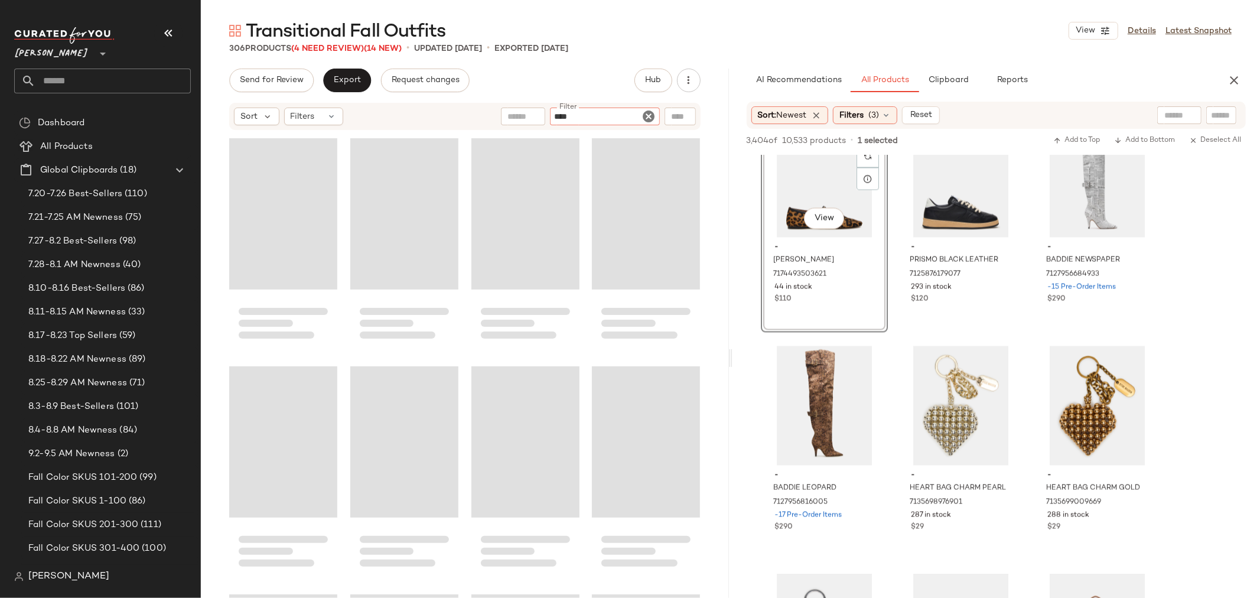
type input "*****"
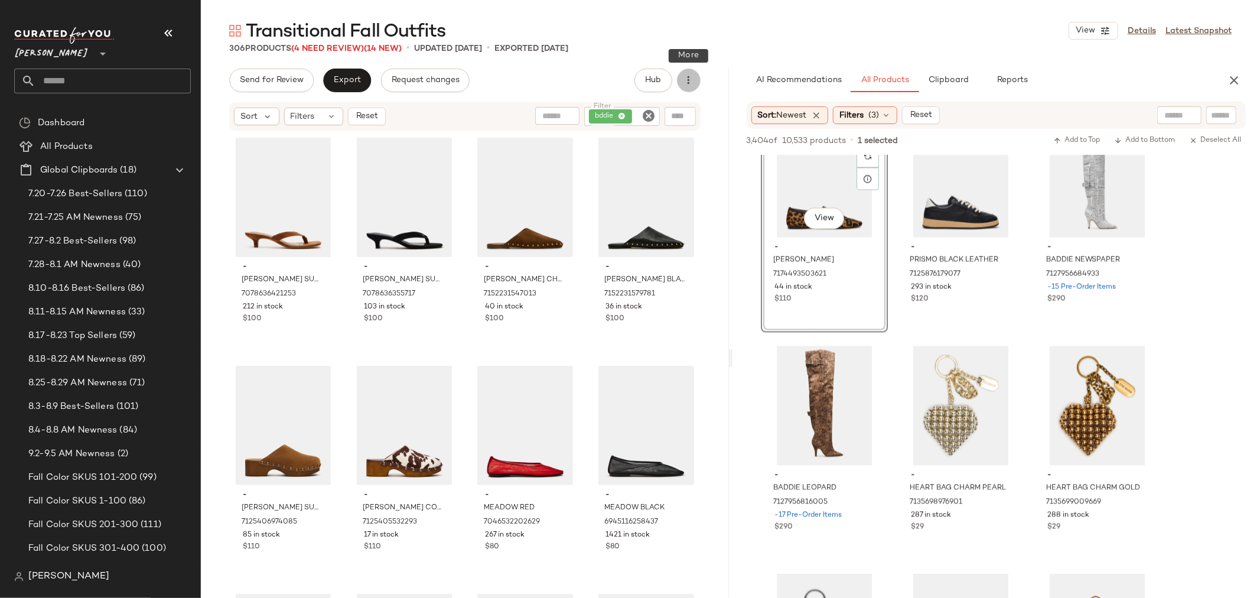
click at [693, 87] on button "button" at bounding box center [689, 81] width 24 height 24
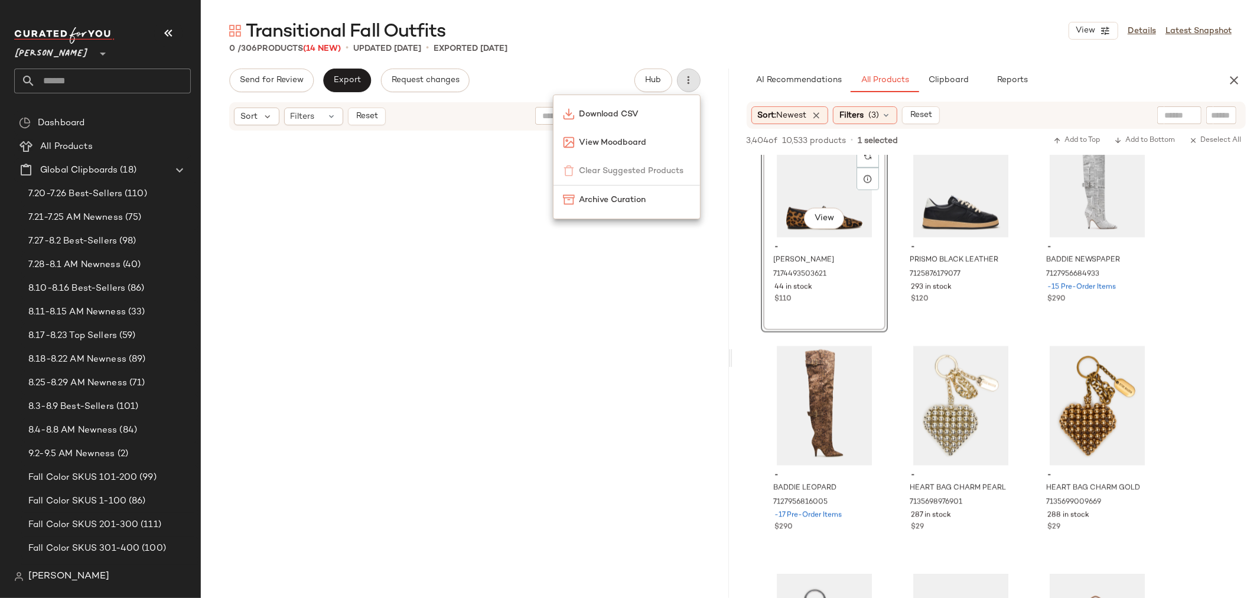
click at [590, 50] on div "0 / 306 Products (14 New) • updated [DATE] • Exported [DATE]" at bounding box center [731, 49] width 1060 height 12
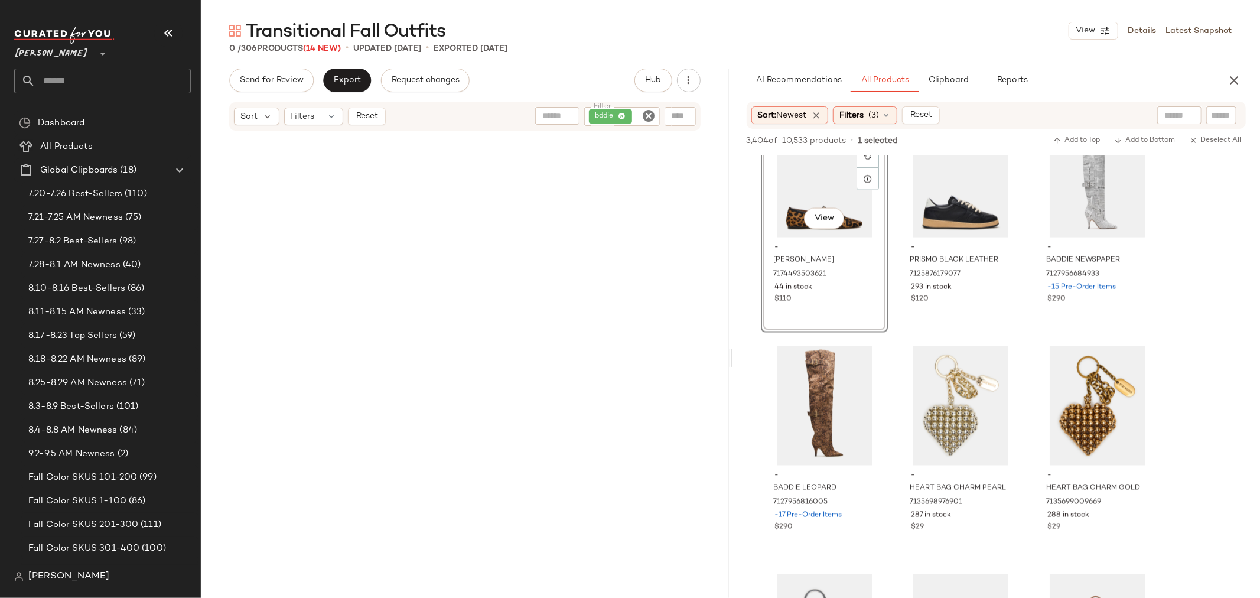
drag, startPoint x: 651, startPoint y: 119, endPoint x: 648, endPoint y: 114, distance: 6.1
click at [651, 119] on icon "Clear Filter" at bounding box center [649, 116] width 14 height 14
click at [639, 116] on input "Filter" at bounding box center [605, 117] width 100 height 12
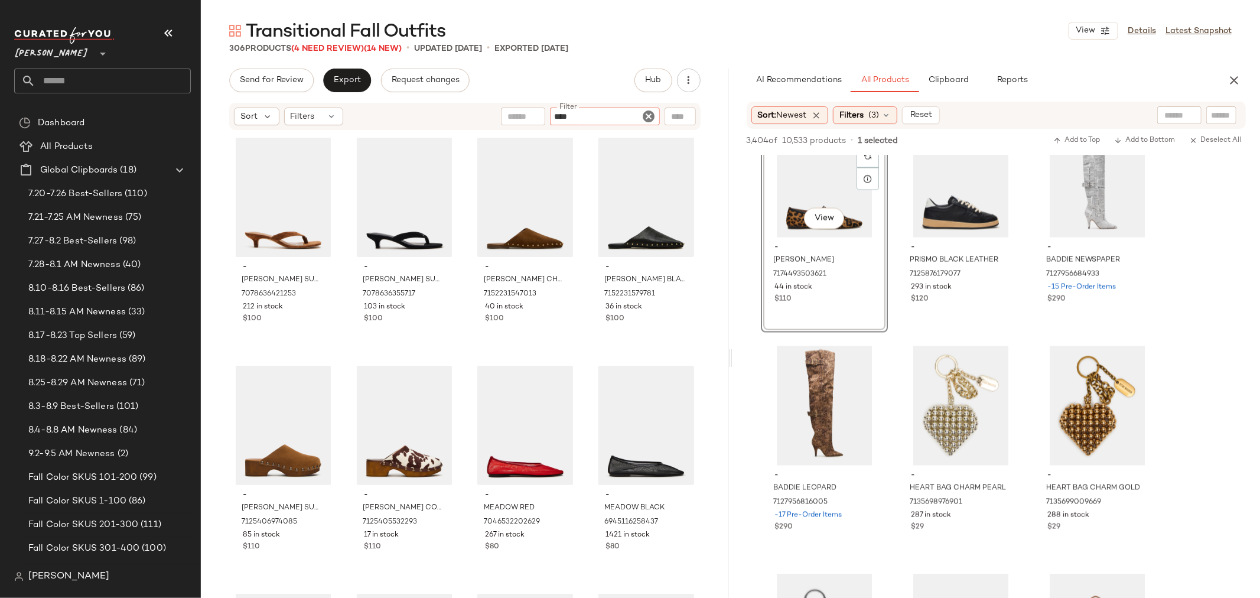
type input "*****"
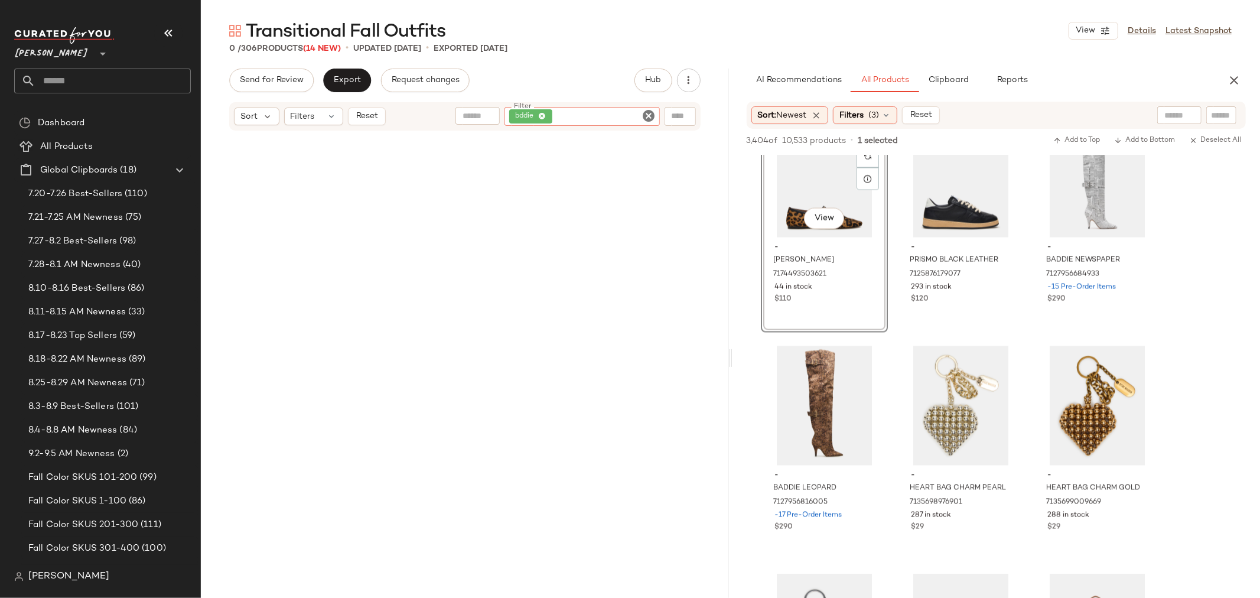
click at [649, 116] on icon "Clear Filter" at bounding box center [649, 116] width 14 height 14
click at [609, 113] on input "Filter" at bounding box center [605, 117] width 100 height 12
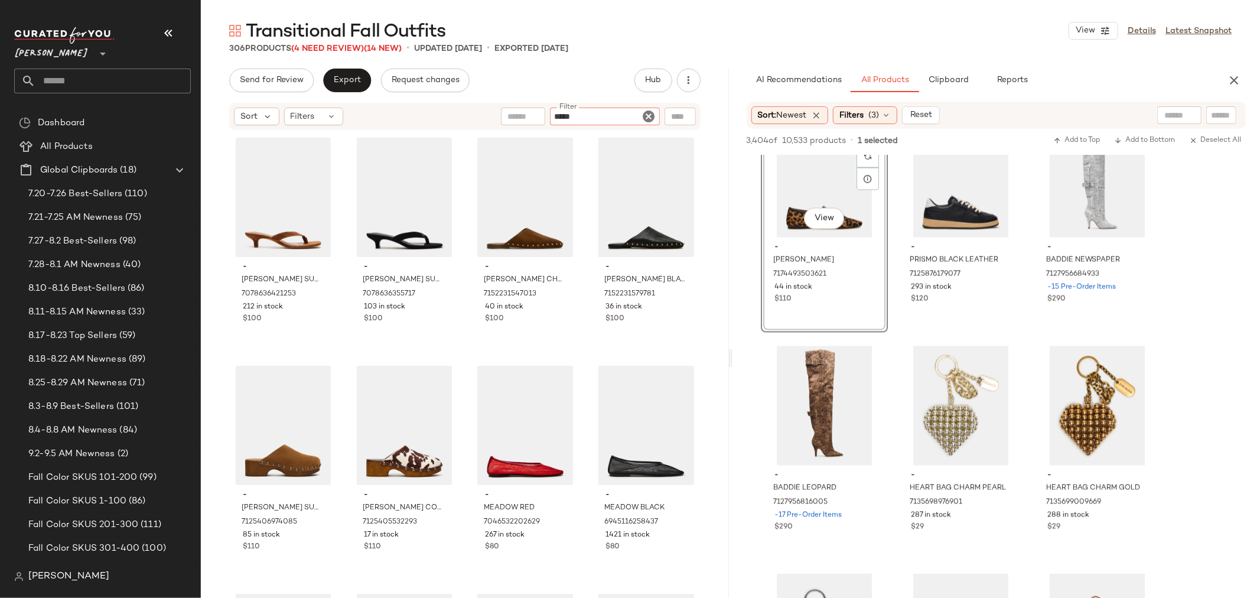
type input "******"
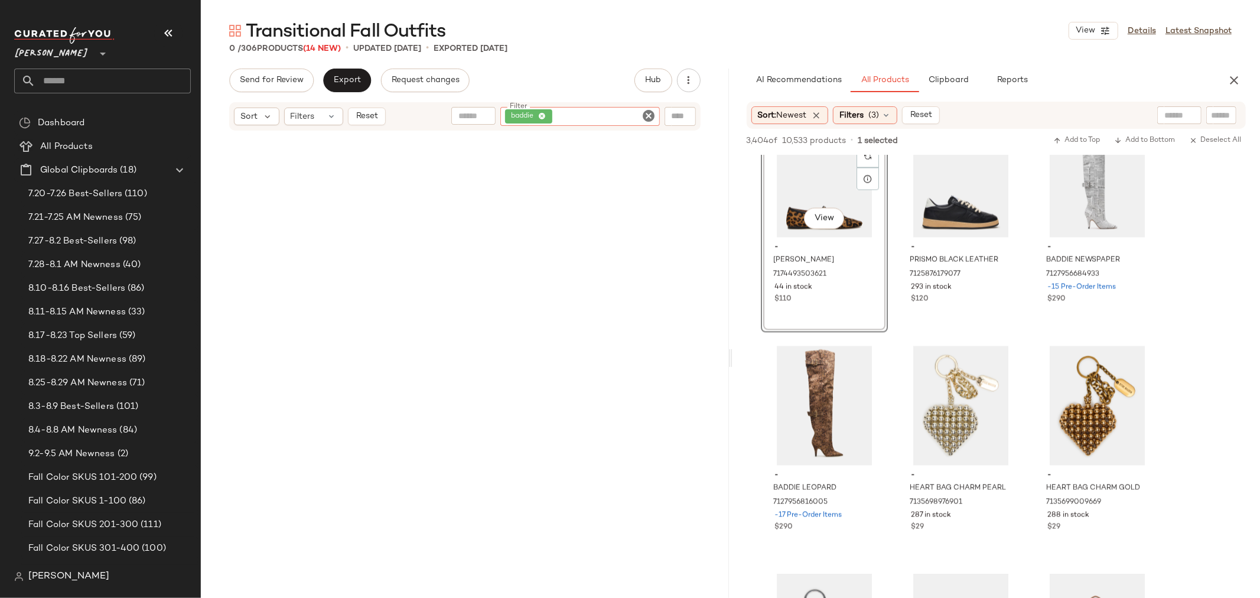
click at [648, 113] on icon "Clear Filter" at bounding box center [649, 116] width 14 height 14
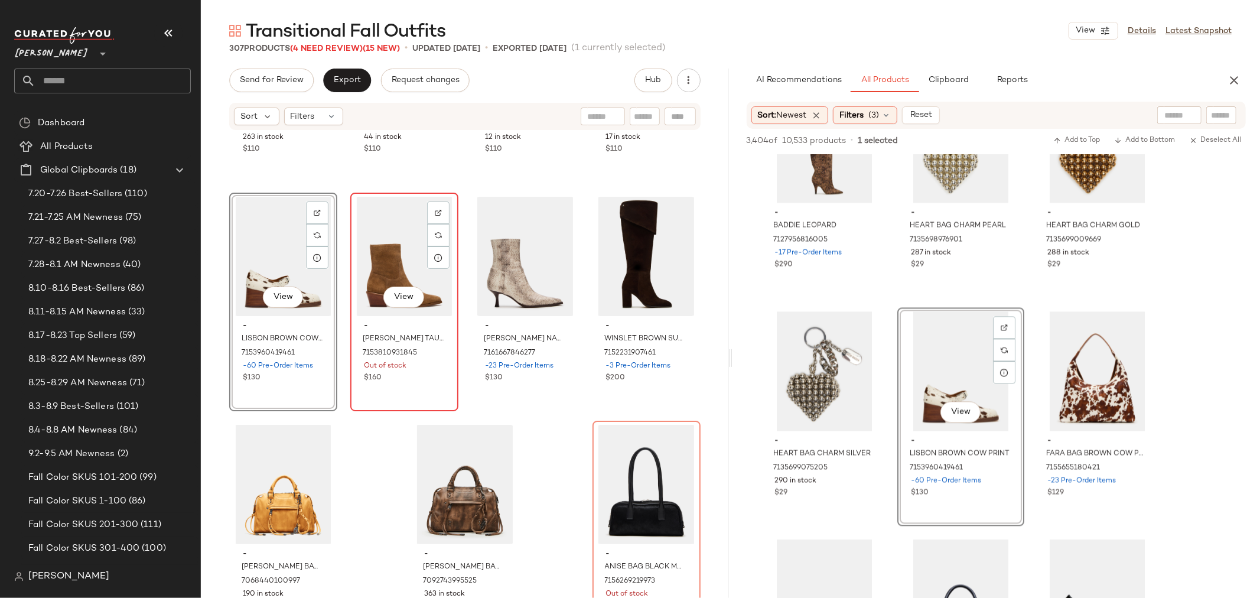
scroll to position [17063, 0]
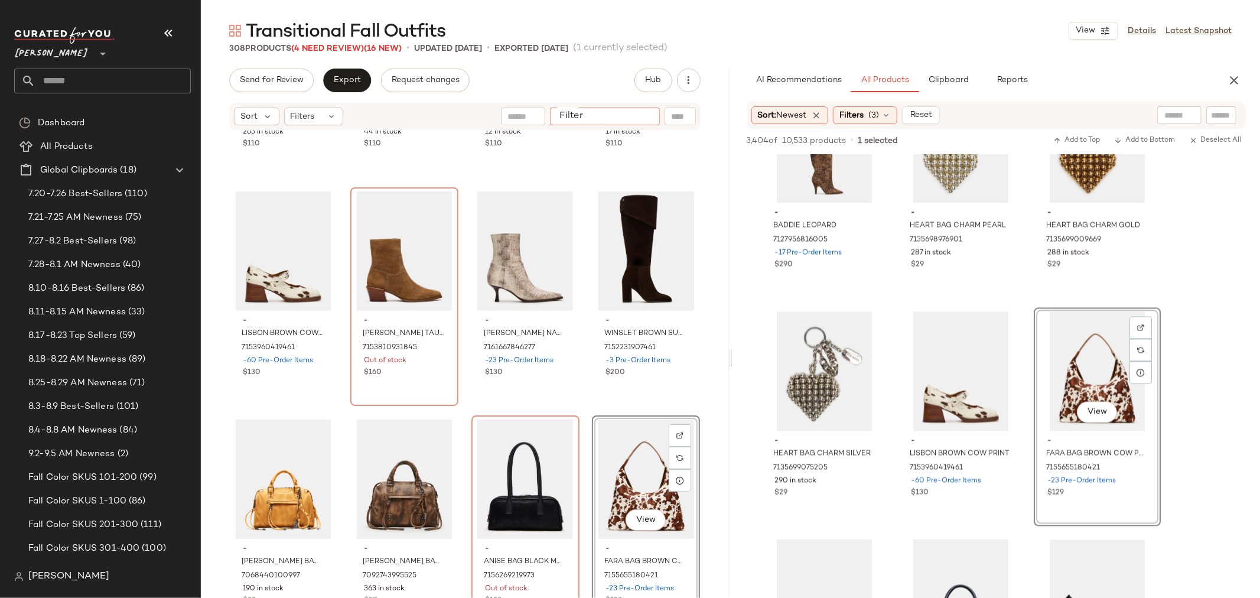
click at [642, 120] on input "Filter" at bounding box center [605, 117] width 100 height 12
type input "******"
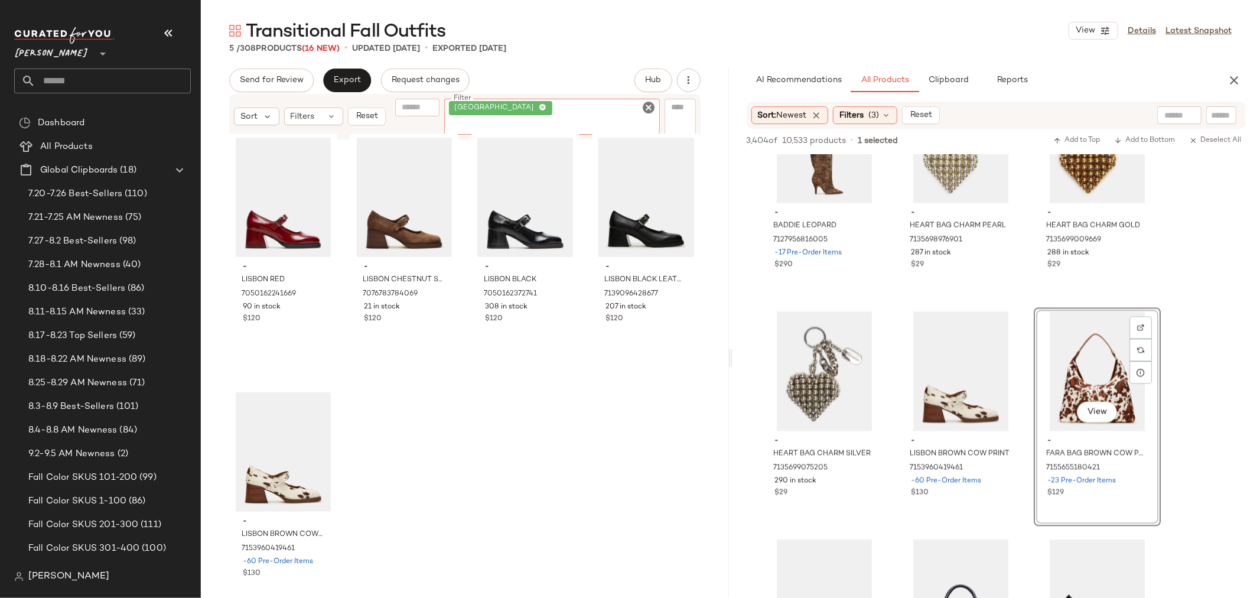
click at [649, 115] on icon "Clear Filter" at bounding box center [649, 107] width 14 height 14
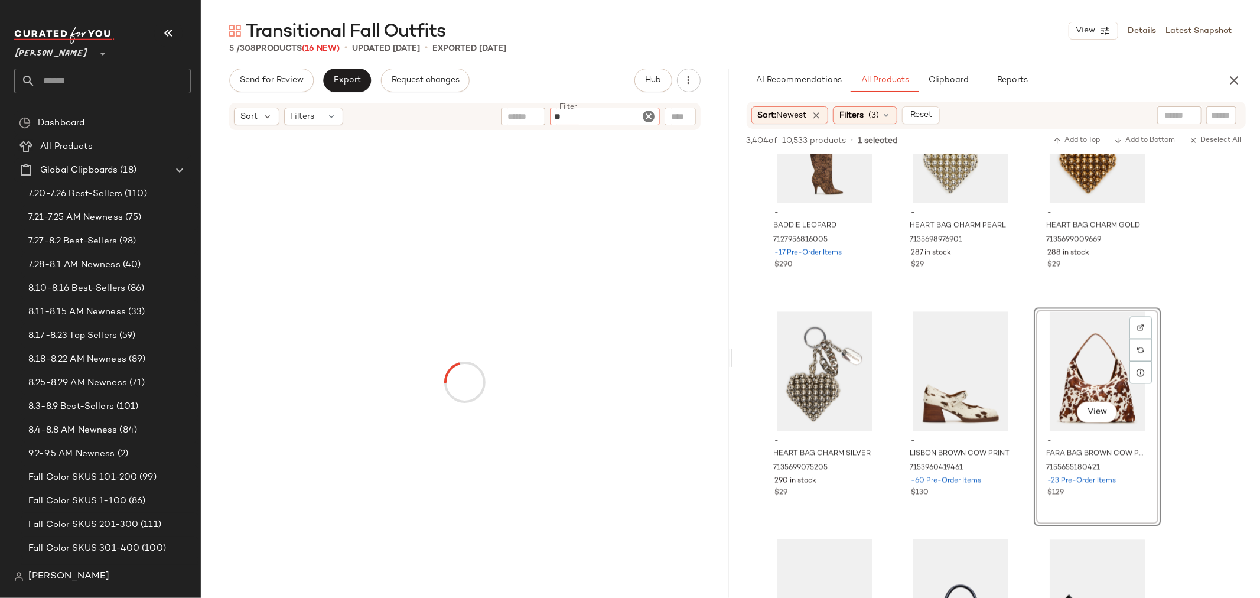
type input "***"
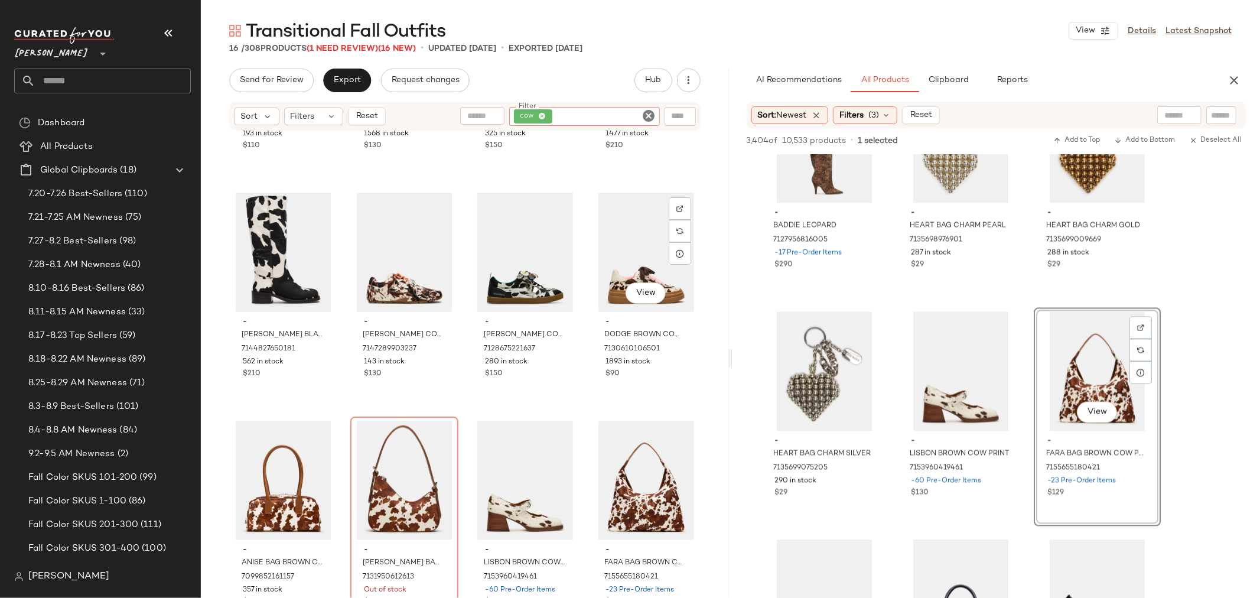
scroll to position [412, 0]
click at [647, 109] on icon "Clear Filter" at bounding box center [649, 116] width 14 height 14
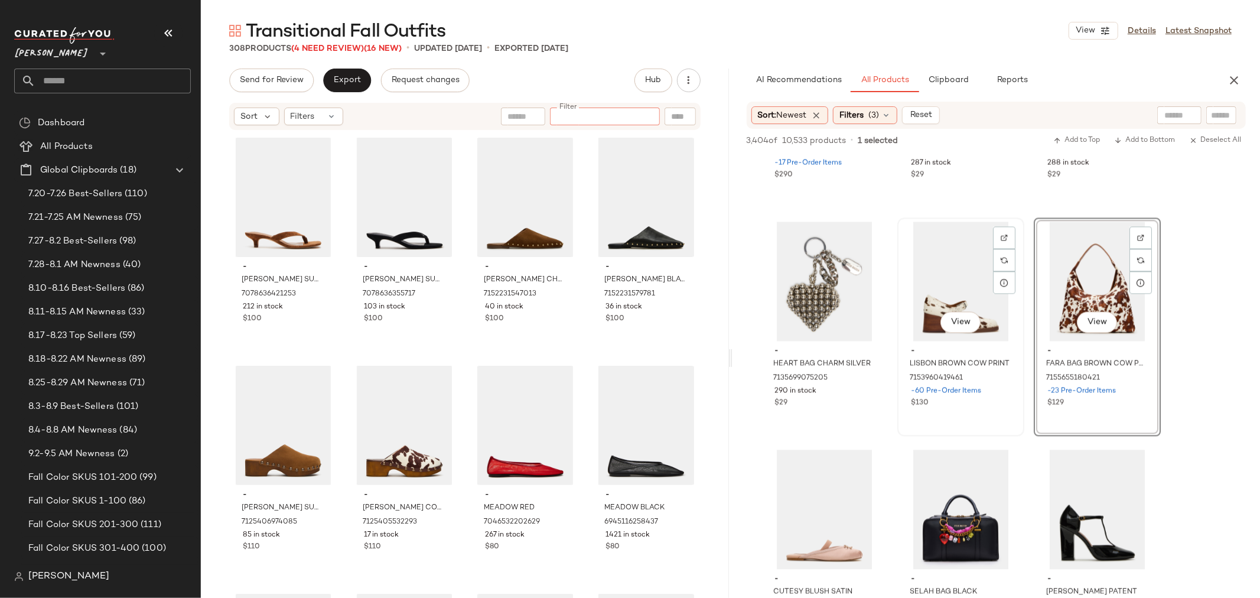
scroll to position [5975, 0]
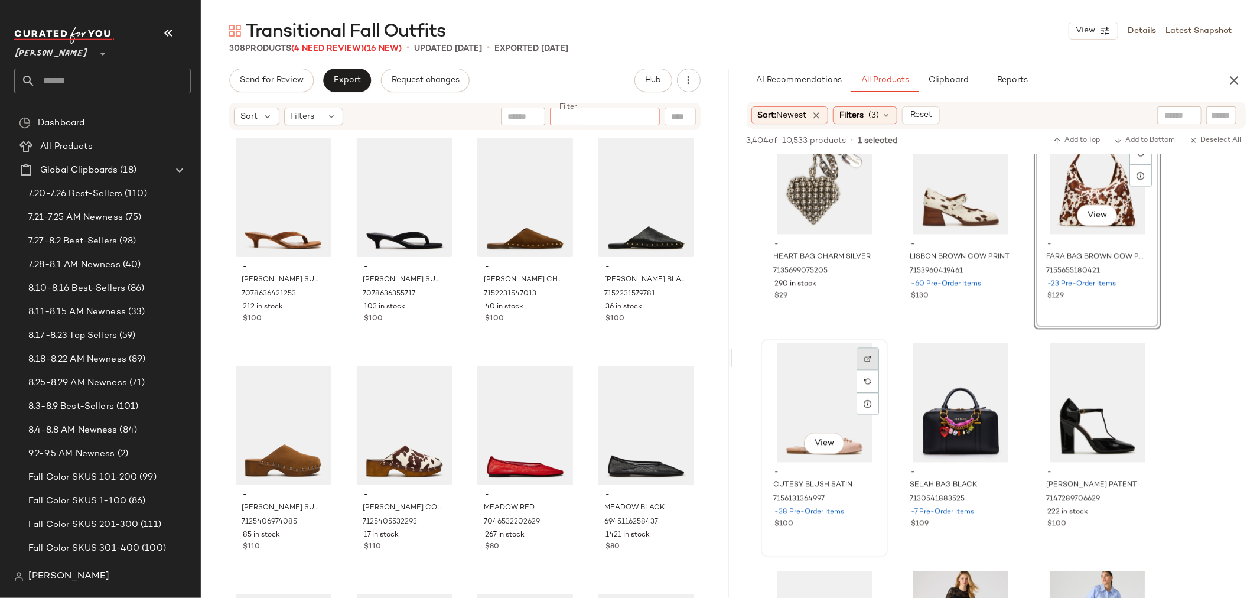
click at [870, 359] on img at bounding box center [868, 358] width 7 height 7
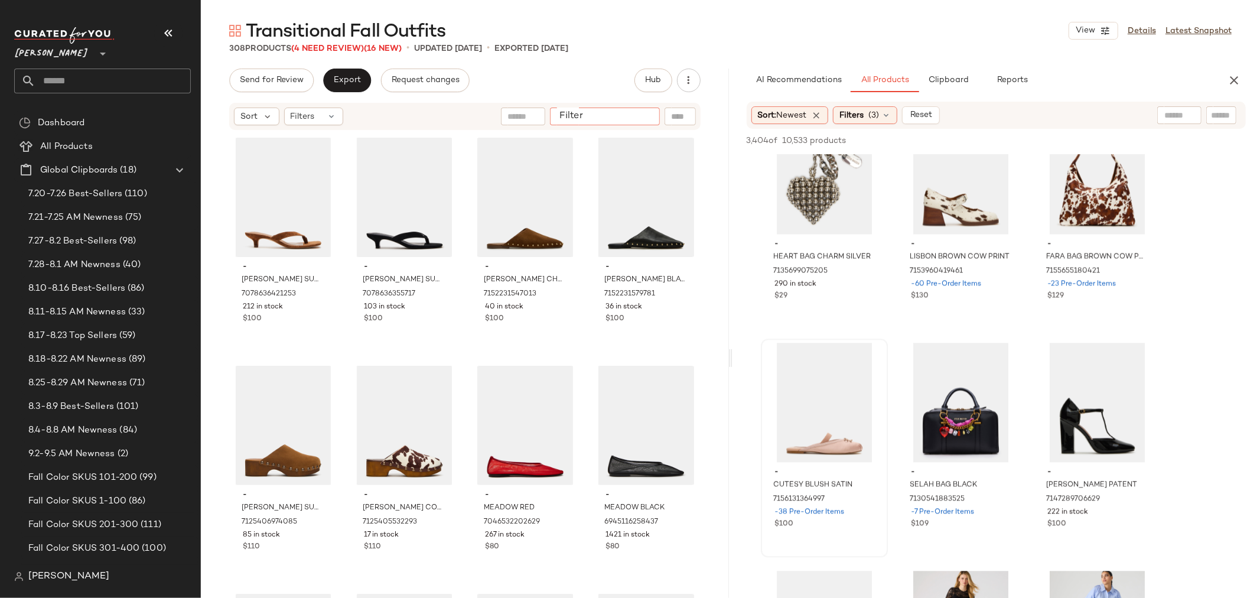
click at [631, 117] on div at bounding box center [605, 117] width 110 height 18
type input "*****"
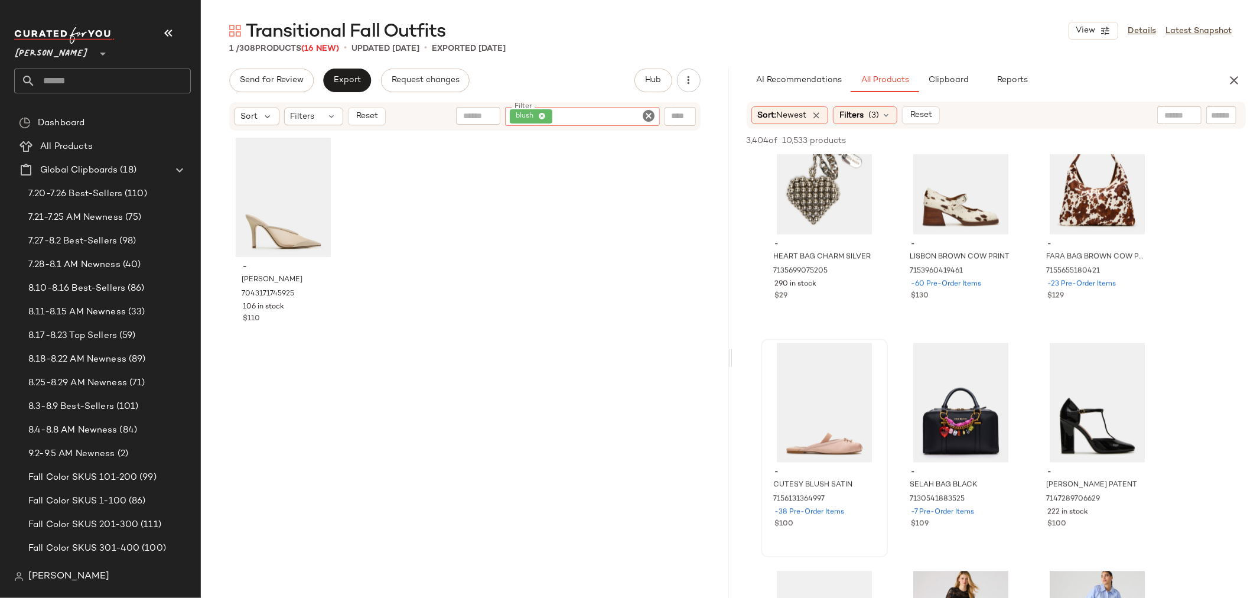
click at [648, 111] on icon "Clear Filter" at bounding box center [649, 116] width 14 height 14
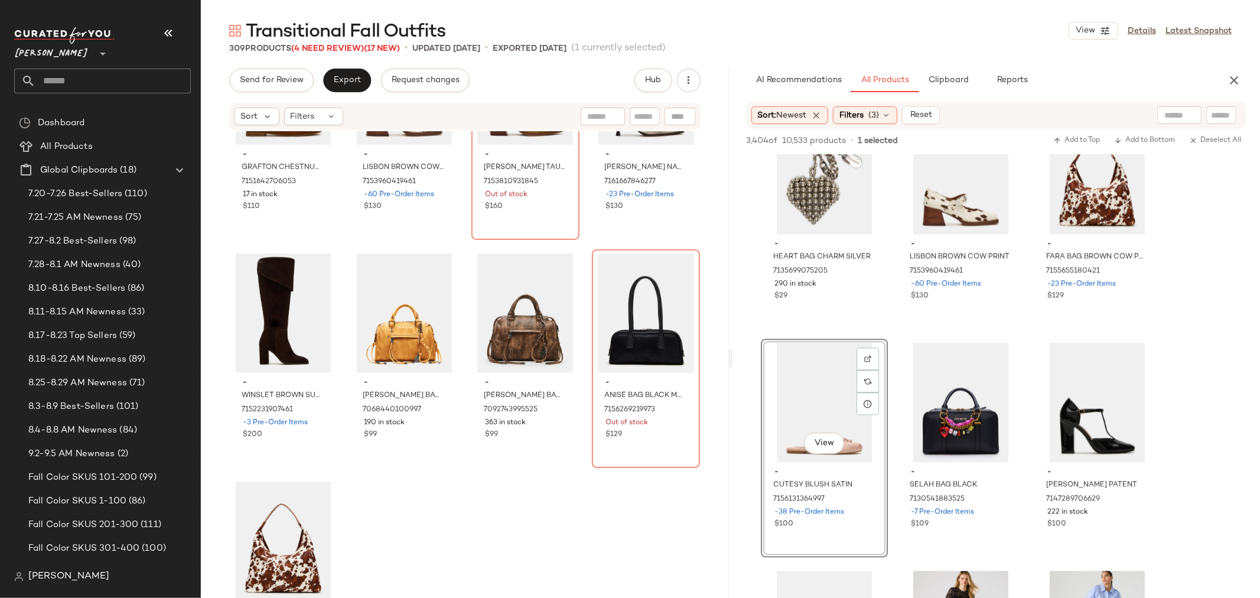
scroll to position [17277, 0]
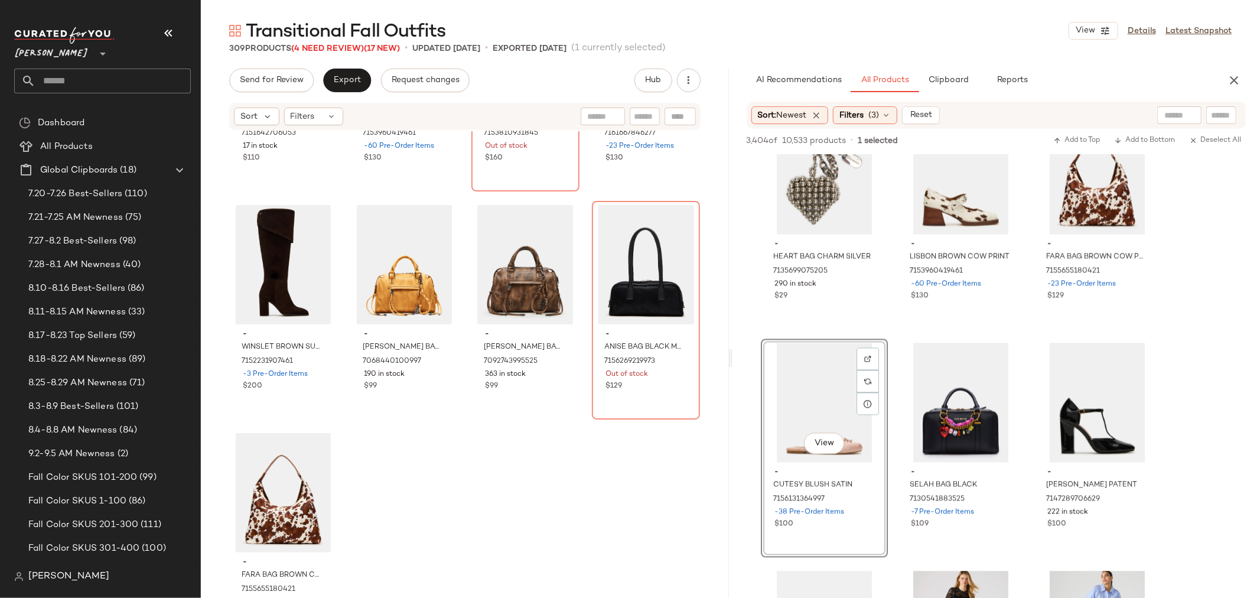
click at [639, 108] on div at bounding box center [645, 117] width 30 height 18
type input "*****"
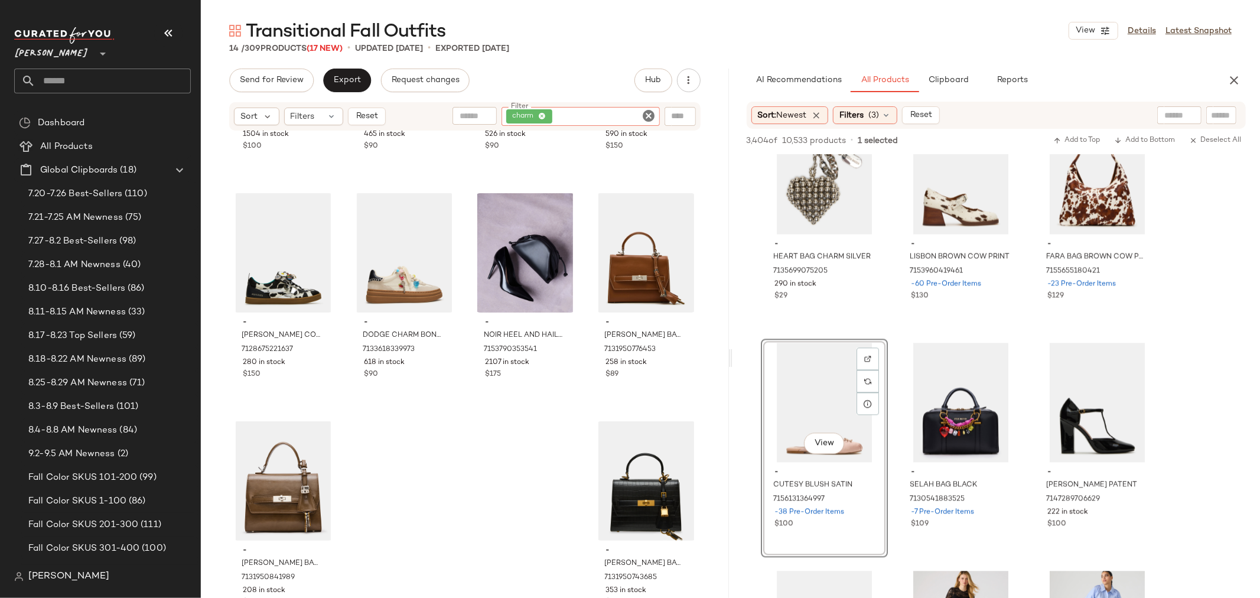
scroll to position [412, 0]
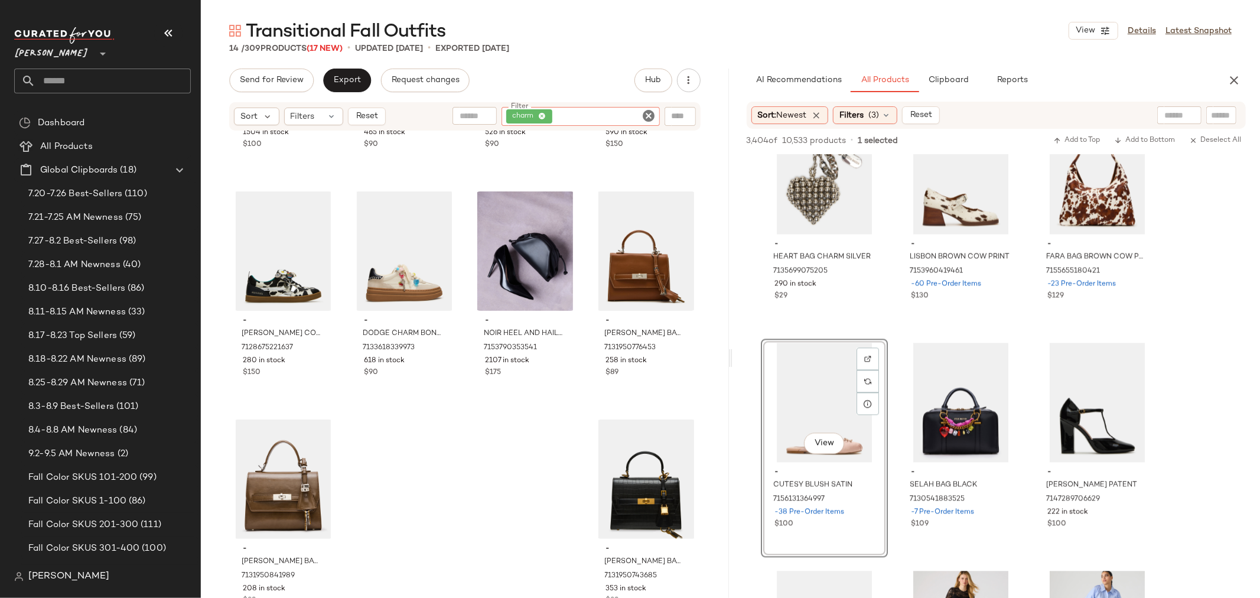
click at [647, 113] on icon "Clear Filter" at bounding box center [649, 116] width 14 height 14
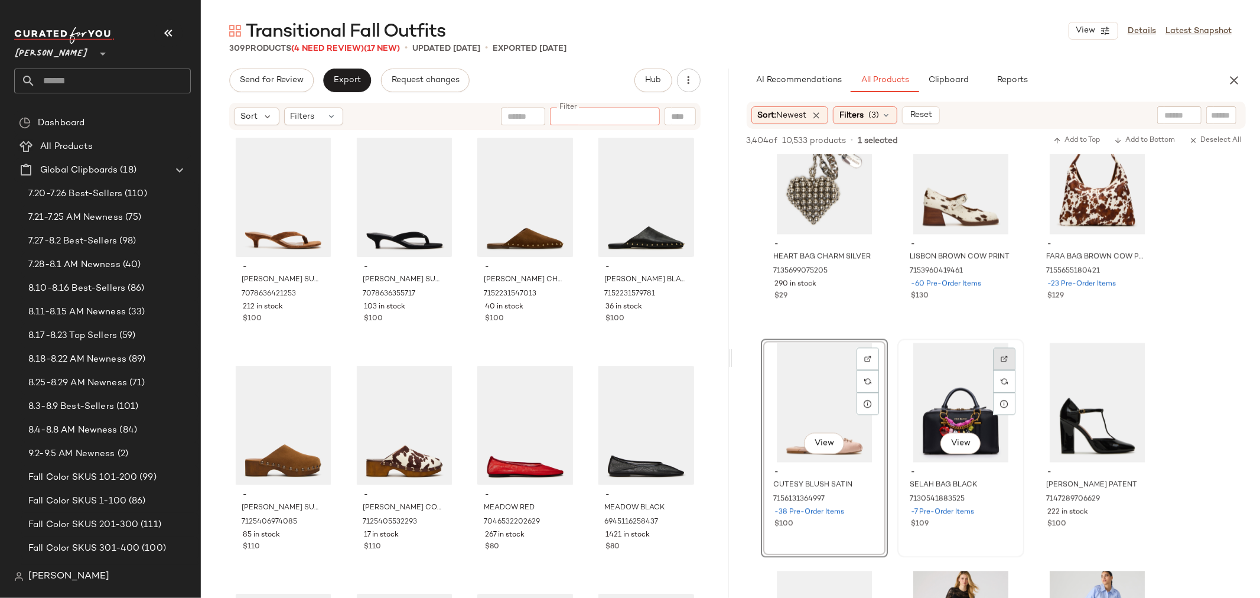
click at [1002, 355] on img at bounding box center [1004, 358] width 7 height 7
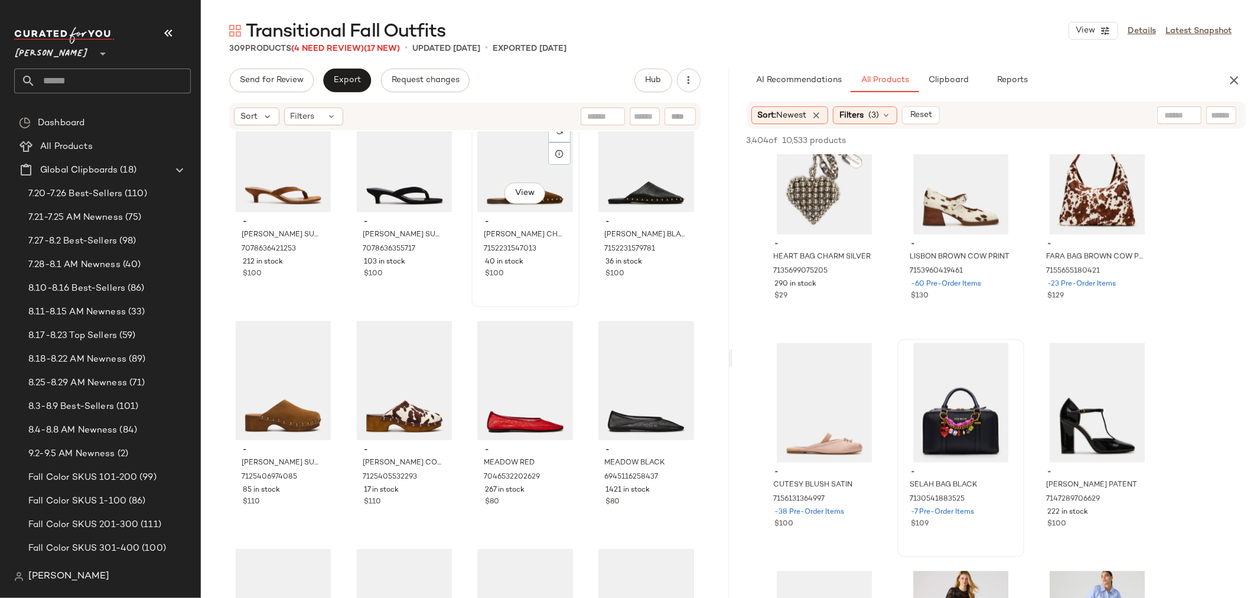
scroll to position [131, 0]
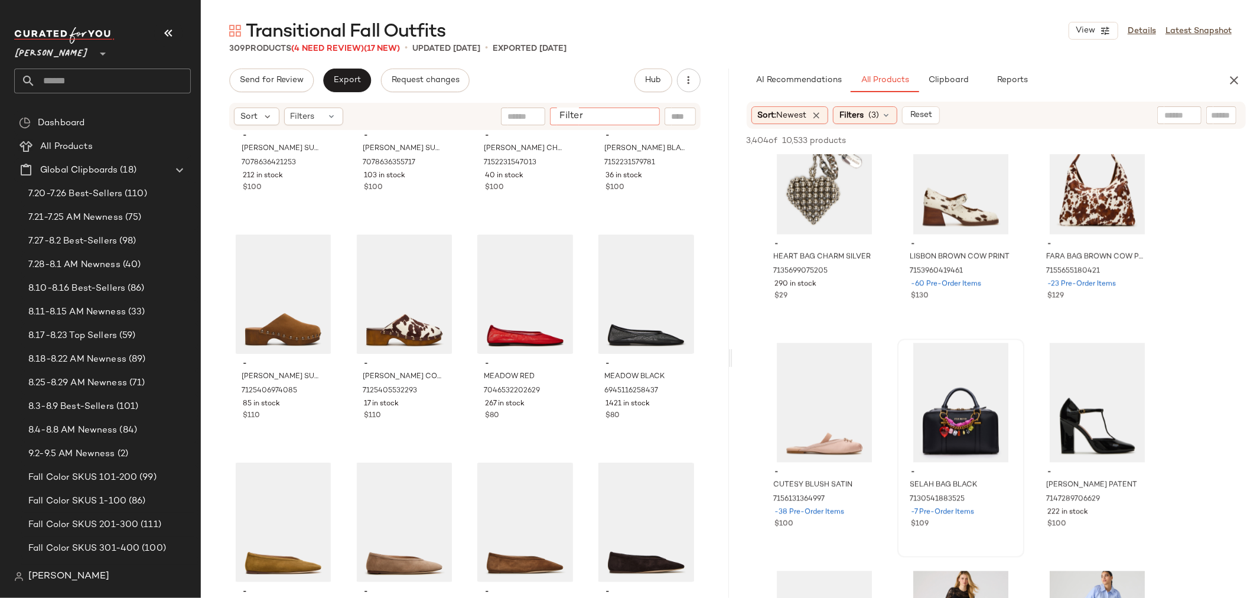
click at [638, 119] on input "Filter" at bounding box center [605, 117] width 100 height 12
type input "***"
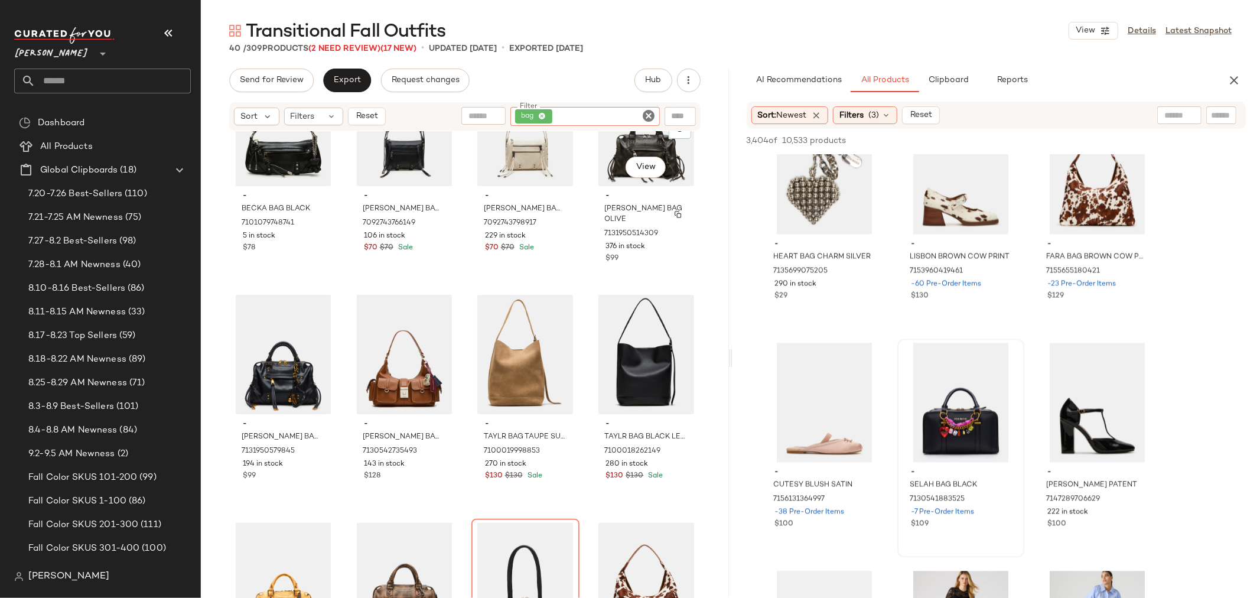
scroll to position [1780, 0]
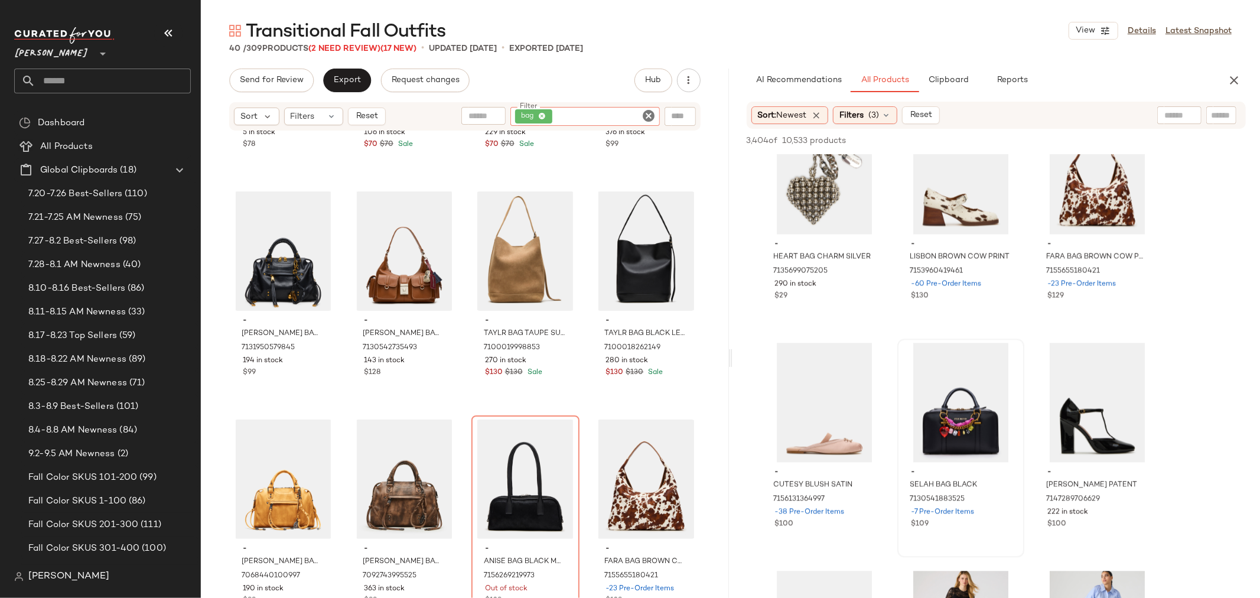
click at [648, 113] on icon "Clear Filter" at bounding box center [649, 116] width 14 height 14
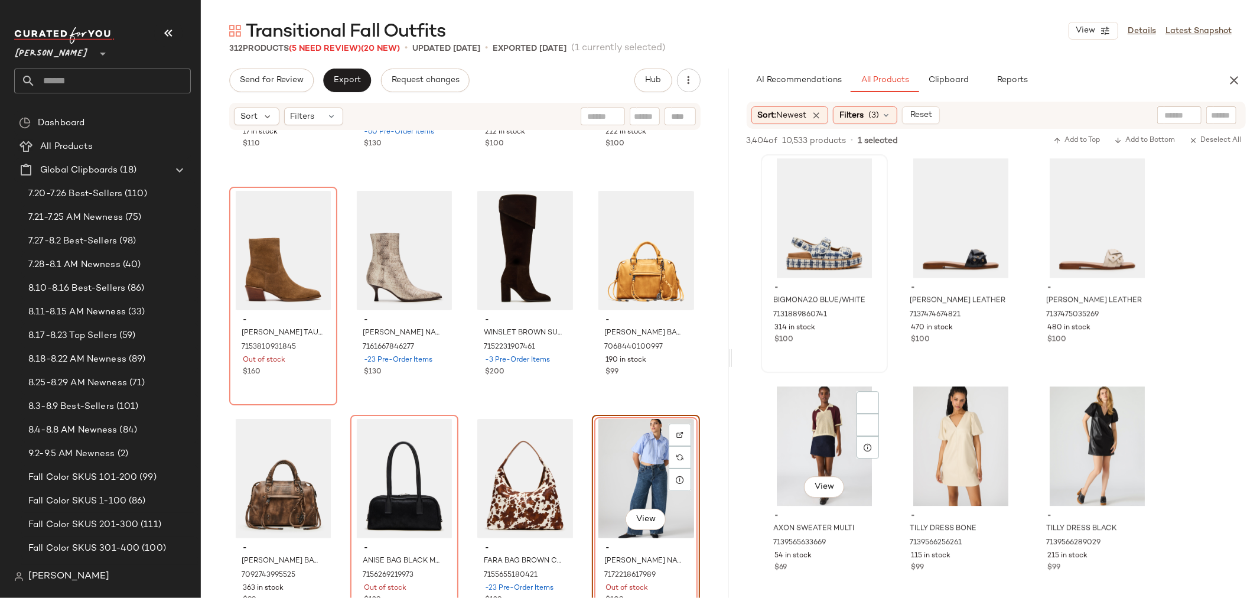
scroll to position [6631, 0]
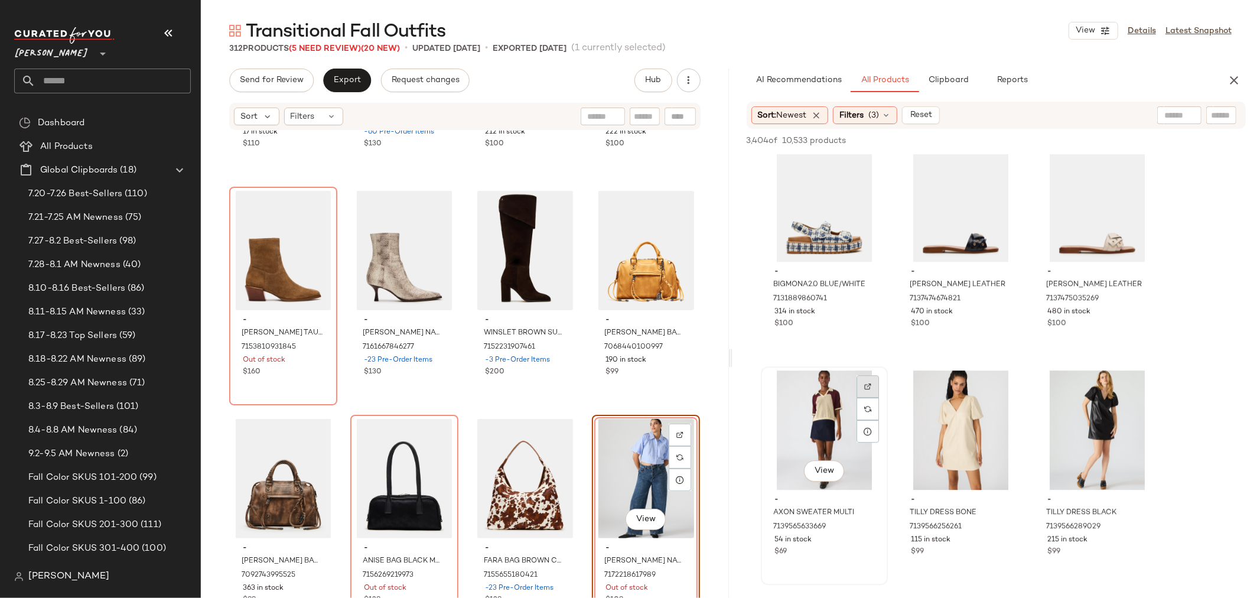
click at [865, 383] on img at bounding box center [868, 386] width 7 height 7
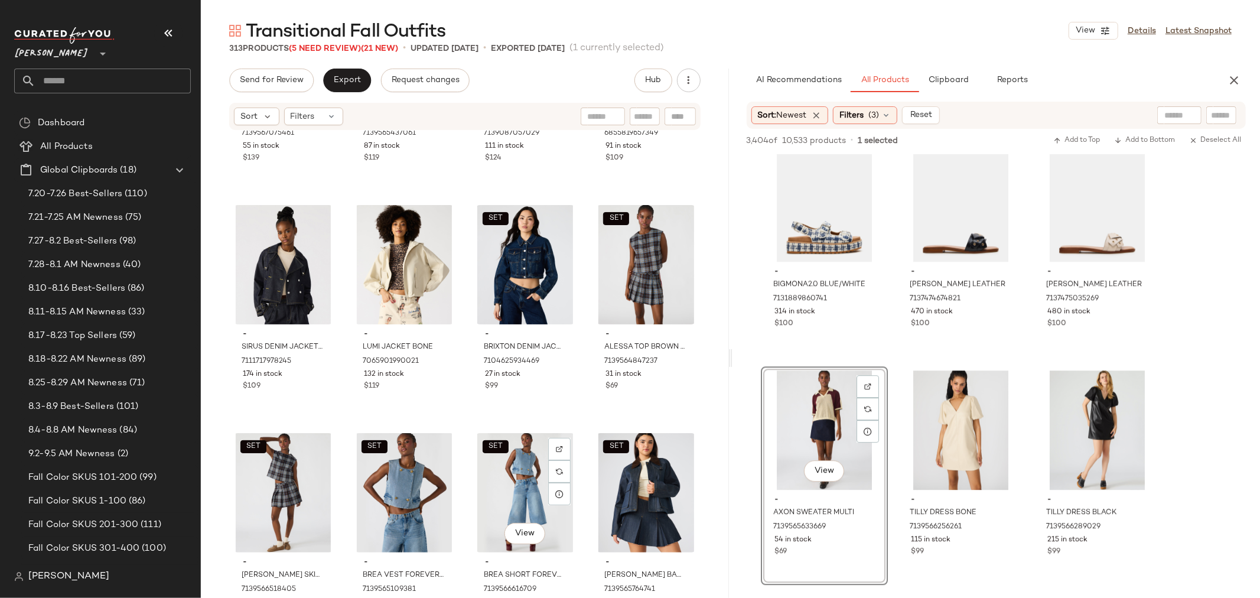
scroll to position [15979, 0]
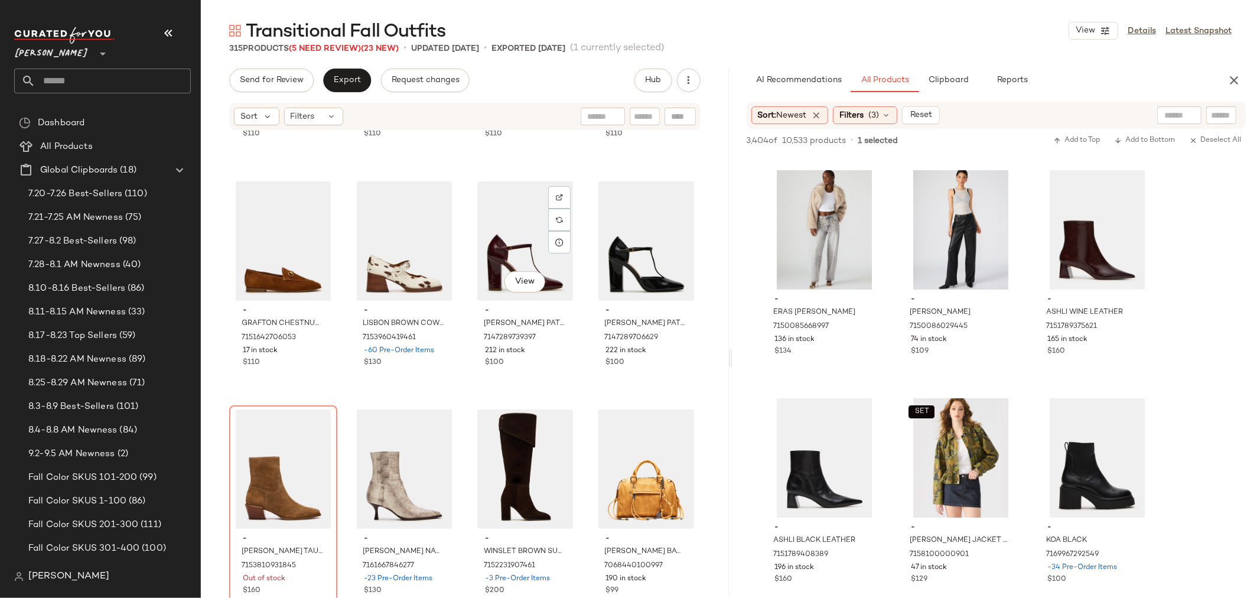
scroll to position [17126, 0]
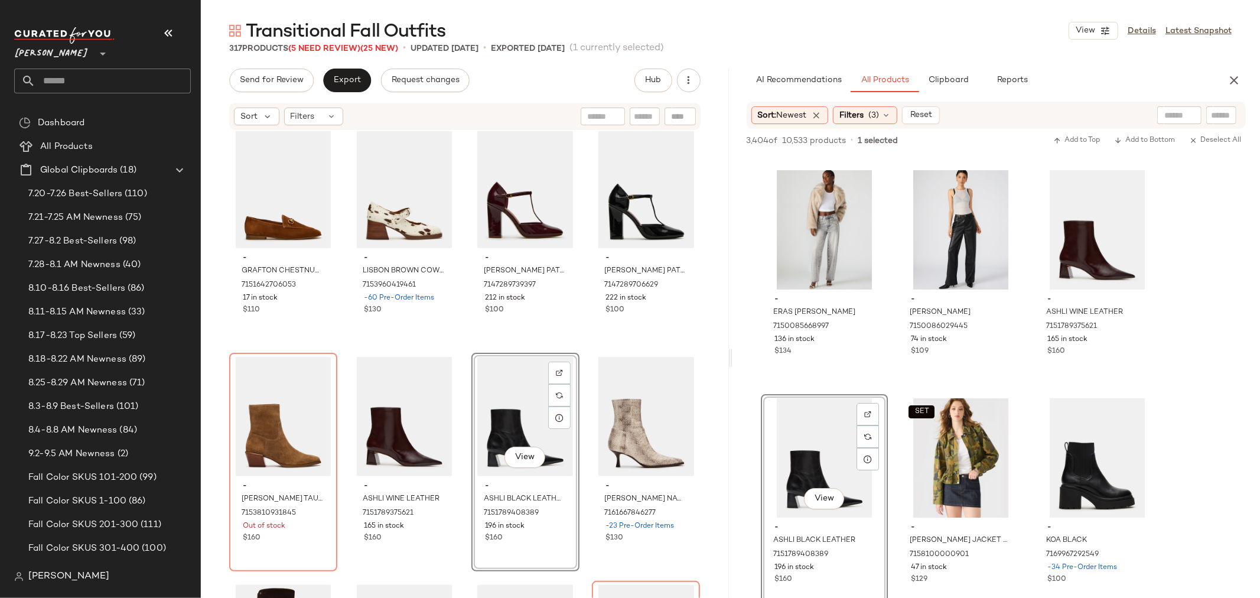
click at [652, 113] on input "text" at bounding box center [645, 117] width 21 height 12
type input "**********"
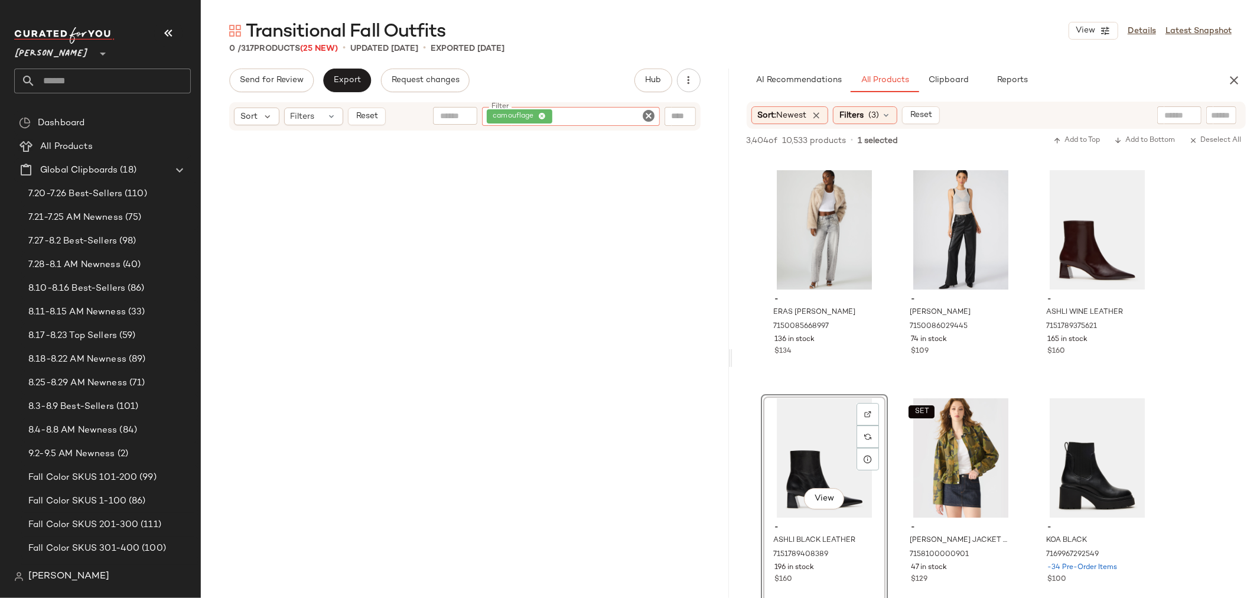
click at [652, 120] on icon "Clear Filter" at bounding box center [649, 116] width 14 height 14
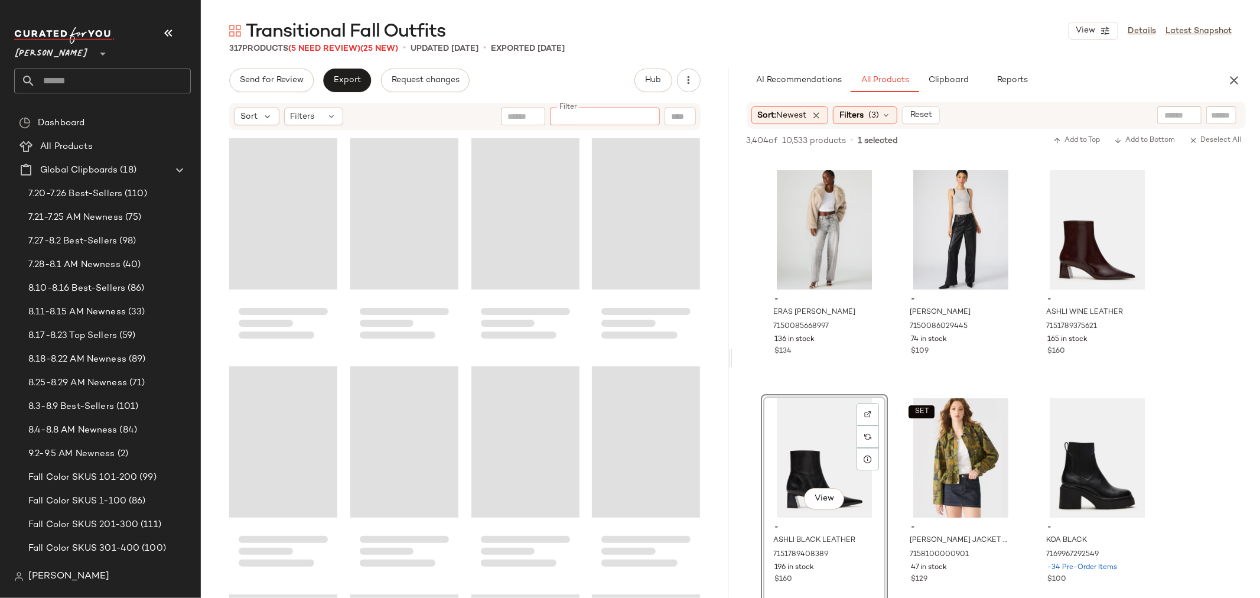
click at [609, 113] on input "Filter" at bounding box center [605, 117] width 100 height 12
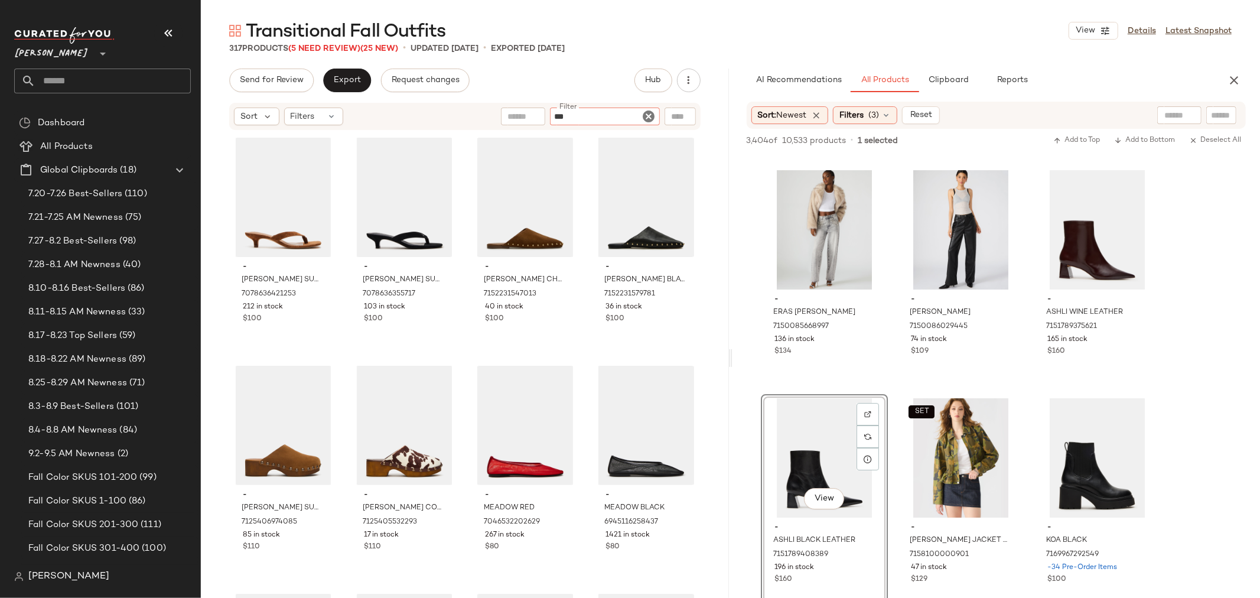
type input "****"
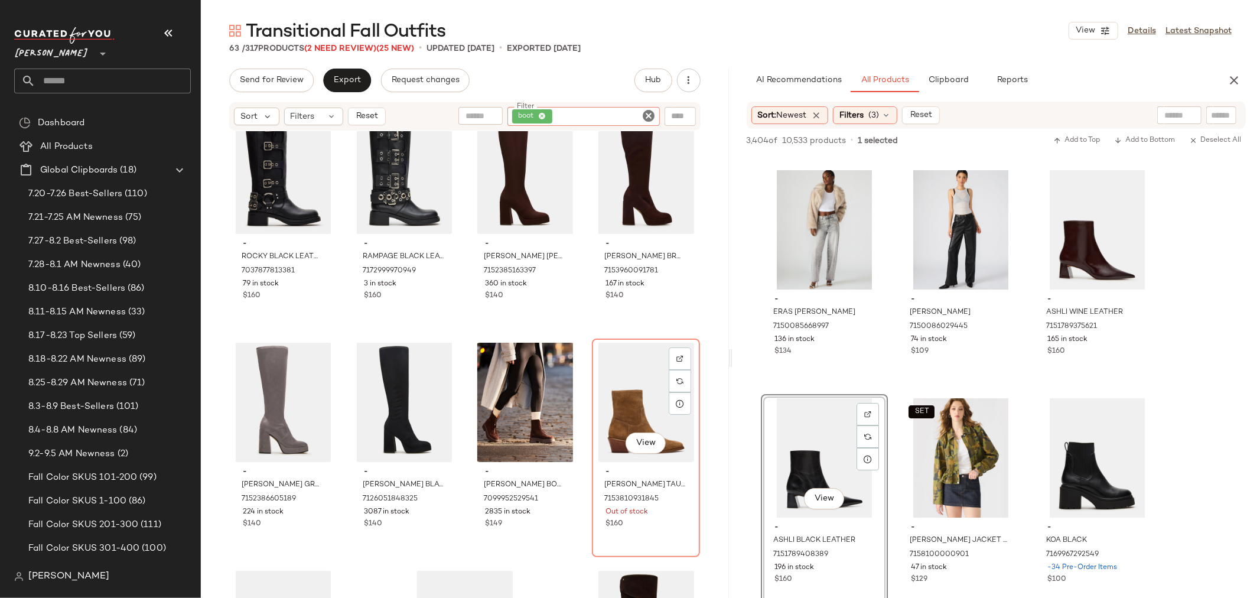
scroll to position [3150, 0]
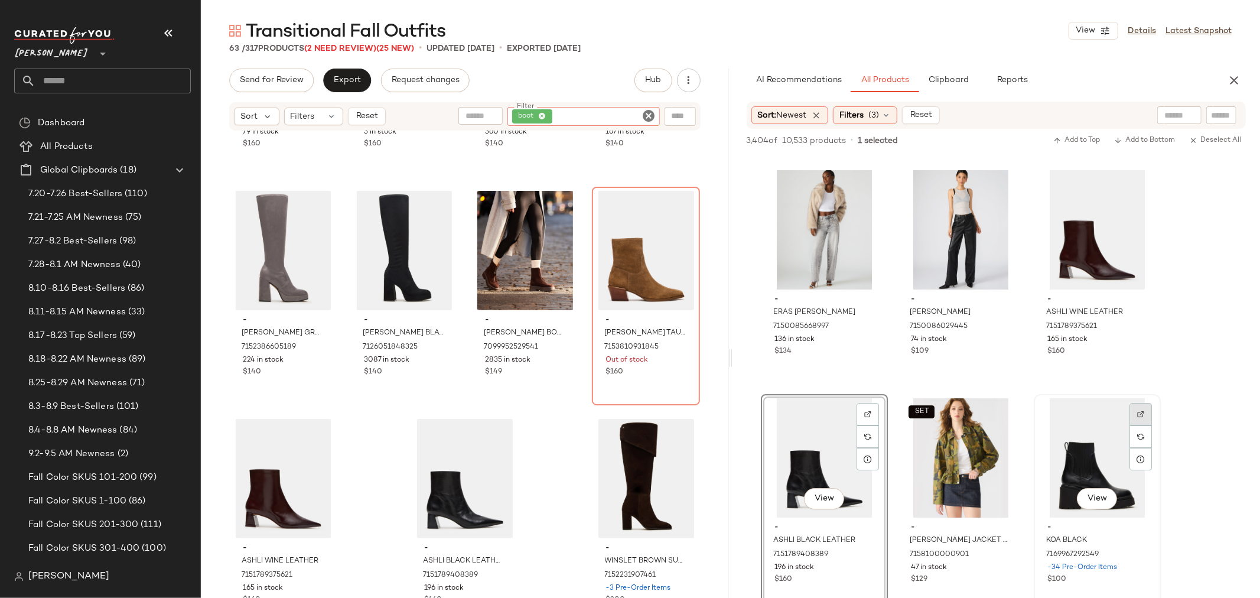
click at [1150, 425] on div at bounding box center [1141, 436] width 22 height 22
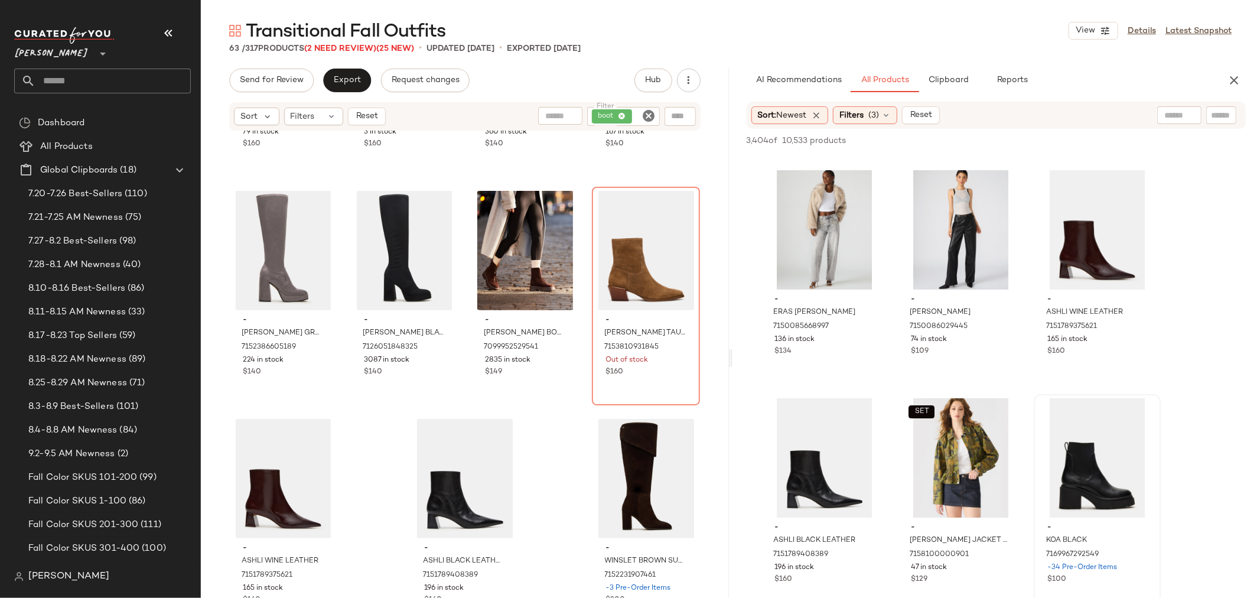
click at [646, 115] on icon "Clear Filter" at bounding box center [649, 116] width 14 height 14
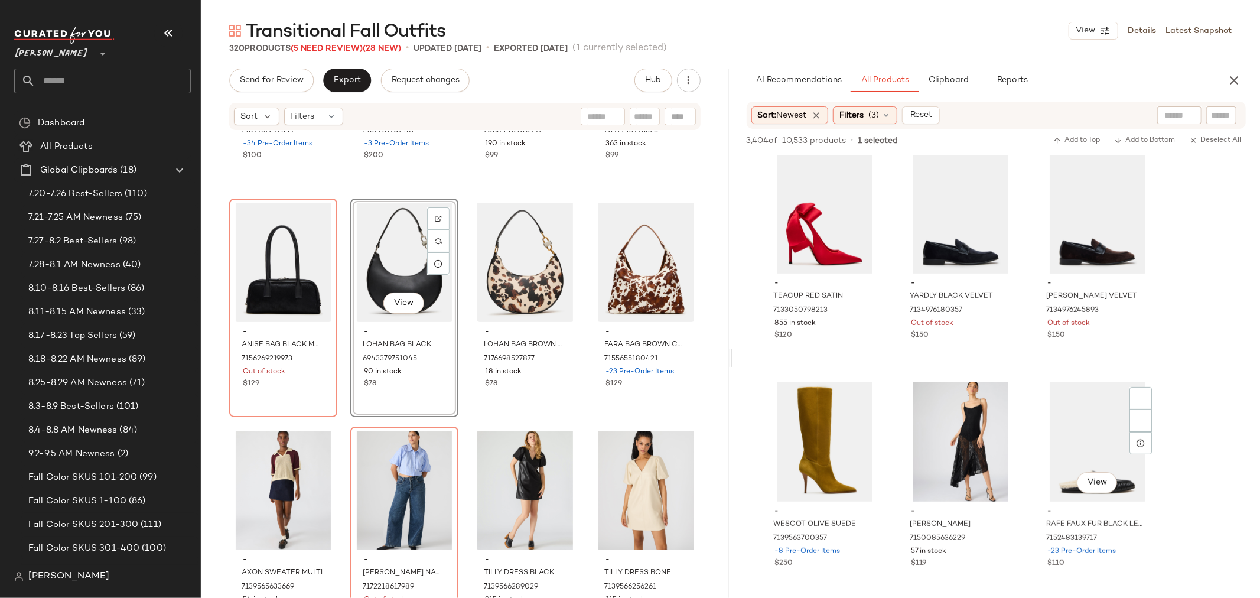
scroll to position [8010, 0]
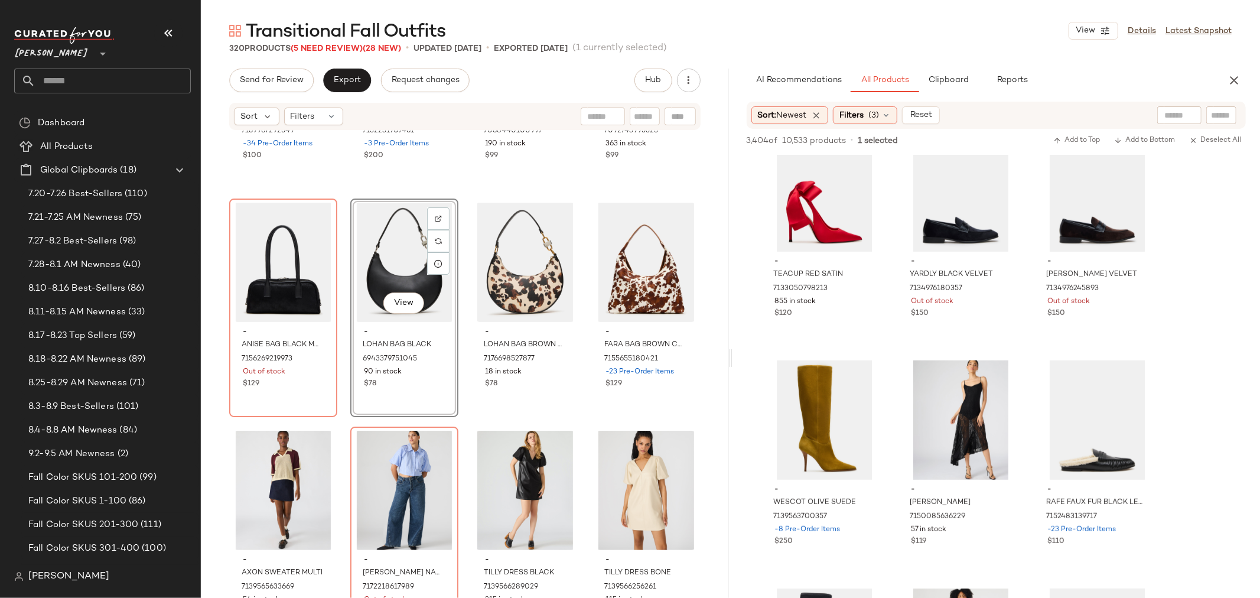
click at [648, 115] on input "text" at bounding box center [645, 117] width 21 height 12
type input "******"
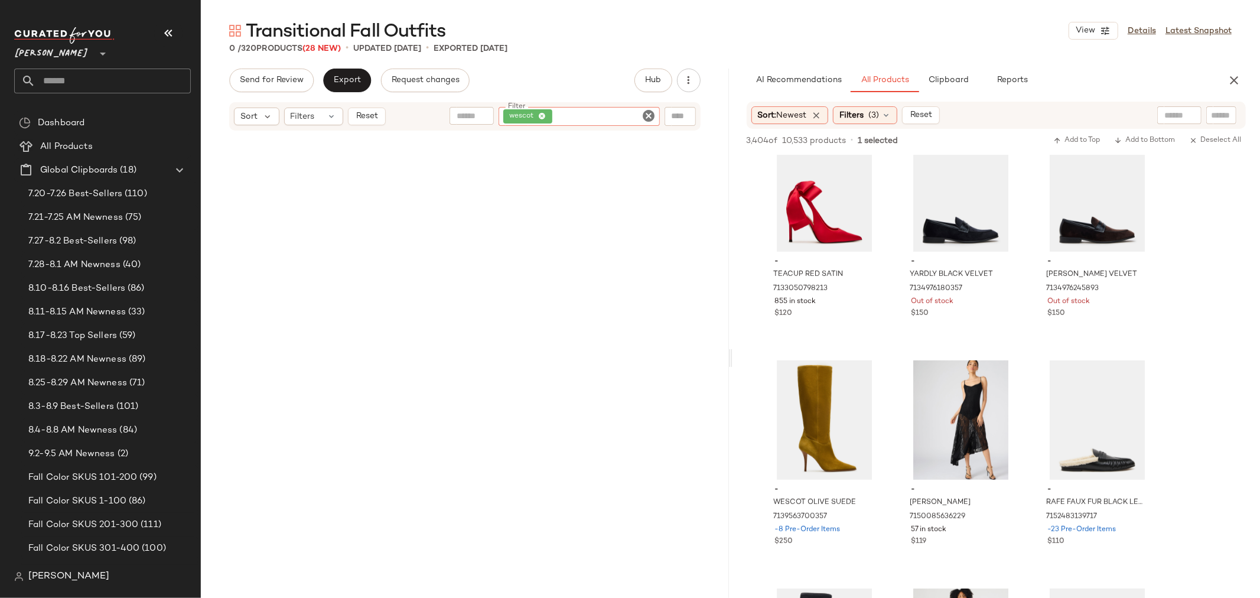
click at [648, 115] on icon "Clear Filter" at bounding box center [649, 116] width 14 height 14
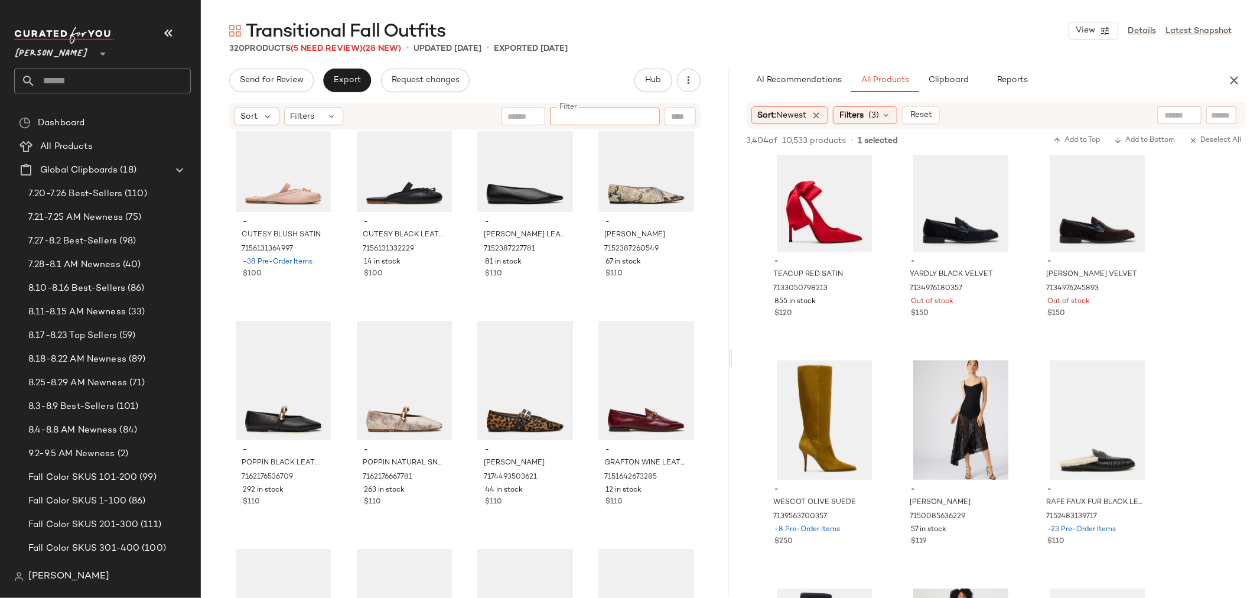
scroll to position [16631, 0]
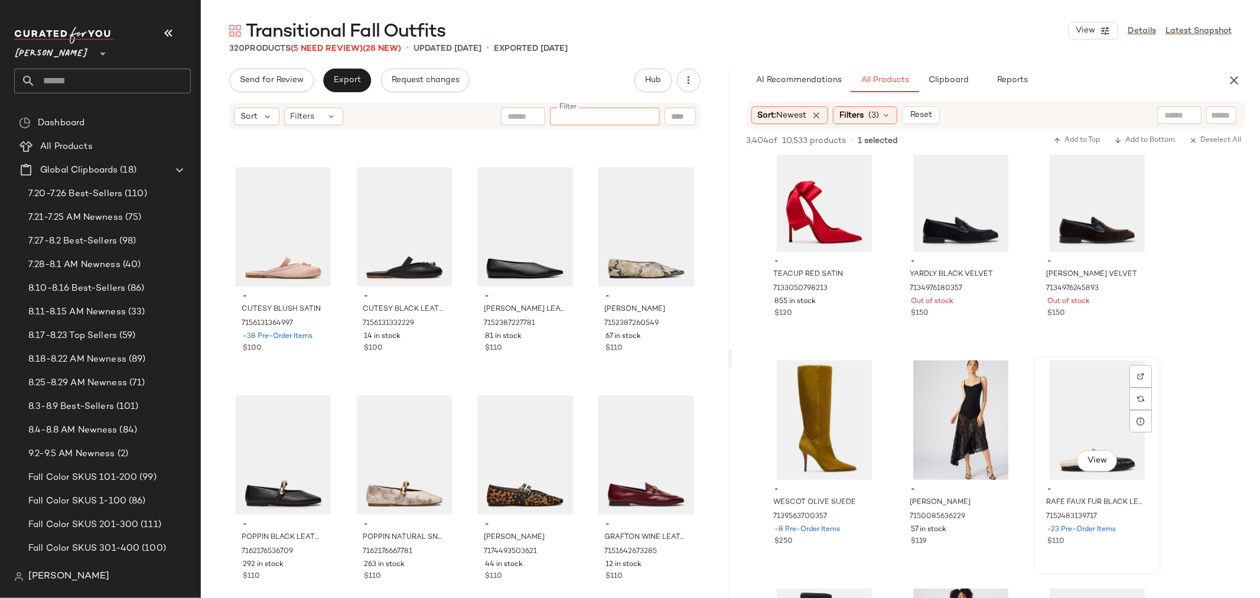
click at [1054, 416] on div "View" at bounding box center [1097, 419] width 119 height 119
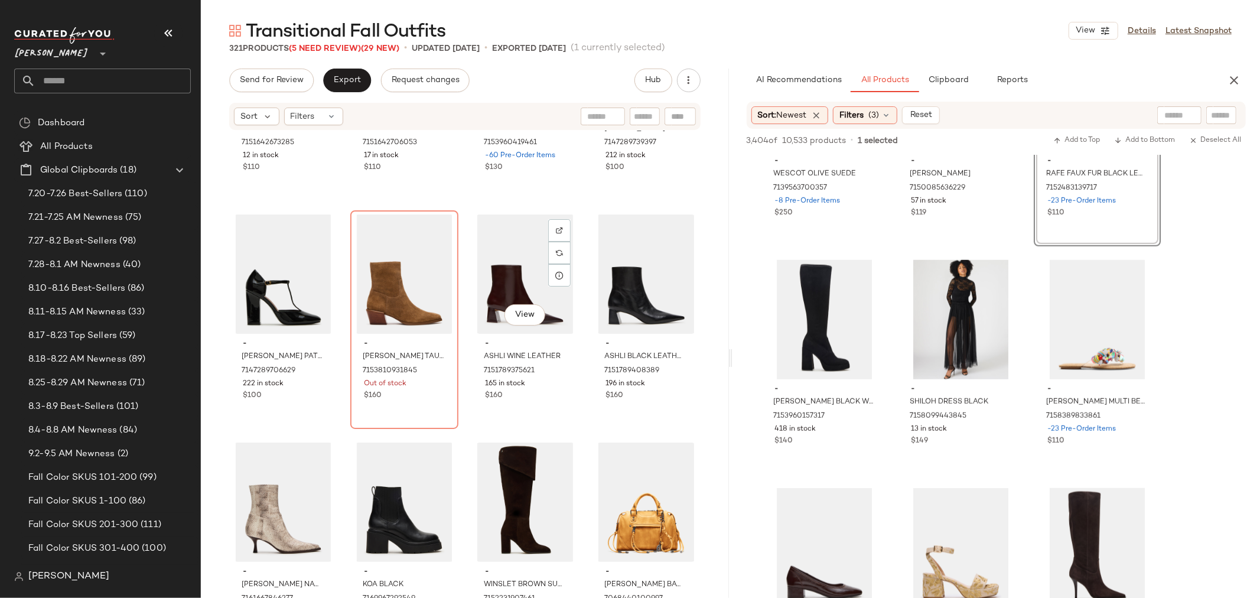
scroll to position [17353, 0]
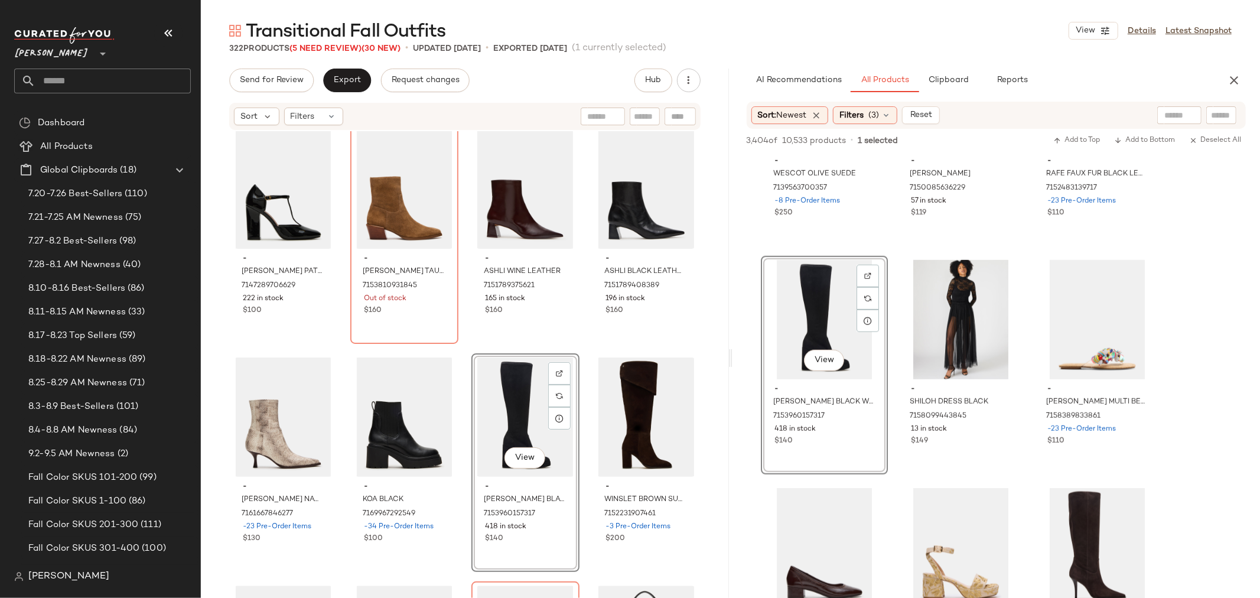
click at [652, 115] on input "text" at bounding box center [645, 117] width 21 height 12
type input "*****"
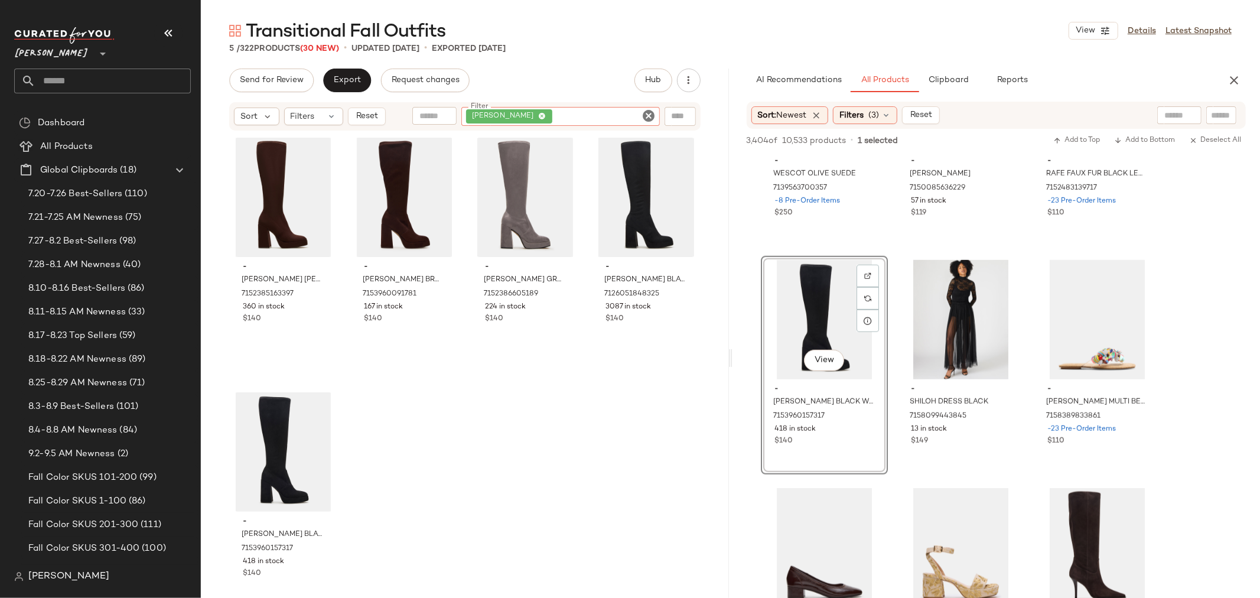
click at [648, 113] on icon "Clear Filter" at bounding box center [649, 116] width 14 height 14
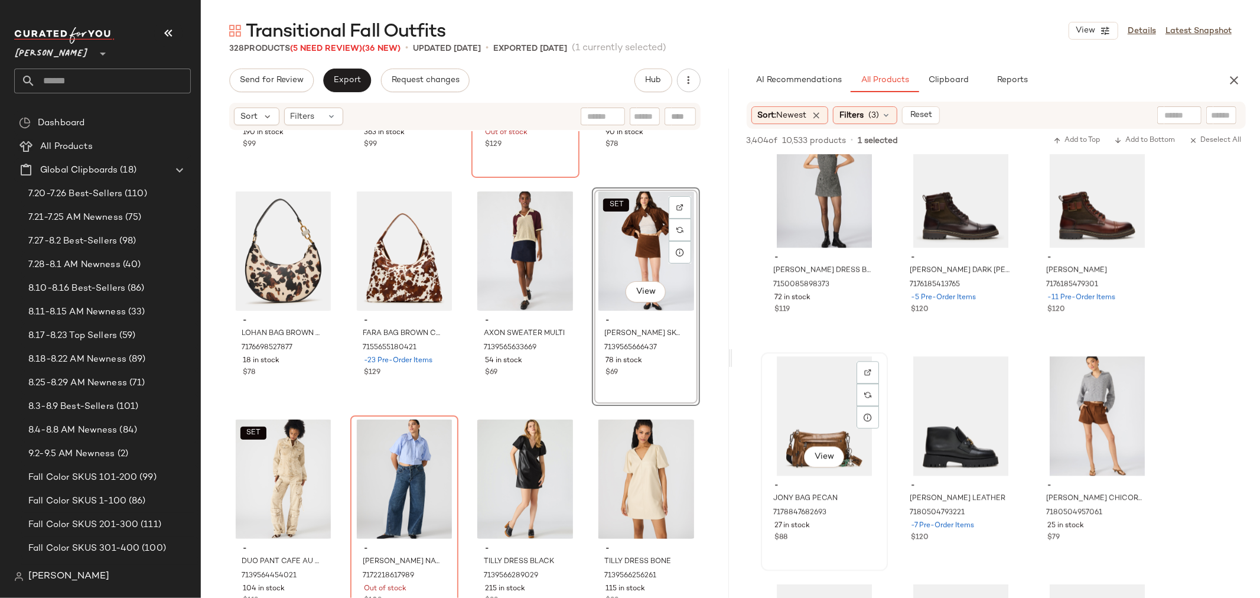
scroll to position [10046, 0]
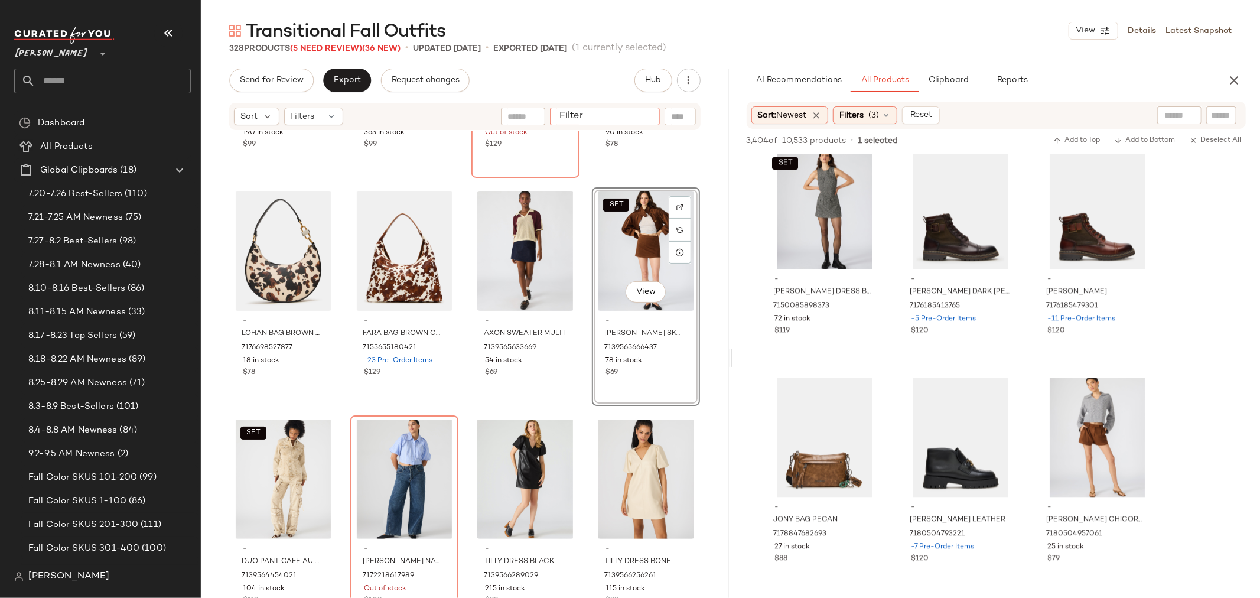
click at [655, 116] on div at bounding box center [605, 117] width 110 height 18
type input "****"
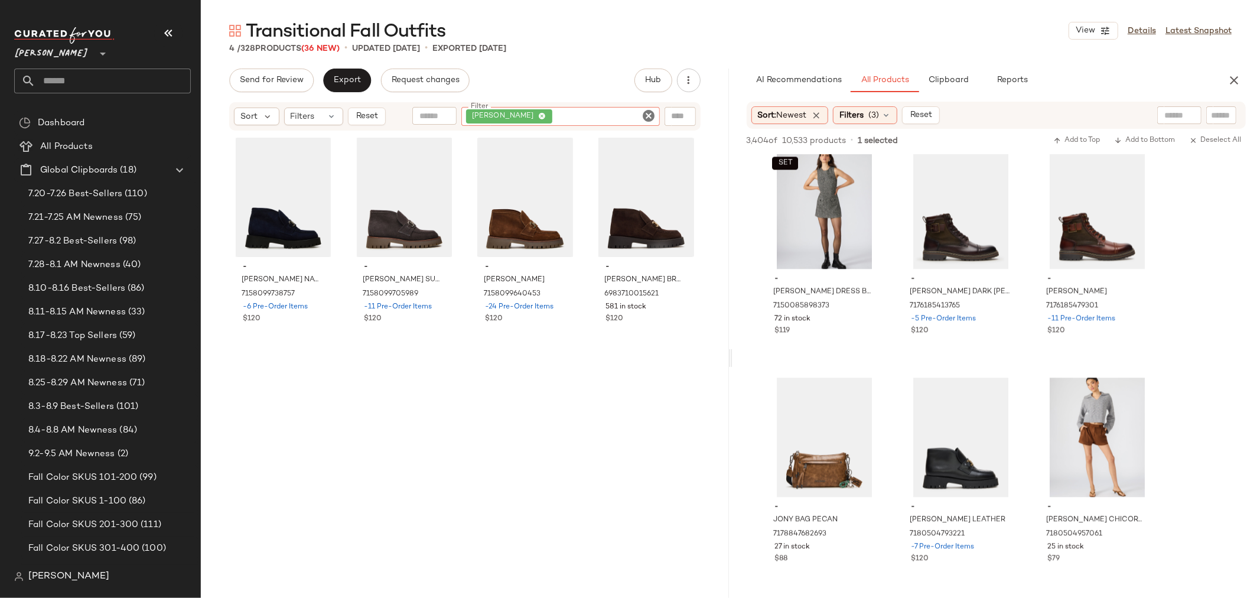
click at [648, 115] on icon "Clear Filter" at bounding box center [649, 116] width 14 height 14
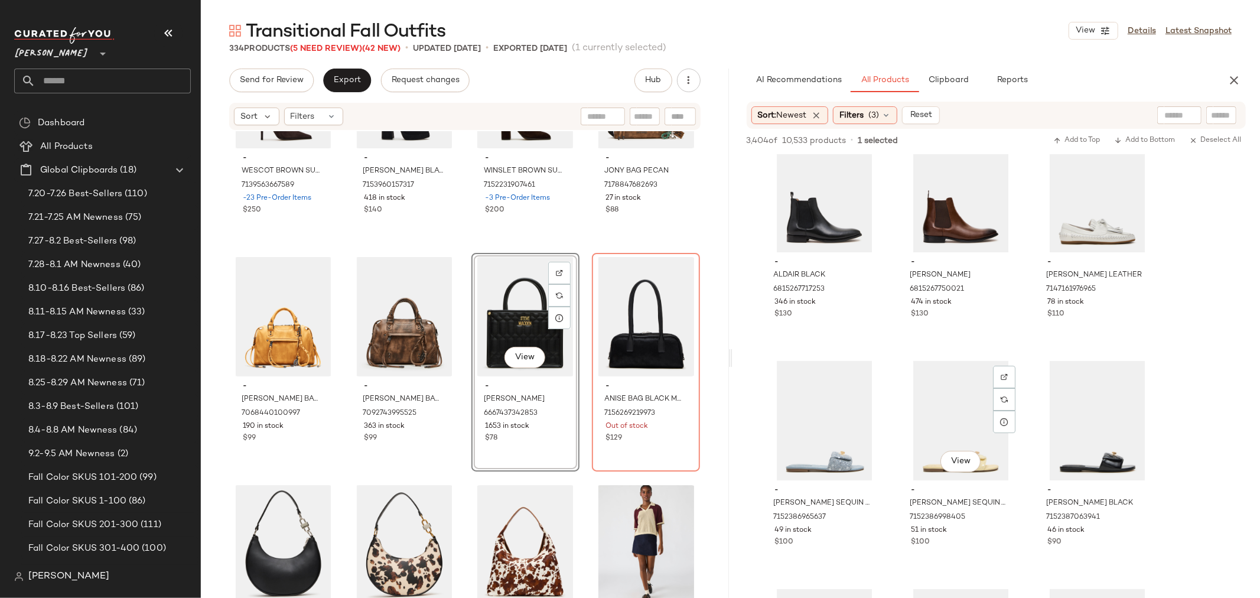
scroll to position [11424, 0]
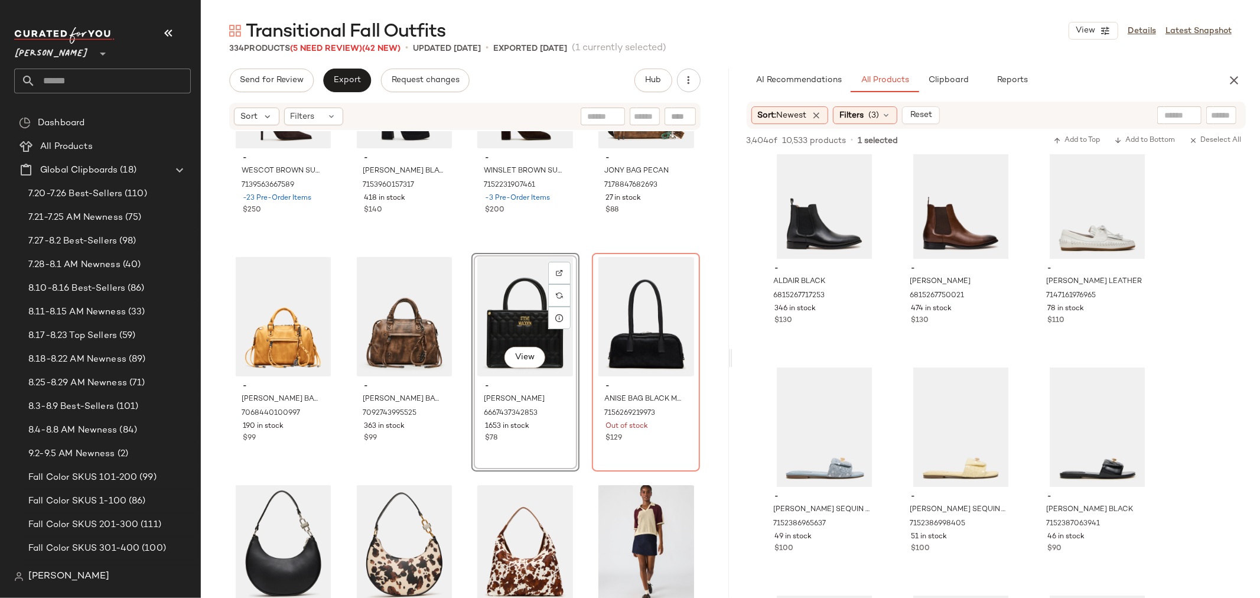
click at [648, 116] on input "text" at bounding box center [645, 117] width 21 height 12
type input "******"
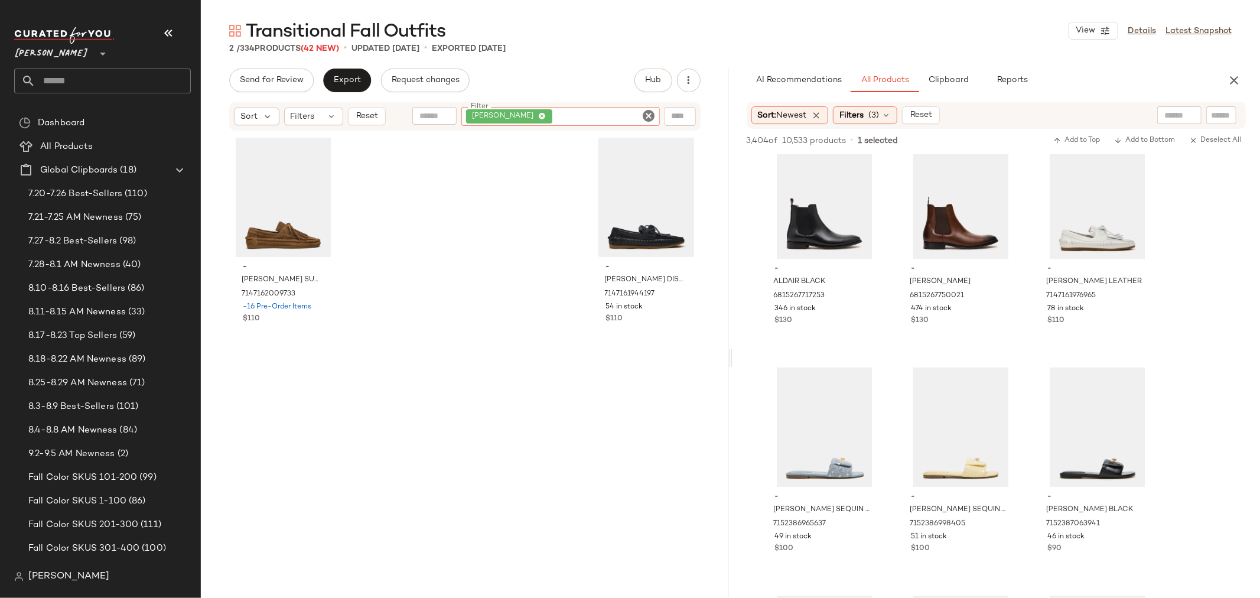
click at [648, 116] on icon "Clear Filter" at bounding box center [649, 116] width 14 height 14
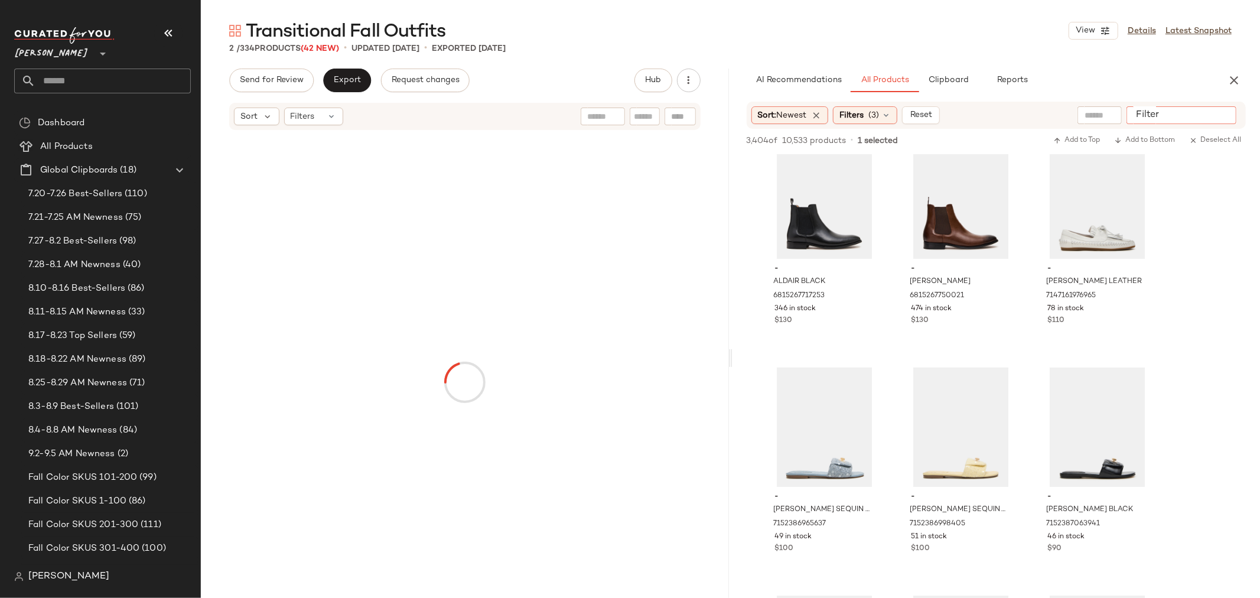
click at [1222, 110] on input "Filter" at bounding box center [1182, 115] width 100 height 12
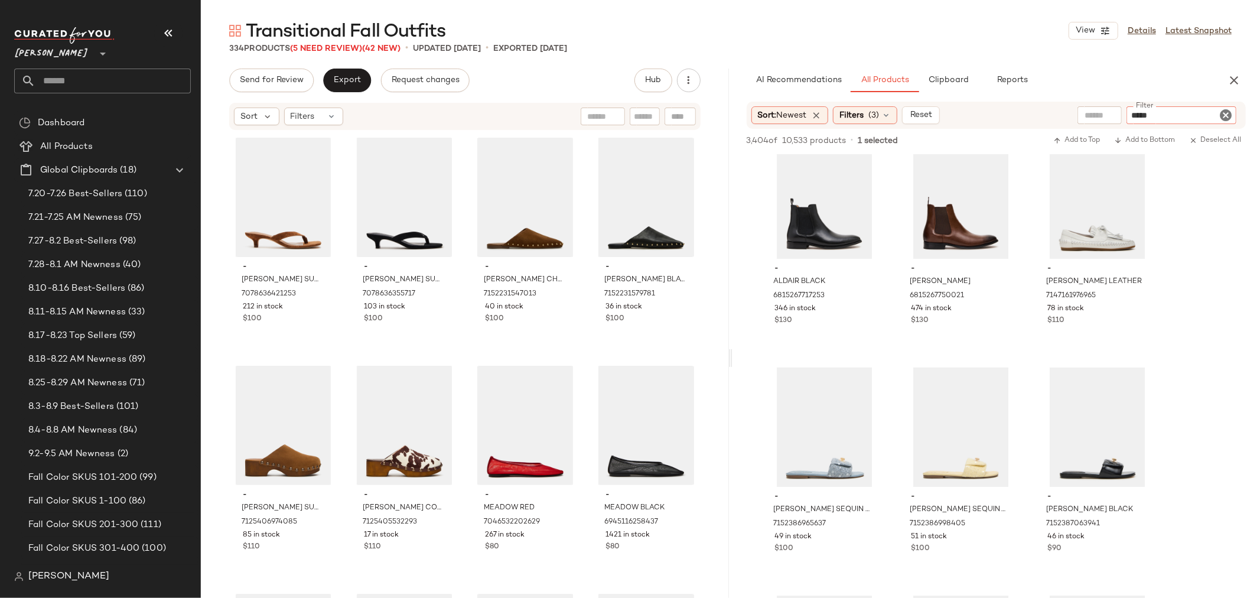
type input "******"
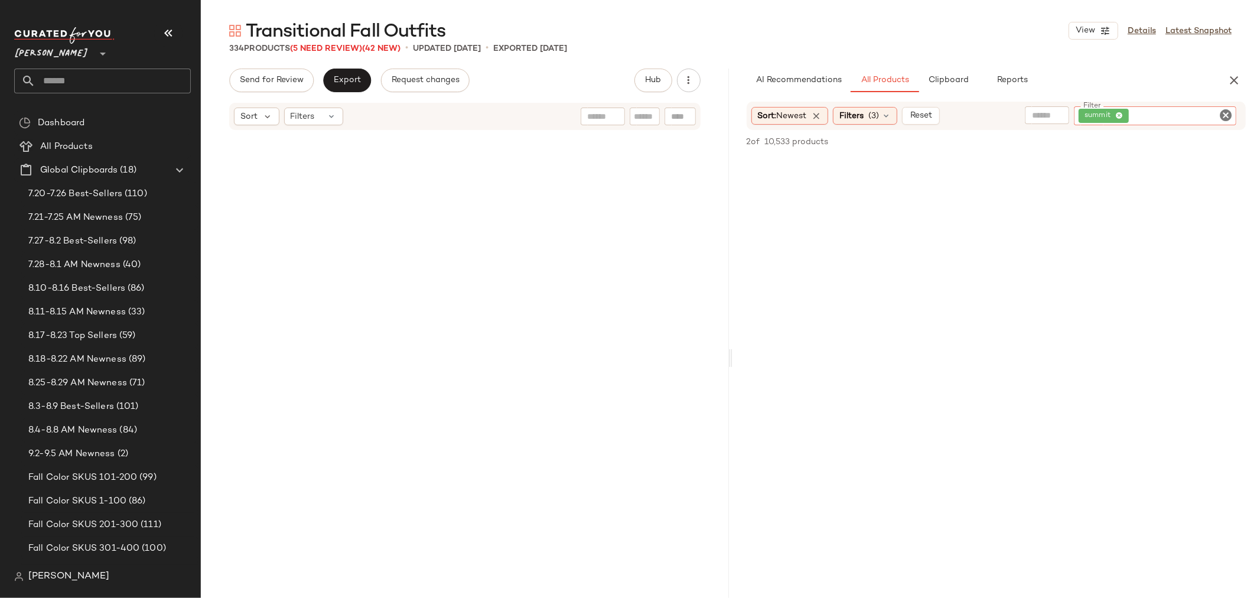
scroll to position [18660, 0]
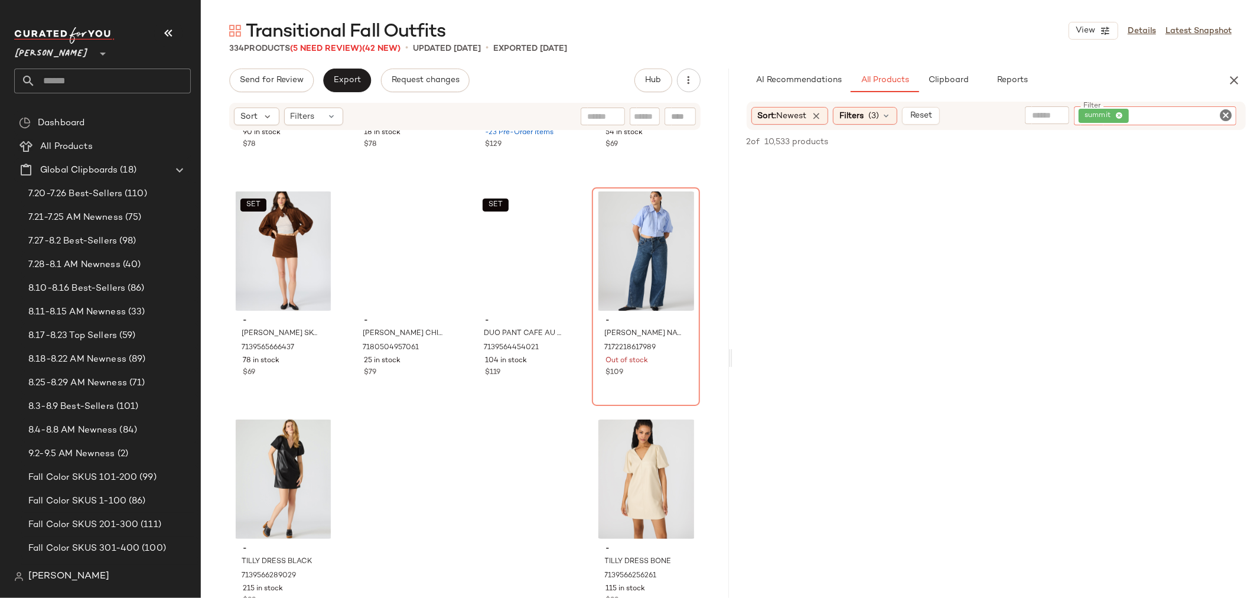
click at [647, 108] on div at bounding box center [645, 117] width 30 height 18
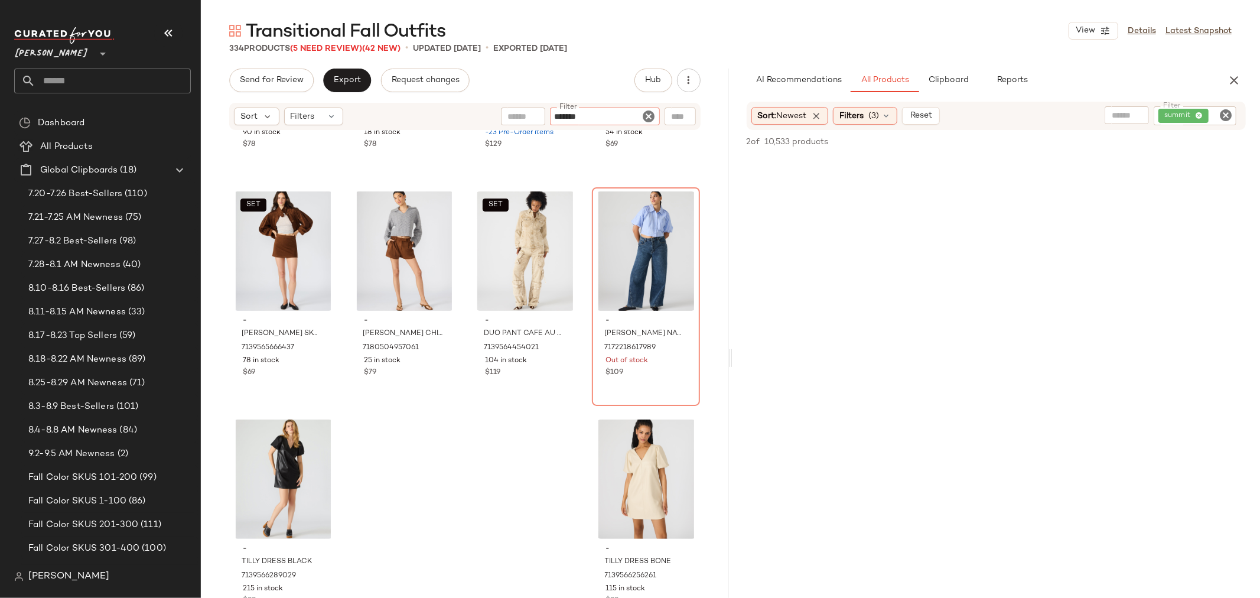
type input "******"
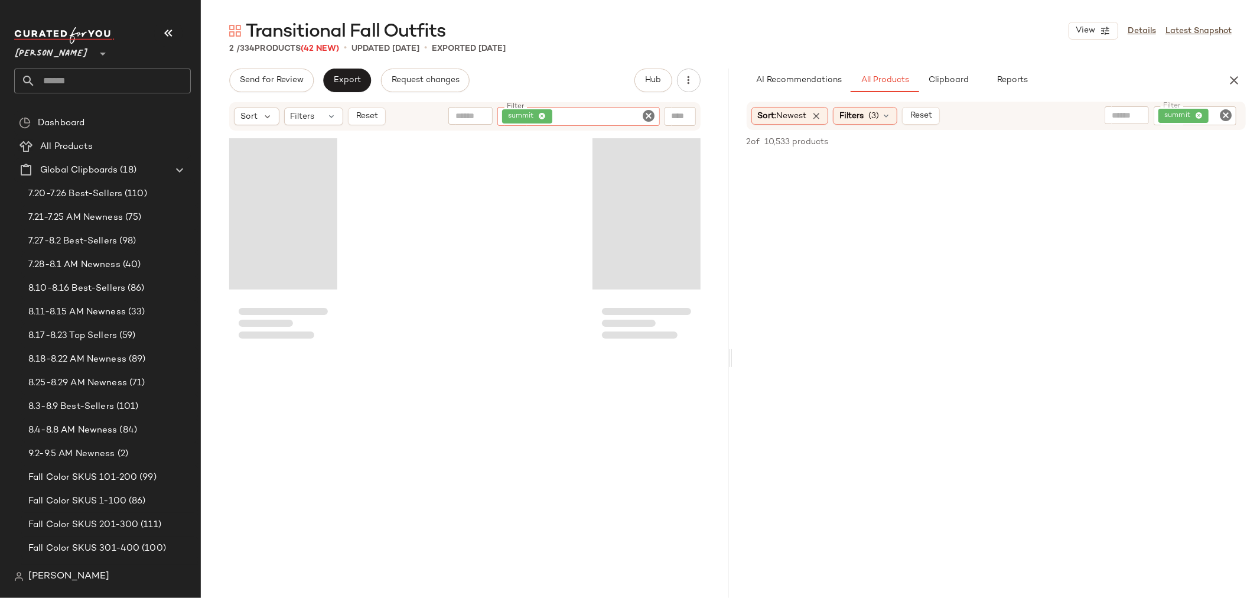
click at [1226, 113] on icon "Clear Filter" at bounding box center [1226, 115] width 14 height 14
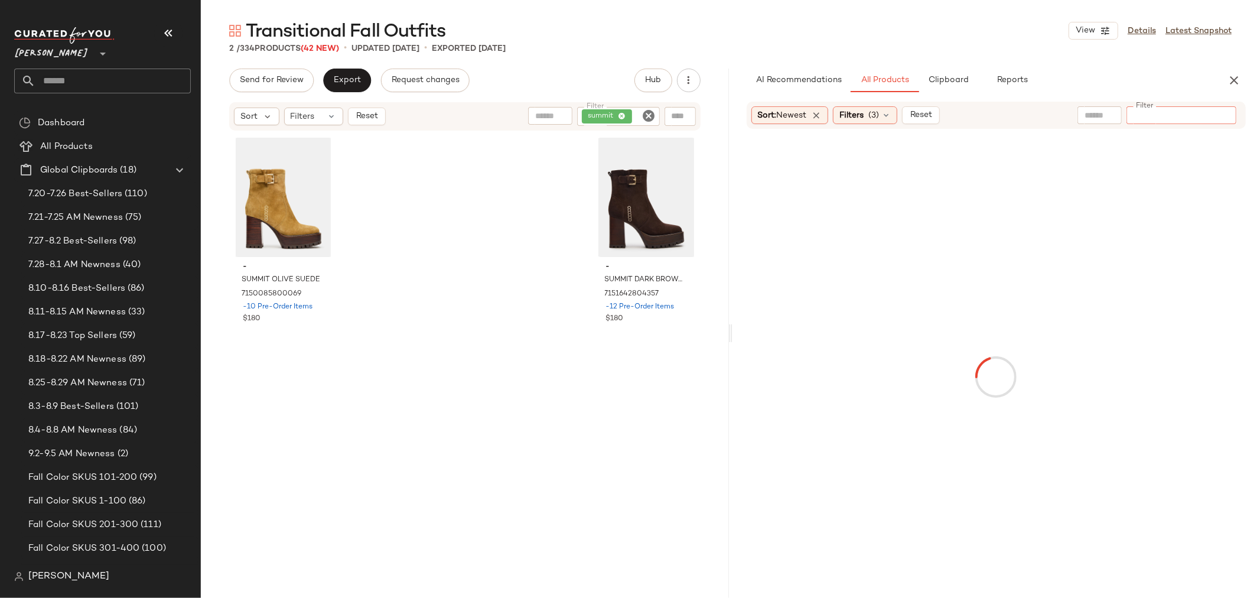
click at [1182, 111] on input "Filter" at bounding box center [1182, 115] width 100 height 12
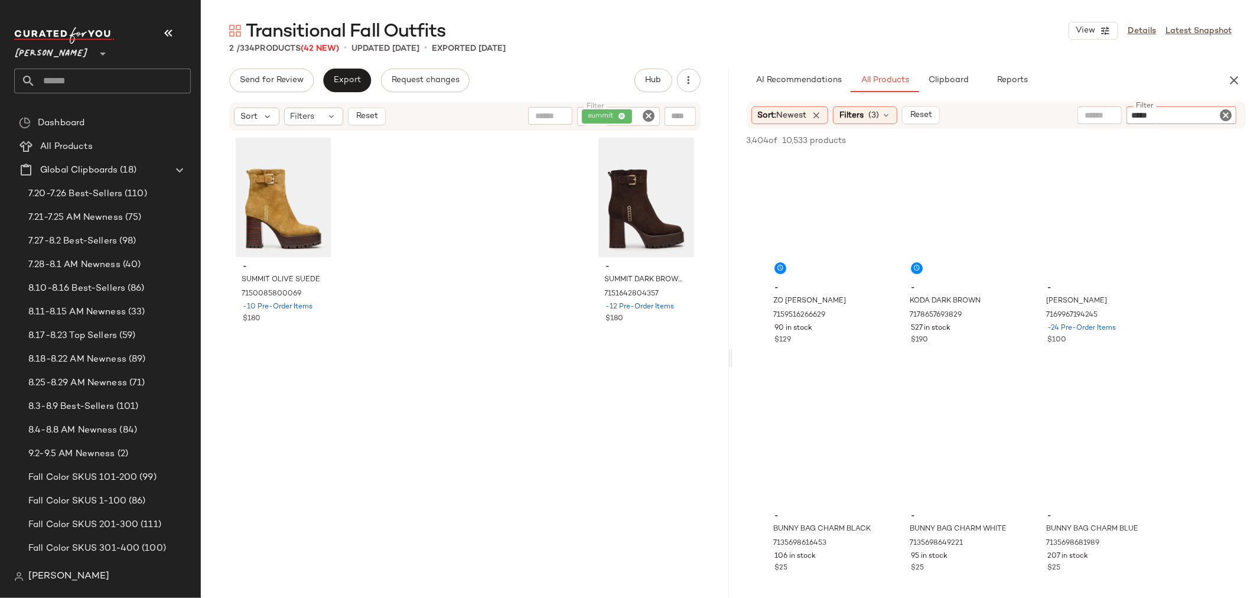
type input "******"
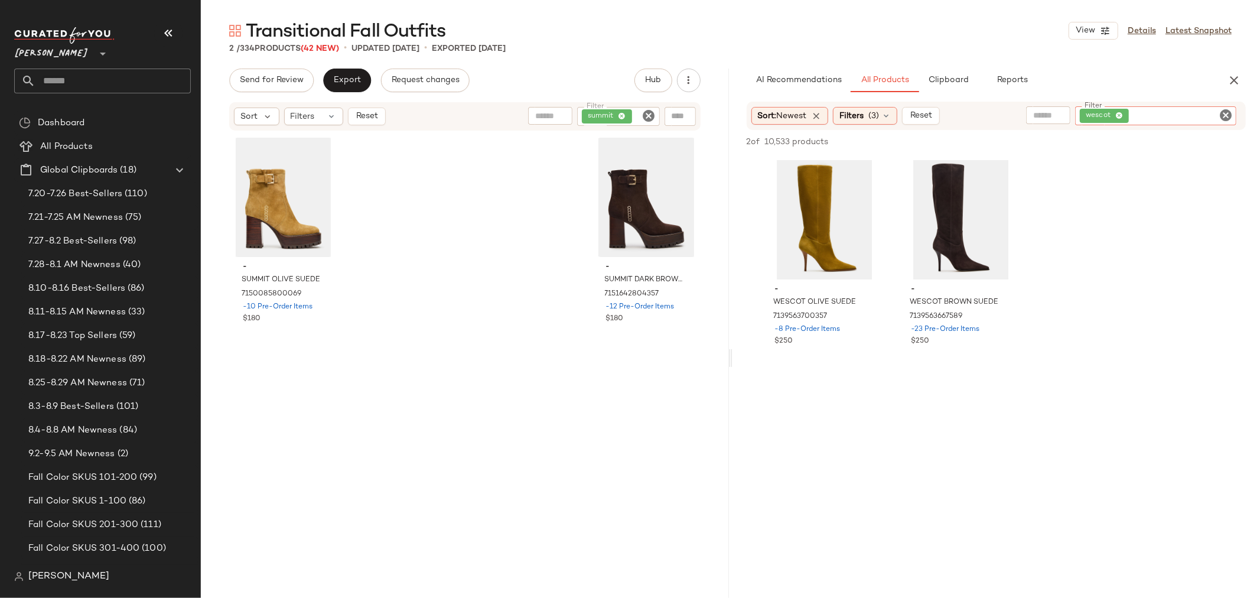
click at [648, 117] on icon "Clear Filter" at bounding box center [649, 116] width 14 height 14
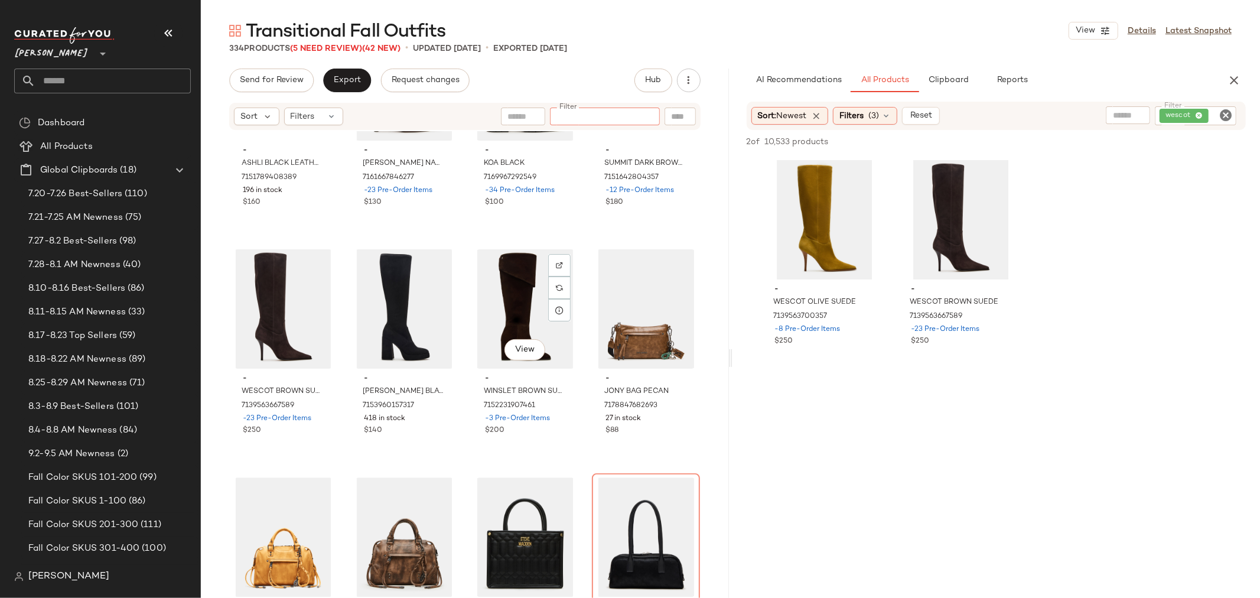
scroll to position [17872, 0]
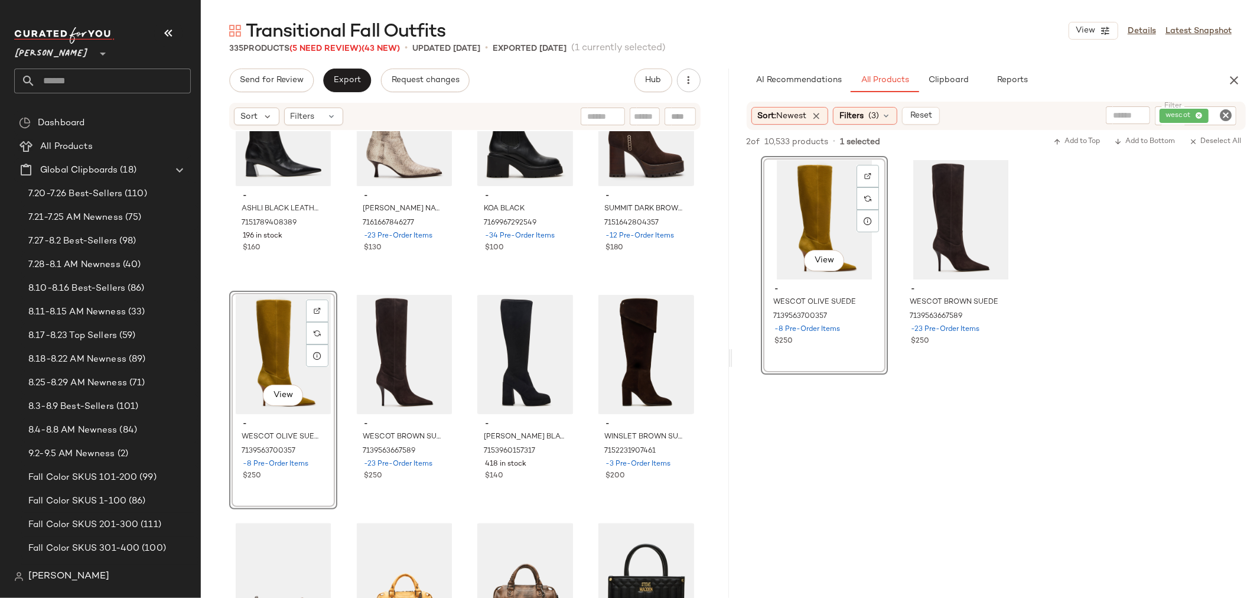
click at [1228, 116] on icon "Clear Filter" at bounding box center [1226, 115] width 14 height 14
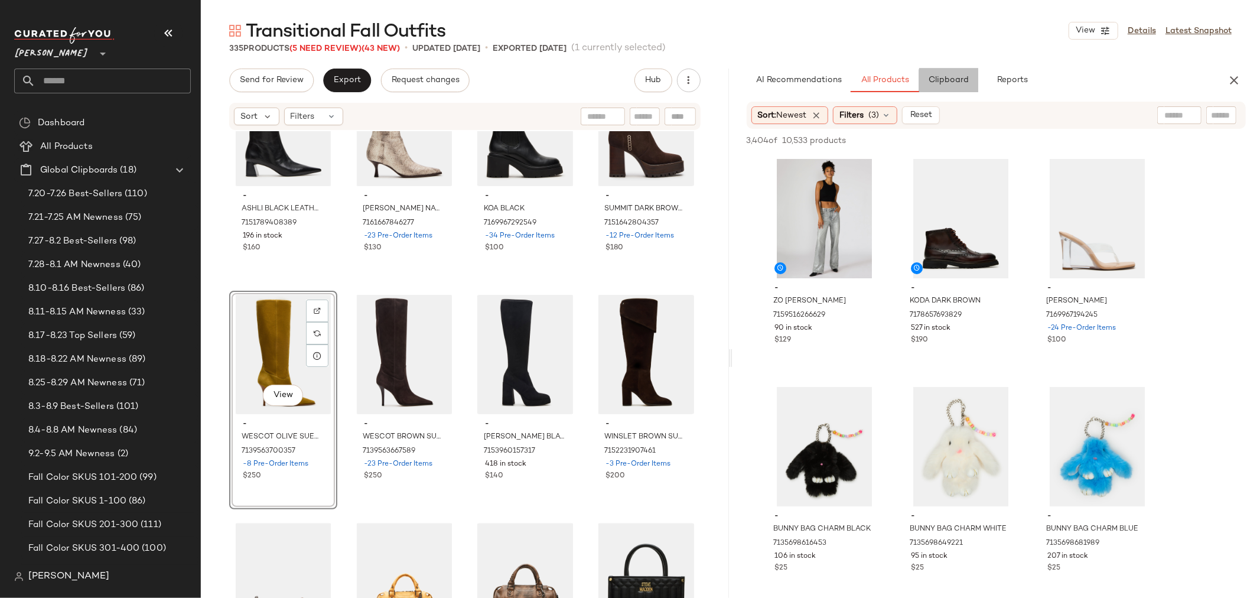
click at [944, 79] on span "Clipboard" at bounding box center [948, 80] width 41 height 9
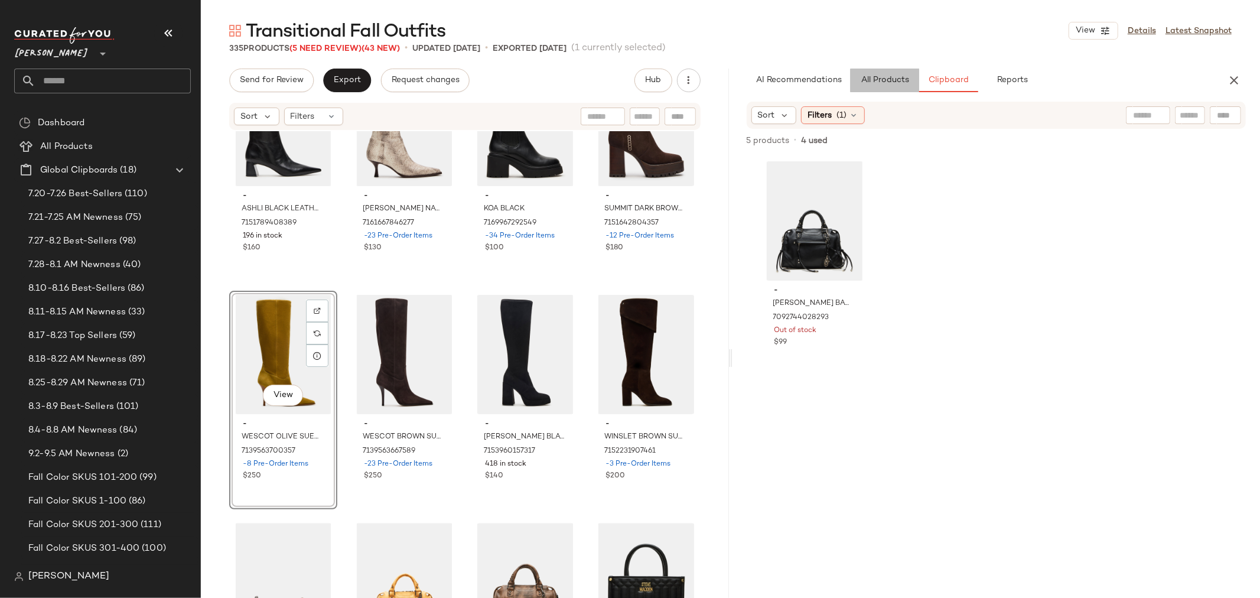
click at [890, 79] on span "All Products" at bounding box center [884, 80] width 48 height 9
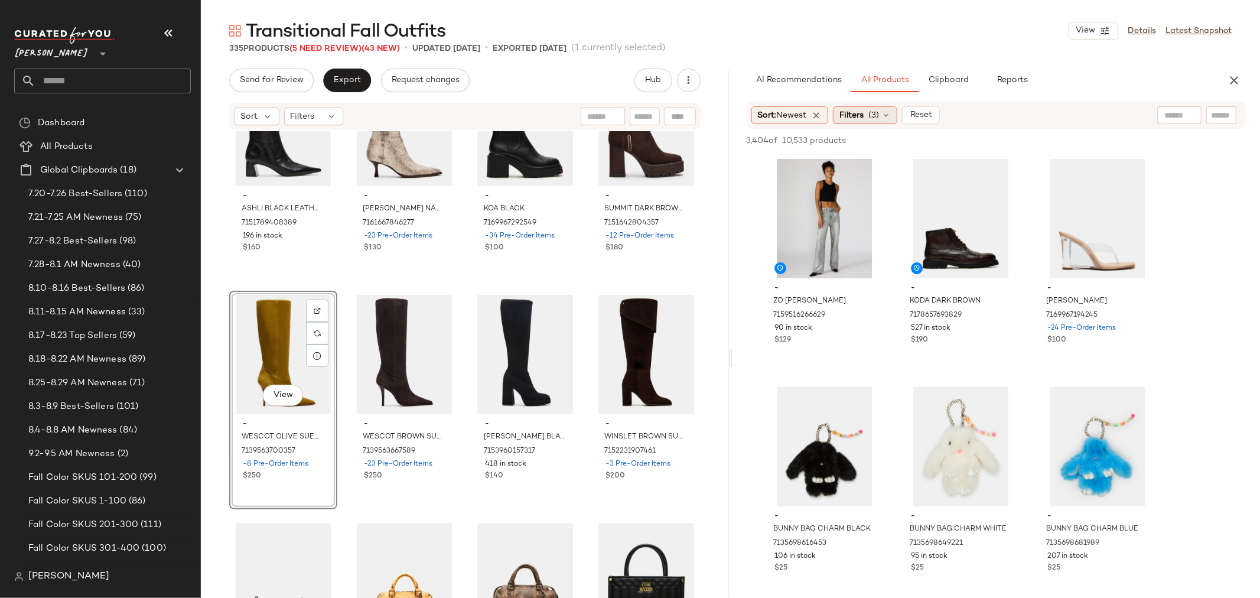
click at [879, 118] on span "(3)" at bounding box center [874, 115] width 11 height 12
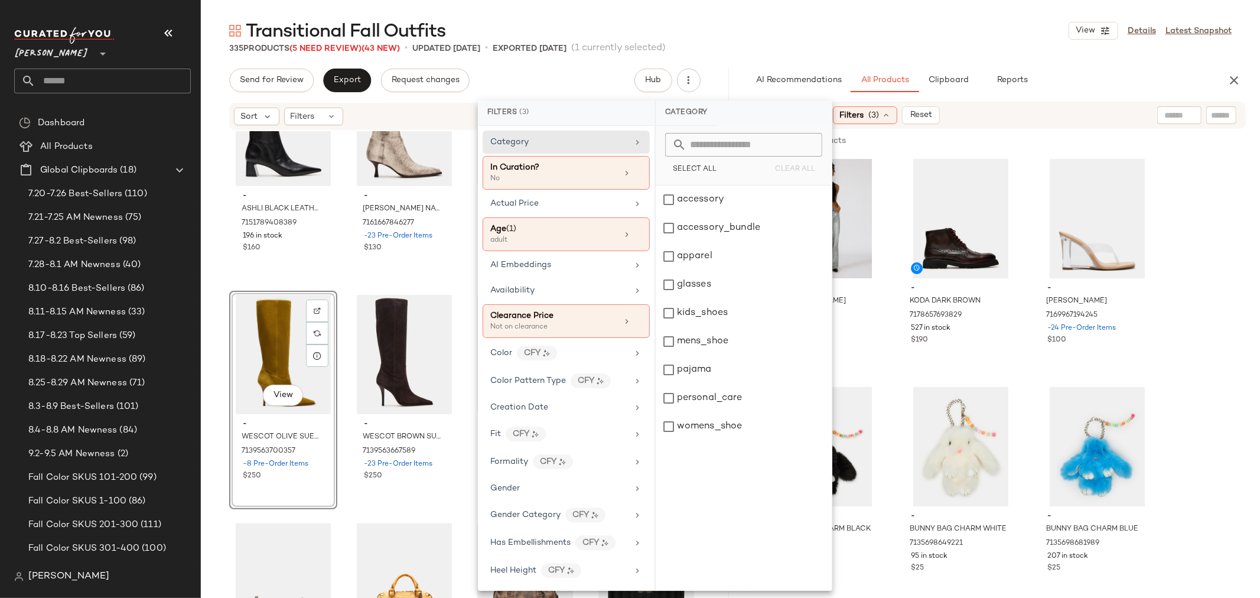
click at [879, 118] on span "(3)" at bounding box center [874, 115] width 11 height 12
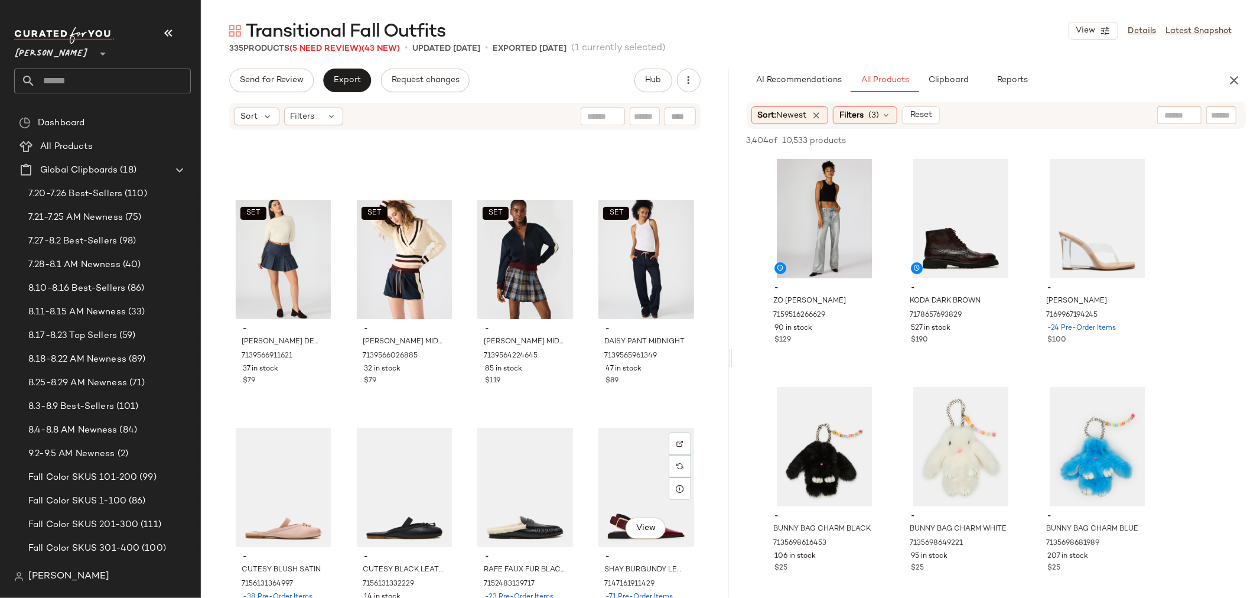
scroll to position [16361, 0]
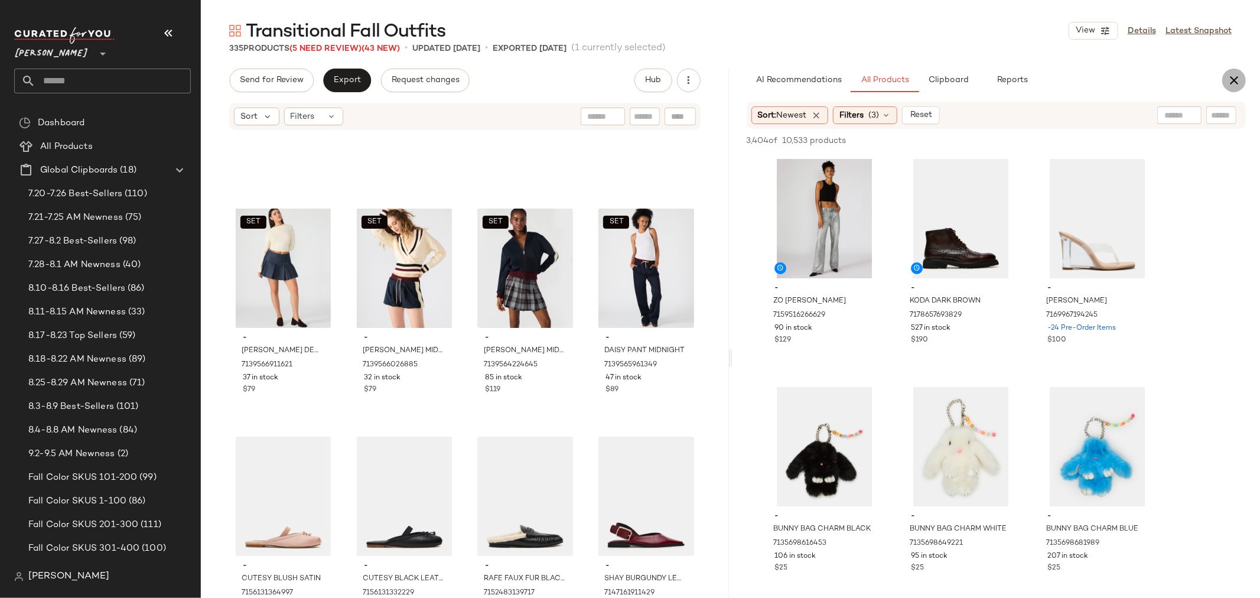
click at [1233, 80] on icon "button" at bounding box center [1234, 80] width 14 height 14
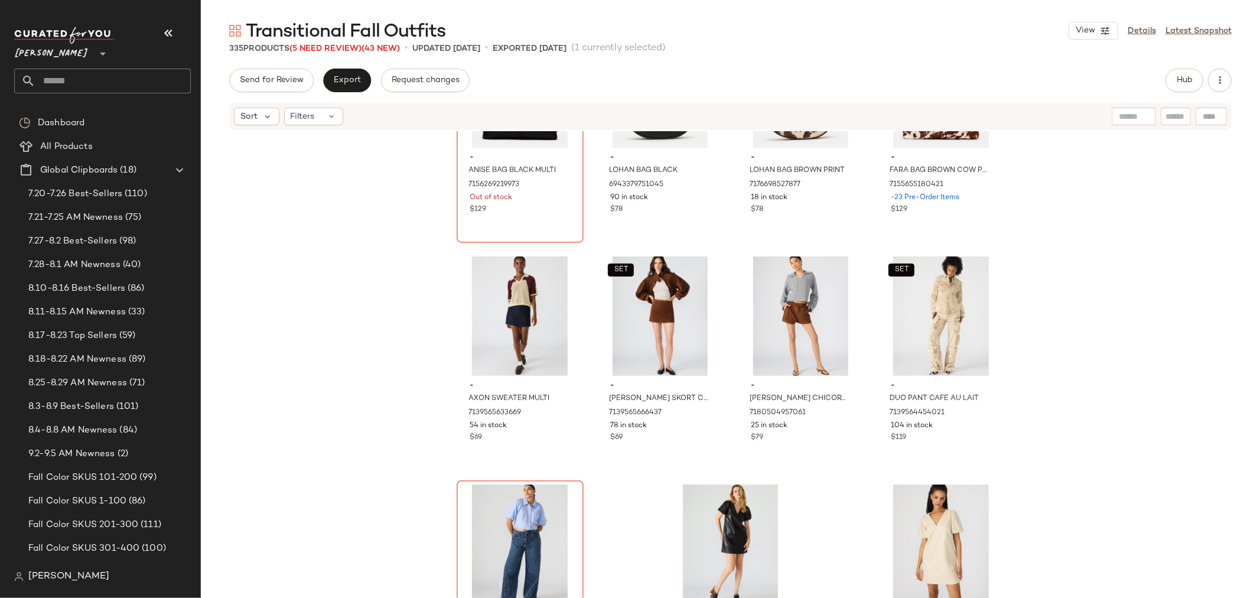
scroll to position [18660, 0]
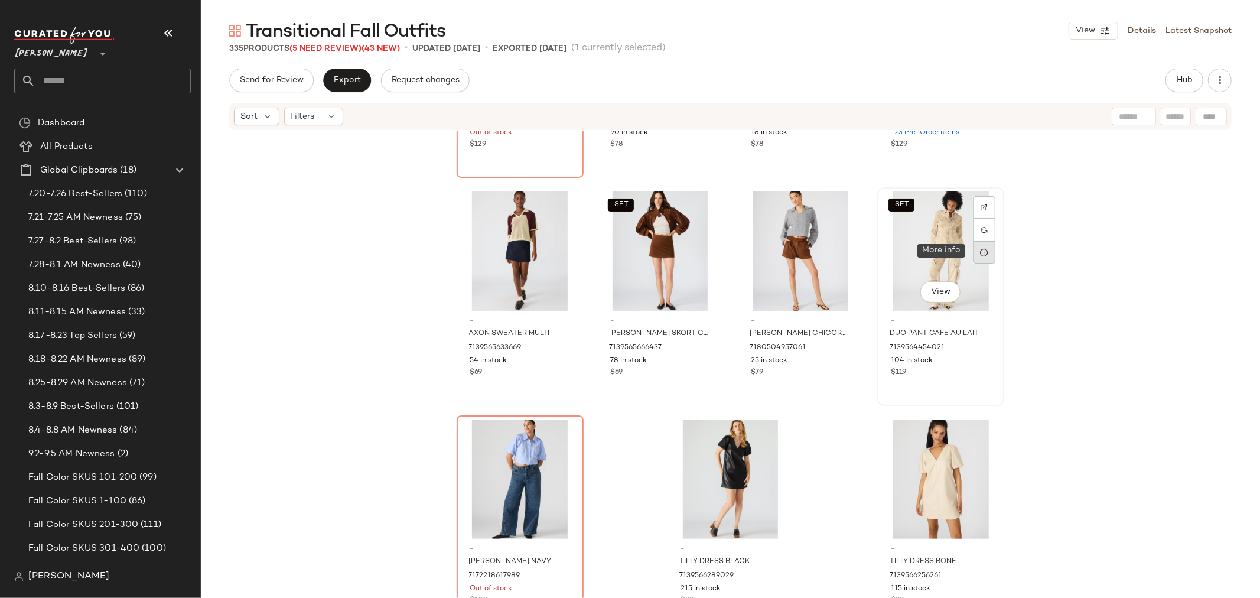
click at [980, 252] on icon at bounding box center [984, 252] width 9 height 9
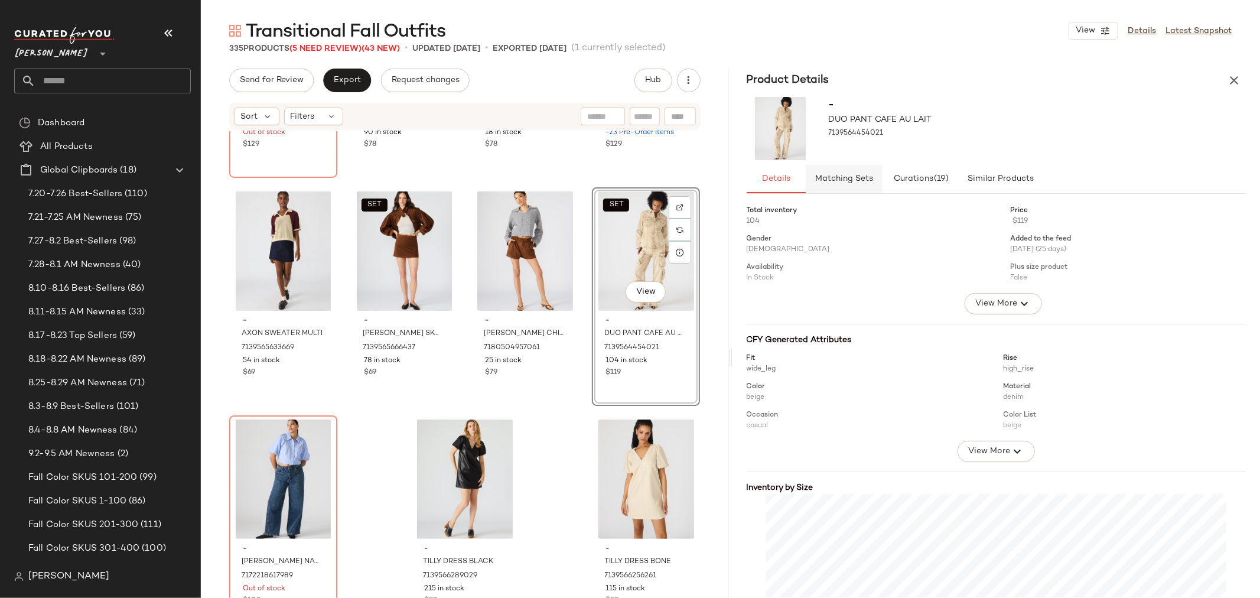
click at [834, 174] on span "Matching Sets" at bounding box center [844, 178] width 59 height 9
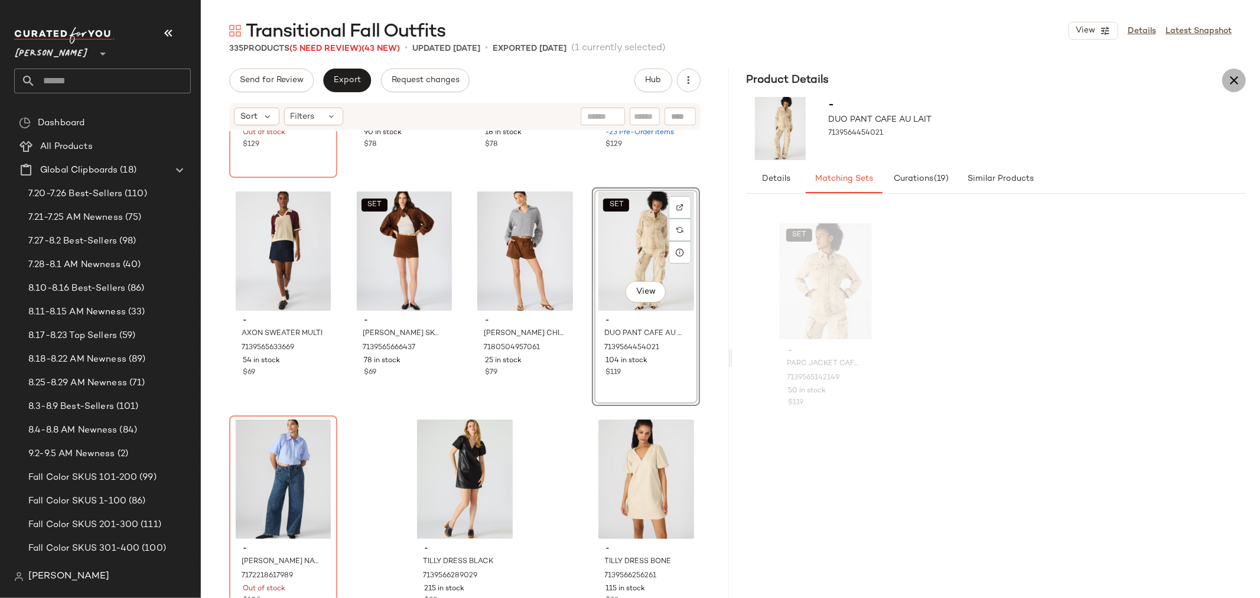
click at [1238, 78] on icon "button" at bounding box center [1234, 80] width 14 height 14
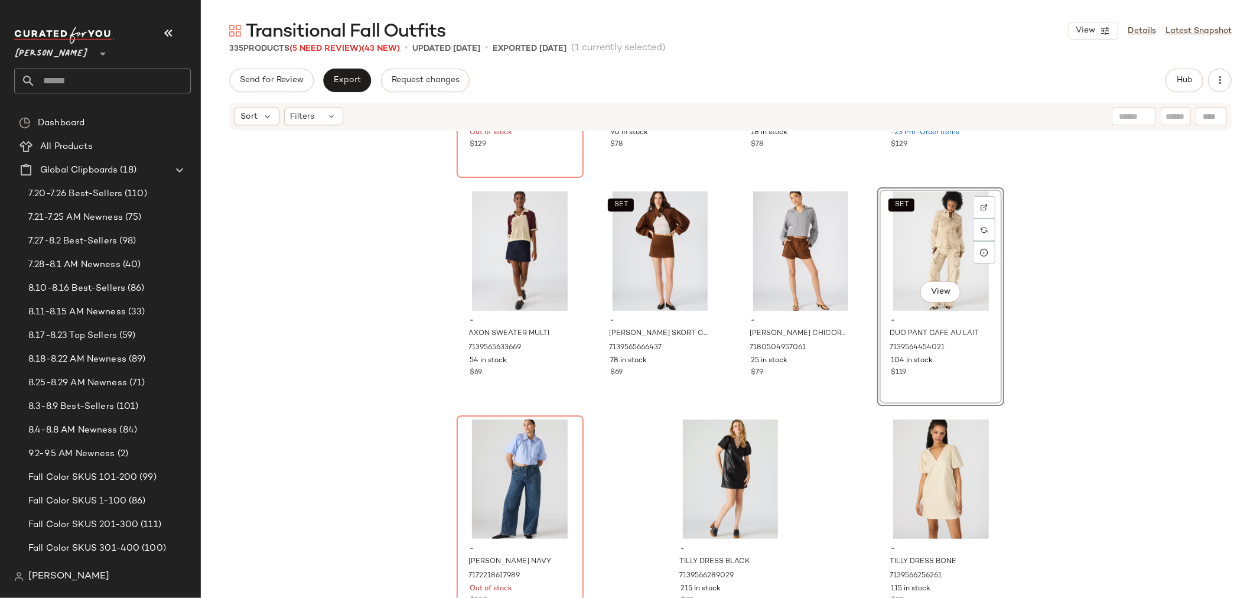
click at [610, 432] on div "- ANISE BAG BLACK MULTI 7156269219973 Out of stock $129 - LOHAN BAG BLACK 69433…" at bounding box center [731, 382] width 1060 height 502
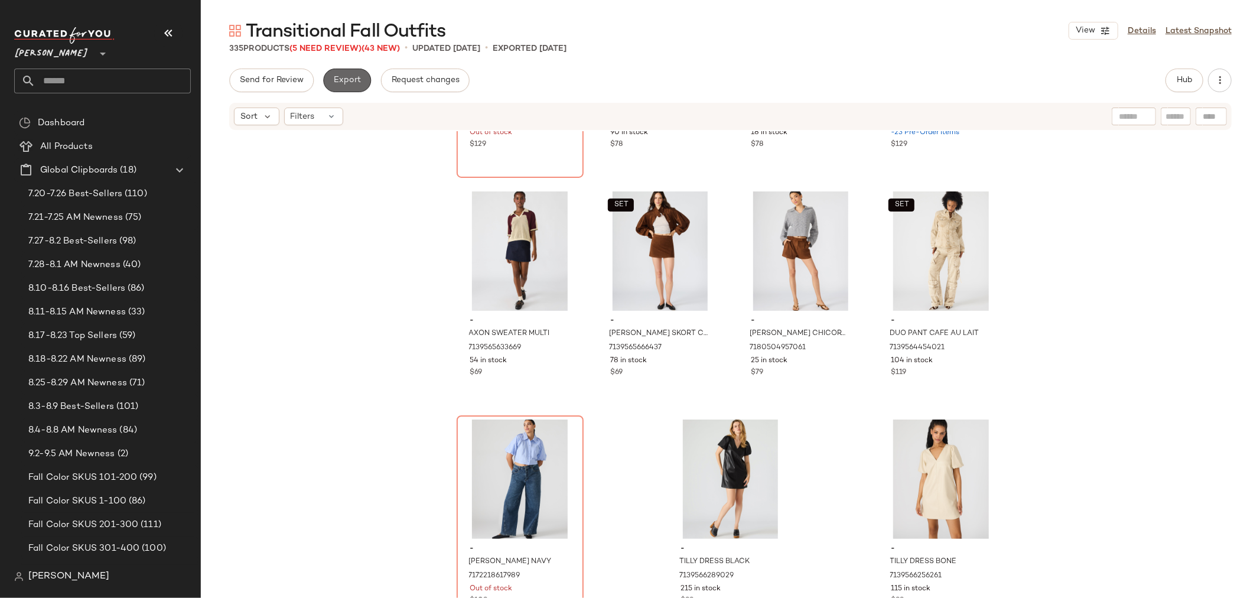
click at [355, 86] on button "Export" at bounding box center [347, 81] width 48 height 24
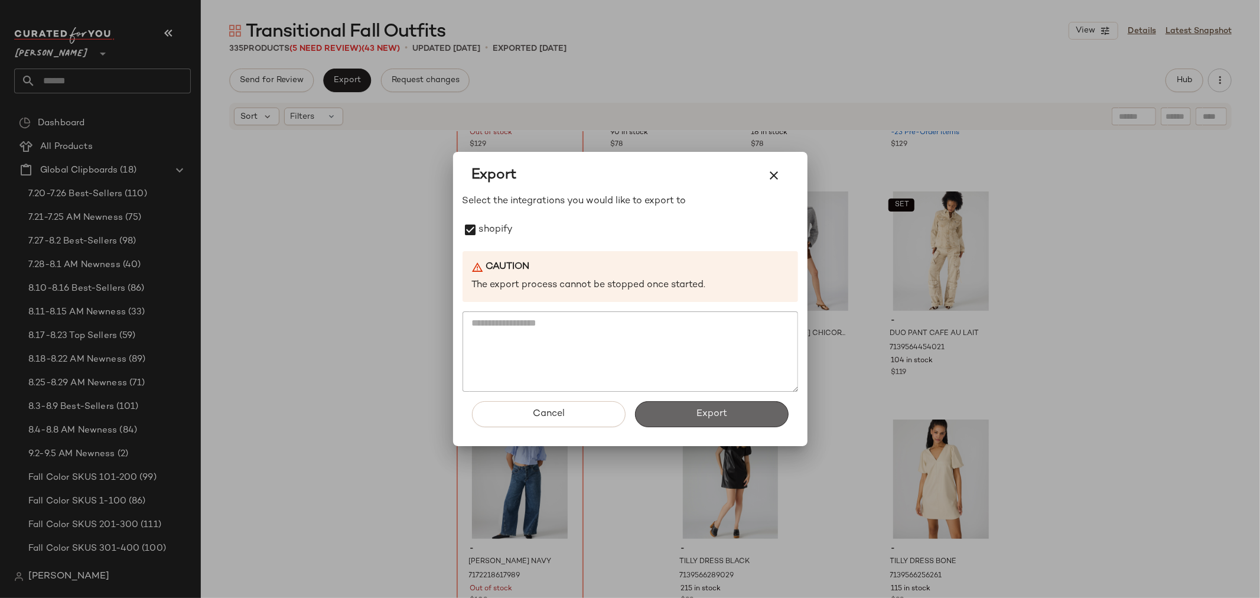
click at [745, 421] on button "Export" at bounding box center [712, 414] width 154 height 26
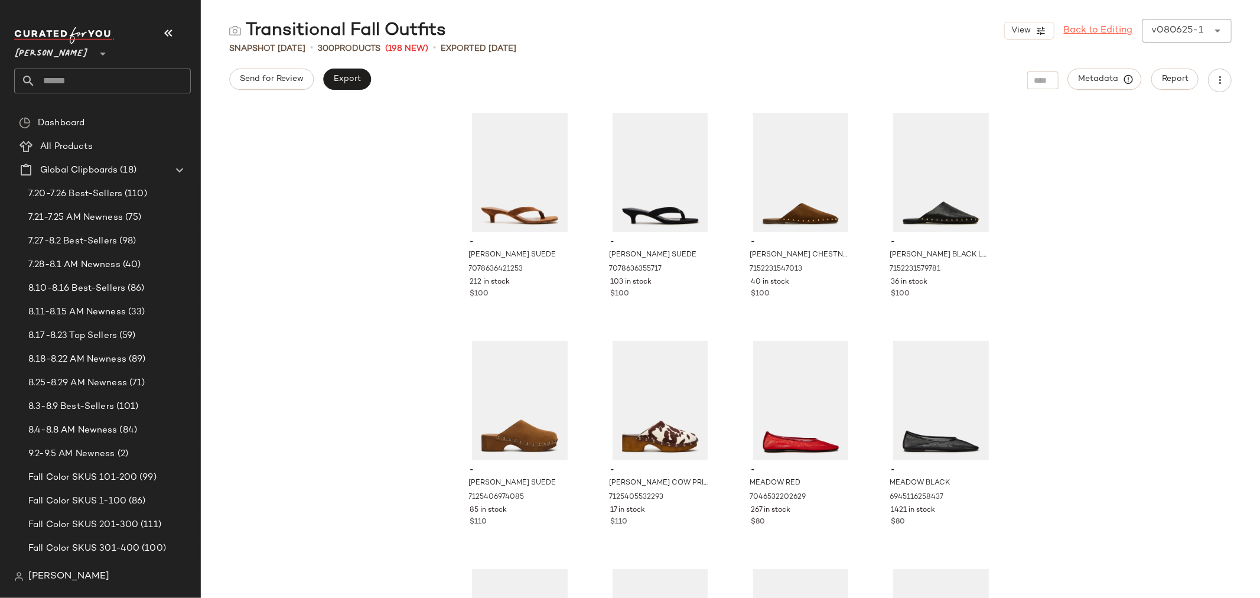
click at [1090, 28] on link "Back to Editing" at bounding box center [1098, 31] width 69 height 14
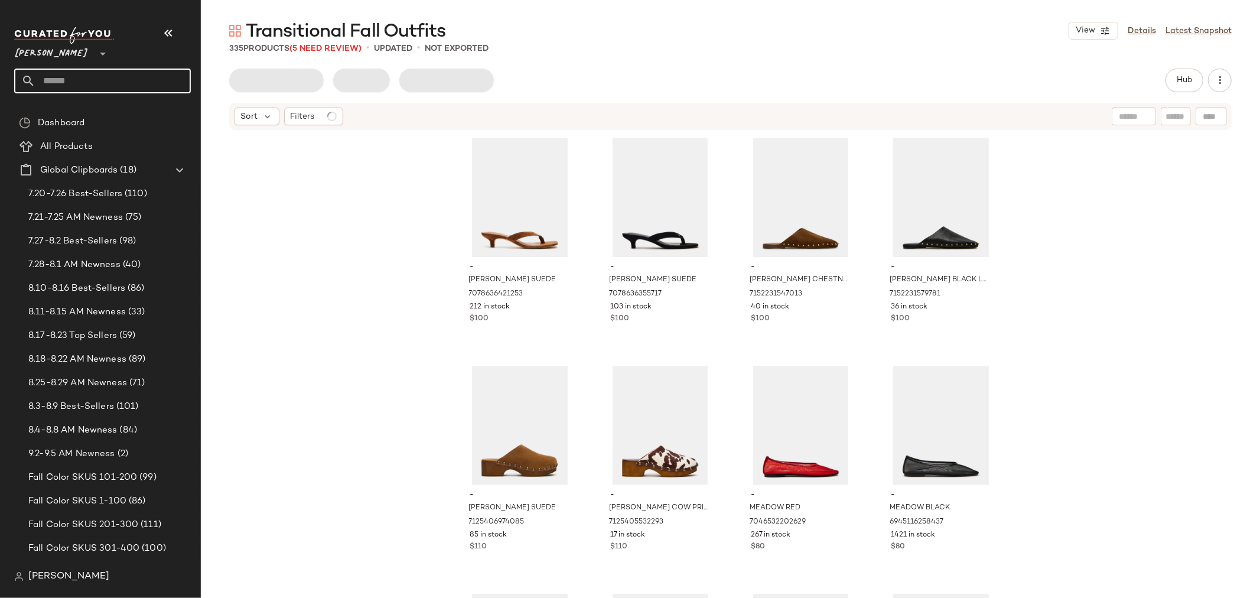
click at [89, 79] on input "text" at bounding box center [112, 81] width 155 height 25
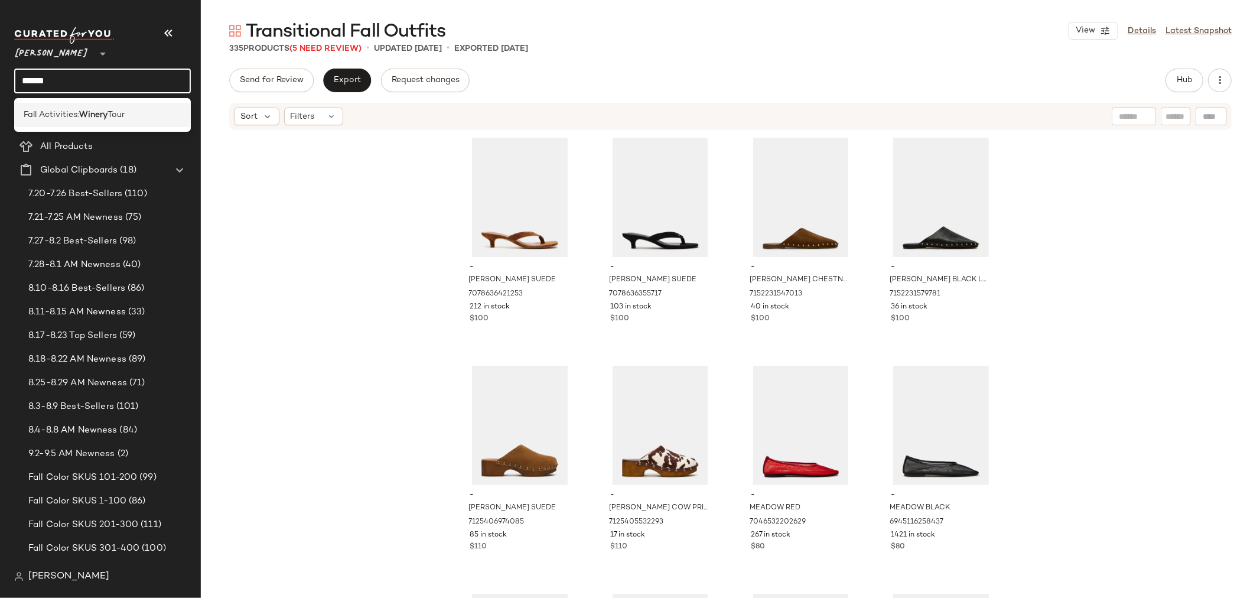
type input "******"
click at [91, 109] on b "Winery" at bounding box center [93, 115] width 28 height 12
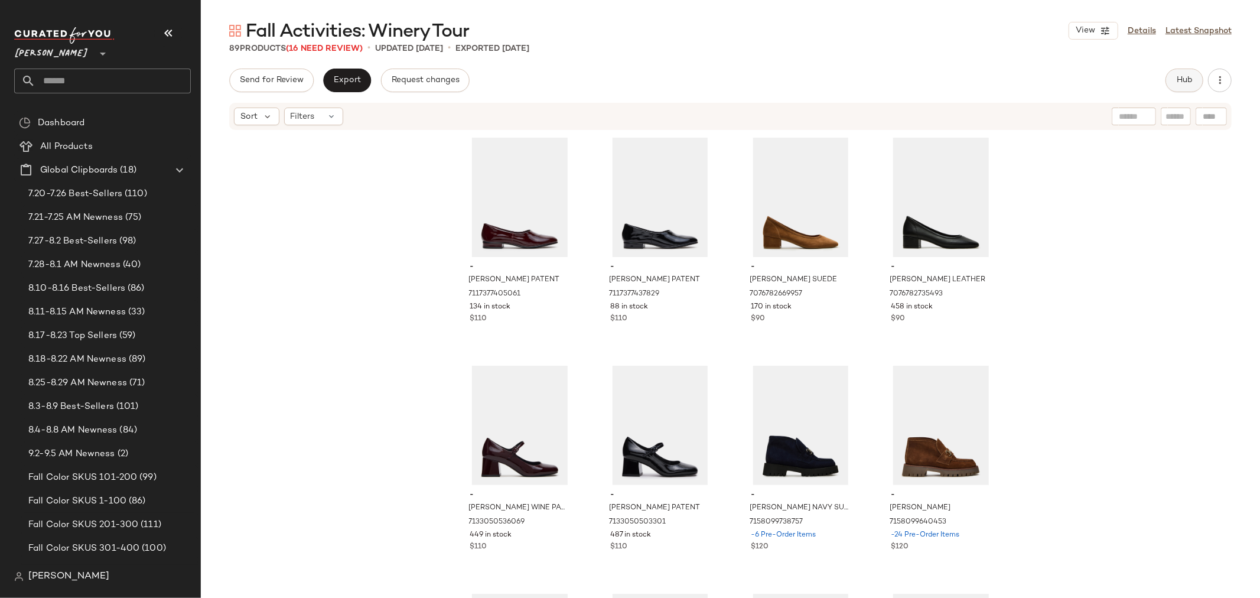
click at [1189, 87] on button "Hub" at bounding box center [1185, 81] width 38 height 24
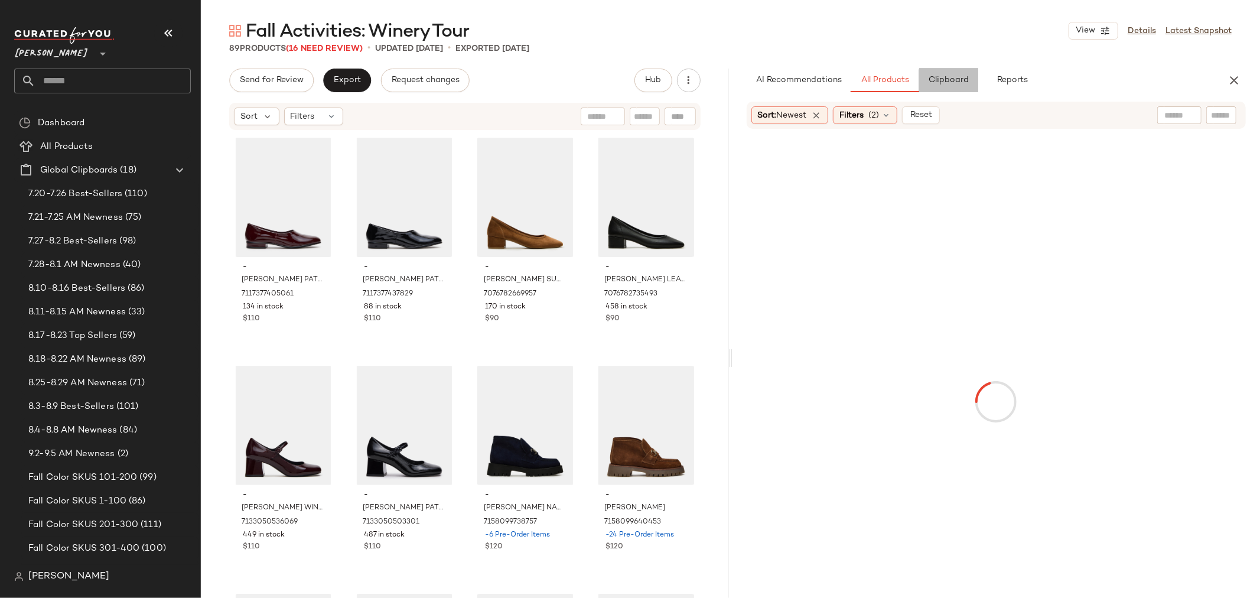
click at [965, 85] on button "Clipboard" at bounding box center [948, 81] width 59 height 24
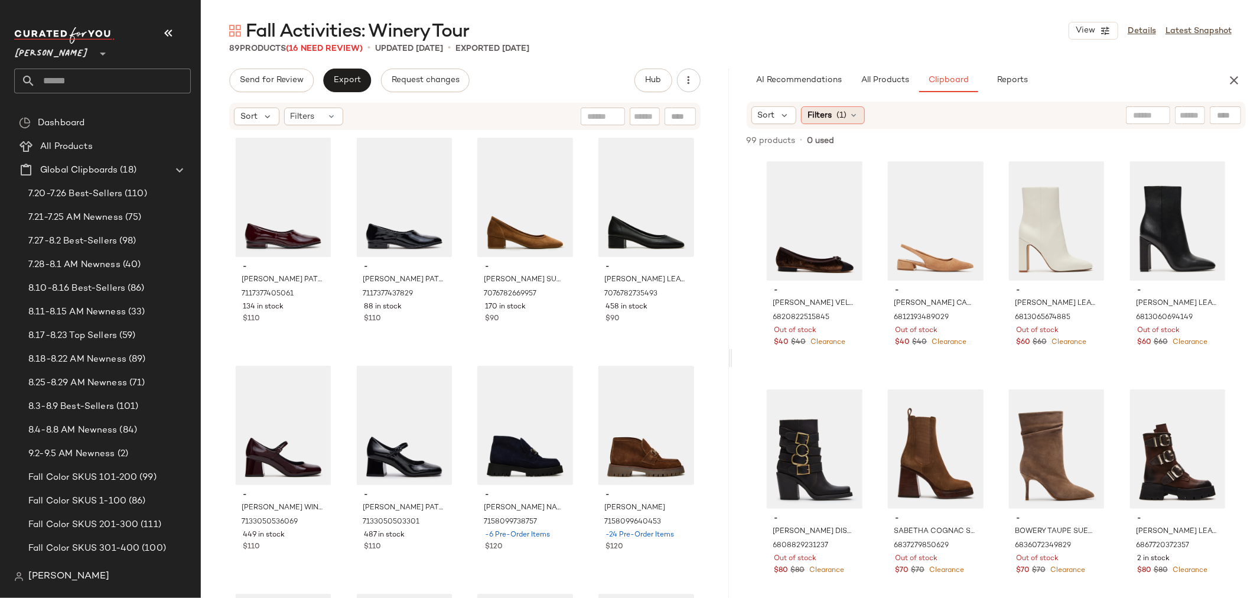
click at [854, 112] on icon at bounding box center [853, 115] width 9 height 9
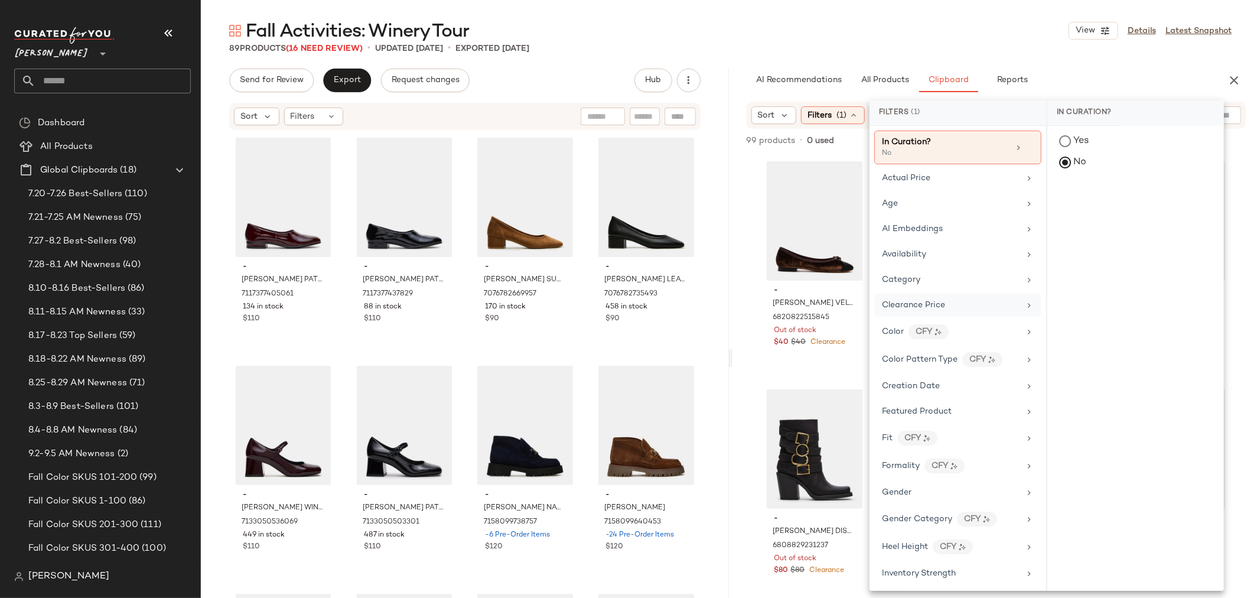
click at [906, 301] on span "Clearance Price" at bounding box center [913, 305] width 63 height 9
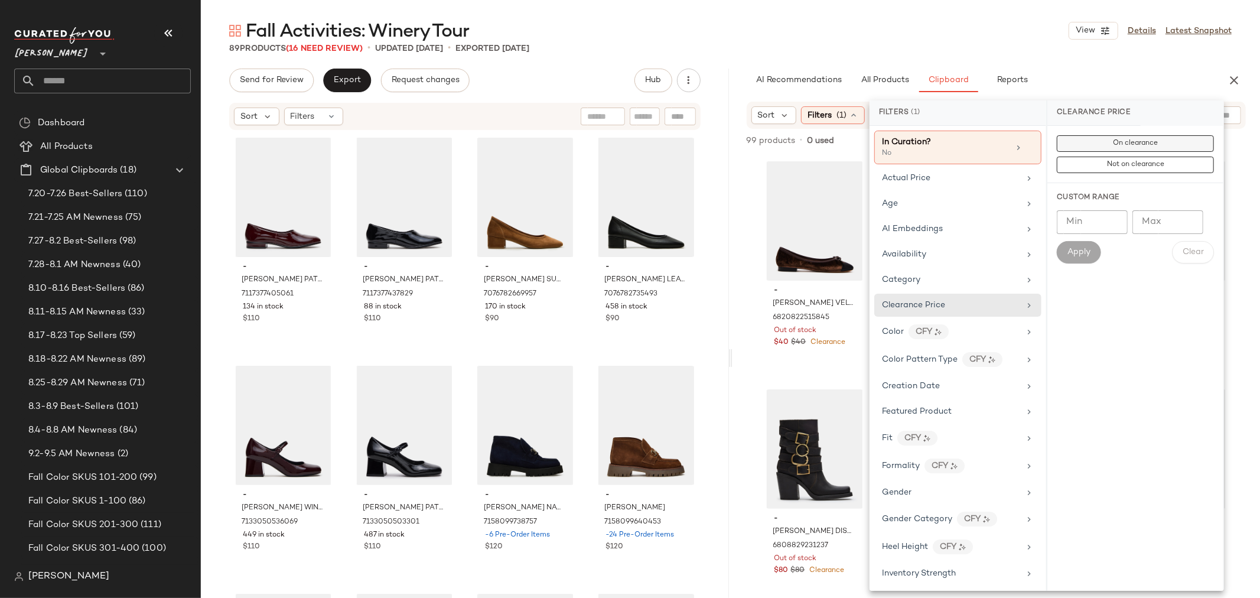
click at [1113, 144] on span "On clearance" at bounding box center [1136, 143] width 46 height 8
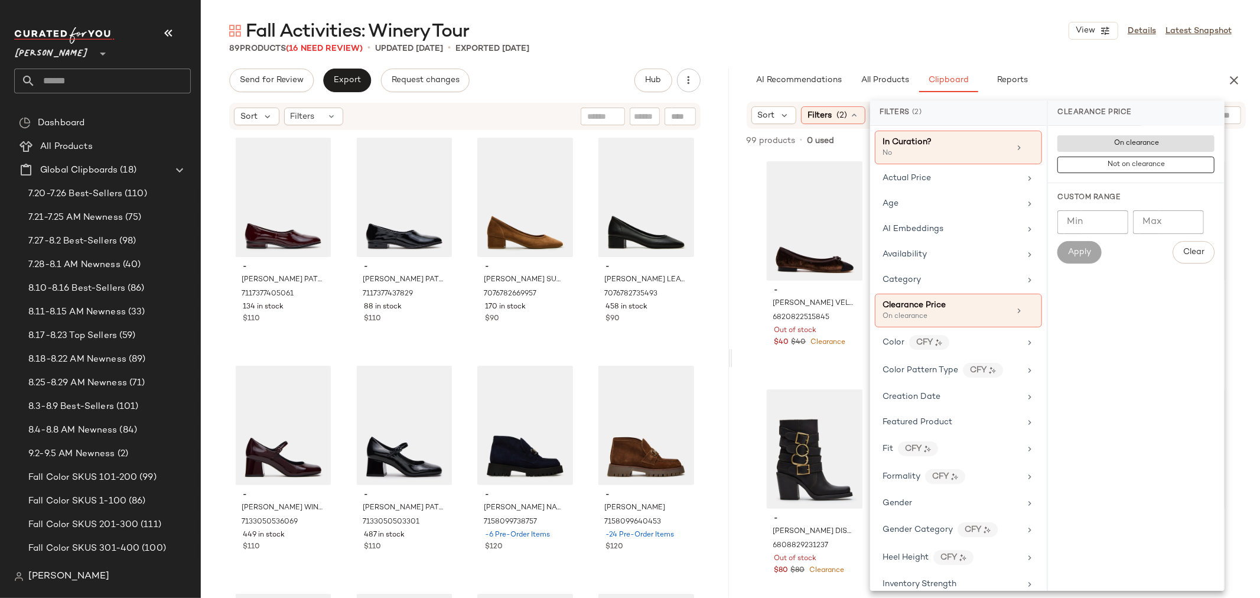
click at [747, 235] on div "- ELLISON BROWN VELVET 6820822515845 Out of stock $40 $40 Clearance - BLAKELY C…" at bounding box center [997, 401] width 528 height 493
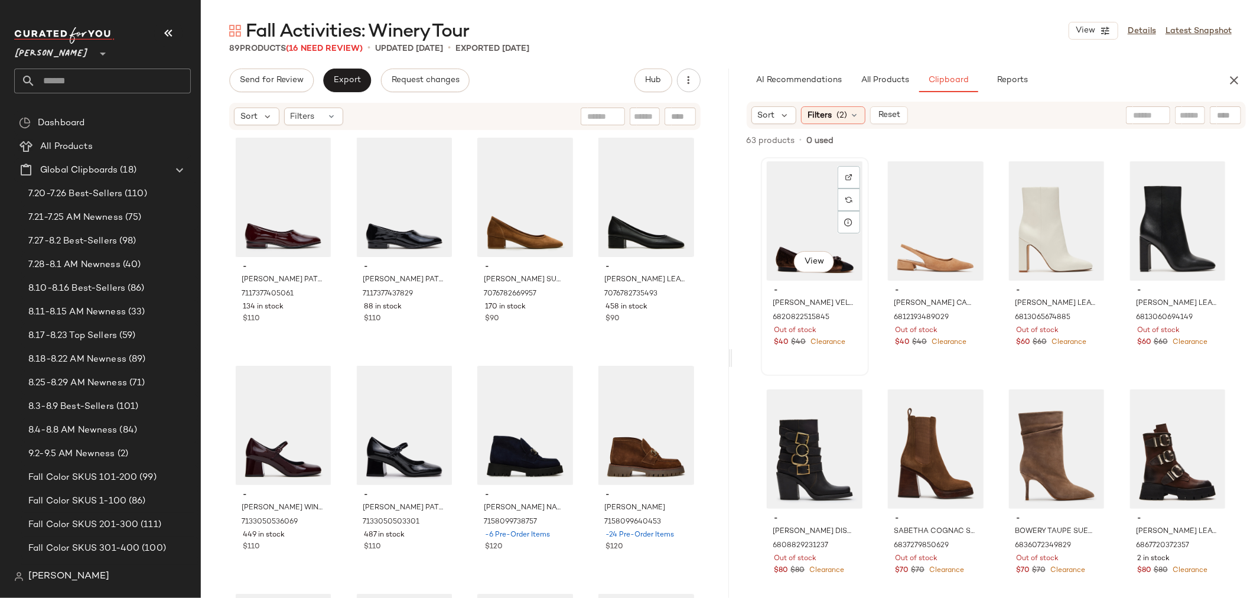
click at [807, 215] on div "View" at bounding box center [815, 220] width 100 height 119
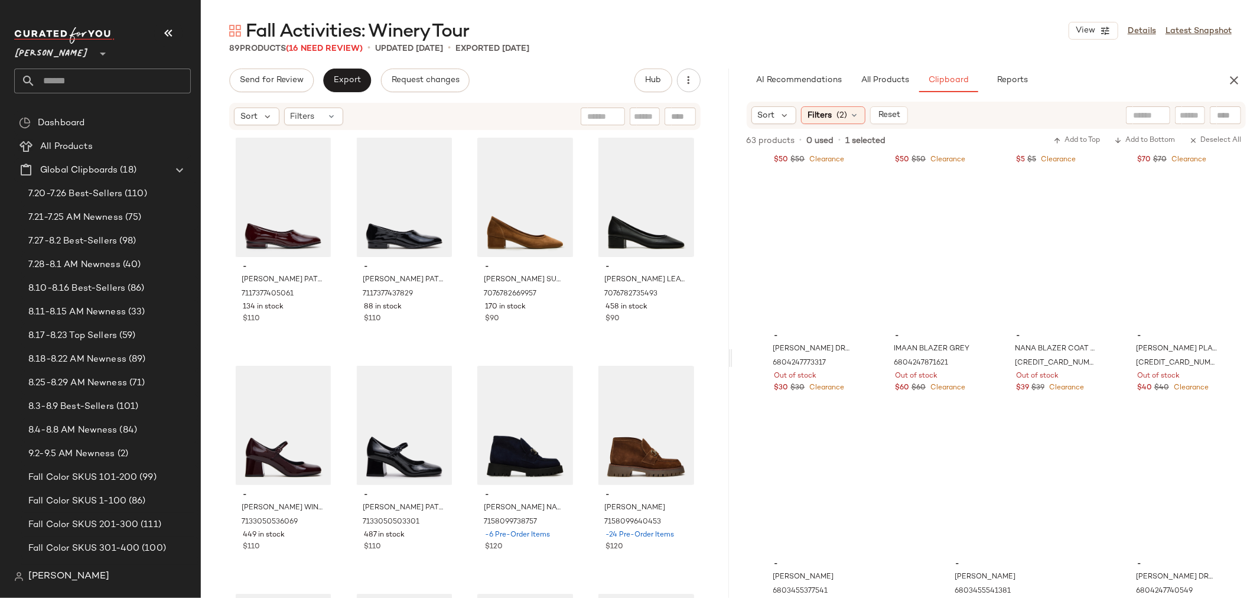
scroll to position [3158, 0]
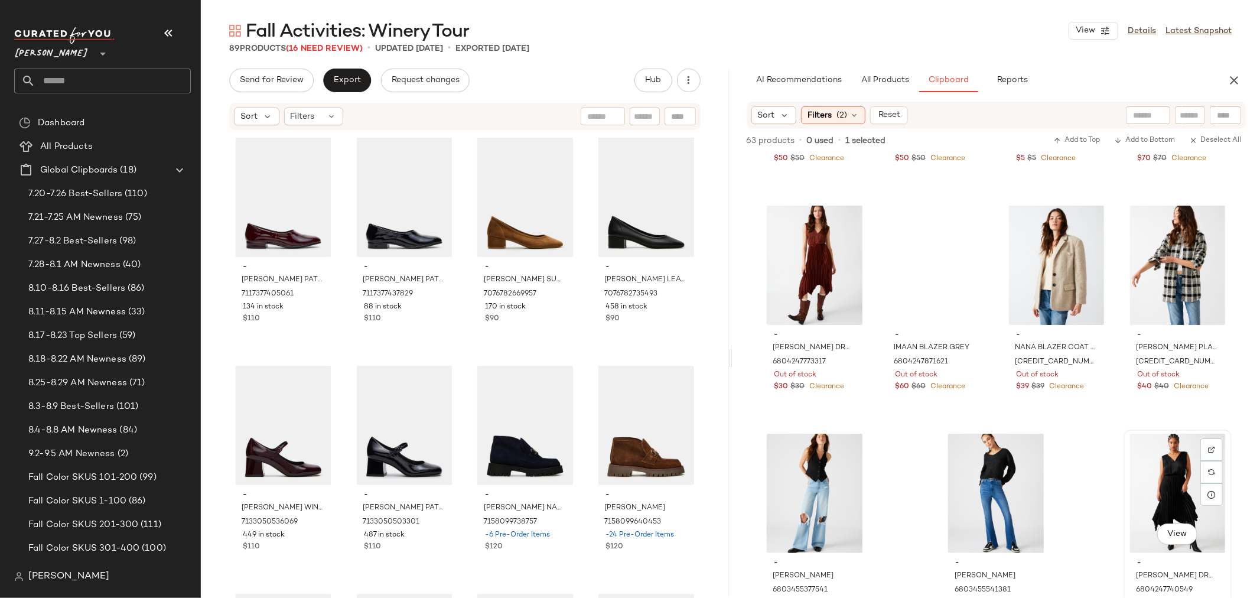
click at [1156, 446] on div "View" at bounding box center [1178, 493] width 100 height 119
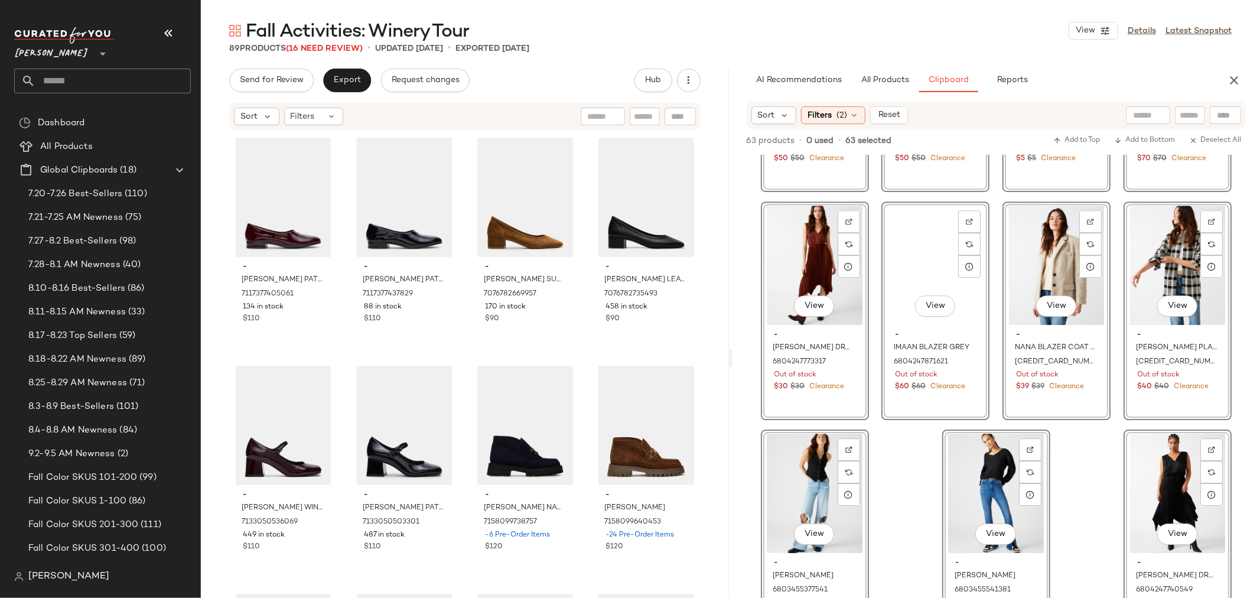
scroll to position [0, 0]
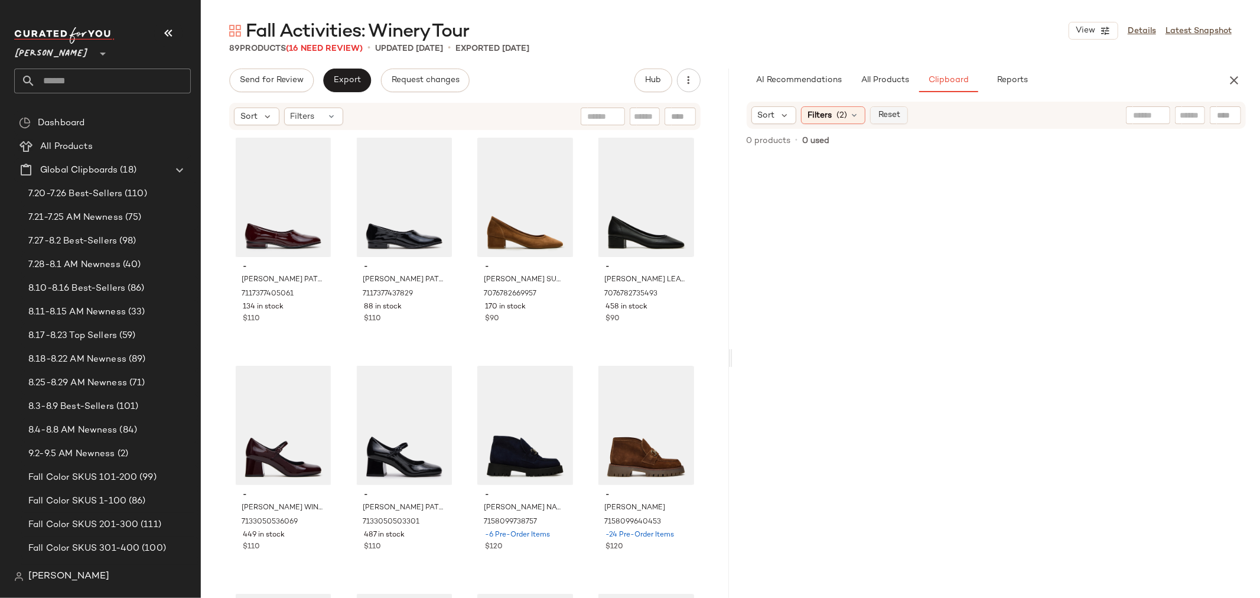
click at [893, 114] on span "Reset" at bounding box center [889, 115] width 22 height 9
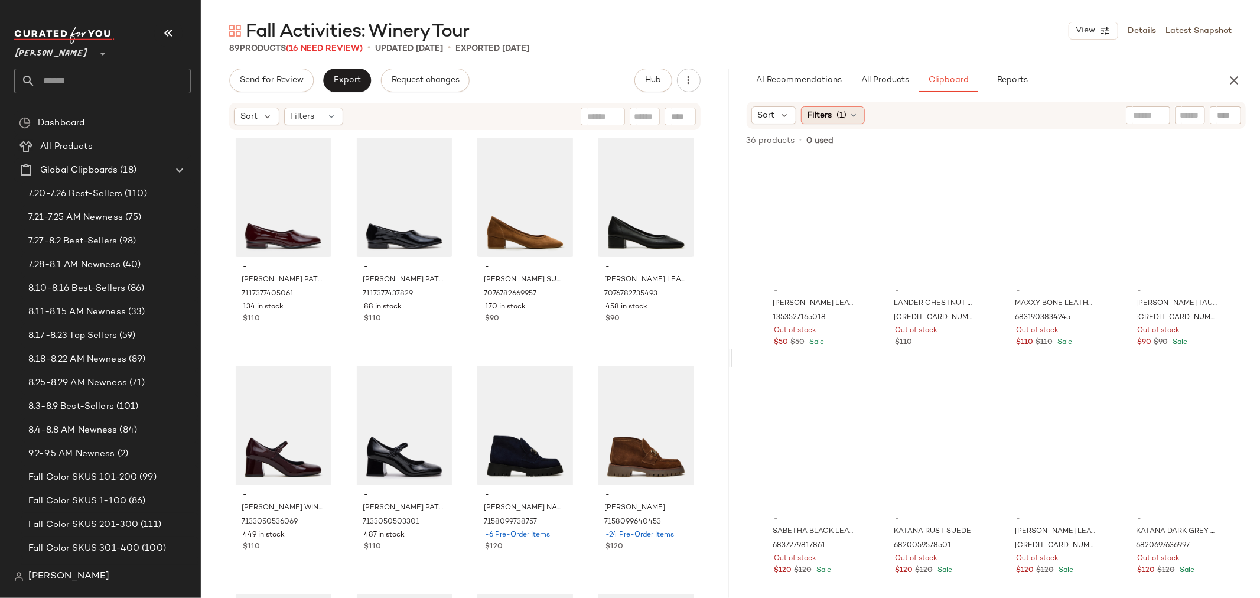
click at [854, 115] on icon at bounding box center [853, 115] width 9 height 9
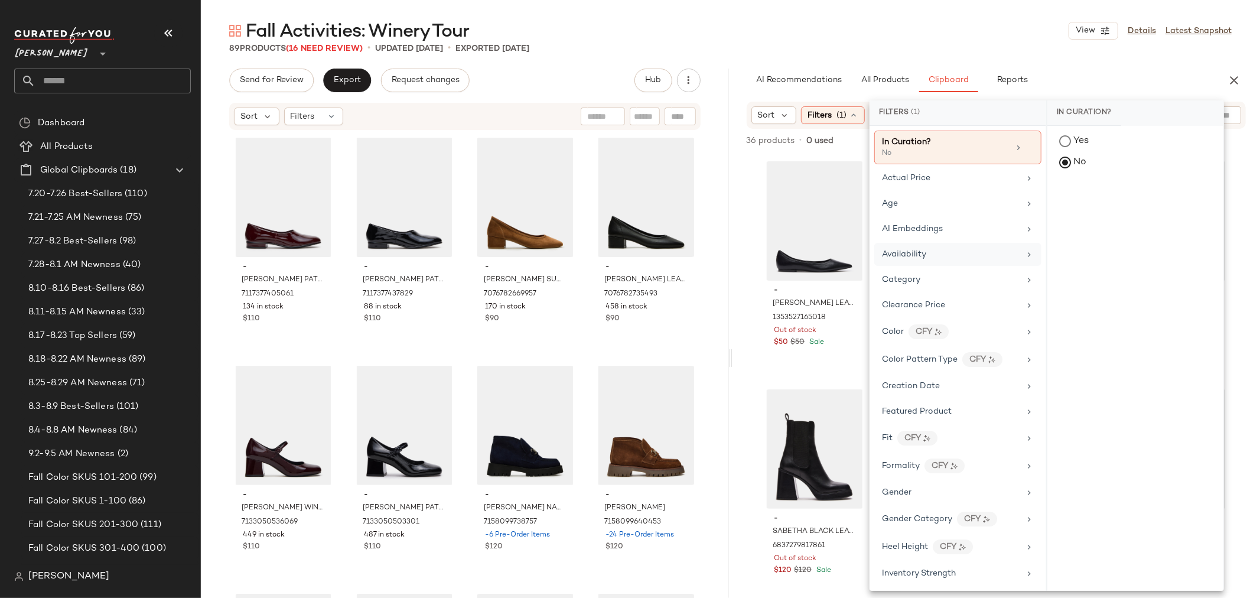
click at [938, 258] on div "Availability" at bounding box center [951, 254] width 138 height 12
click at [1064, 222] on div "out_of_stock" at bounding box center [1136, 228] width 176 height 28
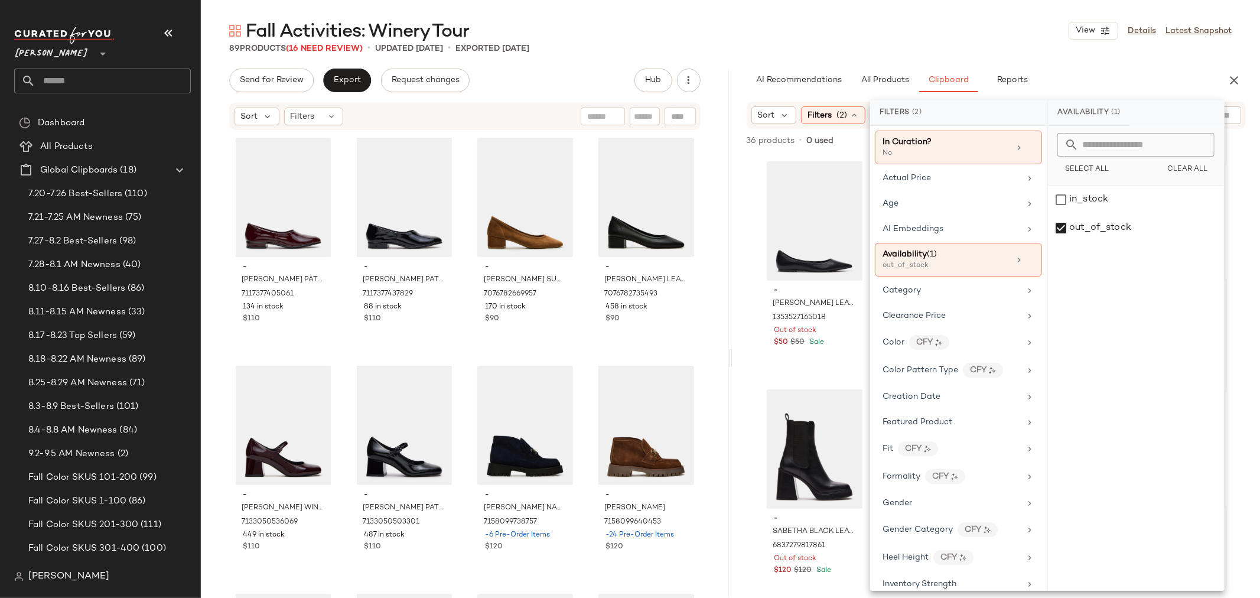
click at [752, 266] on div "- MERYL BLACK LEATHER 1353527165018 Out of stock $50 $50 Sale - LANDER CHESTNUT…" at bounding box center [997, 401] width 528 height 493
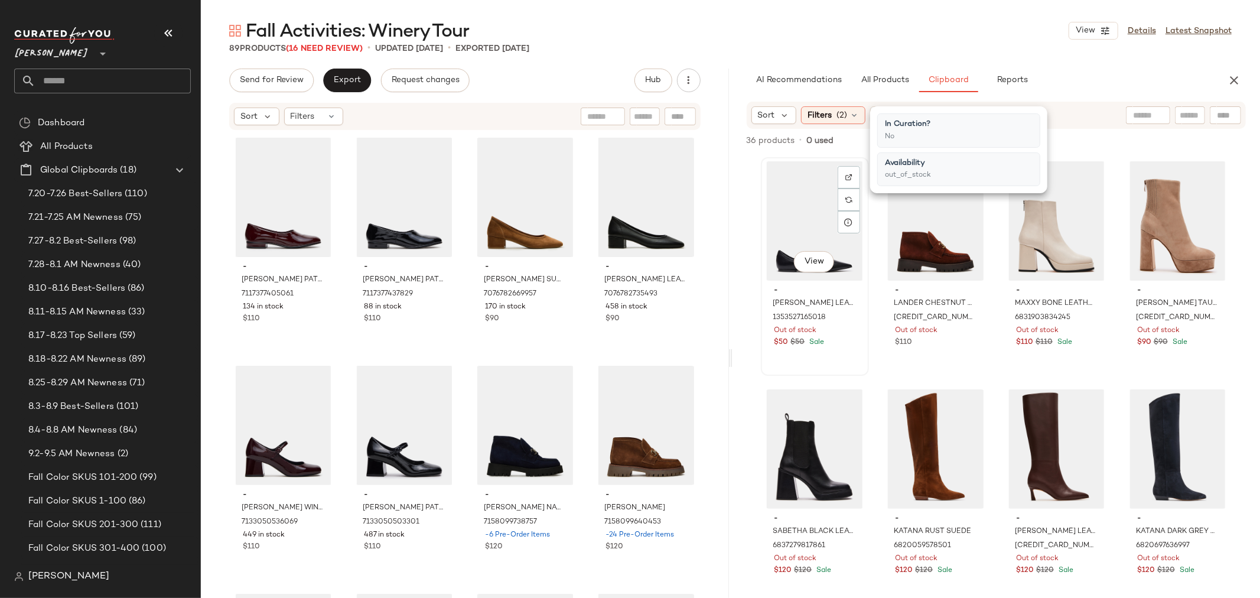
click at [818, 228] on div "View" at bounding box center [815, 220] width 100 height 119
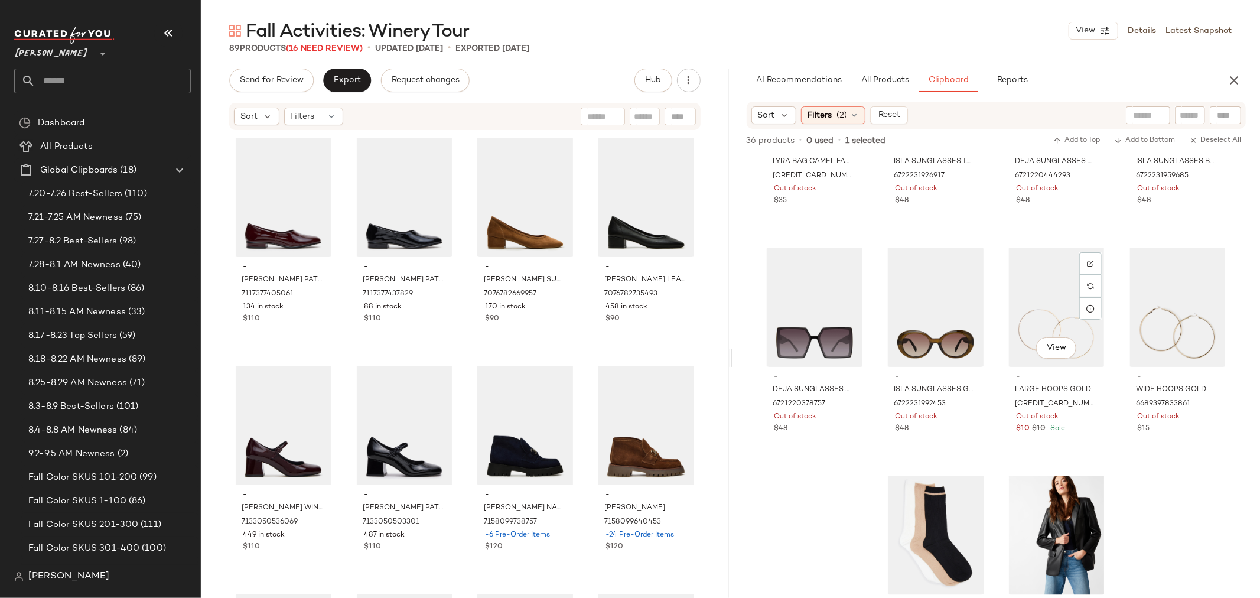
scroll to position [1562, 0]
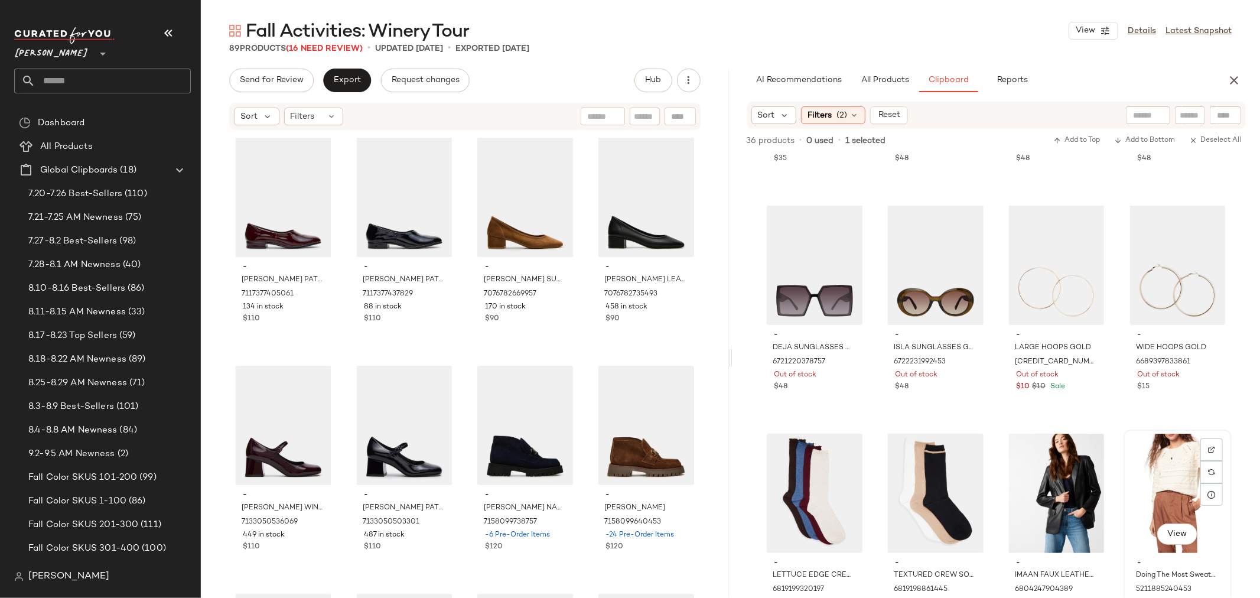
click at [1165, 453] on div "View" at bounding box center [1178, 493] width 100 height 119
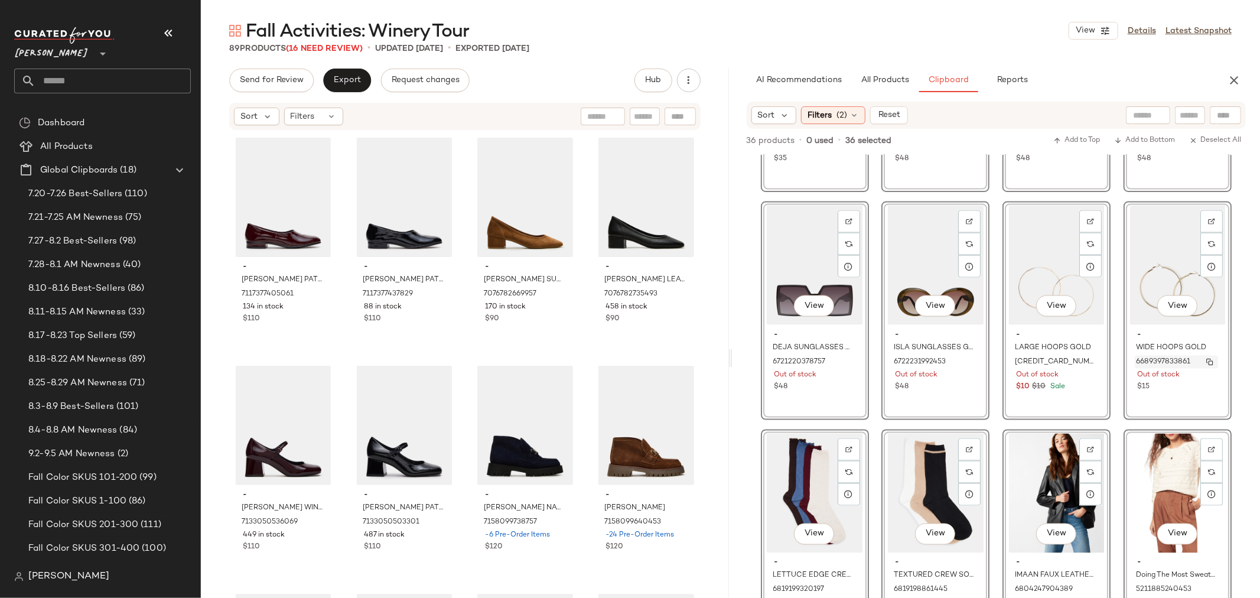
scroll to position [0, 0]
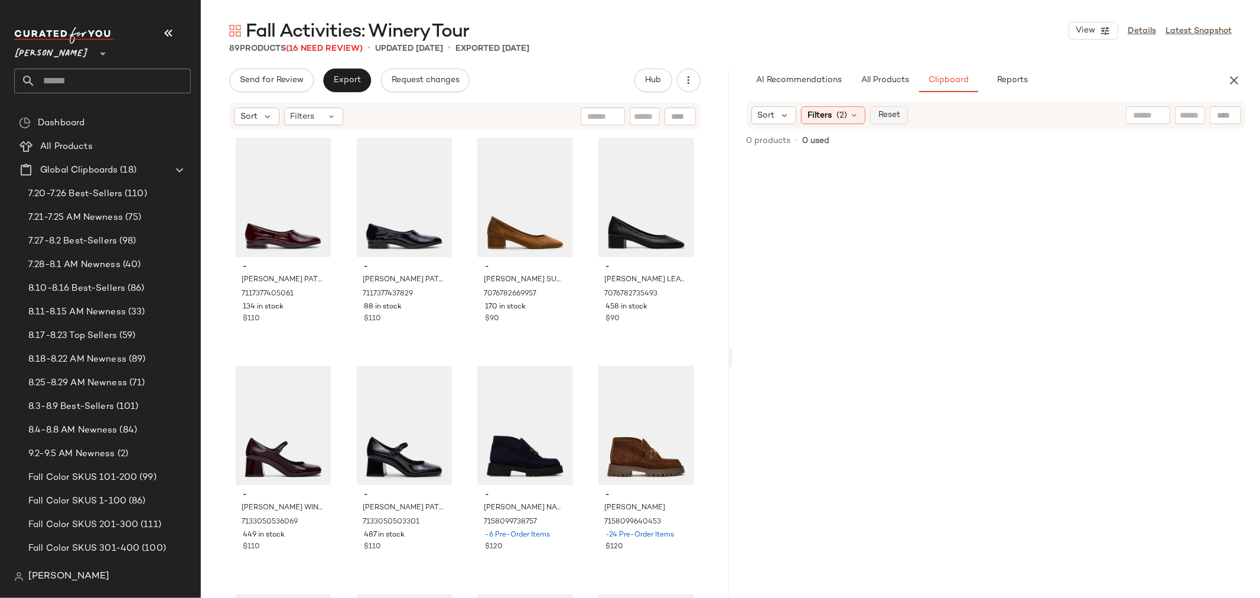
click at [888, 114] on span "Reset" at bounding box center [889, 115] width 22 height 9
click at [896, 78] on span "All Products" at bounding box center [884, 80] width 48 height 9
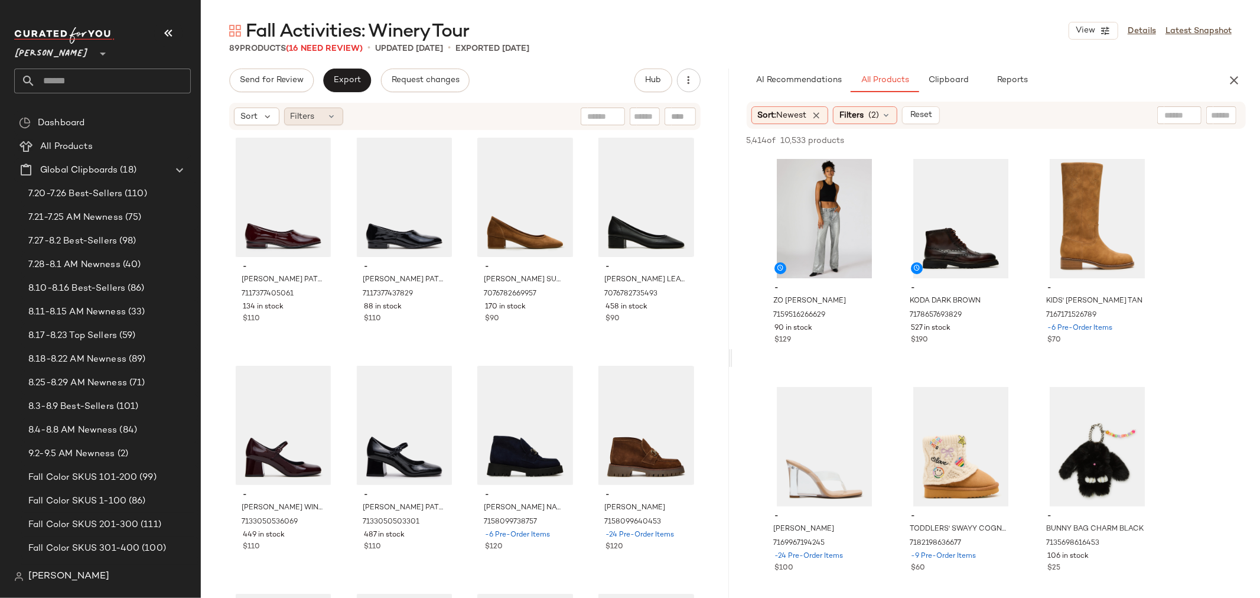
click at [330, 119] on icon at bounding box center [331, 116] width 9 height 9
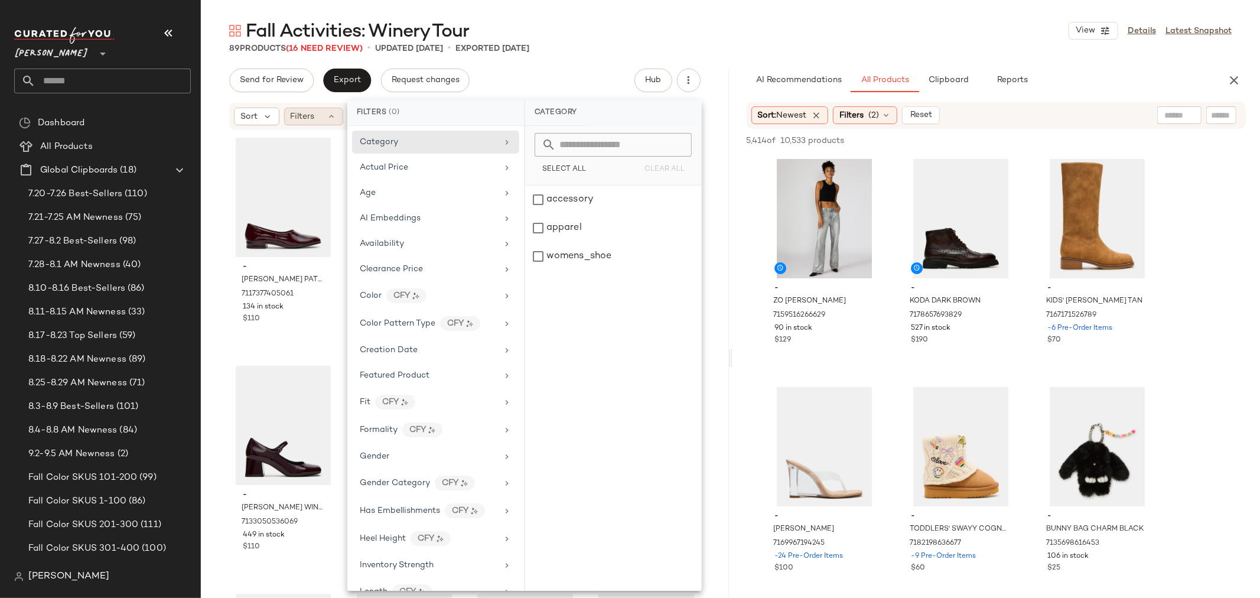
click at [330, 119] on icon at bounding box center [331, 116] width 9 height 9
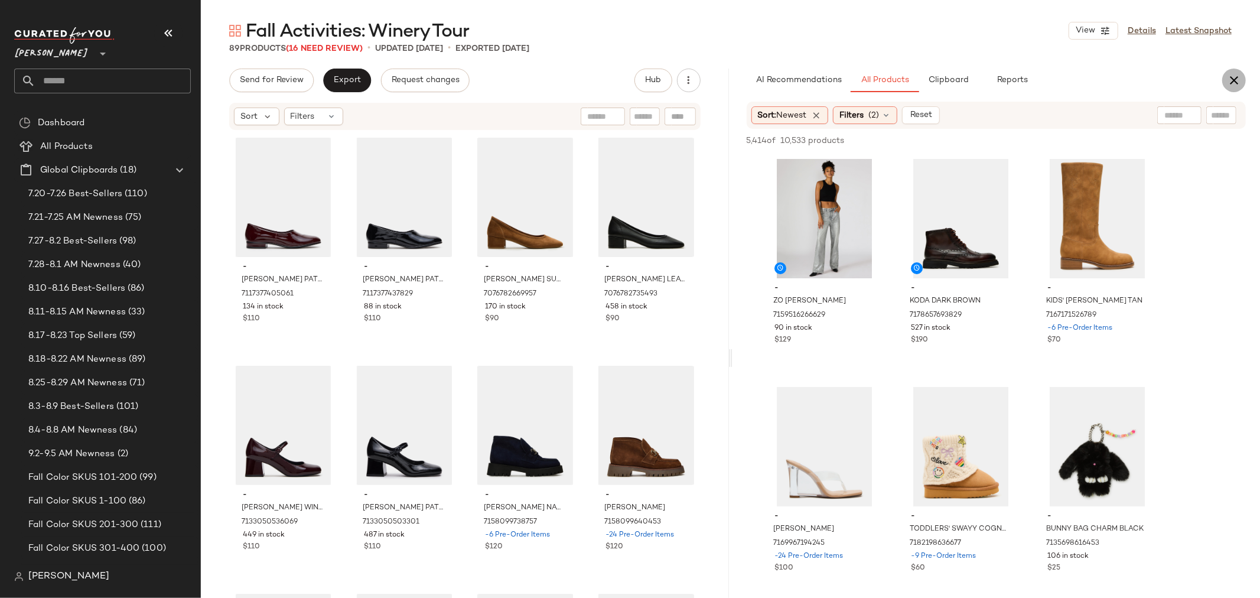
click at [1233, 83] on icon "button" at bounding box center [1234, 80] width 14 height 14
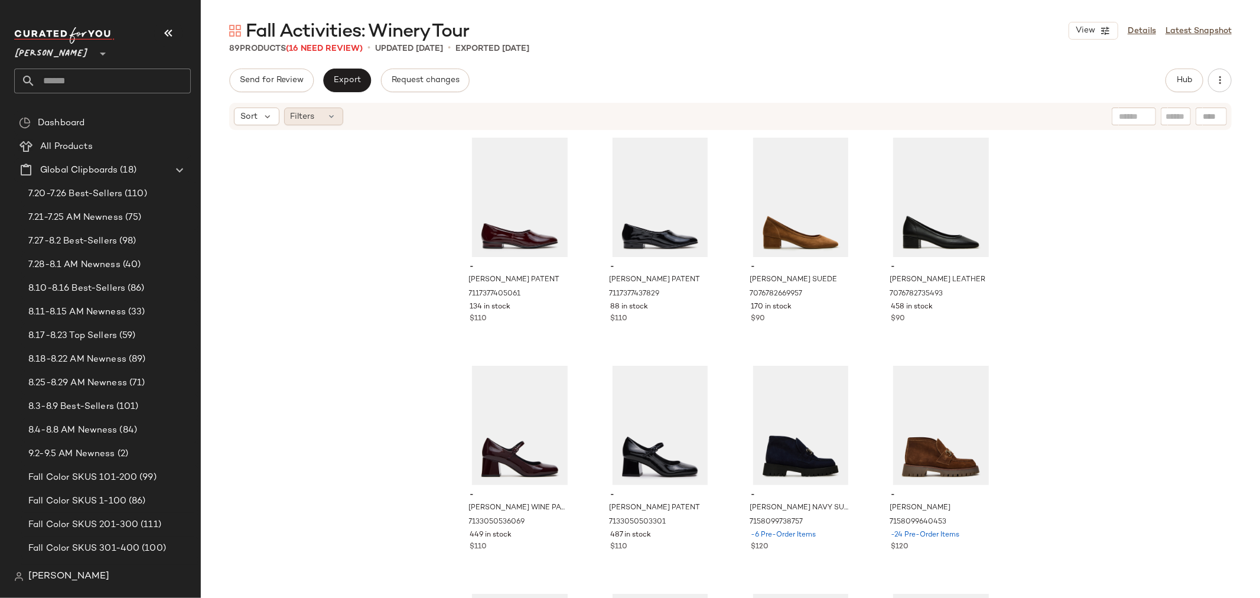
click at [330, 119] on icon at bounding box center [331, 116] width 9 height 9
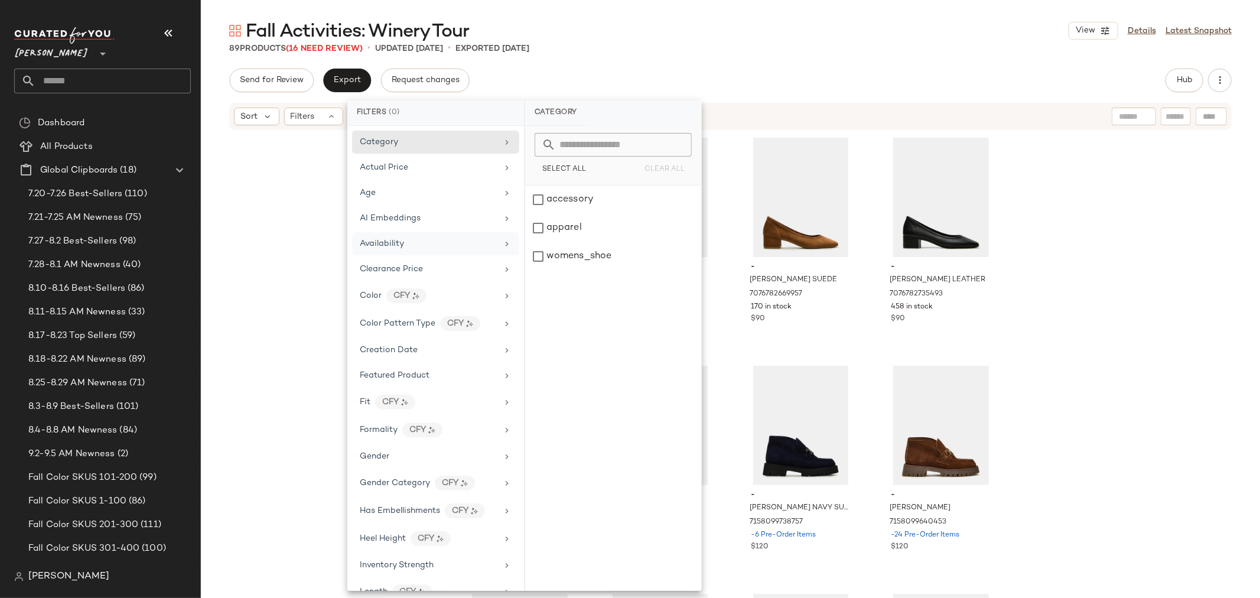
click at [402, 247] on span "Availability" at bounding box center [382, 243] width 44 height 9
click at [540, 242] on div "out_of_stock" at bounding box center [613, 256] width 176 height 28
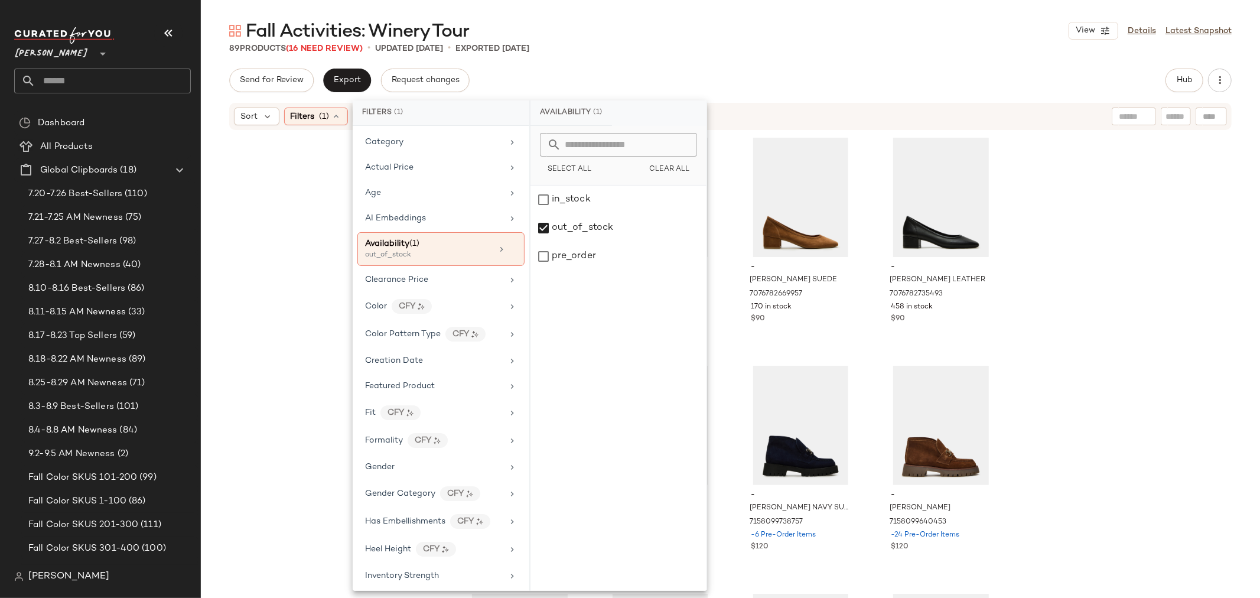
click at [300, 249] on div "- RANDALL BURGUNDY PATENT 7117377405061 134 in stock $110 - RANDALL BLACK PATEN…" at bounding box center [731, 382] width 1060 height 502
